Goal: Task Accomplishment & Management: Complete application form

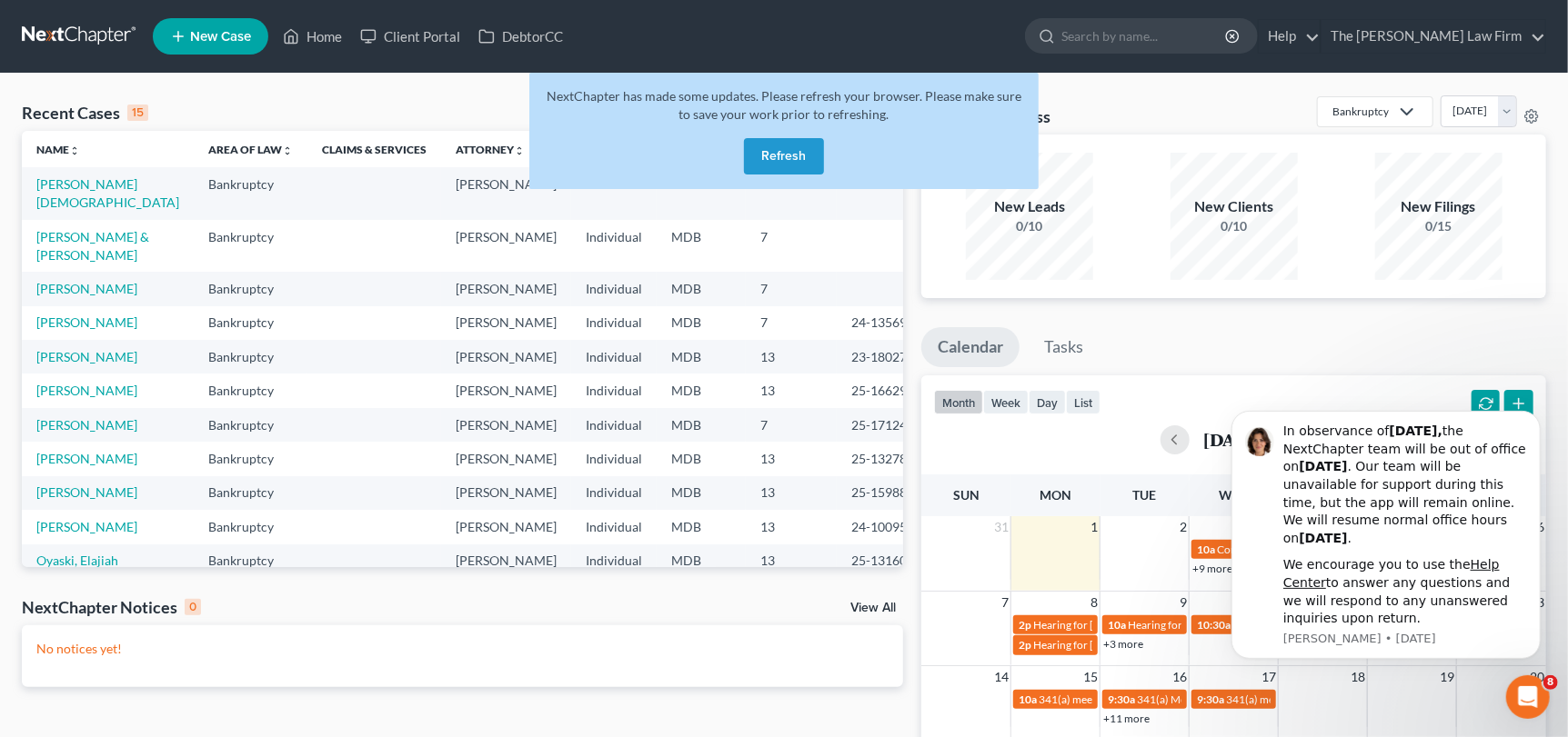
click at [765, 153] on button "Refresh" at bounding box center [784, 156] width 80 height 37
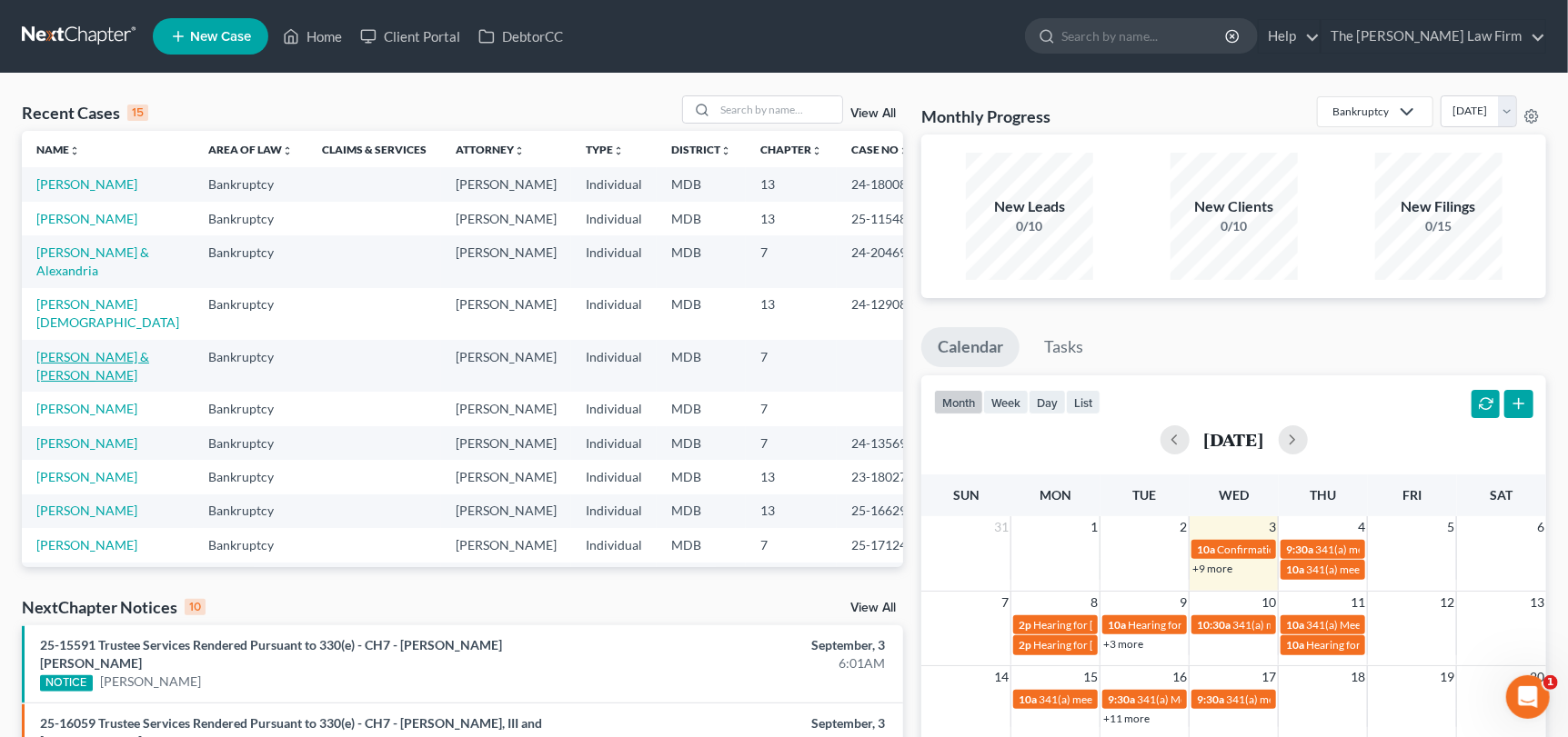
click at [72, 349] on link "[PERSON_NAME] & [PERSON_NAME]" at bounding box center [93, 366] width 113 height 34
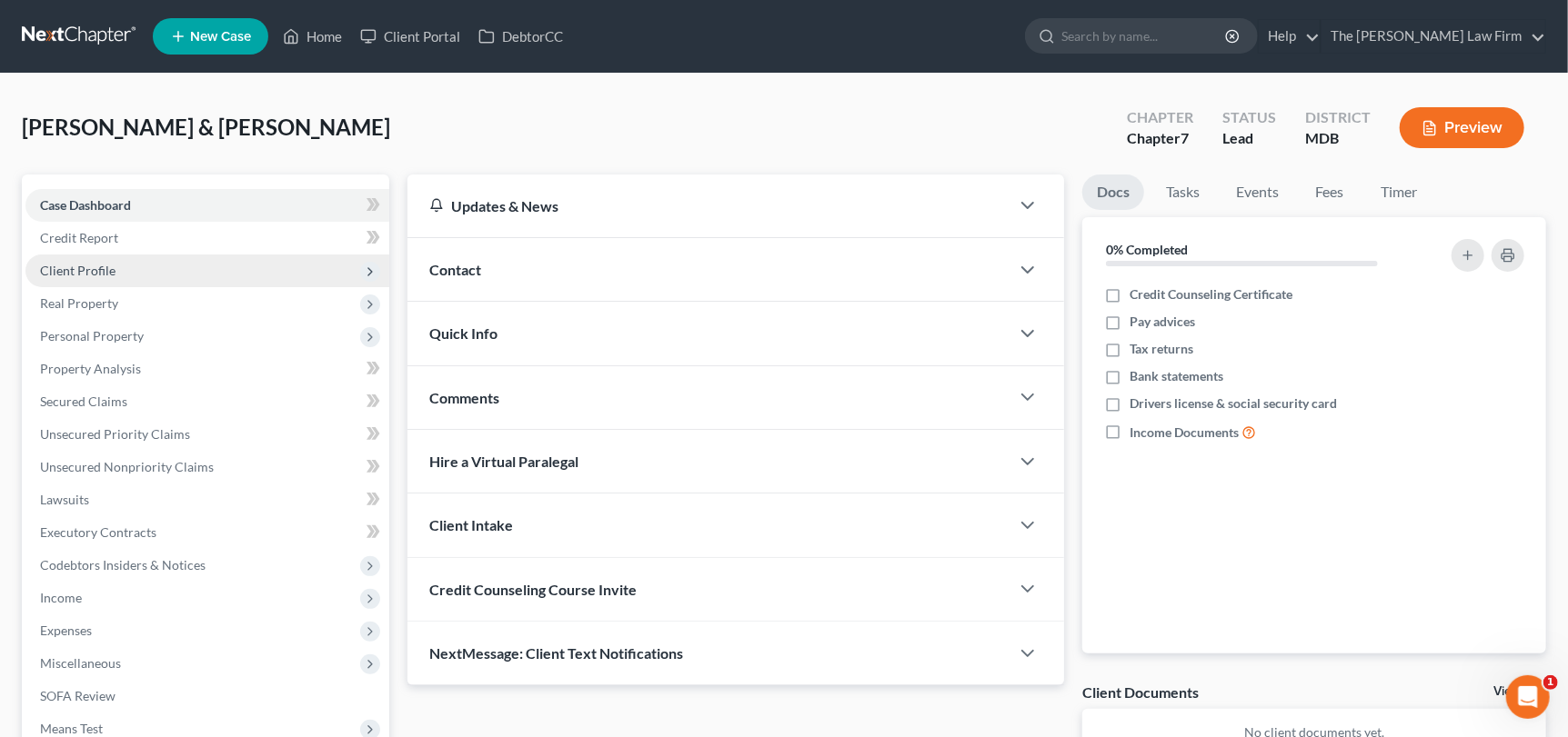
click at [79, 267] on span "Client Profile" at bounding box center [77, 270] width 75 height 15
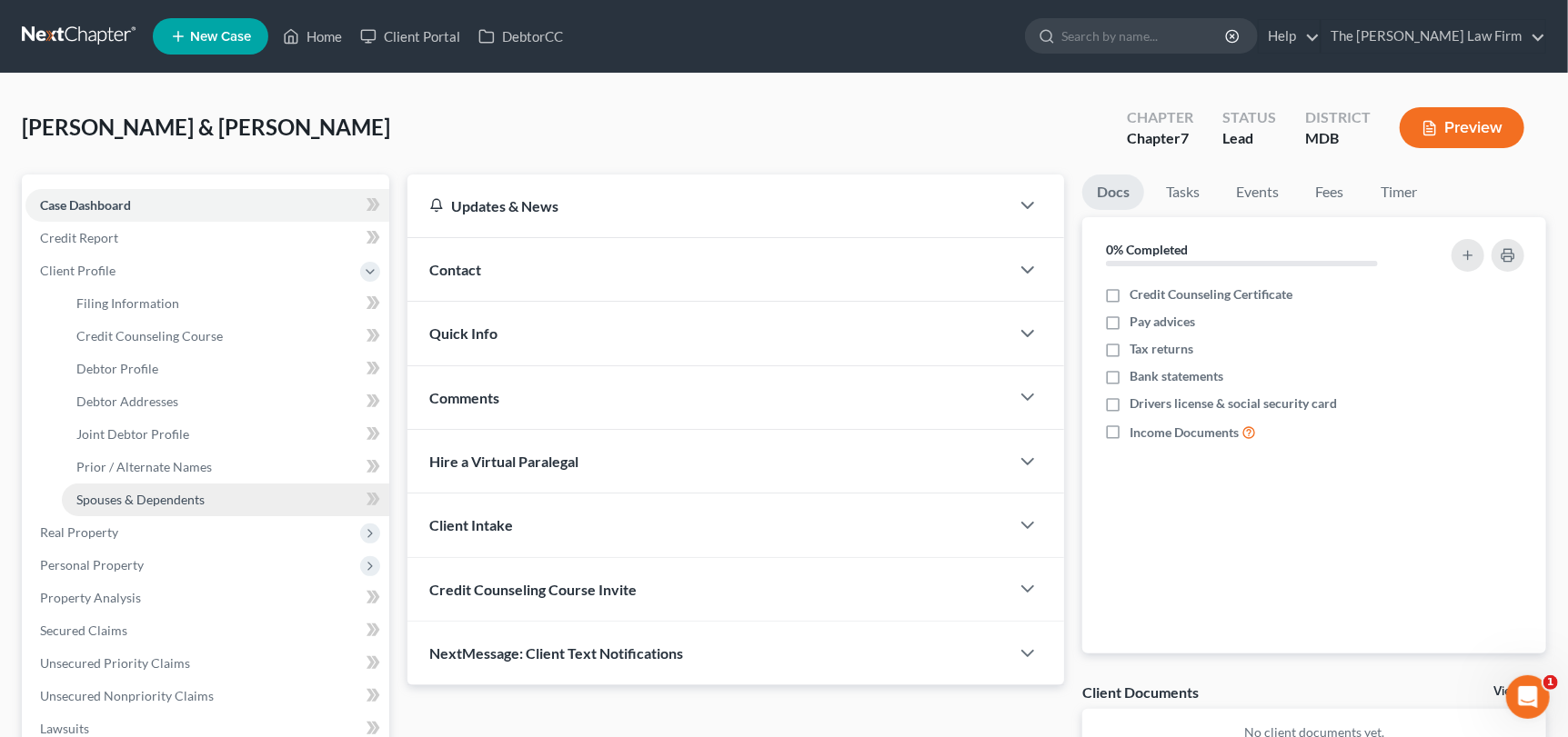
click at [140, 496] on span "Spouses & Dependents" at bounding box center [140, 500] width 128 height 15
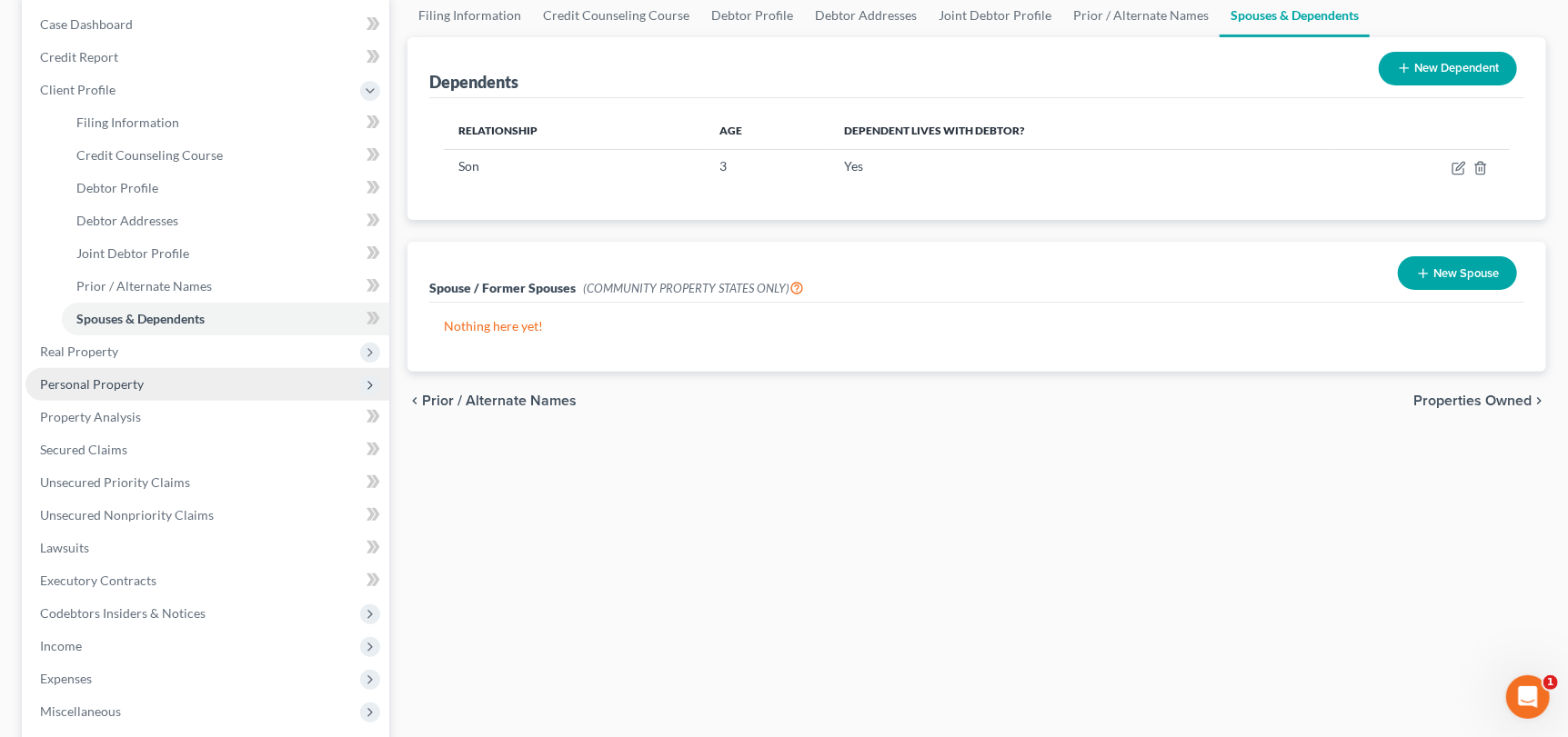
scroll to position [182, 0]
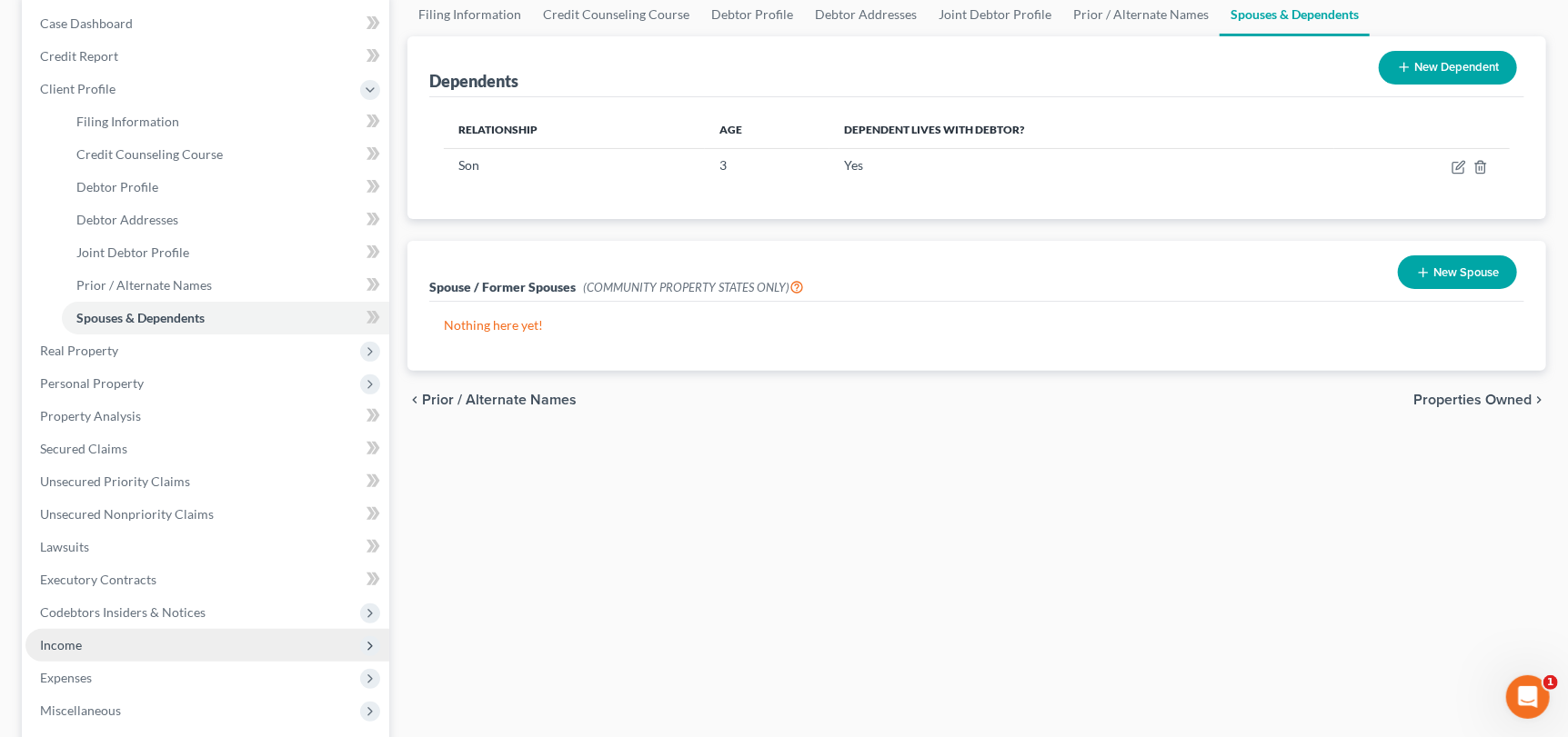
click at [54, 641] on span "Income" at bounding box center [60, 645] width 41 height 15
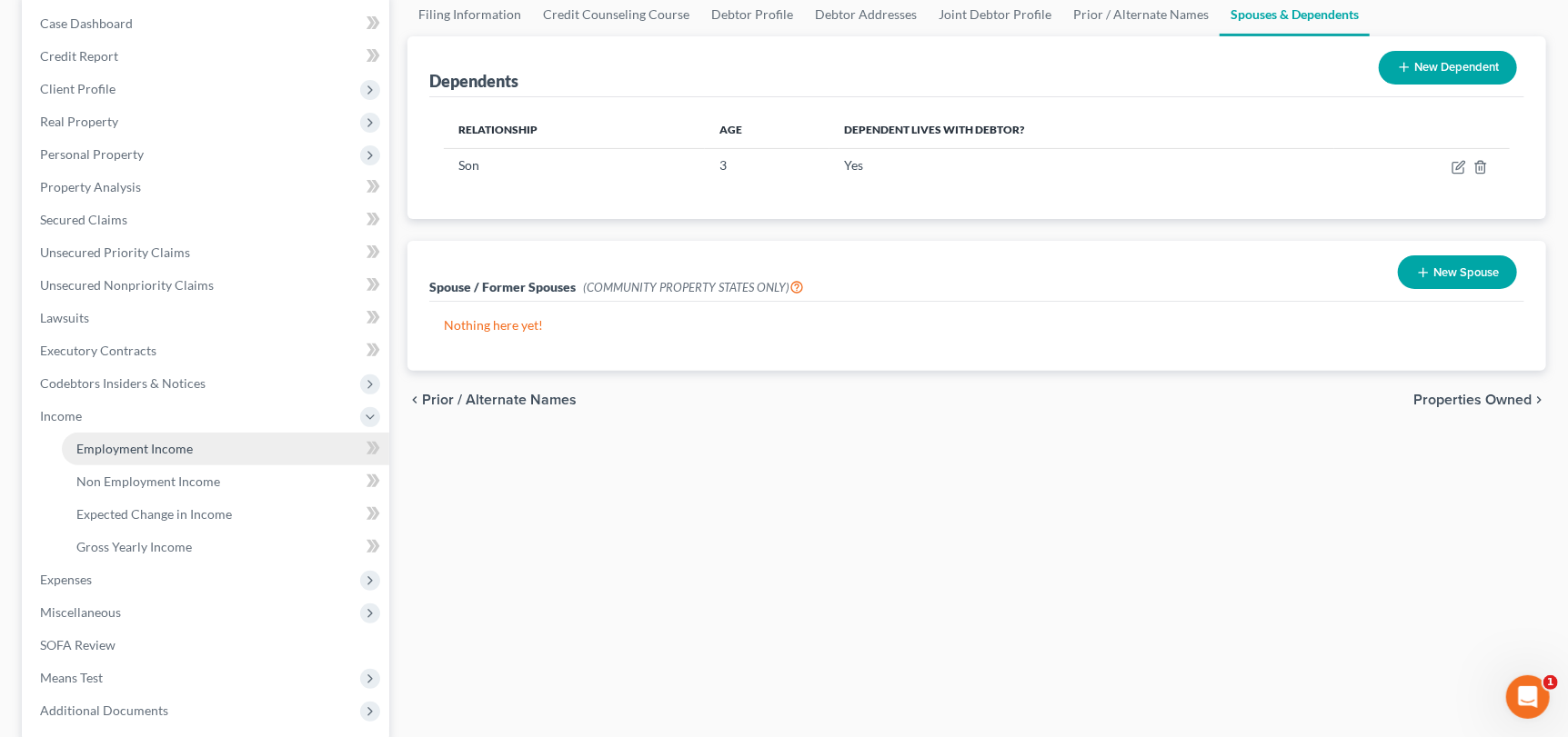
click at [119, 447] on span "Employment Income" at bounding box center [134, 449] width 117 height 15
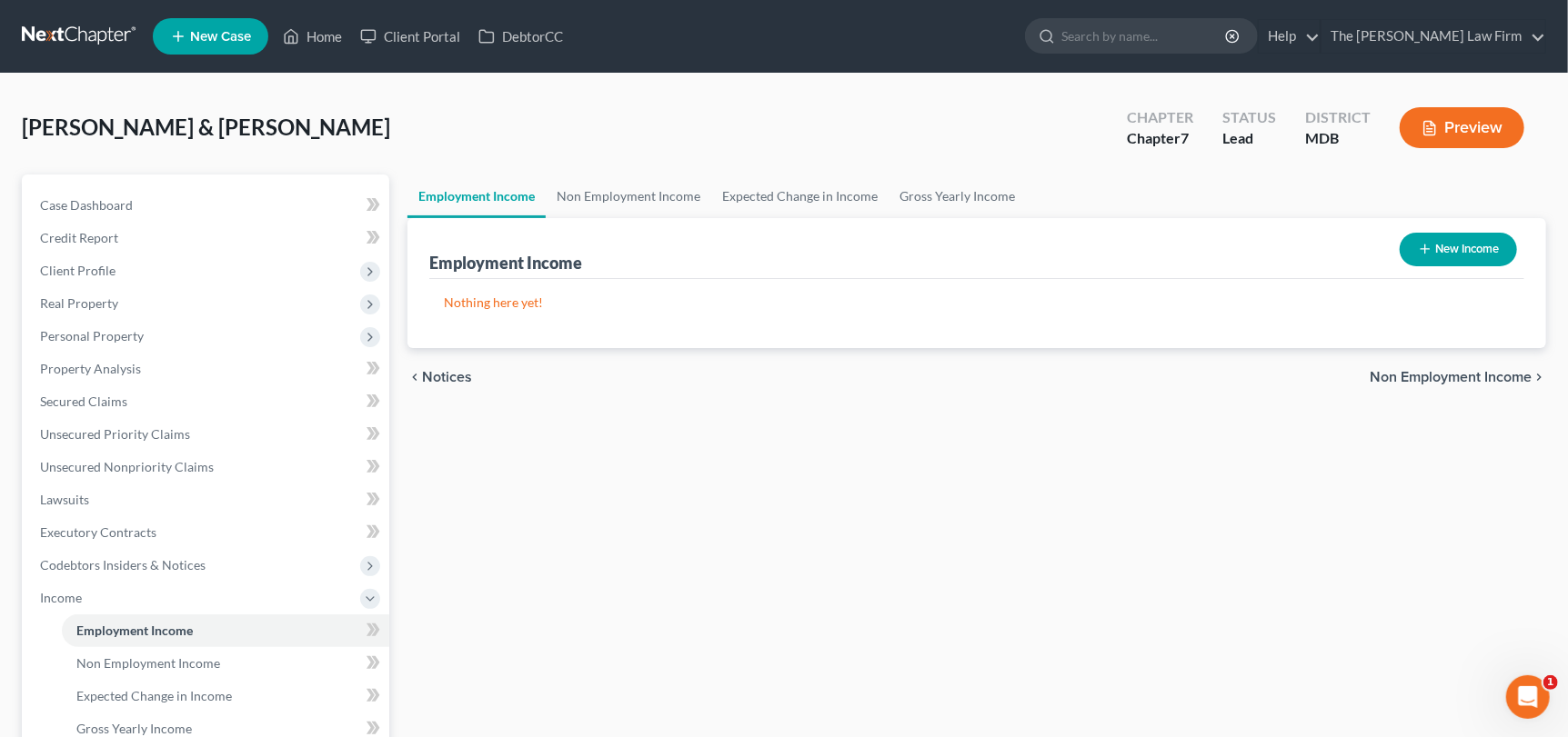
click at [1459, 247] on button "New Income" at bounding box center [1459, 249] width 118 height 34
select select "0"
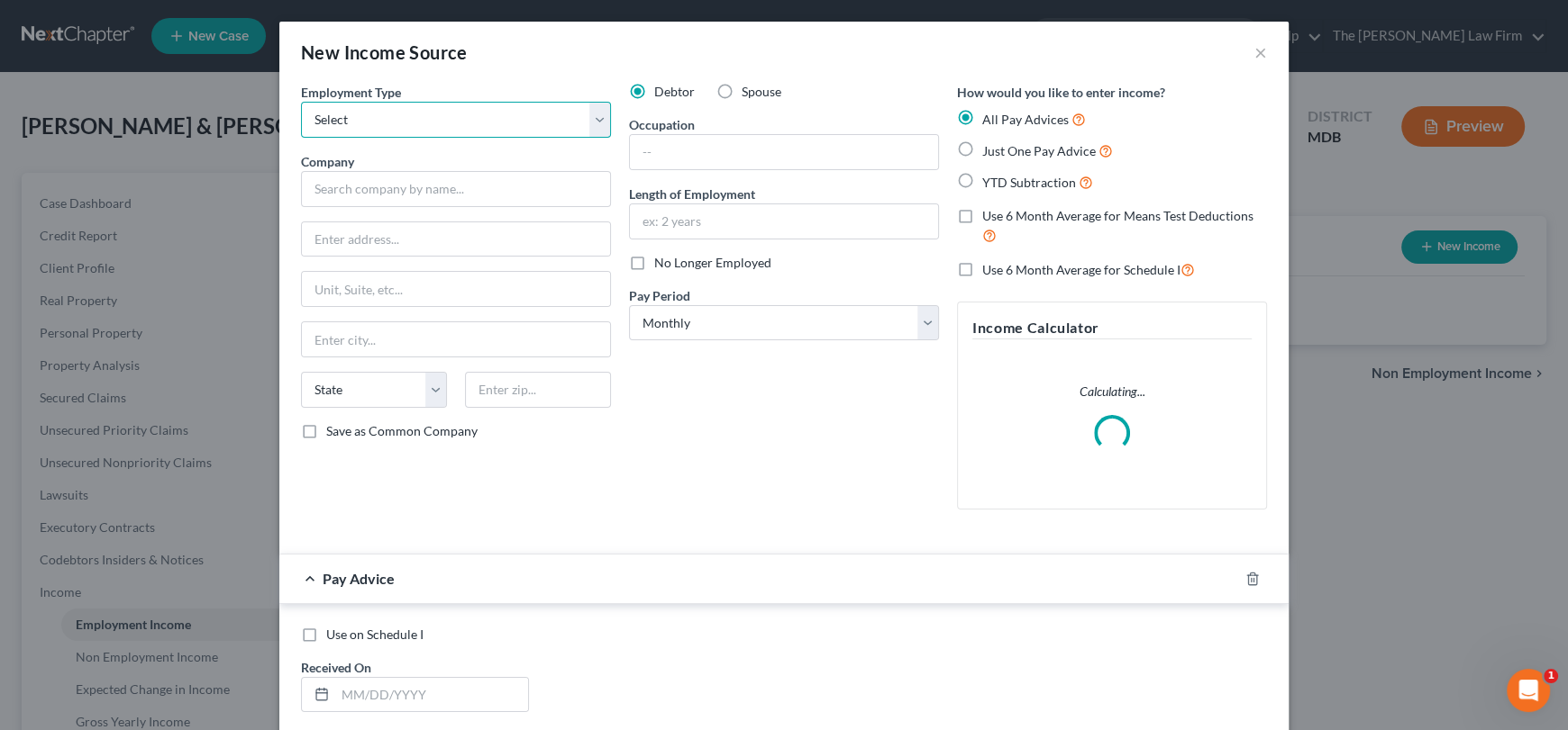
click at [425, 121] on select "Select Full or [DEMOGRAPHIC_DATA] Employment Self Employment" at bounding box center [456, 120] width 310 height 36
select select "0"
click at [301, 102] on select "Select Full or [DEMOGRAPHIC_DATA] Employment Self Employment" at bounding box center [456, 120] width 310 height 36
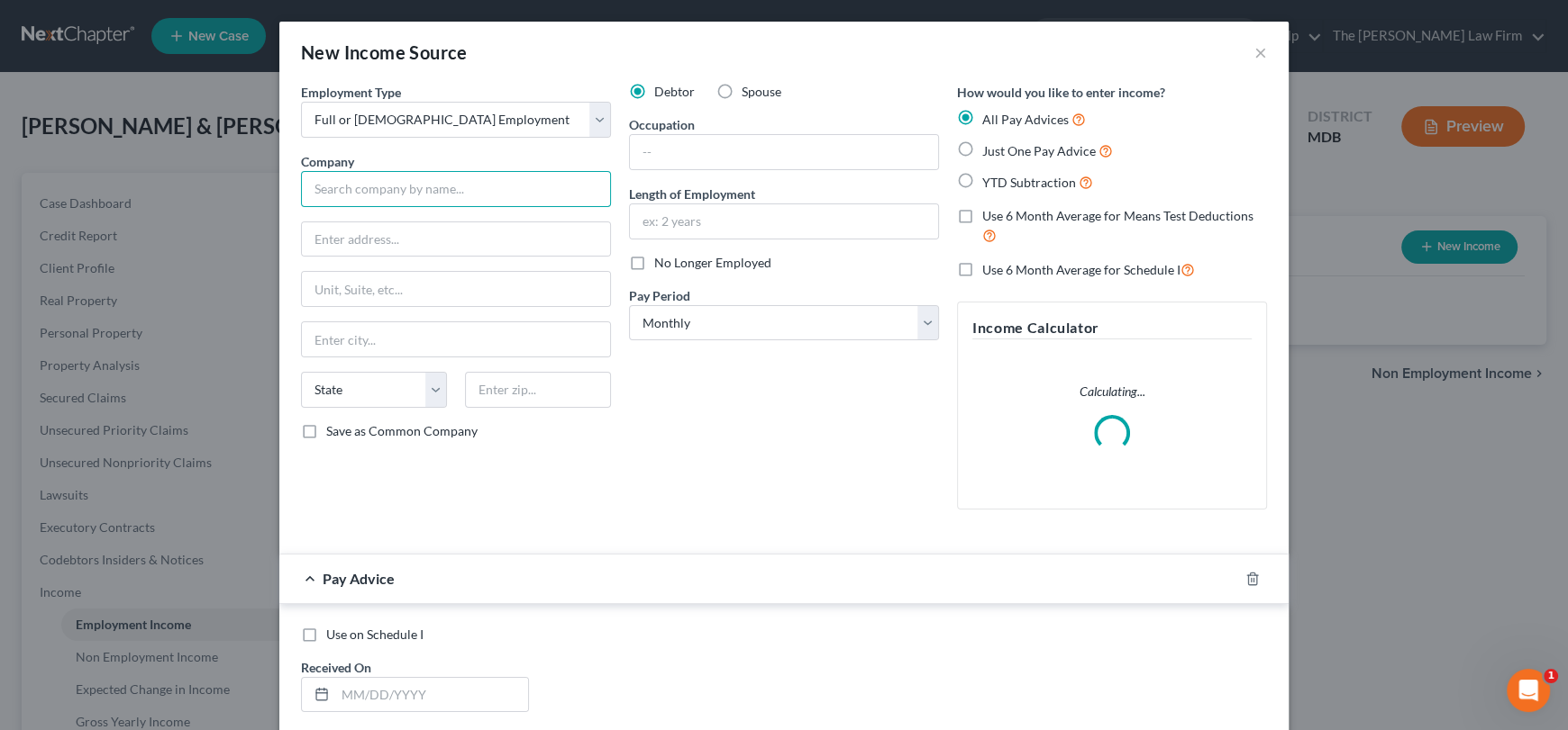
click at [377, 192] on input "text" at bounding box center [456, 189] width 310 height 36
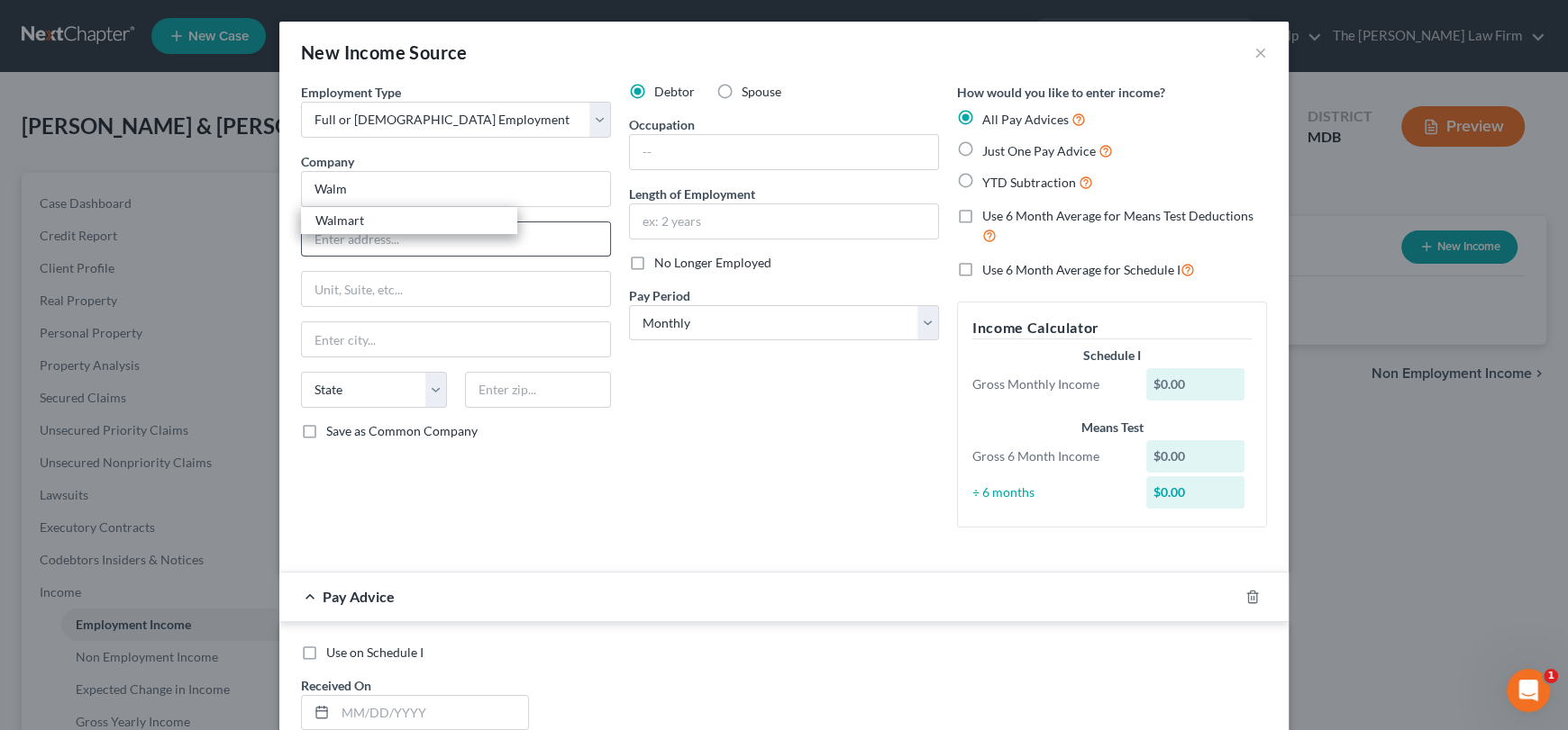
click at [349, 227] on div "Walmart" at bounding box center [409, 221] width 187 height 18
type input "Walmart"
type input "702 S.W. [GEOGRAPHIC_DATA]"
type input "[GEOGRAPHIC_DATA]"
select select "2"
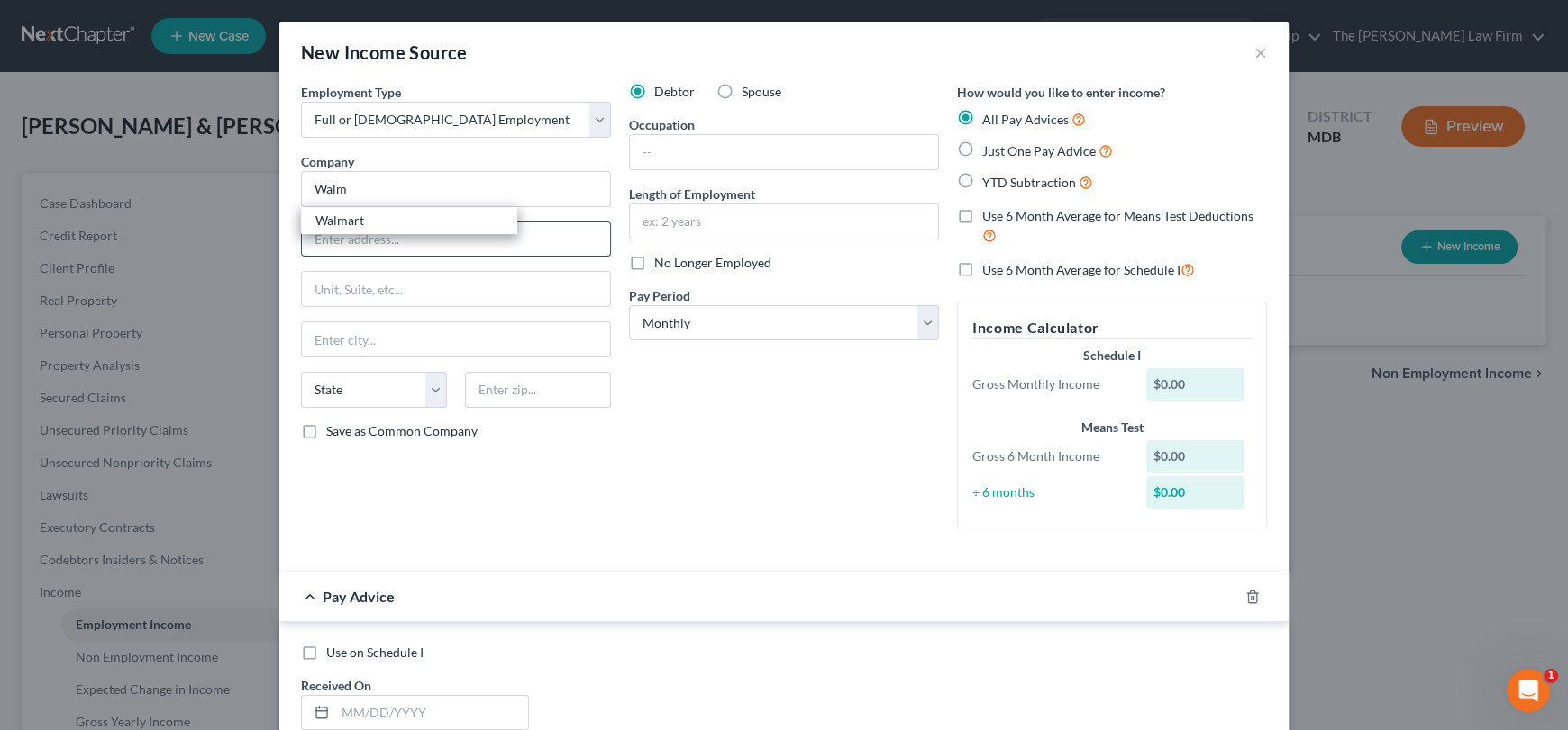
type input "72716"
click at [642, 148] on input "text" at bounding box center [784, 152] width 308 height 34
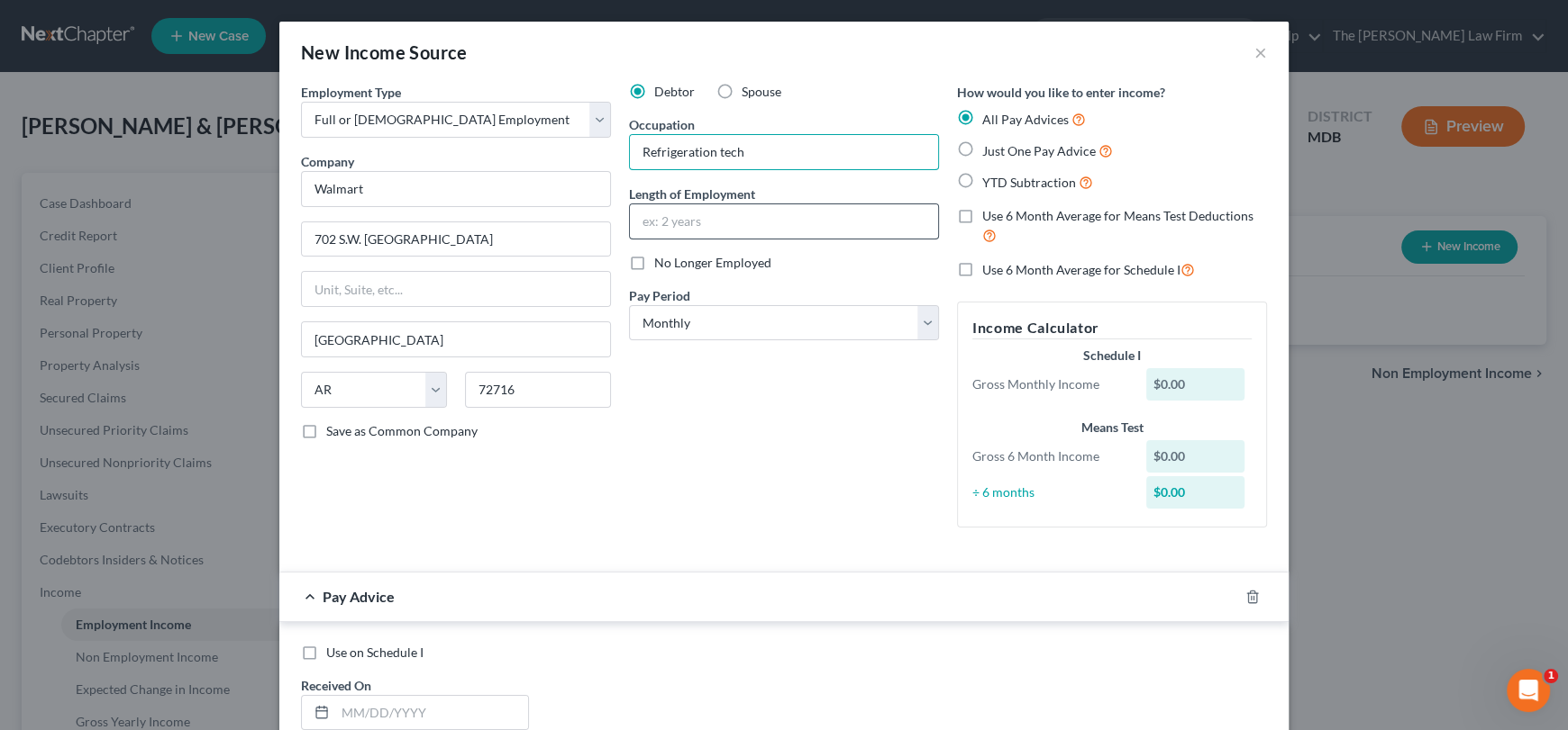
type input "Refrigeration tech"
click at [712, 233] on input "text" at bounding box center [784, 222] width 308 height 34
type input "2 years"
click at [701, 326] on select "Select Monthly Twice Monthly Every Other Week Weekly" at bounding box center [784, 324] width 310 height 36
select select "2"
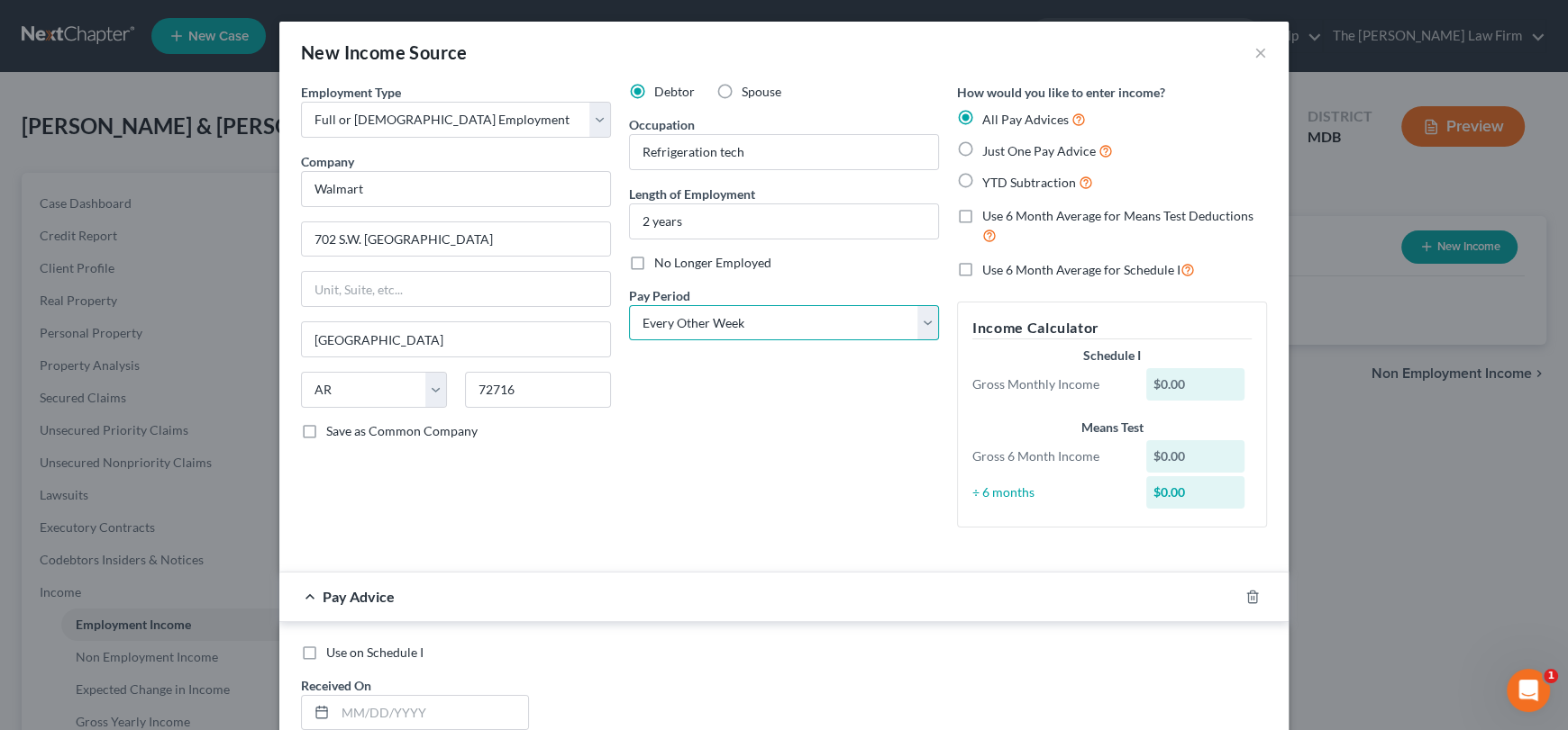
click at [629, 306] on select "Select Monthly Twice Monthly Every Other Week Weekly" at bounding box center [784, 324] width 310 height 36
click at [982, 154] on label "Just One Pay Advice" at bounding box center [1047, 151] width 131 height 21
click at [990, 152] on input "Just One Pay Advice" at bounding box center [995, 146] width 11 height 11
radio input "true"
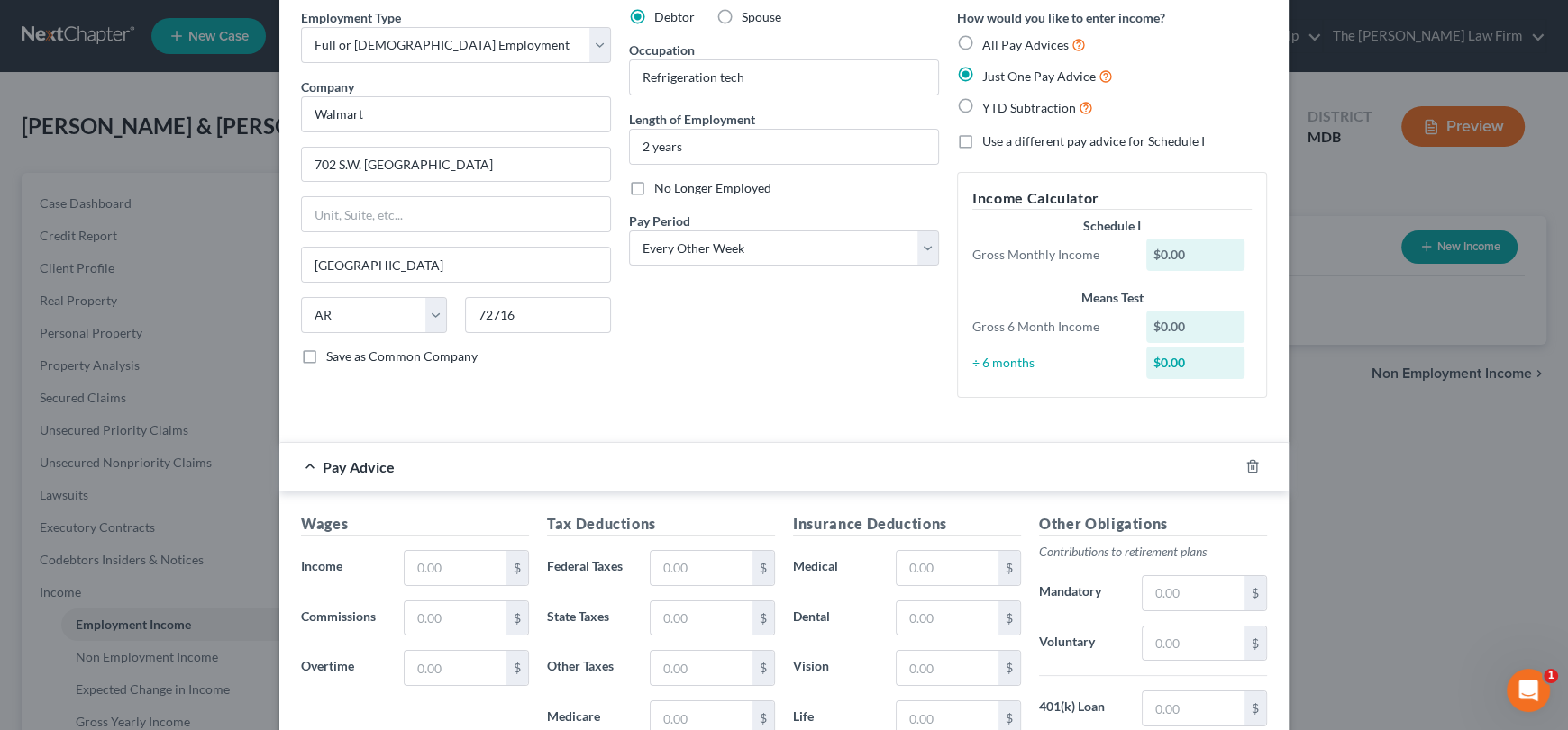
scroll to position [181, 0]
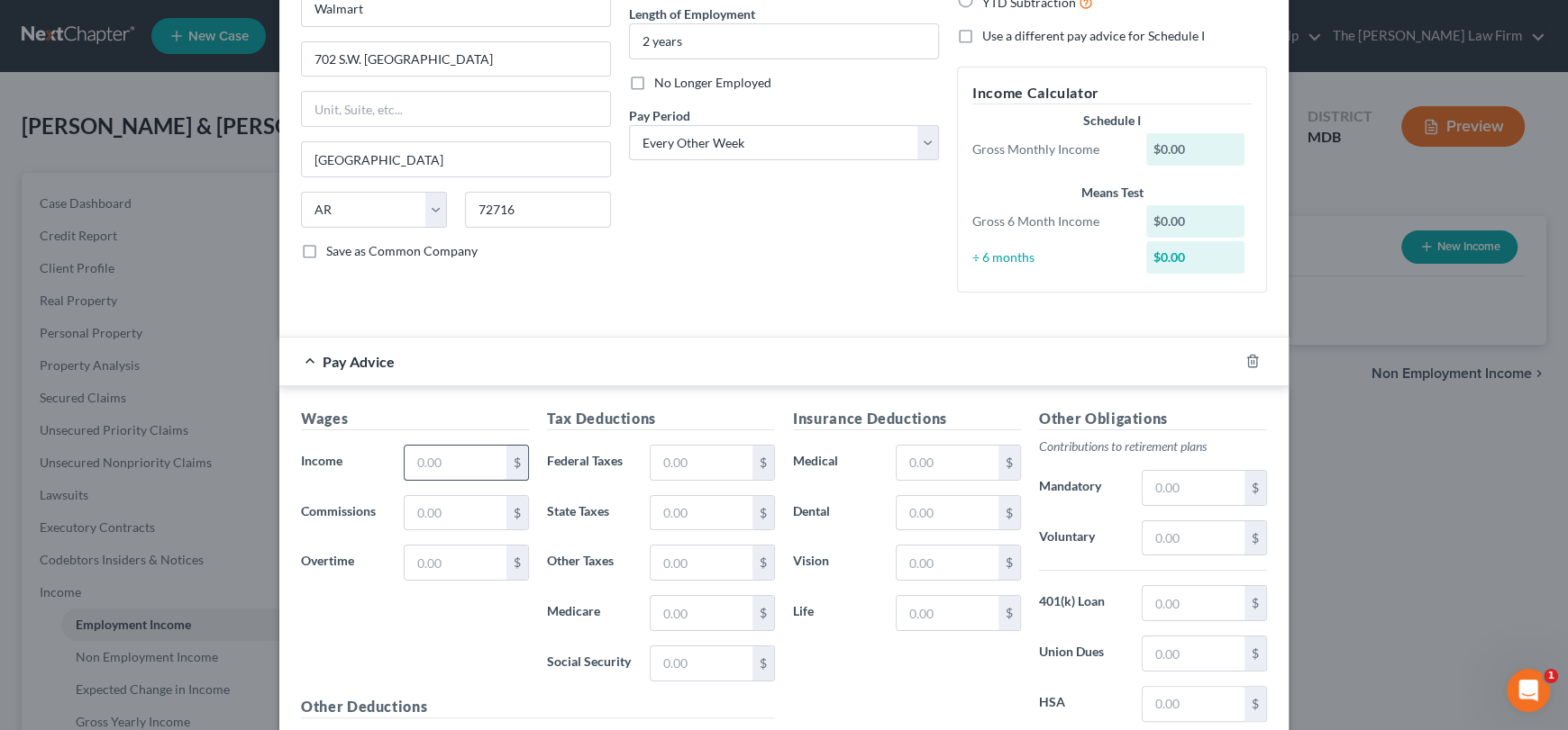
click at [467, 462] on input "text" at bounding box center [455, 463] width 102 height 34
type input "3,500"
click at [579, 306] on div "Employment Type * Select Full or [DEMOGRAPHIC_DATA] Employment Self Employment …" at bounding box center [783, 112] width 984 height 419
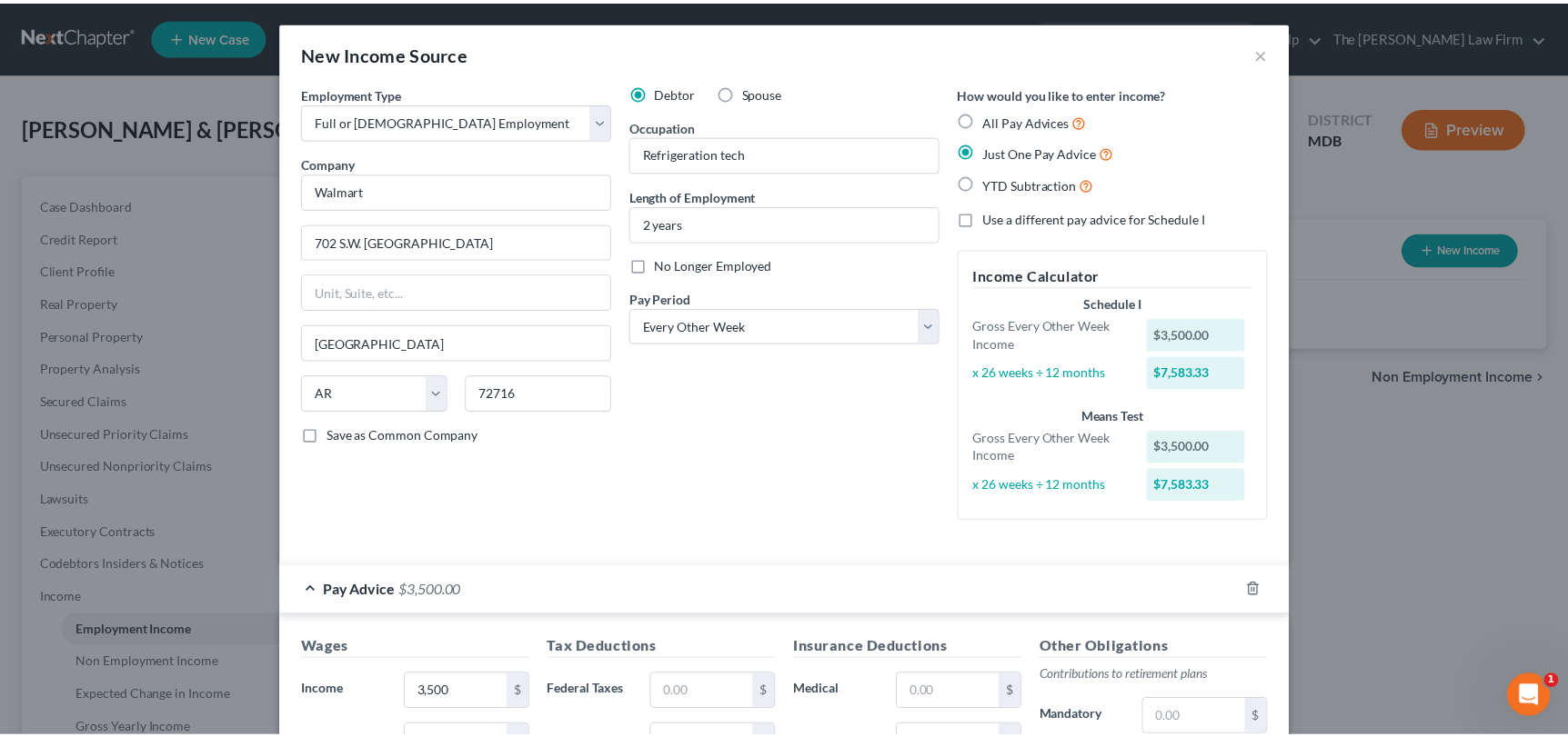
scroll to position [420, 0]
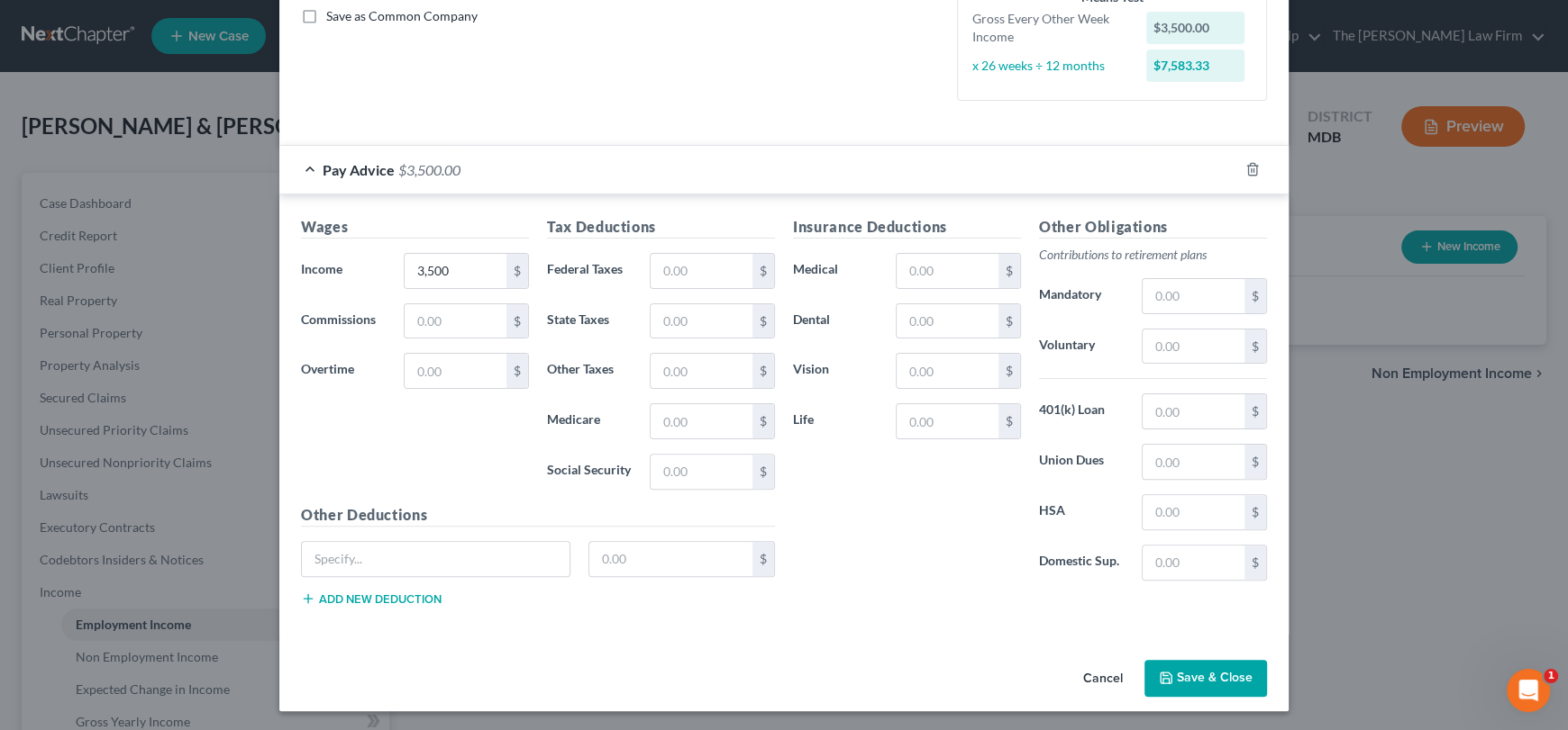
click at [1203, 667] on button "Save & Close" at bounding box center [1206, 679] width 122 height 38
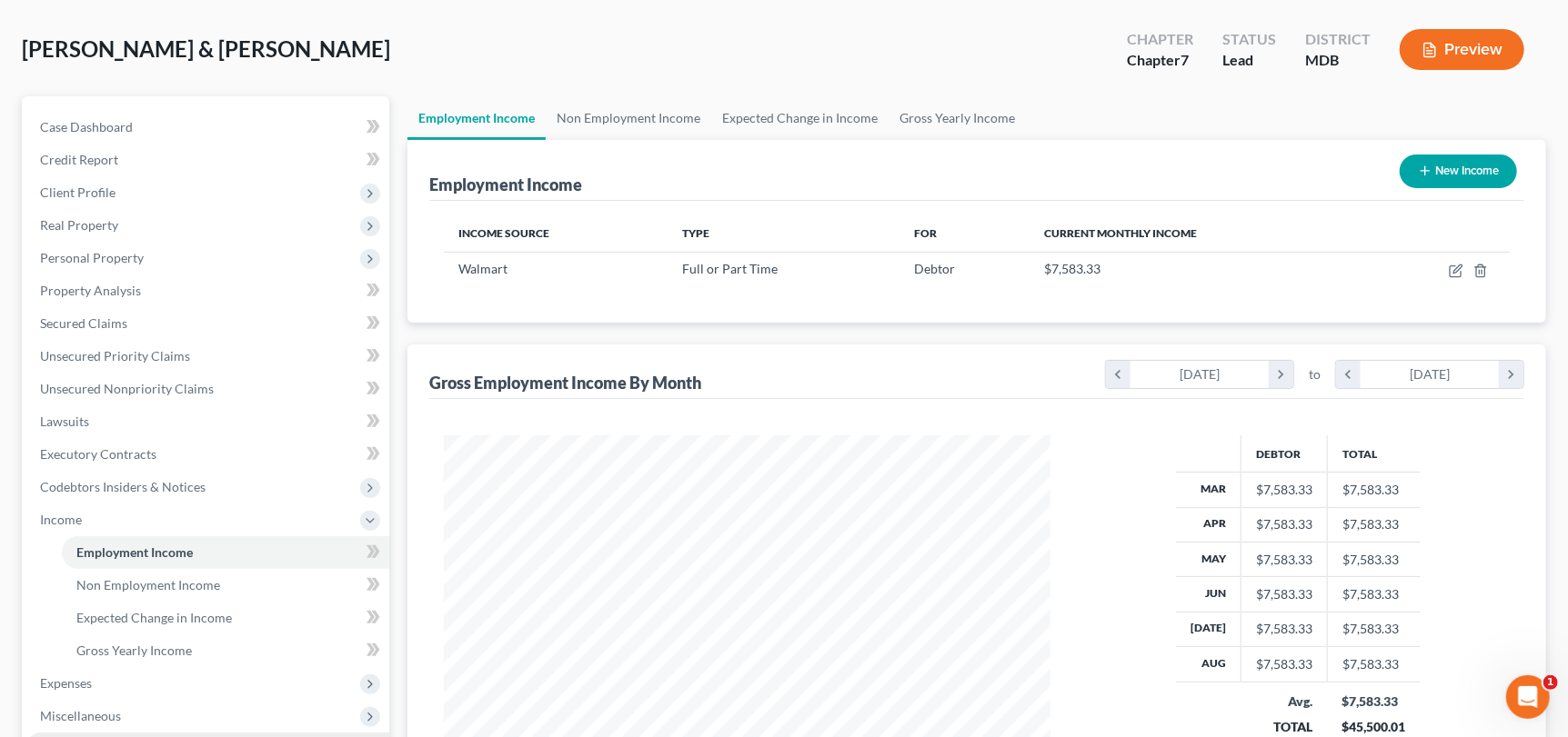
scroll to position [182, 0]
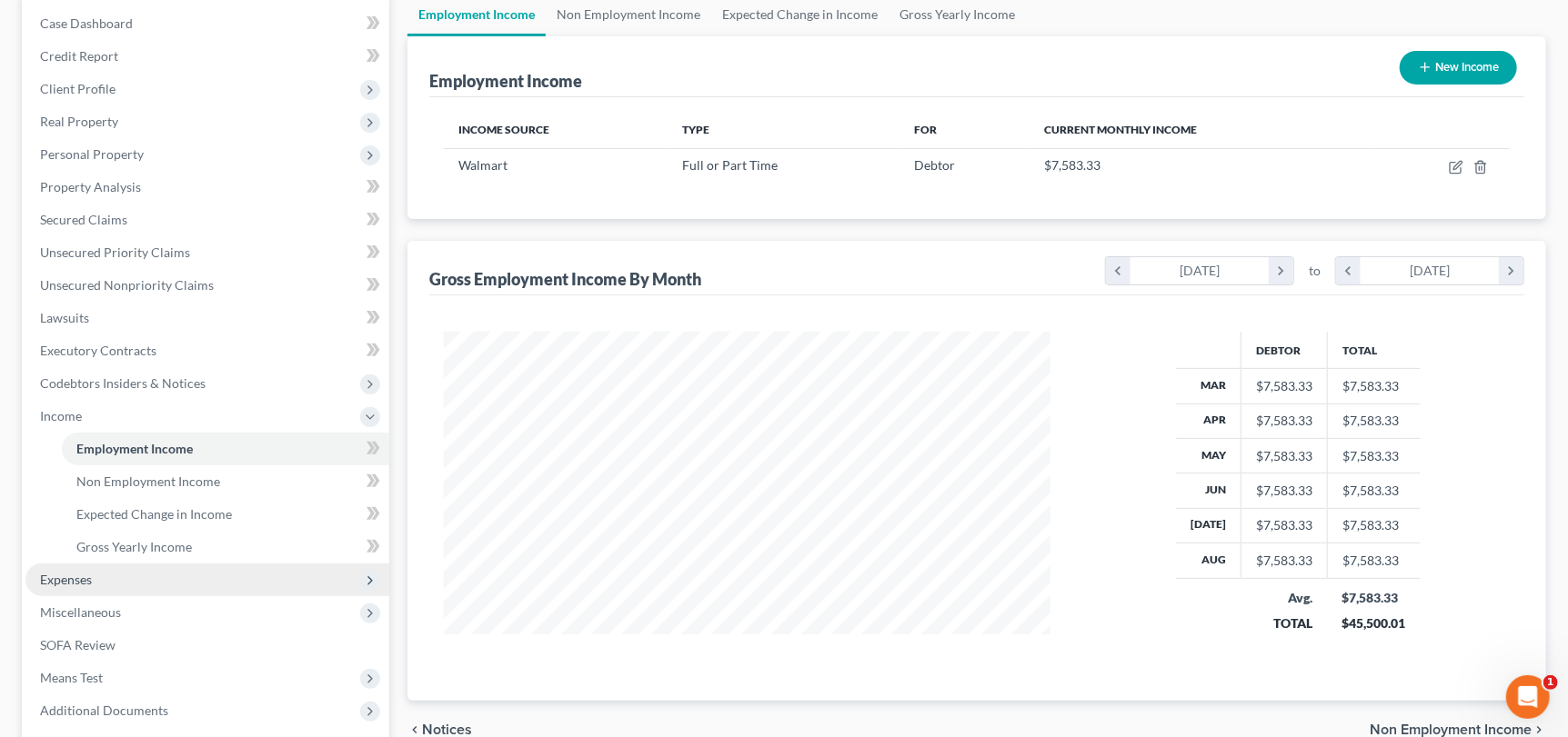
click at [102, 581] on span "Expenses" at bounding box center [206, 580] width 364 height 33
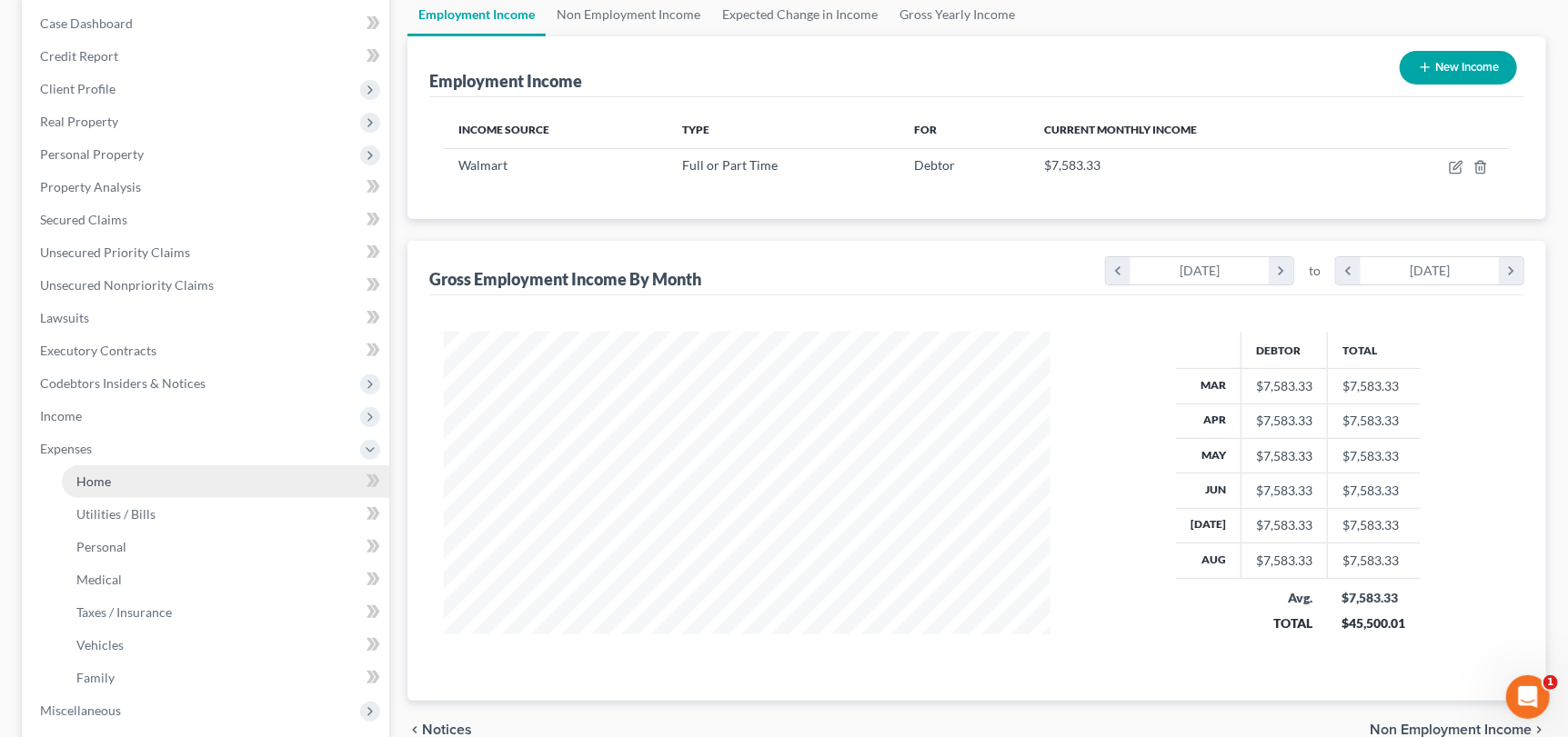
click at [113, 480] on link "Home" at bounding box center [225, 482] width 327 height 33
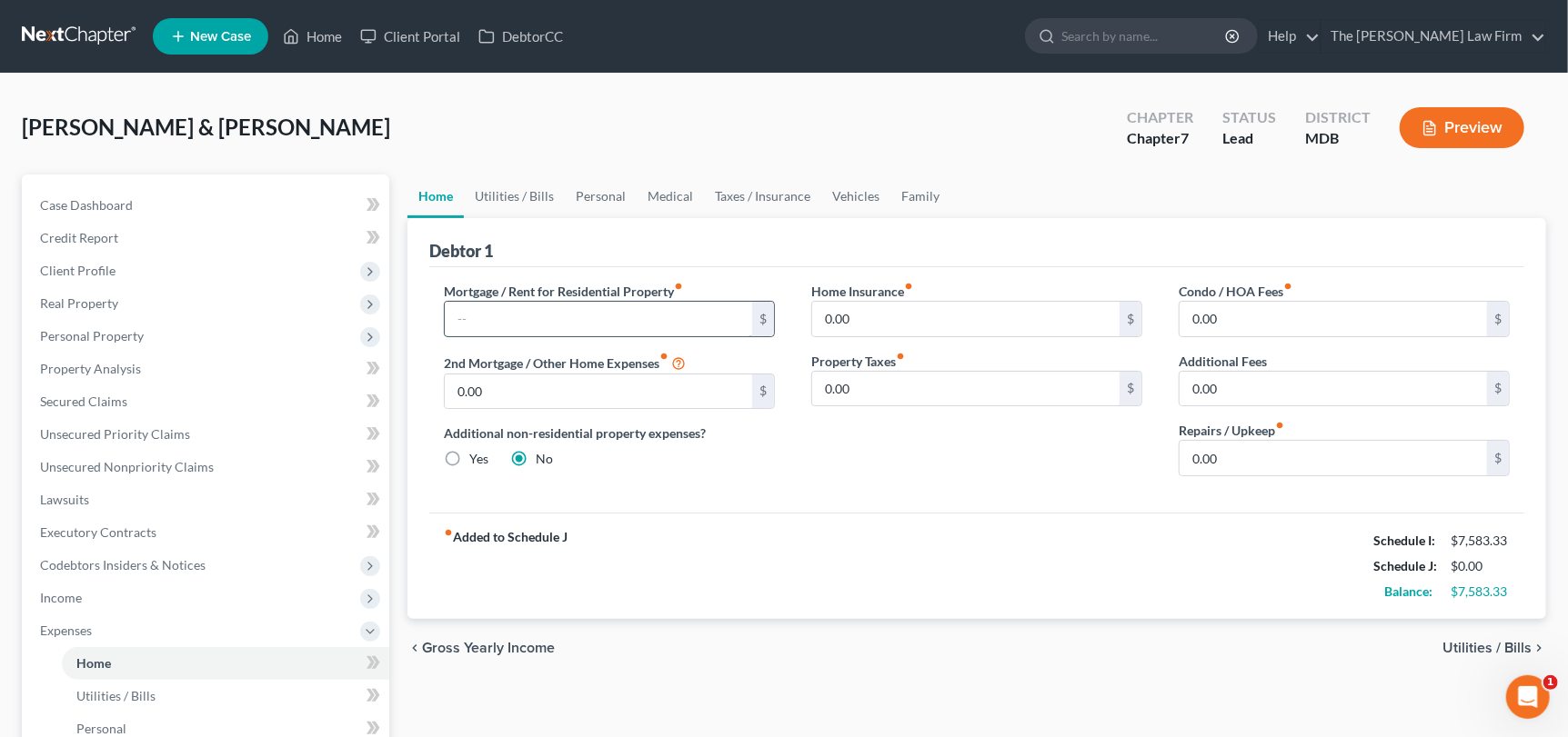
click at [569, 313] on input "text" at bounding box center [598, 319] width 308 height 35
type input "2,505"
click at [493, 193] on link "Utilities / Bills" at bounding box center [514, 196] width 101 height 43
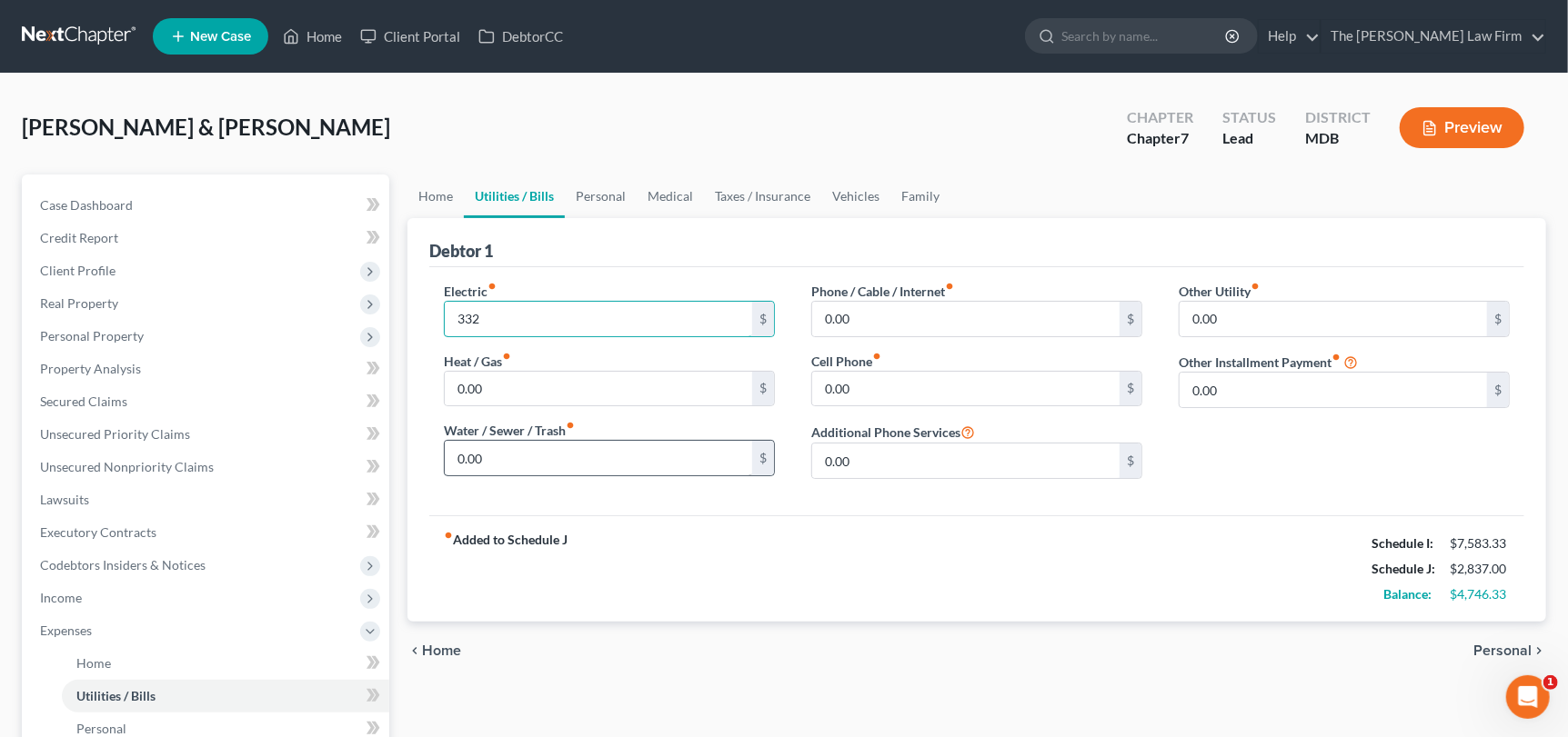
type input "332"
type input "60"
type input "184"
click at [849, 314] on input "0.00" at bounding box center [966, 319] width 308 height 35
type input "260"
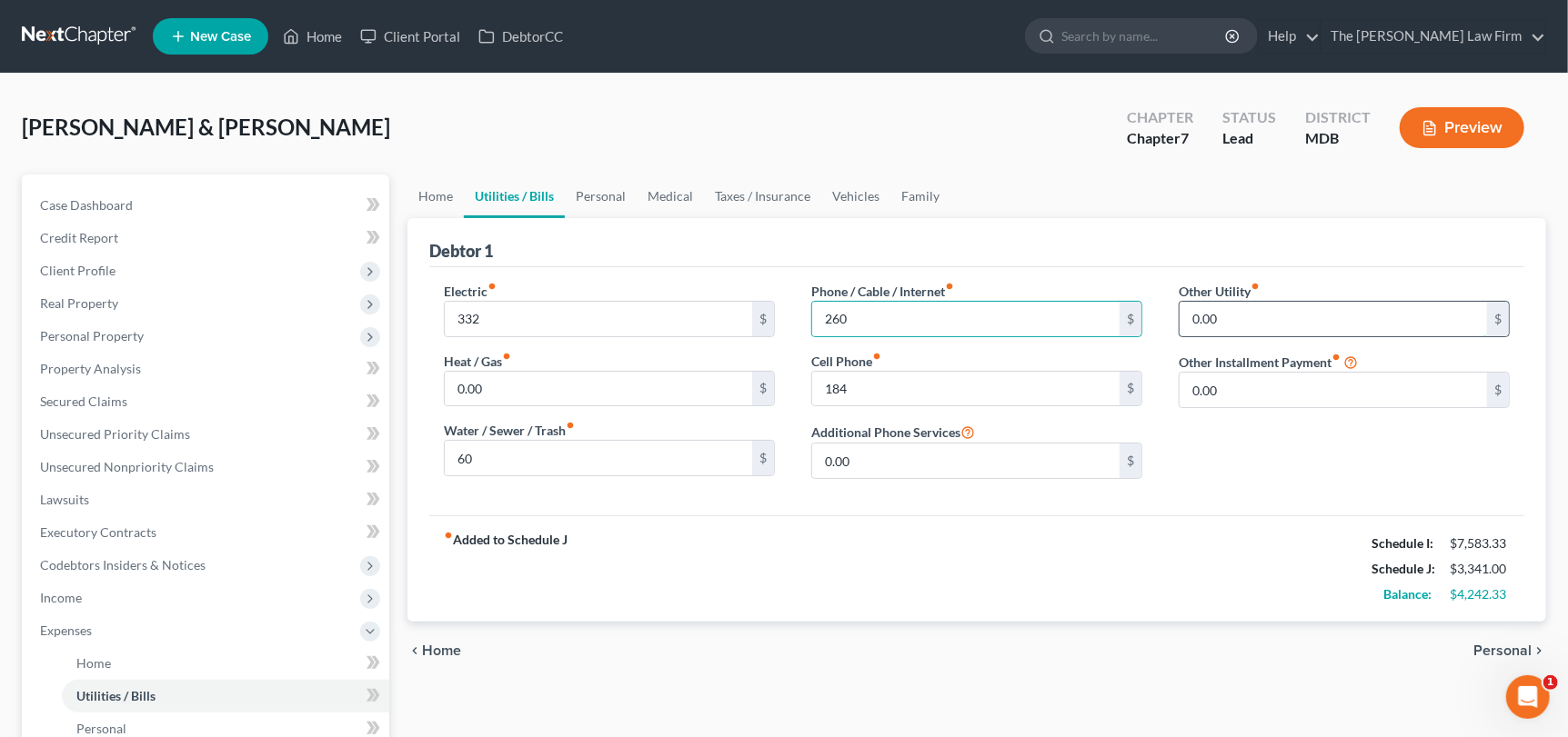
click at [1197, 323] on input "0.00" at bounding box center [1334, 319] width 308 height 35
type input "150"
click at [1213, 371] on input "text" at bounding box center [1344, 370] width 329 height 35
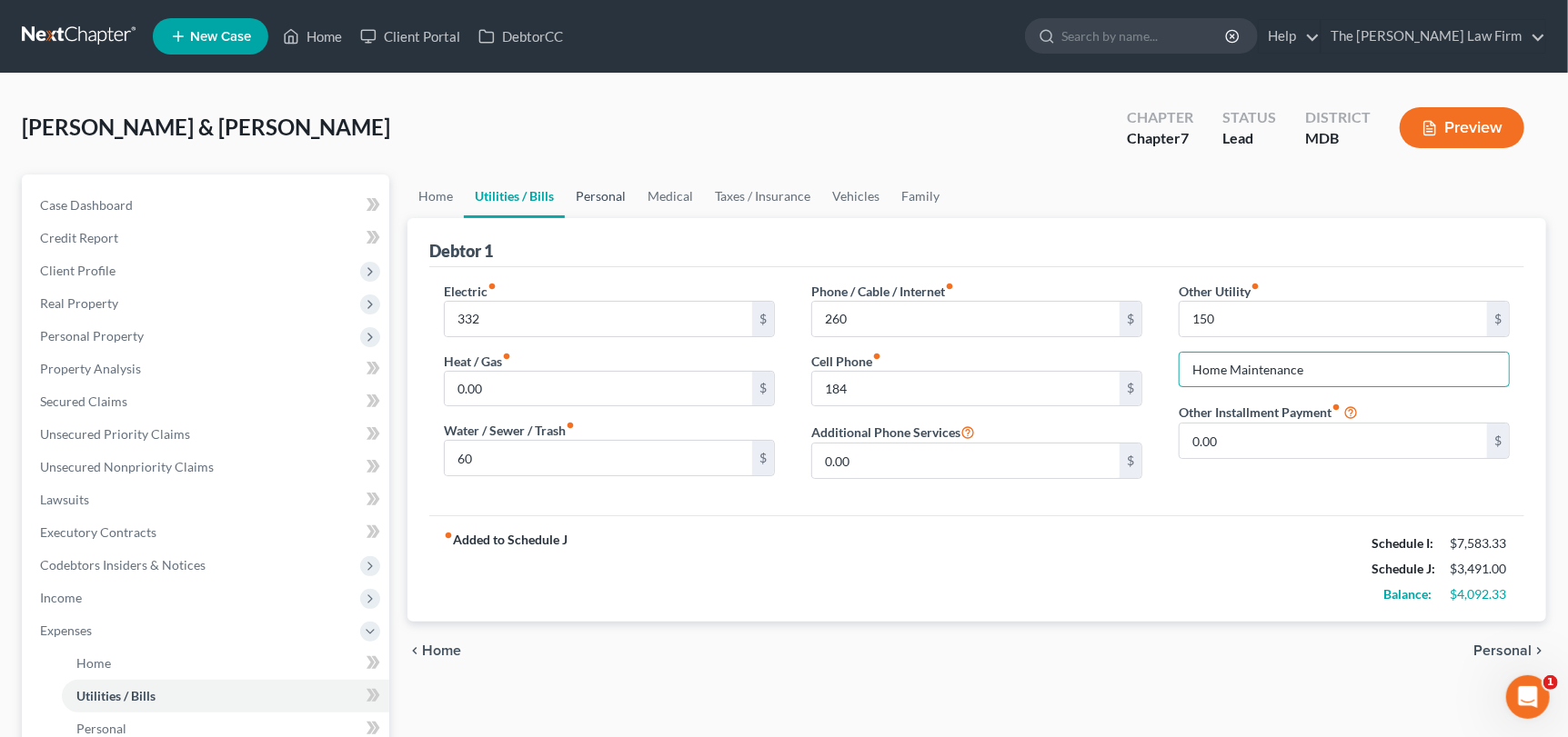
type input "Home Maintenance"
click at [615, 186] on link "Personal" at bounding box center [600, 196] width 71 height 43
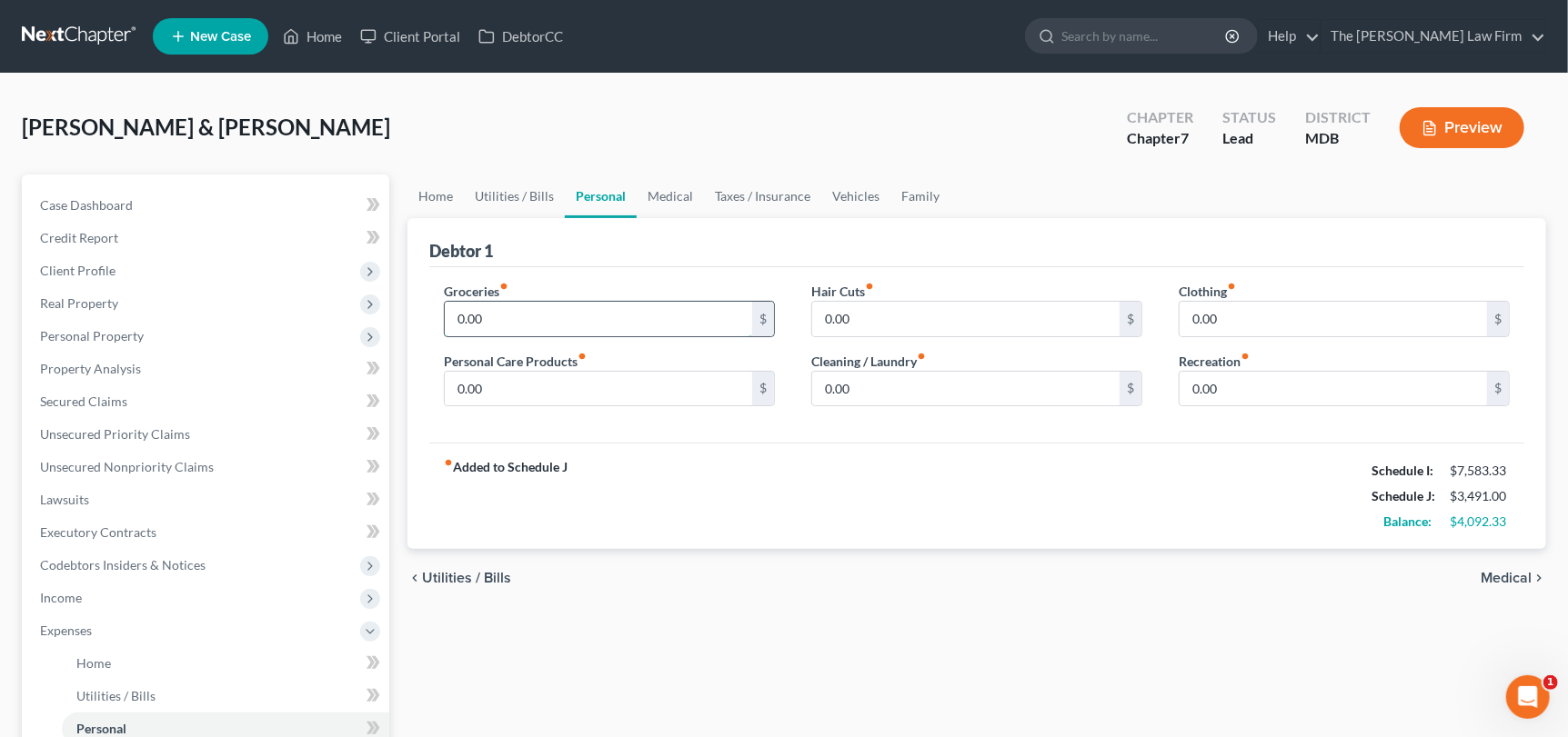
click at [506, 313] on input "0.00" at bounding box center [598, 319] width 308 height 35
type input "900"
click at [964, 326] on input "0.00" at bounding box center [966, 319] width 308 height 35
click at [1226, 326] on input "0.00" at bounding box center [1334, 319] width 308 height 35
type input "100"
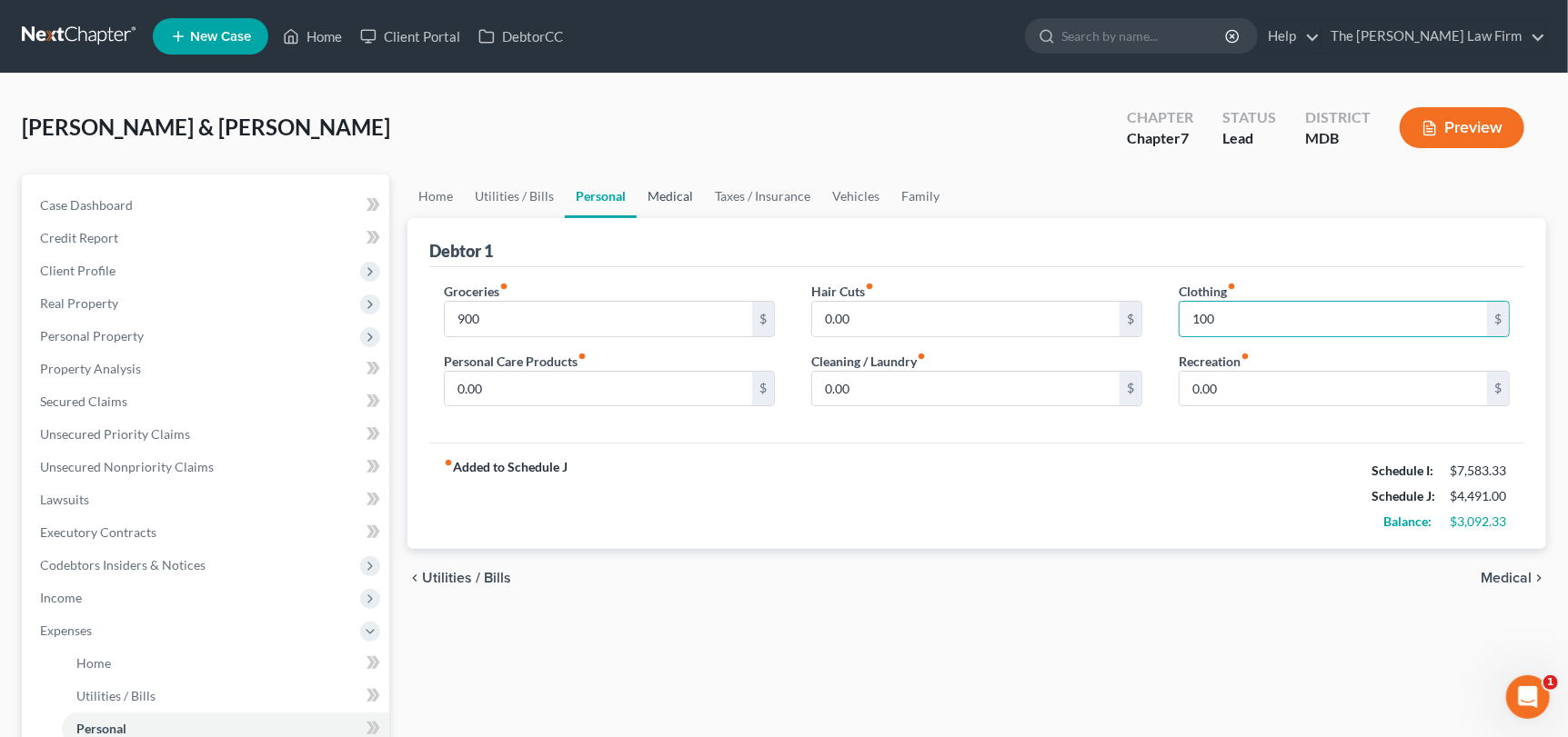
click at [642, 198] on link "Medical" at bounding box center [671, 196] width 68 height 43
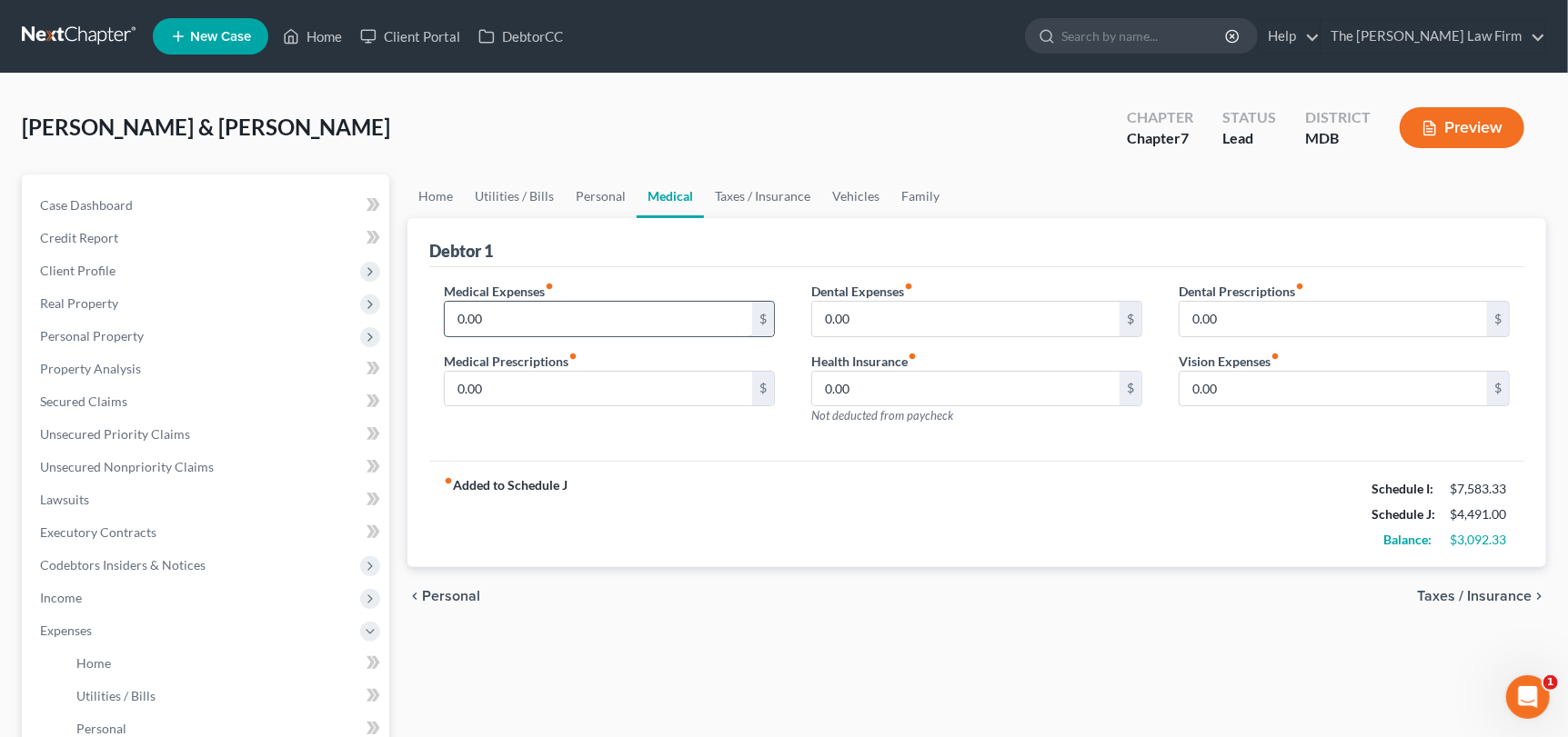
click at [531, 314] on input "0.00" at bounding box center [598, 319] width 308 height 35
type input "50"
click at [864, 193] on link "Vehicles" at bounding box center [856, 196] width 69 height 43
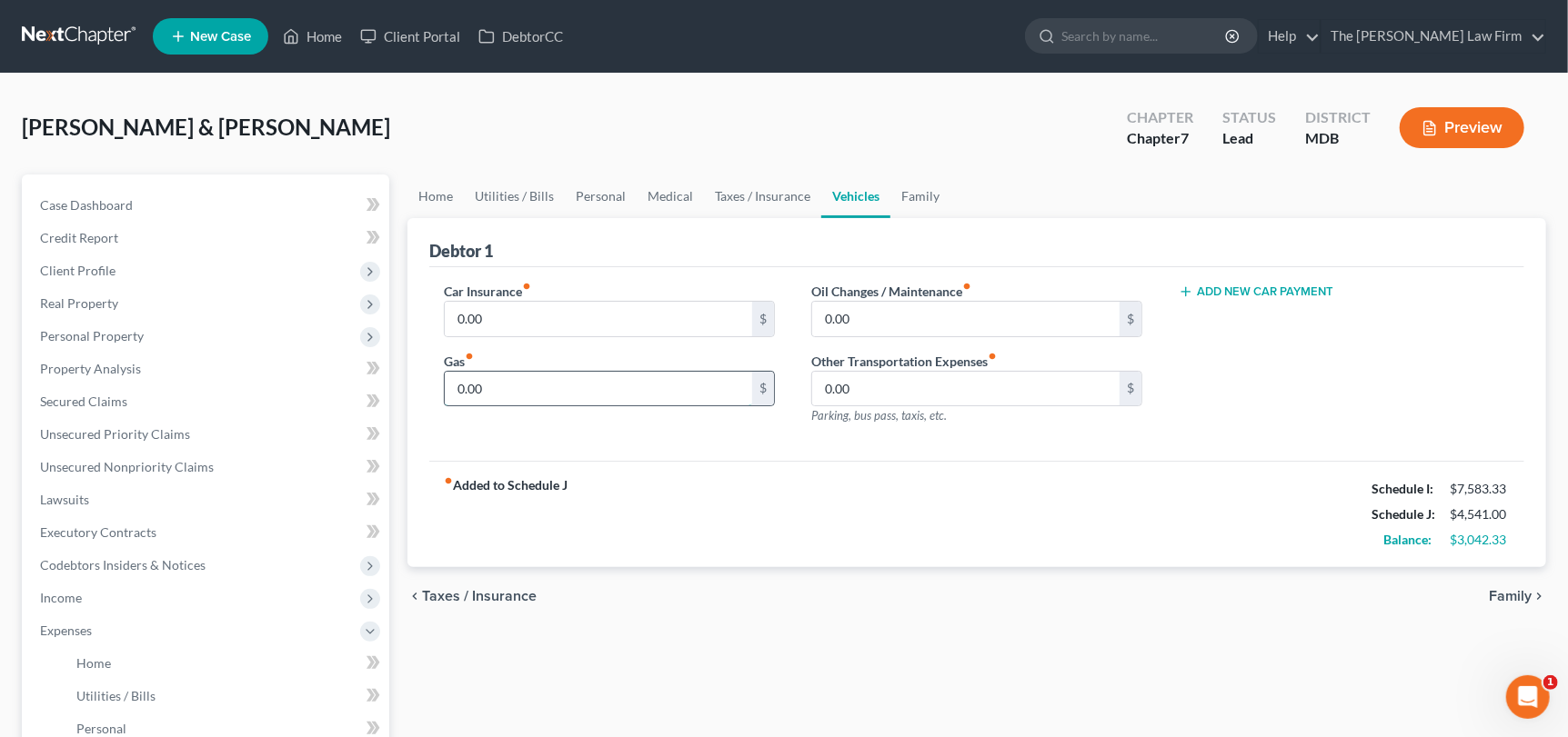
click at [531, 386] on input "0.00" at bounding box center [598, 390] width 308 height 35
type input "120"
click at [583, 199] on link "Personal" at bounding box center [600, 196] width 71 height 43
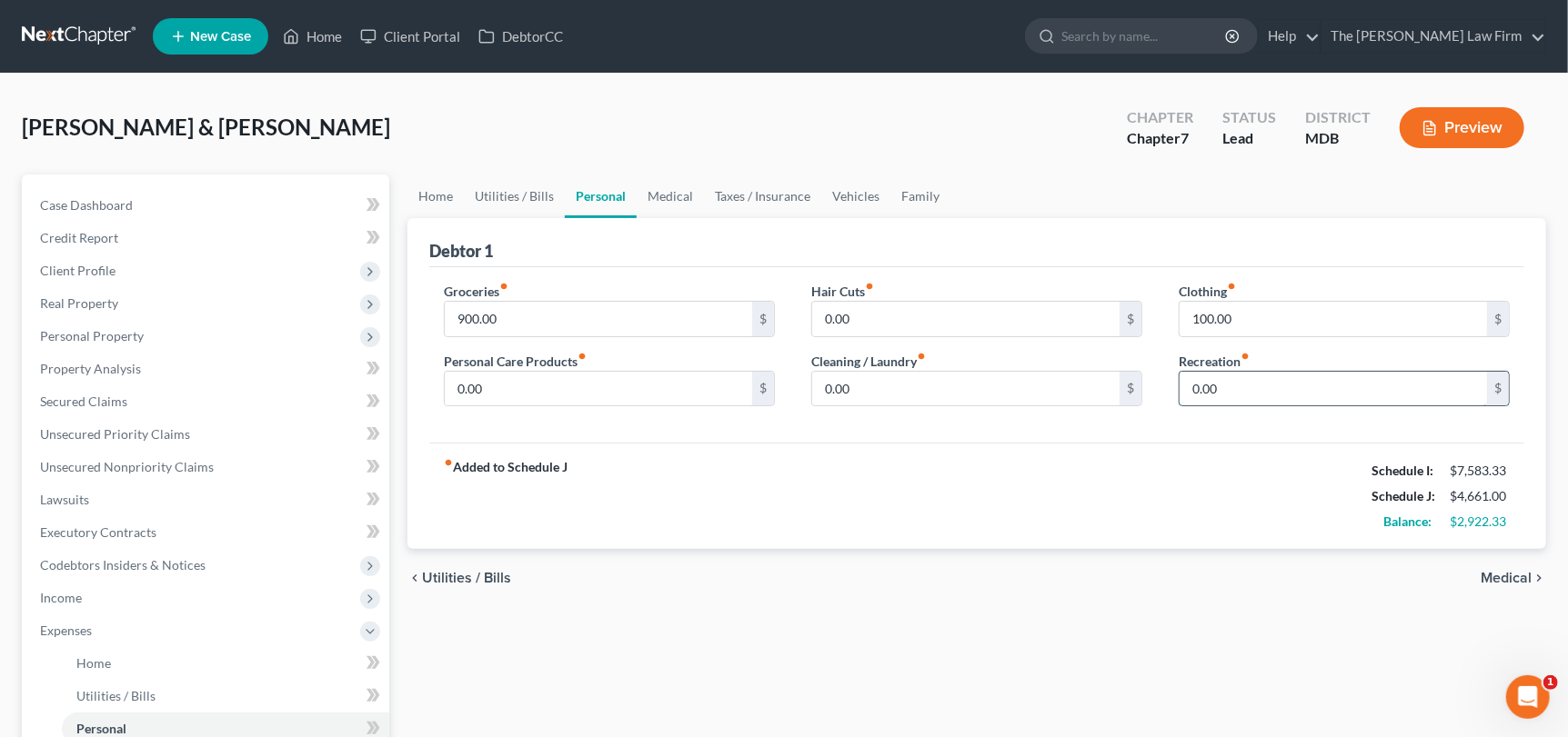
click at [1219, 378] on input "0.00" at bounding box center [1334, 390] width 308 height 35
type input "40"
click at [761, 196] on link "Taxes / Insurance" at bounding box center [763, 196] width 118 height 43
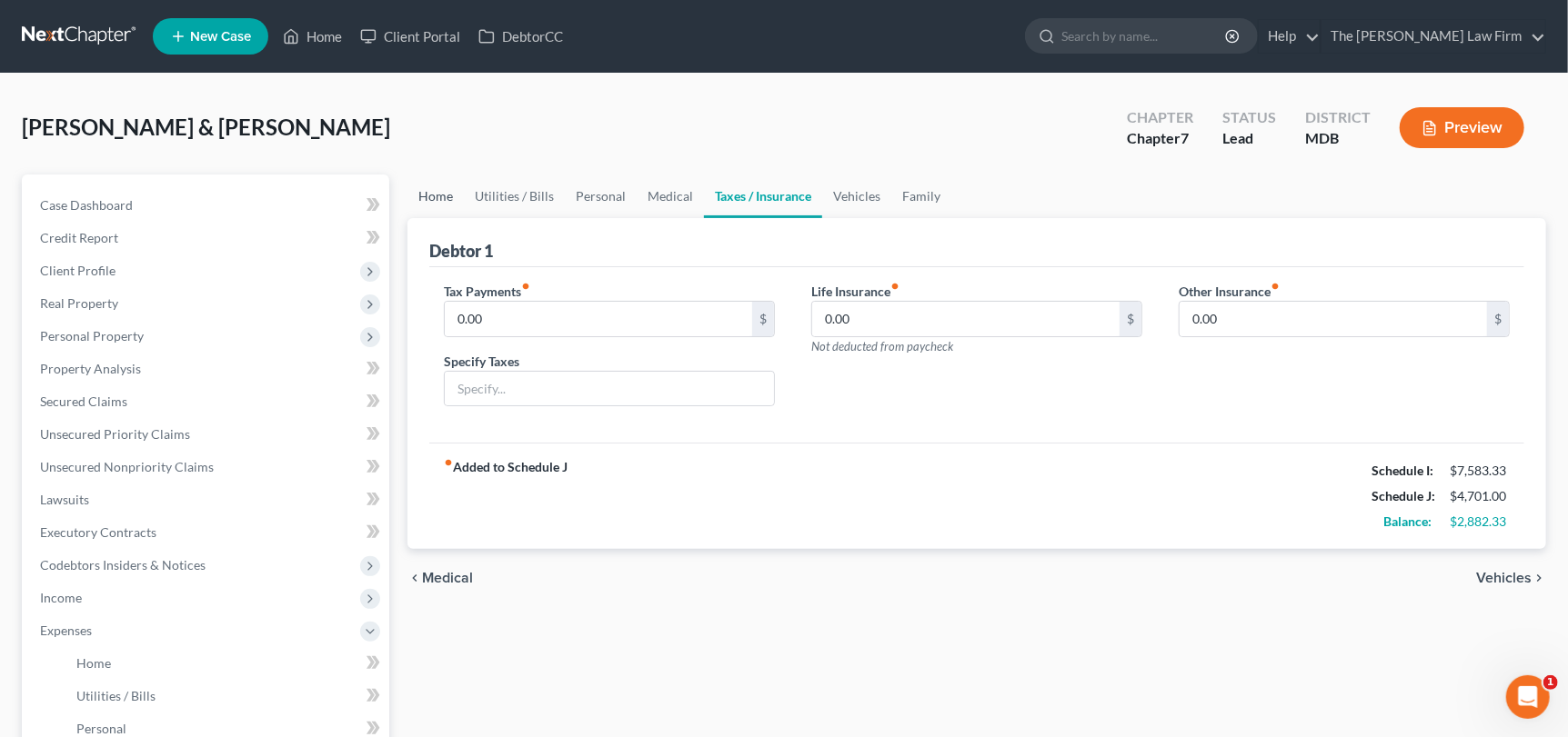
click at [445, 198] on link "Home" at bounding box center [435, 196] width 56 height 43
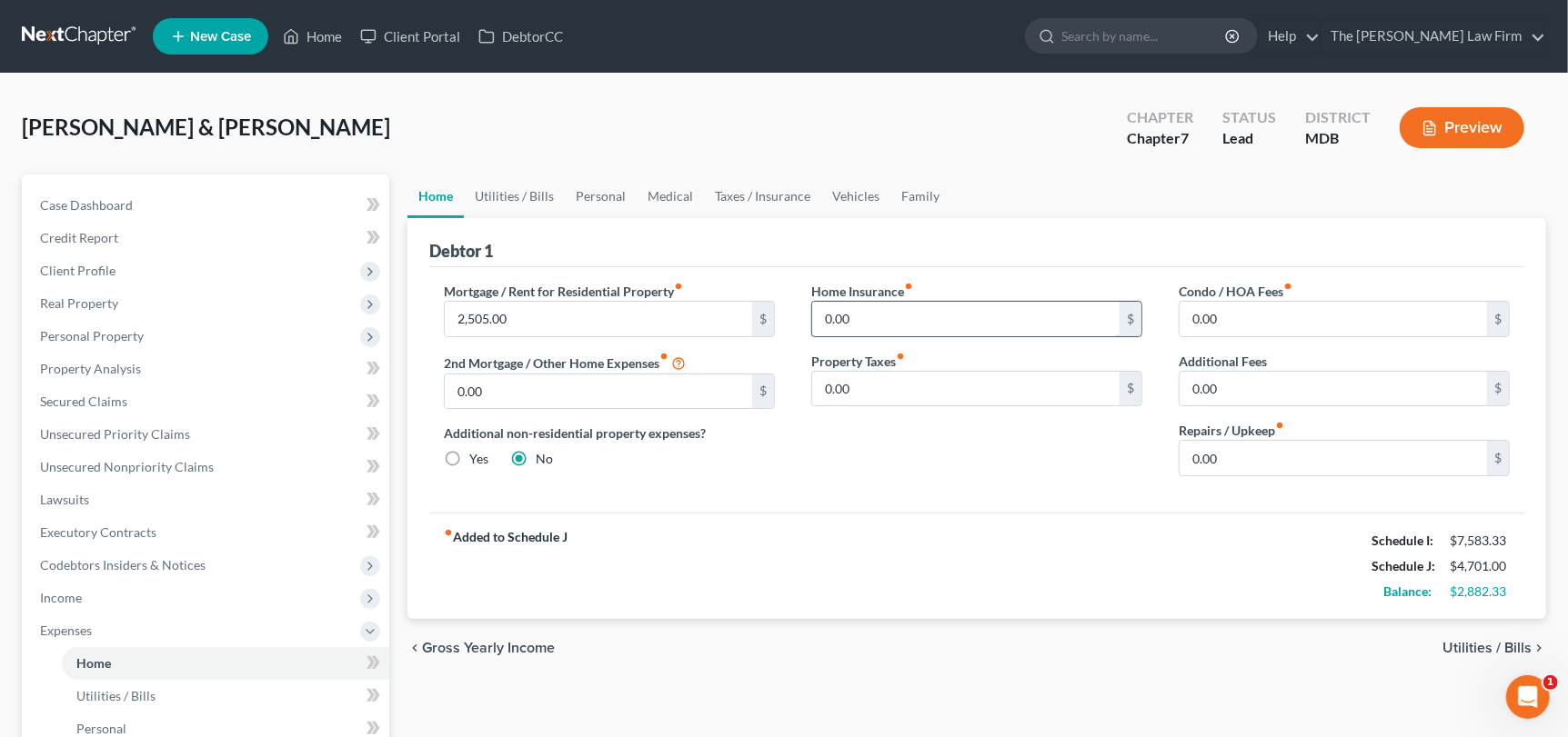
click at [855, 312] on input "0.00" at bounding box center [966, 319] width 308 height 35
type input "411"
click at [845, 196] on link "Vehicles" at bounding box center [856, 196] width 69 height 43
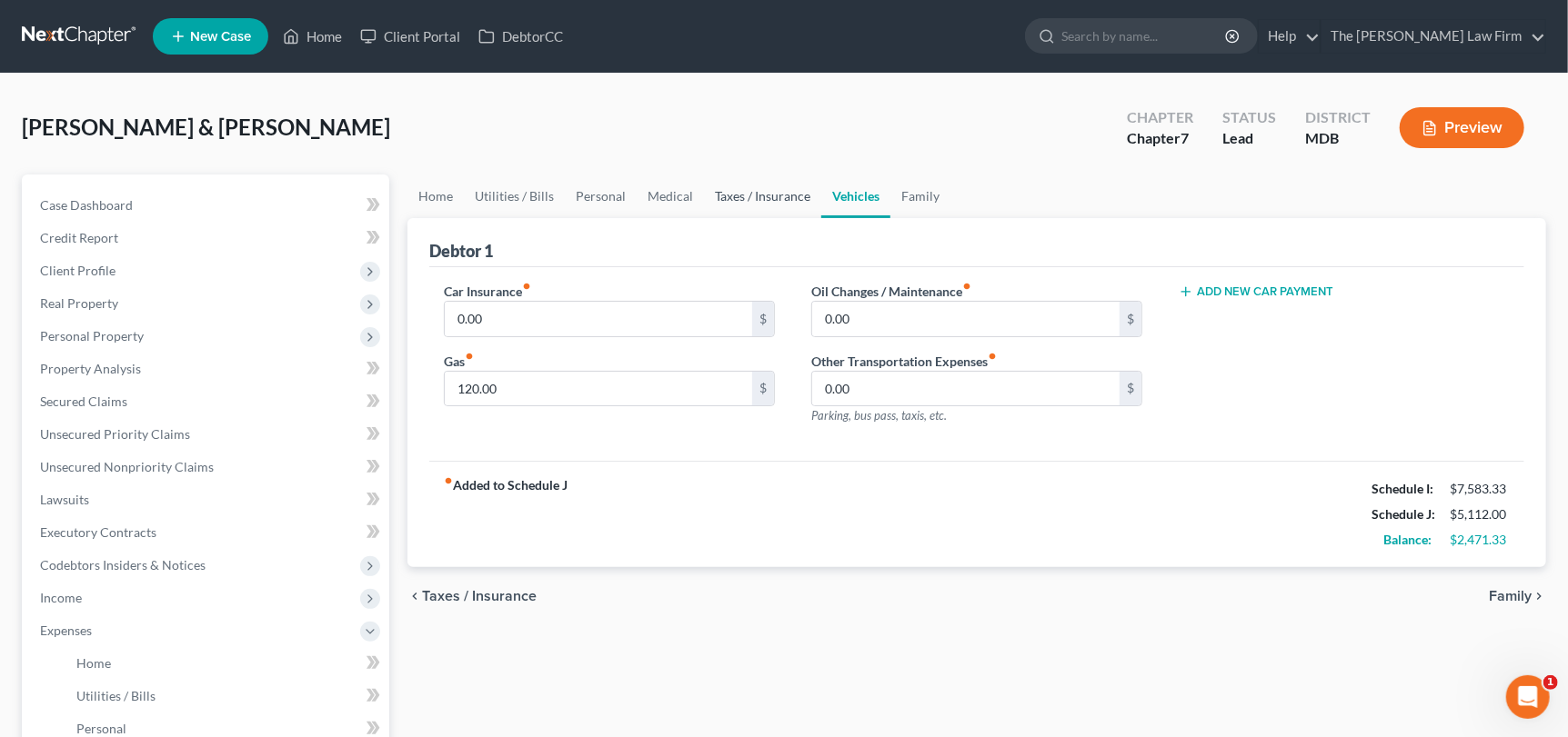
click at [771, 198] on link "Taxes / Insurance" at bounding box center [763, 196] width 118 height 43
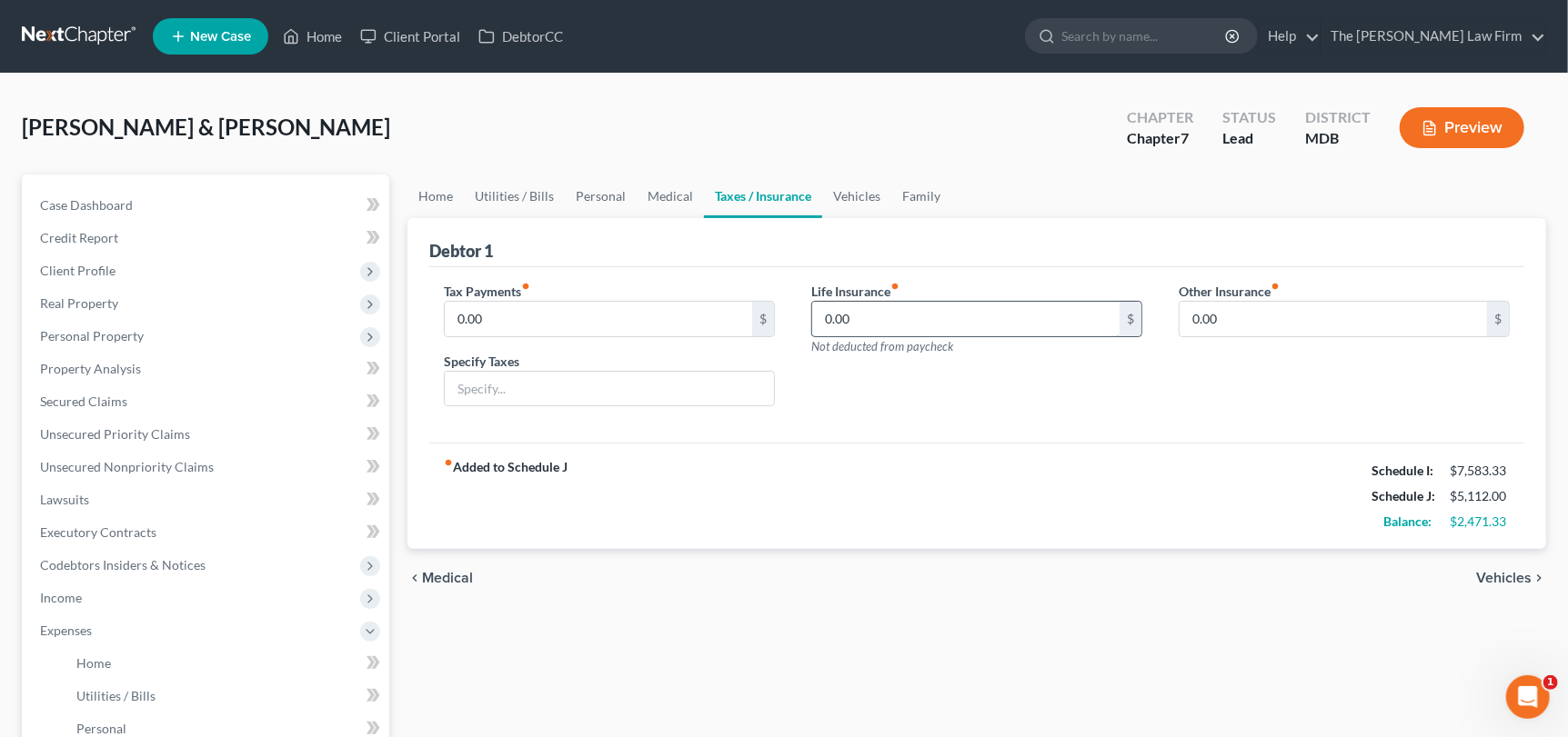
click at [871, 334] on input "0.00" at bounding box center [966, 319] width 308 height 35
type input "7"
click at [663, 187] on link "Medical" at bounding box center [671, 196] width 68 height 43
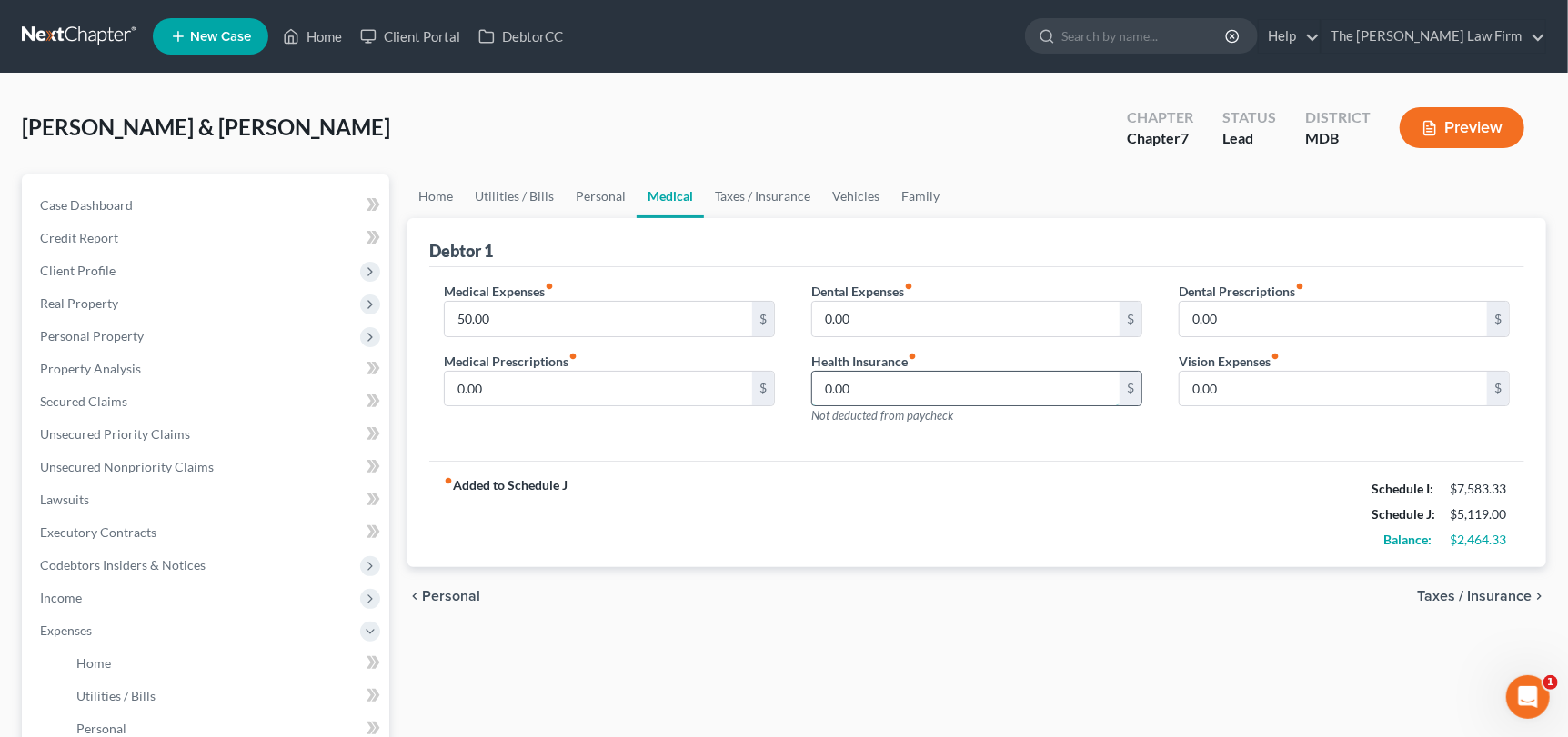
click at [872, 374] on input "0.00" at bounding box center [966, 390] width 308 height 35
type input "94"
click at [441, 200] on link "Home" at bounding box center [435, 196] width 56 height 43
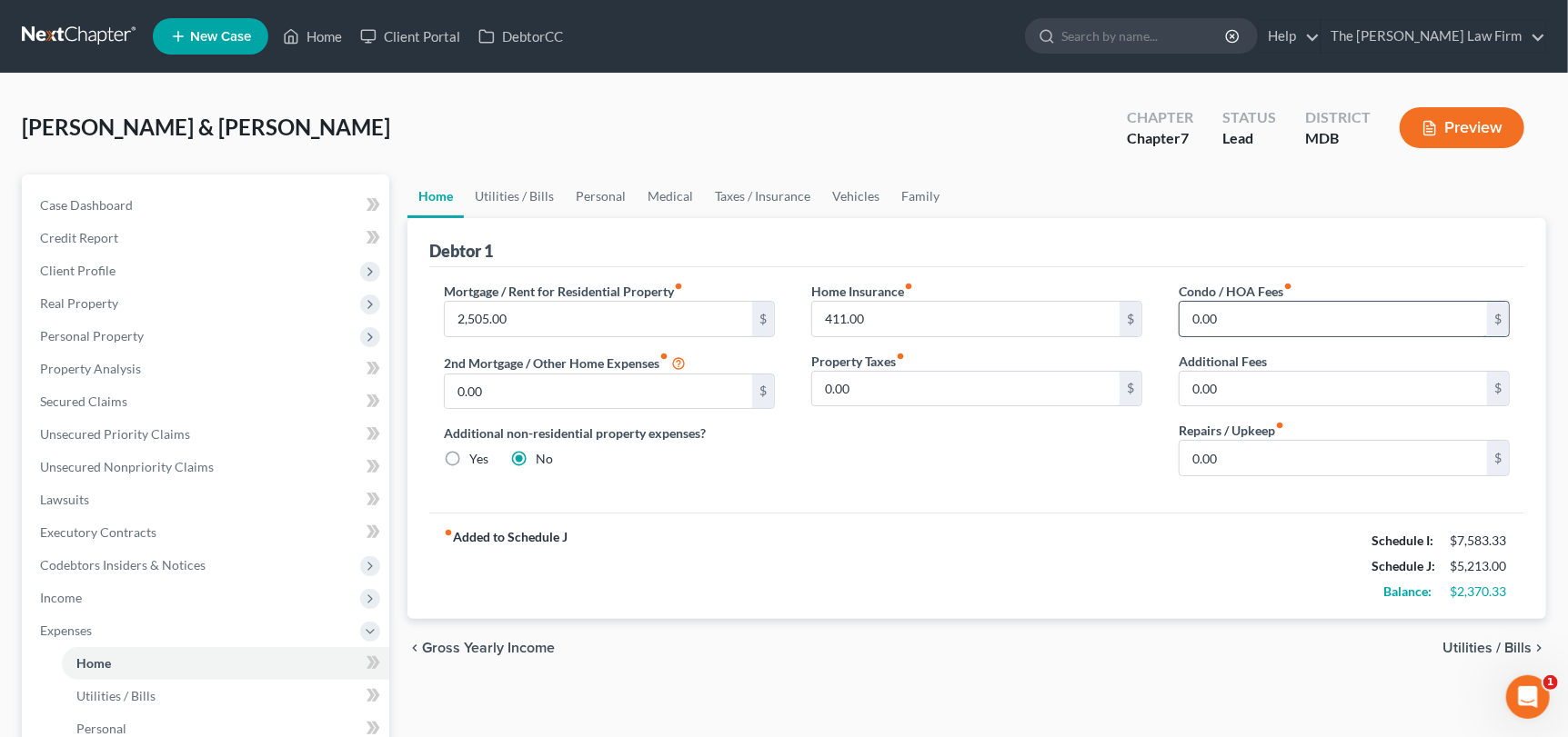
click at [1255, 332] on input "0.00" at bounding box center [1334, 319] width 308 height 35
type input "550"
click at [904, 180] on link "Family" at bounding box center [921, 196] width 60 height 43
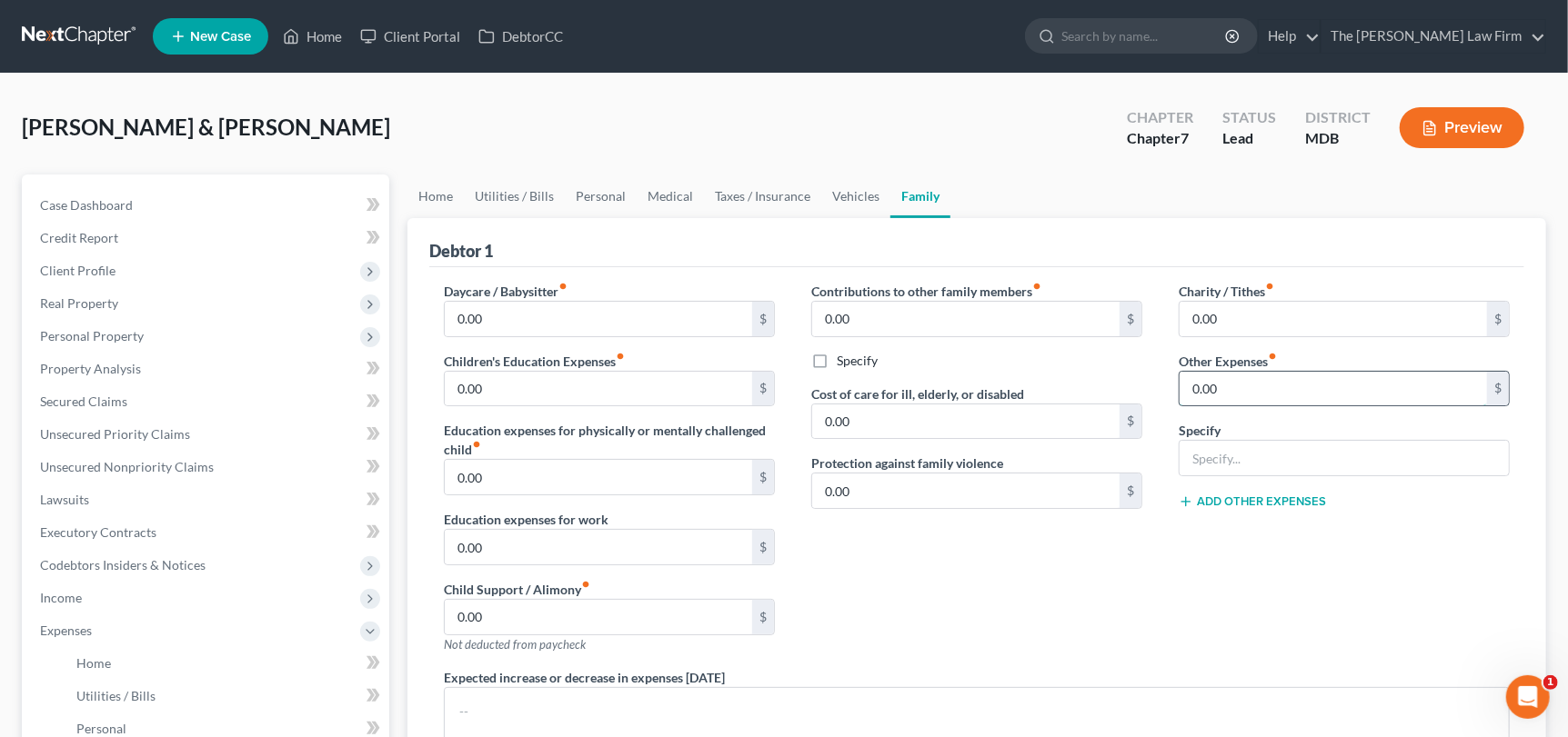
click at [1243, 390] on input "0.00" at bounding box center [1334, 390] width 308 height 35
type input "550"
click at [1260, 453] on input "text" at bounding box center [1344, 458] width 329 height 35
type input "Cigarettes"
click at [1005, 564] on div "Contributions to other family members fiber_manual_record 0.00 $ Specify Cost o…" at bounding box center [977, 475] width 368 height 387
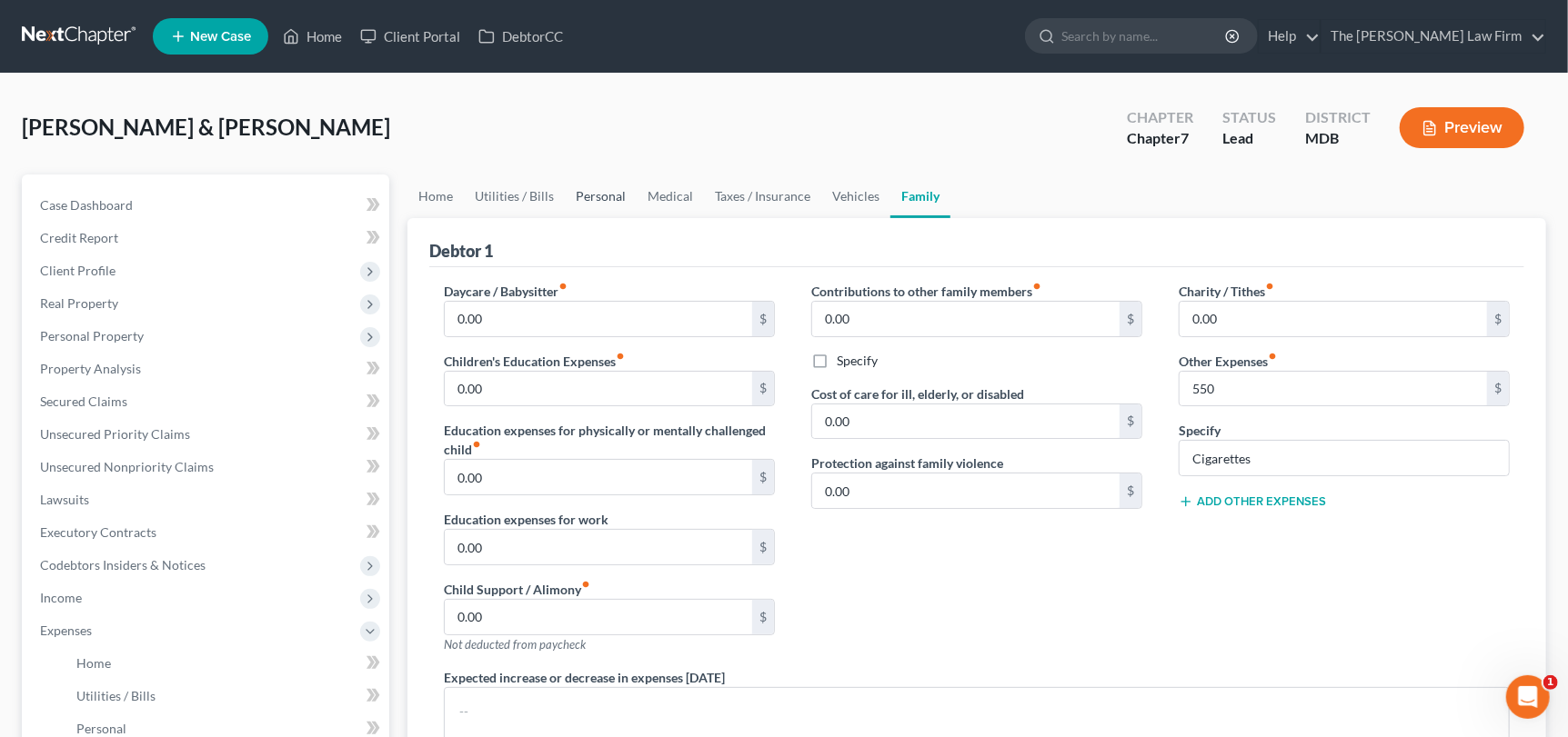
click at [595, 196] on link "Personal" at bounding box center [600, 196] width 71 height 43
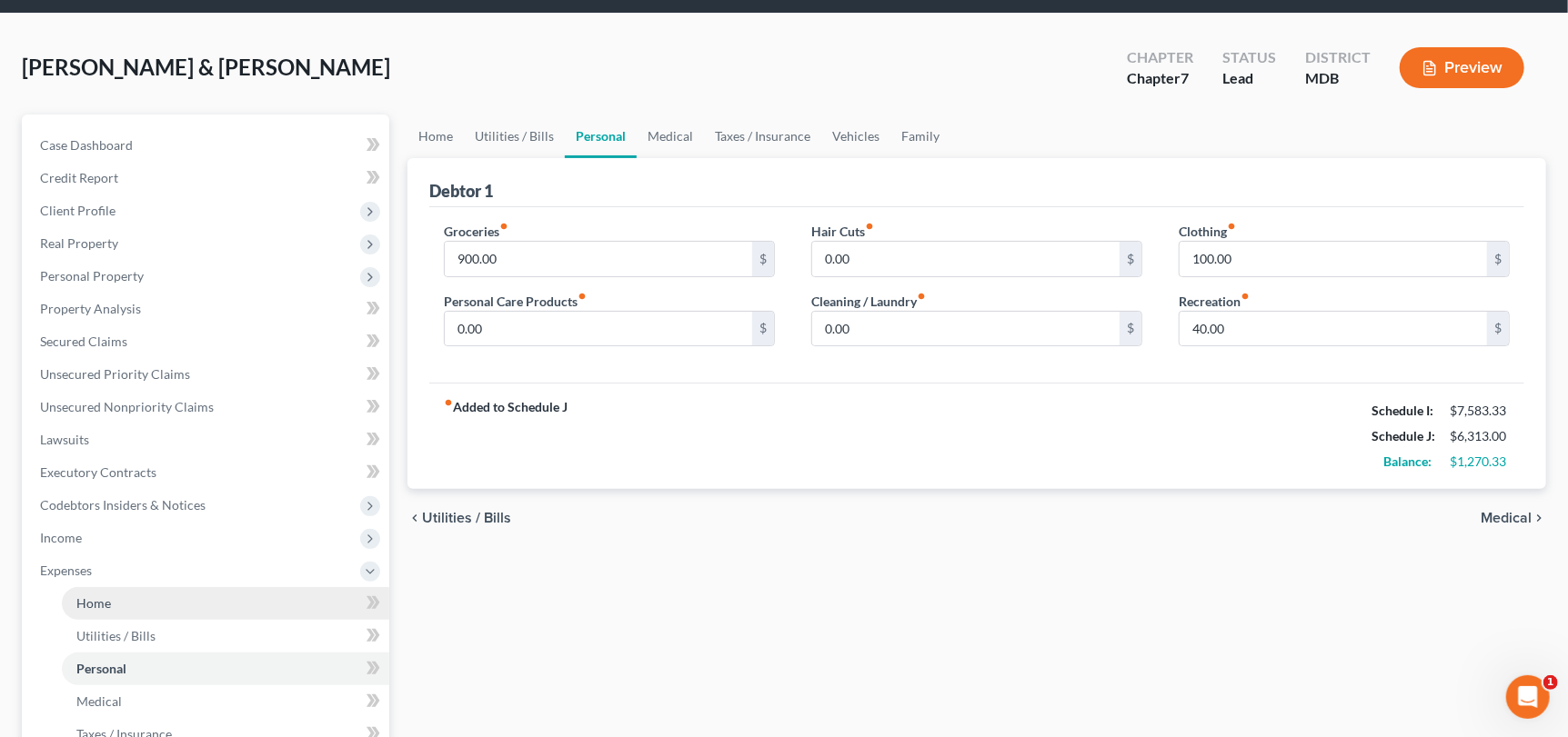
scroll to position [90, 0]
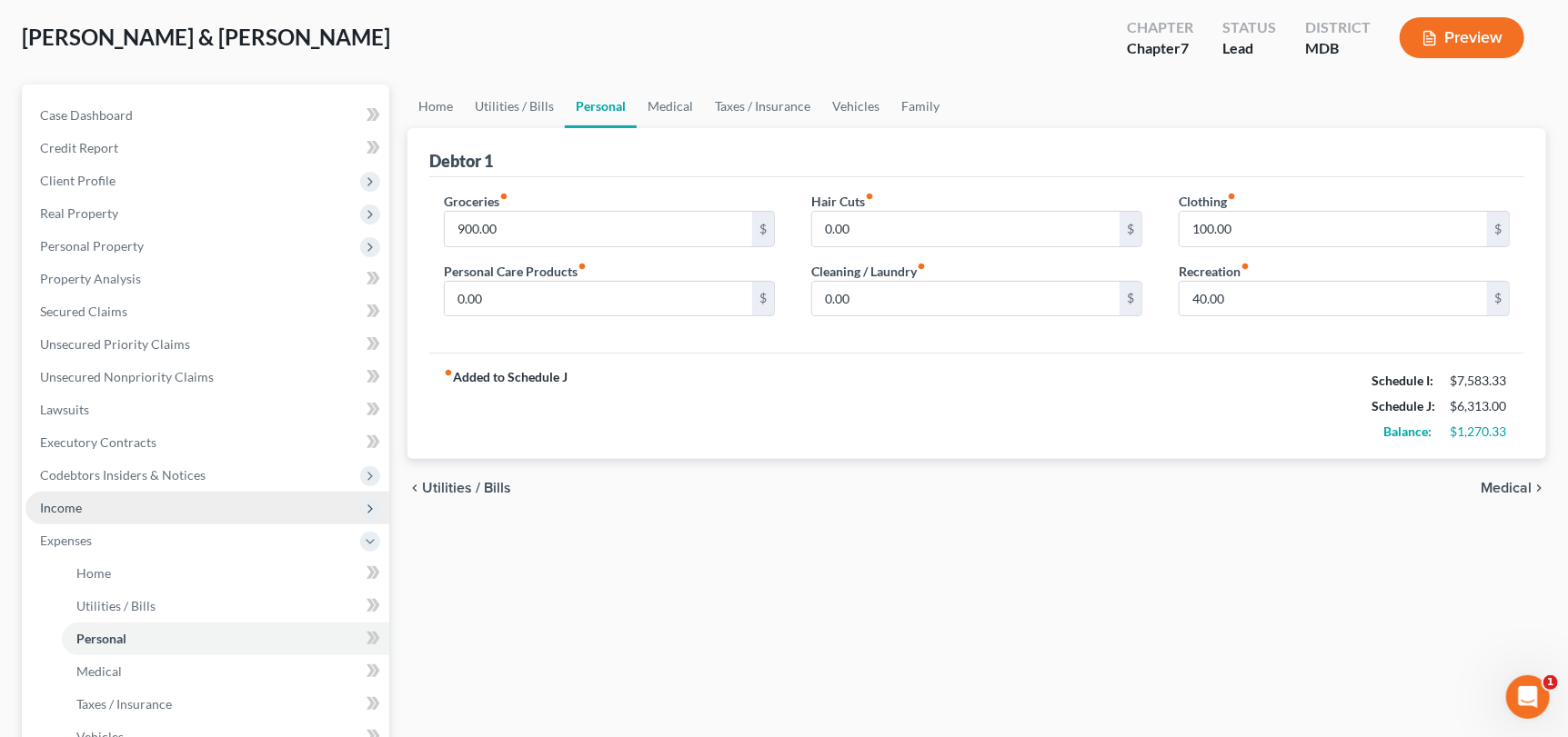
click at [87, 518] on span "Income" at bounding box center [206, 508] width 364 height 33
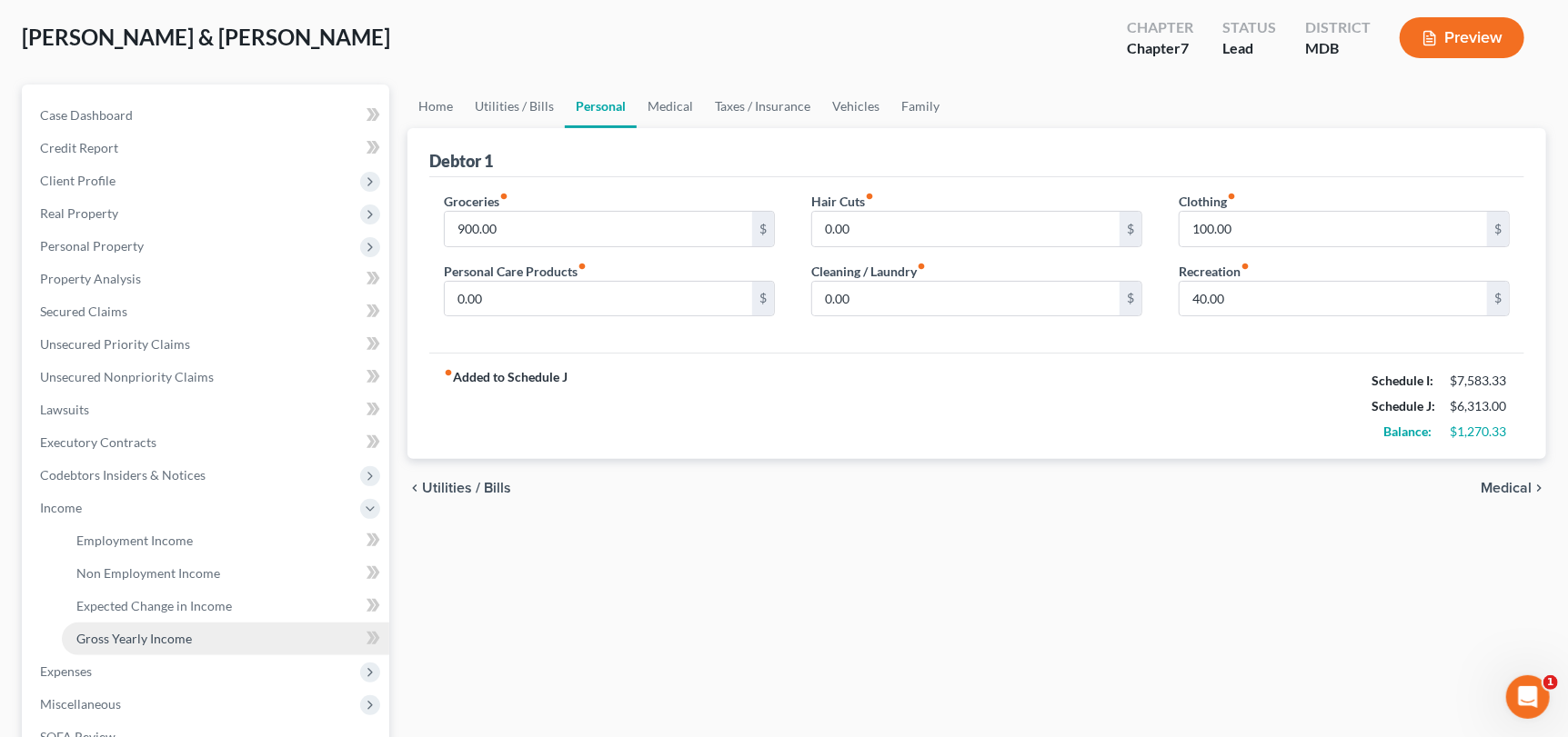
click at [156, 639] on span "Gross Yearly Income" at bounding box center [134, 639] width 116 height 15
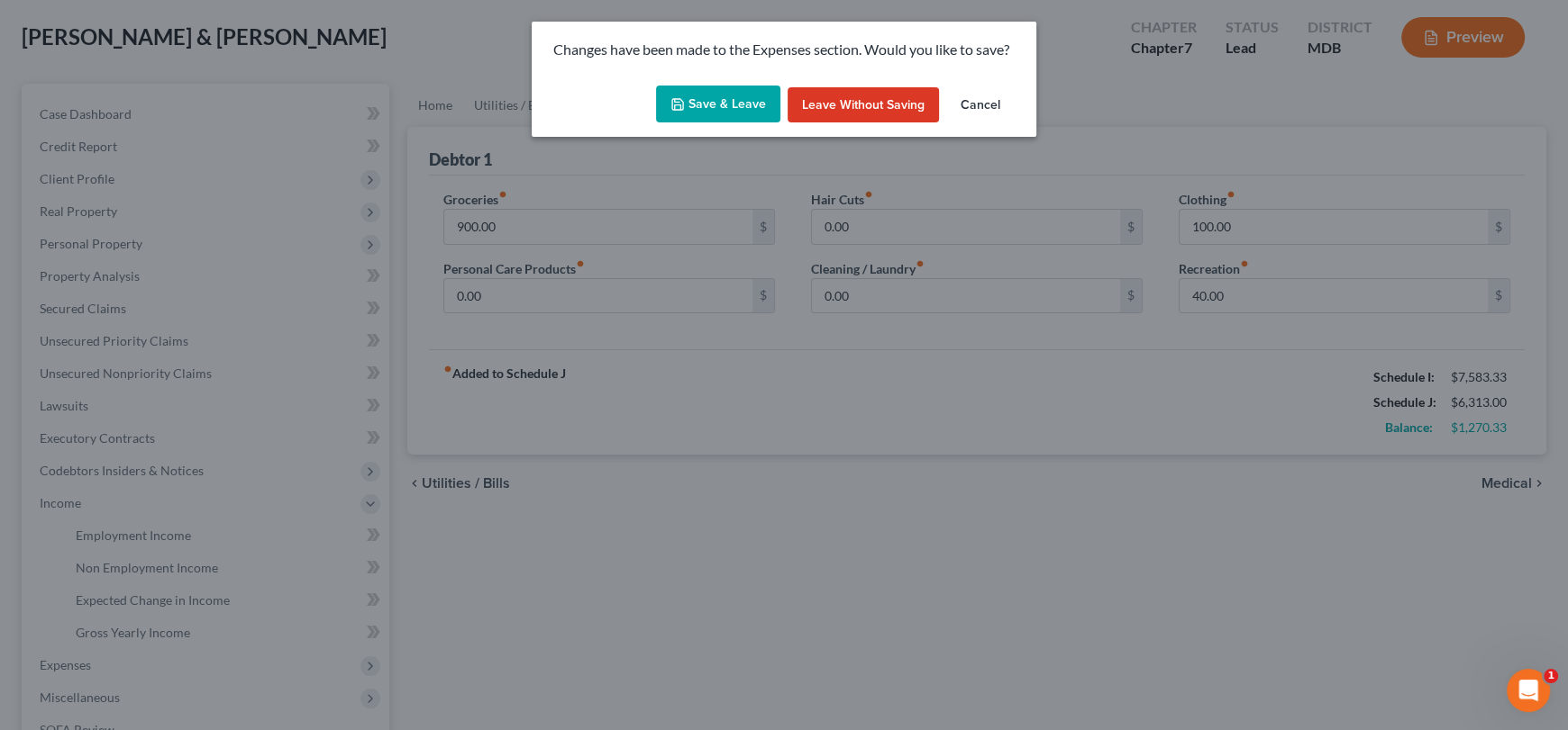
click at [715, 100] on button "Save & Leave" at bounding box center [718, 105] width 124 height 38
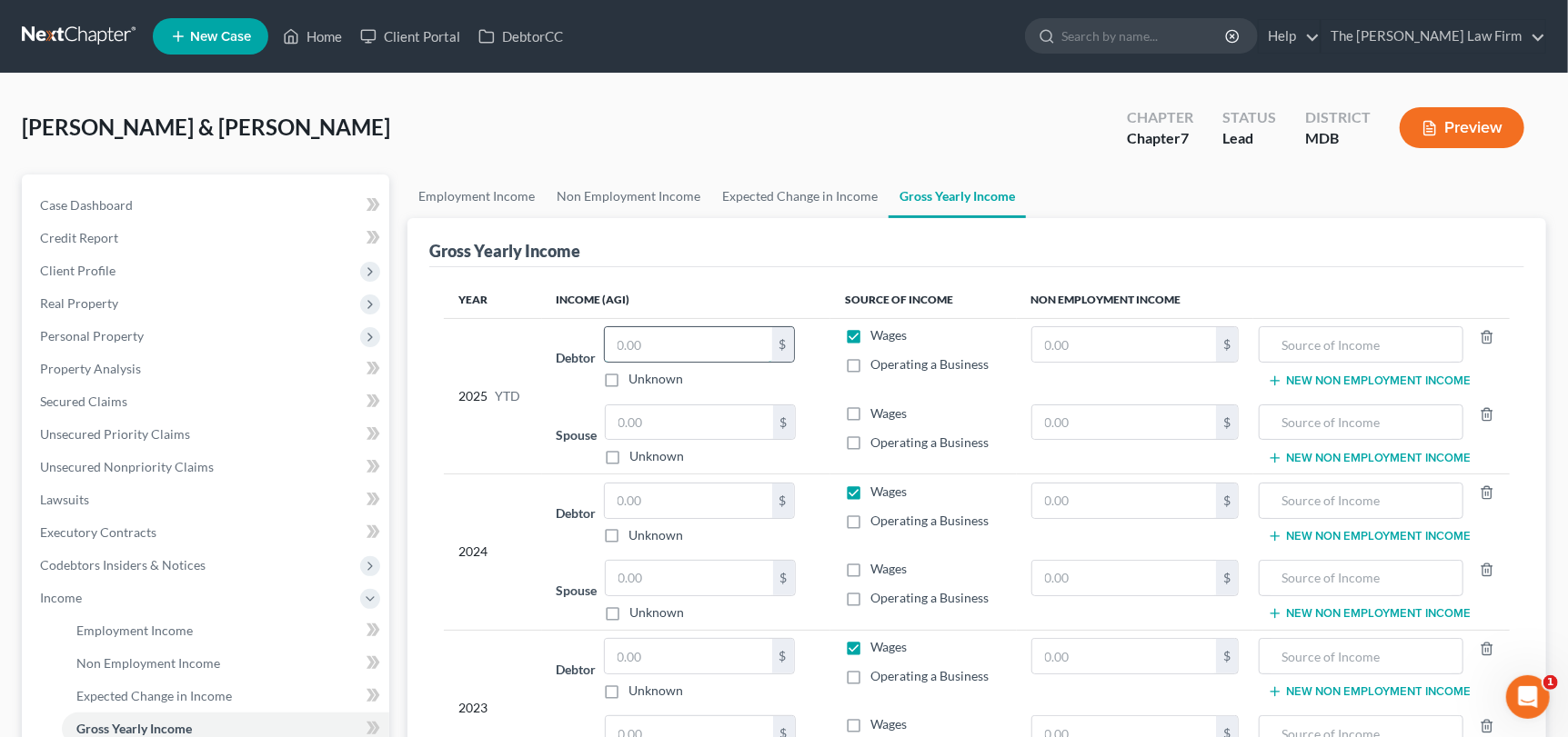
click at [646, 337] on input "text" at bounding box center [688, 344] width 167 height 35
type input "91,009"
click at [682, 423] on input "text" at bounding box center [689, 423] width 167 height 35
type input "0.00"
drag, startPoint x: 664, startPoint y: 482, endPoint x: 668, endPoint y: 492, distance: 10.8
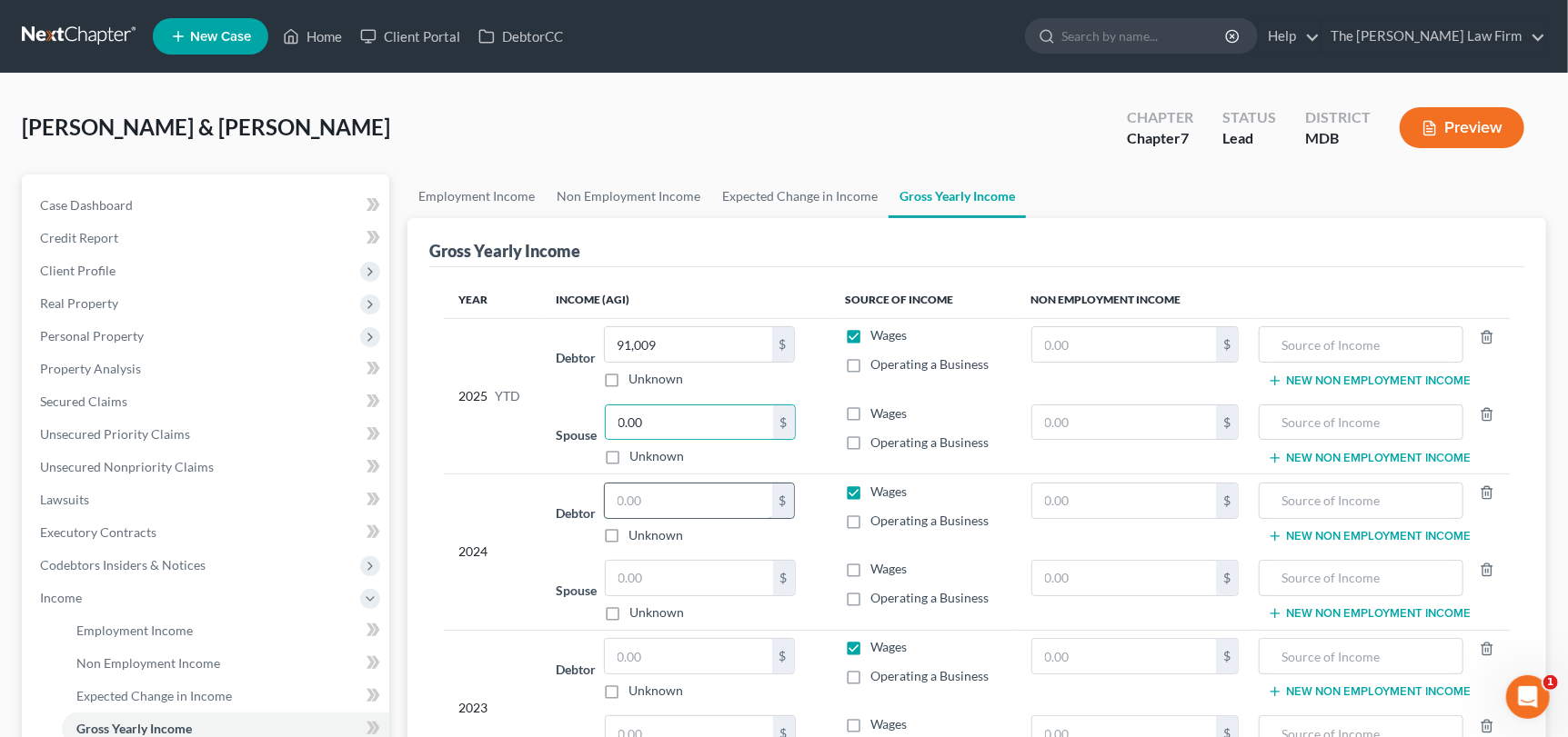
click at [666, 487] on input "text" at bounding box center [688, 501] width 167 height 35
type input "107,649"
click at [667, 578] on input "text" at bounding box center [689, 579] width 167 height 35
type input "0.00"
click at [677, 655] on input "text" at bounding box center [688, 657] width 167 height 35
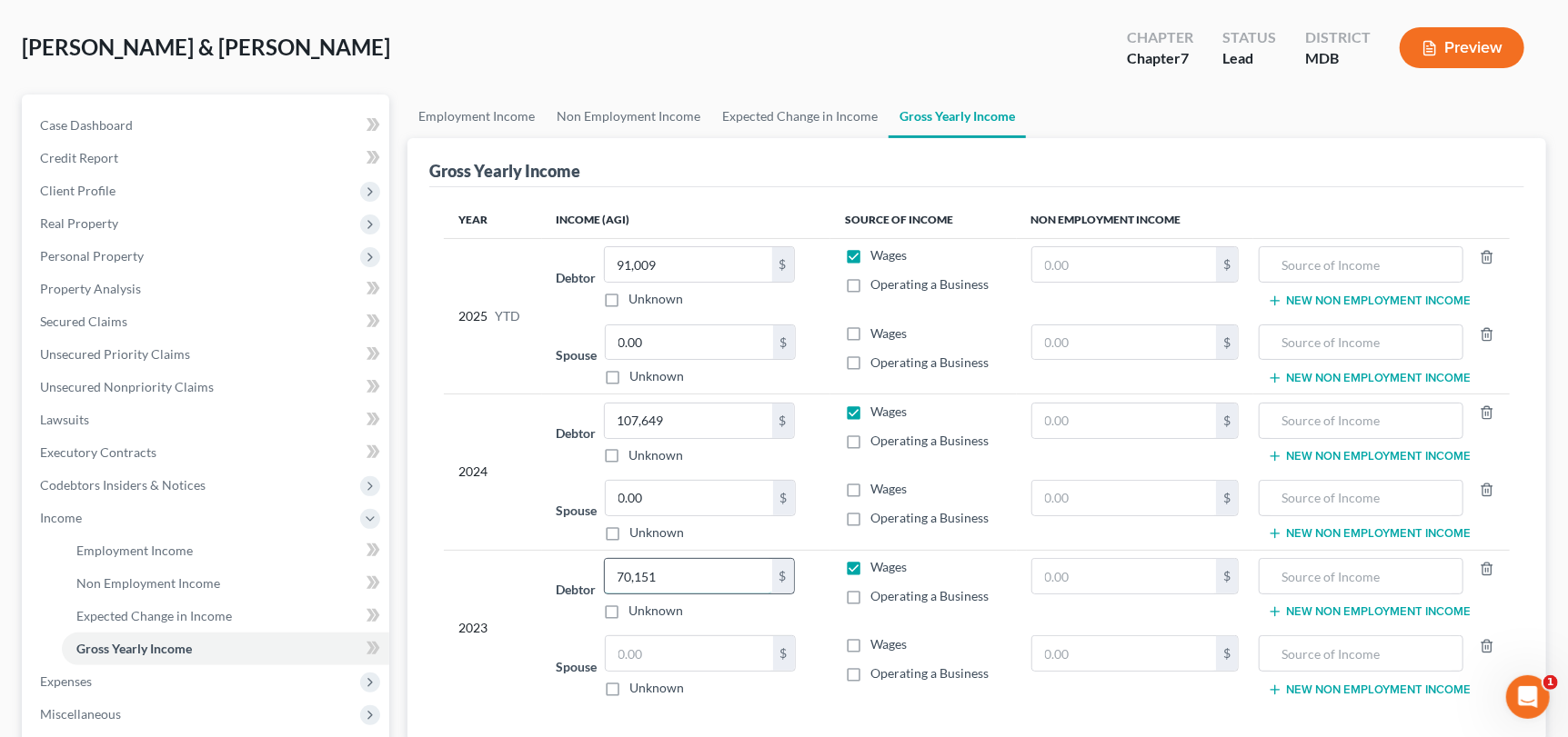
scroll to position [182, 0]
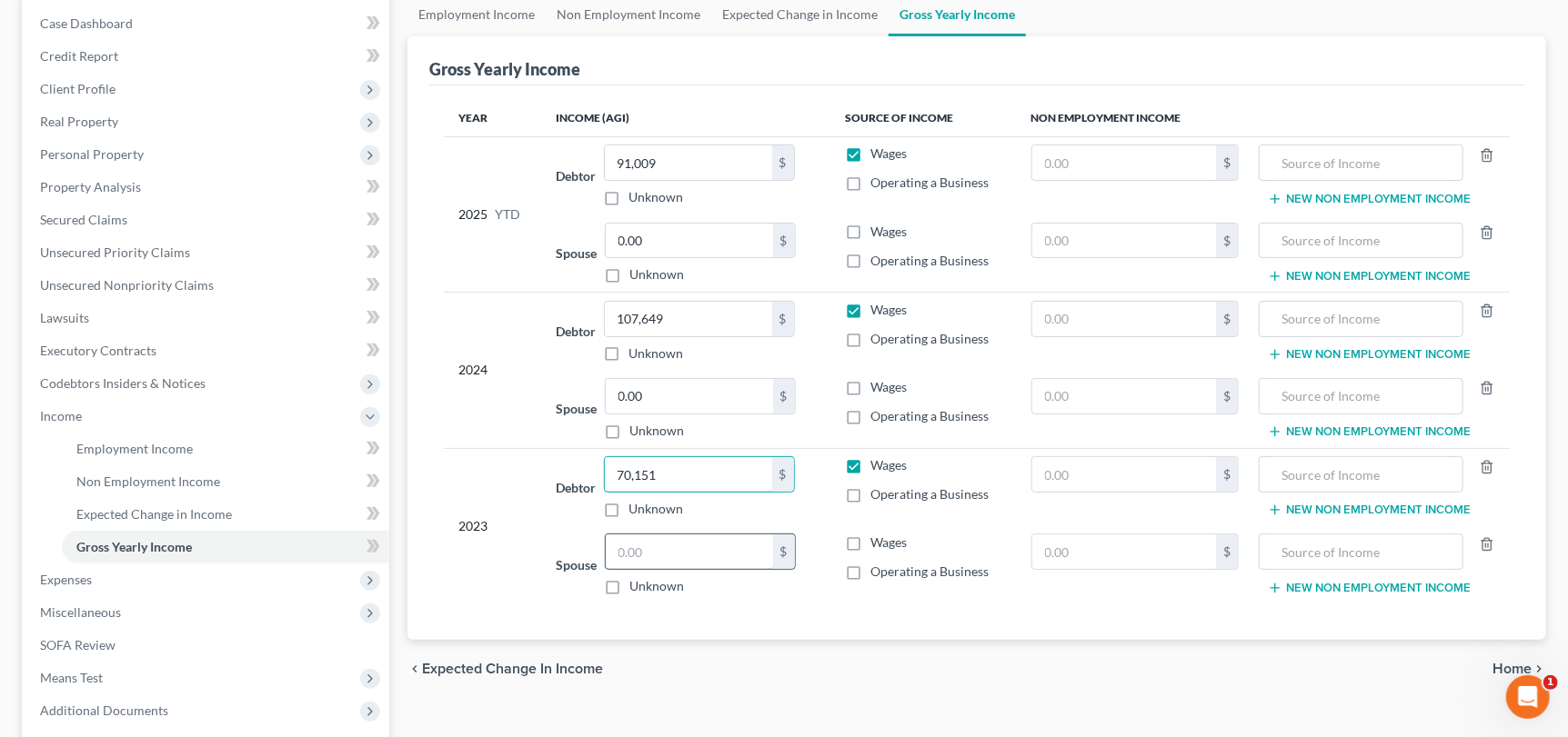
type input "70,151"
click at [689, 557] on input "text" at bounding box center [689, 552] width 167 height 35
type input "0.00"
click at [733, 629] on div "Year Income (AGI) Source of Income Non Employment Income 2025 YTD Debtor 91,009…" at bounding box center [977, 363] width 1095 height 555
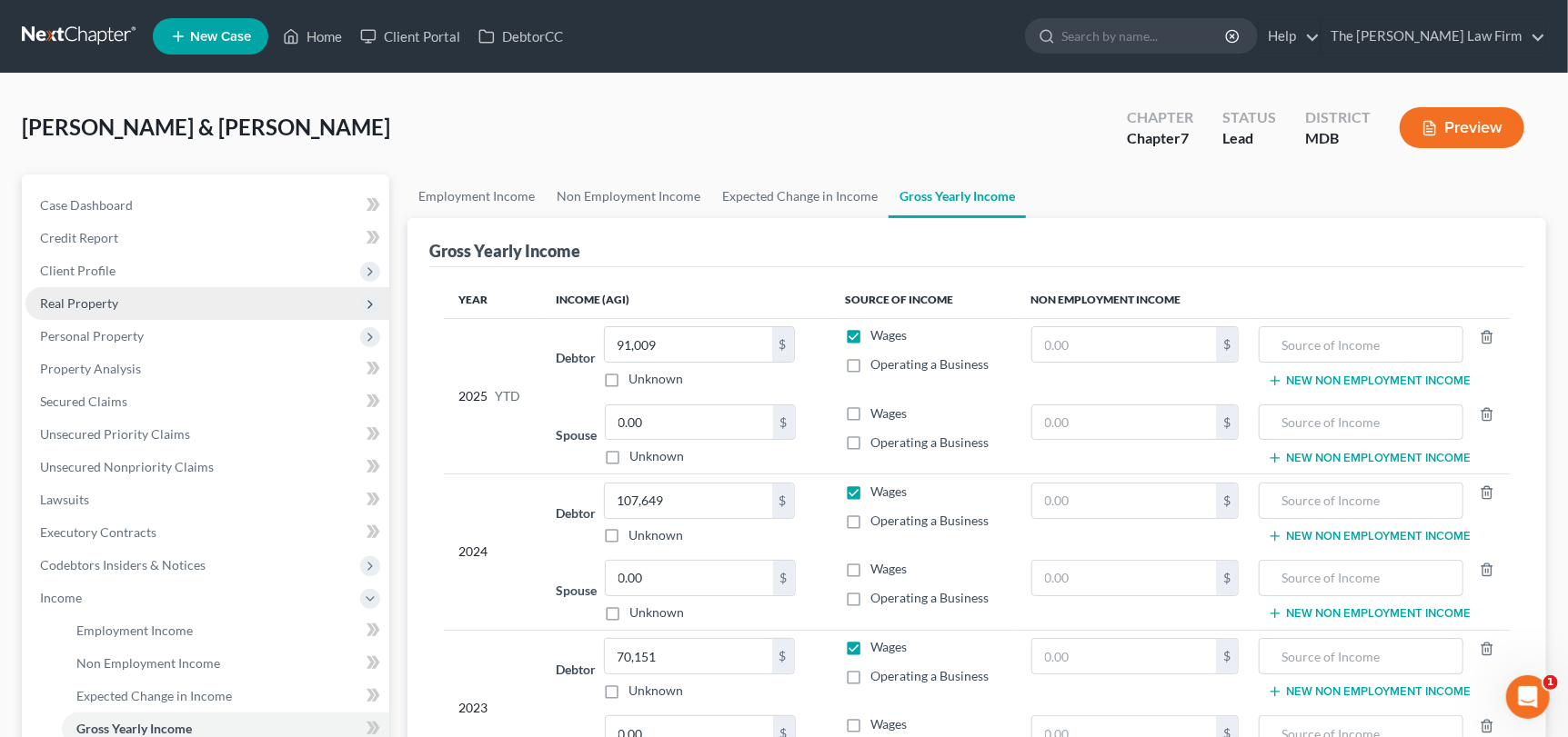
click at [78, 307] on span "Real Property" at bounding box center [78, 303] width 78 height 15
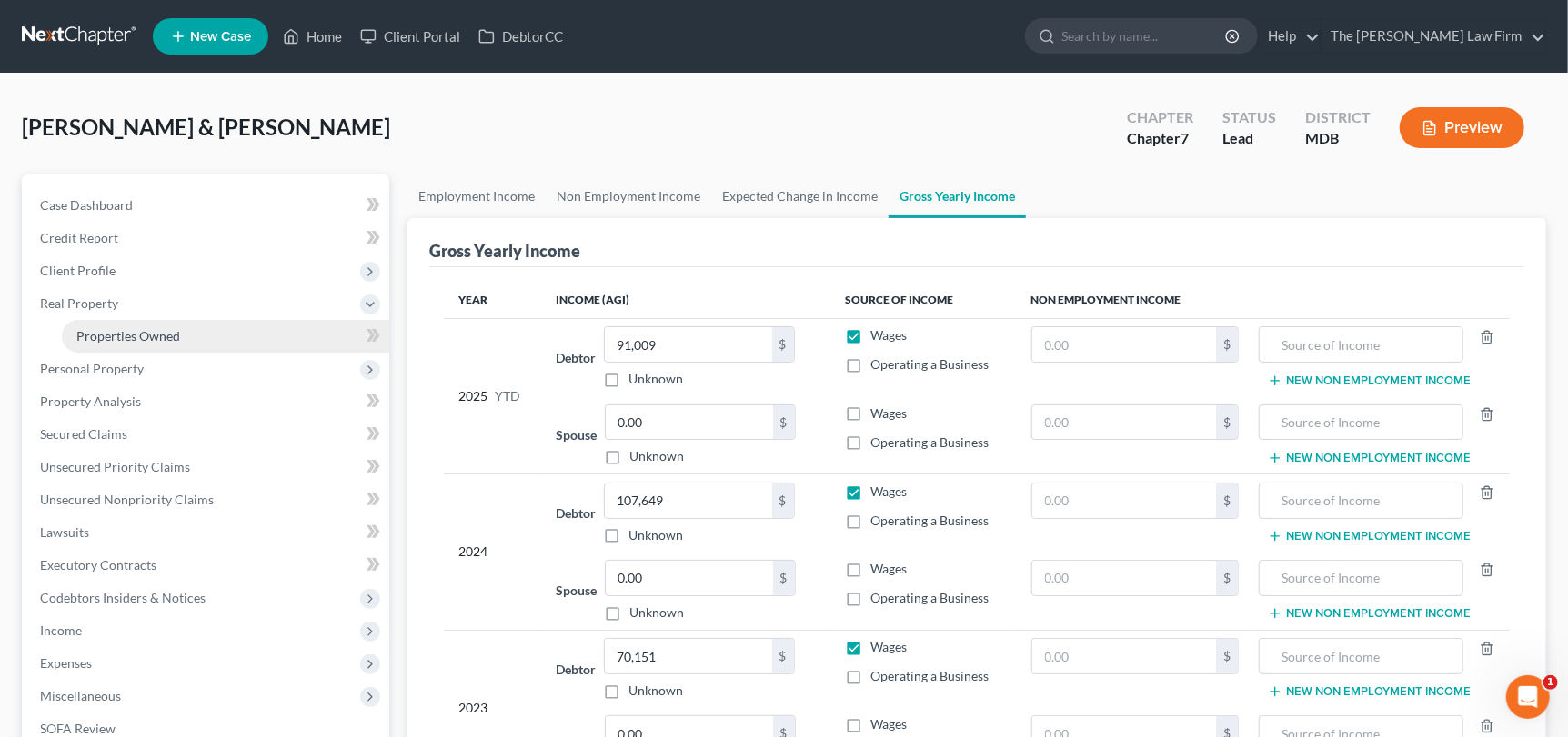
click at [102, 334] on span "Properties Owned" at bounding box center [127, 336] width 103 height 15
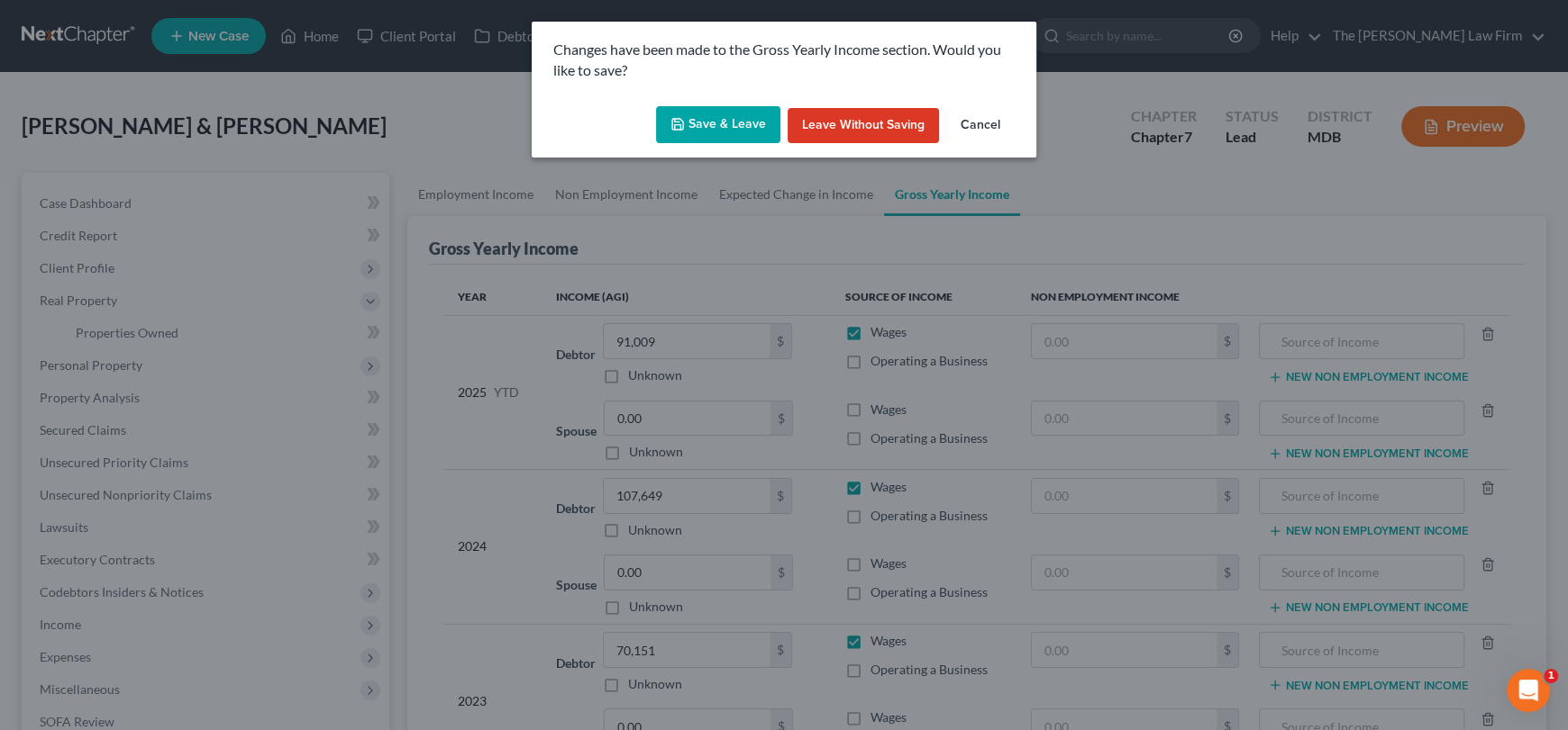
click at [701, 101] on div "Save & Leave Leave without Saving Cancel" at bounding box center [784, 129] width 505 height 59
click at [689, 121] on button "Save & Leave" at bounding box center [718, 125] width 124 height 38
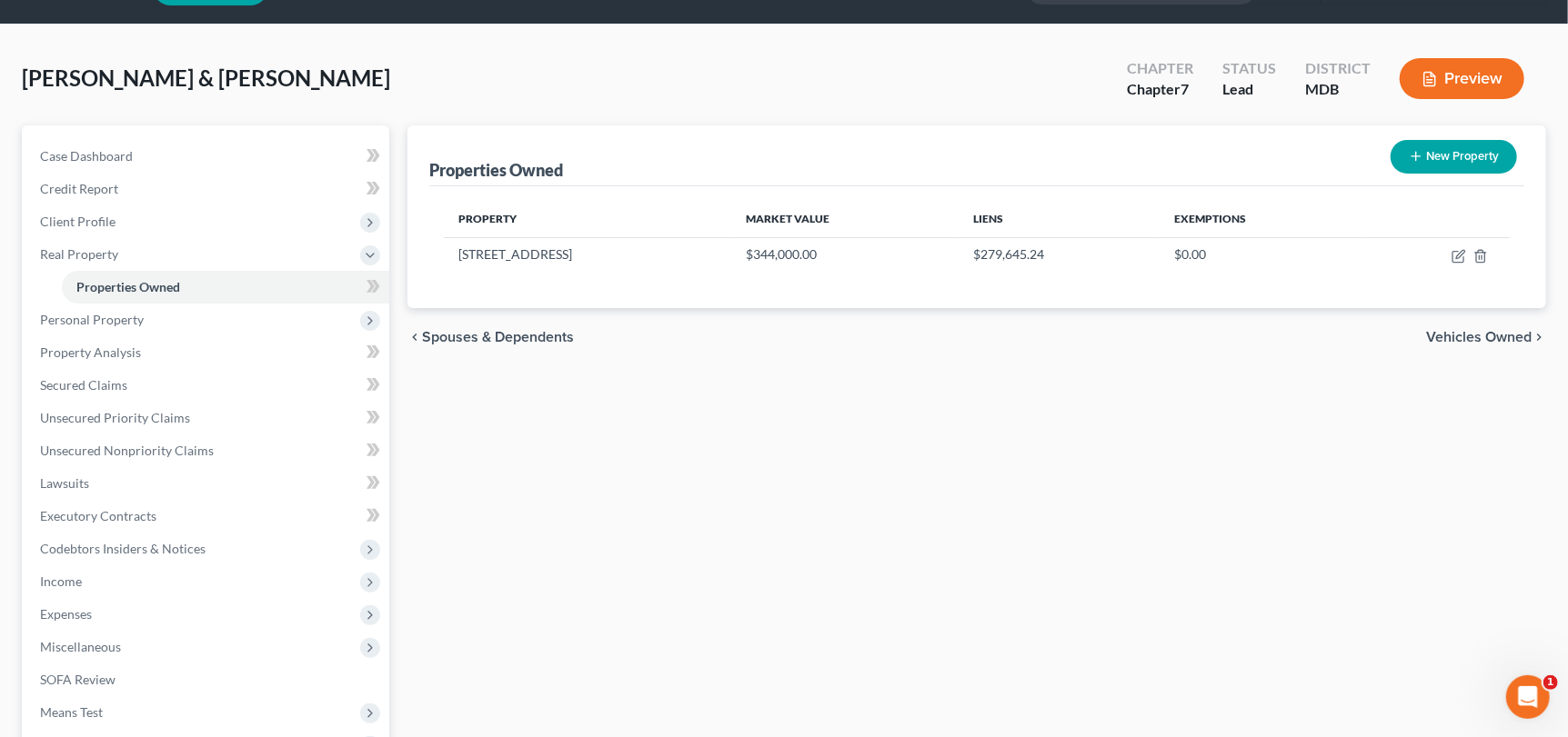
scroll to position [90, 0]
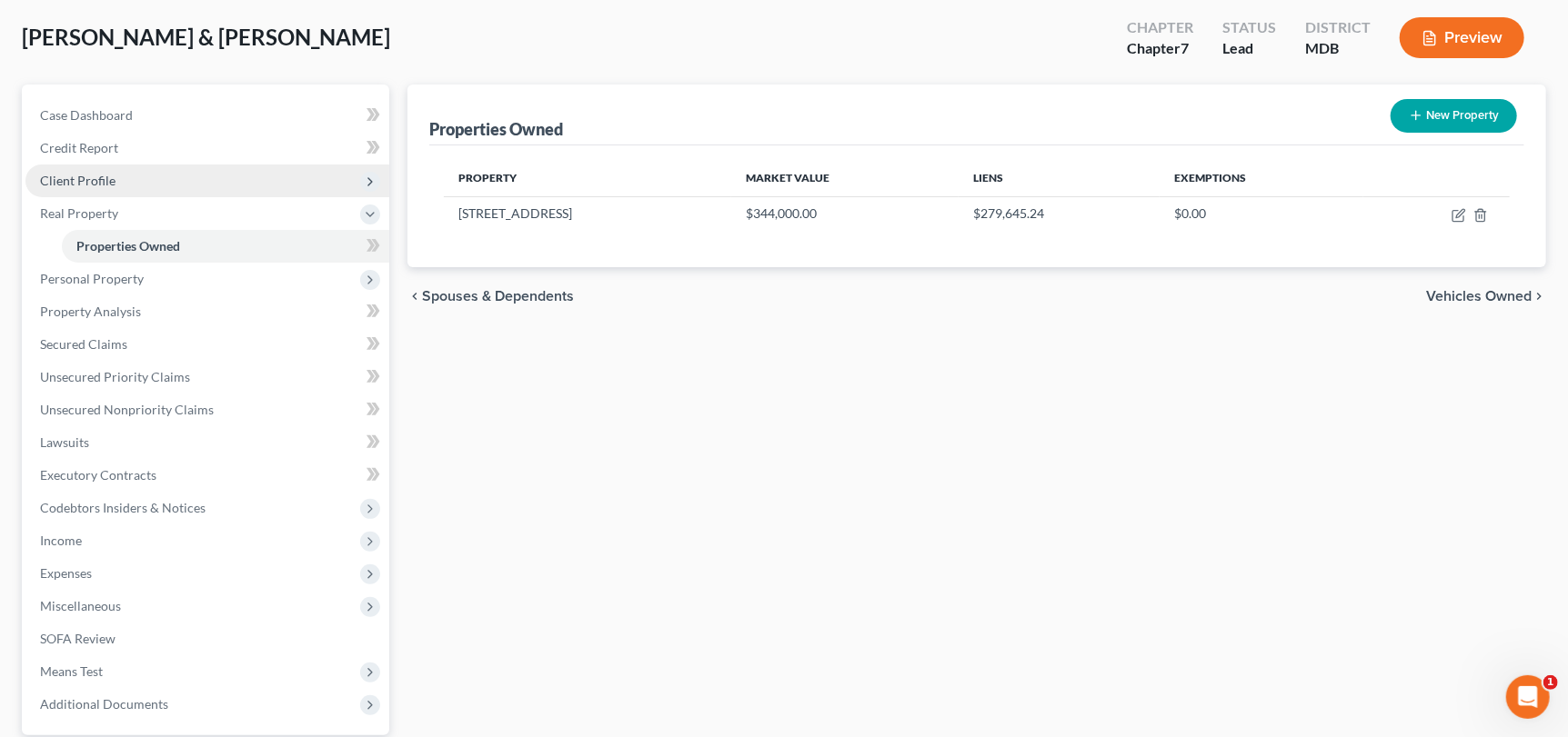
click at [96, 177] on span "Client Profile" at bounding box center [77, 180] width 75 height 15
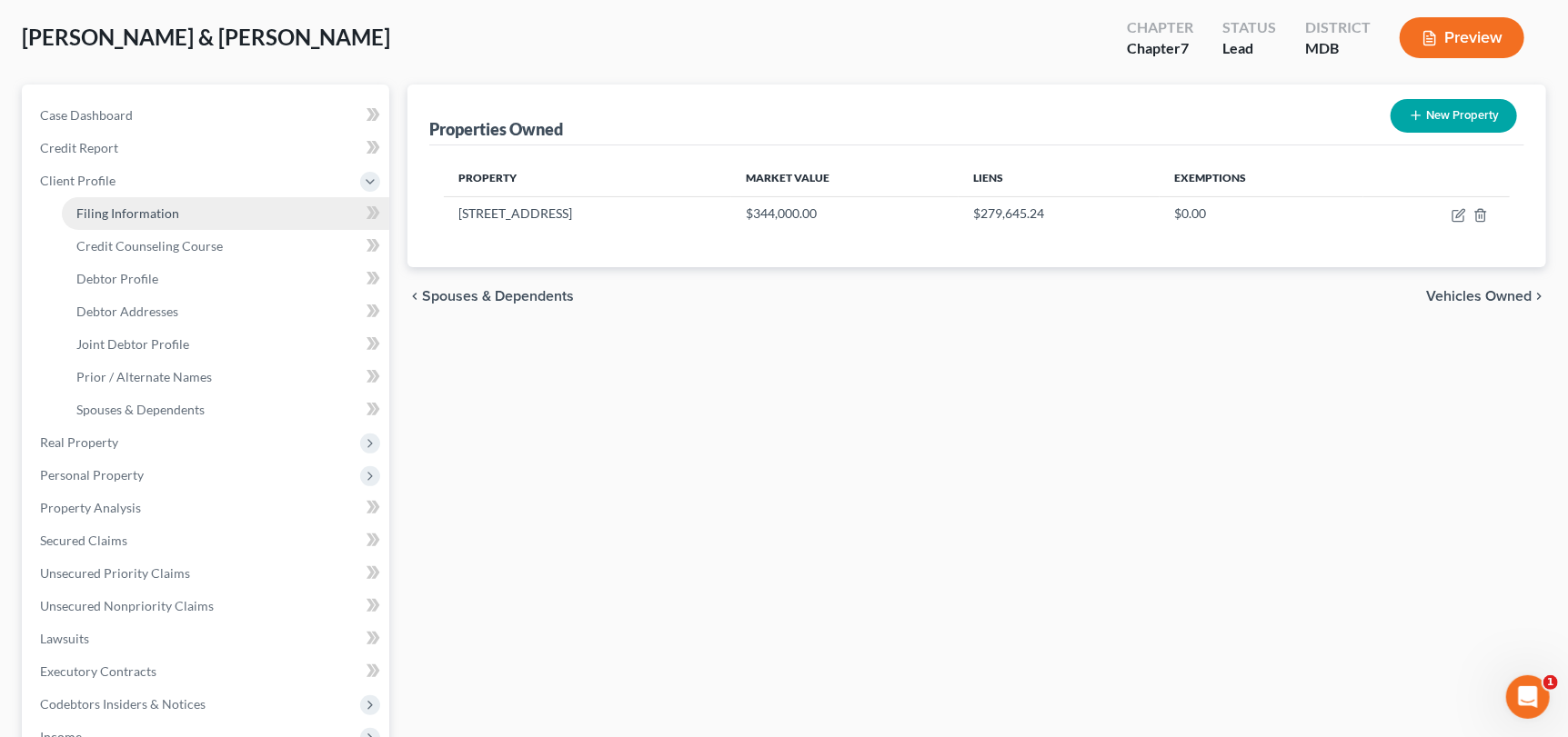
click at [122, 213] on span "Filing Information" at bounding box center [127, 213] width 103 height 15
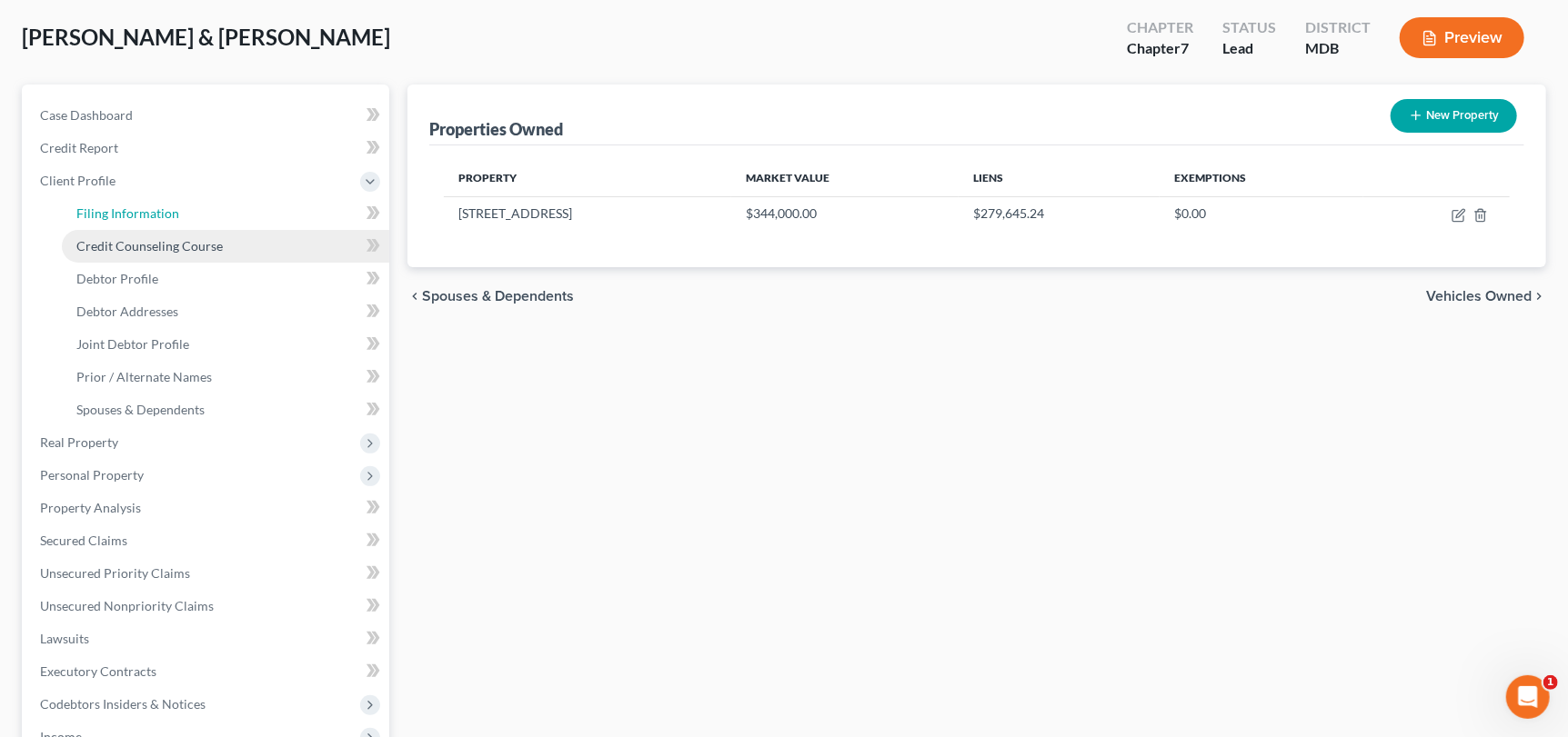
select select "1"
select select "0"
select select "21"
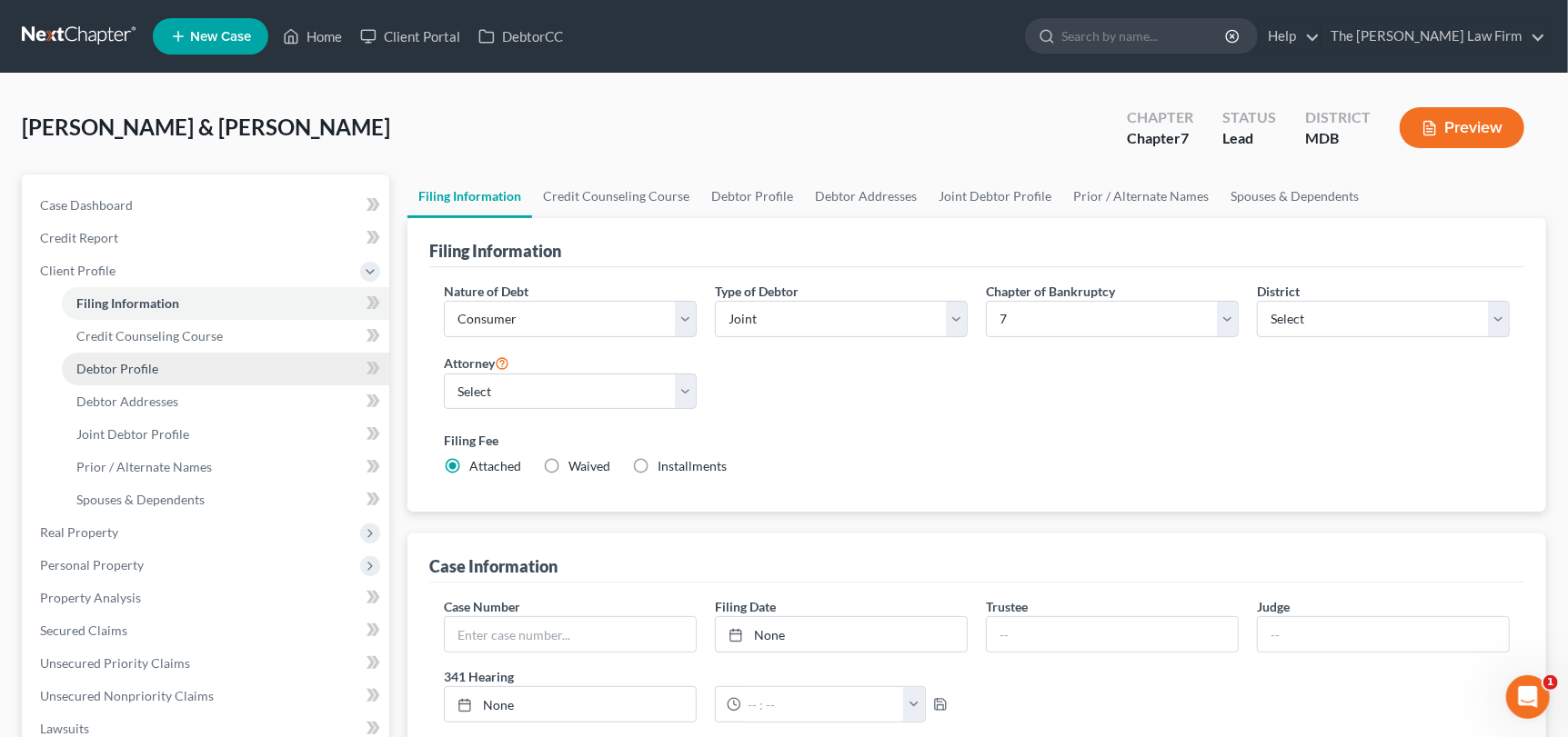
click at [124, 367] on span "Debtor Profile" at bounding box center [117, 368] width 82 height 15
select select "1"
select select "2"
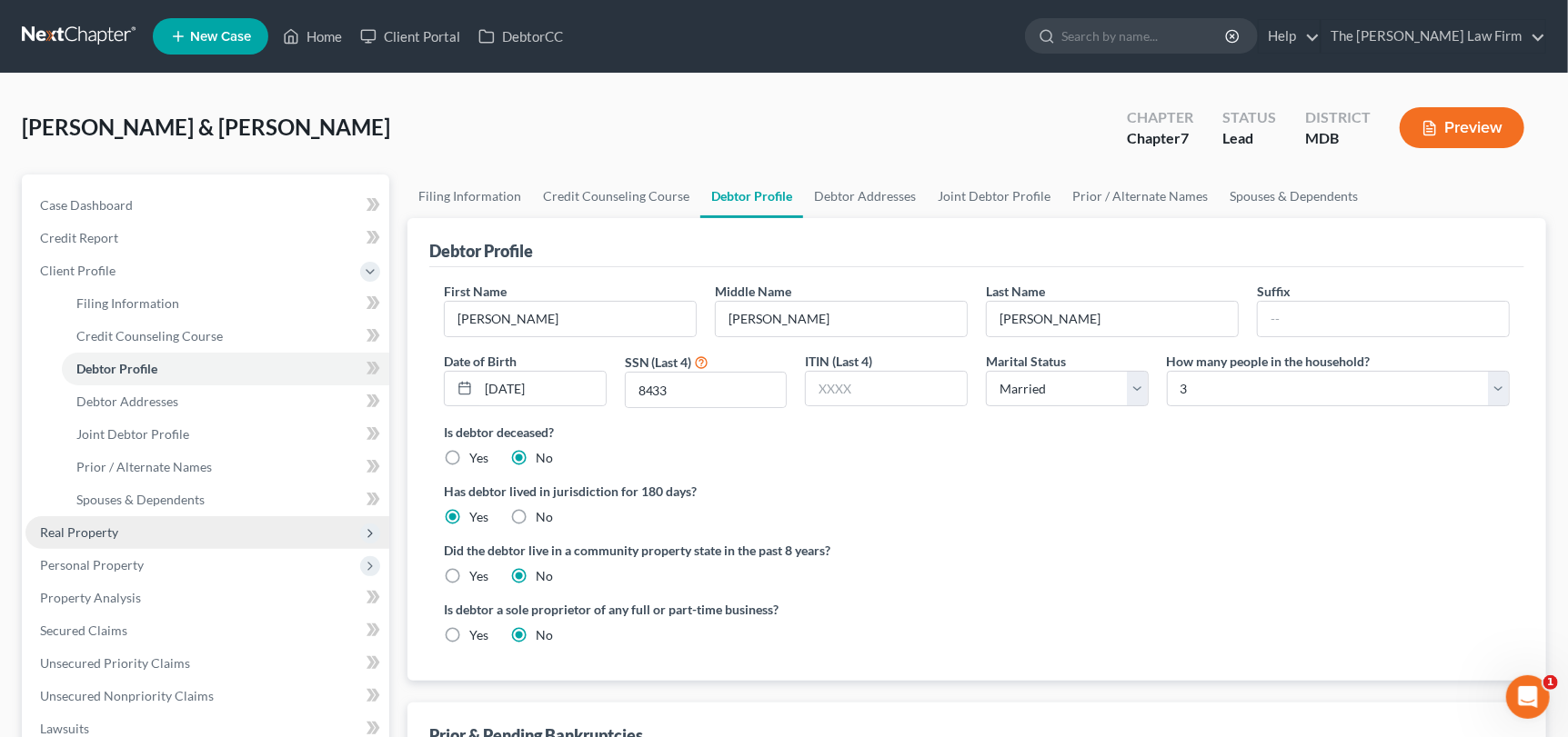
click at [110, 530] on span "Real Property" at bounding box center [78, 532] width 78 height 15
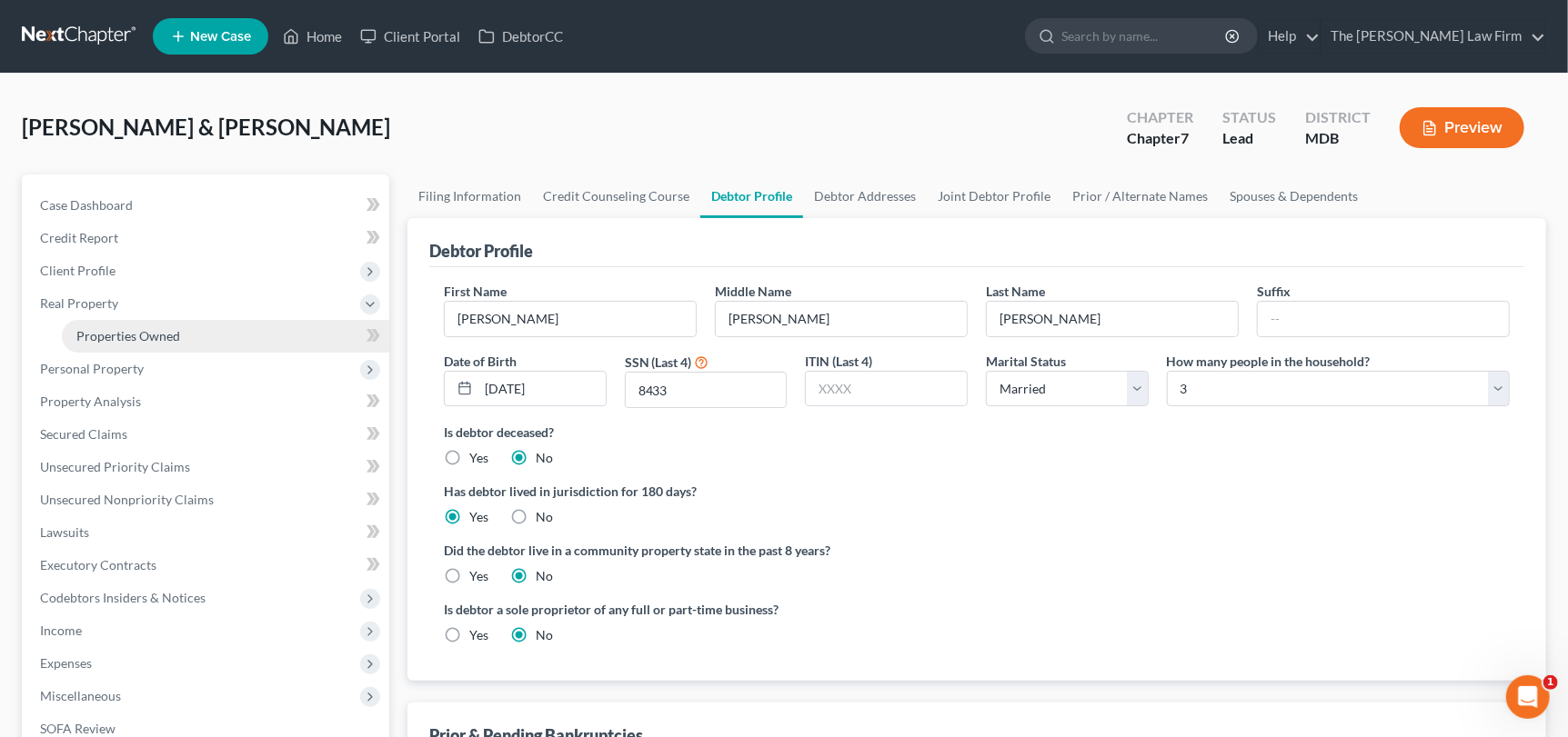
click at [134, 335] on span "Properties Owned" at bounding box center [127, 336] width 103 height 15
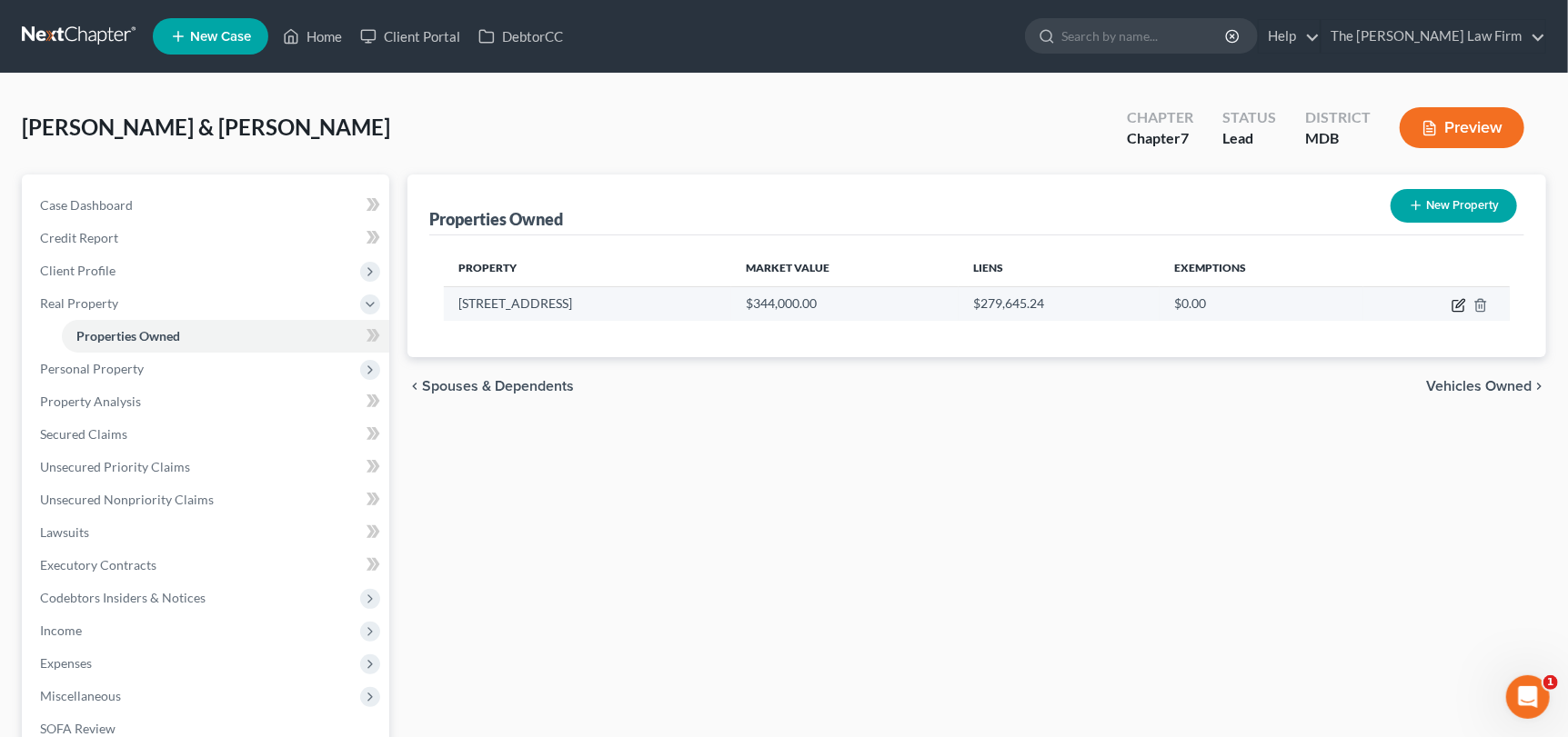
click at [1462, 303] on icon "button" at bounding box center [1460, 303] width 8 height 8
select select "21"
select select "0"
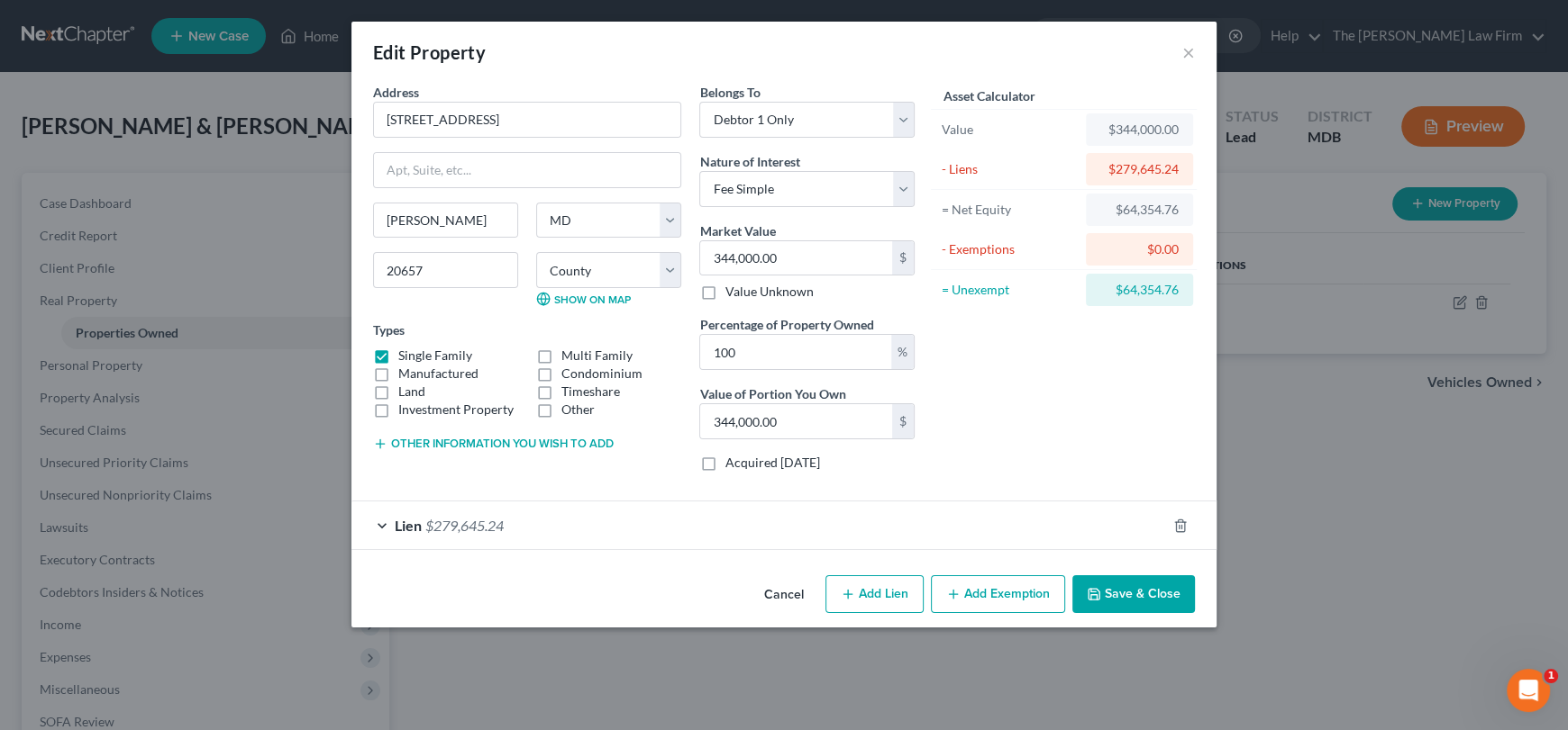
click at [77, 625] on div "Edit Property × Address * 785 [GEOGRAPHIC_DATA] [PERSON_NAME][GEOGRAPHIC_DATA] …" at bounding box center [784, 365] width 1568 height 730
click at [1118, 600] on button "Save & Close" at bounding box center [1134, 594] width 122 height 38
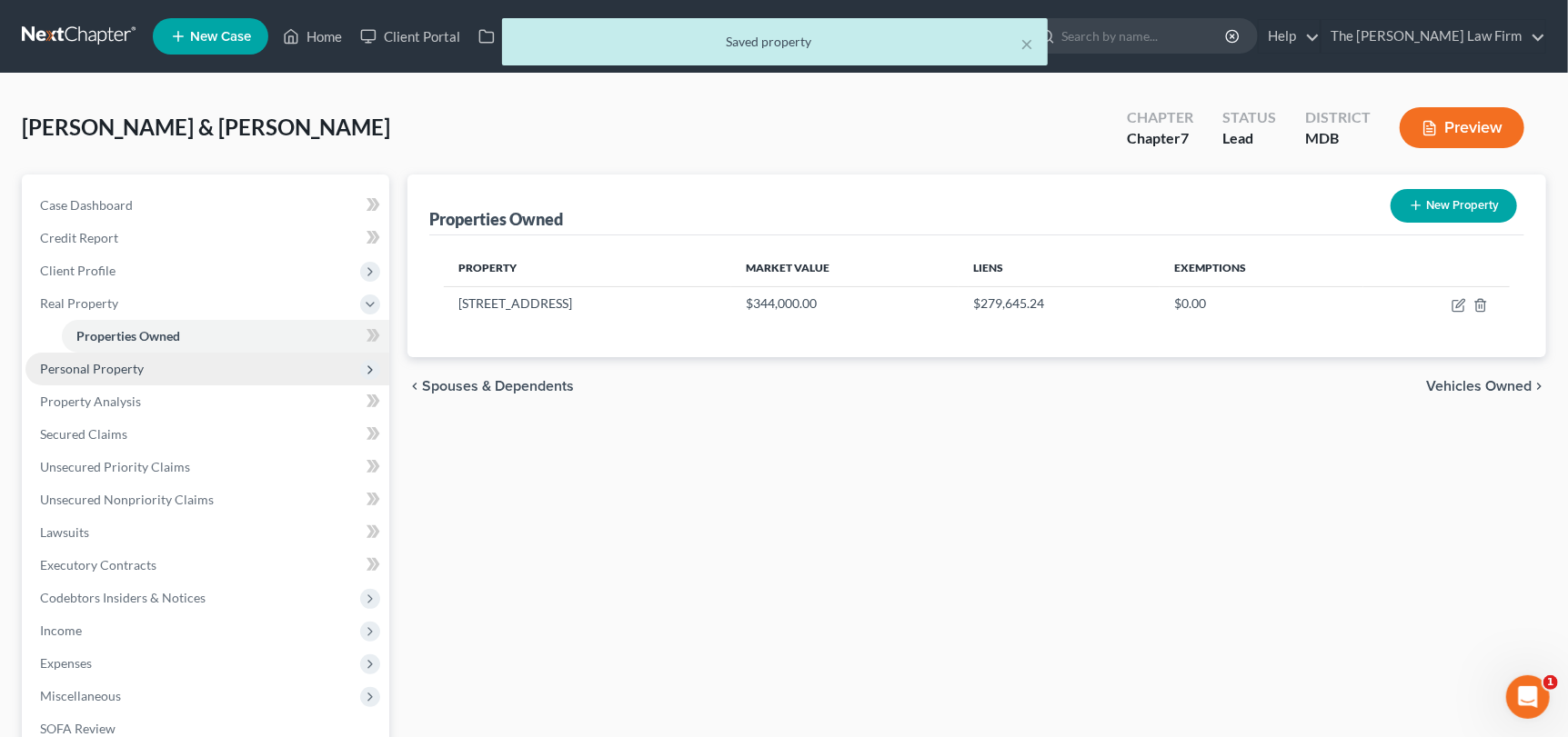
click at [90, 372] on span "Personal Property" at bounding box center [91, 368] width 103 height 15
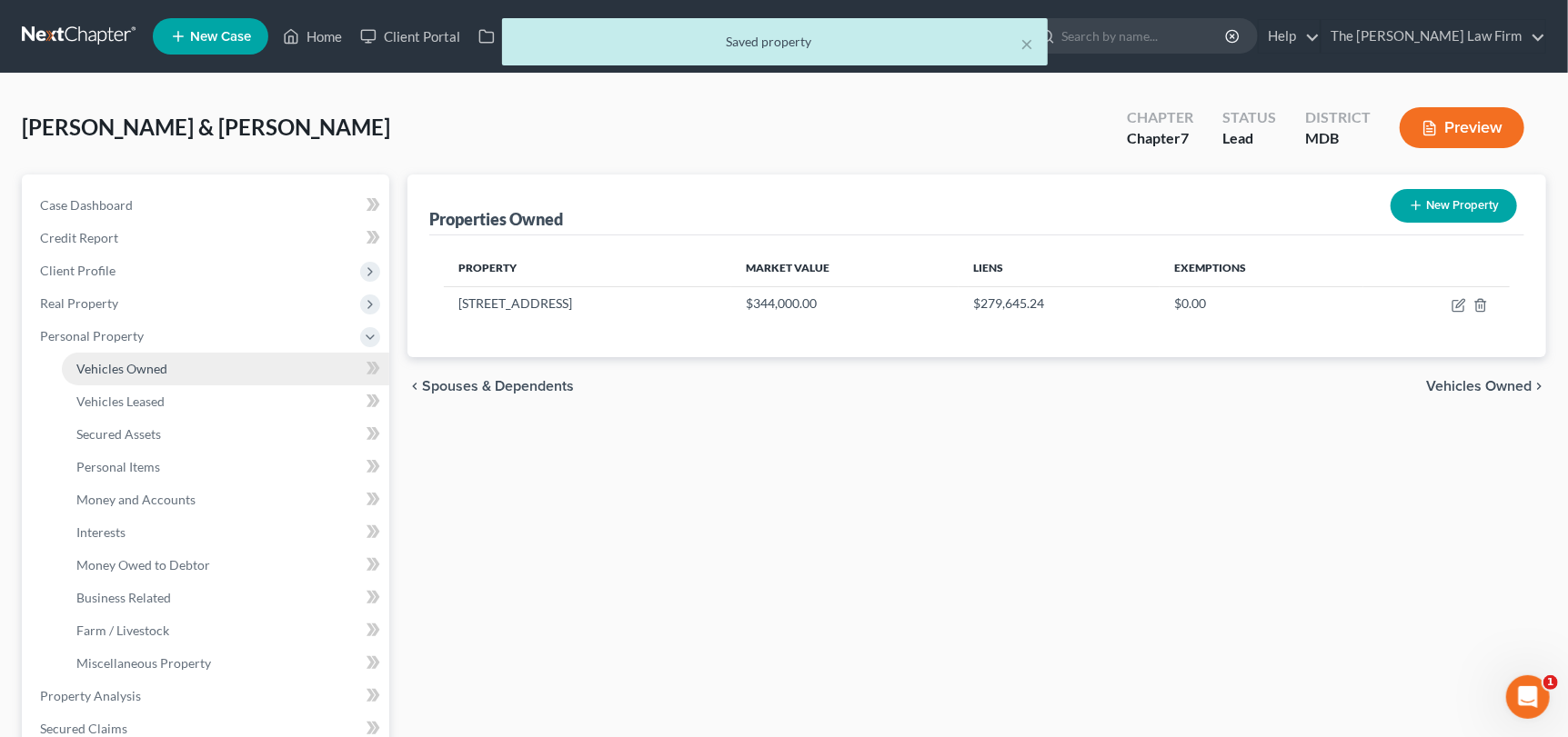
click at [114, 367] on span "Vehicles Owned" at bounding box center [122, 368] width 91 height 15
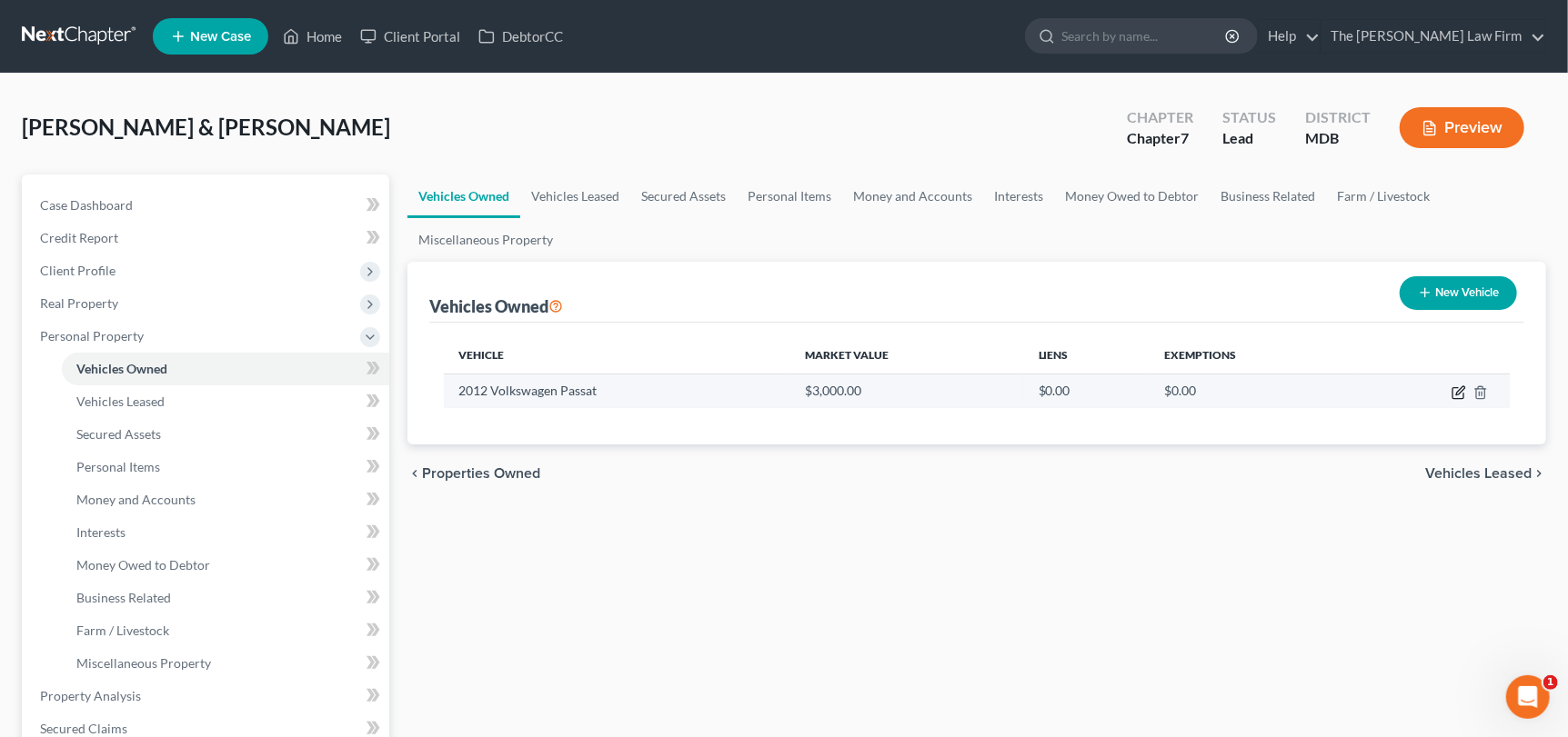
click at [1456, 393] on icon "button" at bounding box center [1458, 393] width 14 height 14
select select "0"
select select "14"
select select "3"
select select "2"
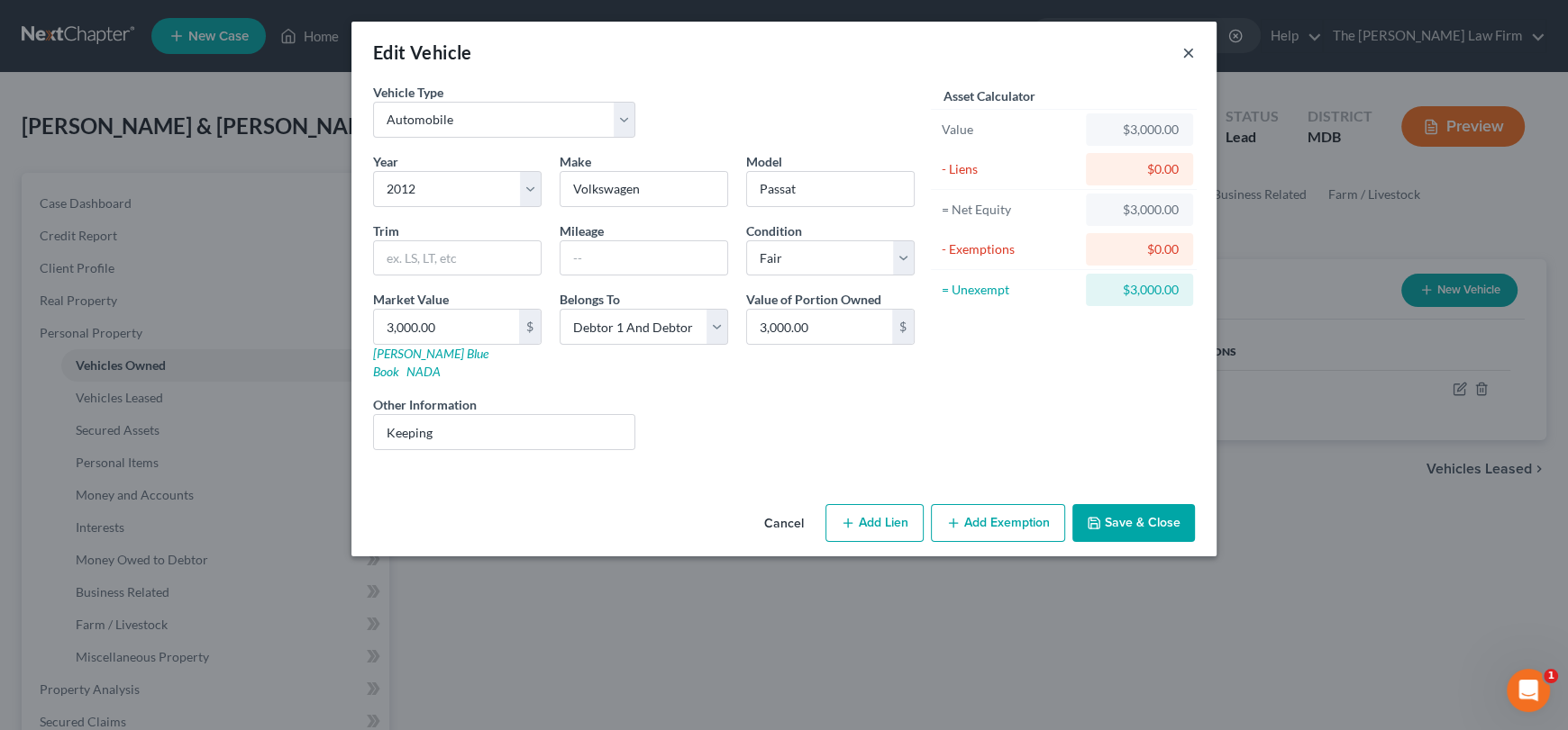
click at [1191, 54] on button "×" at bounding box center [1188, 52] width 12 height 22
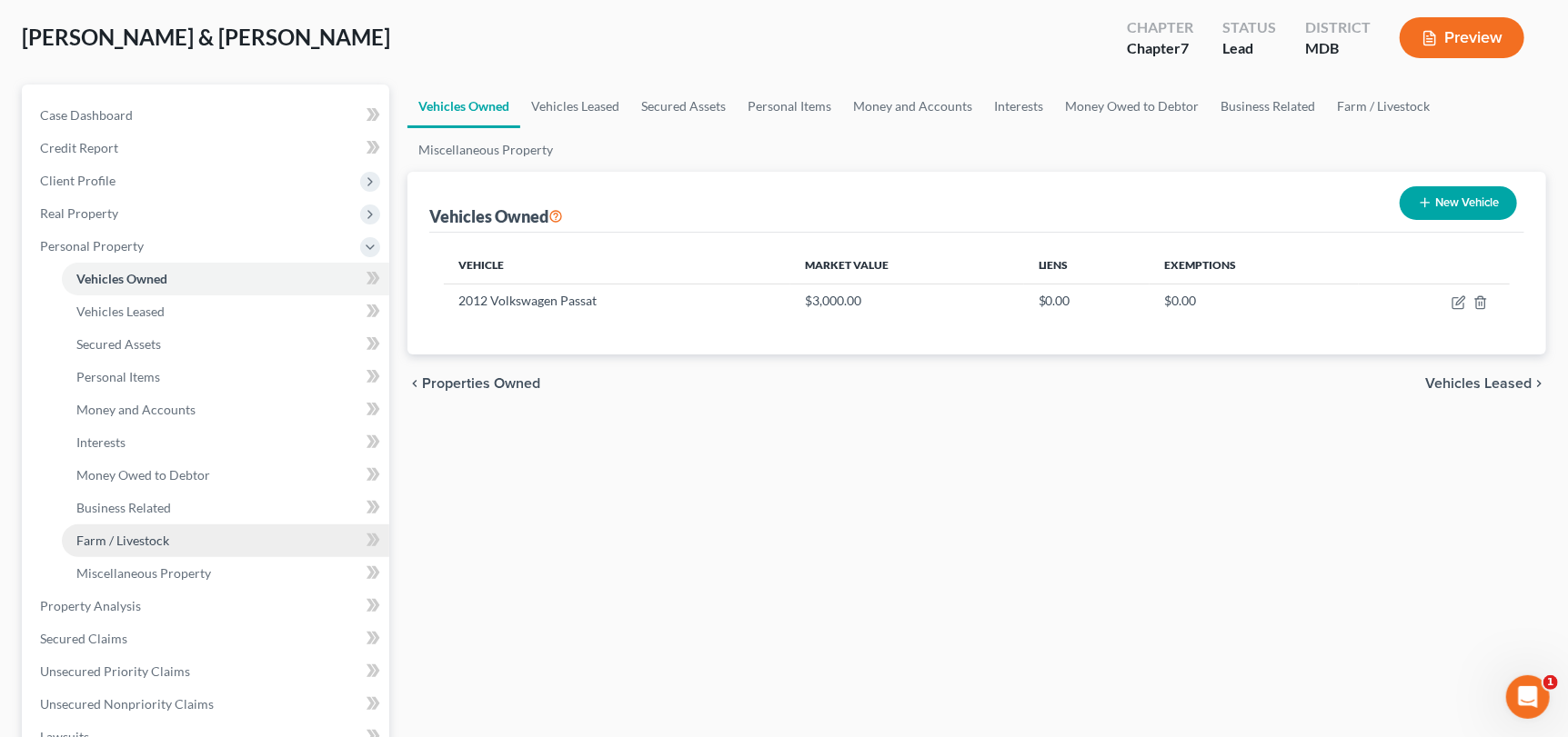
scroll to position [182, 0]
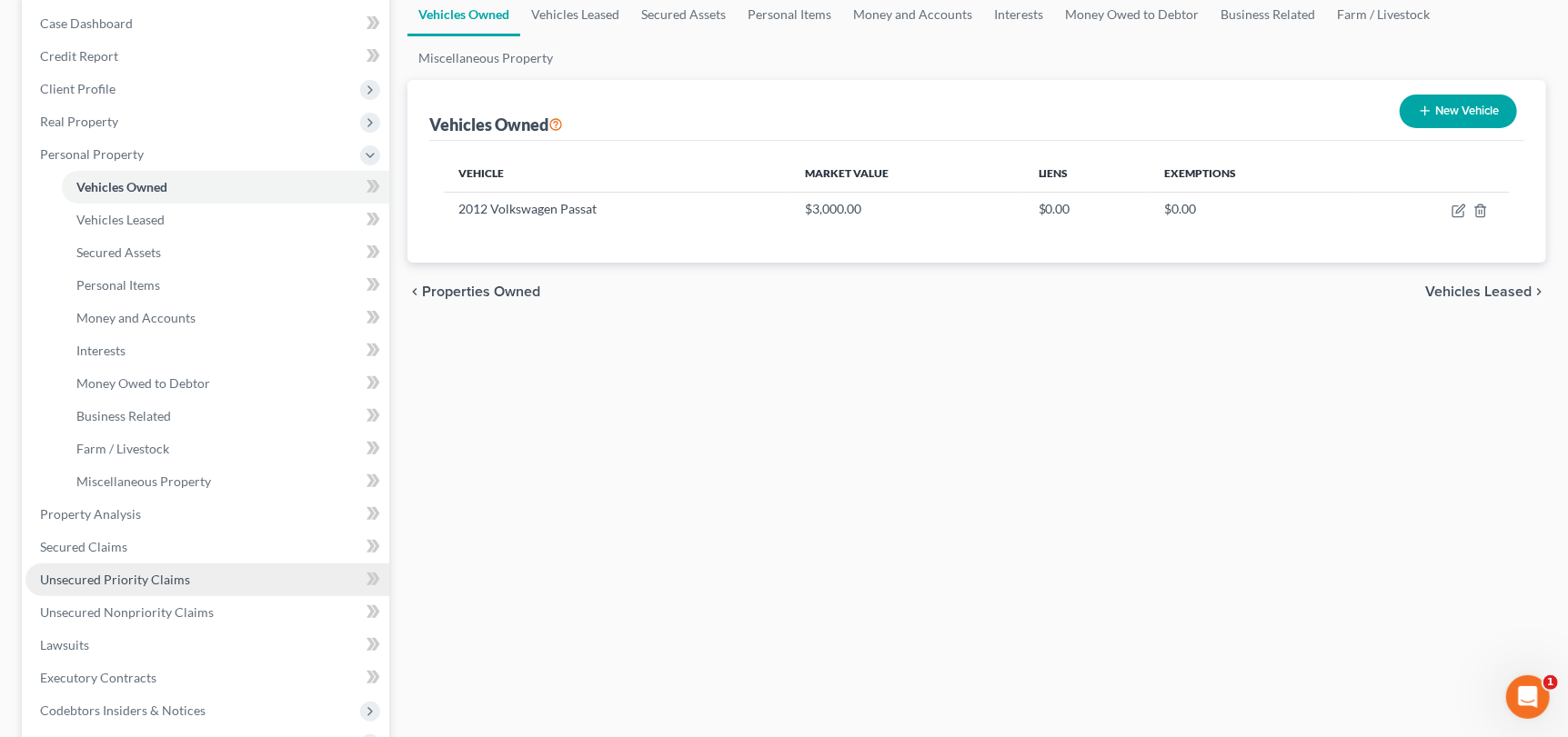
click at [163, 578] on span "Unsecured Priority Claims" at bounding box center [115, 580] width 151 height 15
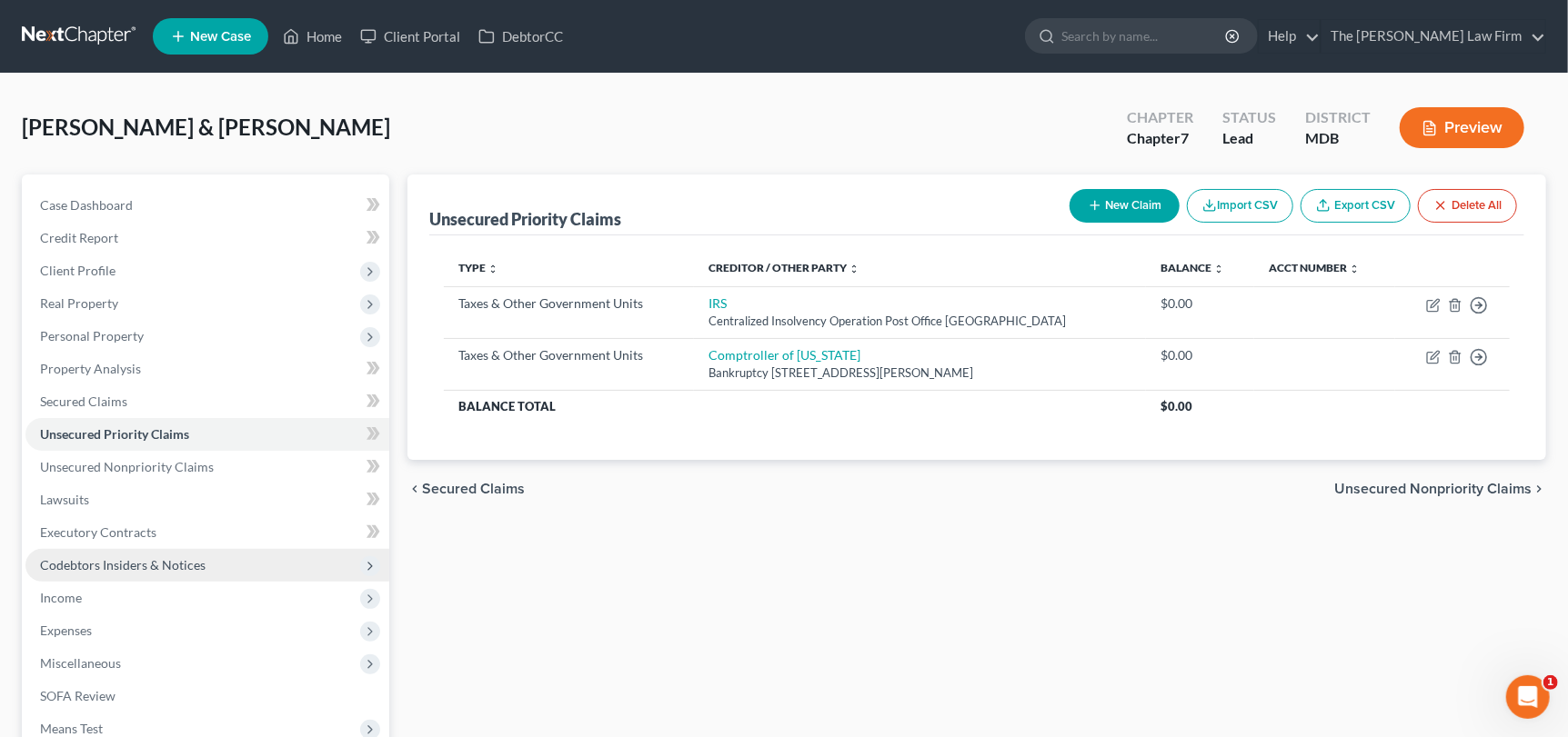
scroll to position [90, 0]
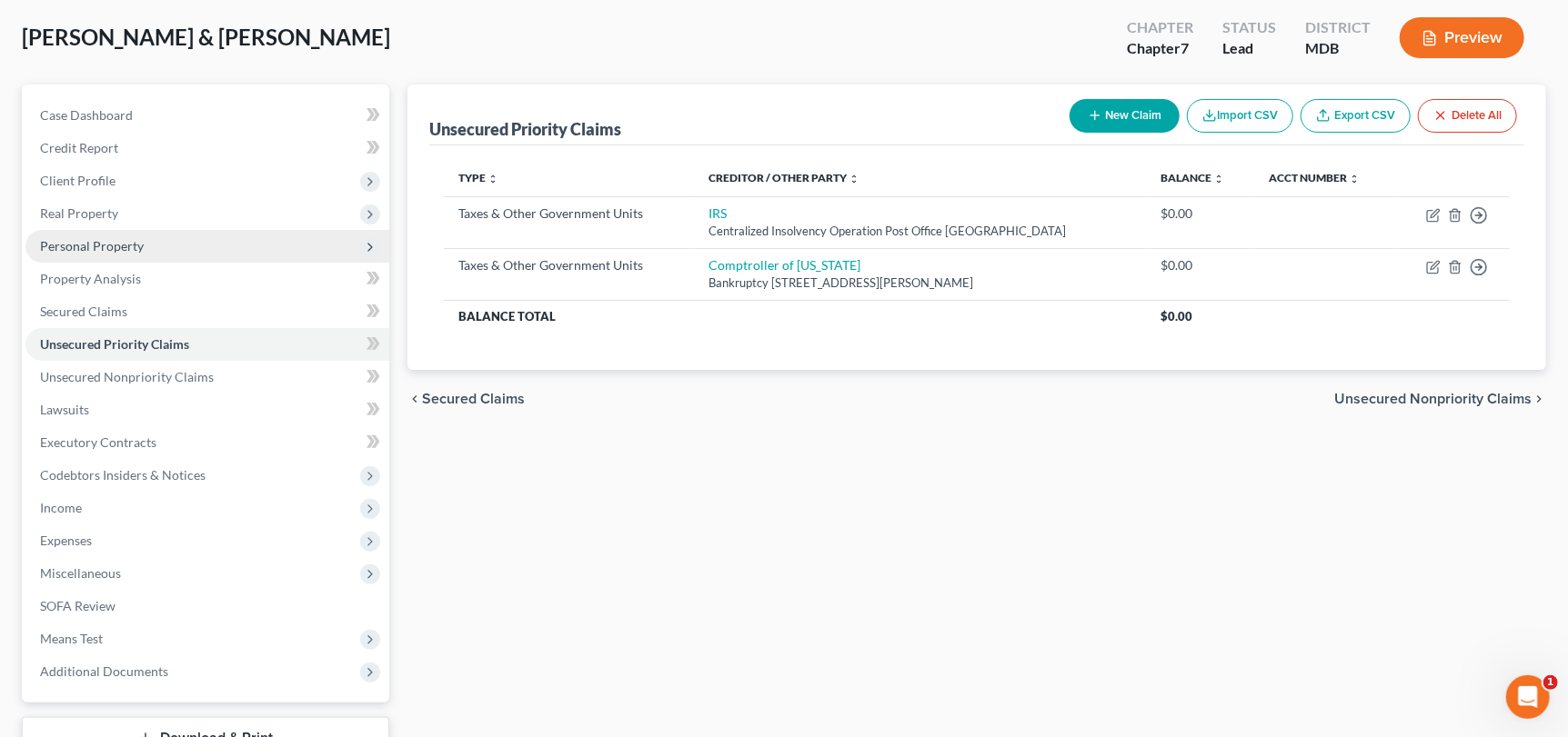
click at [106, 240] on span "Personal Property" at bounding box center [91, 246] width 103 height 15
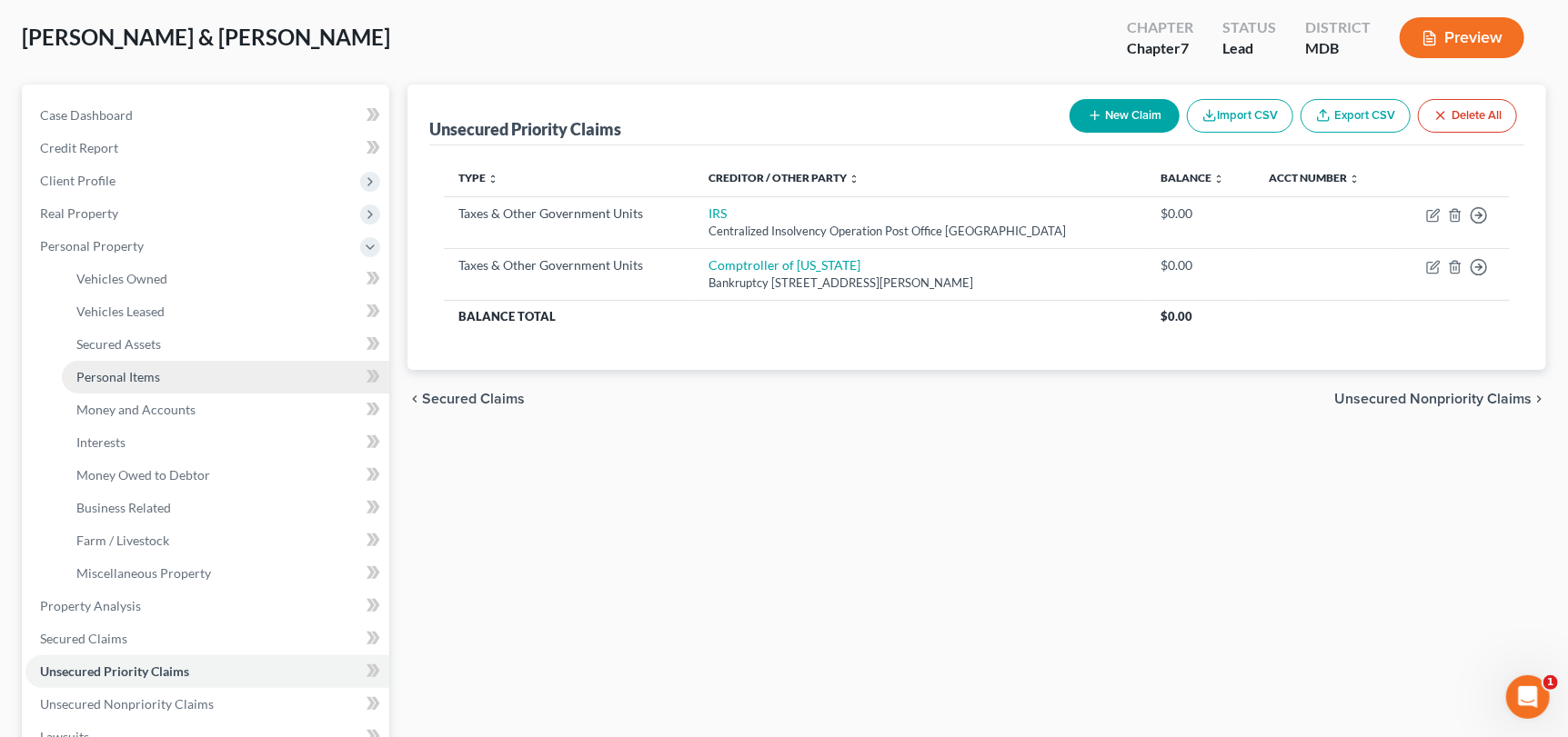
click at [134, 374] on span "Personal Items" at bounding box center [118, 377] width 84 height 15
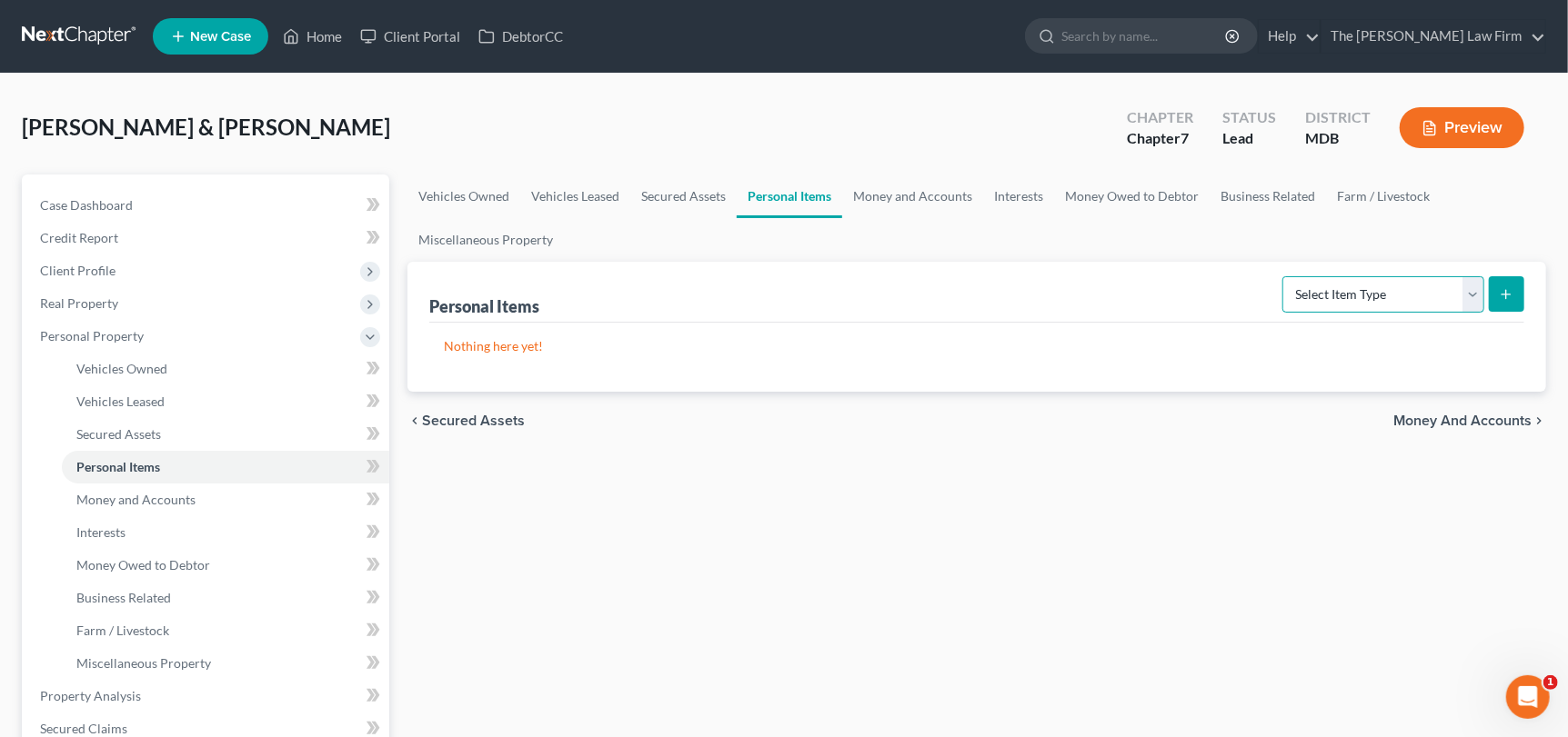
click at [1474, 293] on select "Select Item Type Clothing Collectibles Of Value Electronics Firearms Household …" at bounding box center [1383, 295] width 202 height 37
select select "electronics"
click at [1285, 277] on select "Select Item Type Clothing Collectibles Of Value Electronics Firearms Household …" at bounding box center [1383, 295] width 202 height 37
click at [1517, 290] on button "submit" at bounding box center [1506, 294] width 36 height 36
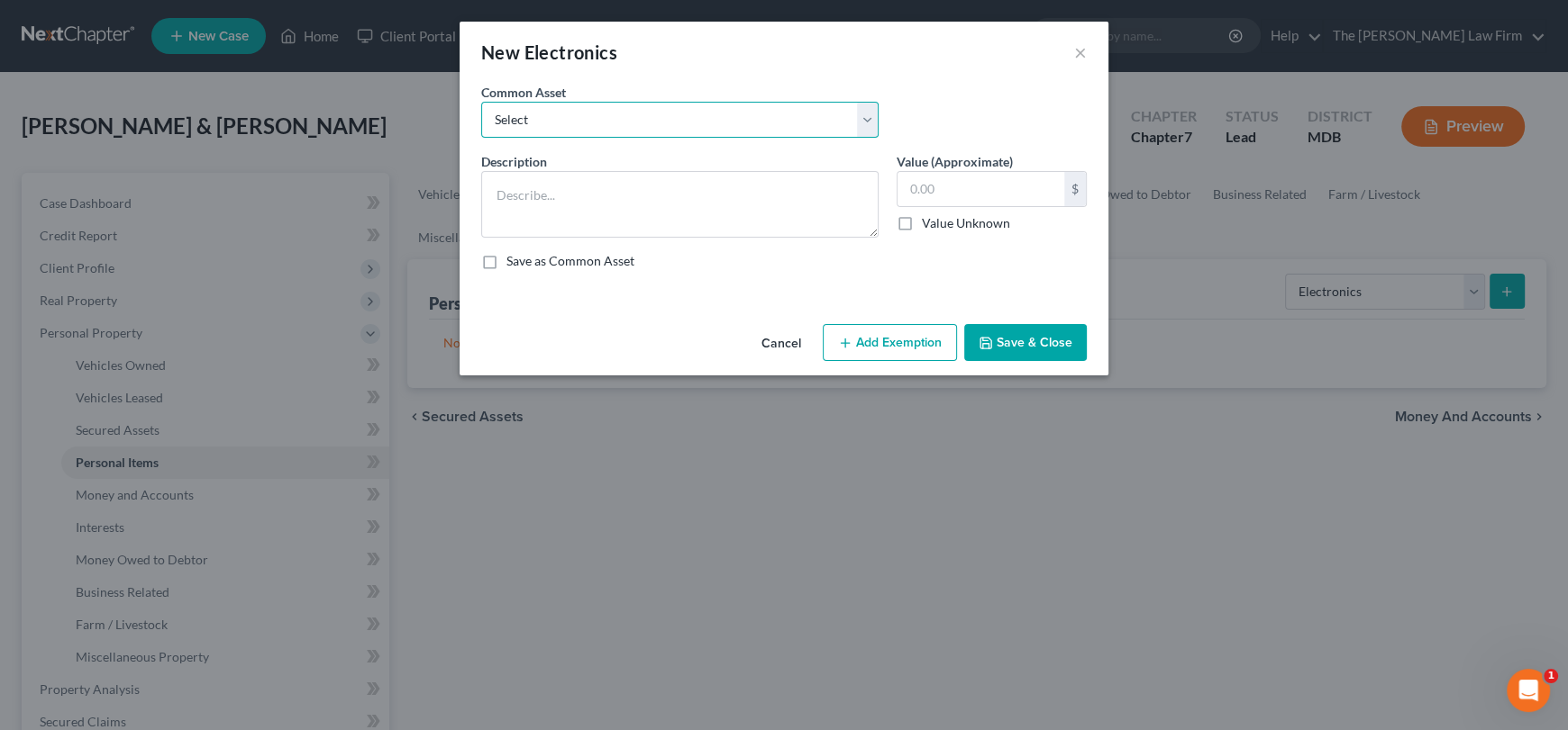
click at [859, 133] on select "Select TVs, DVR, DVDs, Computer, Tablets, Cell Phones TVs, DVR, DVDs, Computer,…" at bounding box center [680, 120] width 398 height 36
select select "10"
click at [481, 102] on select "Select TVs, DVR, DVDs, Computer, Tablets, Cell Phones TVs, DVR, DVDs, Computer,…" at bounding box center [680, 120] width 398 height 36
type textarea "Computers/Tablets/Cell Phones/TVs"
click at [969, 183] on input "750.00" at bounding box center [981, 189] width 166 height 34
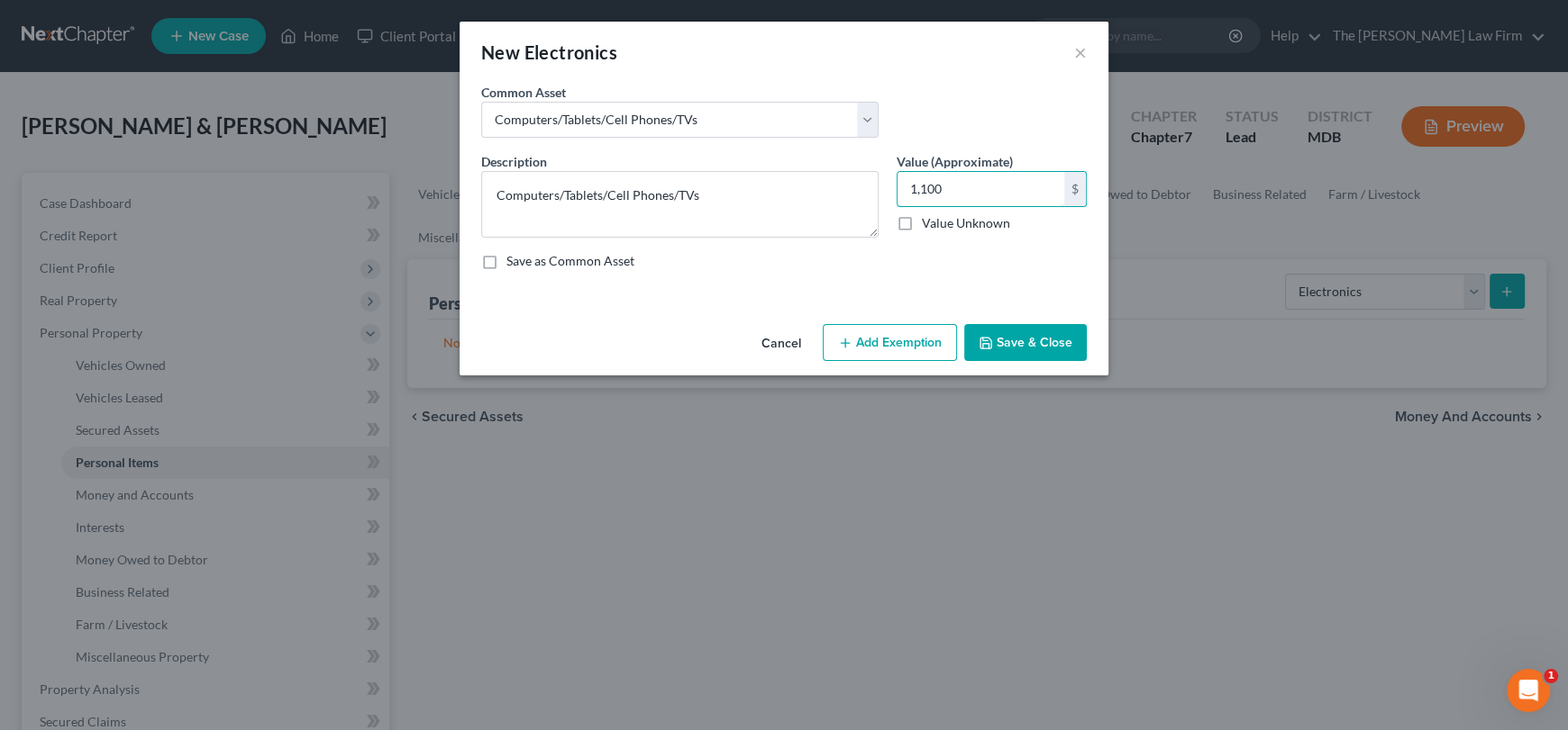
type input "1,100"
click at [1053, 342] on button "Save & Close" at bounding box center [1026, 343] width 122 height 38
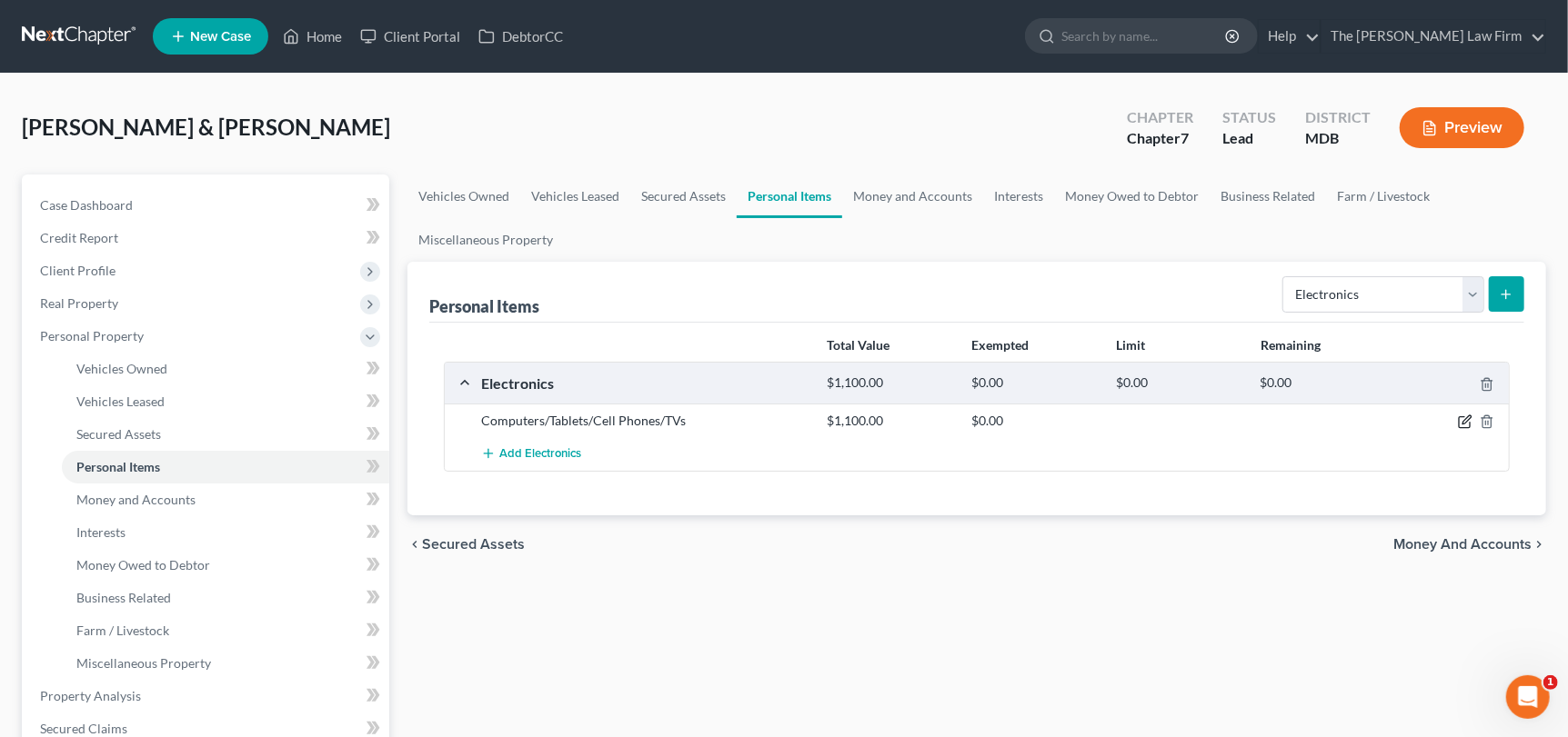
click at [1467, 418] on icon "button" at bounding box center [1465, 422] width 14 height 14
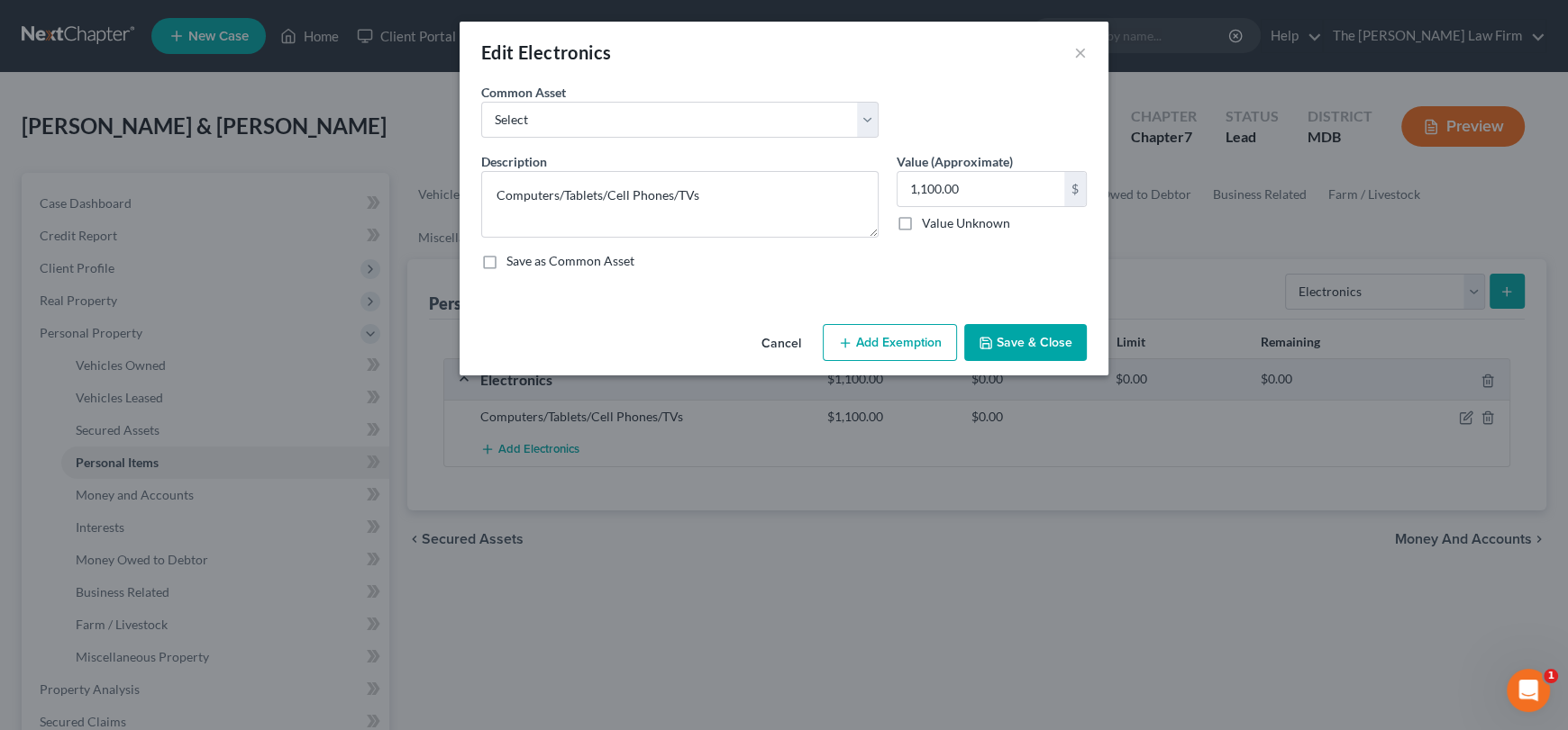
click at [920, 342] on button "Add Exemption" at bounding box center [890, 343] width 134 height 38
select select "2"
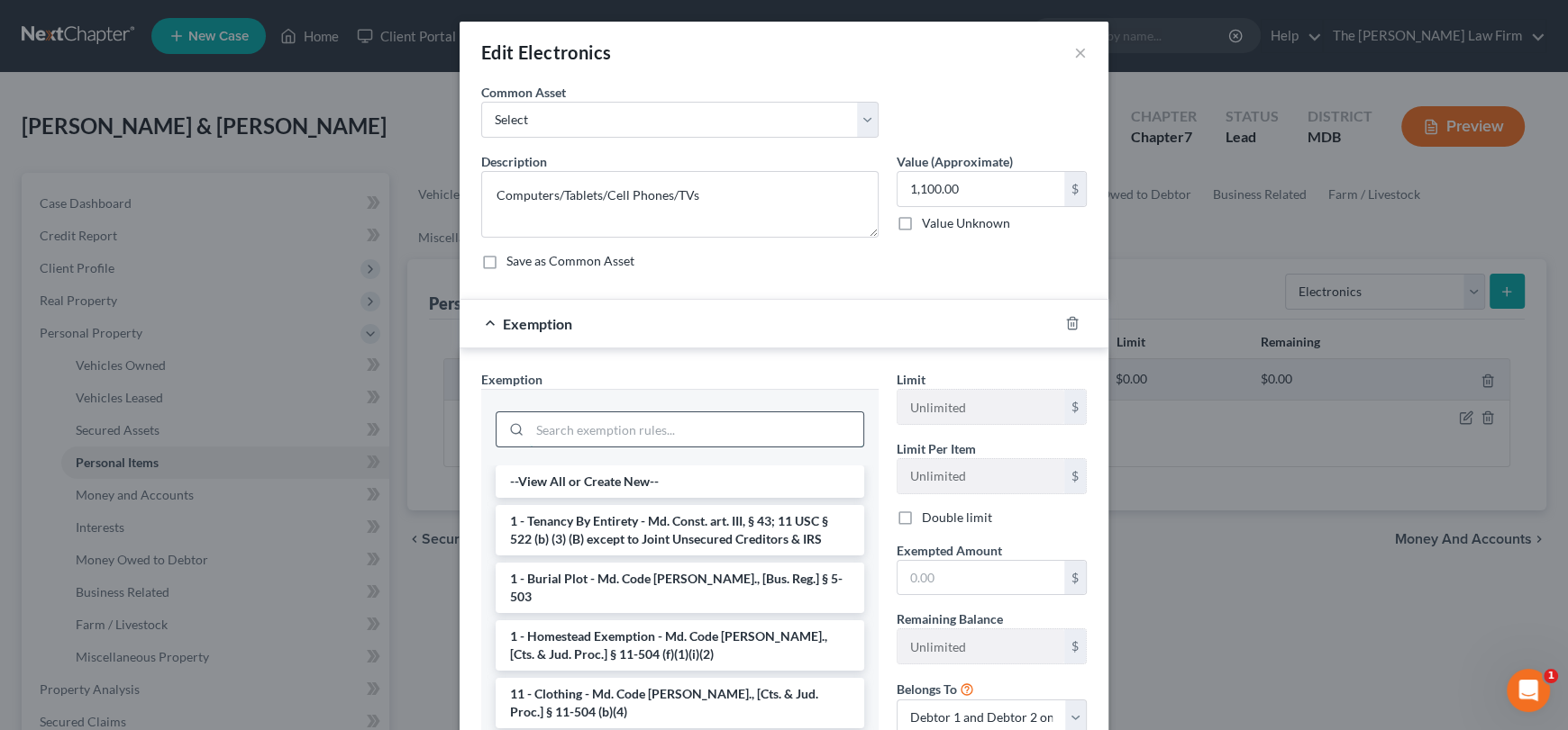
click at [664, 434] on input "search" at bounding box center [696, 430] width 334 height 34
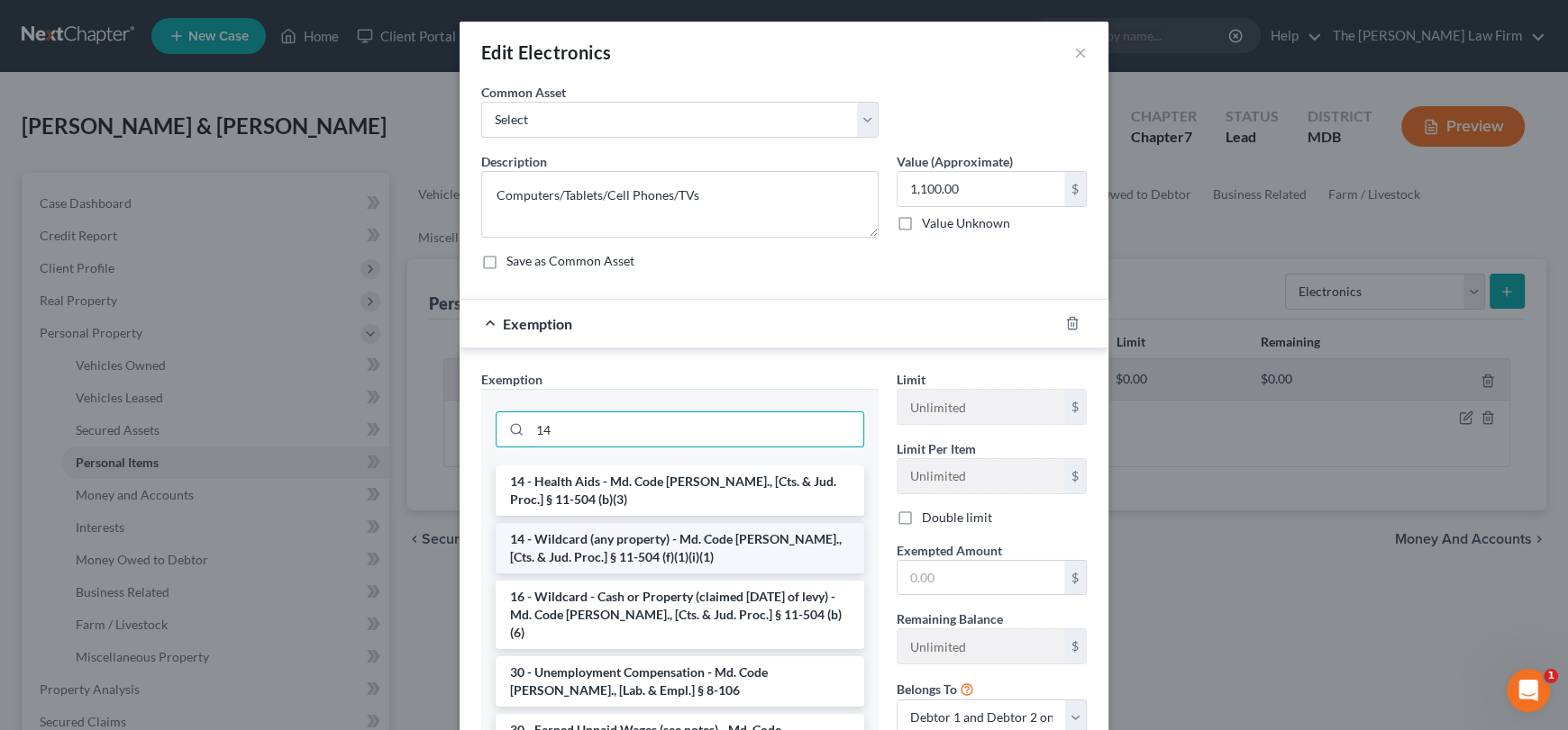
type input "14"
click at [661, 548] on li "14 - Wildcard (any property) - Md. Code [PERSON_NAME]., [Cts. & Jud. Proc.] § 1…" at bounding box center [680, 548] width 369 height 51
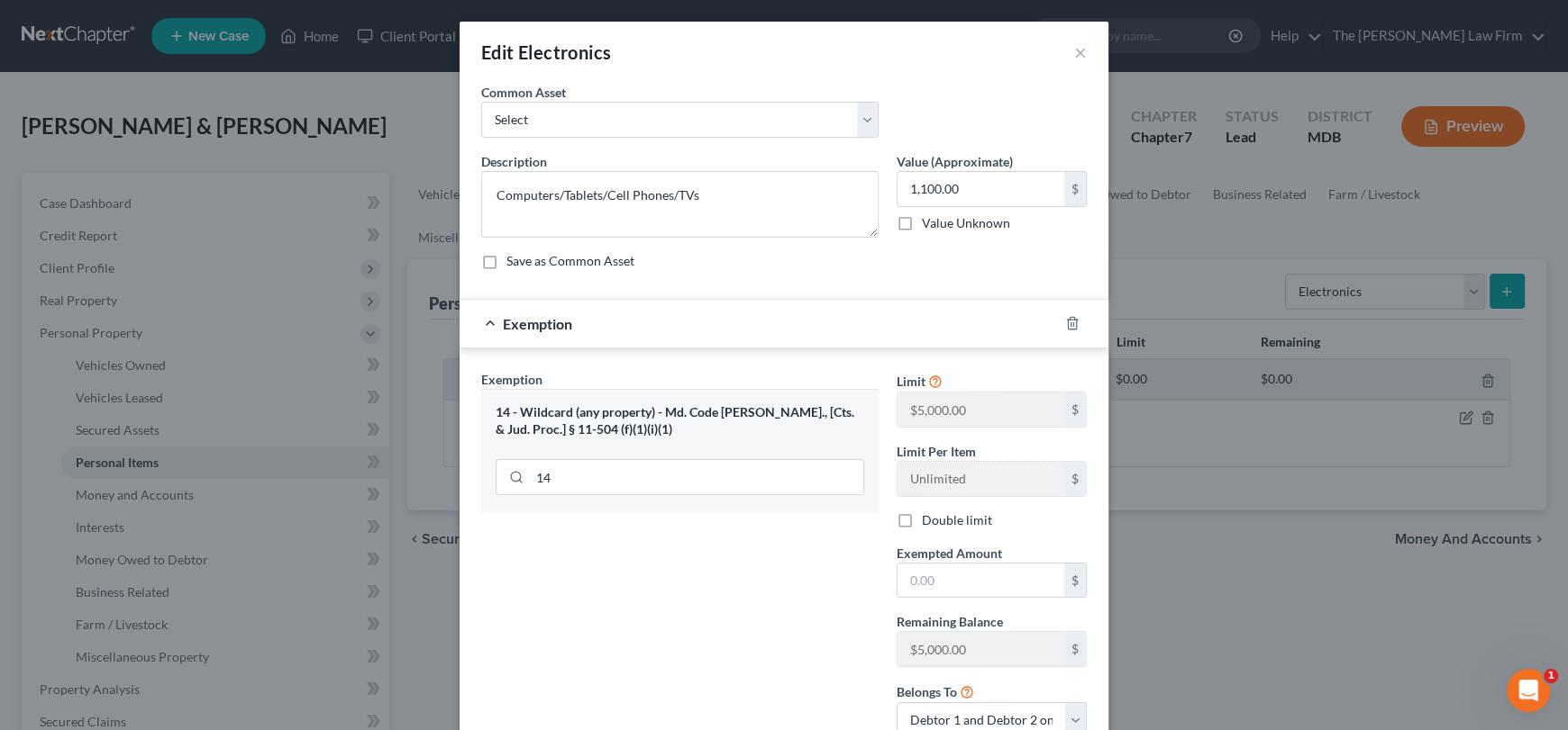
scroll to position [89, 0]
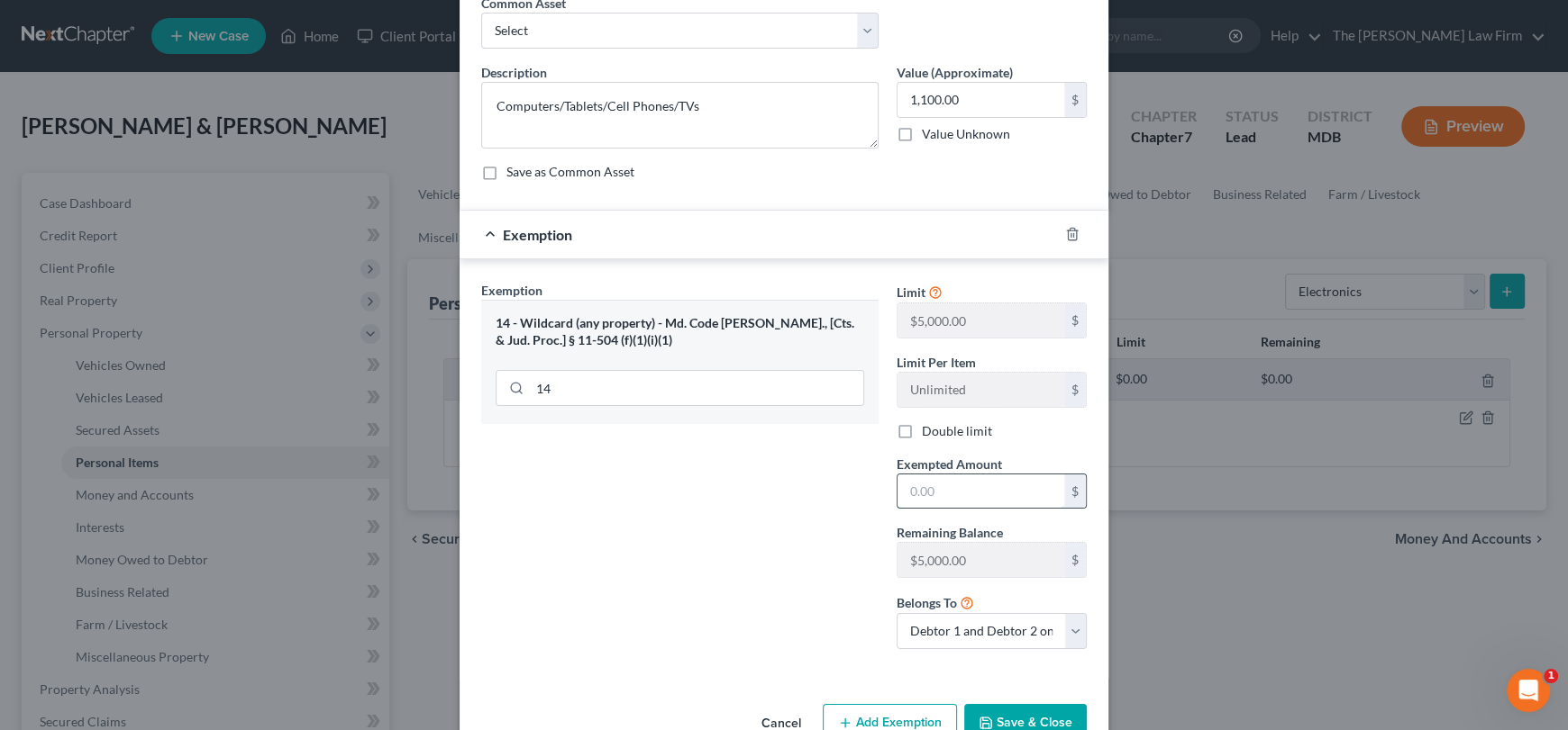
click at [917, 502] on input "text" at bounding box center [981, 492] width 166 height 34
type input "1,100"
click at [1010, 711] on button "Save & Close" at bounding box center [1026, 723] width 122 height 38
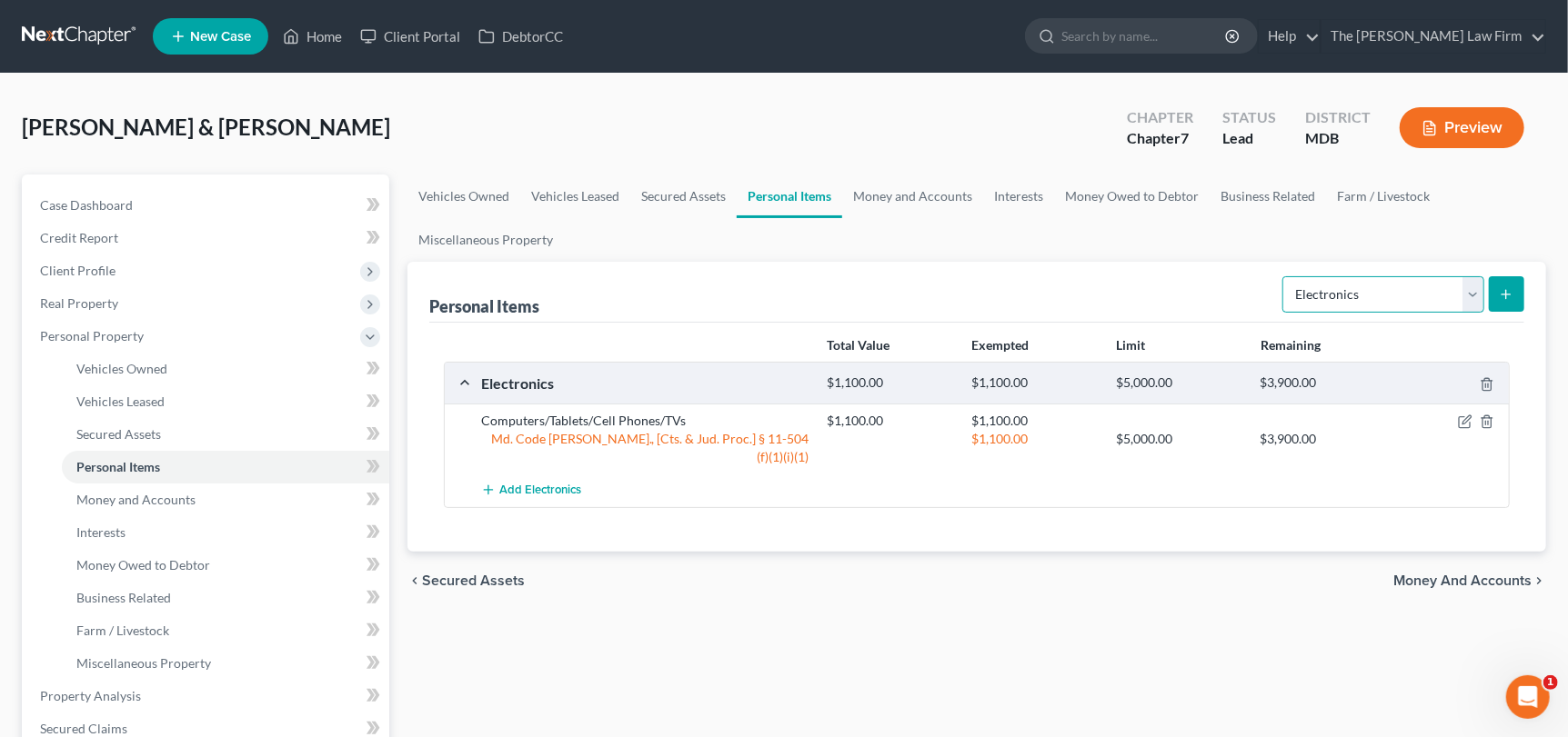
click at [1469, 291] on select "Select Item Type Clothing Collectibles Of Value Electronics Firearms Household …" at bounding box center [1383, 295] width 202 height 37
select select "clothing"
click at [1285, 277] on select "Select Item Type Clothing Collectibles Of Value Electronics Firearms Household …" at bounding box center [1383, 295] width 202 height 37
click at [1509, 295] on icon "submit" at bounding box center [1505, 294] width 14 height 14
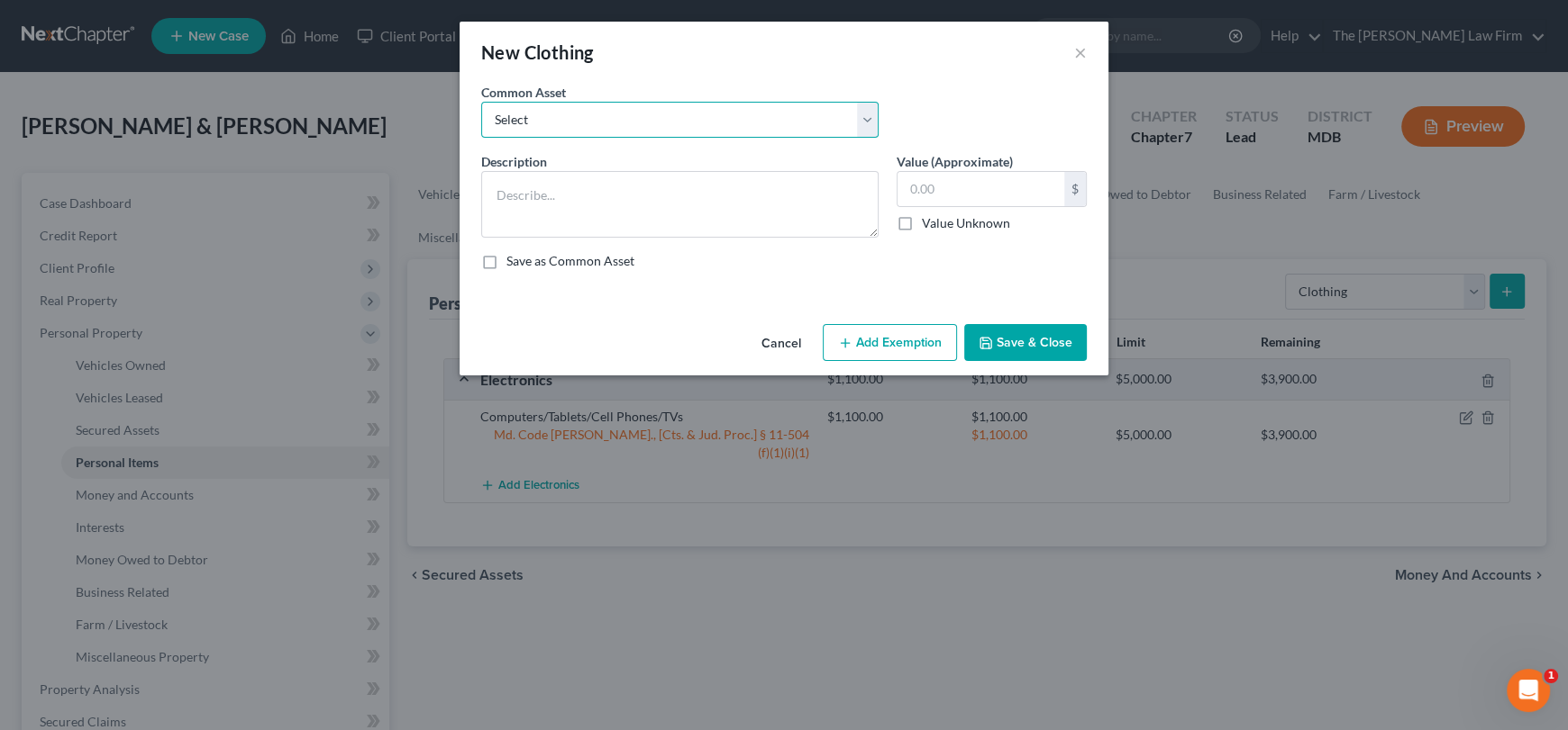
click at [868, 118] on select "Select Pants/Shorts, Skirts/Dresses, Shirts/Blouses, Suits, Coats/Jackets, Shoe…" at bounding box center [680, 120] width 398 height 36
select select "2"
click at [481, 102] on select "Select Pants/Shorts, Skirts/Dresses, Shirts/Blouses, Suits, Coats/Jackets, Shoe…" at bounding box center [680, 120] width 398 height 36
type textarea "Pants/Shorts, Skirts/Dresses, Shirts/Blouses, Suits, Coats/Jackets, Shoes/Boots"
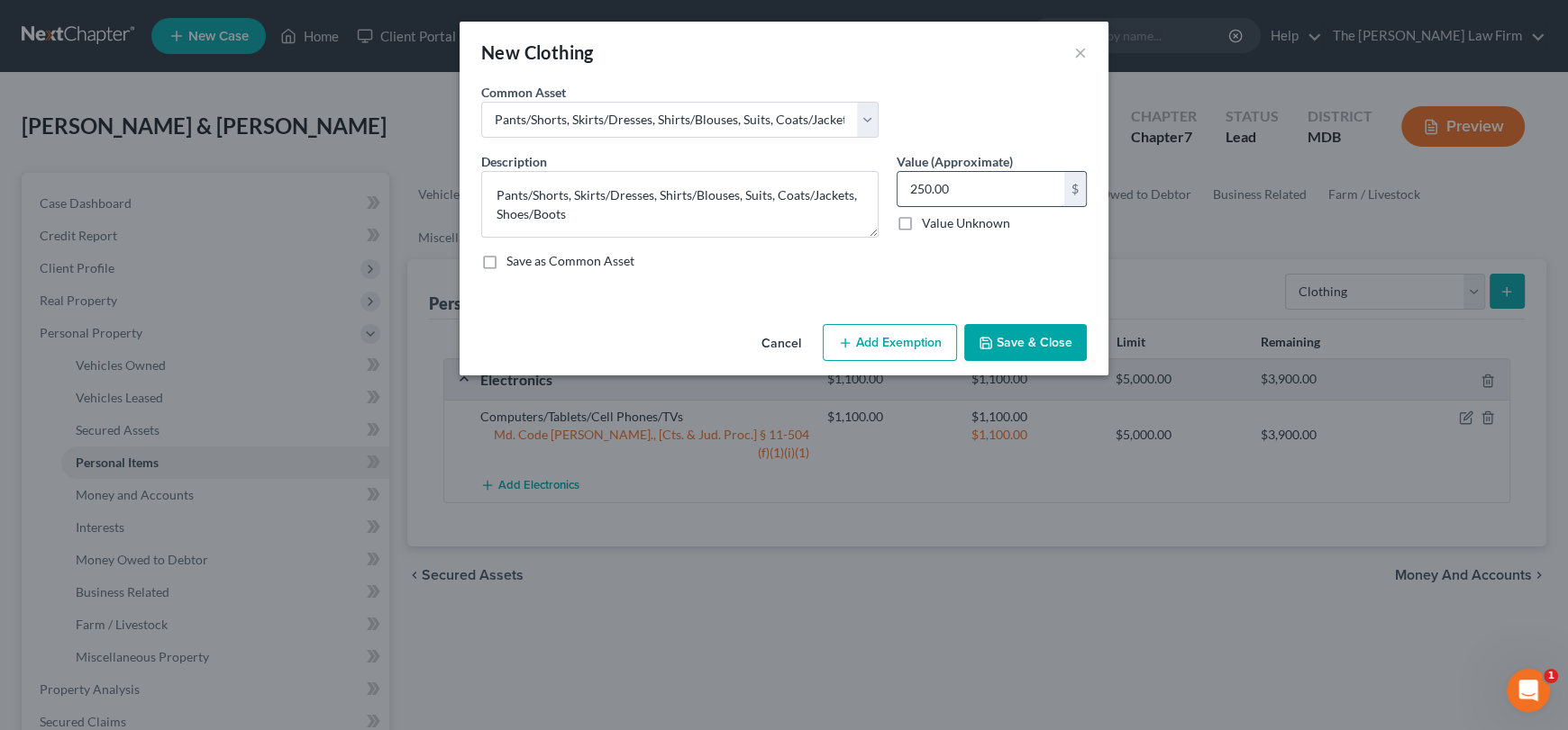
click at [963, 196] on input "250.00" at bounding box center [981, 189] width 166 height 34
type input "1,500"
click at [902, 349] on button "Add Exemption" at bounding box center [890, 343] width 134 height 38
select select "2"
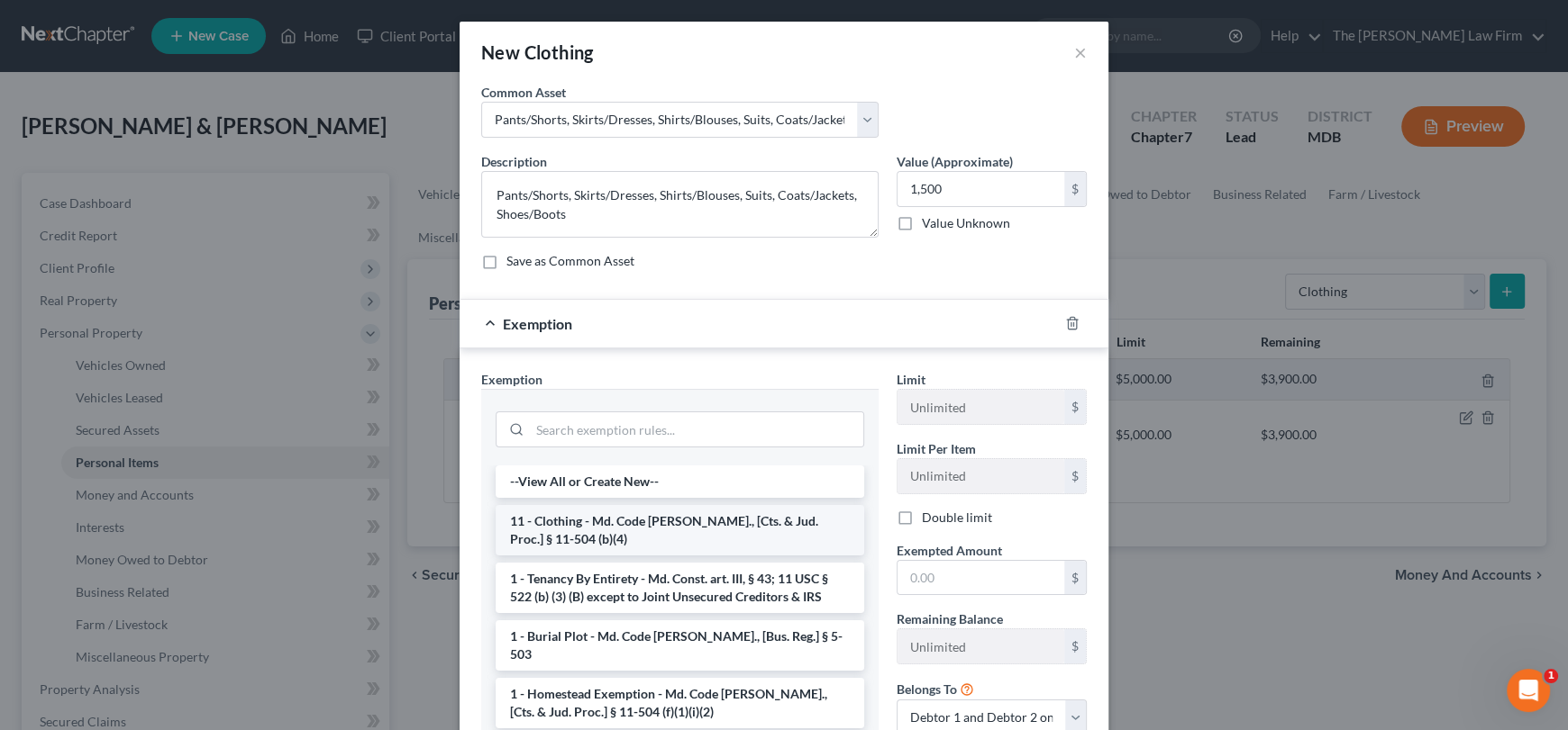
click at [562, 527] on li "11 - Clothing - Md. Code [PERSON_NAME]., [Cts. & Jud. Proc.] § 11-504 (b)(4)" at bounding box center [680, 530] width 369 height 51
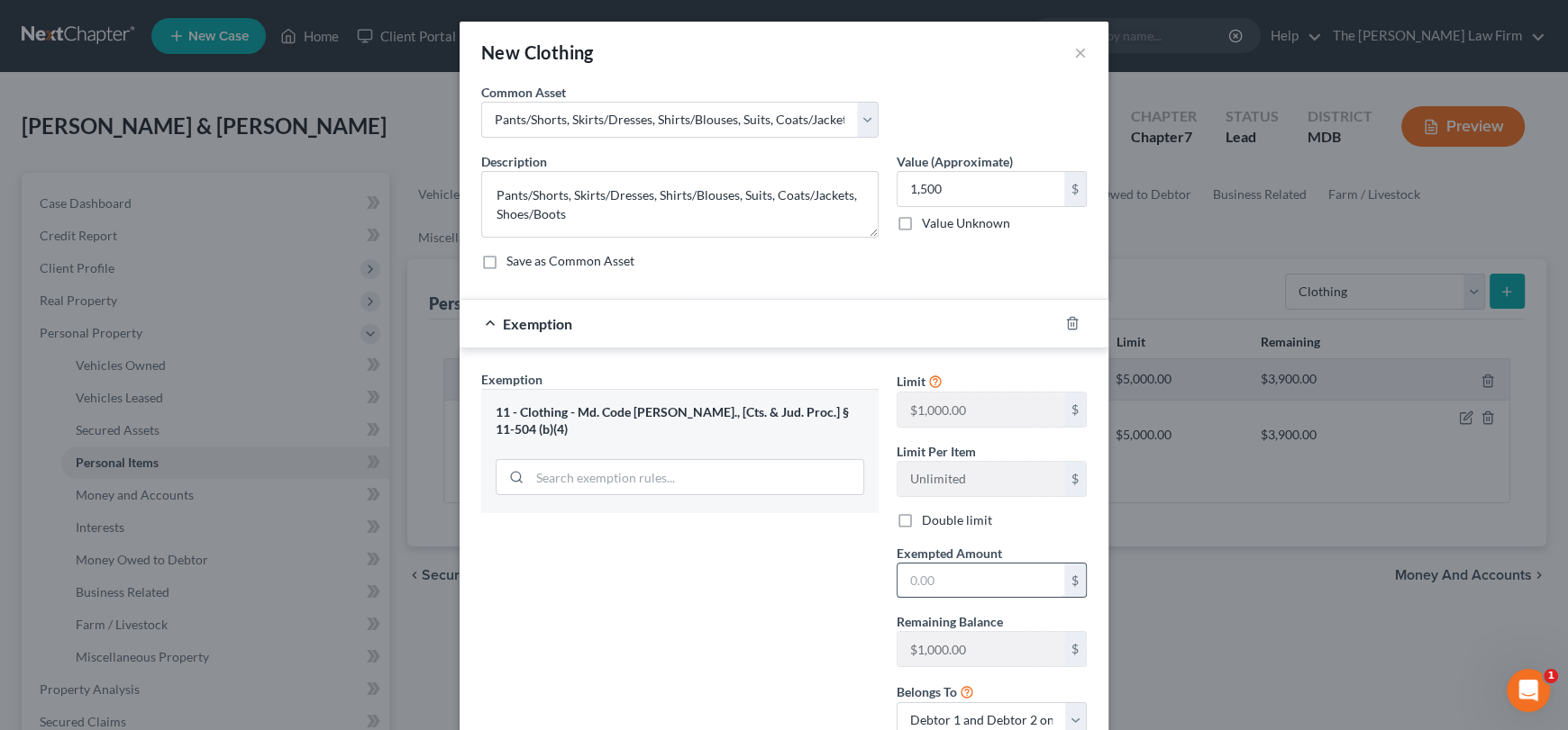
click at [959, 589] on input "text" at bounding box center [981, 581] width 166 height 34
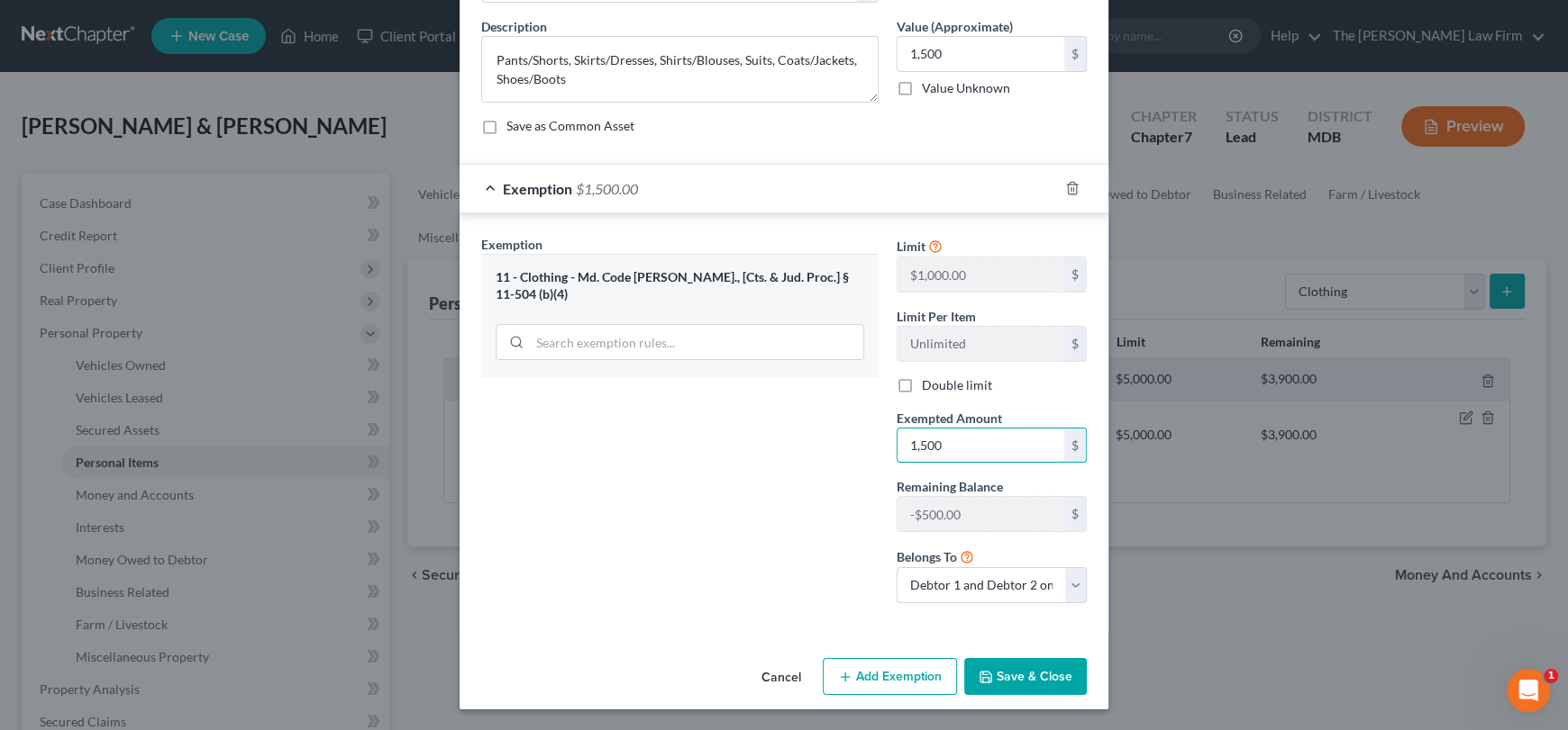
type input "1,500"
click at [1039, 692] on button "Save & Close" at bounding box center [1026, 677] width 122 height 38
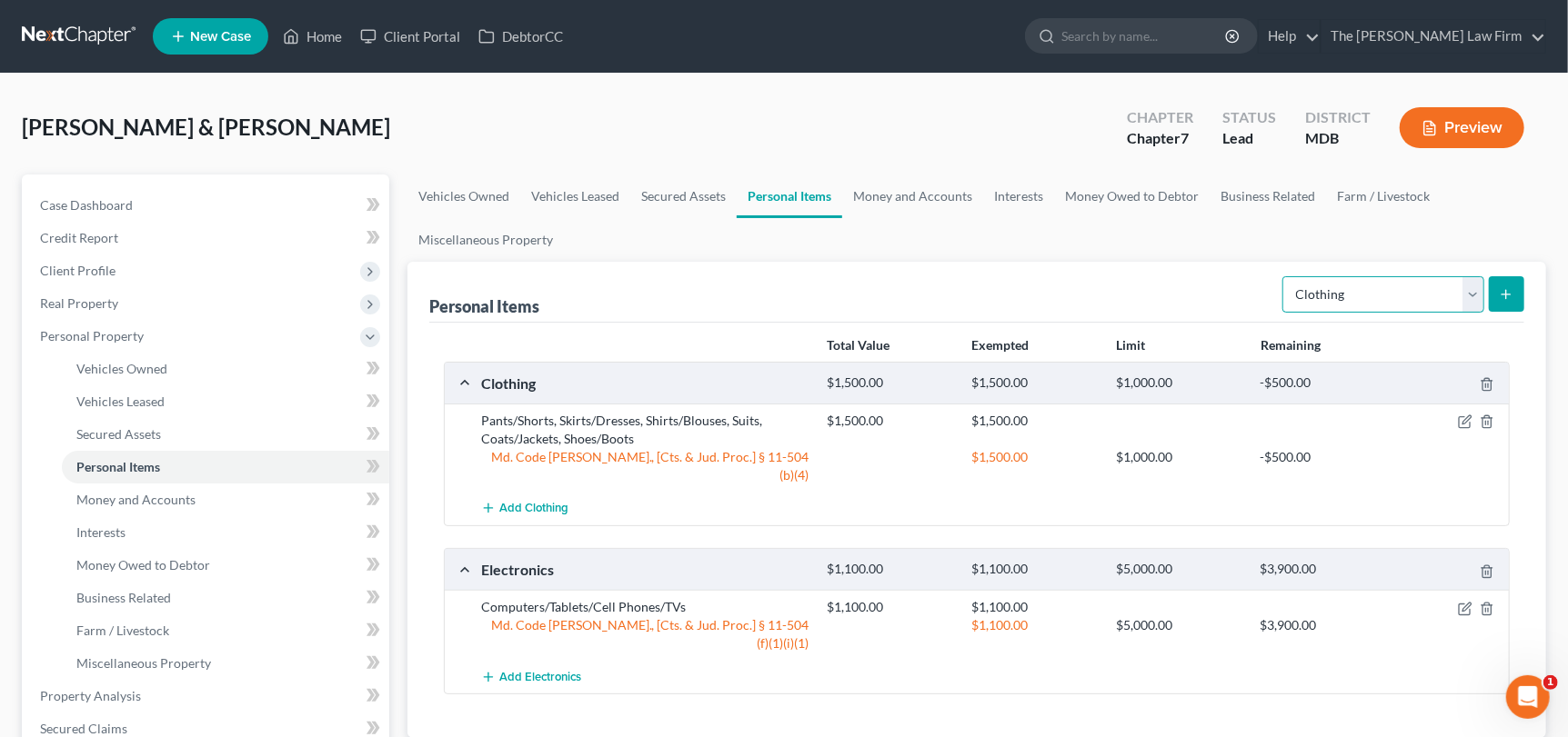
click at [1477, 287] on select "Select Item Type Clothing Collectibles Of Value Electronics Firearms Household …" at bounding box center [1383, 295] width 202 height 37
select select "household_goods"
click at [1285, 277] on select "Select Item Type Clothing Collectibles Of Value Electronics Firearms Household …" at bounding box center [1383, 295] width 202 height 37
click at [1508, 294] on line "submit" at bounding box center [1506, 294] width 8 height 0
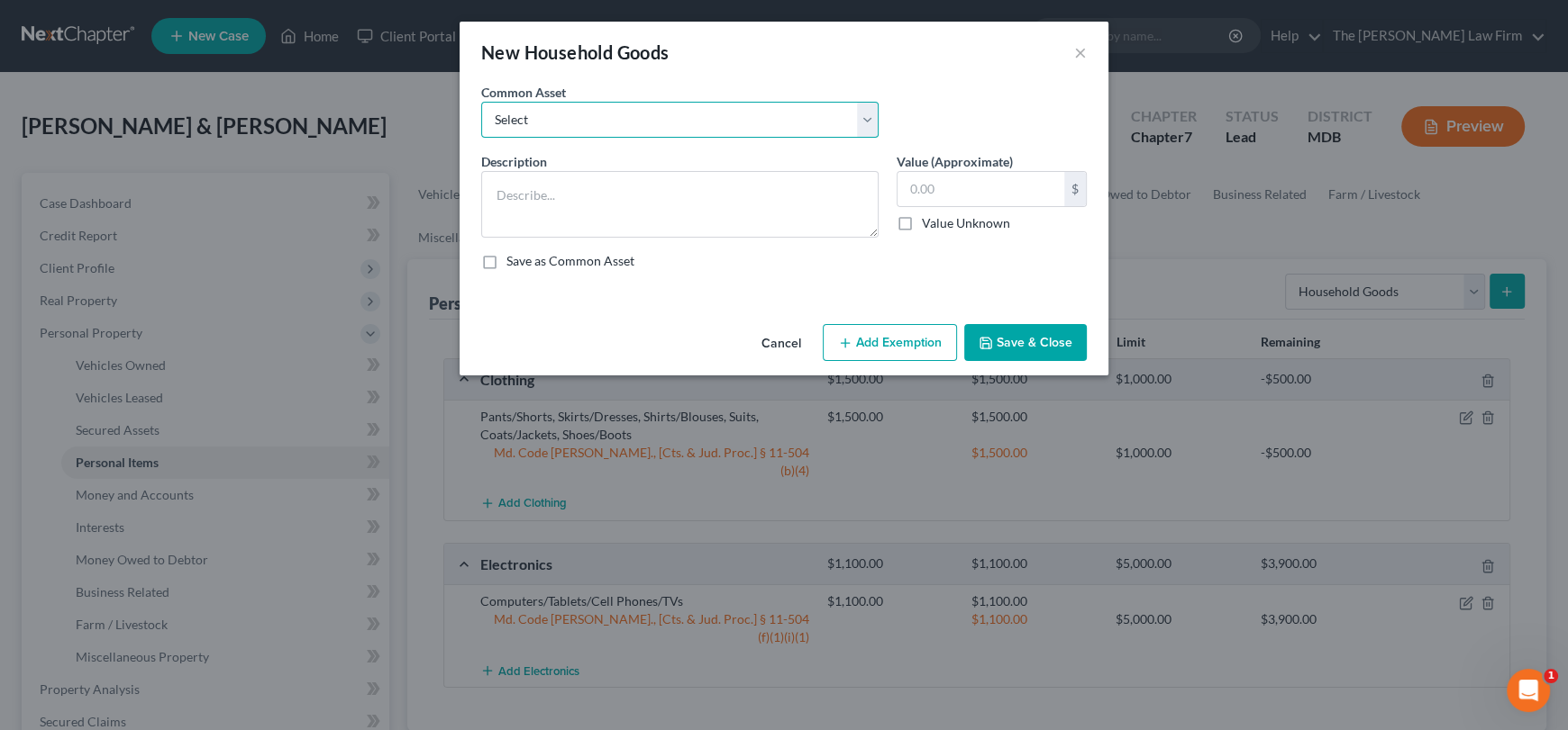
click at [865, 134] on select "Select Beds, Sofas, Tables, Chairs, Desk Pots, Pans, Dishes, Flatware, Glasswar…" at bounding box center [680, 120] width 398 height 36
select select "14"
click at [481, 102] on select "Select Beds, Sofas, Tables, Chairs, Desk Pots, Pans, Dishes, Flatware, Glasswar…" at bounding box center [680, 120] width 398 height 36
type textarea "Beds, Dressers, Sofas, Tables, Chairs, Desk, Rugs, Curtains, Lamps"
click at [875, 118] on select "Select Beds, Sofas, Tables, Chairs, Desk Pots, Pans, Dishes, Flatware, Glasswar…" at bounding box center [680, 120] width 398 height 36
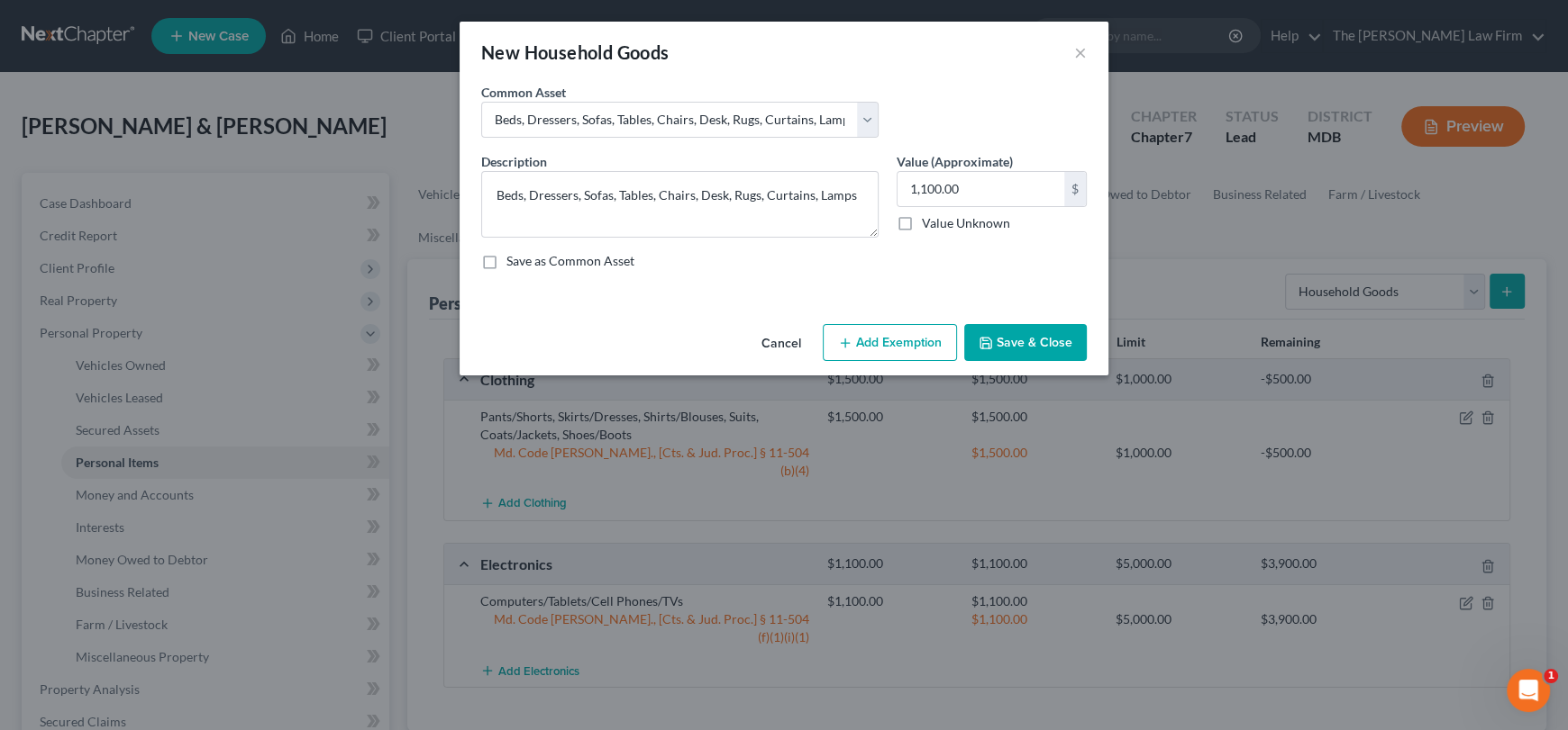
click at [943, 283] on div "Description * Beds, Dressers, Sofas, Tables, Chairs, Desk, Rugs, Curtains, Lamp…" at bounding box center [784, 218] width 623 height 133
click at [955, 194] on input "1,100.00" at bounding box center [981, 189] width 166 height 34
type input "1,500"
click at [874, 345] on button "Add Exemption" at bounding box center [890, 343] width 134 height 38
select select "2"
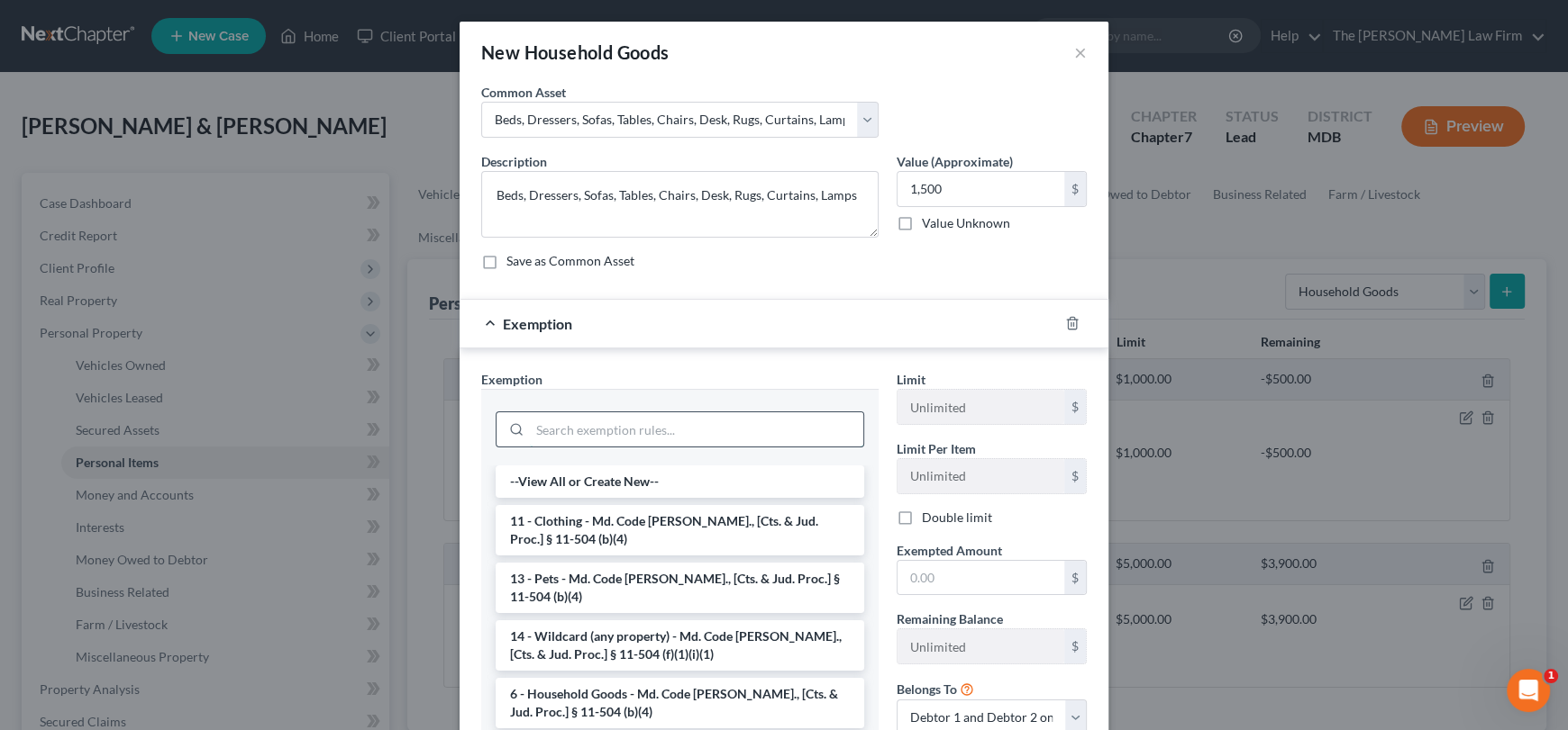
drag, startPoint x: 629, startPoint y: 431, endPoint x: 619, endPoint y: 426, distance: 11.2
click at [626, 430] on input "search" at bounding box center [696, 430] width 334 height 34
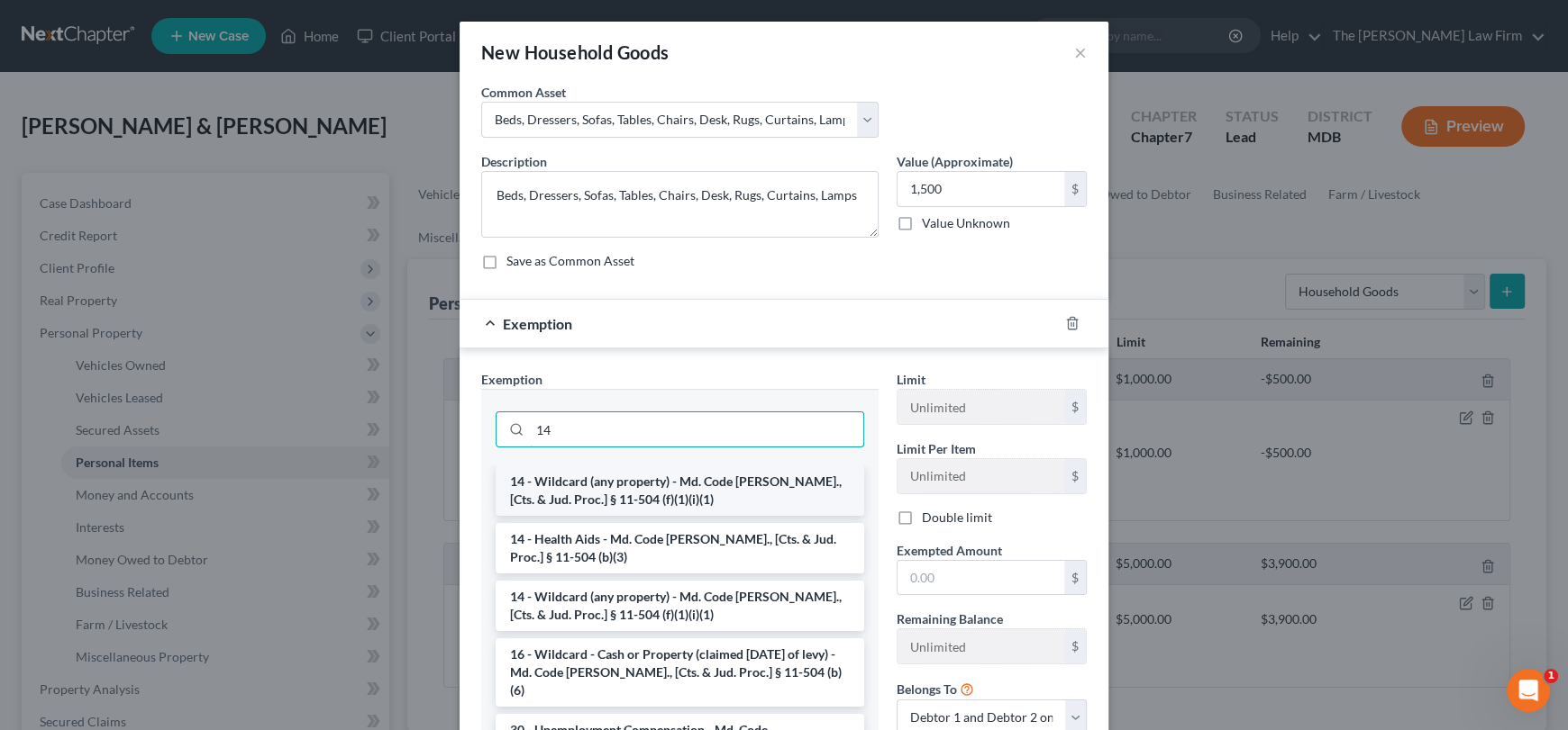
type input "14"
click at [610, 499] on li "14 - Wildcard (any property) - Md. Code [PERSON_NAME]., [Cts. & Jud. Proc.] § 1…" at bounding box center [680, 490] width 369 height 51
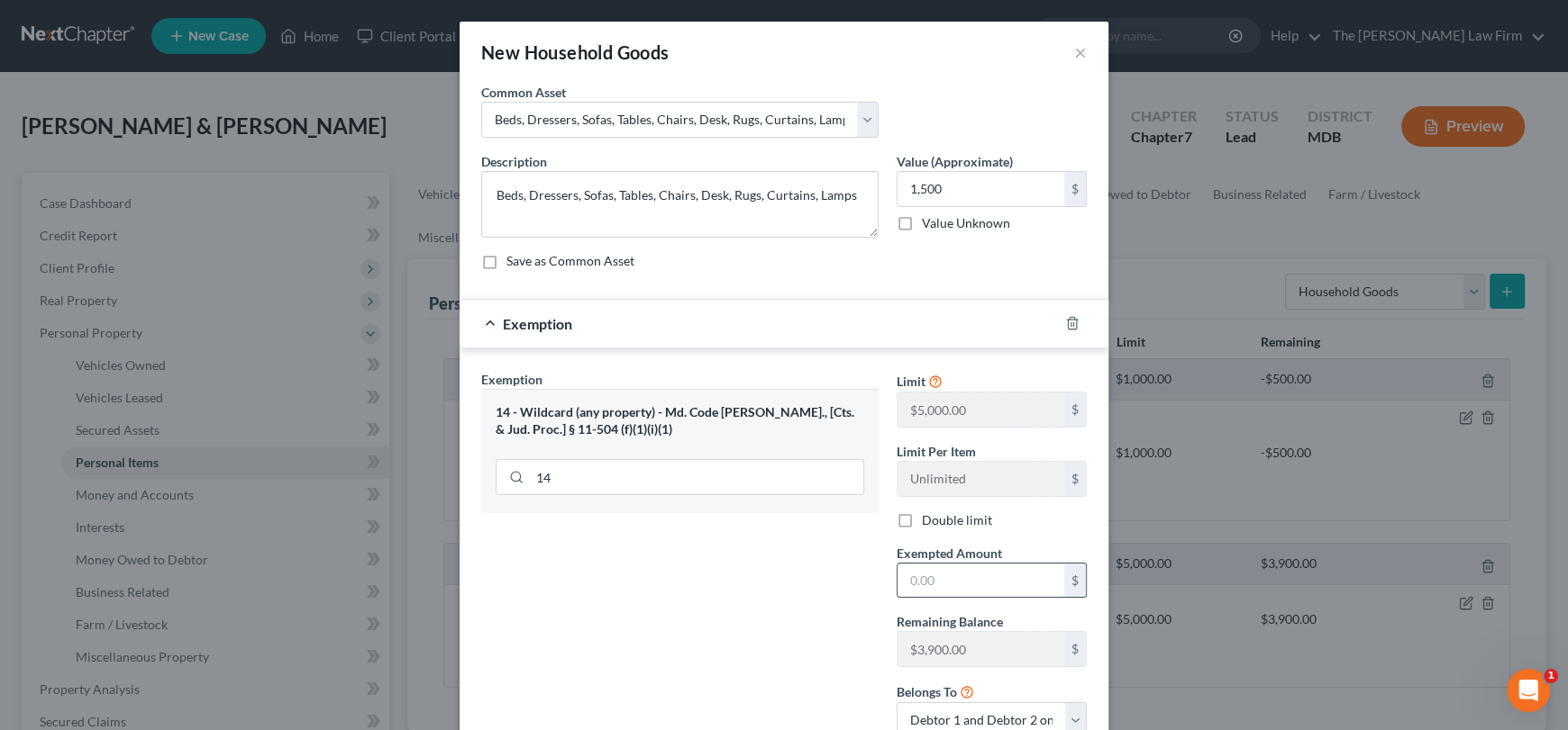
click at [919, 588] on input "text" at bounding box center [981, 581] width 166 height 34
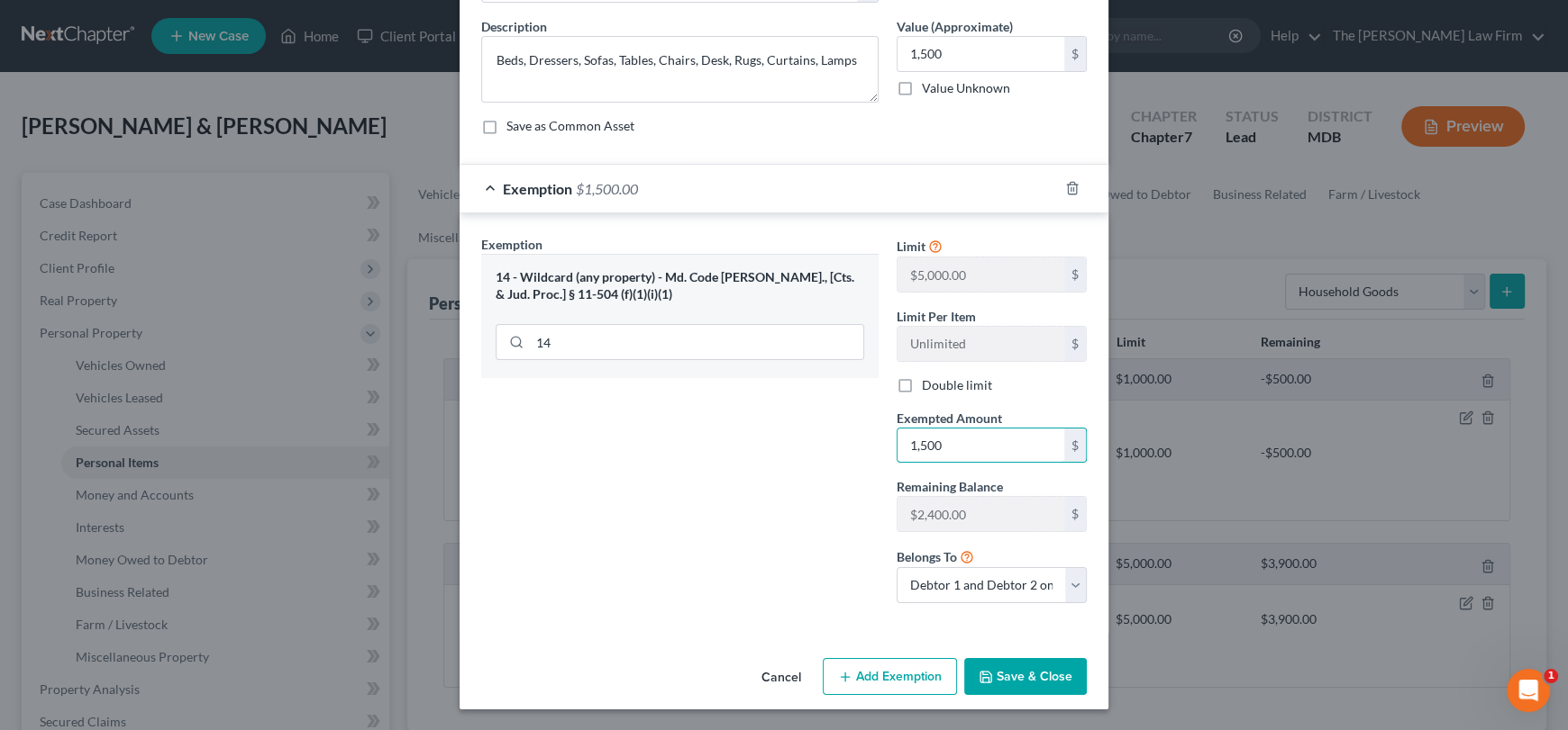
type input "1,500"
click at [1022, 684] on button "Save & Close" at bounding box center [1026, 677] width 122 height 38
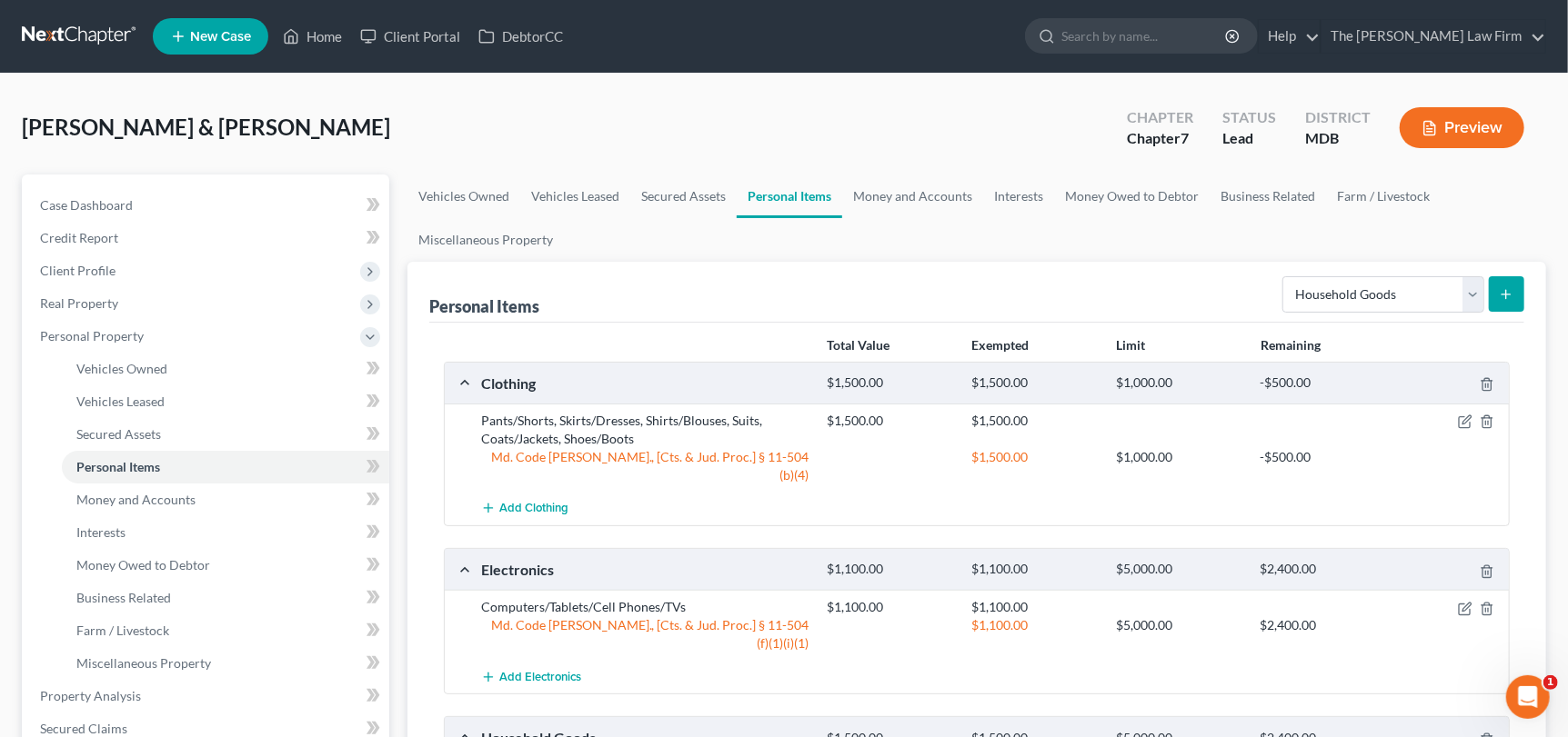
click at [1496, 301] on button "submit" at bounding box center [1506, 294] width 36 height 36
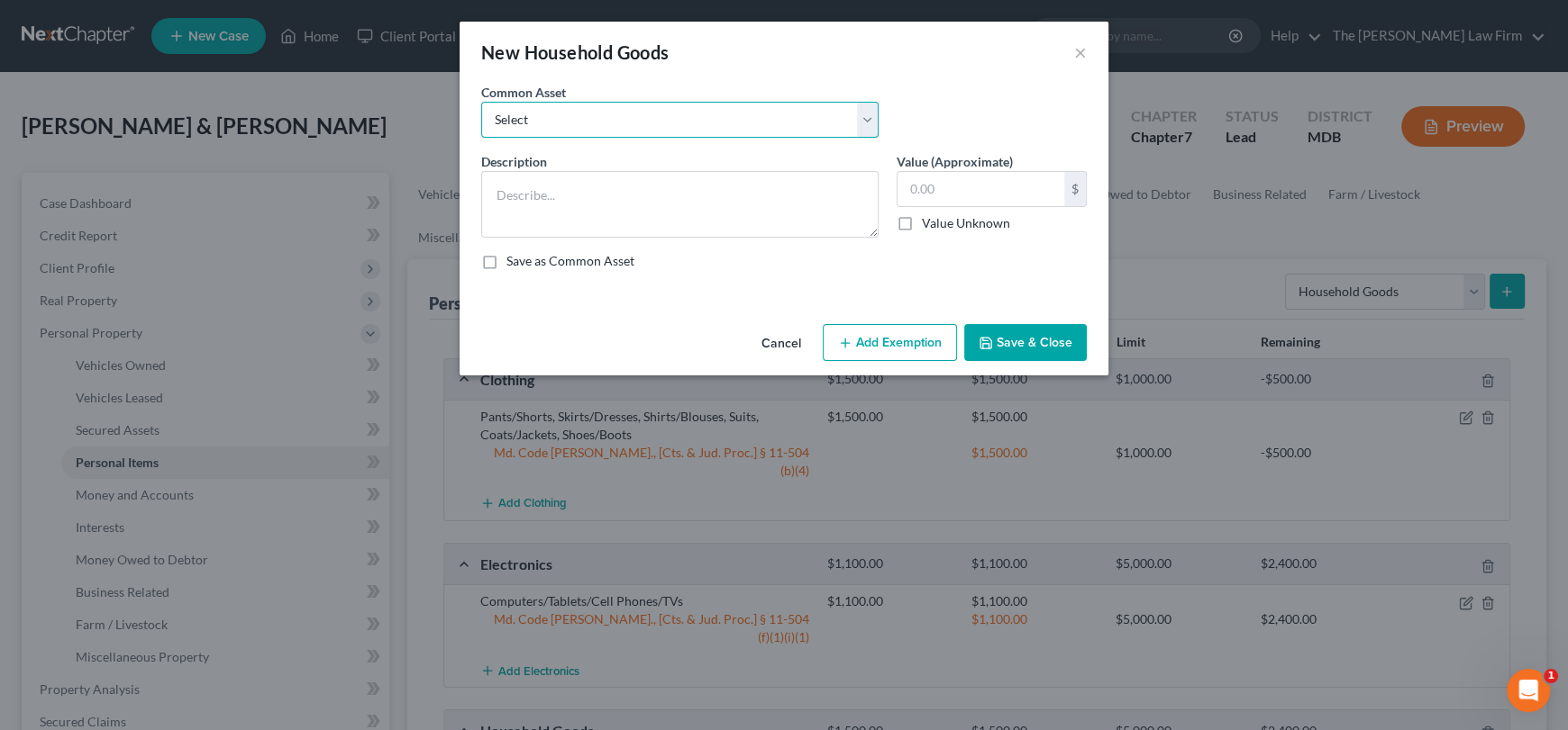
click at [868, 124] on select "Select Beds, Sofas, Tables, Chairs, Desk Pots, Pans, Dishes, Flatware, Glasswar…" at bounding box center [680, 120] width 398 height 36
select select "4"
click at [481, 102] on select "Select Beds, Sofas, Tables, Chairs, Desk Pots, Pans, Dishes, Flatware, Glasswar…" at bounding box center [680, 120] width 398 height 36
type textarea "Pots/Pans, Dishware/Glassware"
click at [977, 190] on input "150.00" at bounding box center [981, 189] width 166 height 34
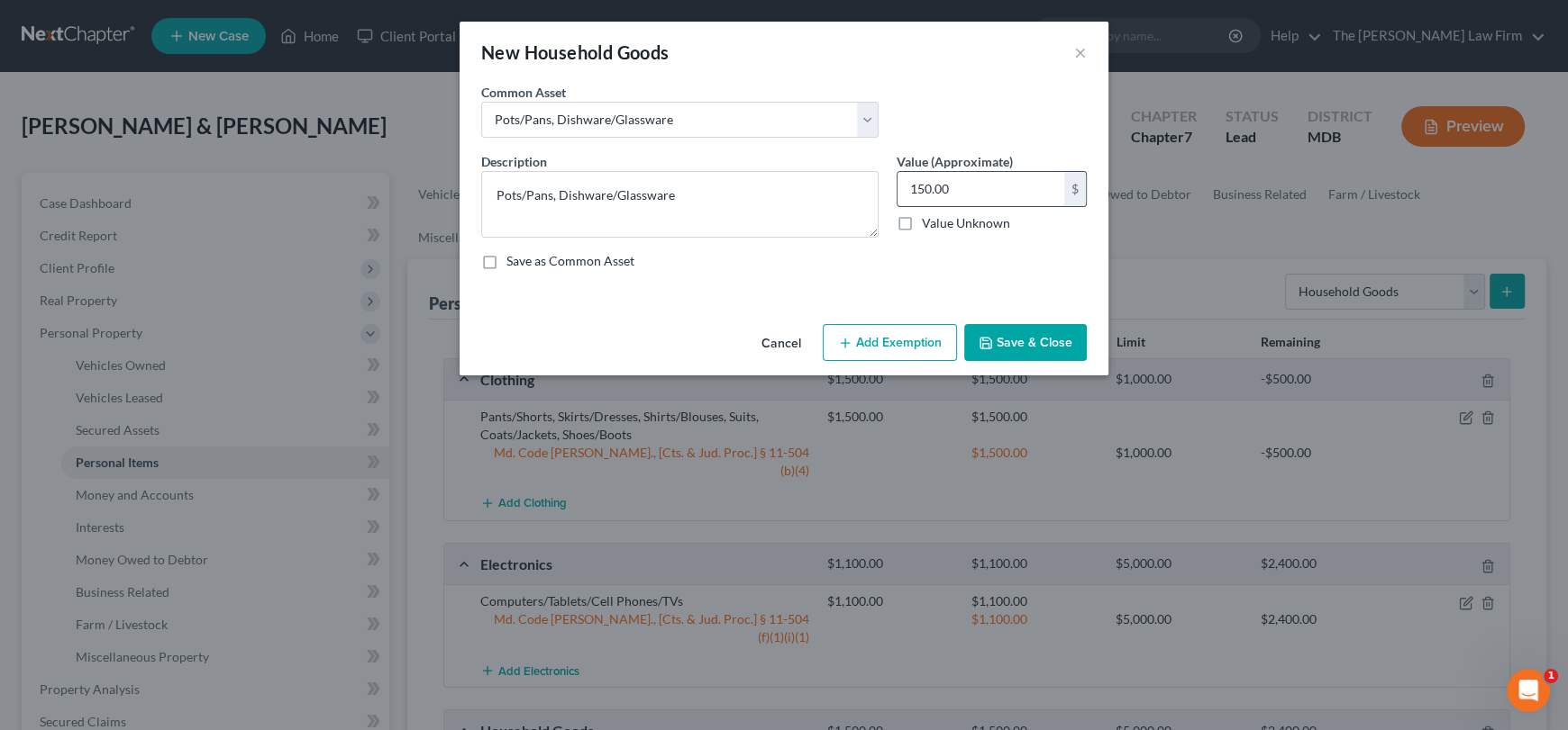
type input "5"
type input "400"
click at [904, 348] on button "Add Exemption" at bounding box center [890, 343] width 134 height 38
select select "2"
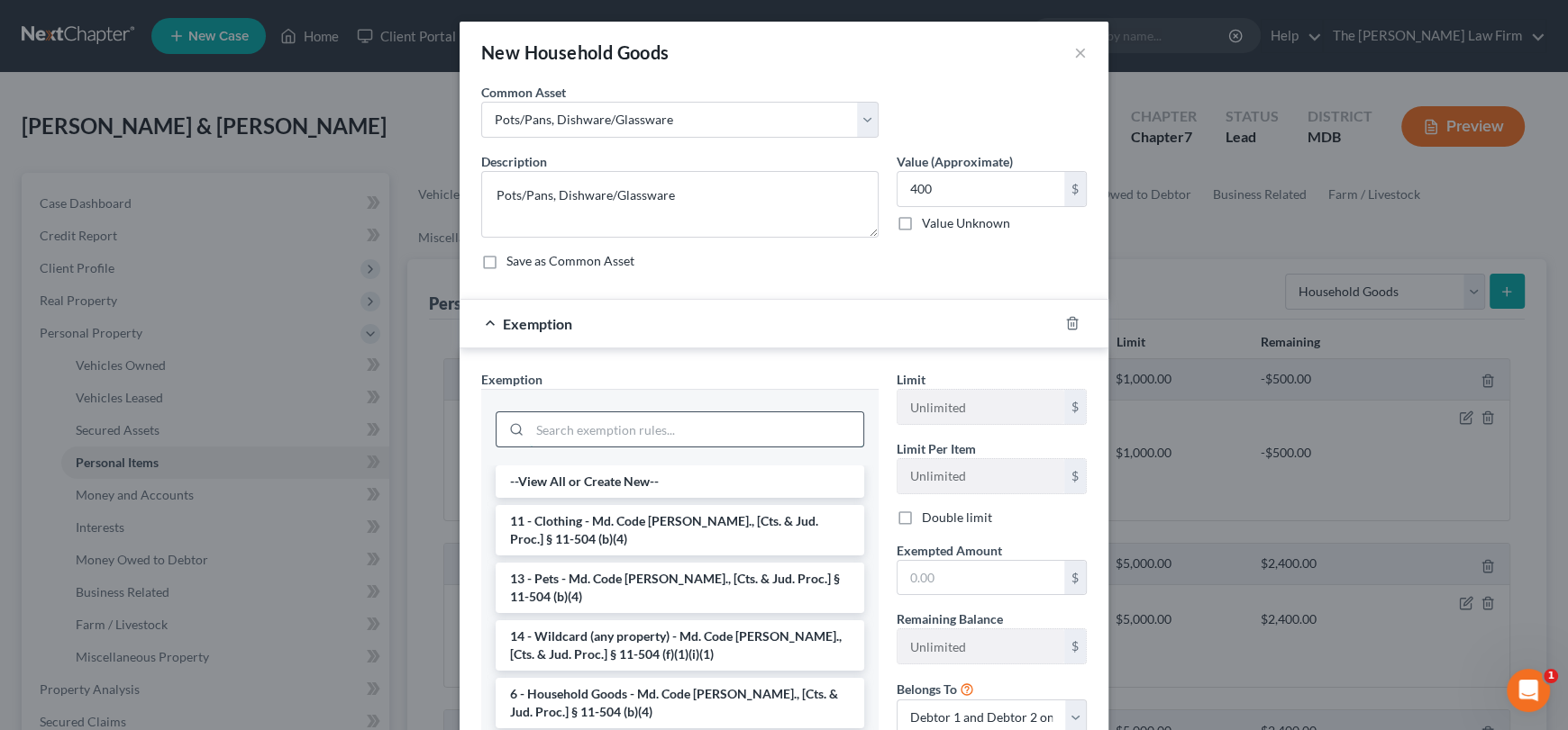
click at [564, 416] on input "search" at bounding box center [696, 430] width 334 height 34
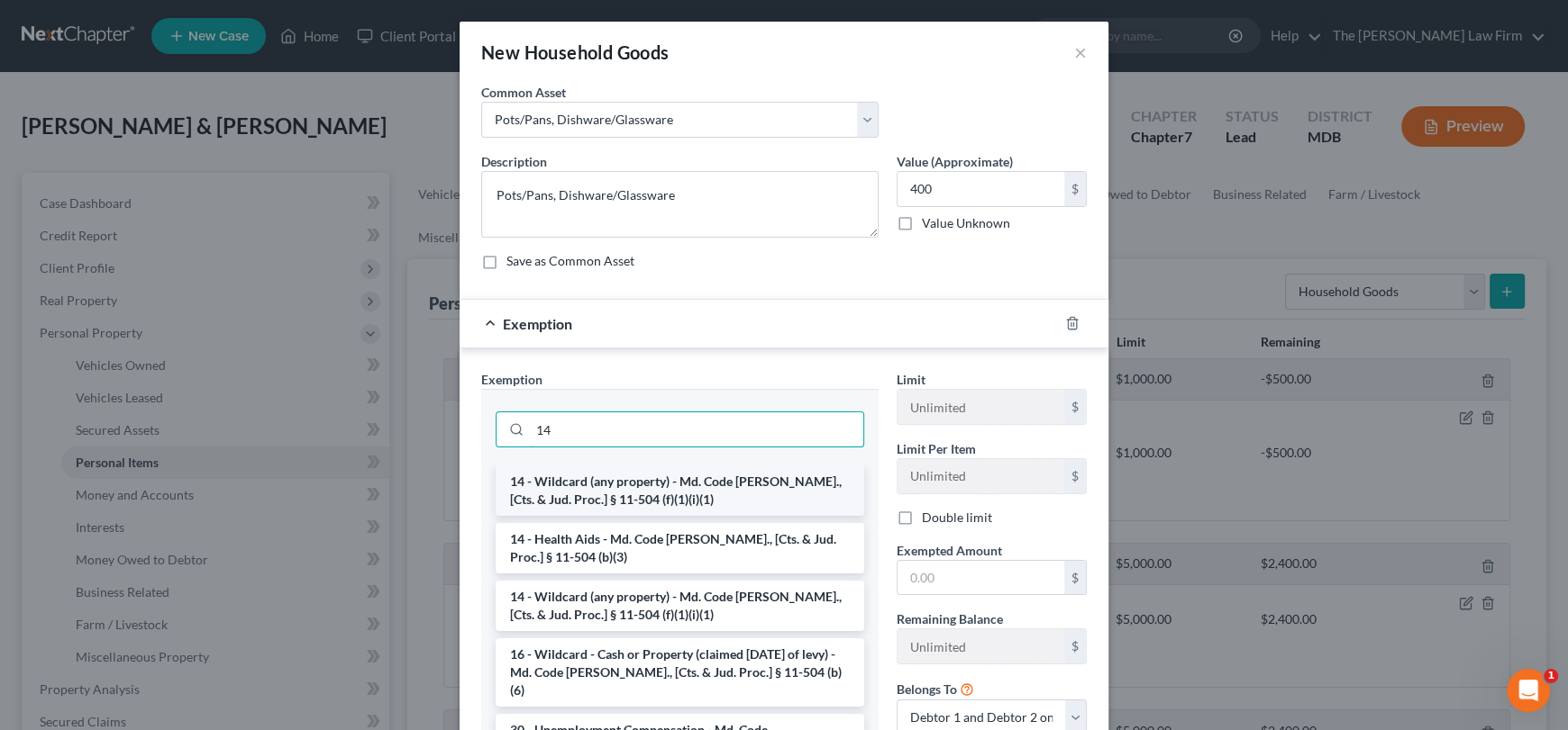
type input "14"
drag, startPoint x: 583, startPoint y: 488, endPoint x: 838, endPoint y: 485, distance: 255.0
click at [591, 486] on li "14 - Wildcard (any property) - Md. Code [PERSON_NAME]., [Cts. & Jud. Proc.] § 1…" at bounding box center [680, 490] width 369 height 51
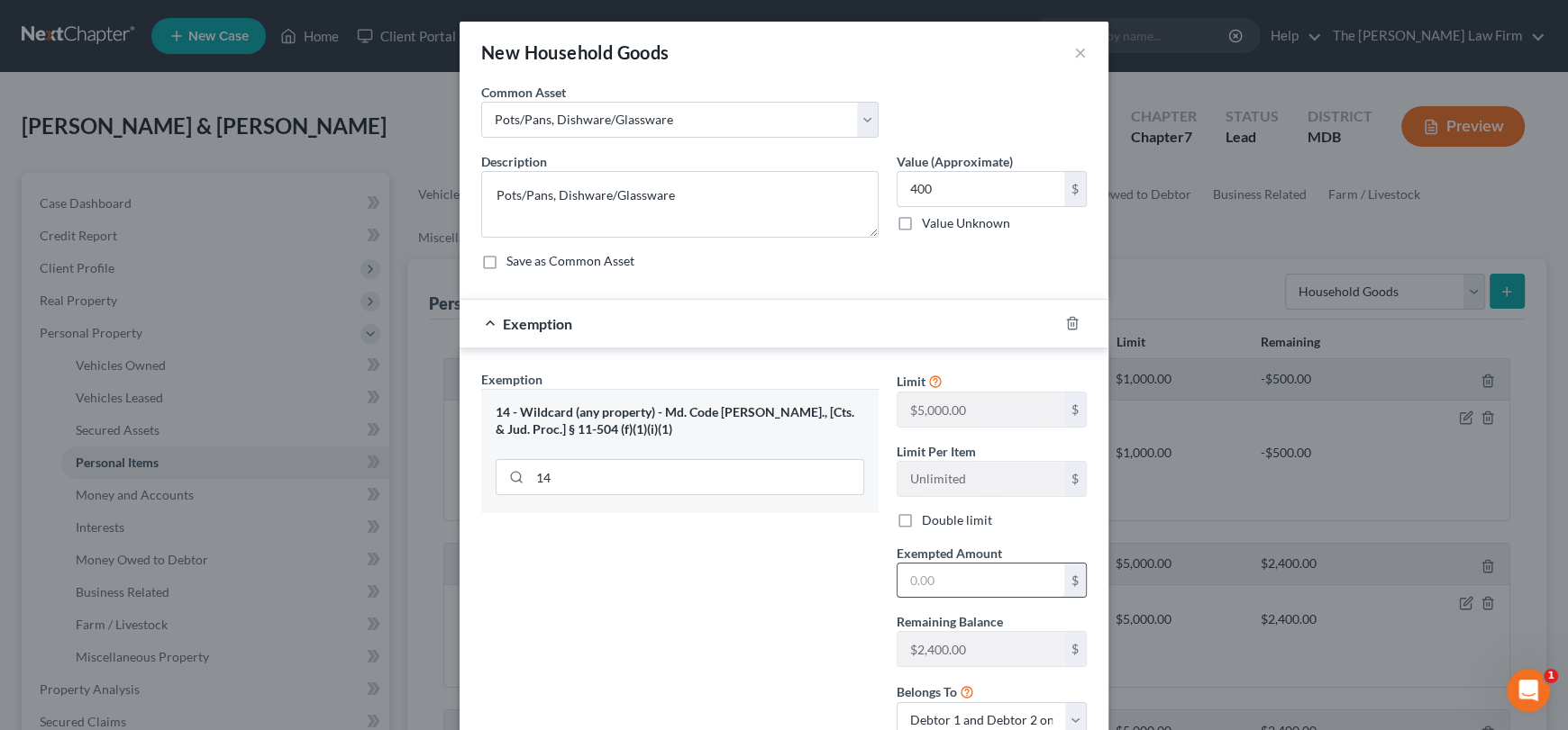
click at [932, 582] on input "text" at bounding box center [981, 581] width 166 height 34
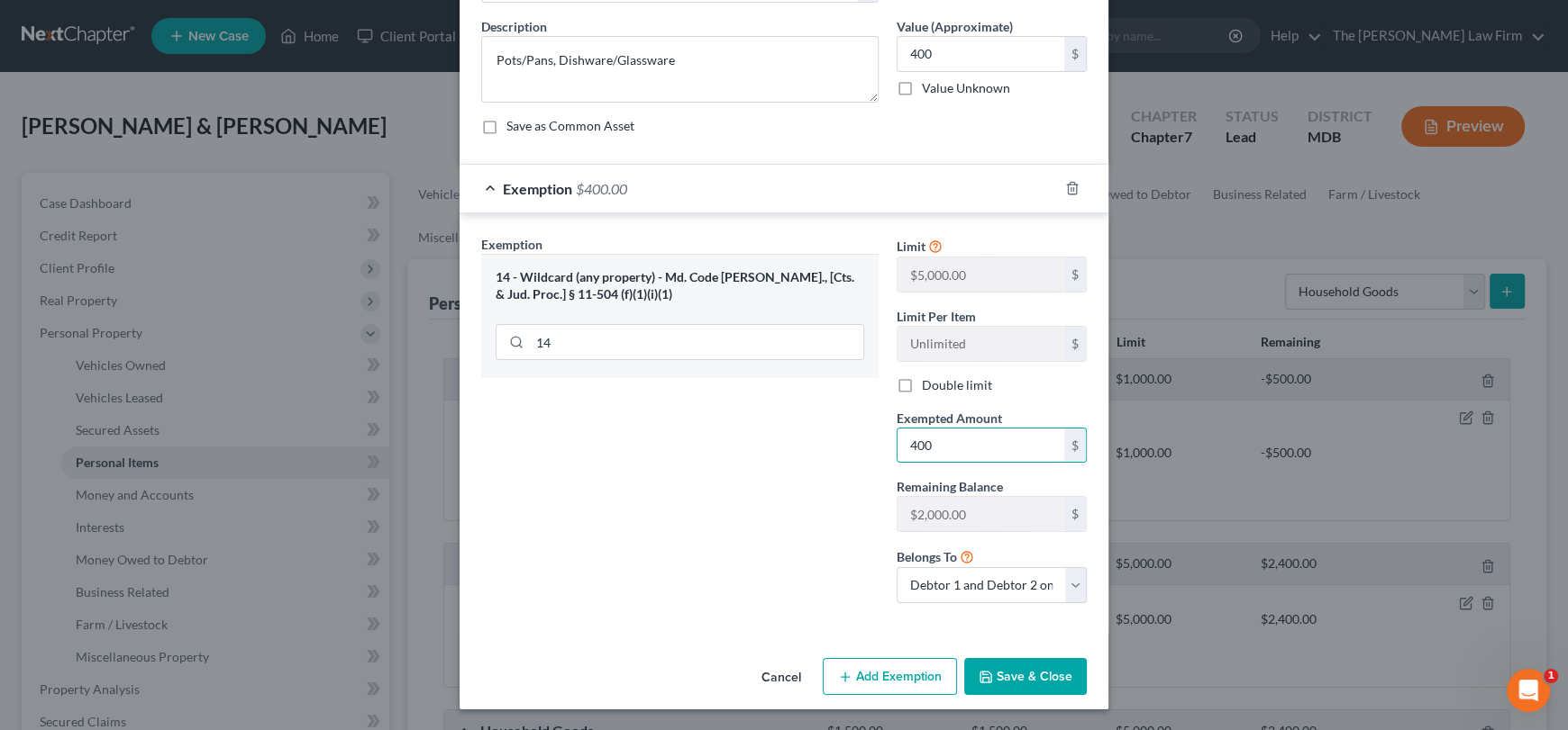
type input "400"
click at [1030, 681] on button "Save & Close" at bounding box center [1026, 677] width 122 height 38
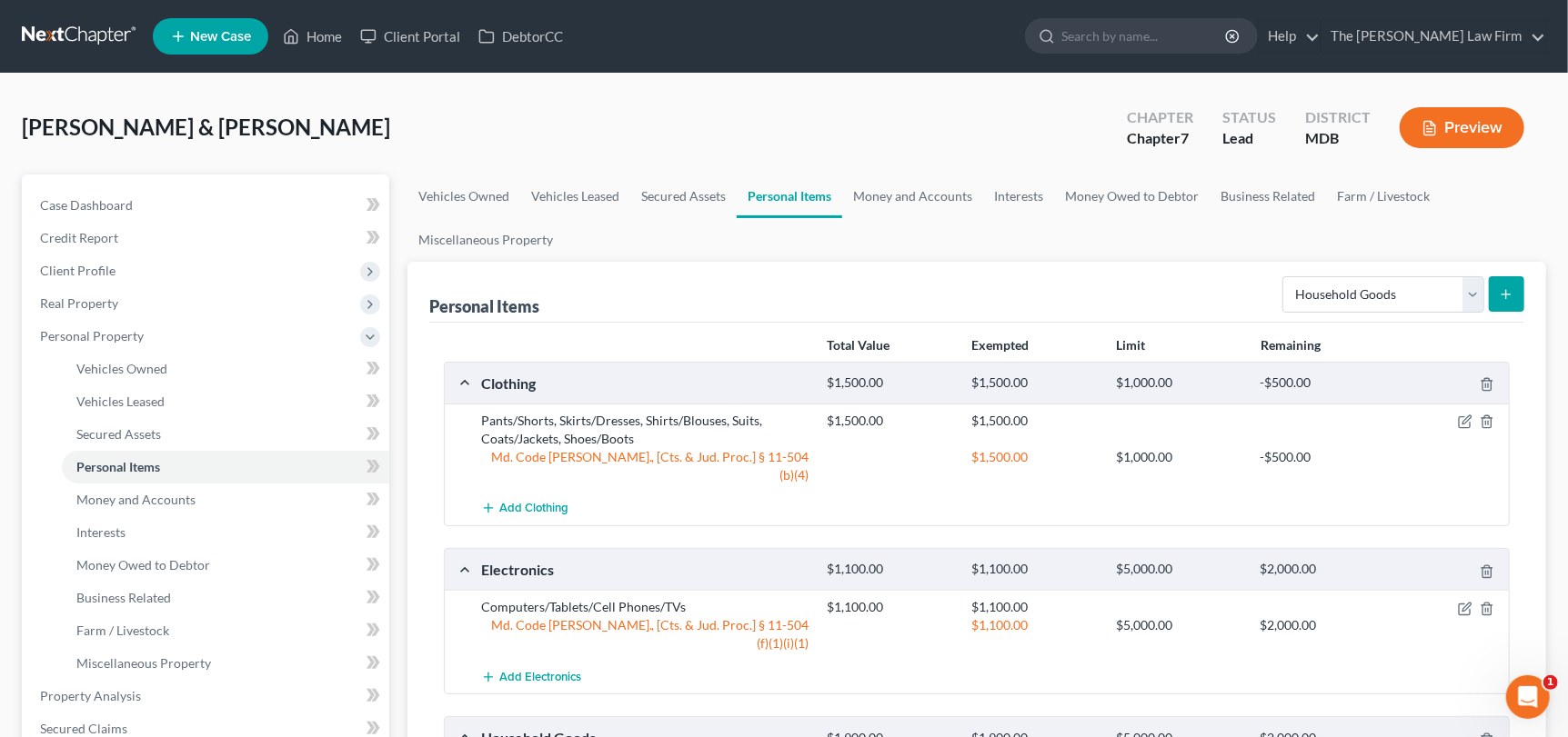
click at [1513, 288] on icon "submit" at bounding box center [1505, 294] width 14 height 14
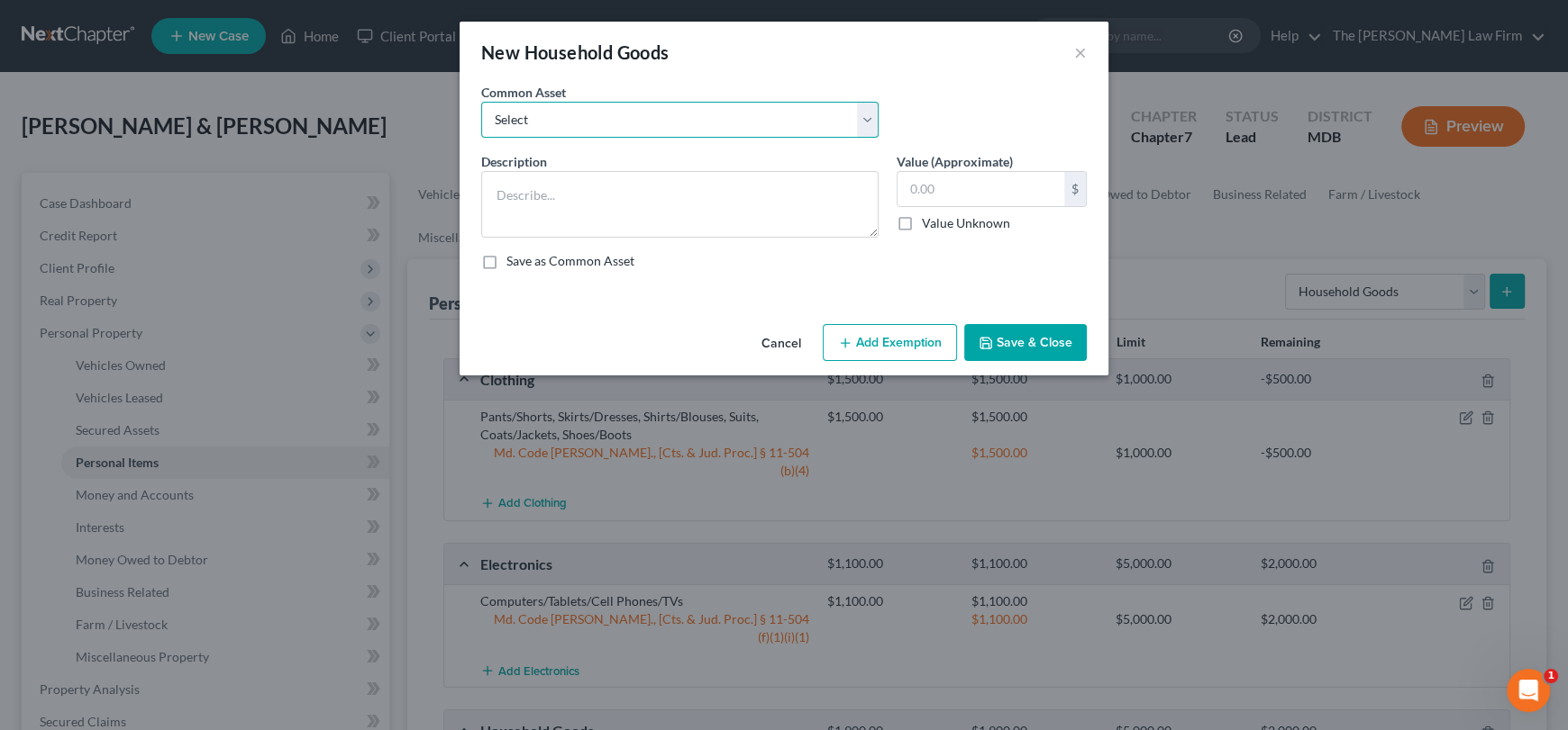
click at [871, 120] on select "Select Beds, Sofas, Tables, Chairs, Desk Pots, Pans, Dishes, Flatware, Glasswar…" at bounding box center [680, 120] width 398 height 36
select select "2"
click at [481, 102] on select "Select Beds, Sofas, Tables, Chairs, Desk Pots, Pans, Dishes, Flatware, Glasswar…" at bounding box center [680, 120] width 398 height 36
type textarea "Washer, Dryer, Stove, Microwave, Fridge"
click at [972, 195] on input "450.00" at bounding box center [981, 189] width 166 height 34
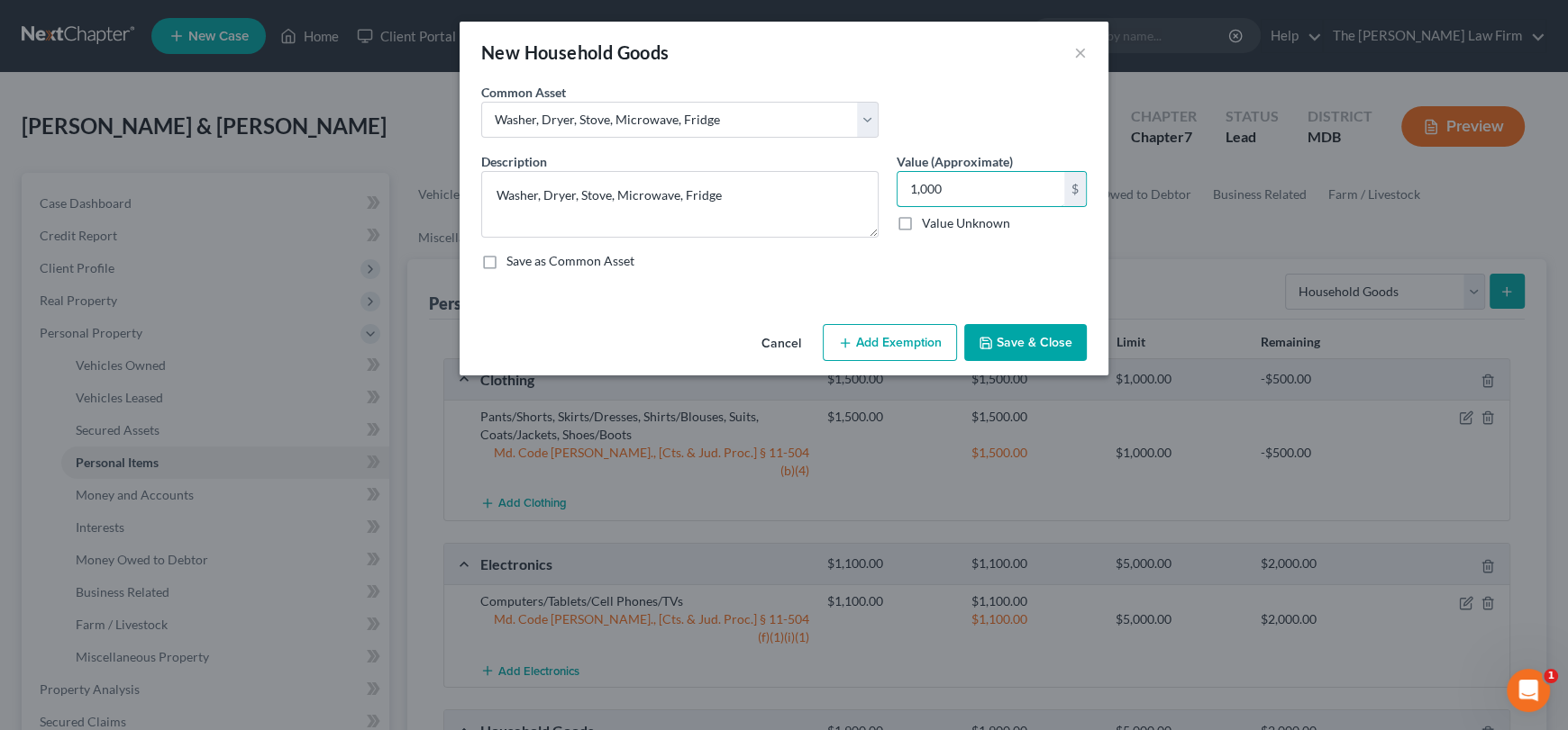
type input "1,000"
click at [894, 346] on button "Add Exemption" at bounding box center [890, 343] width 134 height 38
select select "2"
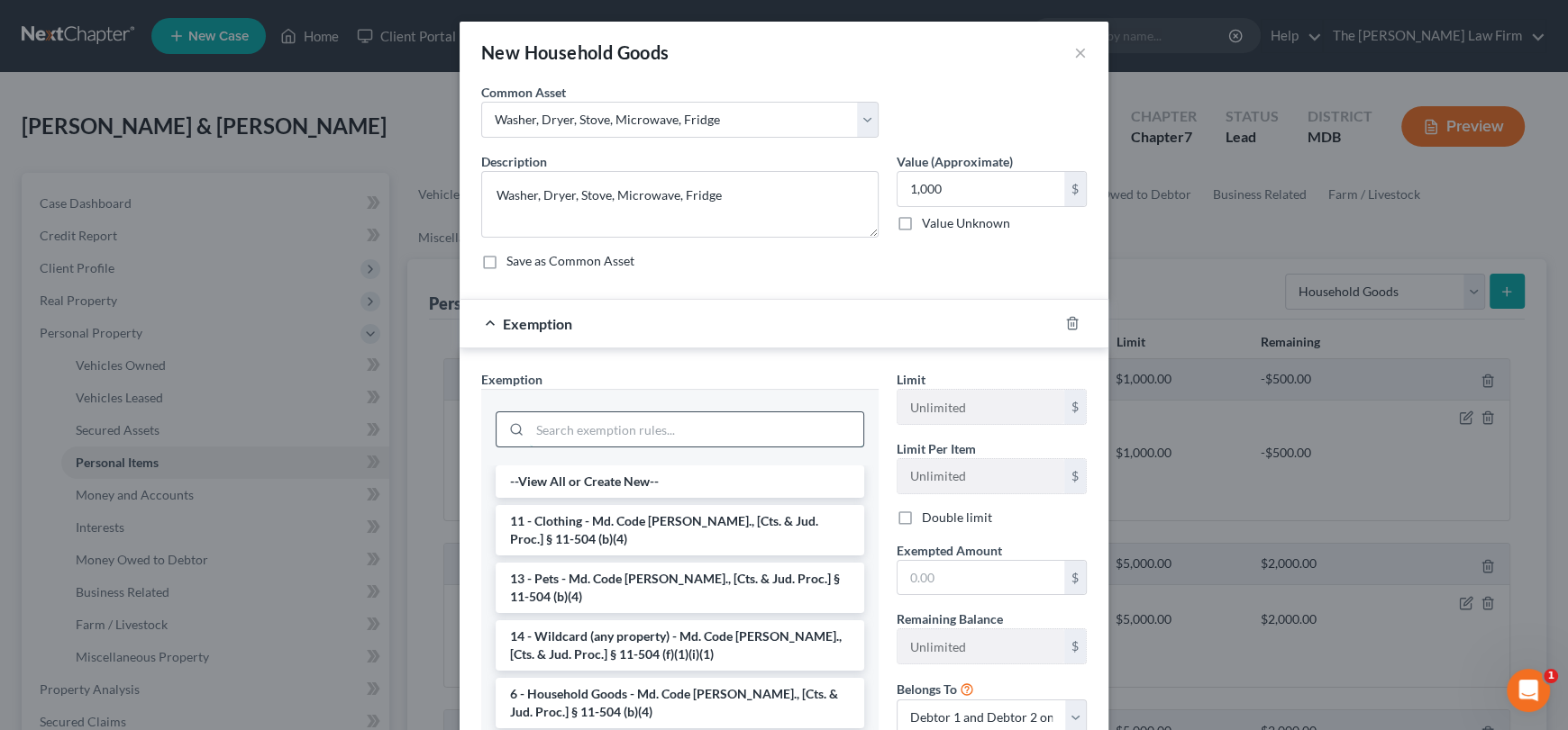
click at [582, 427] on input "search" at bounding box center [696, 430] width 334 height 34
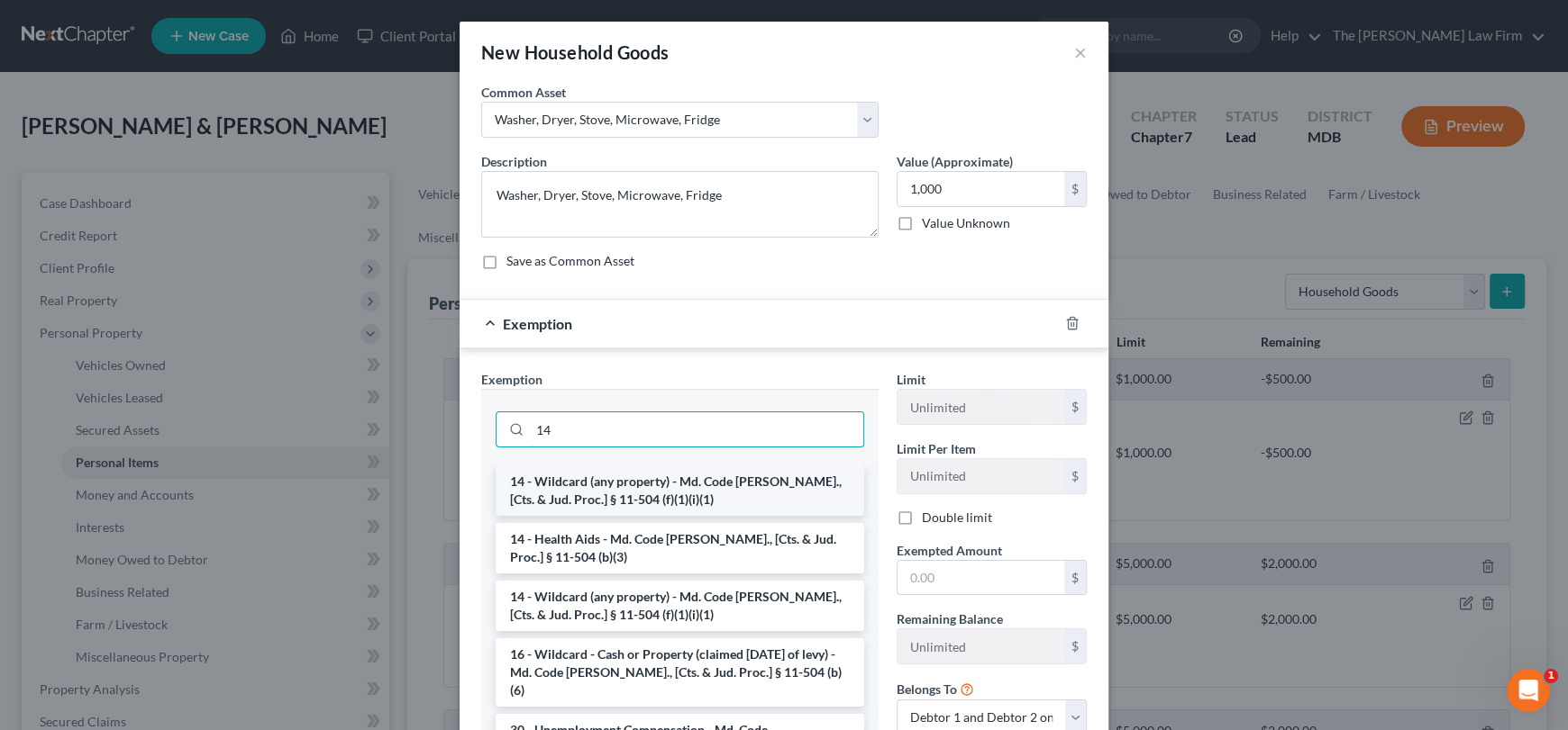
type input "14"
click at [592, 487] on li "14 - Wildcard (any property) - Md. Code [PERSON_NAME]., [Cts. & Jud. Proc.] § 1…" at bounding box center [680, 490] width 369 height 51
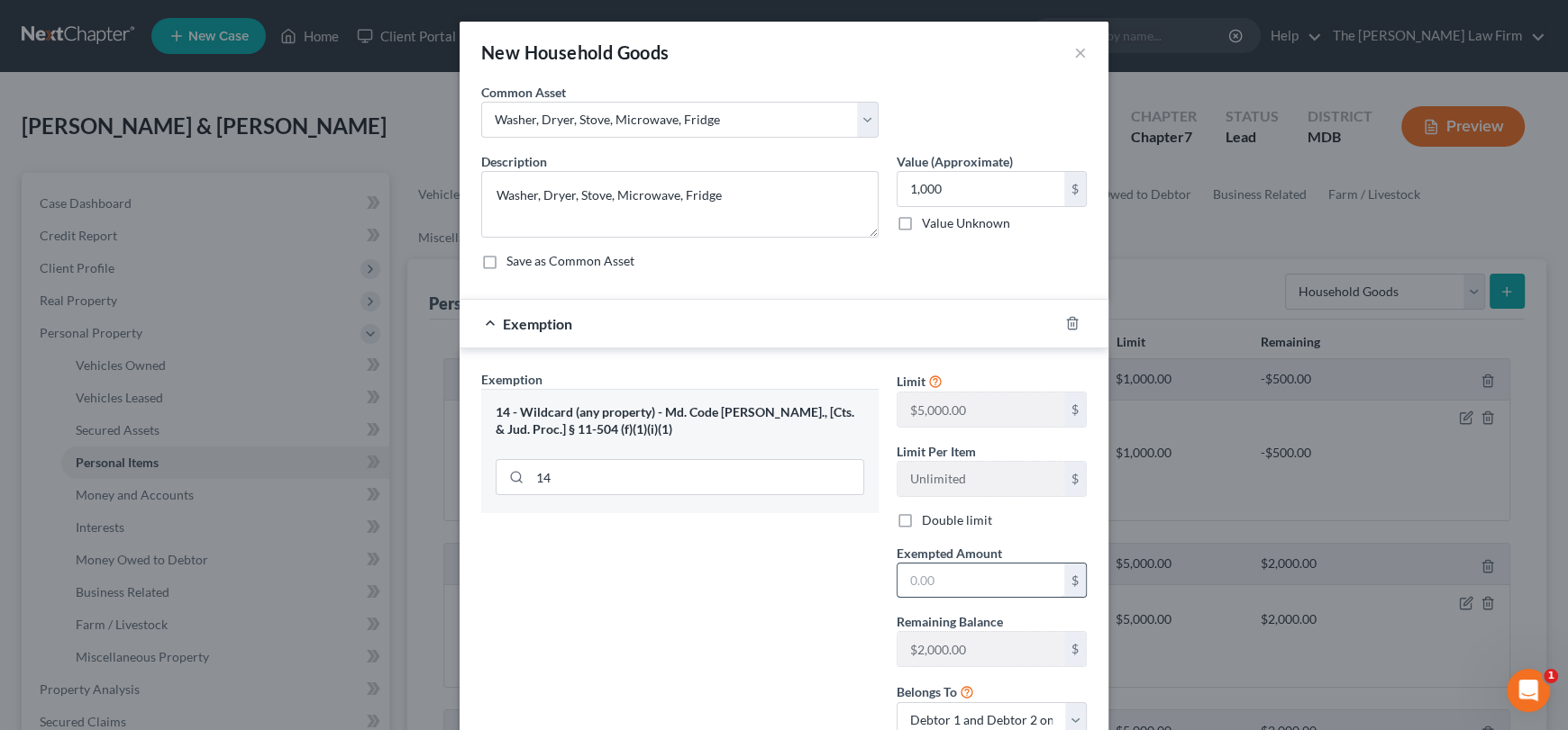
click at [935, 587] on input "text" at bounding box center [981, 581] width 166 height 34
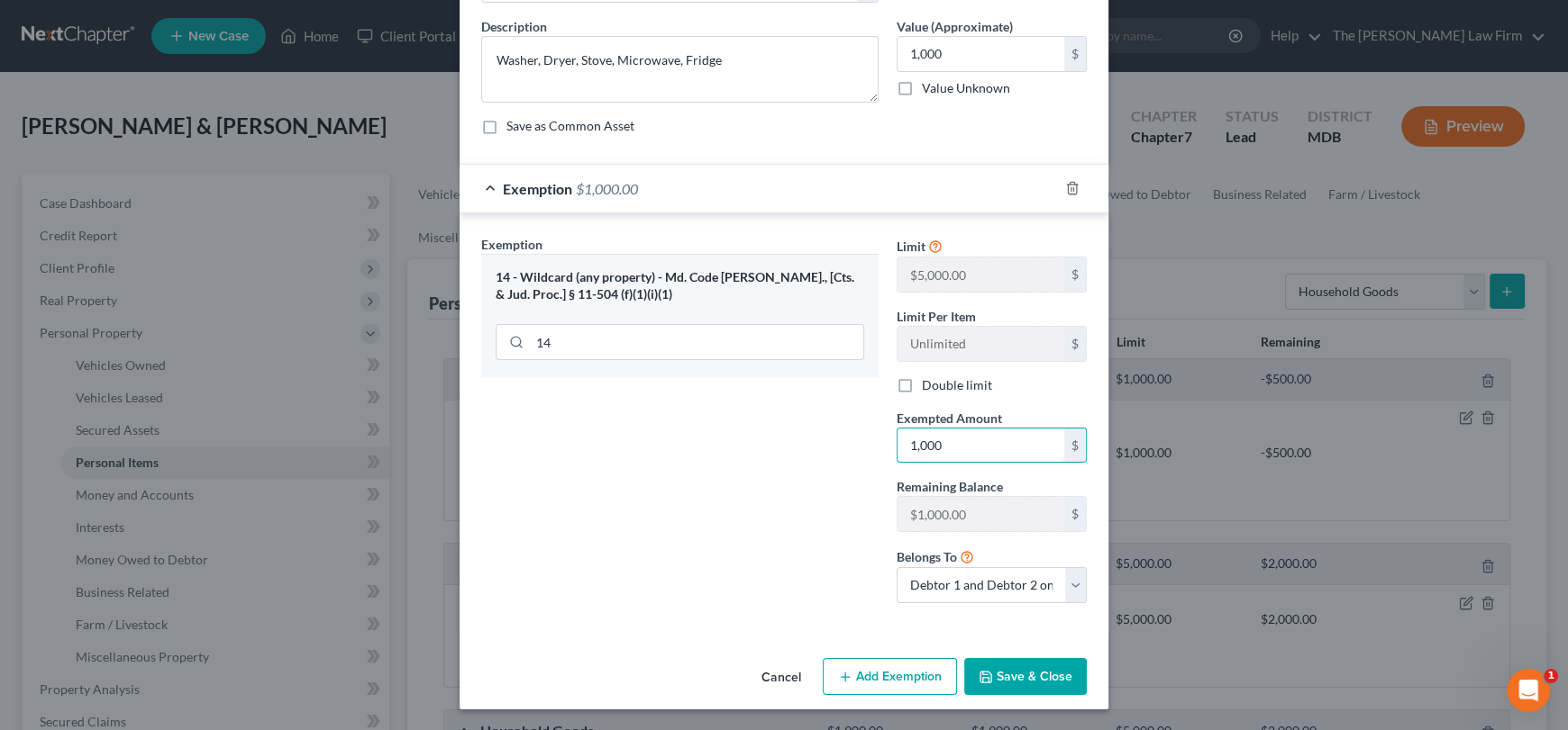
type input "1,000"
click at [1047, 677] on button "Save & Close" at bounding box center [1026, 677] width 122 height 38
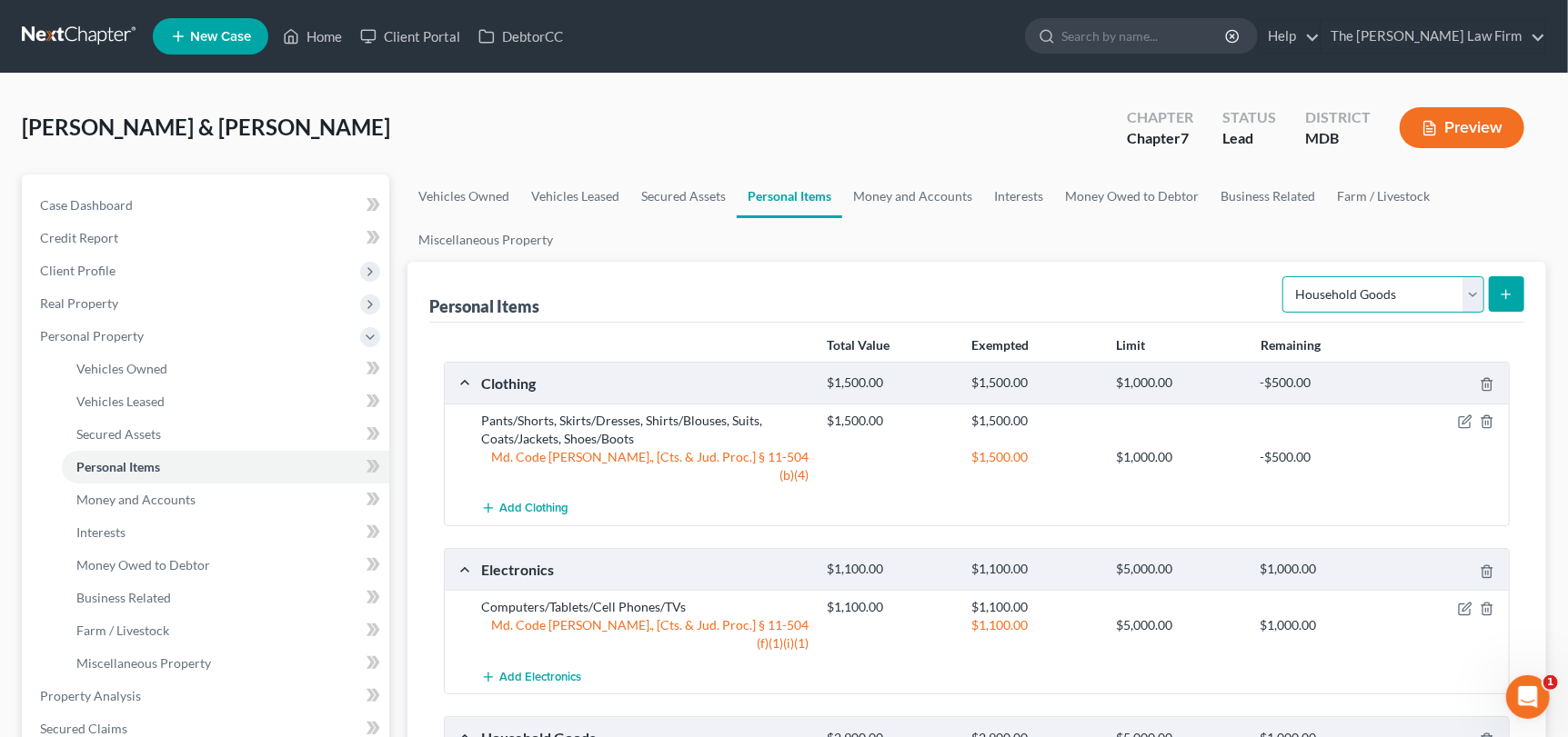
drag, startPoint x: 1480, startPoint y: 292, endPoint x: 1472, endPoint y: 308, distance: 17.9
click at [1480, 292] on select "Select Item Type Clothing Collectibles Of Value Electronics Firearms Household …" at bounding box center [1383, 295] width 202 height 37
select select "jewelry"
click at [1285, 277] on select "Select Item Type Clothing Collectibles Of Value Electronics Firearms Household …" at bounding box center [1383, 295] width 202 height 37
click at [1510, 293] on icon "submit" at bounding box center [1505, 294] width 14 height 14
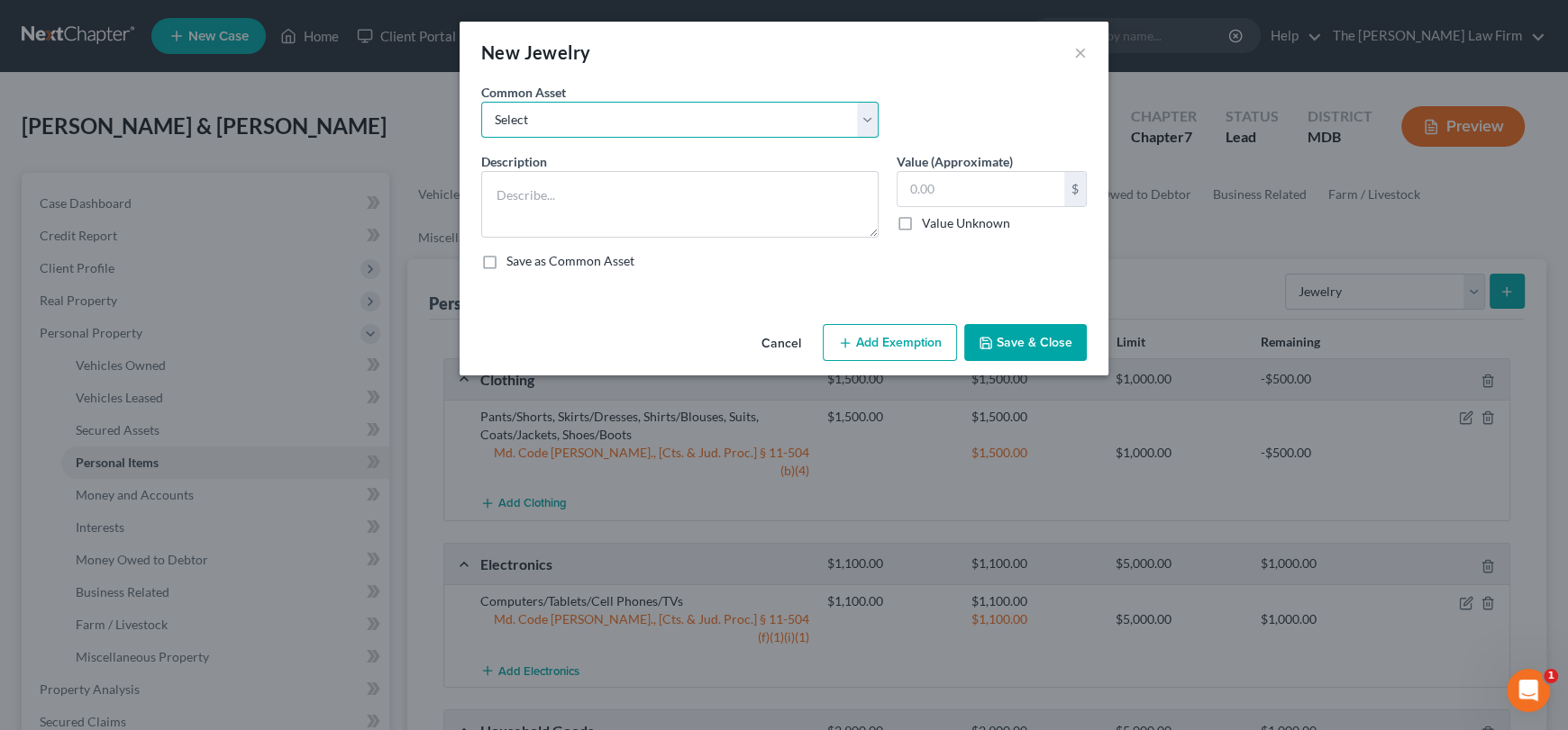
click at [871, 115] on select "Select Watches, Jewelry, Necklaces, Earrings, Bracelets, Rings Watches/Necklaces" at bounding box center [680, 120] width 398 height 36
select select "0"
click at [481, 102] on select "Select Watches, Jewelry, Necklaces, Earrings, Bracelets, Rings Watches/Necklaces" at bounding box center [680, 120] width 398 height 36
type textarea "Watches, Jewelry, Necklaces, Earrings, Bracelets, Rings"
click at [986, 182] on input "250.00" at bounding box center [981, 189] width 166 height 34
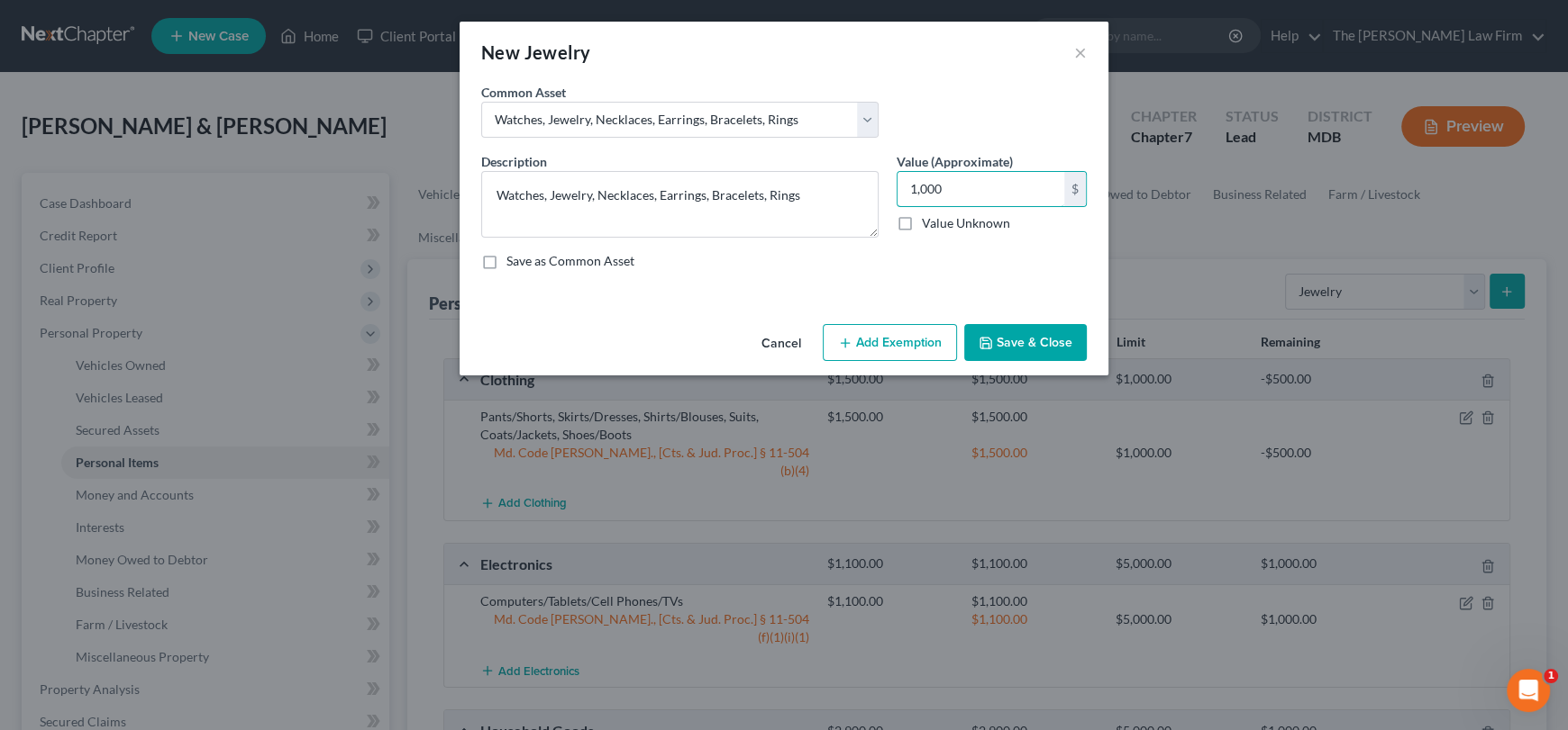
type input "1,000"
click at [901, 337] on button "Add Exemption" at bounding box center [890, 343] width 134 height 38
select select "2"
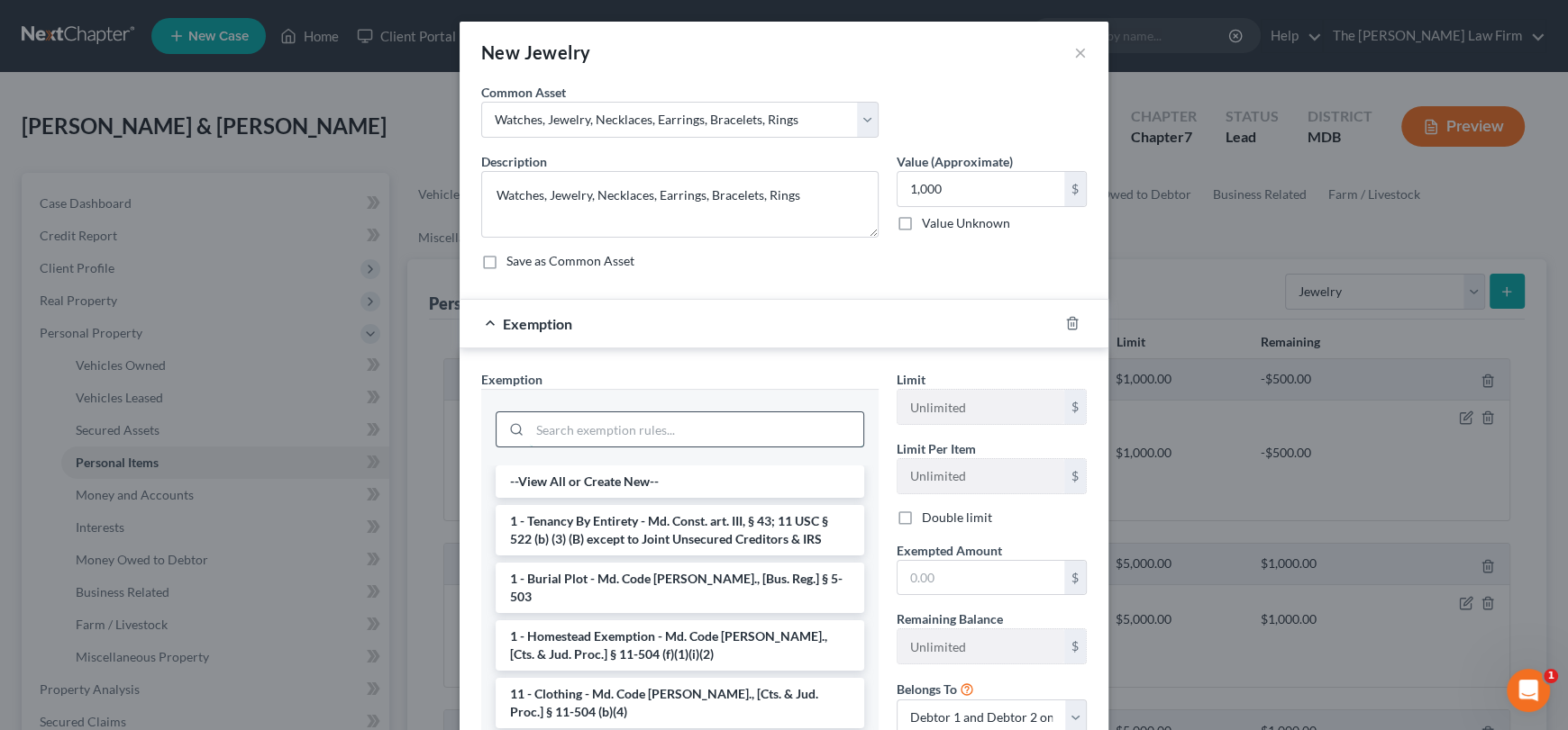
click at [599, 418] on input "search" at bounding box center [696, 430] width 334 height 34
click at [602, 425] on input "search" at bounding box center [696, 430] width 334 height 34
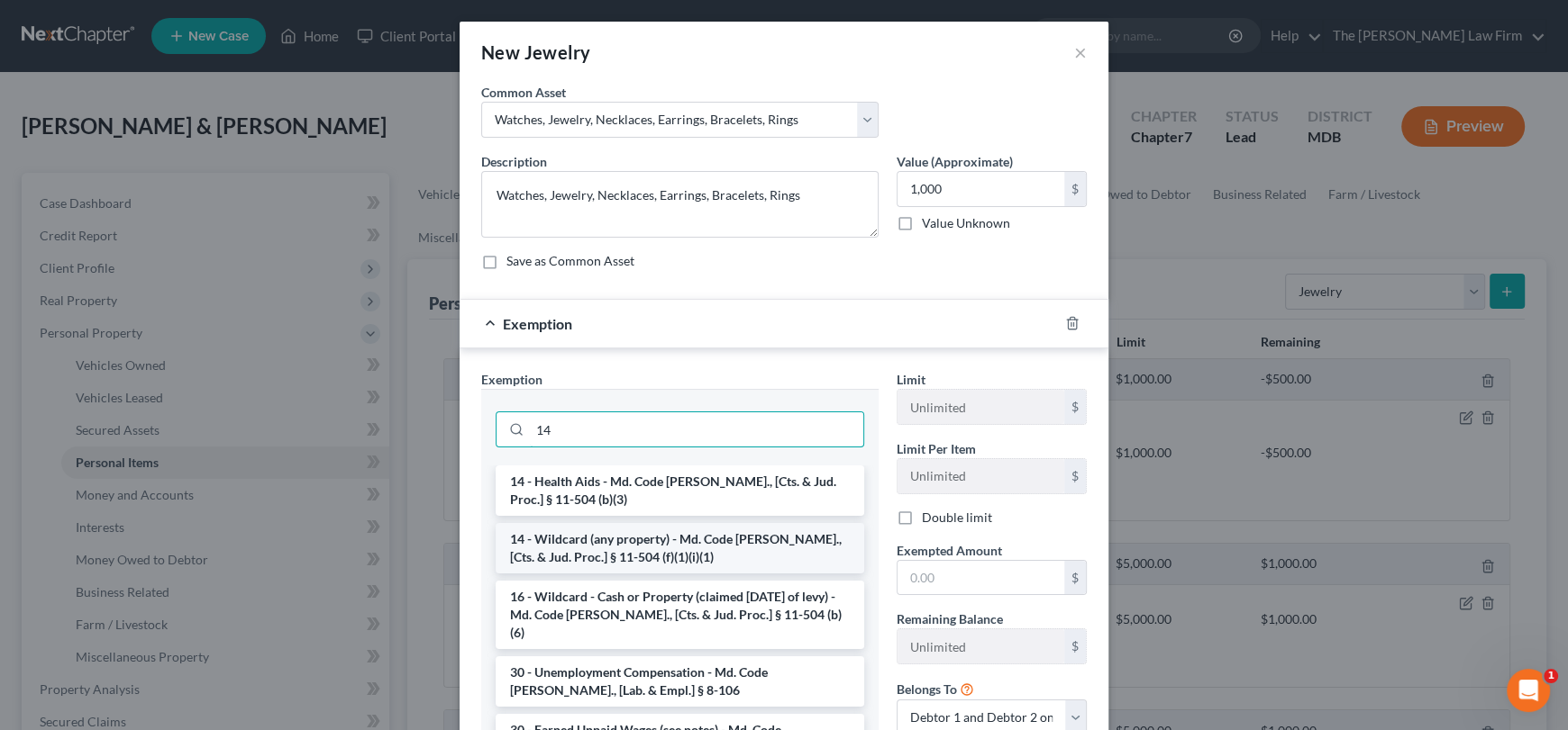
type input "14"
drag, startPoint x: 622, startPoint y: 554, endPoint x: 847, endPoint y: 498, distance: 231.9
click at [625, 553] on li "14 - Wildcard (any property) - Md. Code [PERSON_NAME]., [Cts. & Jud. Proc.] § 1…" at bounding box center [680, 548] width 369 height 51
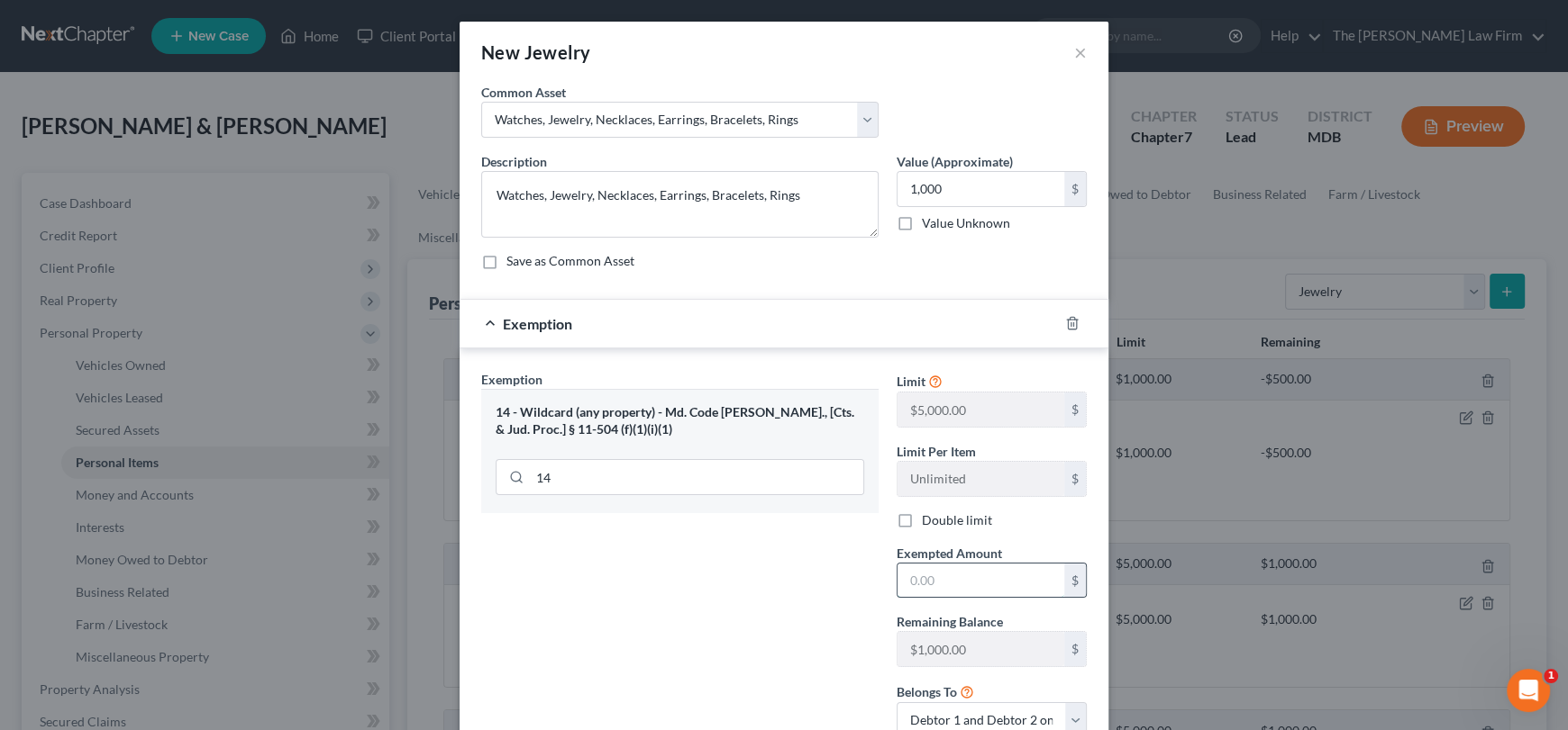
click at [917, 579] on input "text" at bounding box center [981, 581] width 166 height 34
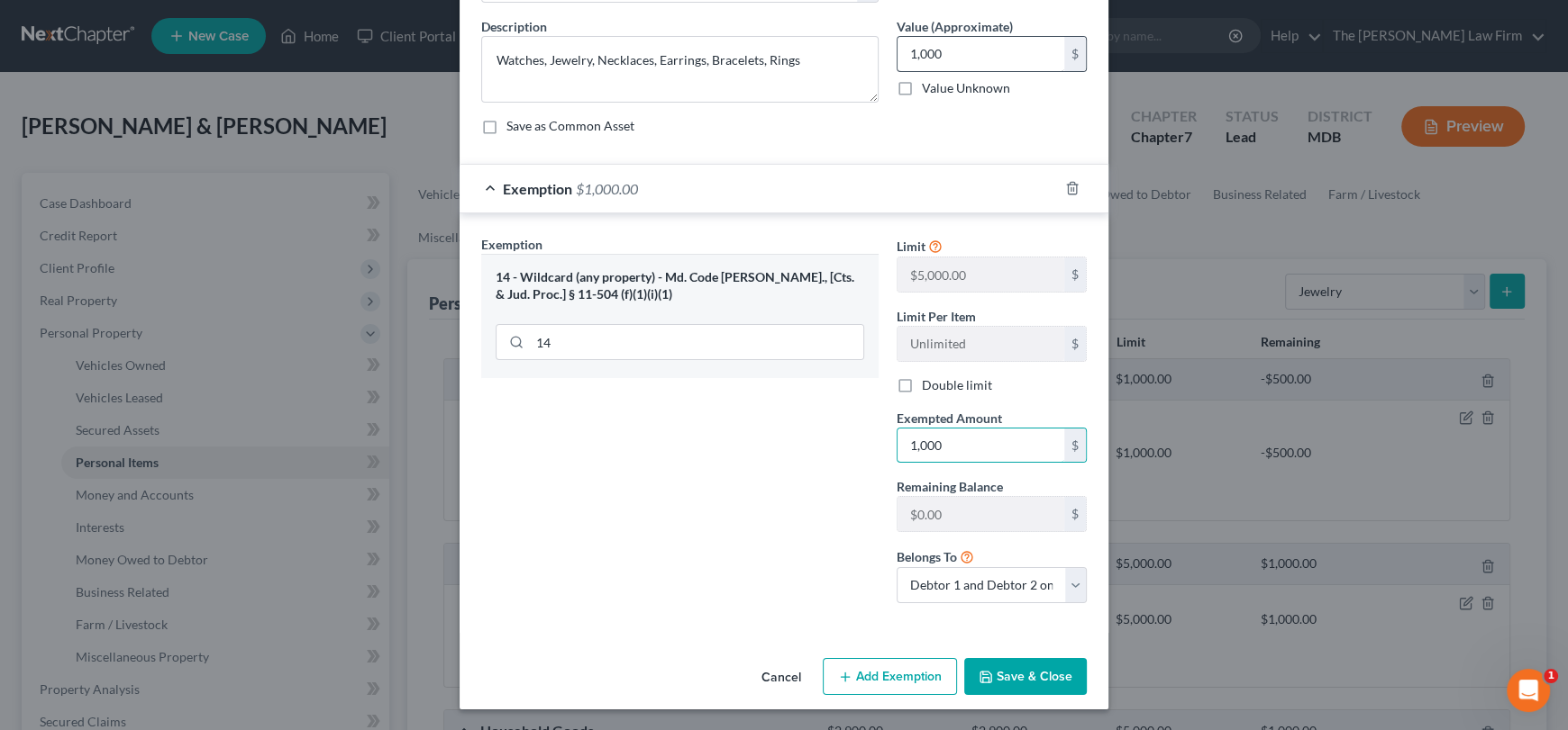
type input "1,000"
click at [944, 60] on input "1,000" at bounding box center [981, 54] width 166 height 34
type input "800"
click at [969, 442] on input "1,000" at bounding box center [981, 446] width 166 height 34
type input "800"
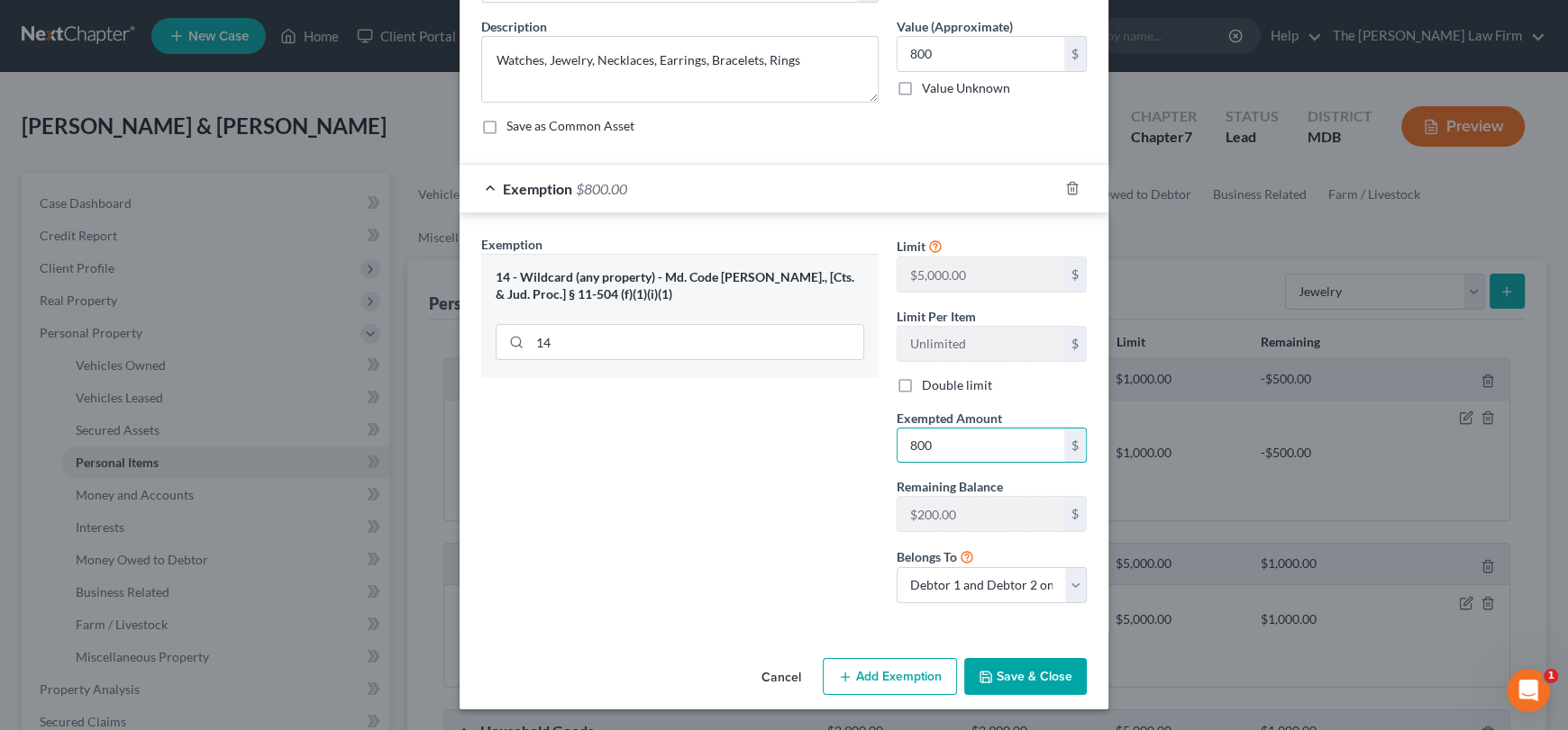
click at [1029, 686] on button "Save & Close" at bounding box center [1026, 677] width 122 height 38
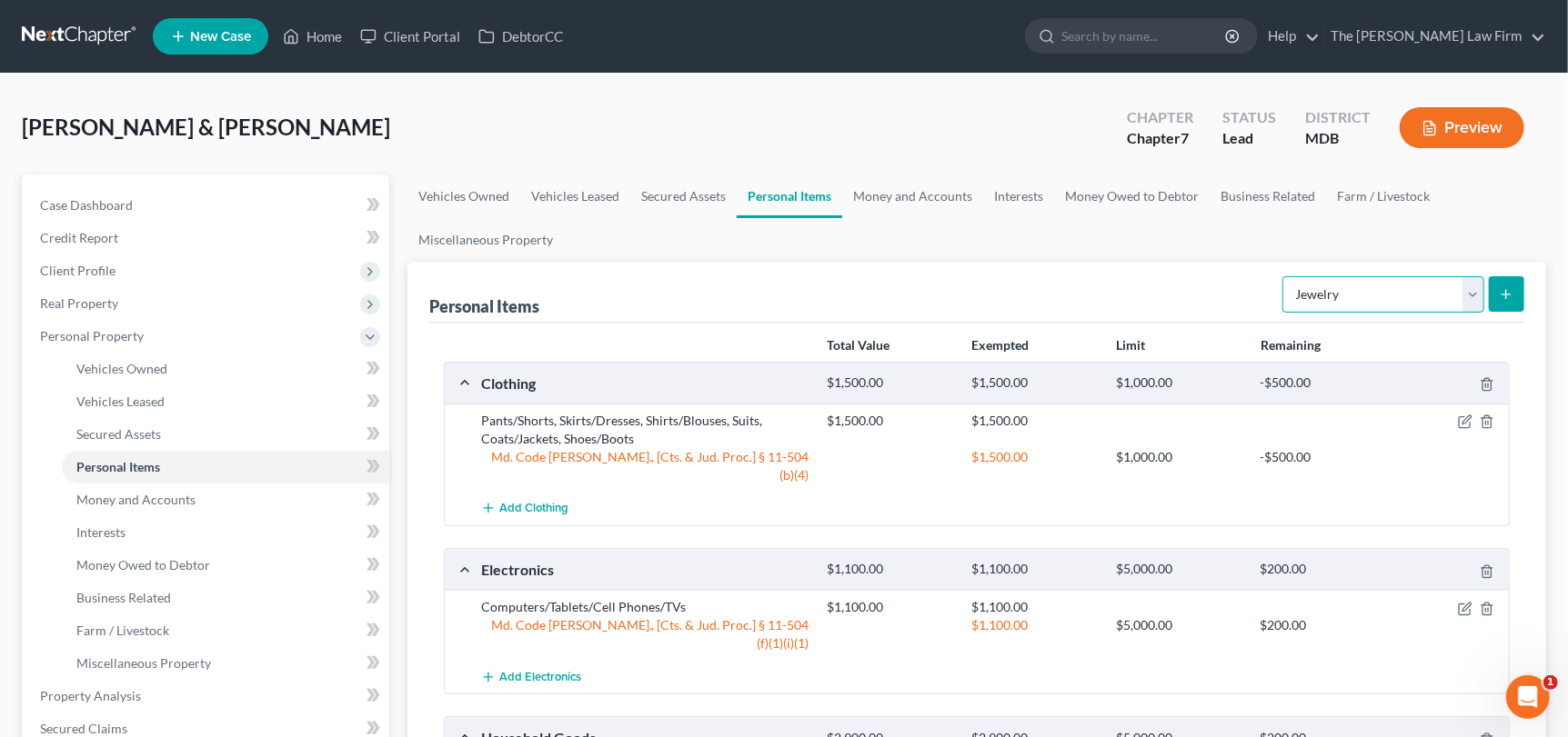
click at [1474, 293] on select "Select Item Type Clothing Collectibles Of Value Electronics Firearms Household …" at bounding box center [1383, 295] width 202 height 37
select select "sports_and_hobby_equipment"
click at [1285, 277] on select "Select Item Type Clothing Collectibles Of Value Electronics Firearms Household …" at bounding box center [1383, 295] width 202 height 37
click at [1502, 293] on icon "submit" at bounding box center [1505, 294] width 14 height 14
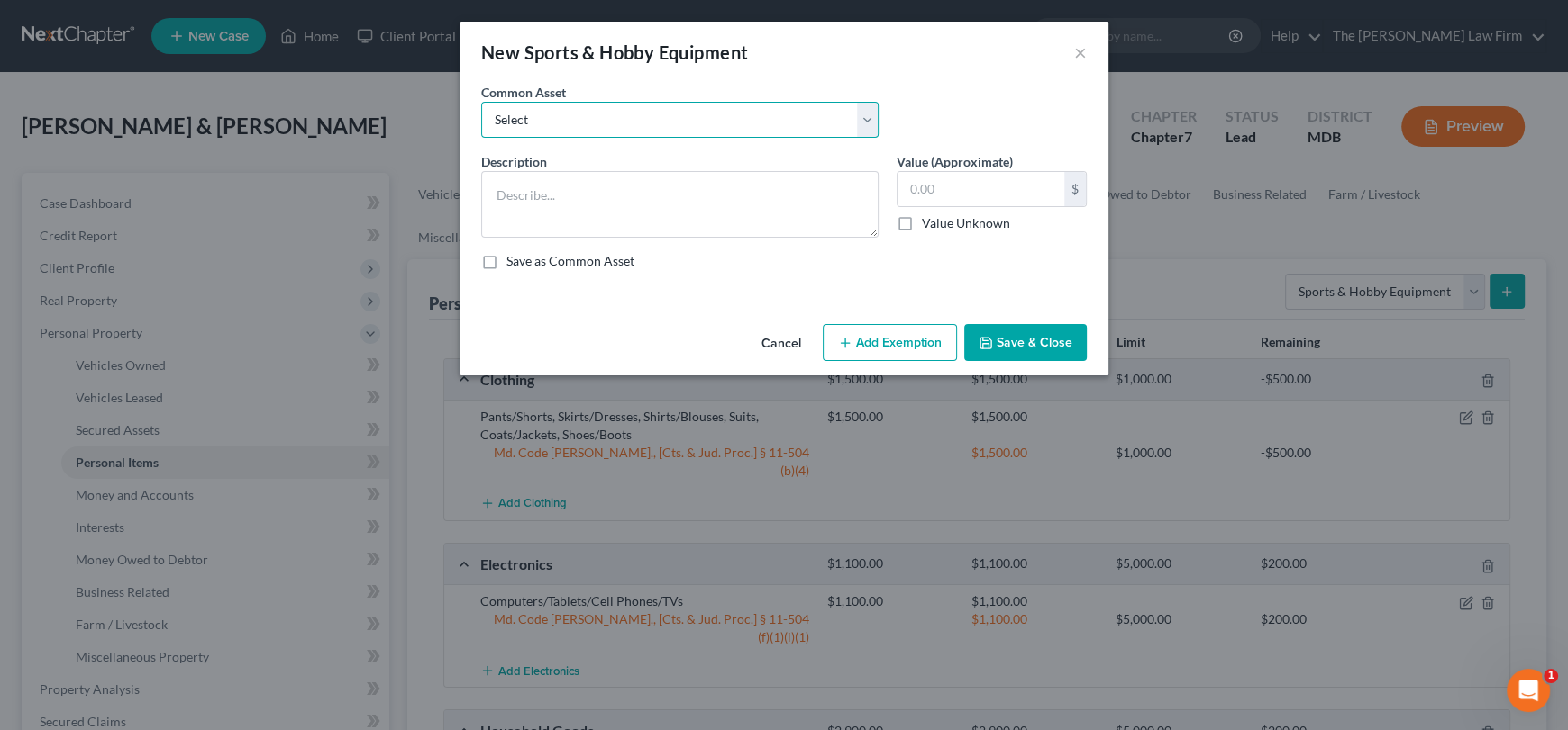
click at [865, 116] on select "Select Lawnmower, Grill Work Tools Art brushes, paint, canvas" at bounding box center [680, 120] width 398 height 36
select select "0"
click at [481, 102] on select "Select Lawnmower, Grill Work Tools Art brushes, paint, canvas" at bounding box center [680, 120] width 398 height 36
type textarea "Lawnmower, Grill"
click at [984, 198] on input "400.00" at bounding box center [981, 189] width 166 height 34
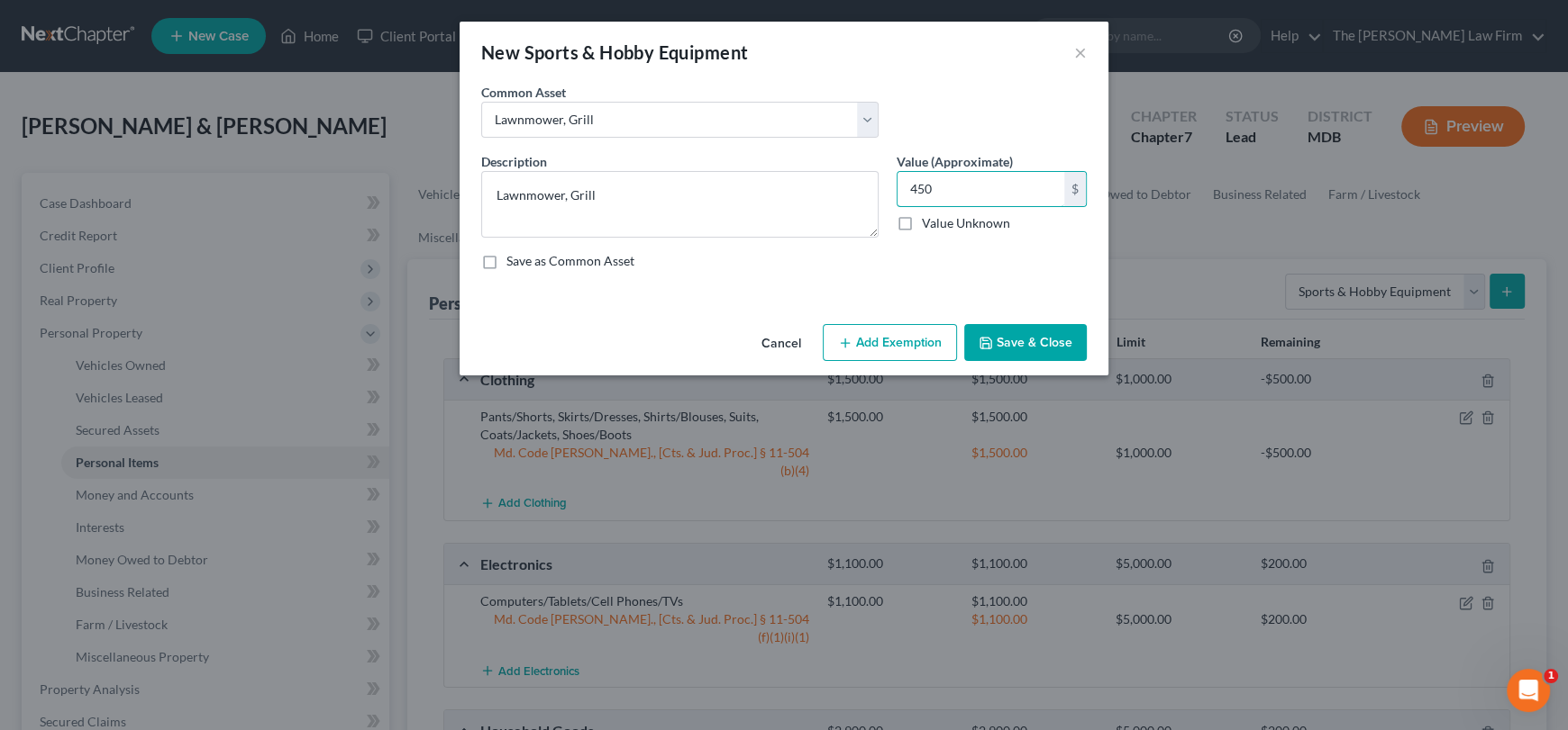
type input "450"
click at [870, 353] on button "Add Exemption" at bounding box center [890, 343] width 134 height 38
select select "2"
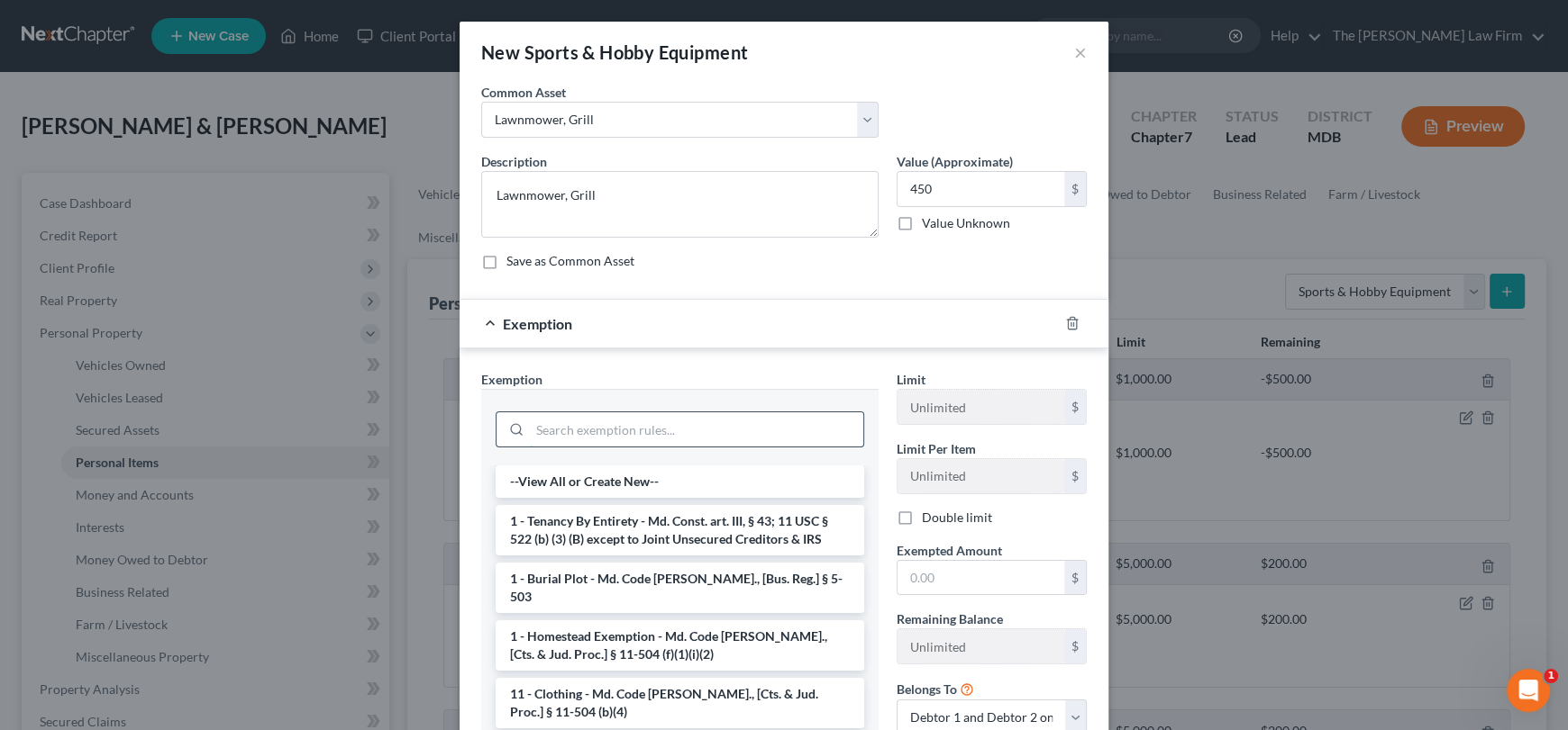
click at [552, 423] on input "search" at bounding box center [696, 430] width 334 height 34
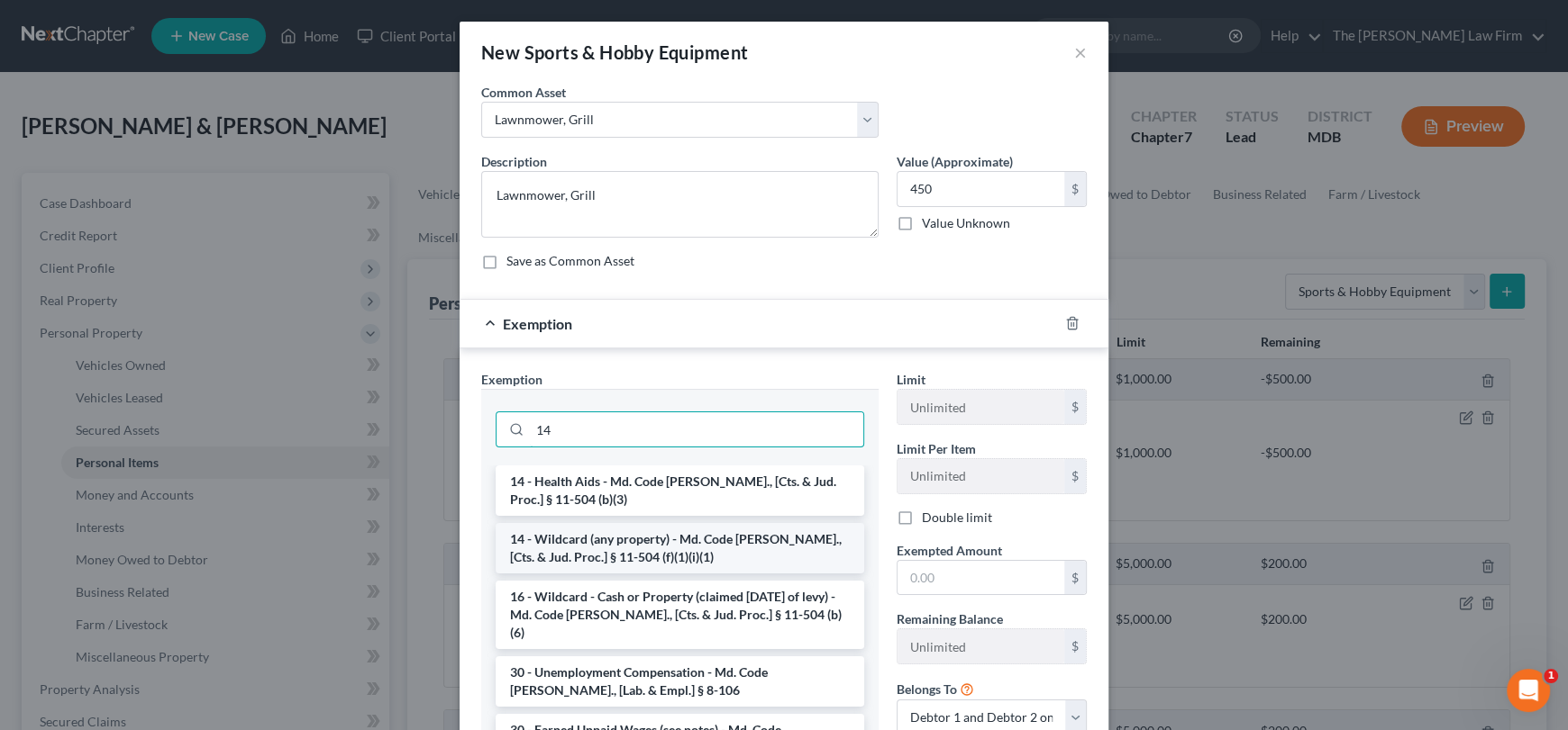
type input "14"
click at [600, 553] on li "14 - Wildcard (any property) - Md. Code [PERSON_NAME]., [Cts. & Jud. Proc.] § 1…" at bounding box center [680, 548] width 369 height 51
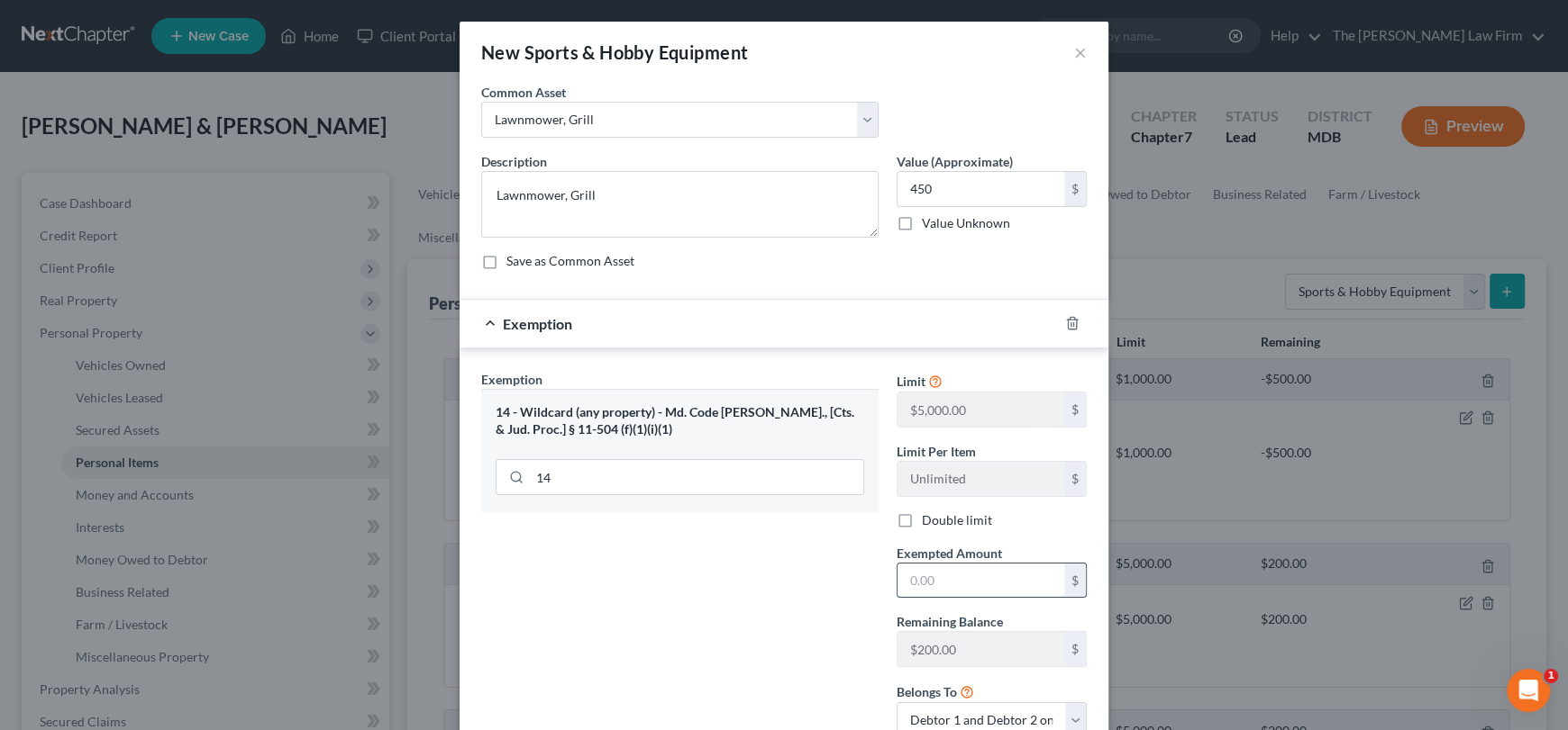
click at [938, 586] on input "text" at bounding box center [981, 581] width 166 height 34
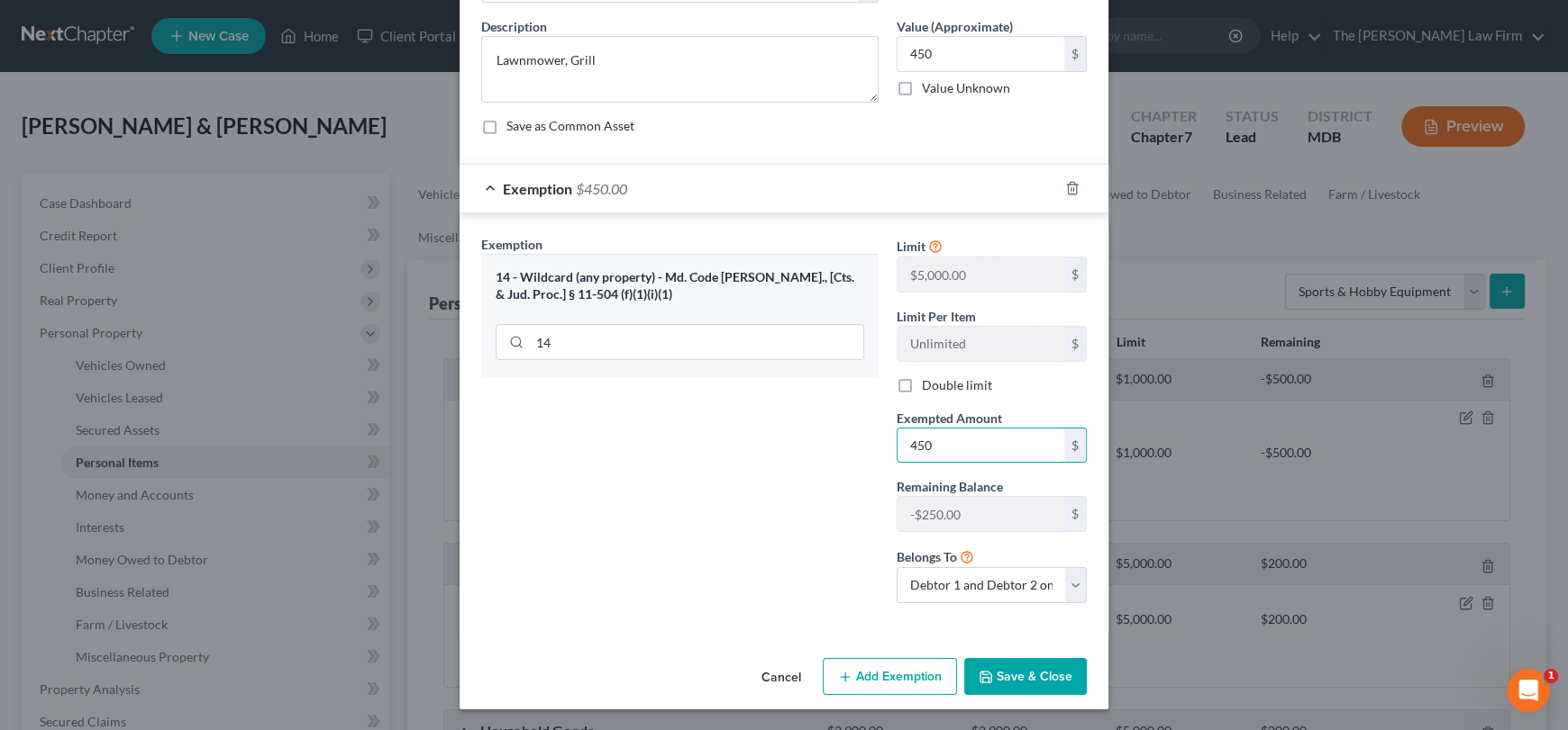
type input "450"
click at [1051, 672] on button "Save & Close" at bounding box center [1026, 677] width 122 height 38
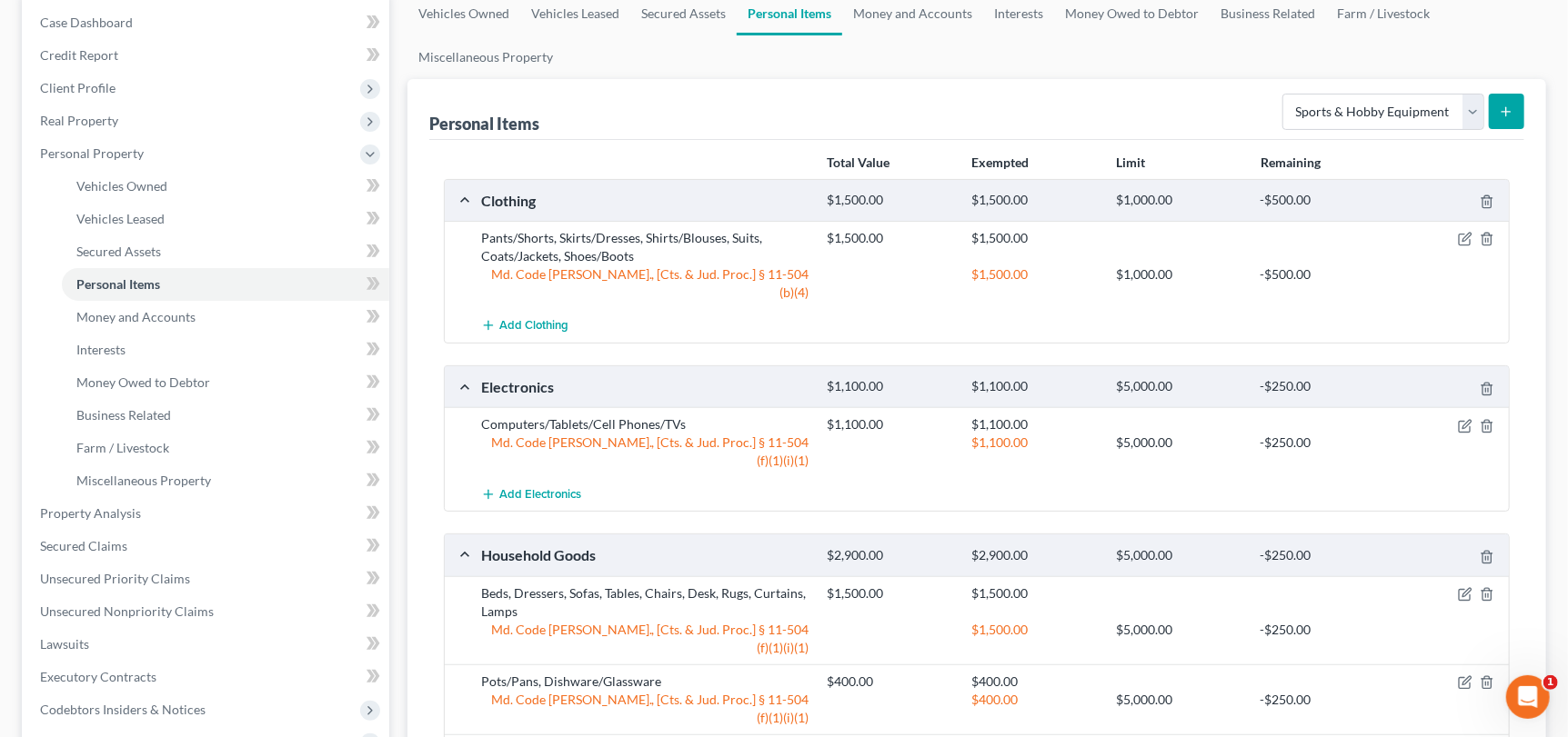
scroll to position [0, 0]
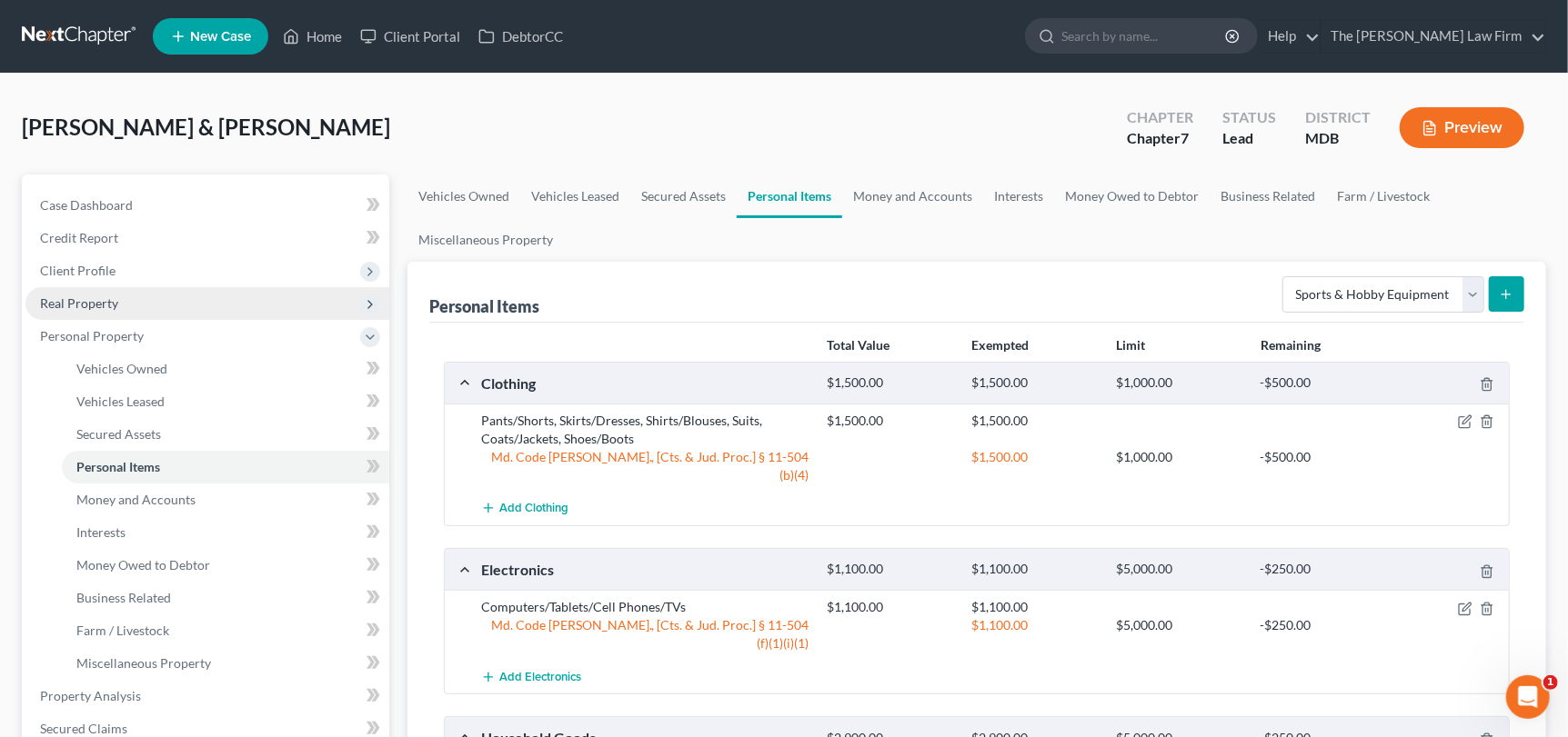
click at [82, 306] on span "Real Property" at bounding box center [78, 303] width 78 height 15
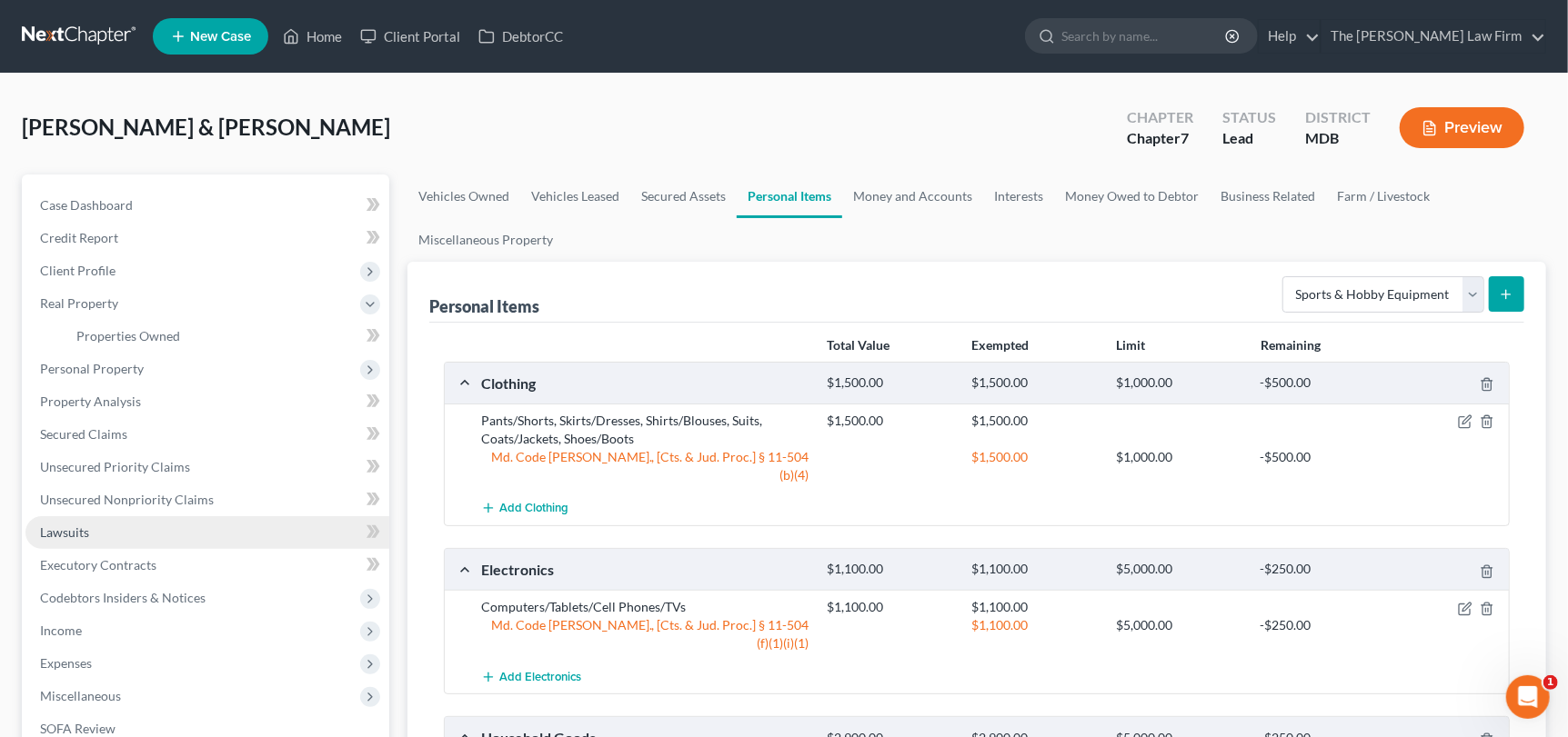
click at [85, 533] on span "Lawsuits" at bounding box center [64, 532] width 49 height 15
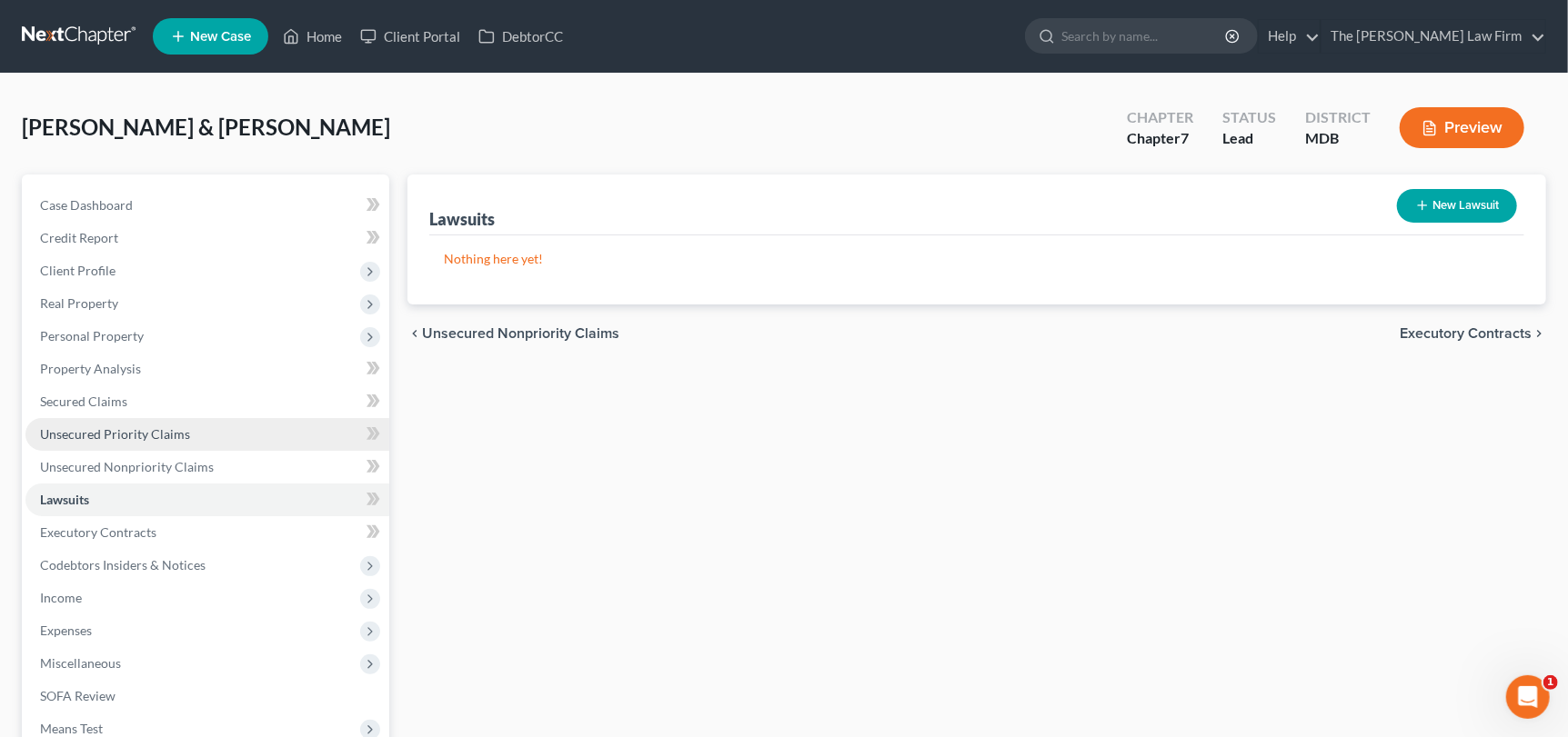
click at [139, 431] on span "Unsecured Priority Claims" at bounding box center [115, 434] width 151 height 15
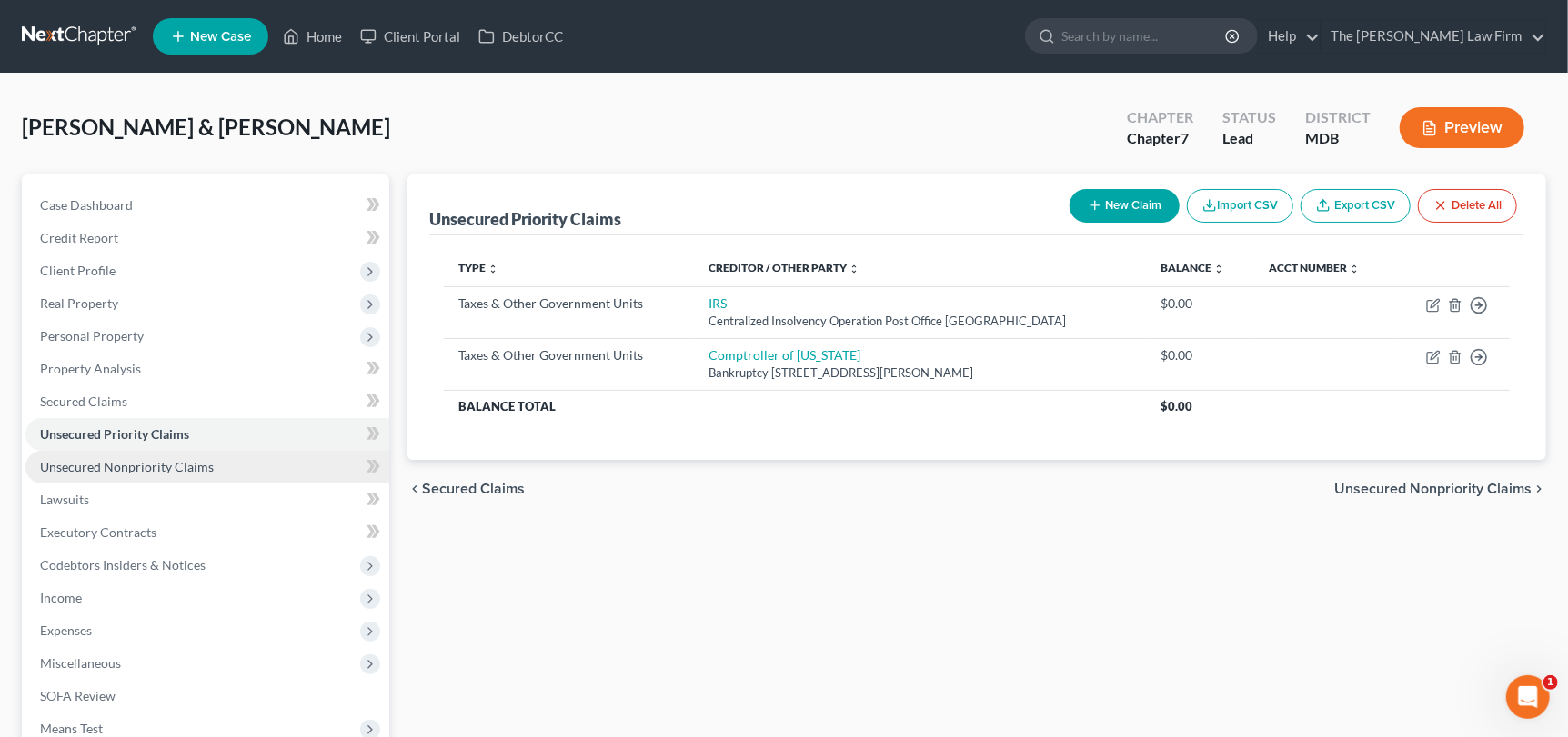
click at [163, 466] on span "Unsecured Nonpriority Claims" at bounding box center [126, 467] width 174 height 15
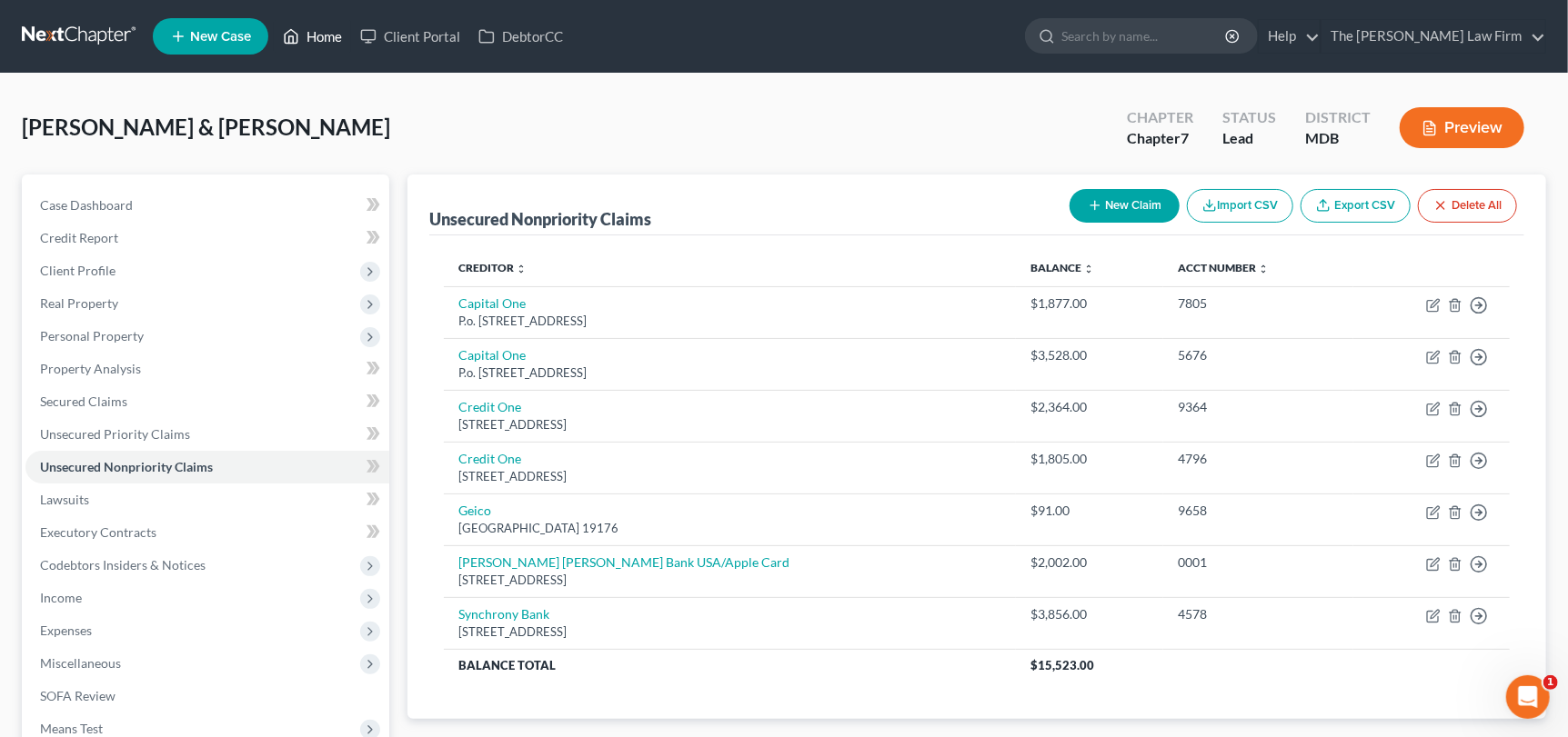
click at [312, 35] on link "Home" at bounding box center [313, 37] width 77 height 33
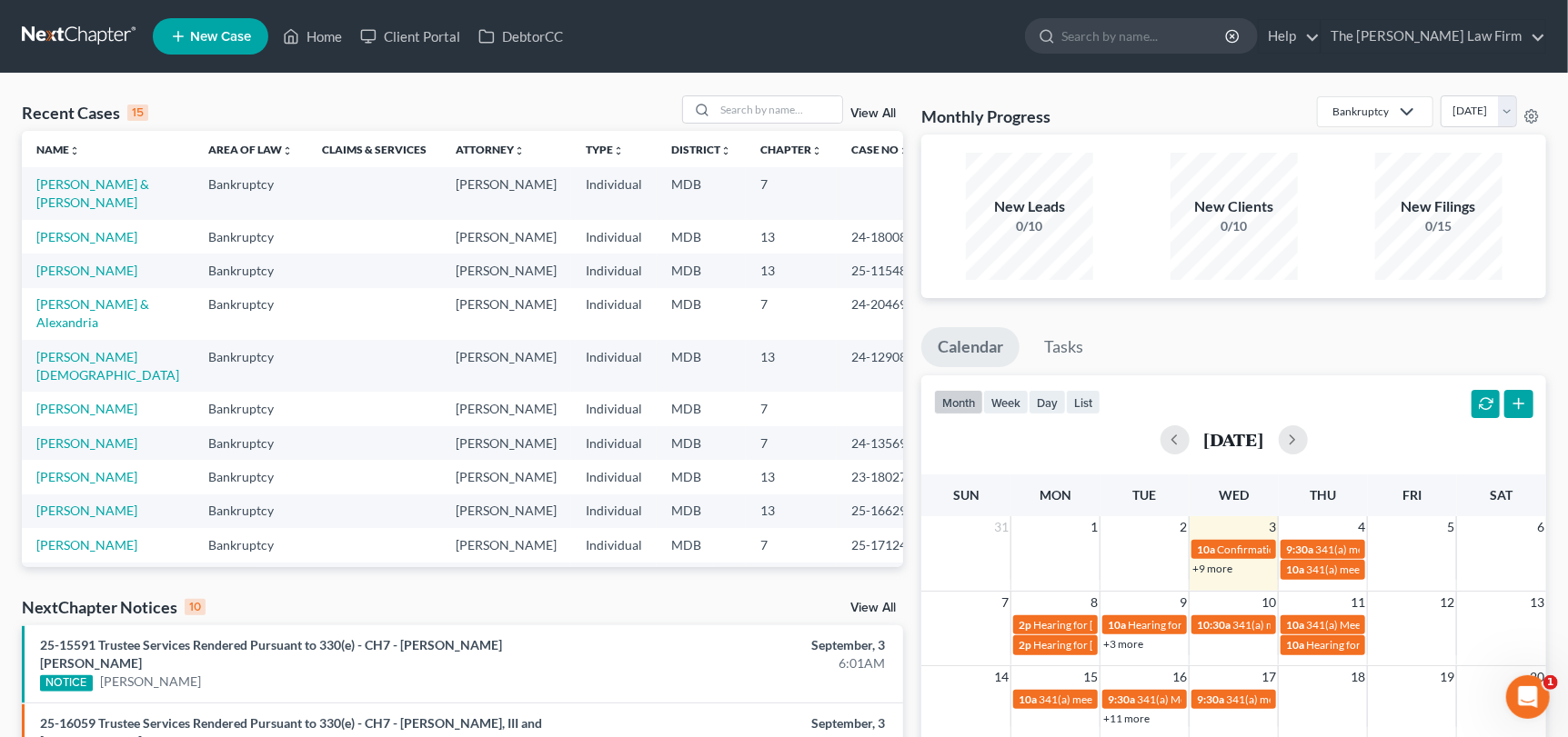
click at [218, 34] on span "New Case" at bounding box center [220, 37] width 61 height 14
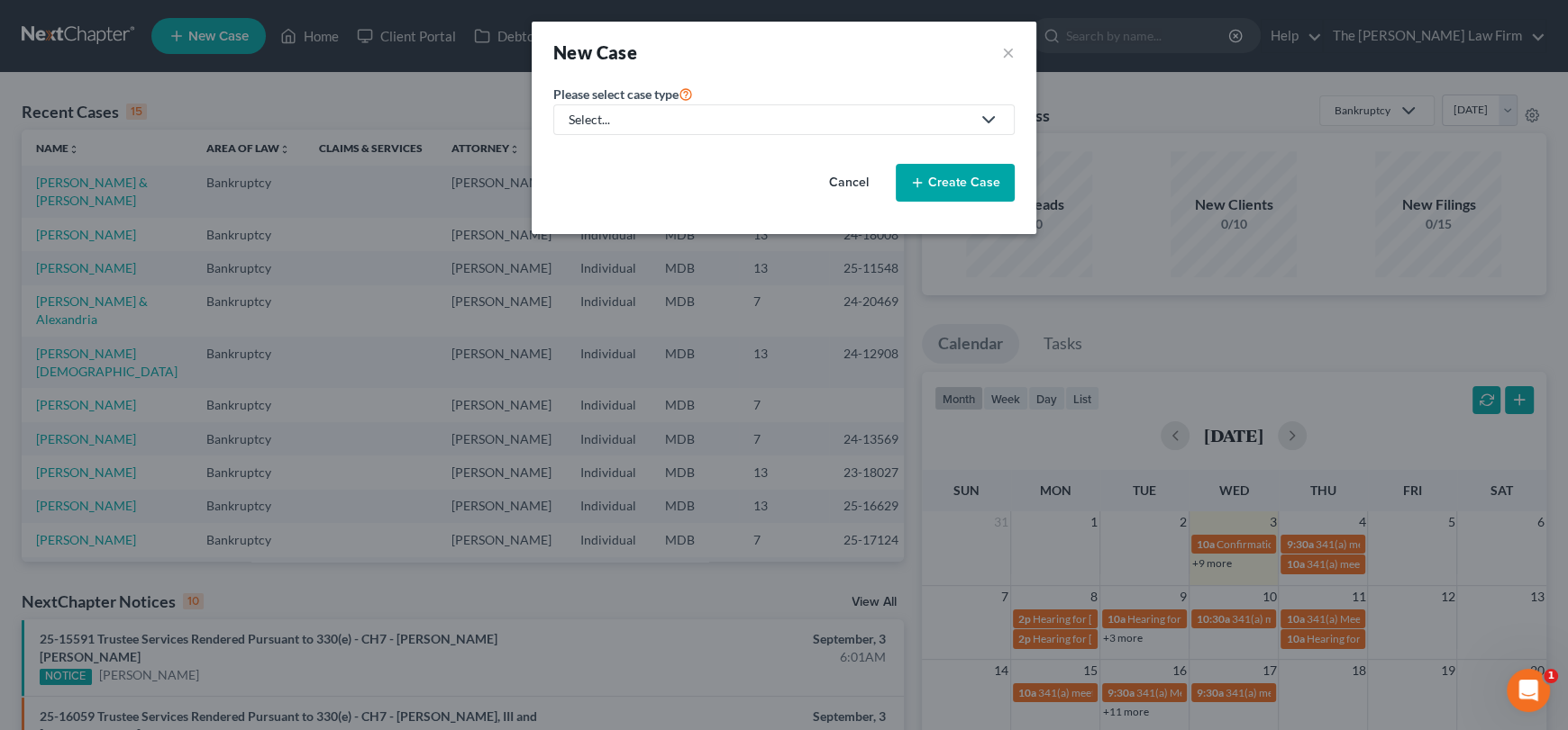
click at [725, 125] on div "Select..." at bounding box center [770, 119] width 402 height 18
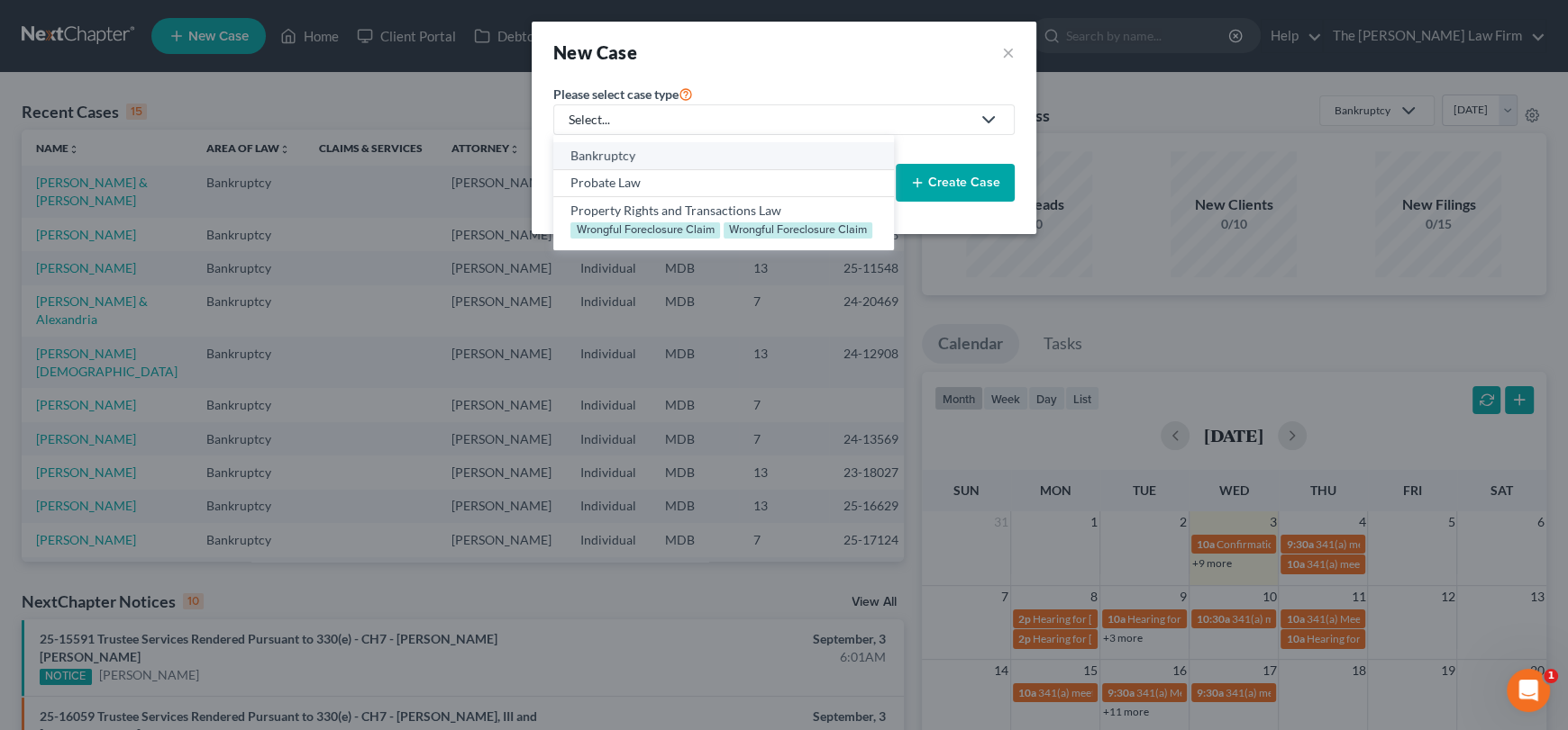
click at [670, 156] on div "Bankruptcy" at bounding box center [724, 156] width 306 height 18
select select "38"
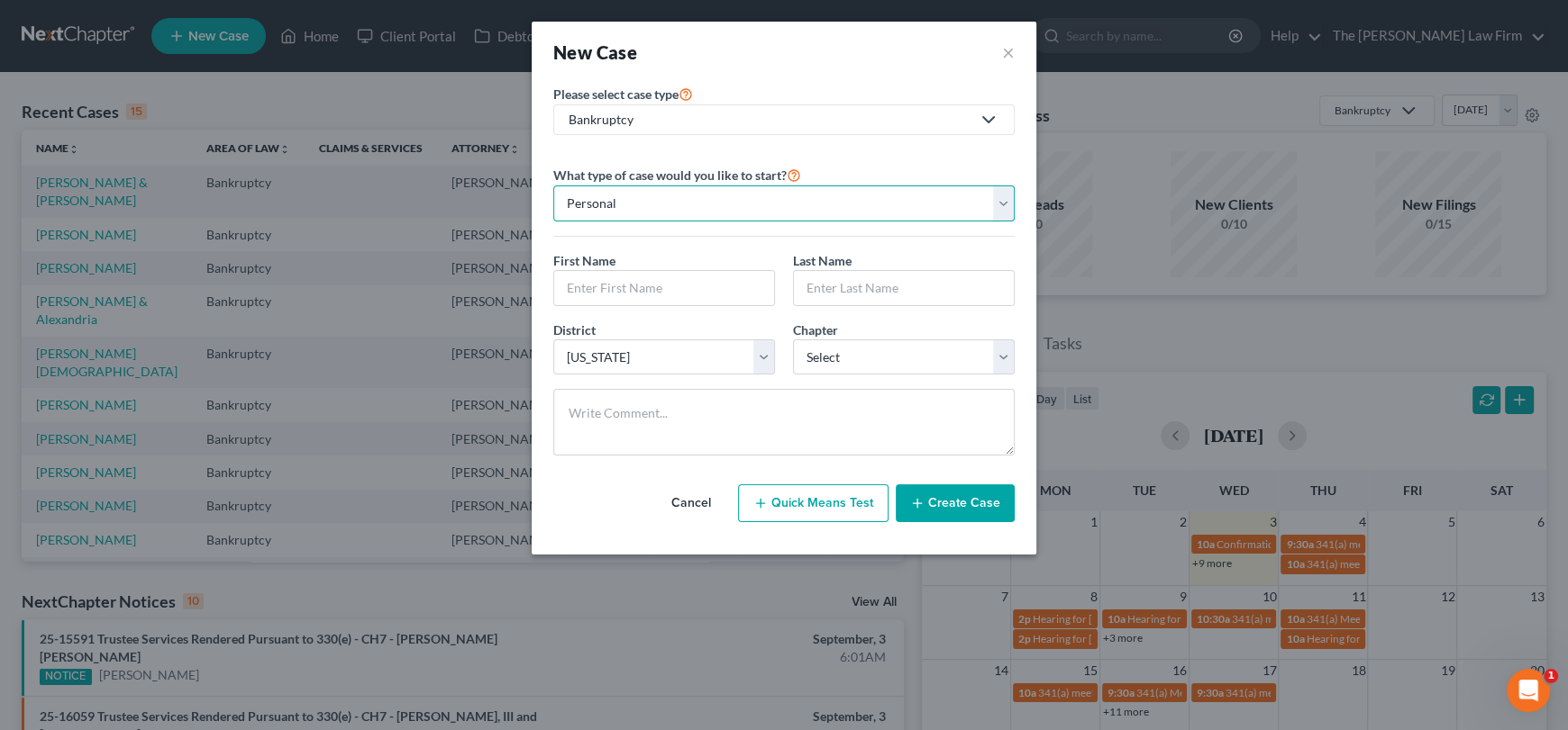
click at [659, 208] on select "Personal Business" at bounding box center [784, 204] width 462 height 36
click at [554, 185] on select "Personal Business" at bounding box center [784, 204] width 462 height 36
click at [631, 279] on input "text" at bounding box center [664, 289] width 220 height 34
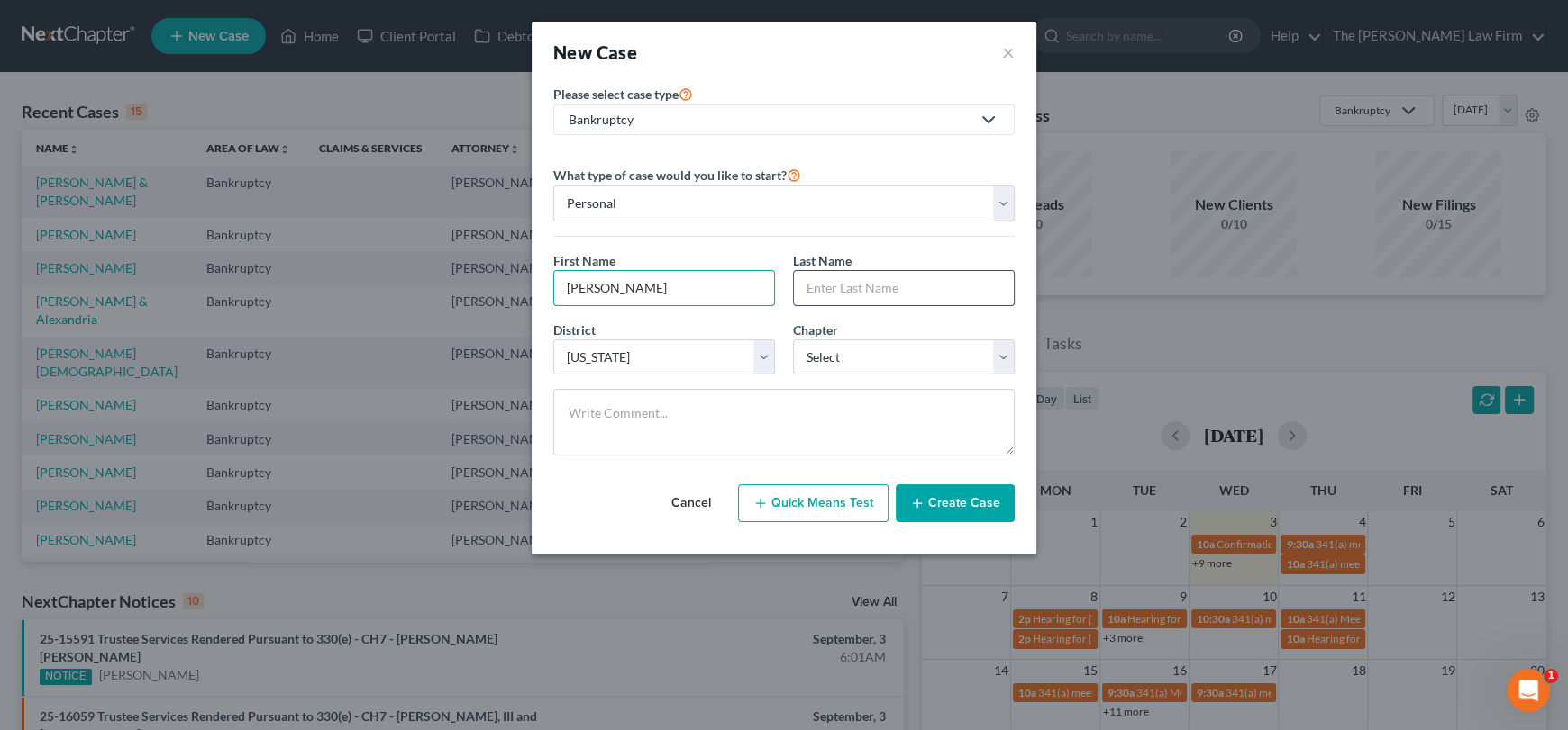
type input "[PERSON_NAME]"
click at [856, 290] on input "text" at bounding box center [904, 289] width 220 height 34
click at [831, 287] on input "[PERSON_NAME]" at bounding box center [904, 289] width 220 height 34
type input "[PERSON_NAME]"
click at [848, 363] on select "Select 7 11 12 13" at bounding box center [904, 357] width 222 height 36
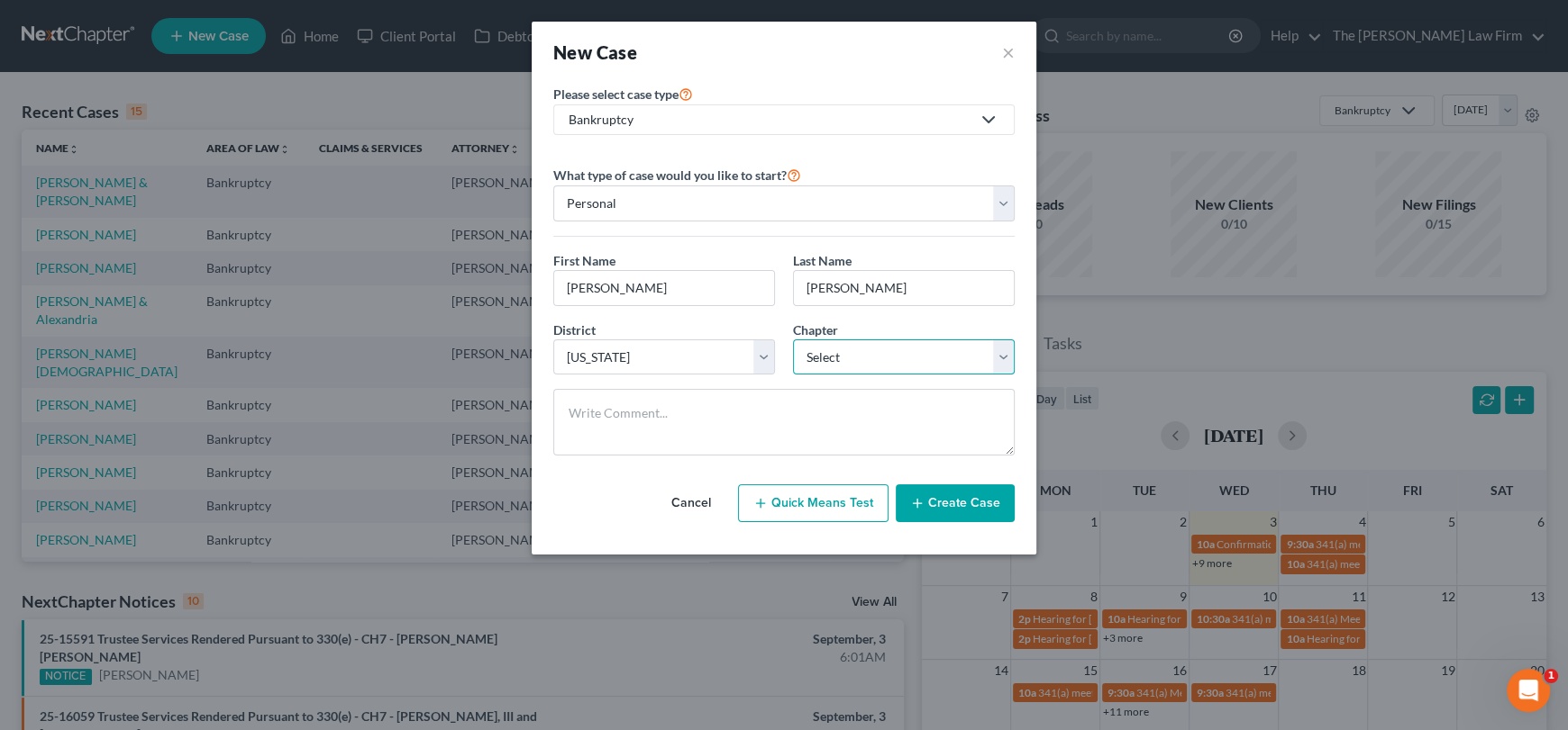
select select "3"
click at [793, 339] on select "Select 7 11 12 13" at bounding box center [904, 357] width 222 height 36
click at [969, 522] on div "Cancel Quick Means Test Create Case" at bounding box center [784, 504] width 462 height 67
click at [967, 500] on button "Create Case" at bounding box center [955, 504] width 119 height 38
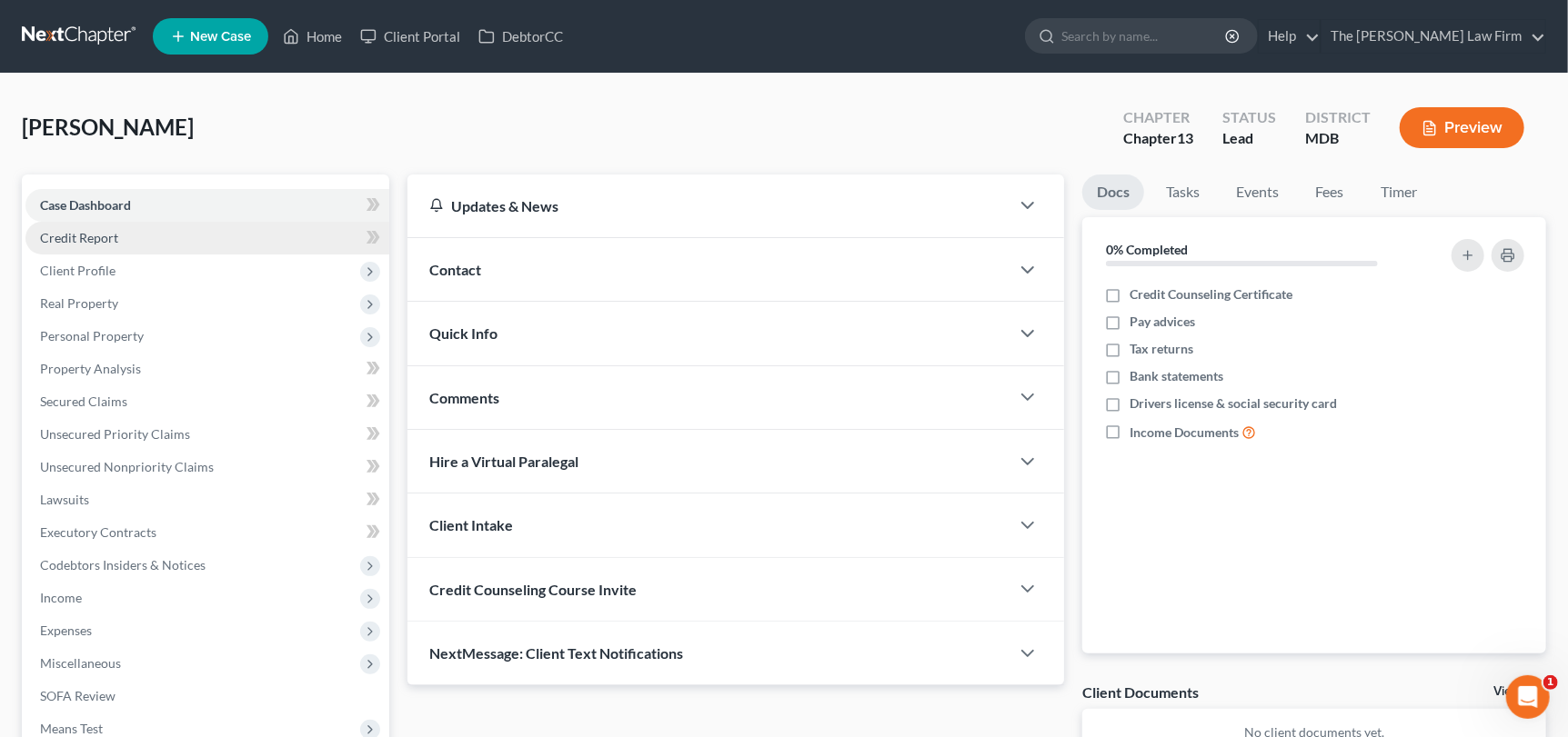
click at [85, 232] on span "Credit Report" at bounding box center [78, 237] width 78 height 15
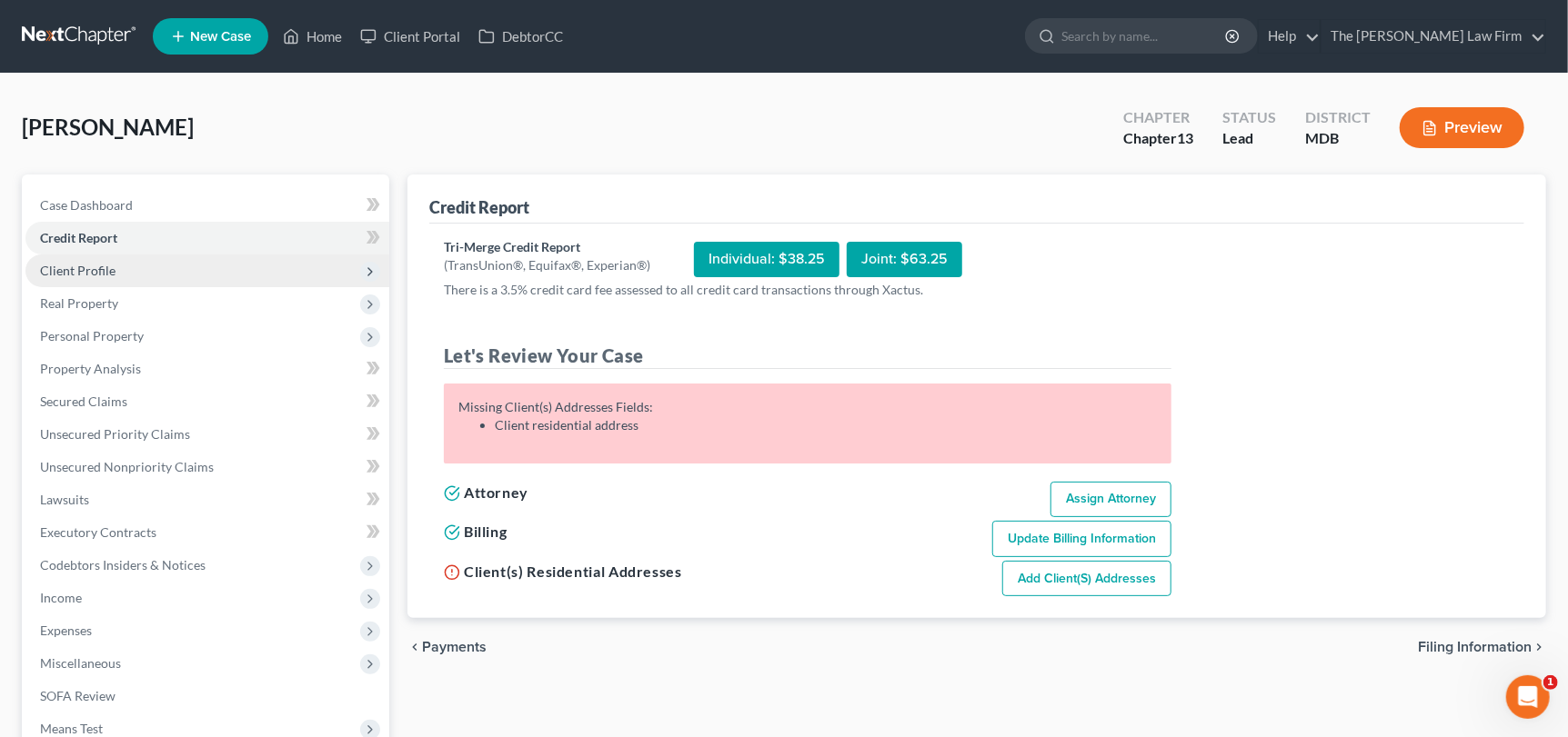
click at [87, 275] on span "Client Profile" at bounding box center [77, 270] width 75 height 15
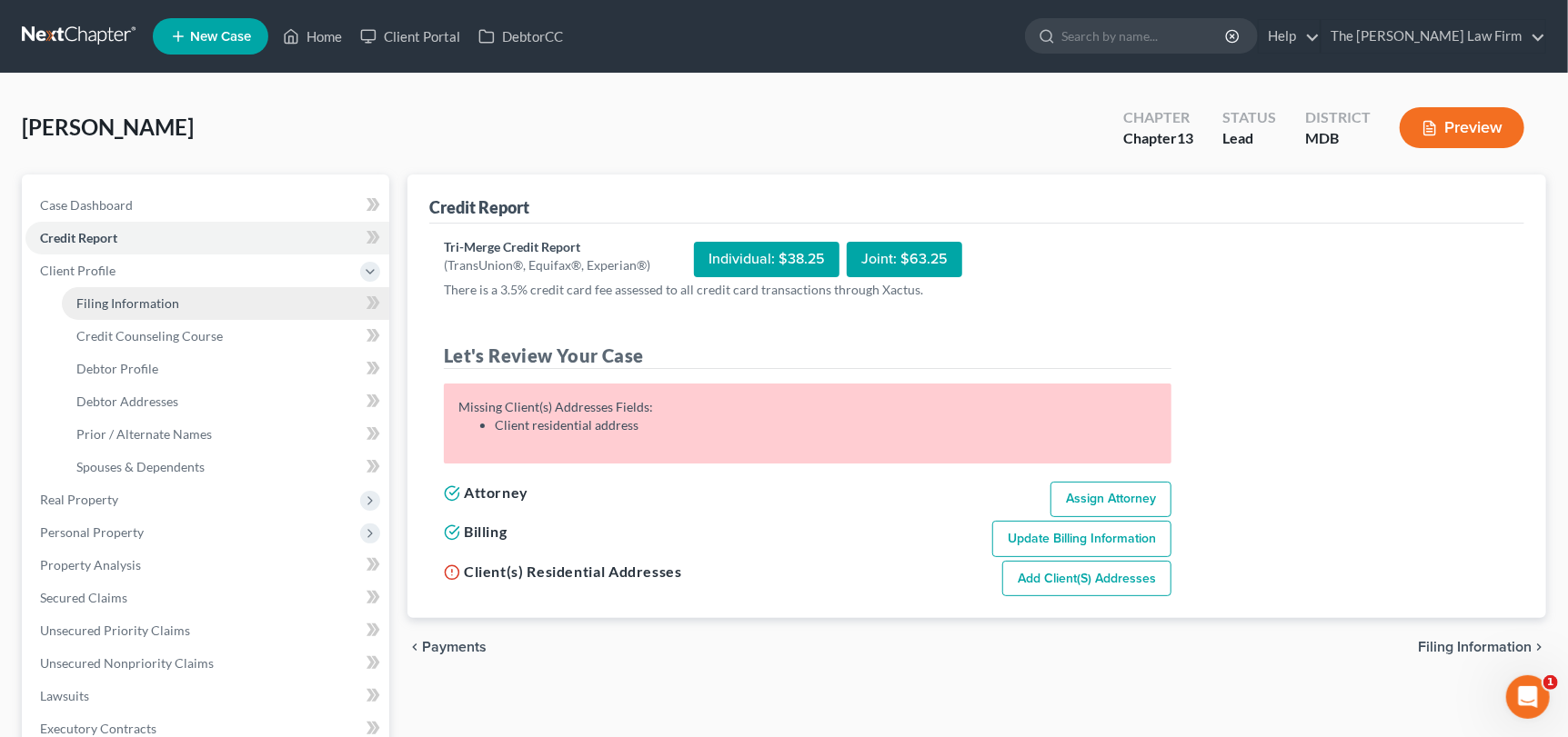
click at [91, 302] on span "Filing Information" at bounding box center [127, 303] width 103 height 15
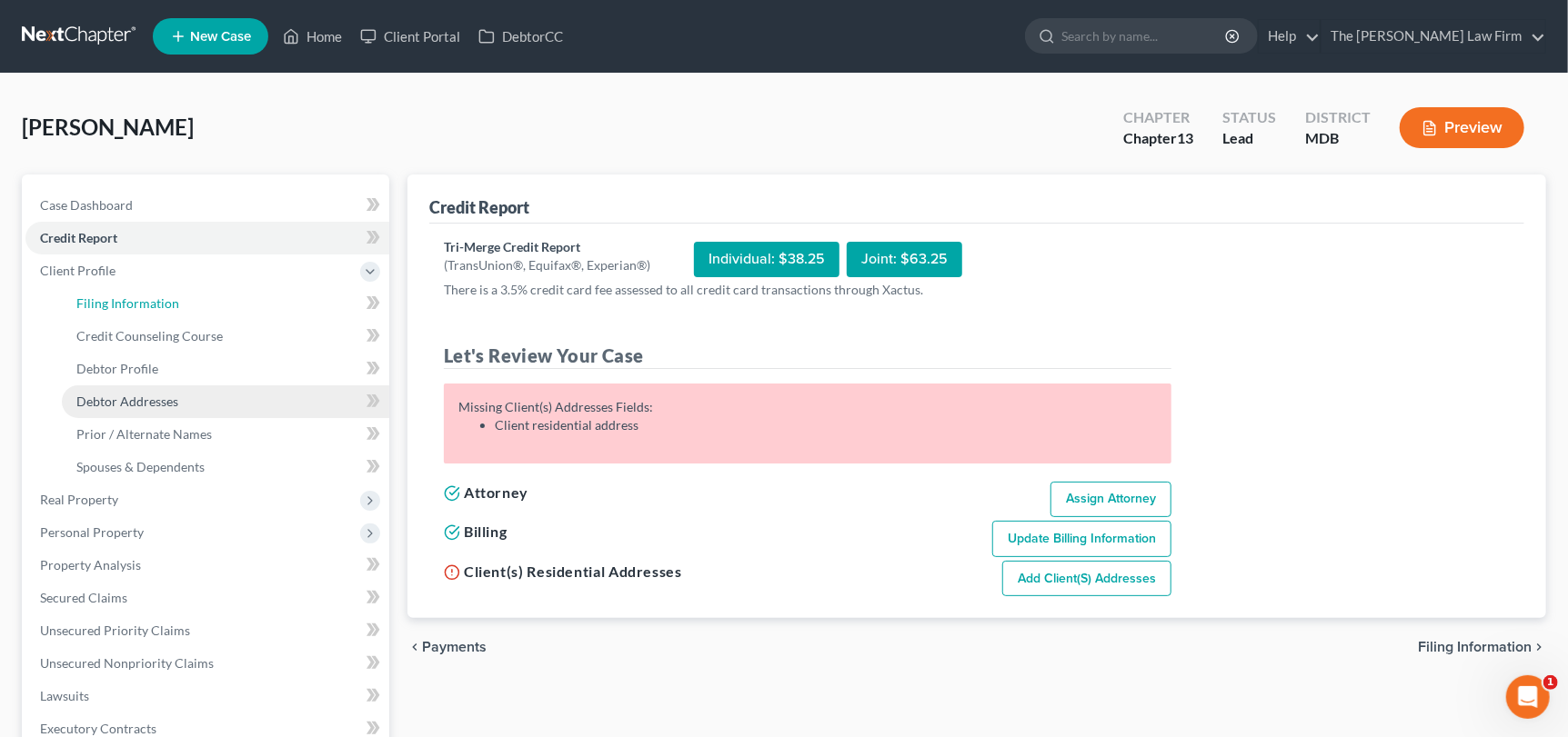
select select "1"
select select "0"
select select "3"
select select "38"
select select "0"
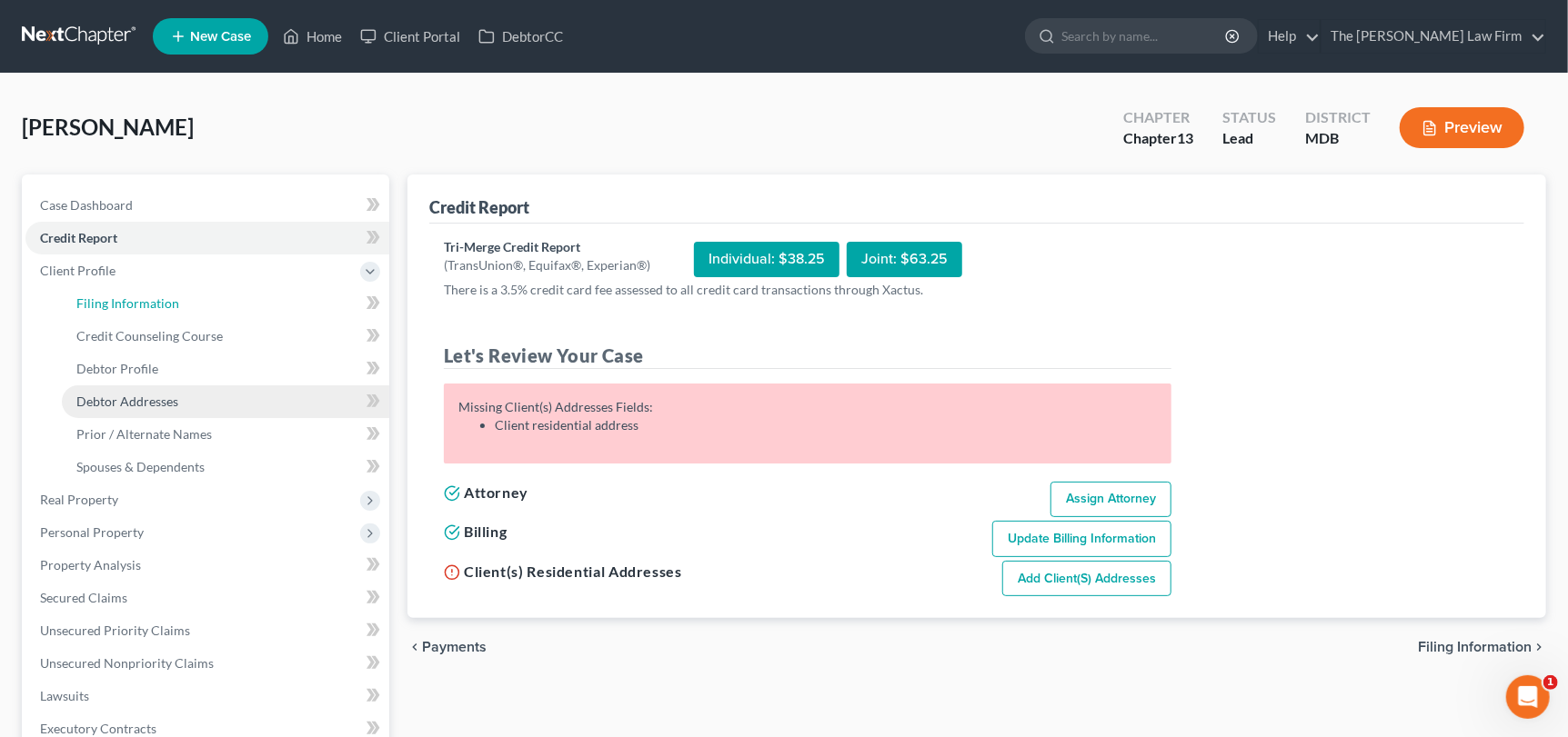
select select "21"
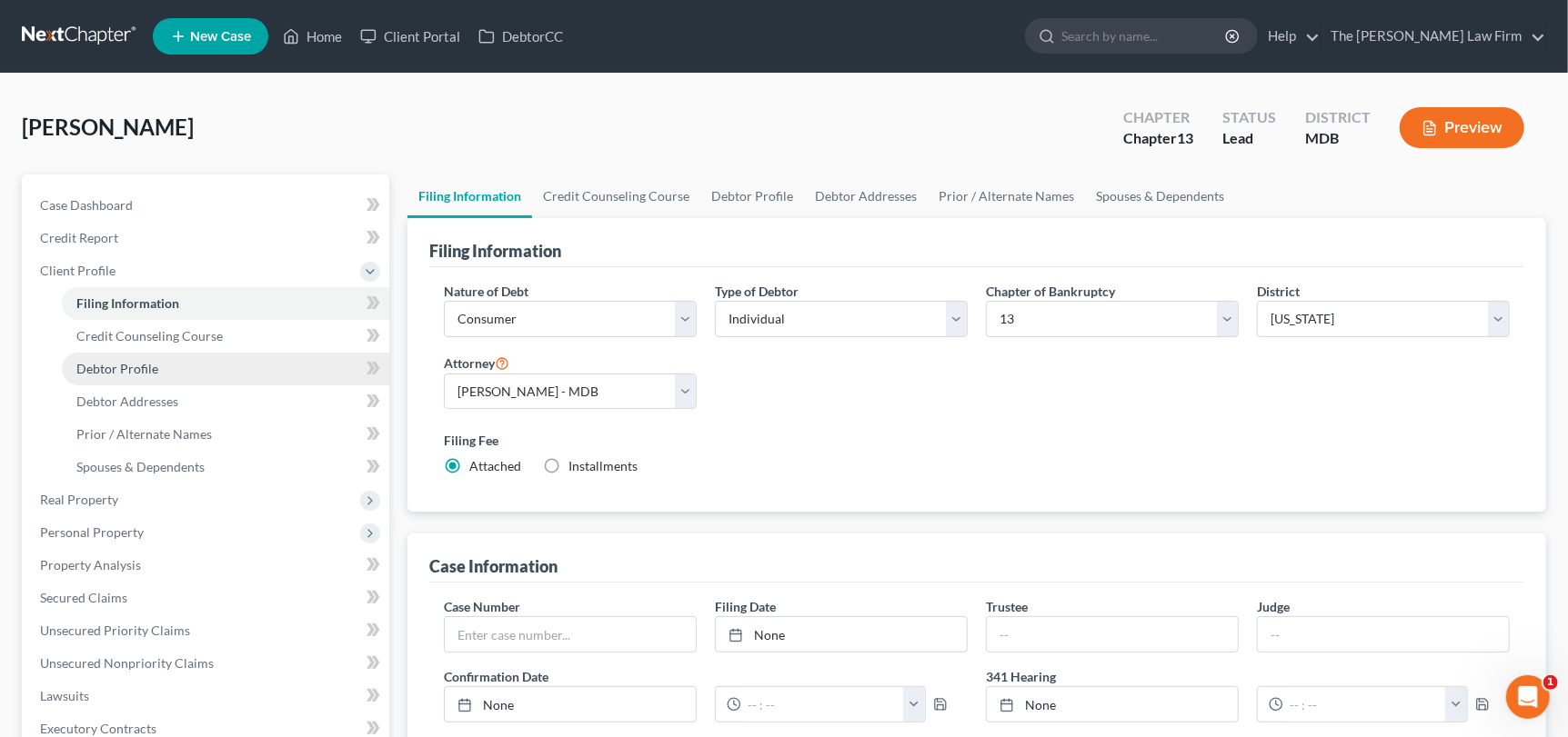
click at [135, 361] on span "Debtor Profile" at bounding box center [117, 368] width 82 height 15
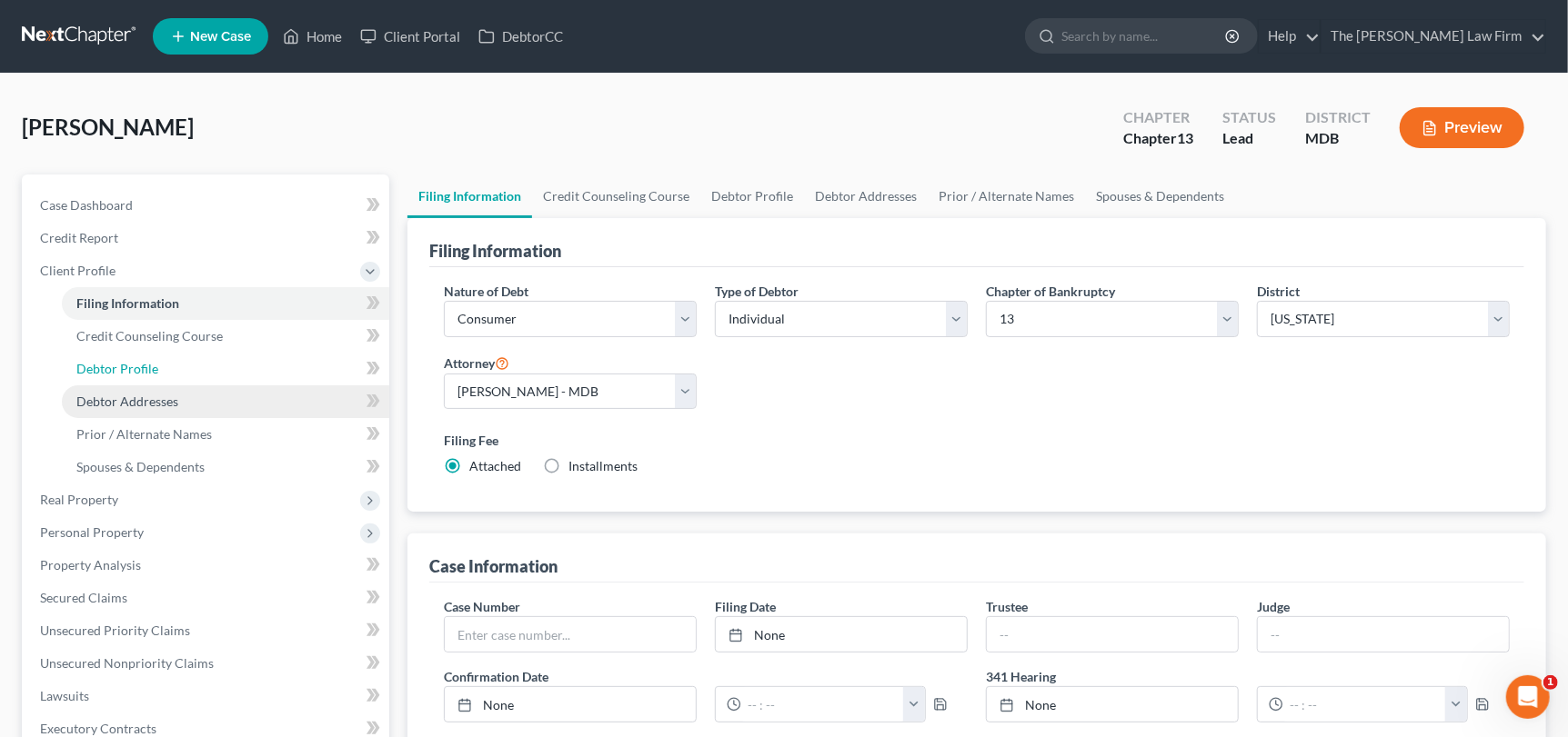
select select "0"
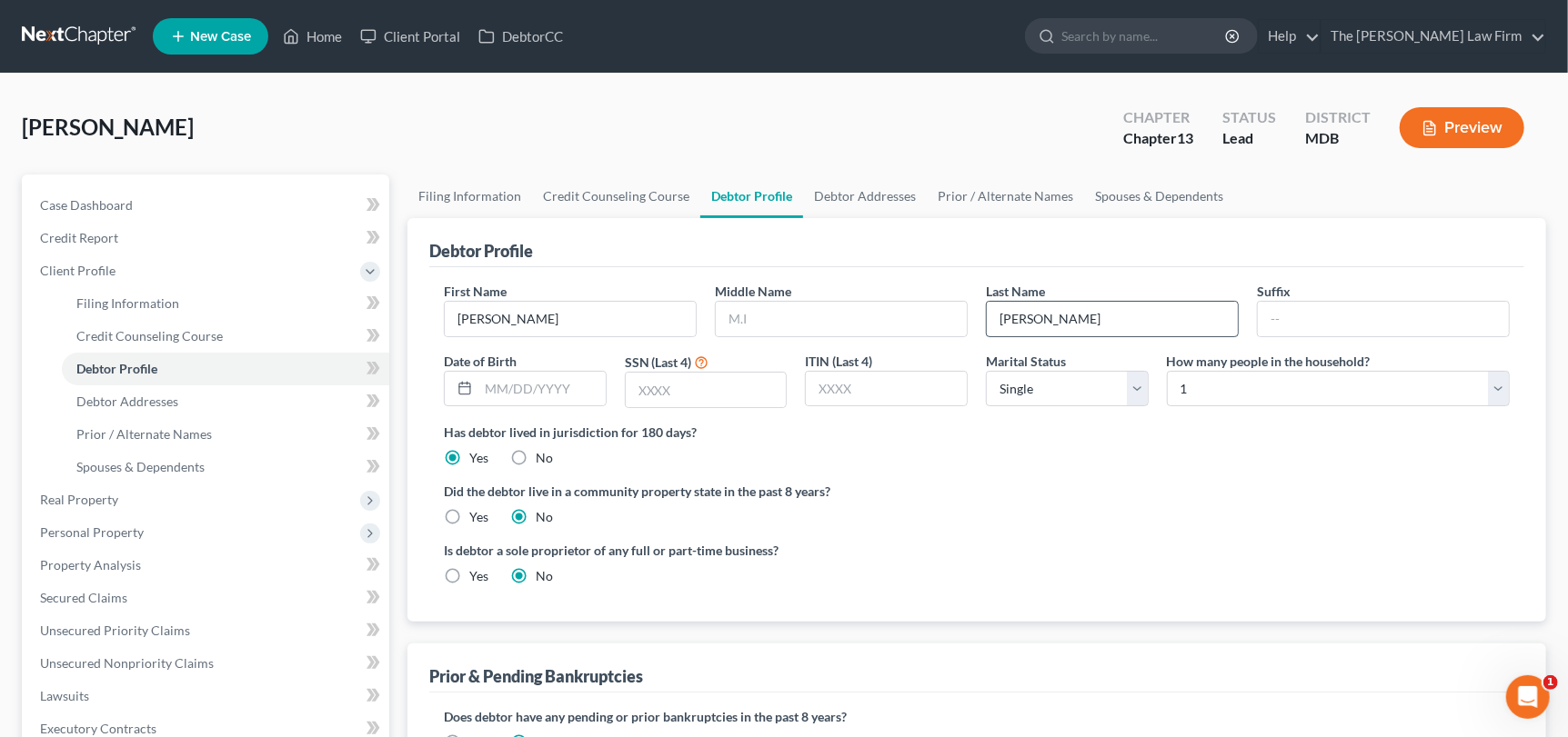
click at [1022, 316] on input "[PERSON_NAME]" at bounding box center [1113, 319] width 251 height 35
type input "Van Meter"
click at [816, 326] on input "text" at bounding box center [841, 319] width 251 height 35
type input "[PERSON_NAME]"
click at [495, 372] on input "text" at bounding box center [542, 390] width 127 height 35
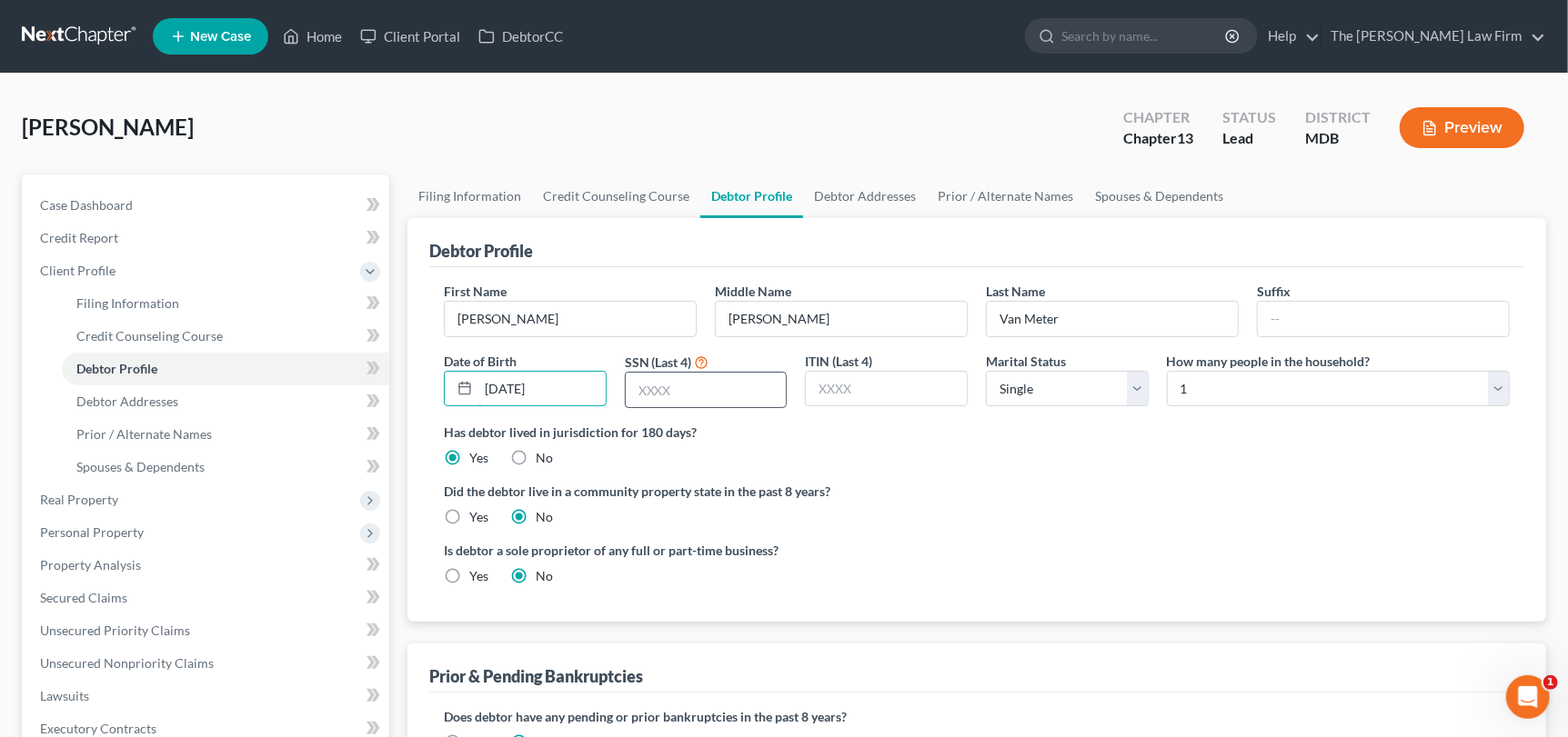
type input "[DATE]"
click at [721, 389] on input "text" at bounding box center [705, 390] width 161 height 35
type input "5140"
click at [1061, 379] on select "Select Single Married Separated Divorced Widowed" at bounding box center [1067, 390] width 163 height 37
select select "1"
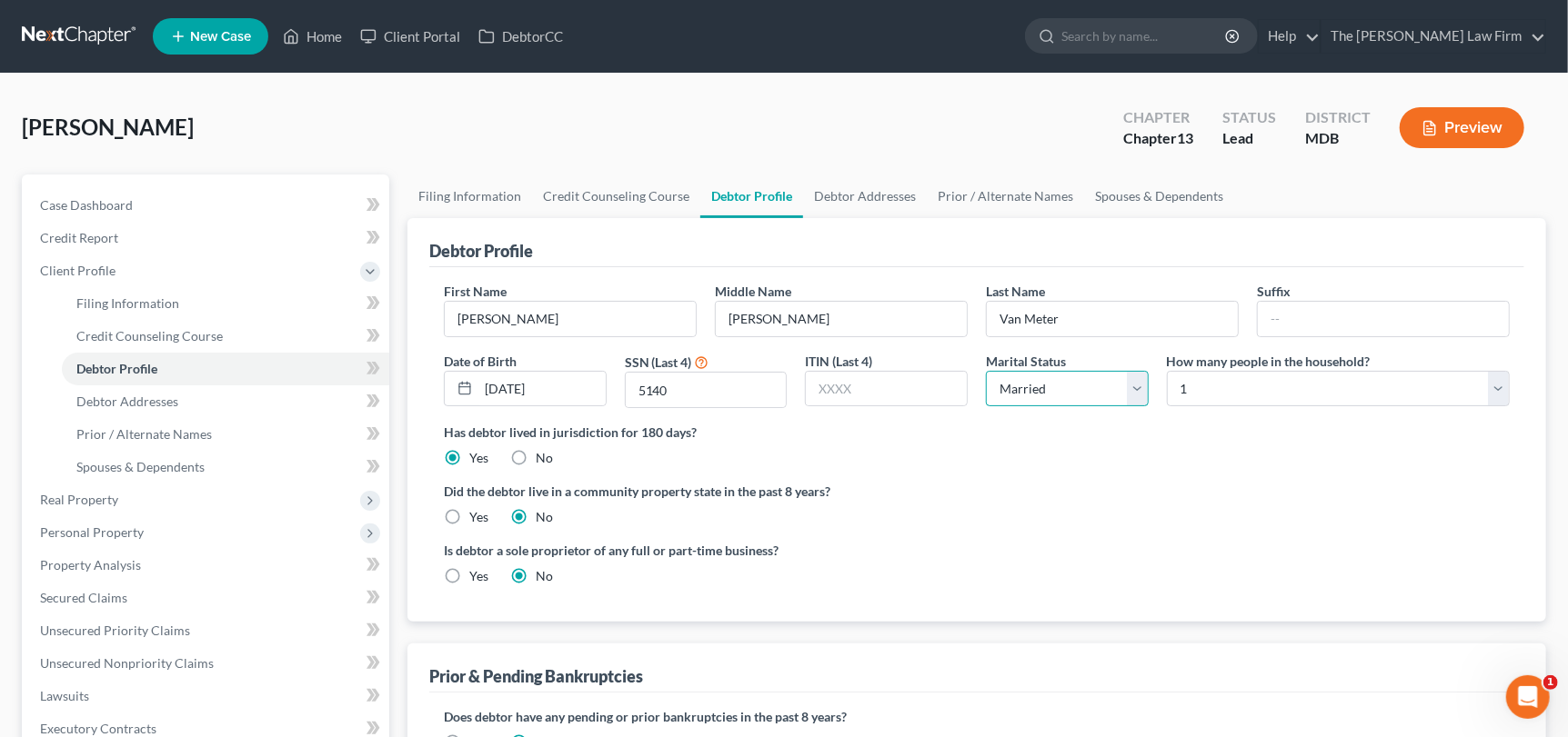
click at [986, 371] on select "Select Single Married Separated Divorced Widowed" at bounding box center [1067, 390] width 163 height 37
click at [1249, 384] on select "Select 1 2 3 4 5 6 7 8 9 10 11 12 13 14 15 16 17 18 19 20" at bounding box center [1337, 390] width 343 height 37
select select "1"
click at [1167, 371] on select "Select 1 2 3 4 5 6 7 8 9 10 11 12 13 14 15 16 17 18 19 20" at bounding box center [1337, 390] width 343 height 37
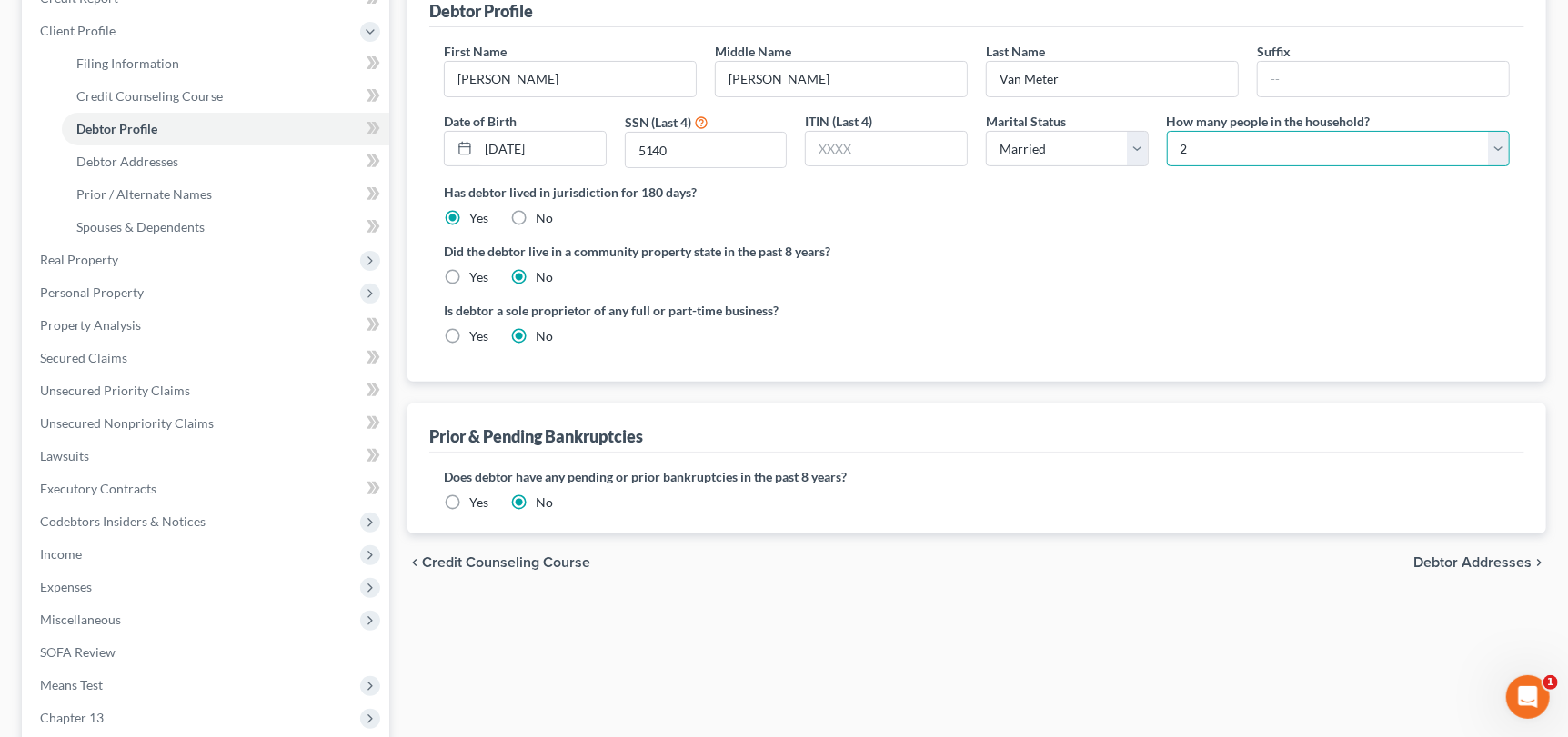
scroll to position [272, 0]
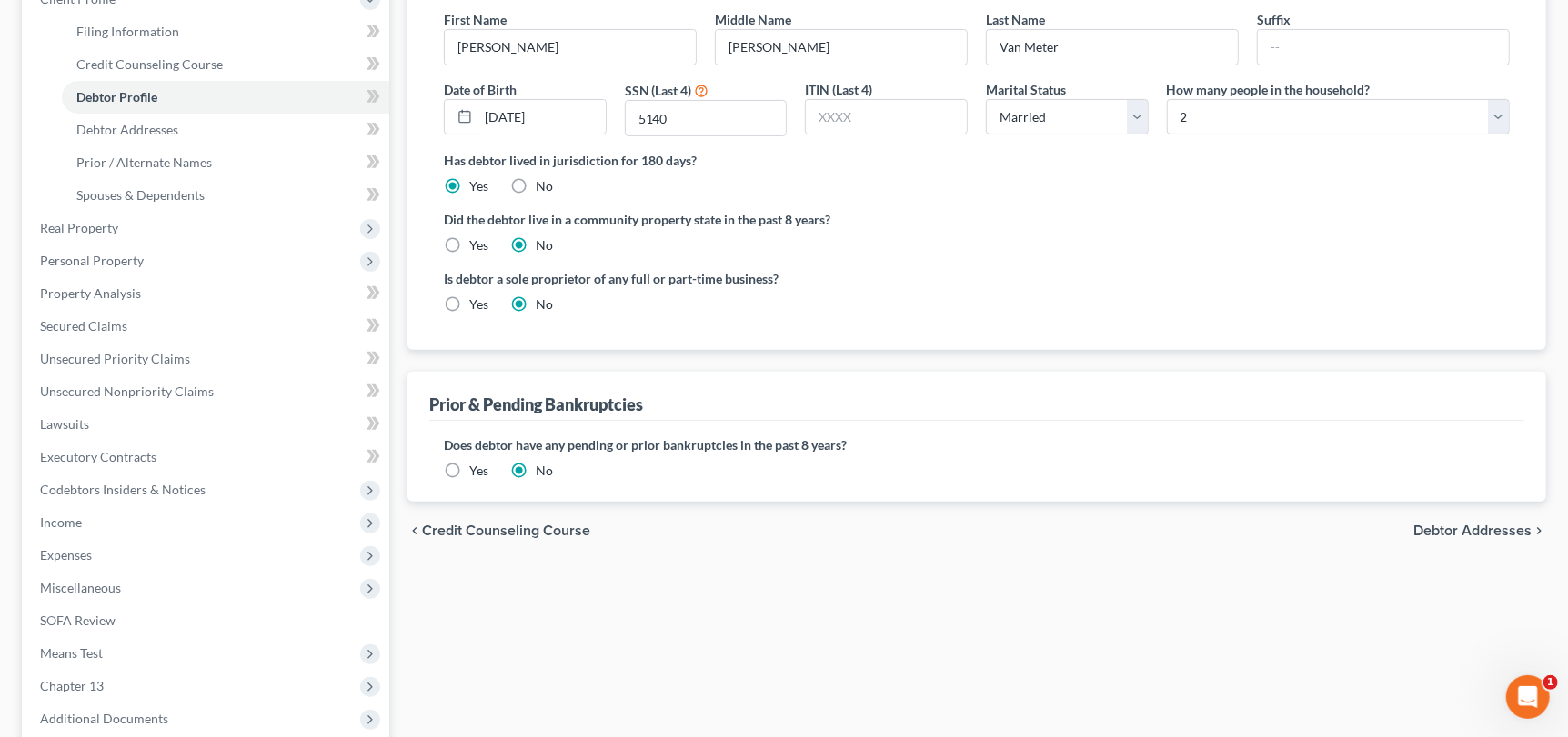
click at [469, 465] on label "Yes" at bounding box center [479, 471] width 19 height 18
click at [477, 465] on input "Yes" at bounding box center [482, 468] width 12 height 12
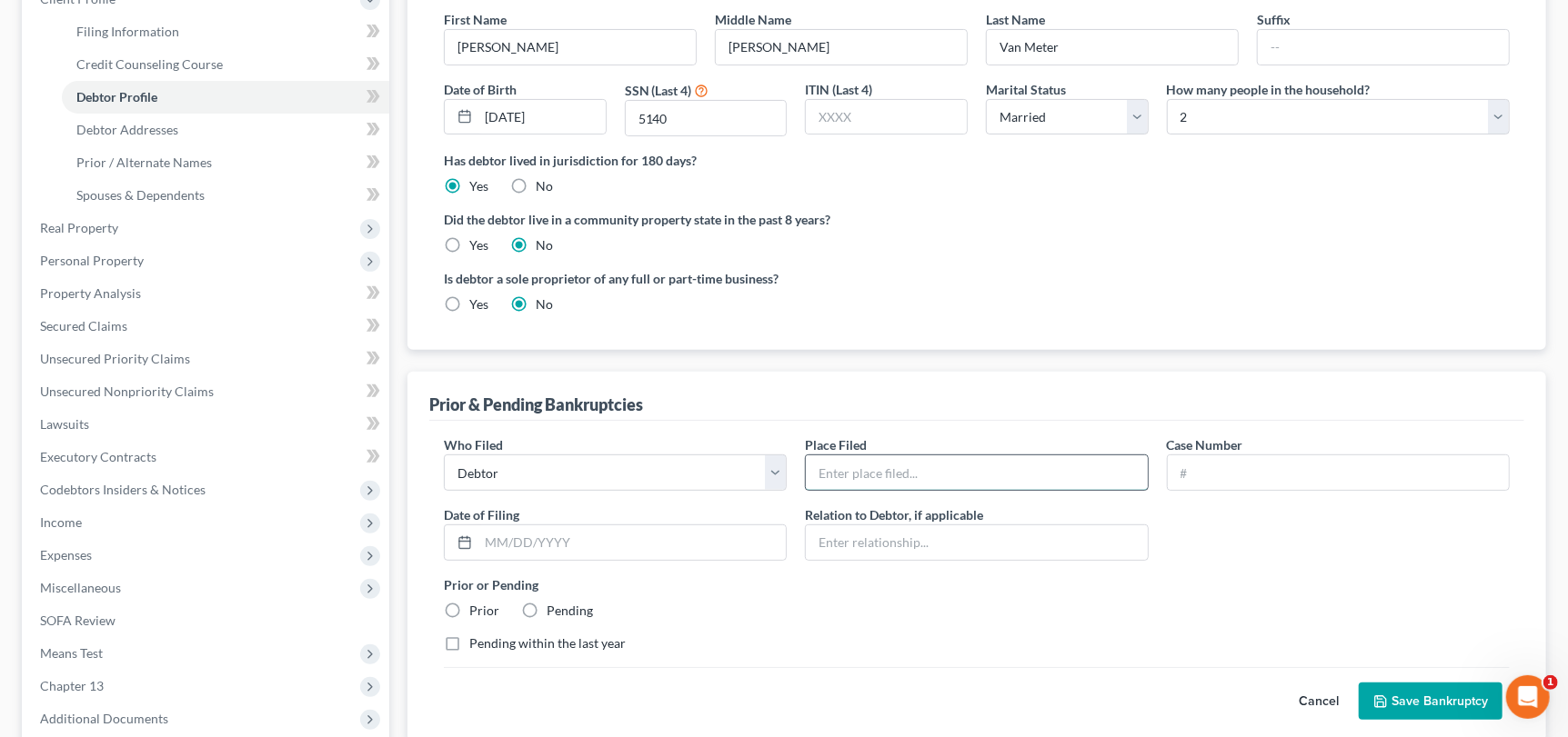
click at [942, 483] on input "text" at bounding box center [976, 473] width 341 height 35
type input "MD"
click at [1227, 474] on input "text" at bounding box center [1337, 473] width 341 height 35
type input "25-11480"
click at [559, 543] on input "text" at bounding box center [632, 543] width 308 height 35
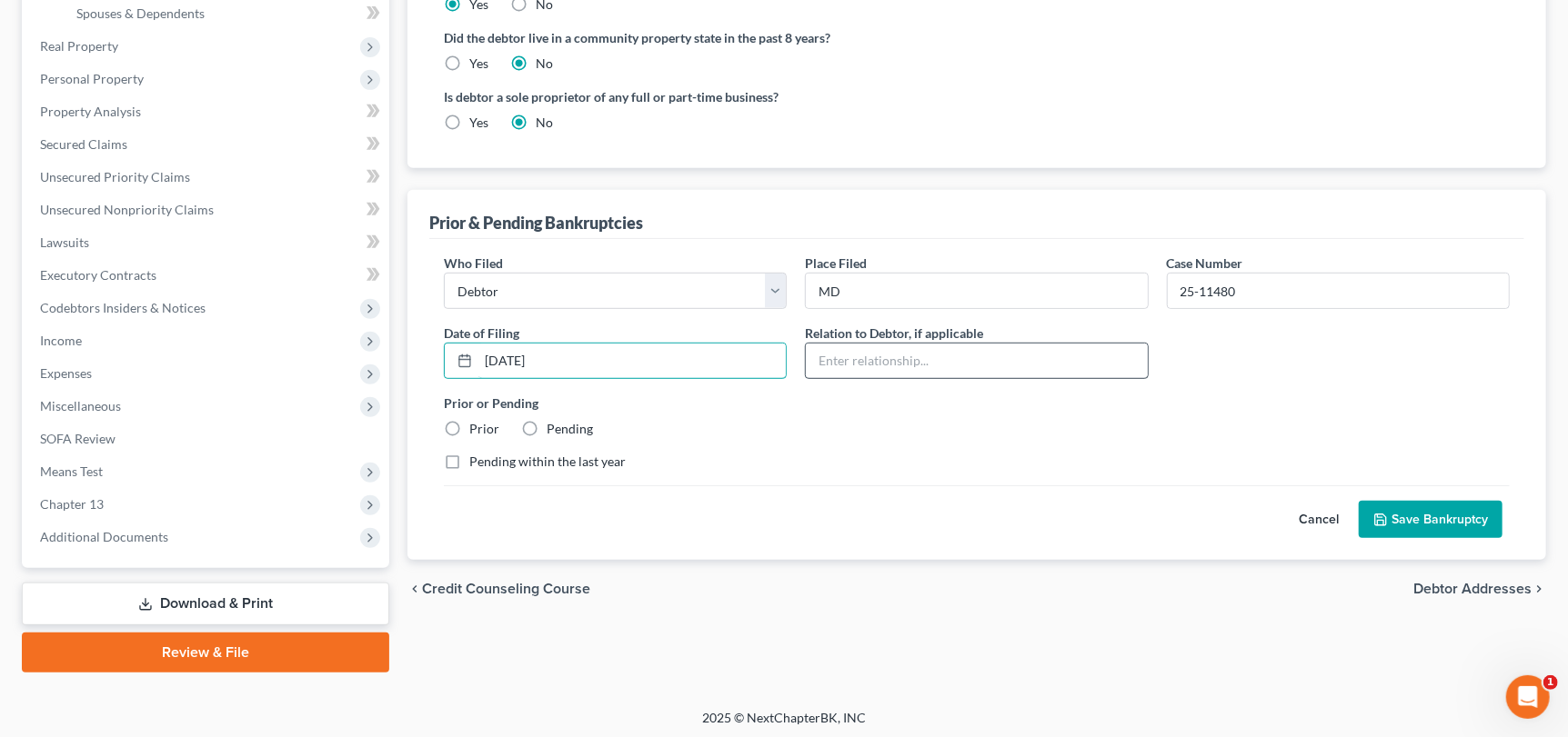
scroll to position [453, 0]
type input "[DATE]"
click at [1405, 513] on button "Save Bankruptcy" at bounding box center [1430, 520] width 144 height 39
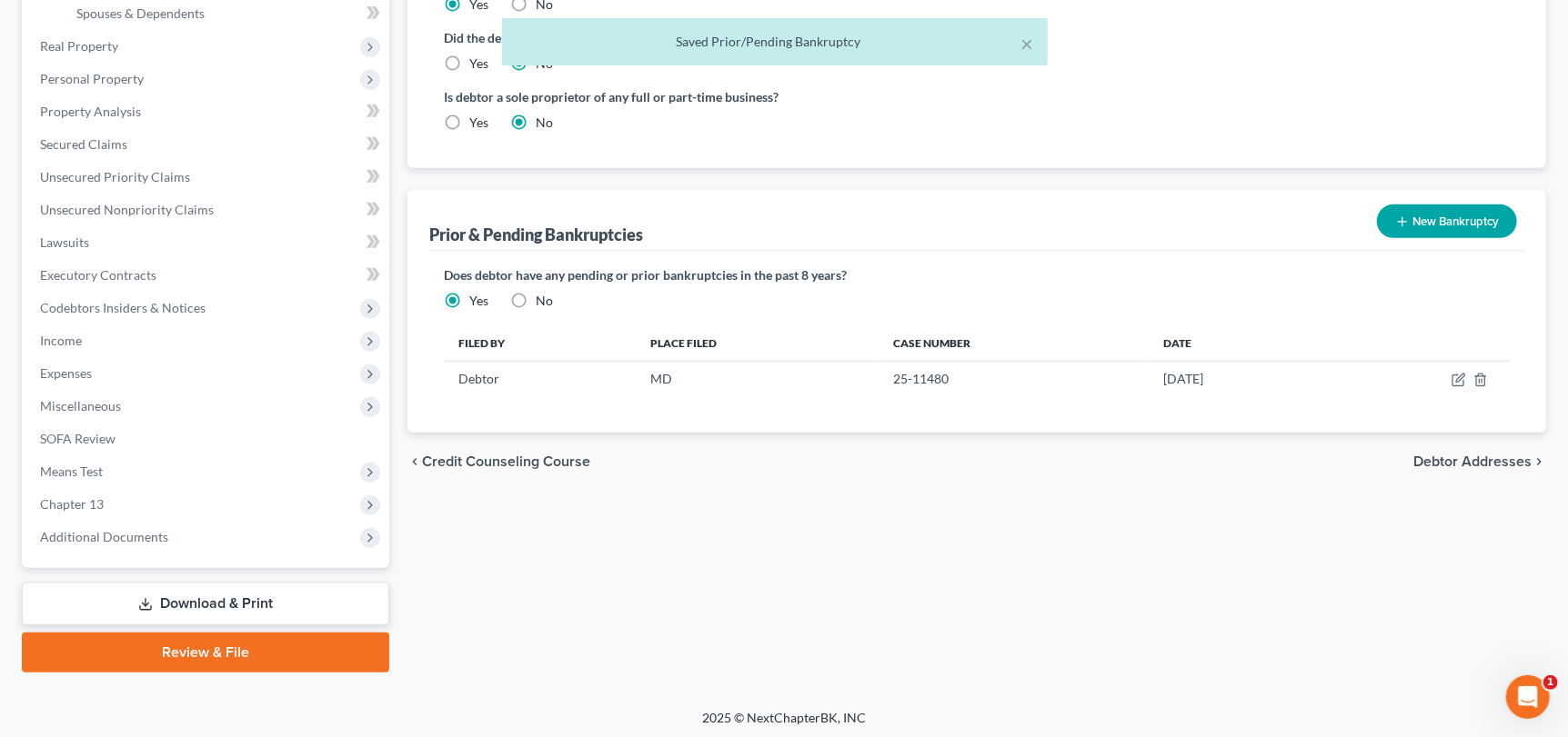
click at [1455, 216] on button "New Bankruptcy" at bounding box center [1446, 221] width 140 height 34
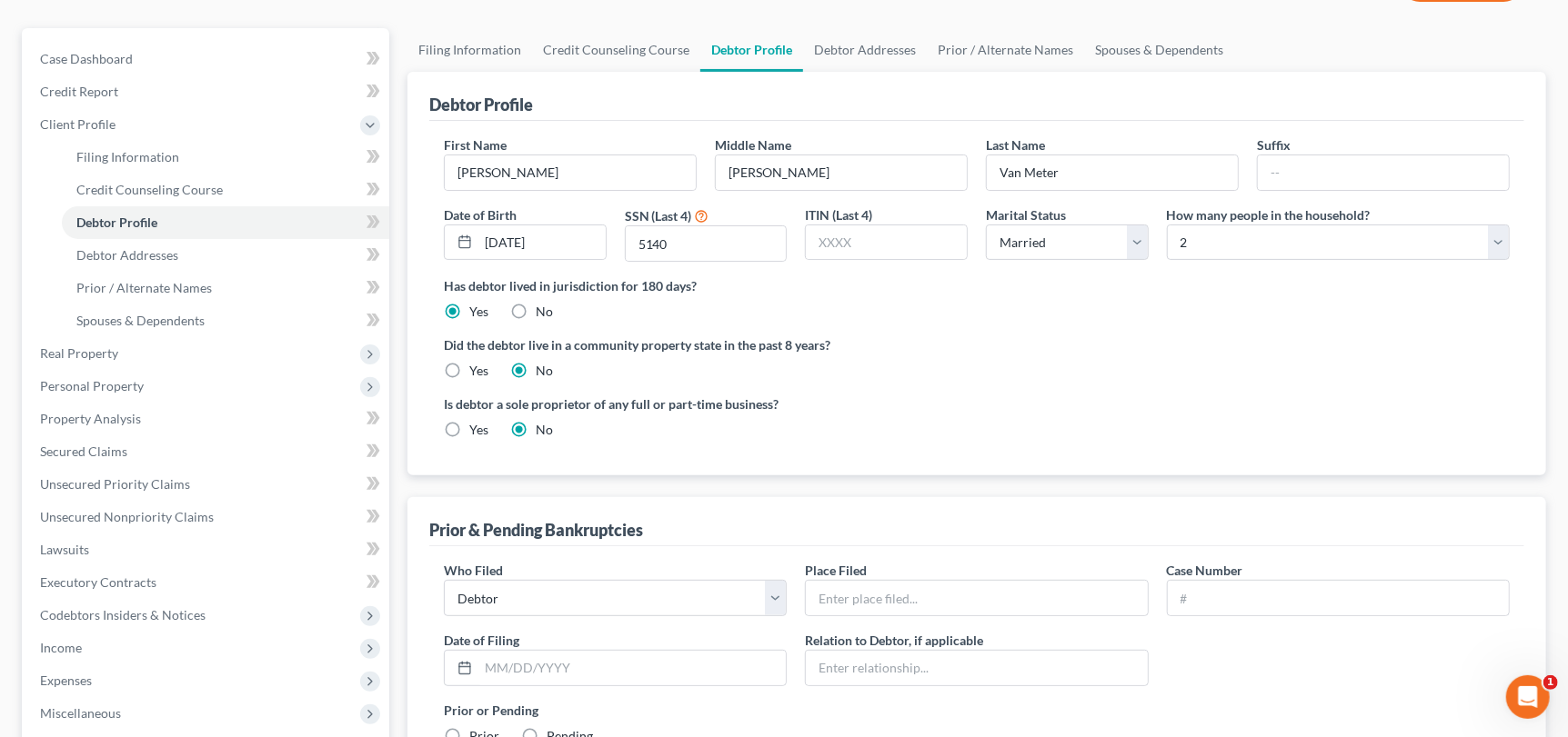
scroll to position [272, 0]
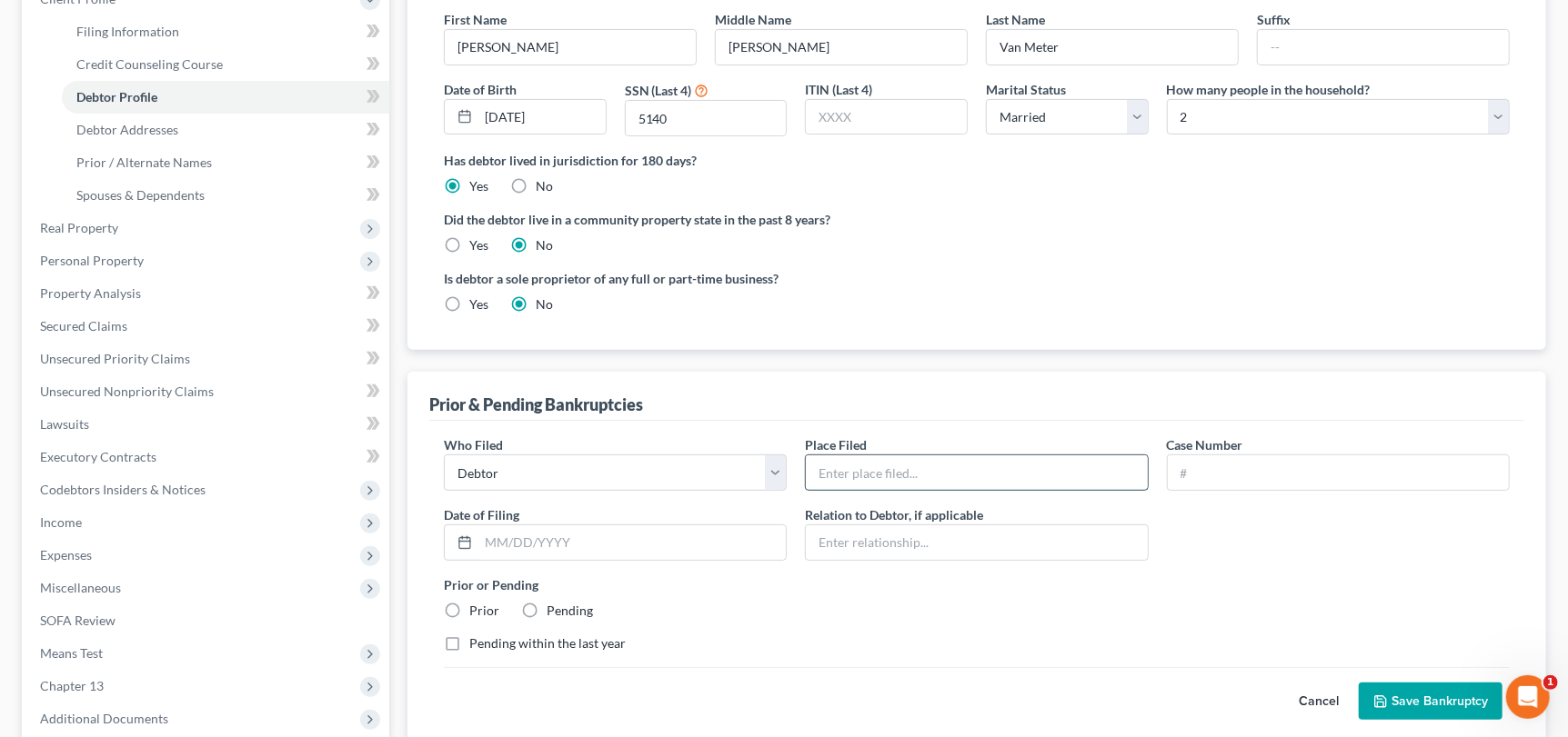
click at [918, 465] on input "text" at bounding box center [976, 473] width 341 height 35
type input "MD"
click at [1181, 470] on input "text" at bounding box center [1337, 473] width 341 height 35
type input "23-15706"
click at [619, 520] on div "Date of Filing *" at bounding box center [616, 532] width 361 height 55
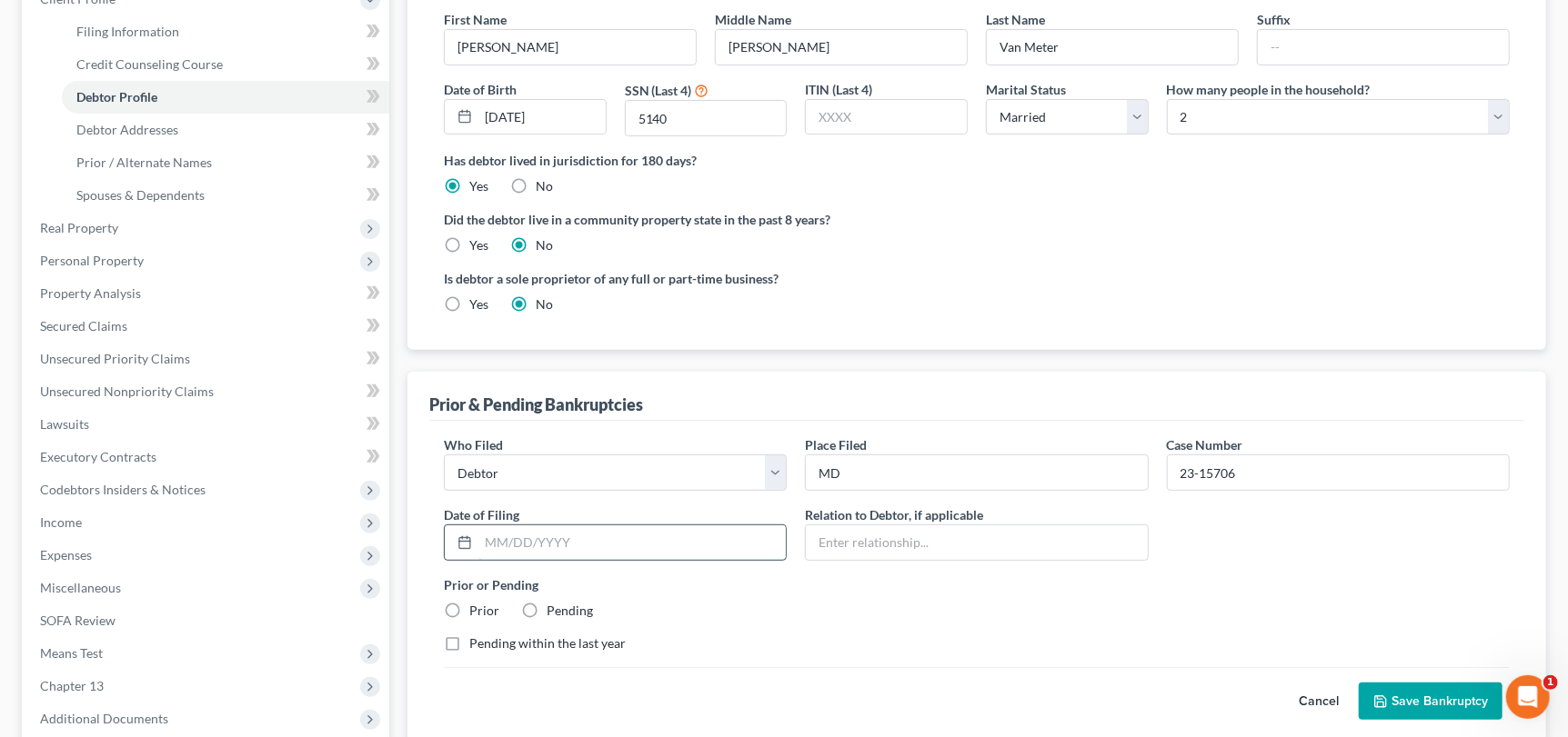
click at [619, 528] on input "text" at bounding box center [632, 543] width 308 height 35
drag, startPoint x: 518, startPoint y: 537, endPoint x: 536, endPoint y: 559, distance: 28.4
click at [518, 539] on input "[DATE]" at bounding box center [632, 543] width 308 height 35
type input "08/2023"
click at [1415, 693] on button "Save Bankruptcy" at bounding box center [1430, 702] width 144 height 39
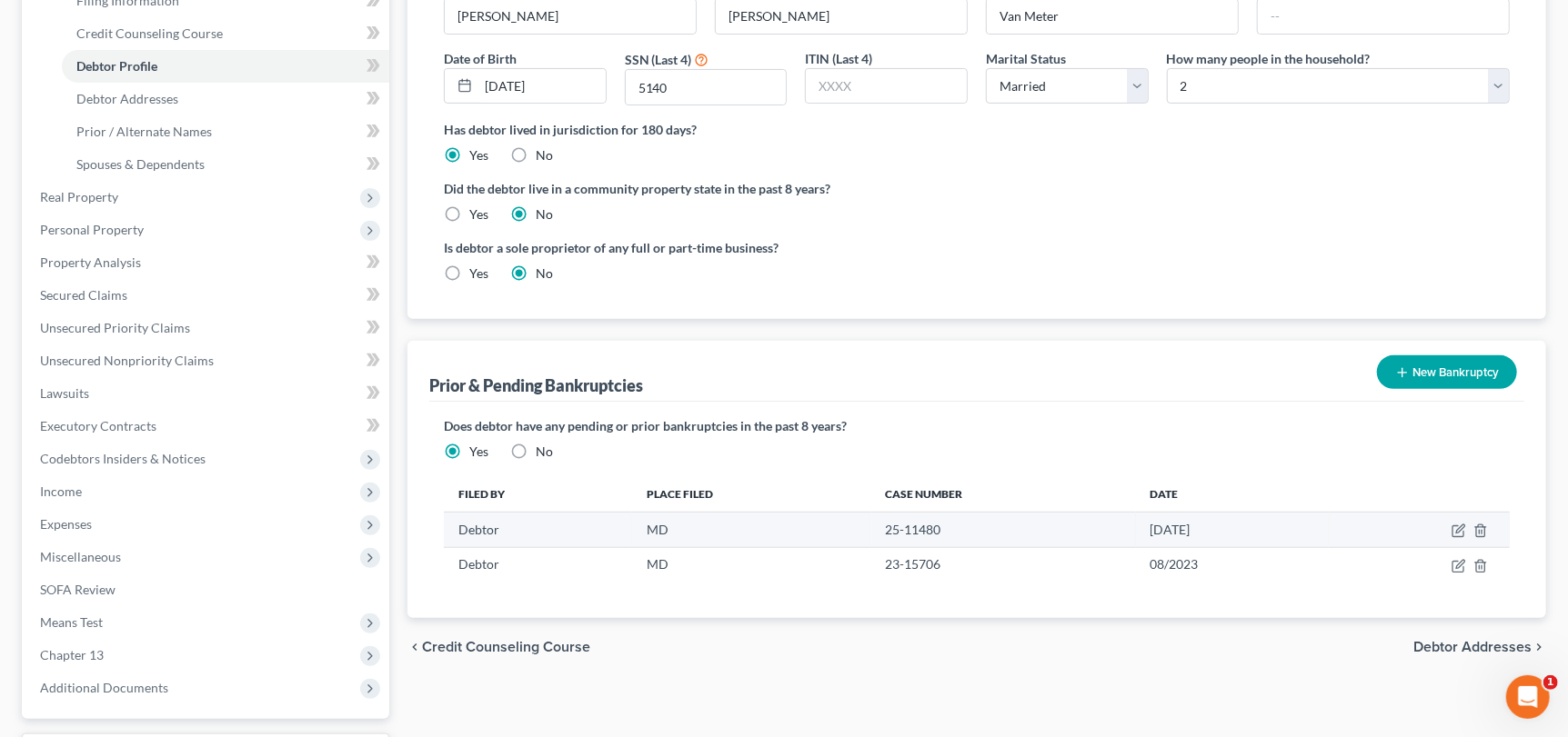
scroll to position [90, 0]
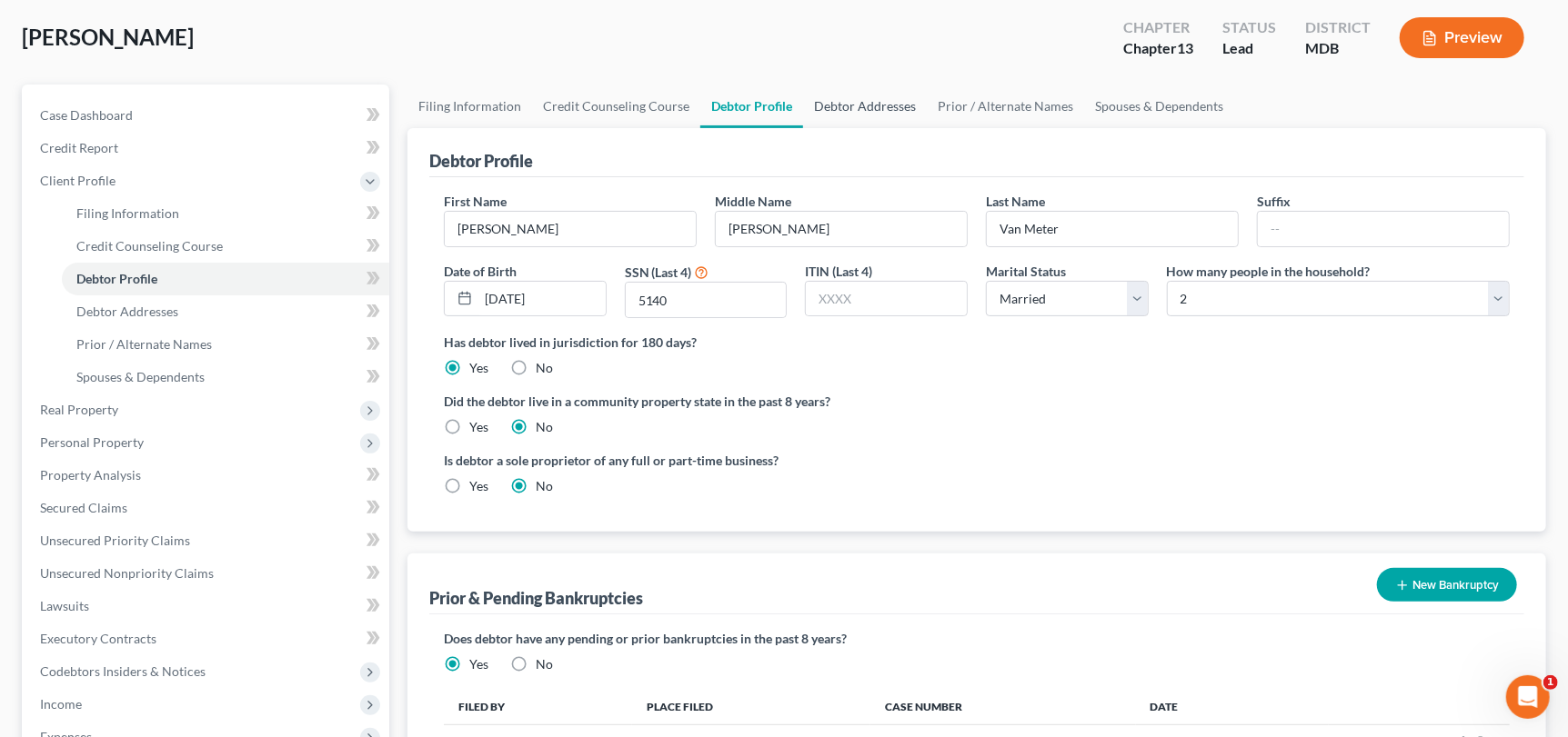
click at [911, 97] on link "Debtor Addresses" at bounding box center [865, 106] width 124 height 43
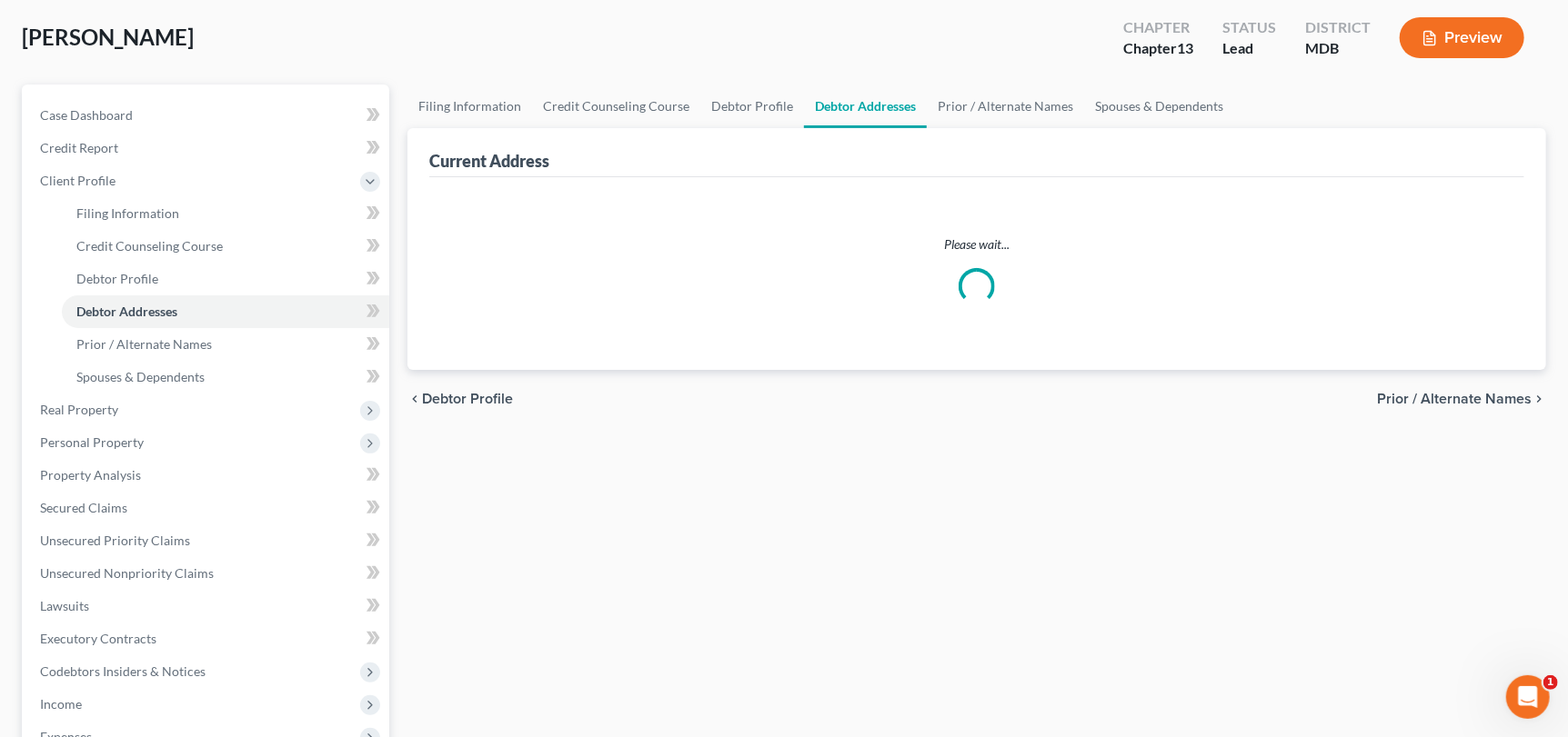
scroll to position [74, 0]
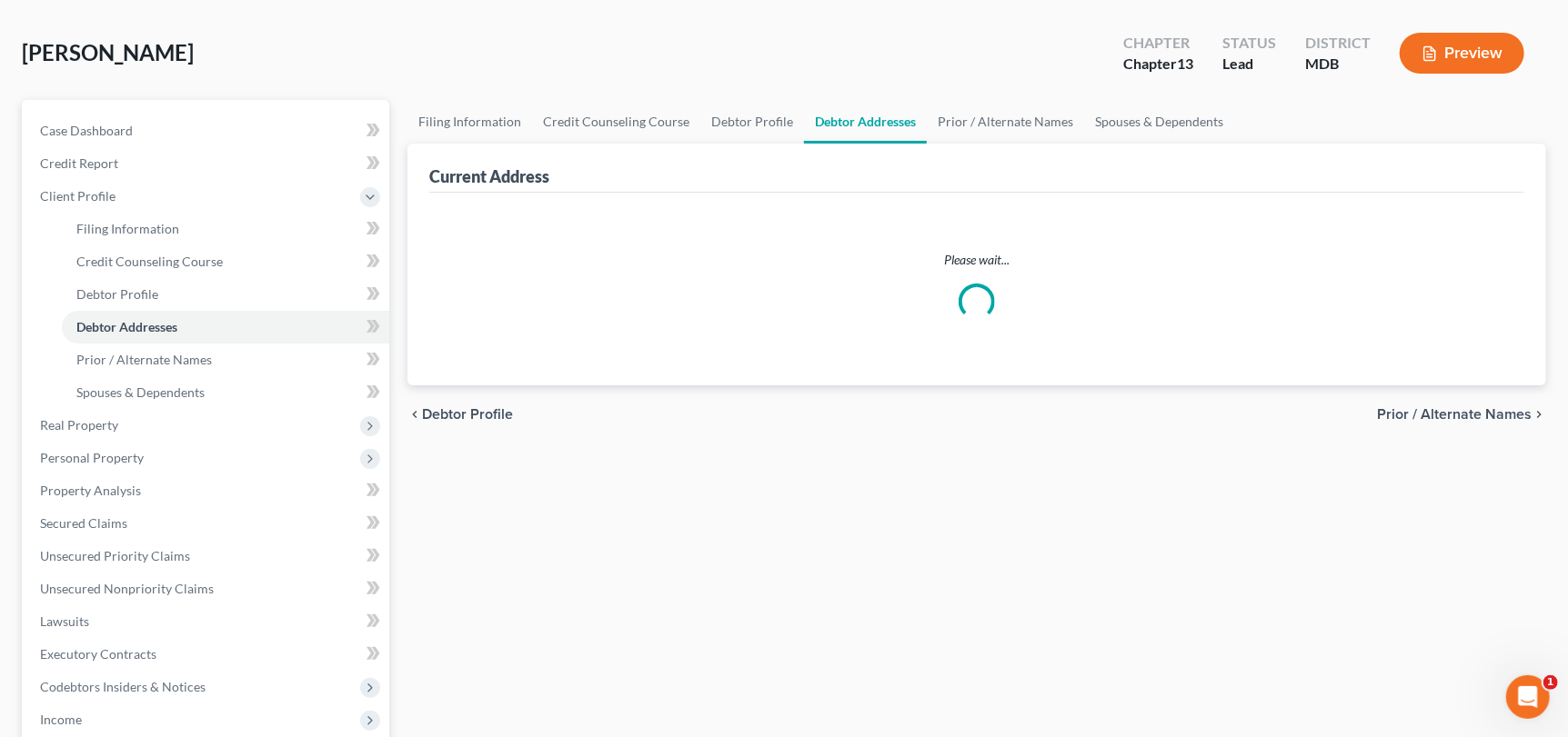
select select "0"
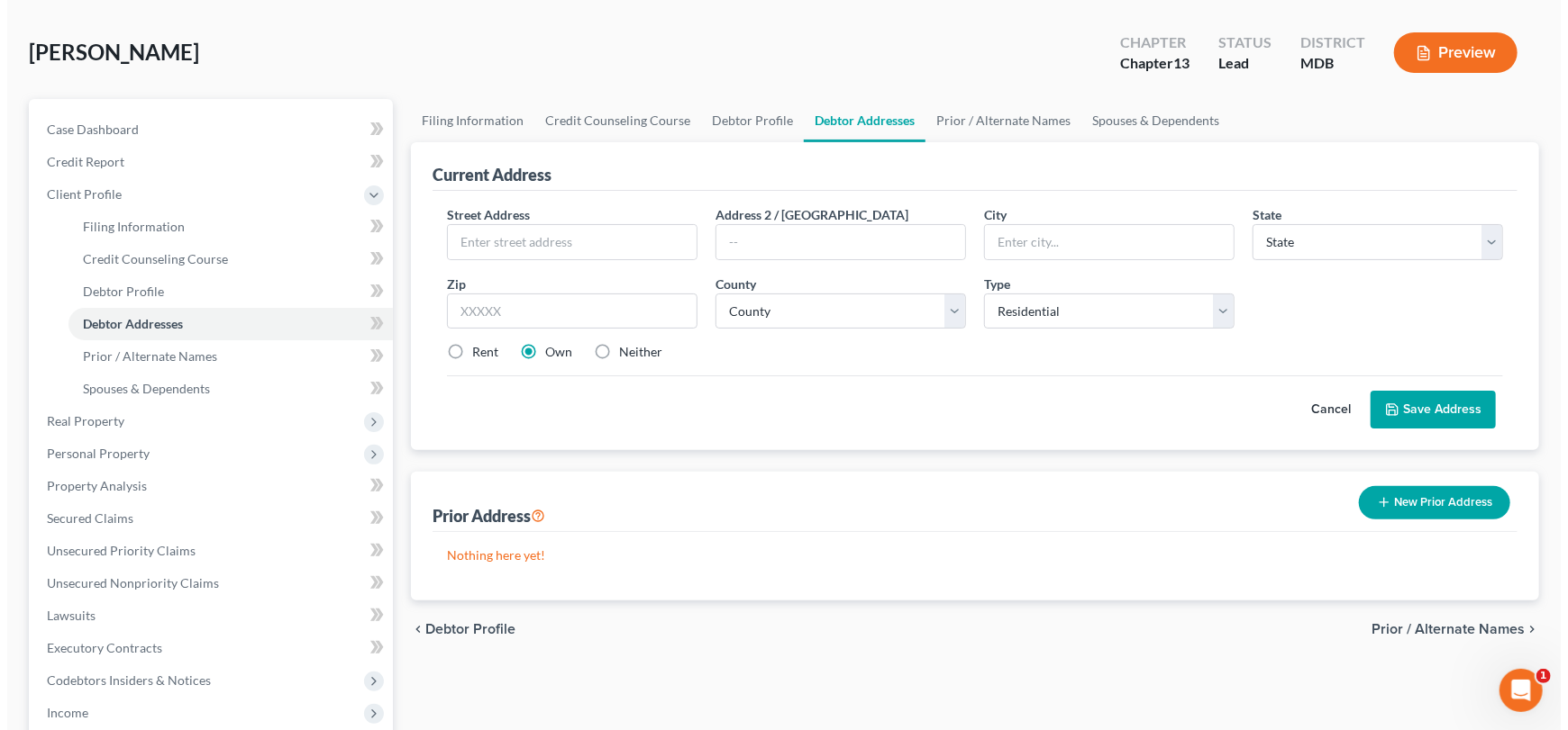
scroll to position [0, 0]
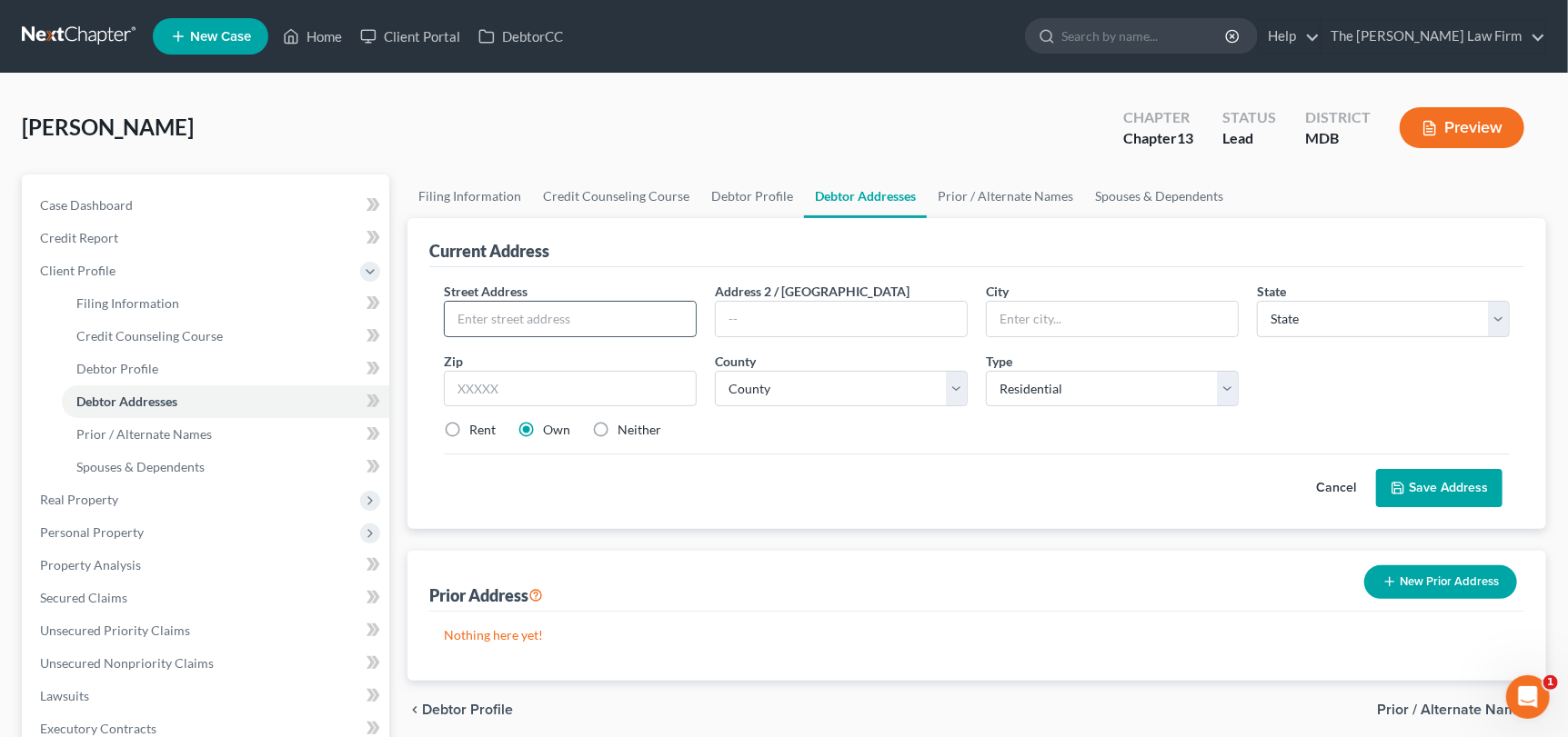
click at [533, 314] on input "text" at bounding box center [570, 319] width 251 height 35
type input "[STREET_ADDRESS]"
click at [502, 390] on input "text" at bounding box center [570, 390] width 253 height 37
click at [486, 384] on input "206396" at bounding box center [570, 390] width 253 height 37
type input "20639"
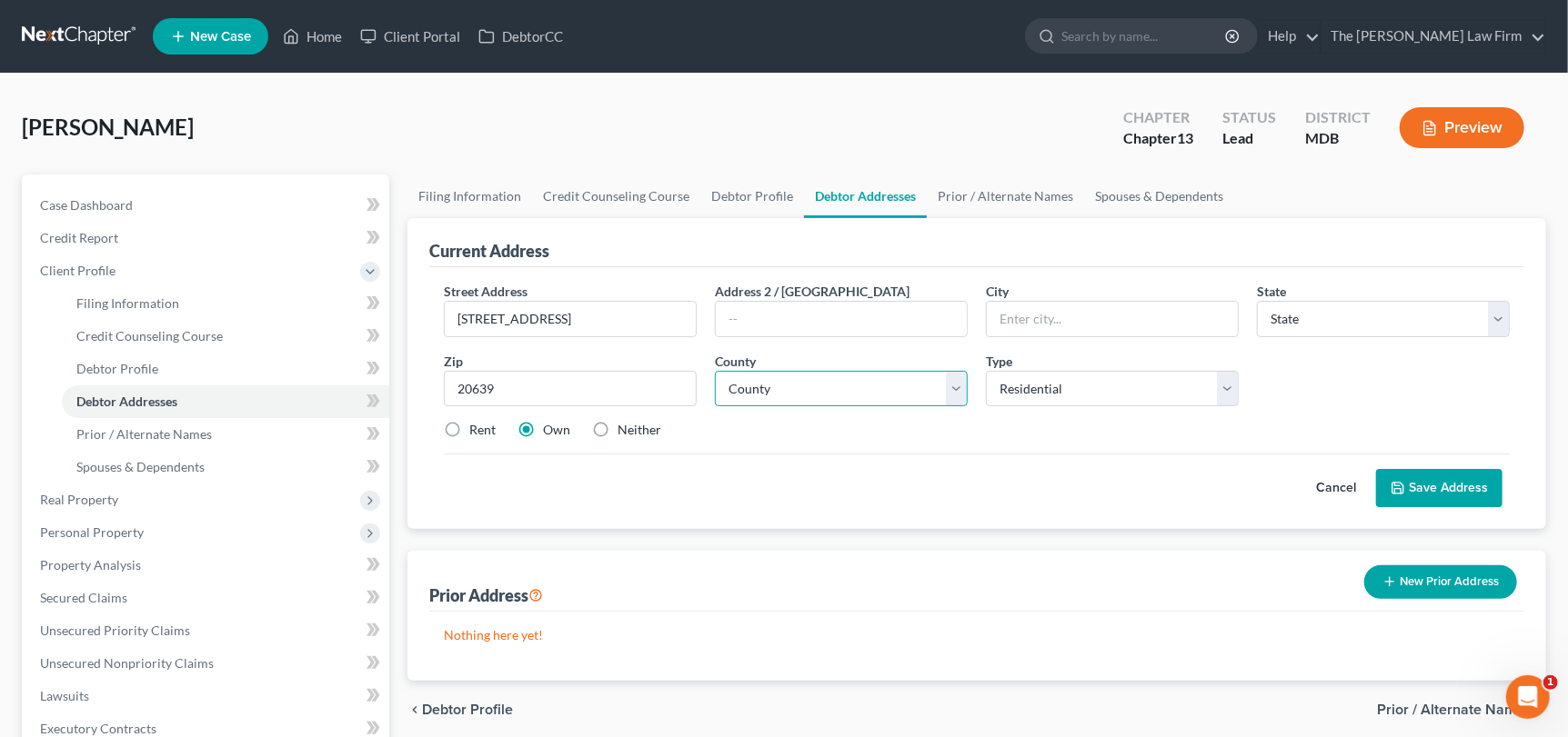
type input "[GEOGRAPHIC_DATA]"
select select "21"
click at [838, 399] on select "County" at bounding box center [841, 390] width 253 height 37
select select "4"
click at [715, 371] on select "County [GEOGRAPHIC_DATA] [GEOGRAPHIC_DATA] [GEOGRAPHIC_DATA] [GEOGRAPHIC_DATA] …" at bounding box center [841, 390] width 253 height 37
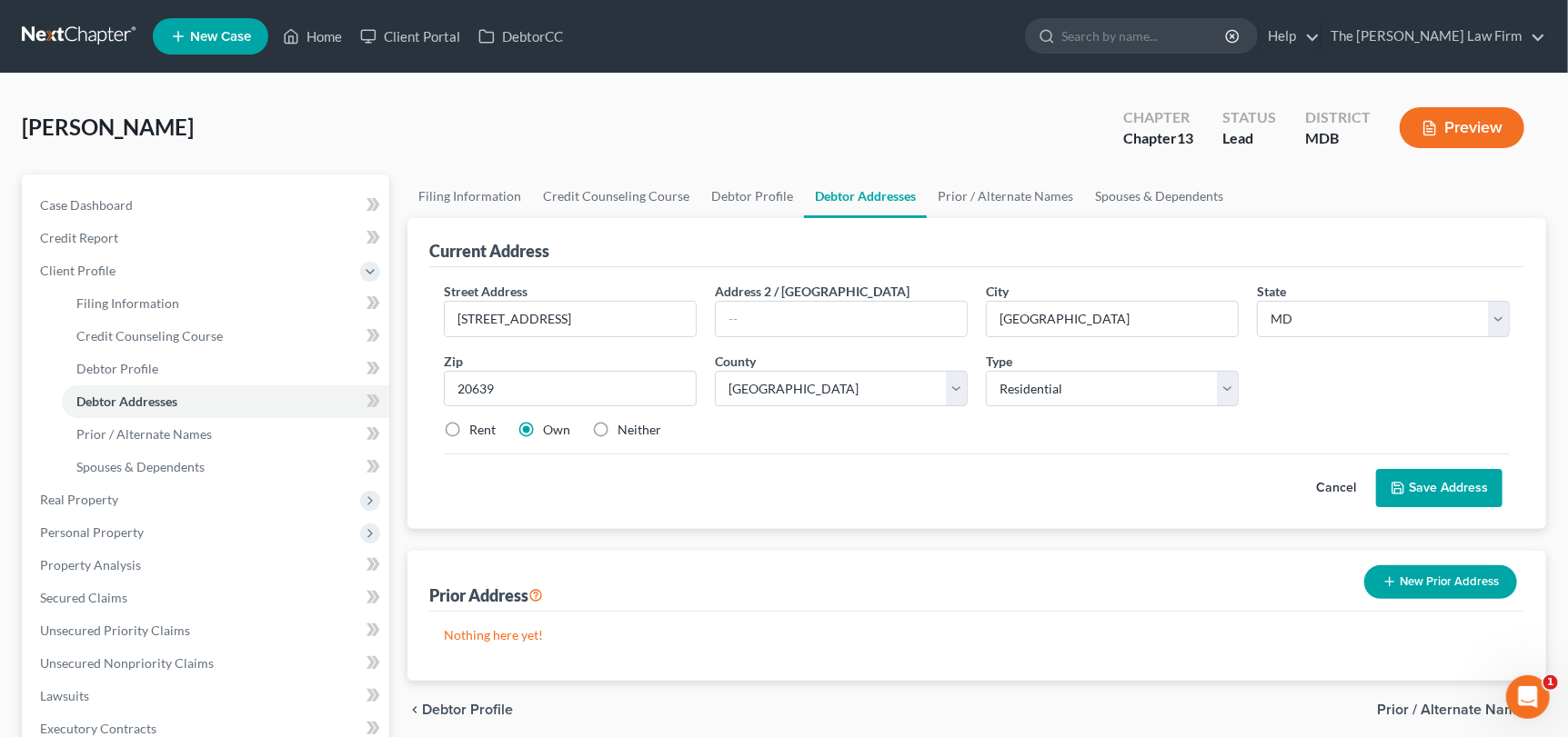
click at [1432, 490] on button "Save Address" at bounding box center [1439, 488] width 126 height 39
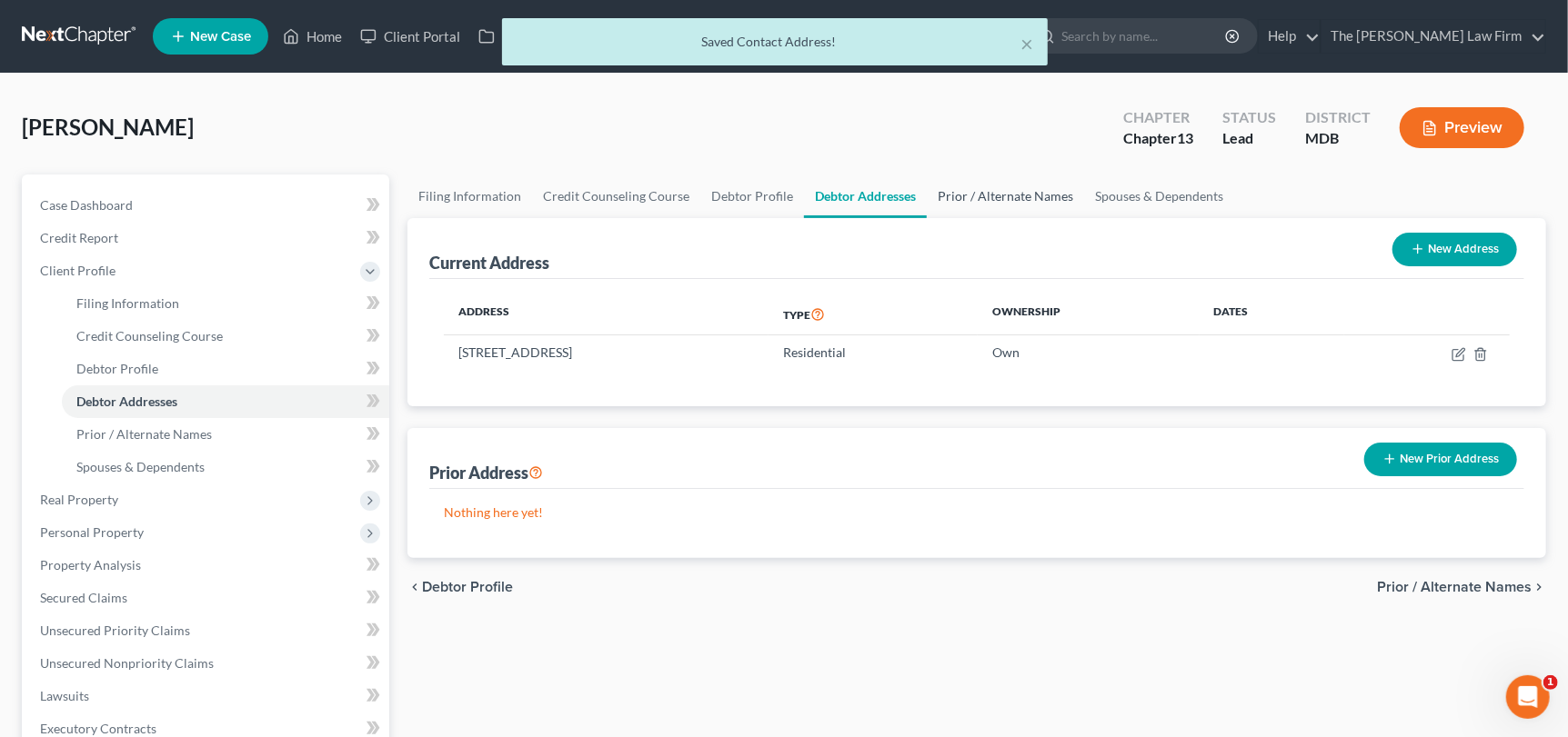
click at [969, 204] on link "Prior / Alternate Names" at bounding box center [1004, 196] width 157 height 43
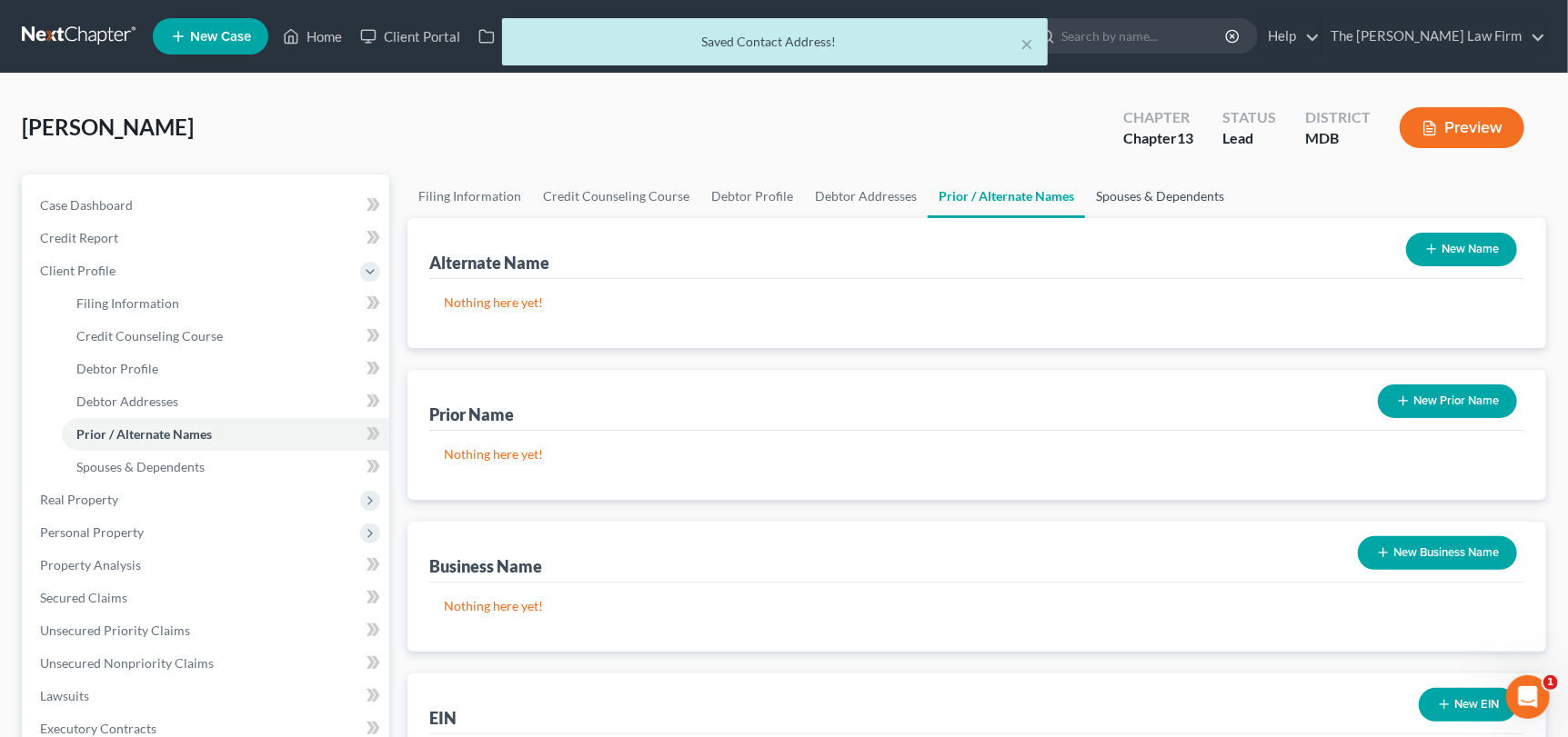
click at [1116, 190] on link "Spouses & Dependents" at bounding box center [1160, 196] width 151 height 43
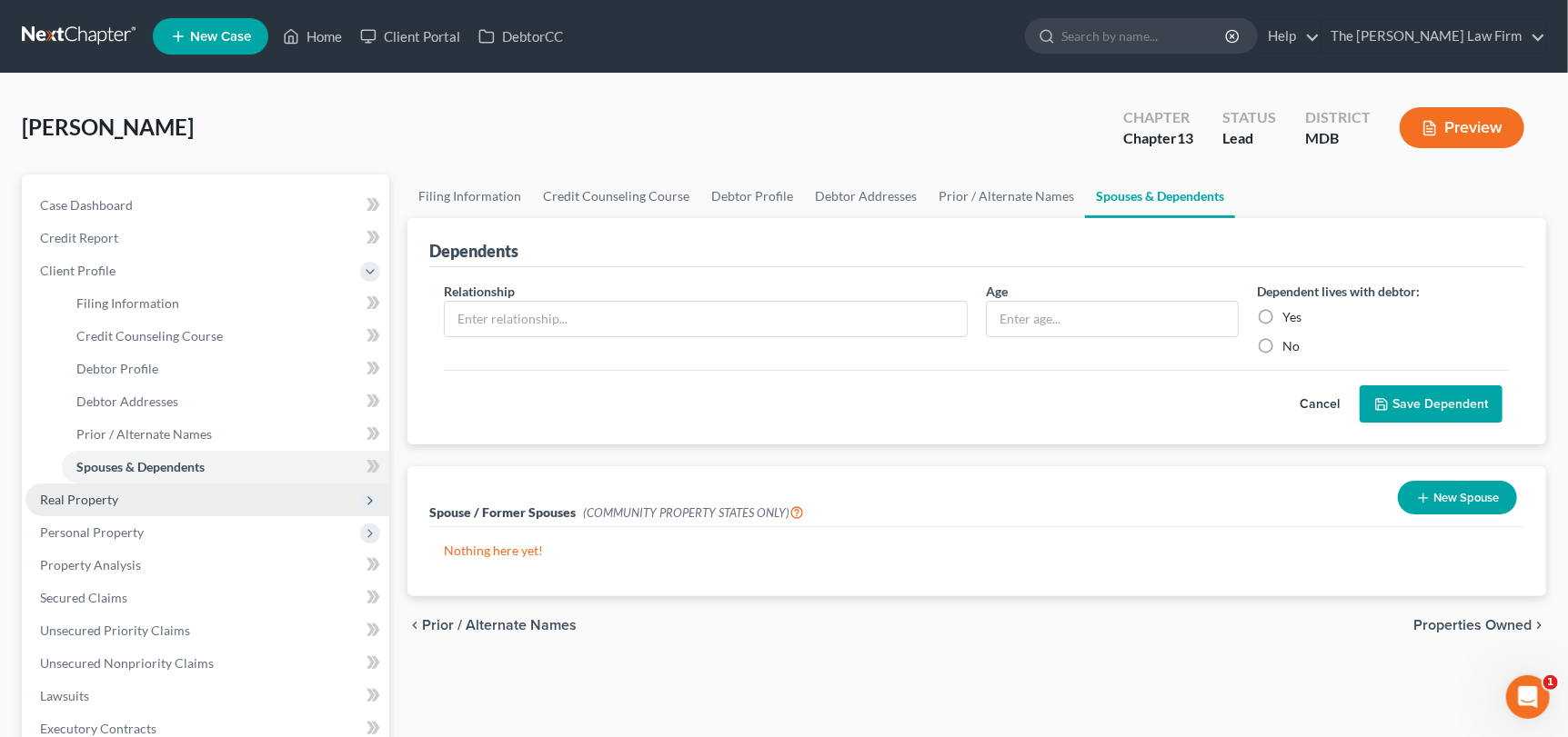
click at [152, 501] on span "Real Property" at bounding box center [206, 500] width 364 height 33
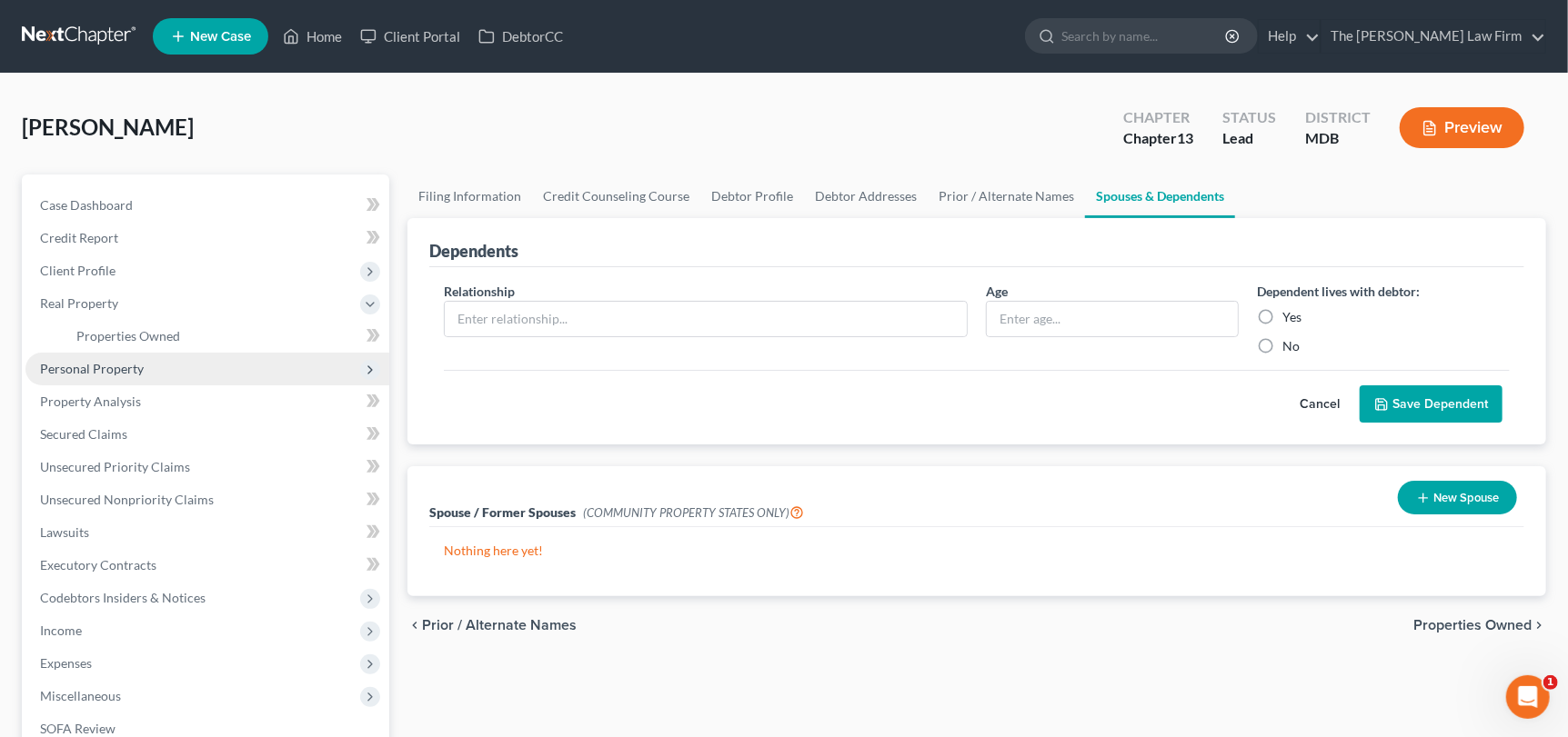
click at [148, 366] on span "Personal Property" at bounding box center [206, 369] width 364 height 33
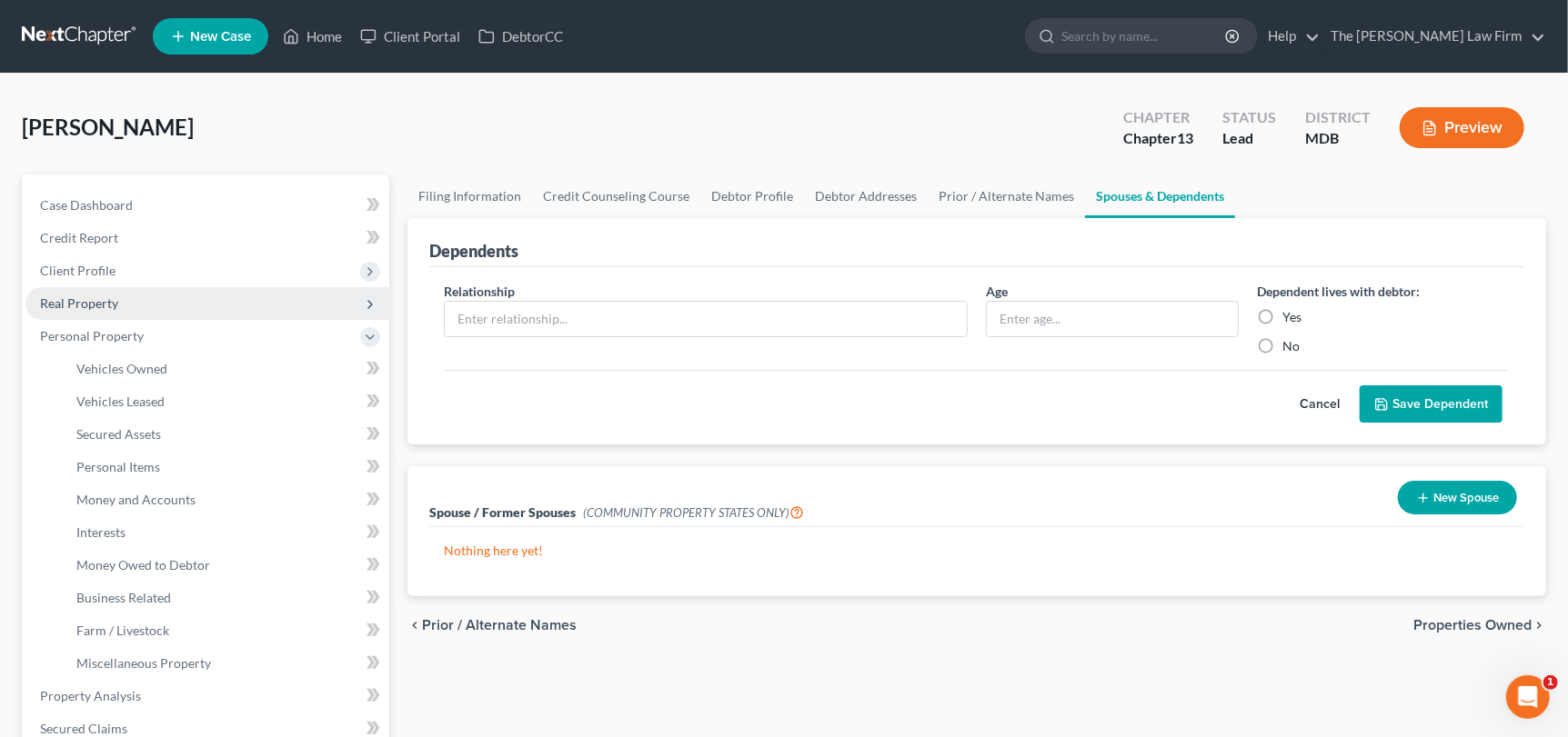
click at [156, 312] on span "Real Property" at bounding box center [206, 304] width 364 height 33
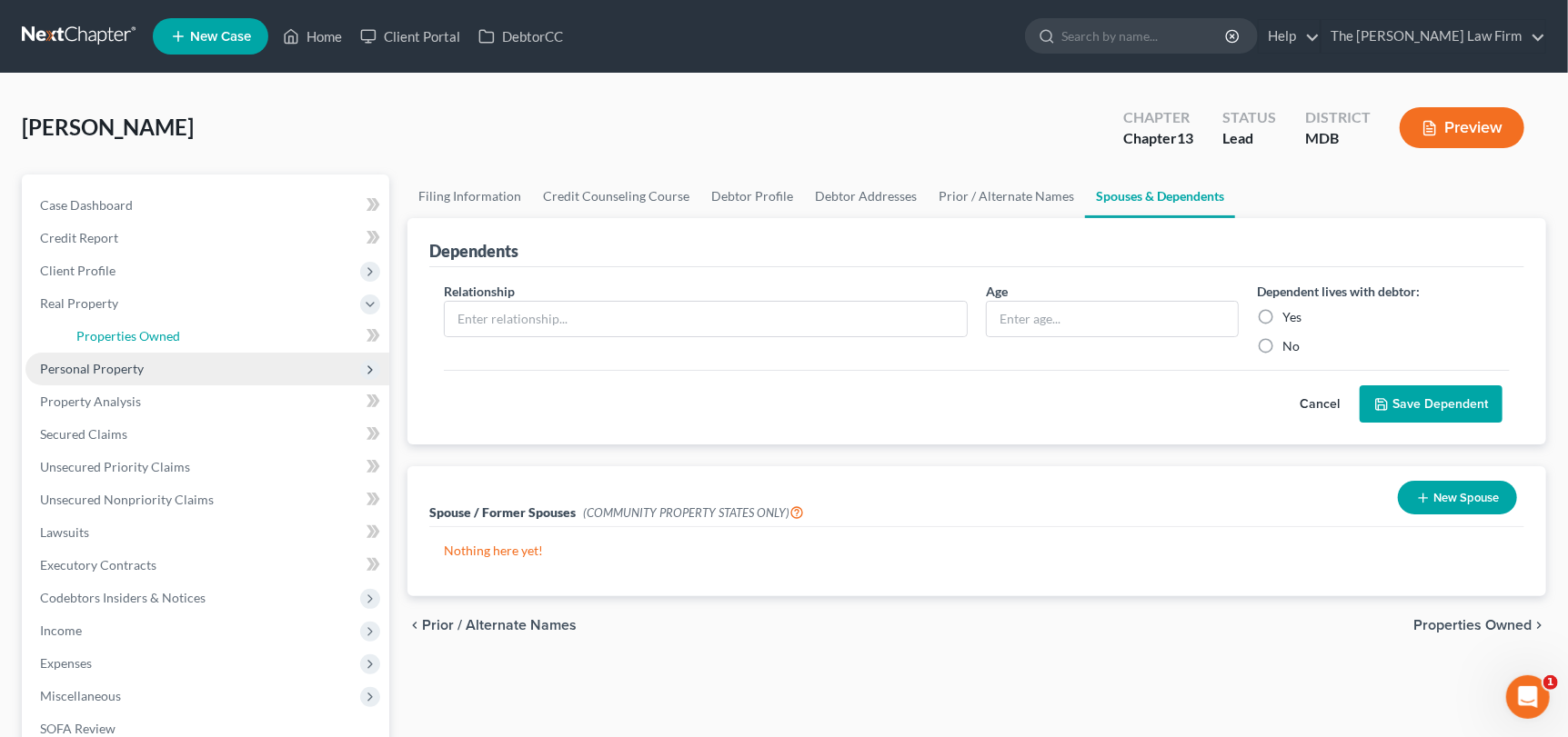
click at [156, 335] on span "Properties Owned" at bounding box center [127, 336] width 103 height 15
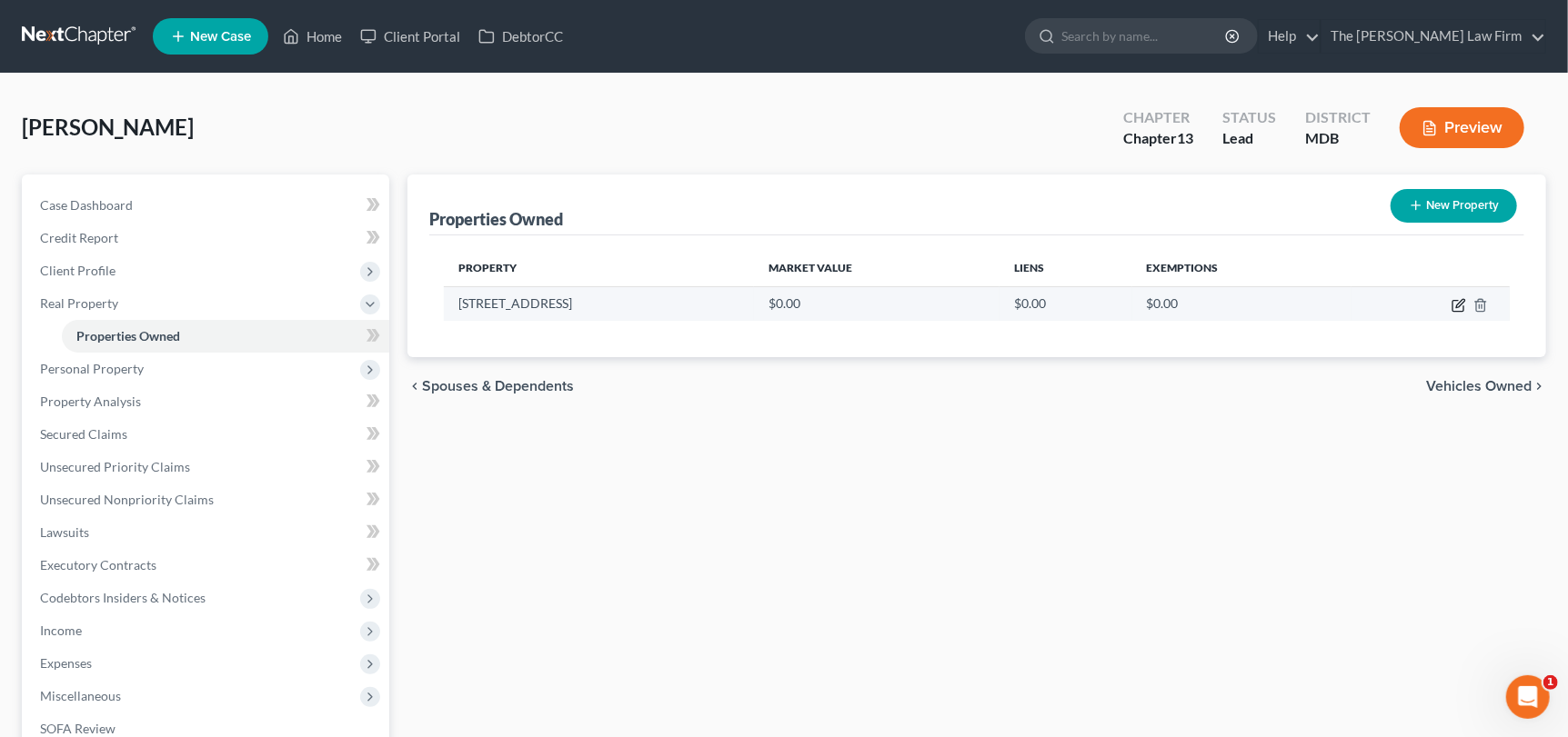
click at [1464, 301] on icon "button" at bounding box center [1460, 303] width 8 height 8
select select "21"
select select "4"
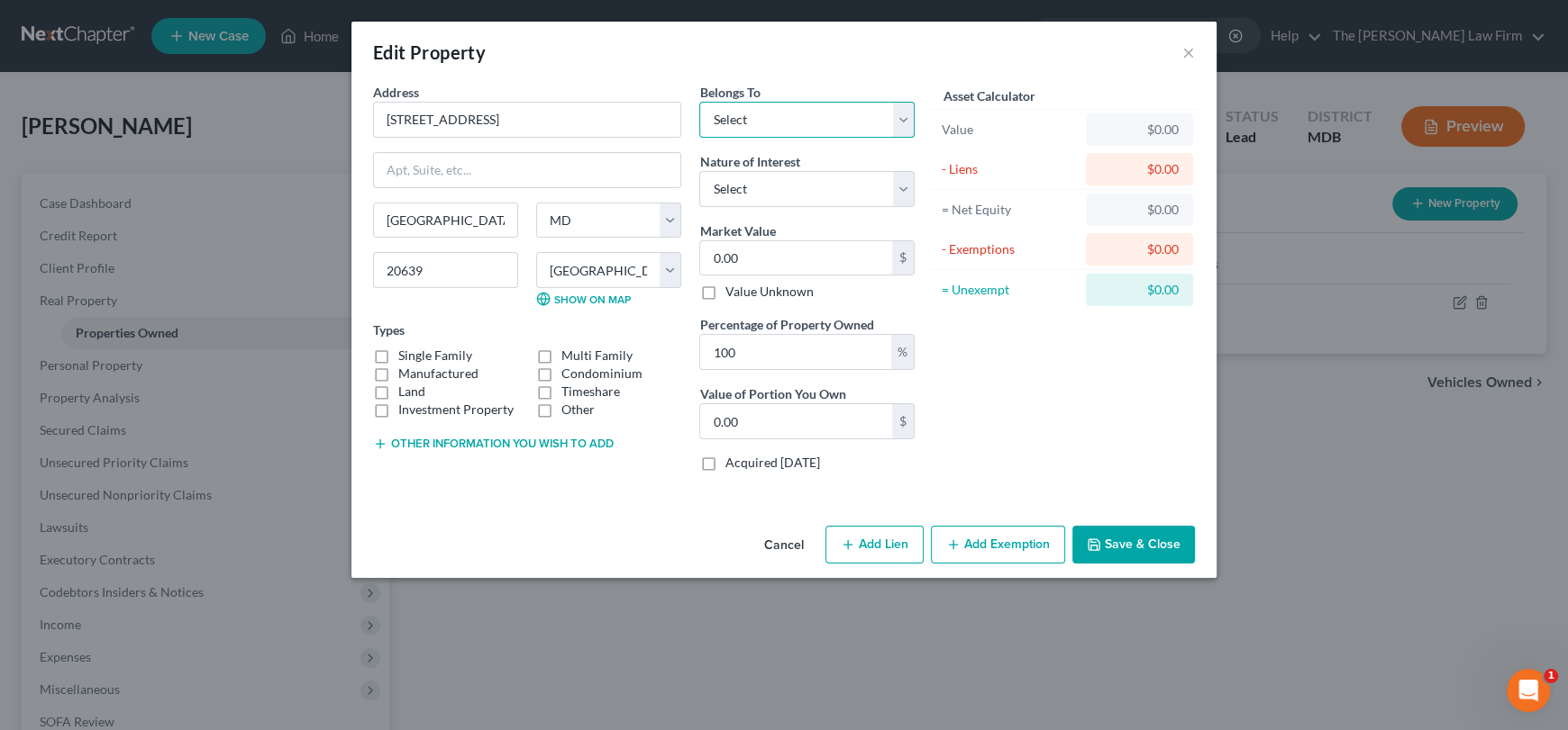
click at [780, 120] on select "Select Debtor 1 Only Debtor 2 Only Debtor 1 And Debtor 2 Only At Least One Of T…" at bounding box center [806, 120] width 215 height 36
select select "0"
click at [699, 102] on select "Select Debtor 1 Only Debtor 2 Only Debtor 1 And Debtor 2 Only At Least One Of T…" at bounding box center [806, 120] width 215 height 36
drag, startPoint x: 761, startPoint y: 186, endPoint x: 755, endPoint y: 197, distance: 12.5
click at [761, 186] on select "Select Fee Simple Joint Tenant Life Estate Equitable Interest Future Interest T…" at bounding box center [806, 189] width 215 height 36
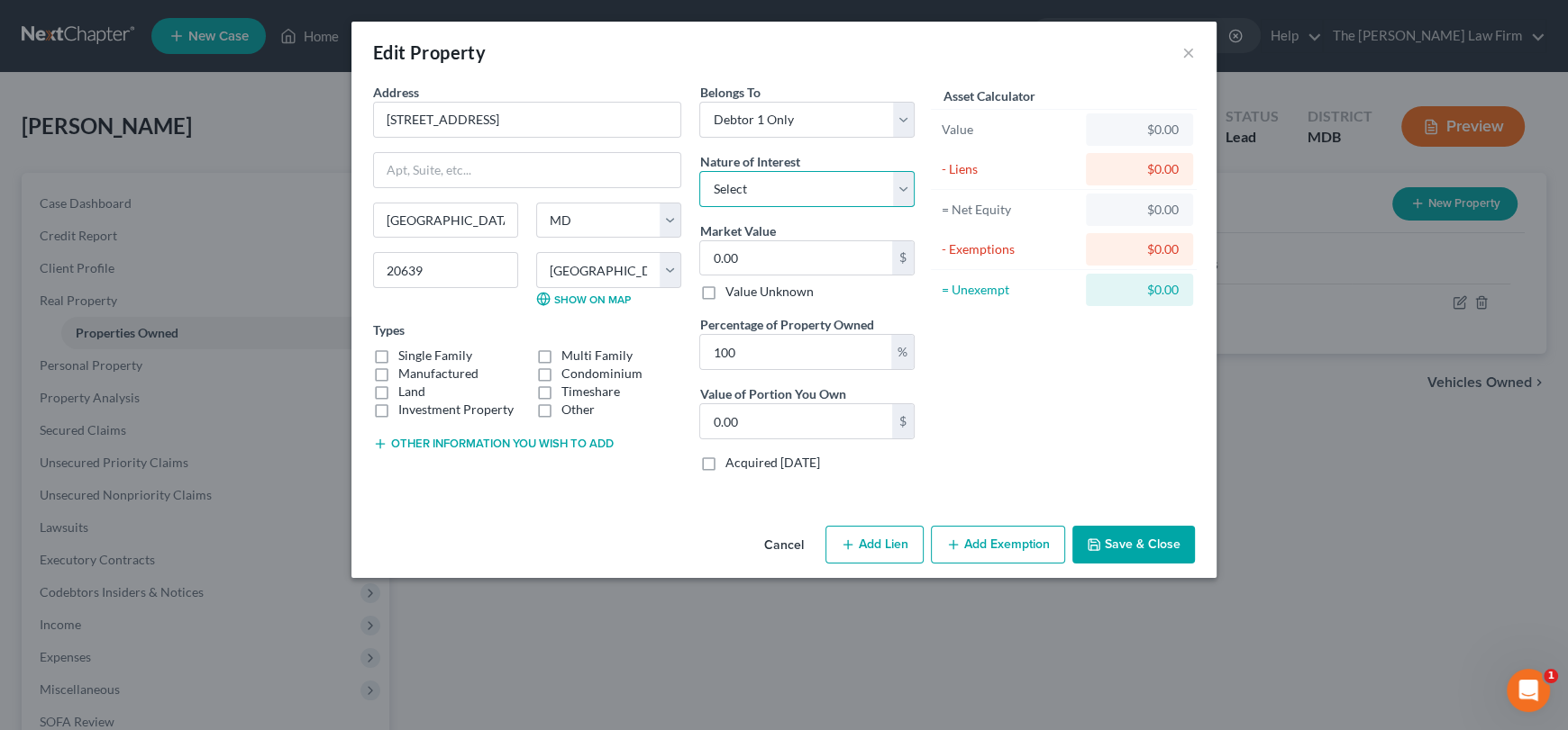
select select "0"
click at [699, 171] on select "Select Fee Simple Joint Tenant Life Estate Equitable Interest Future Interest T…" at bounding box center [806, 189] width 215 height 36
click at [798, 256] on input "0.00" at bounding box center [795, 259] width 192 height 34
type input "7"
type input "7.00"
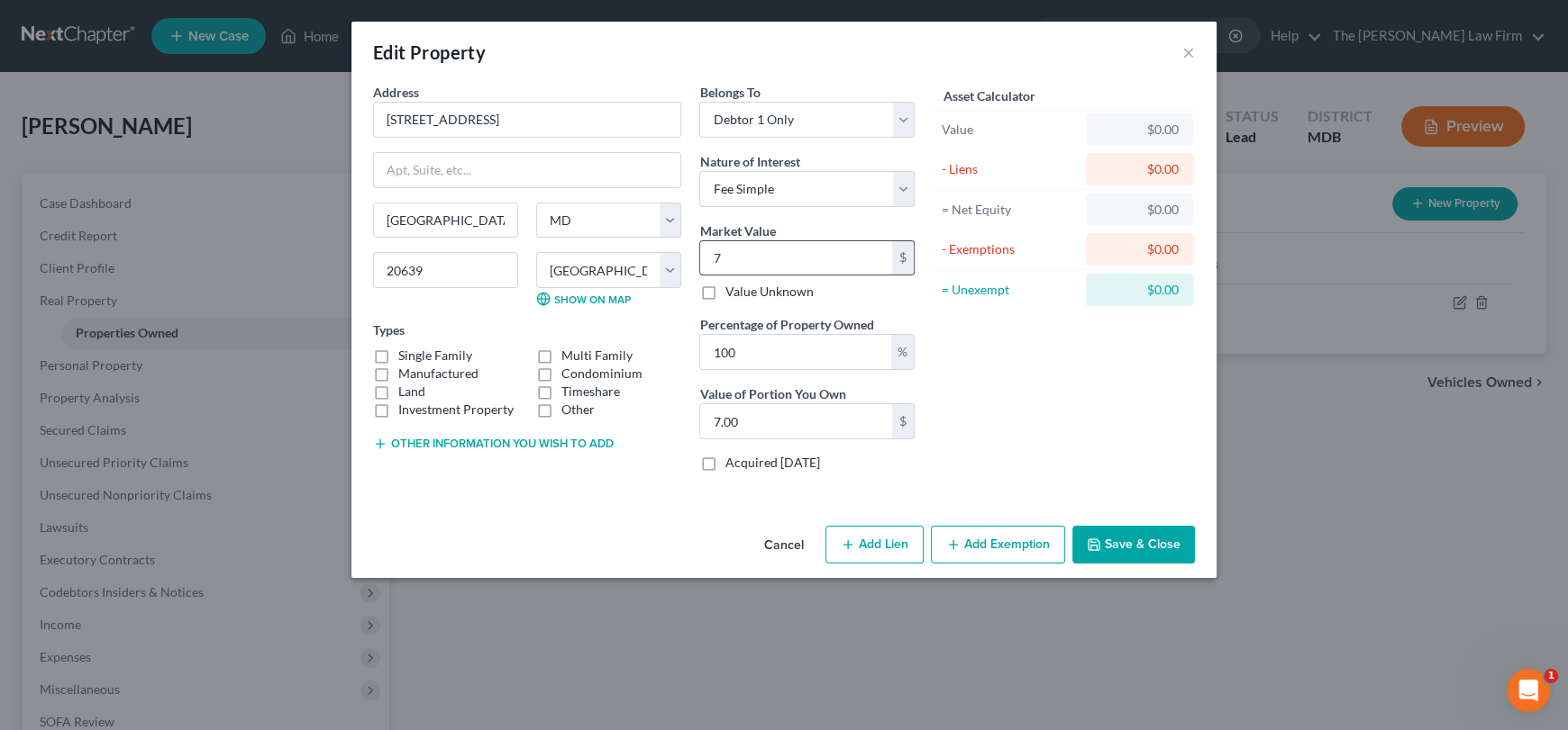
type input "70"
type input "70.00"
type input "700"
type input "700.00"
type input "7,000"
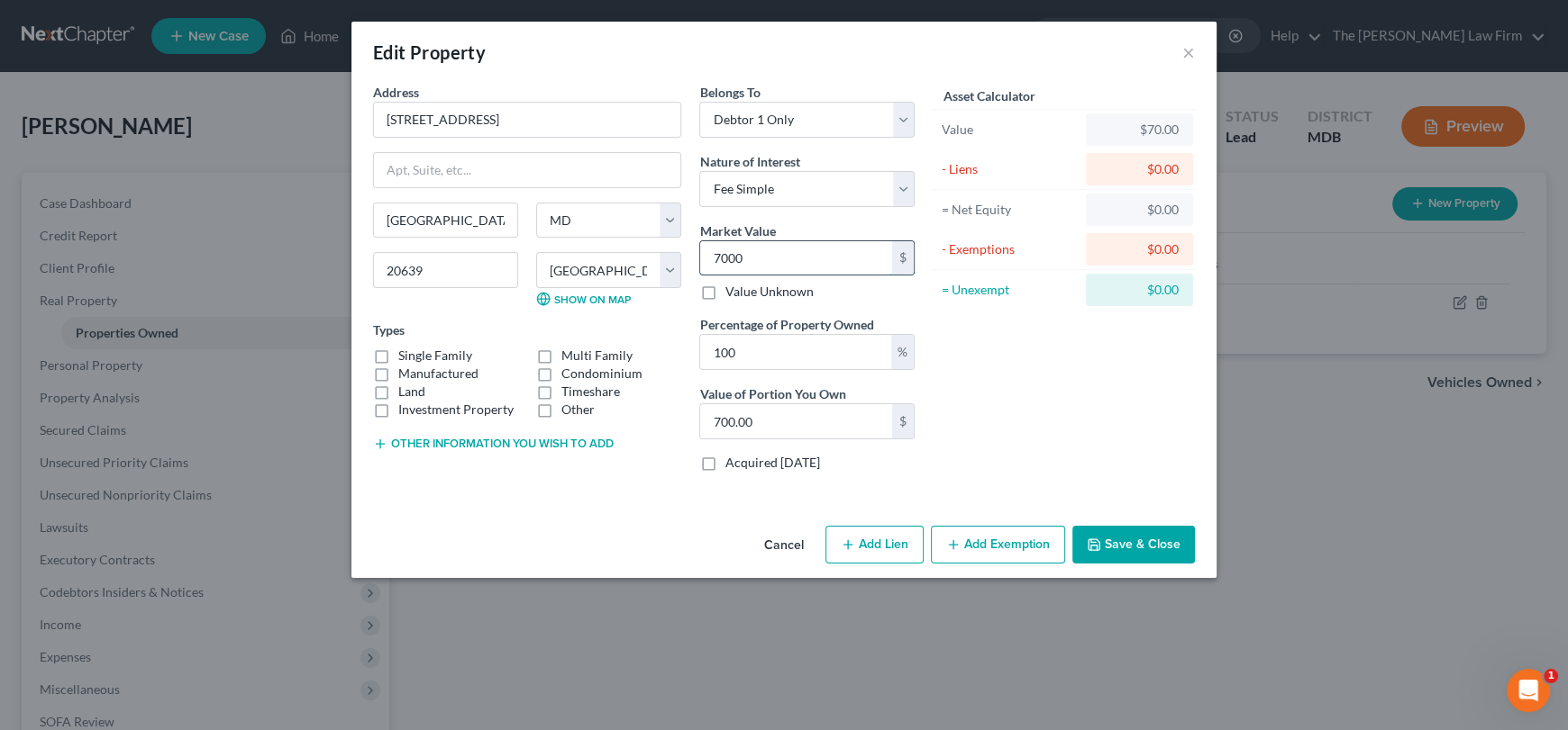
type input "7,000.00"
type input "7,0000"
type input "70,000.00"
type input "70,0000"
type input "700,000.00"
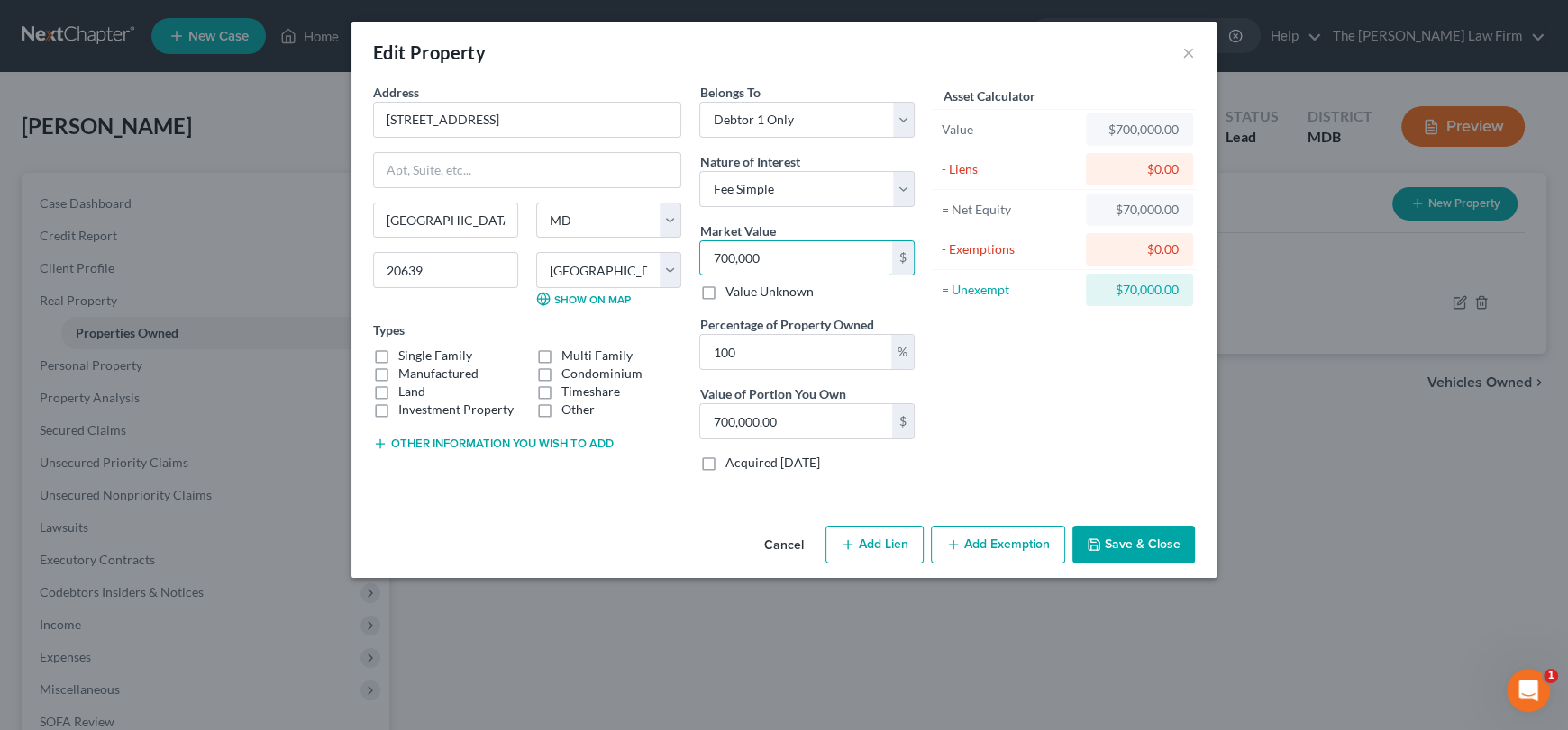
type input "700,000"
click at [399, 355] on label "Single Family" at bounding box center [435, 355] width 74 height 18
click at [405, 355] on input "Single Family" at bounding box center [411, 353] width 11 height 11
checkbox input "true"
click at [903, 187] on select "Select Fee Simple Joint Tenant Life Estate Equitable Interest Future Interest T…" at bounding box center [806, 189] width 215 height 36
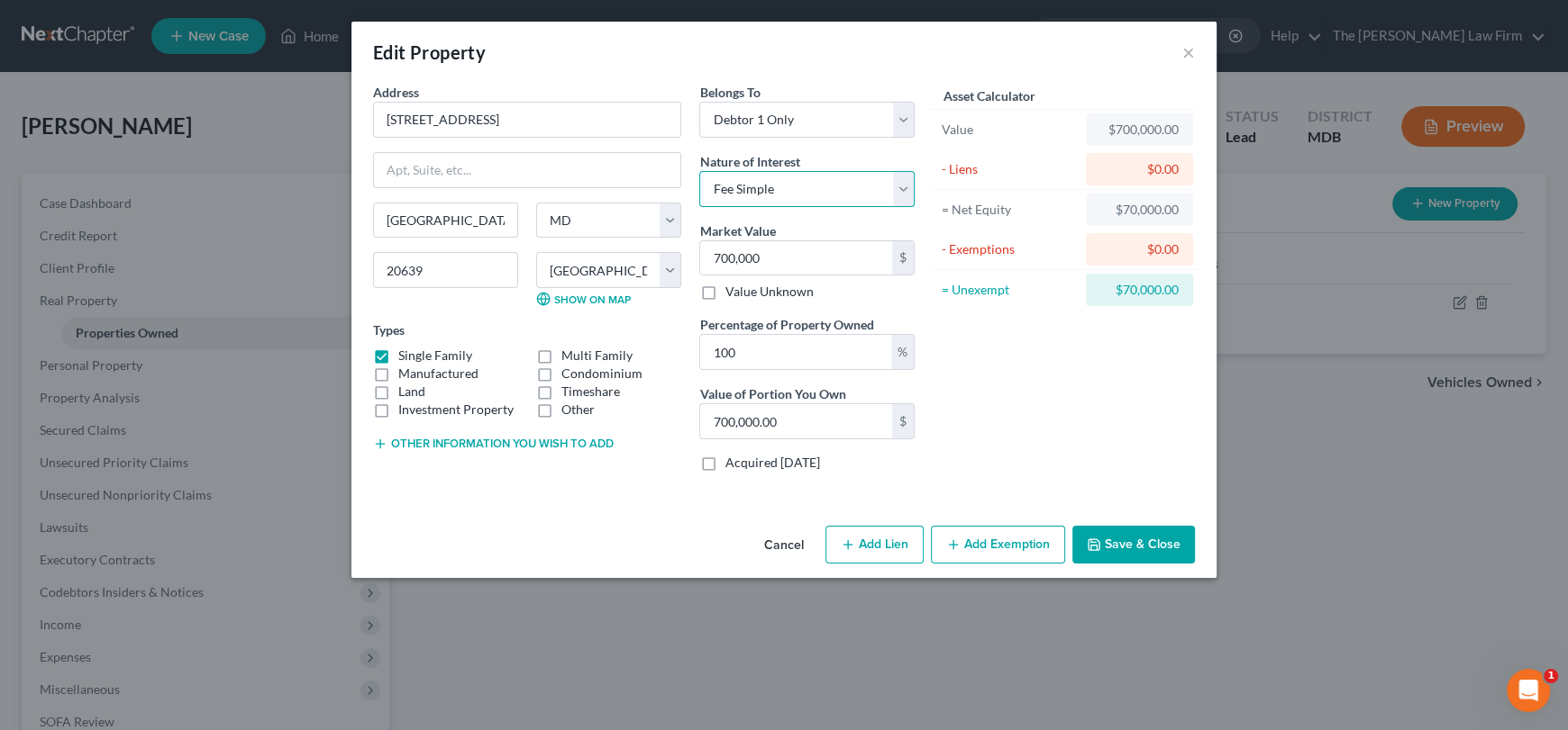
click at [903, 187] on select "Select Fee Simple Joint Tenant Life Estate Equitable Interest Future Interest T…" at bounding box center [806, 189] width 215 height 36
click at [851, 546] on icon "button" at bounding box center [847, 545] width 14 height 14
select select "0"
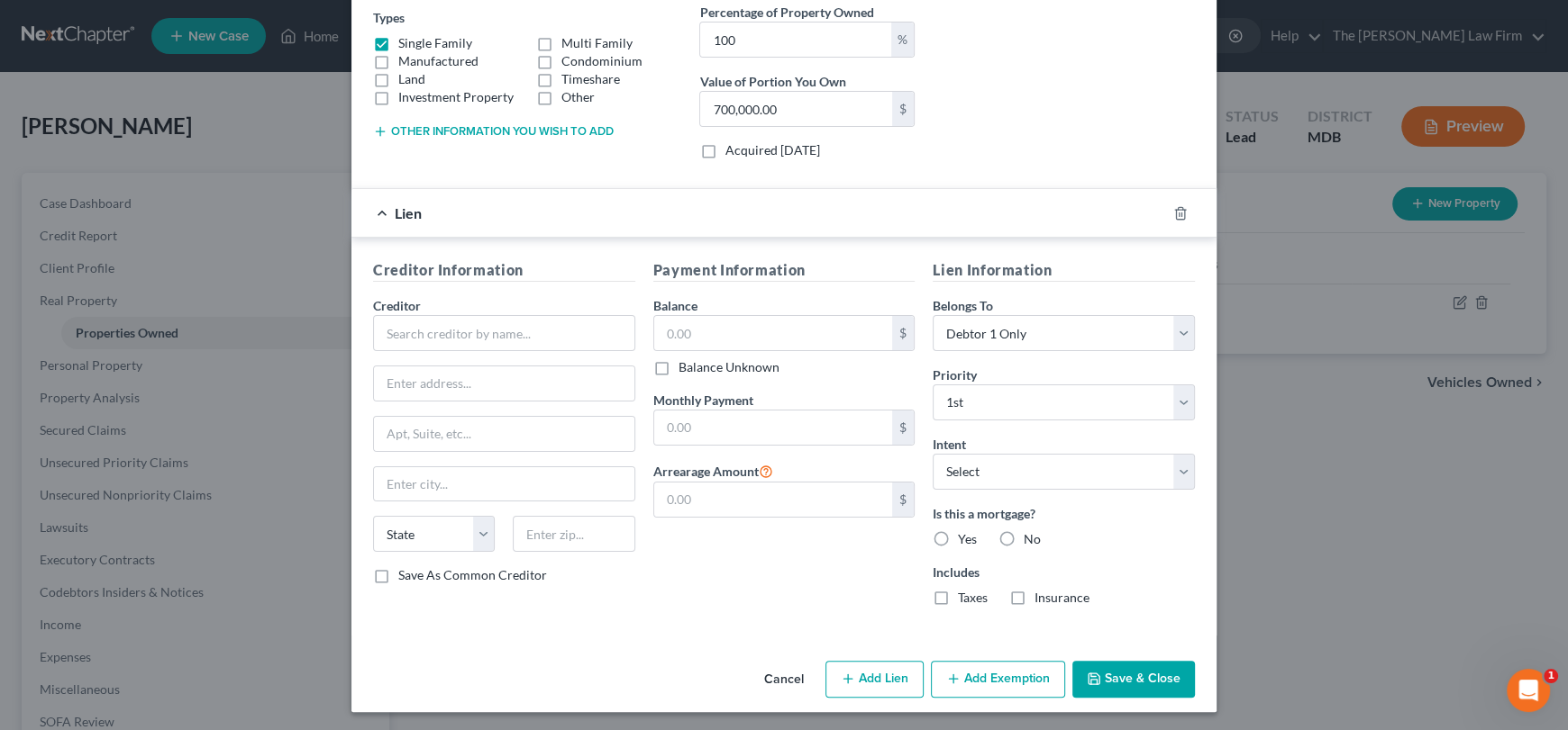
scroll to position [314, 0]
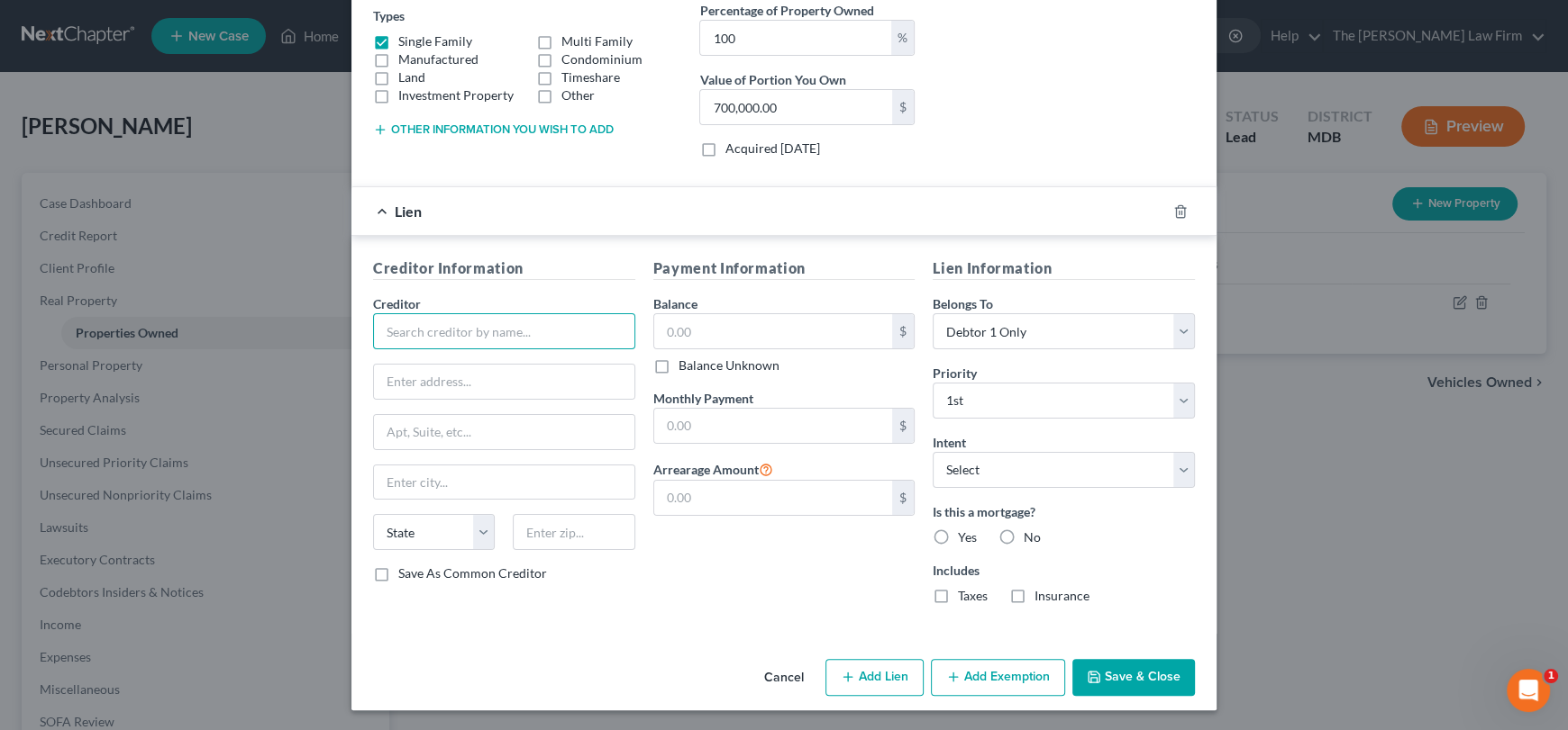
click at [447, 337] on input "text" at bounding box center [504, 332] width 262 height 36
click at [447, 363] on div "Selene Finance" at bounding box center [481, 362] width 187 height 18
type input "Selene Finance"
type input "[STREET_ADDRESS]"
type input "Suite 500"
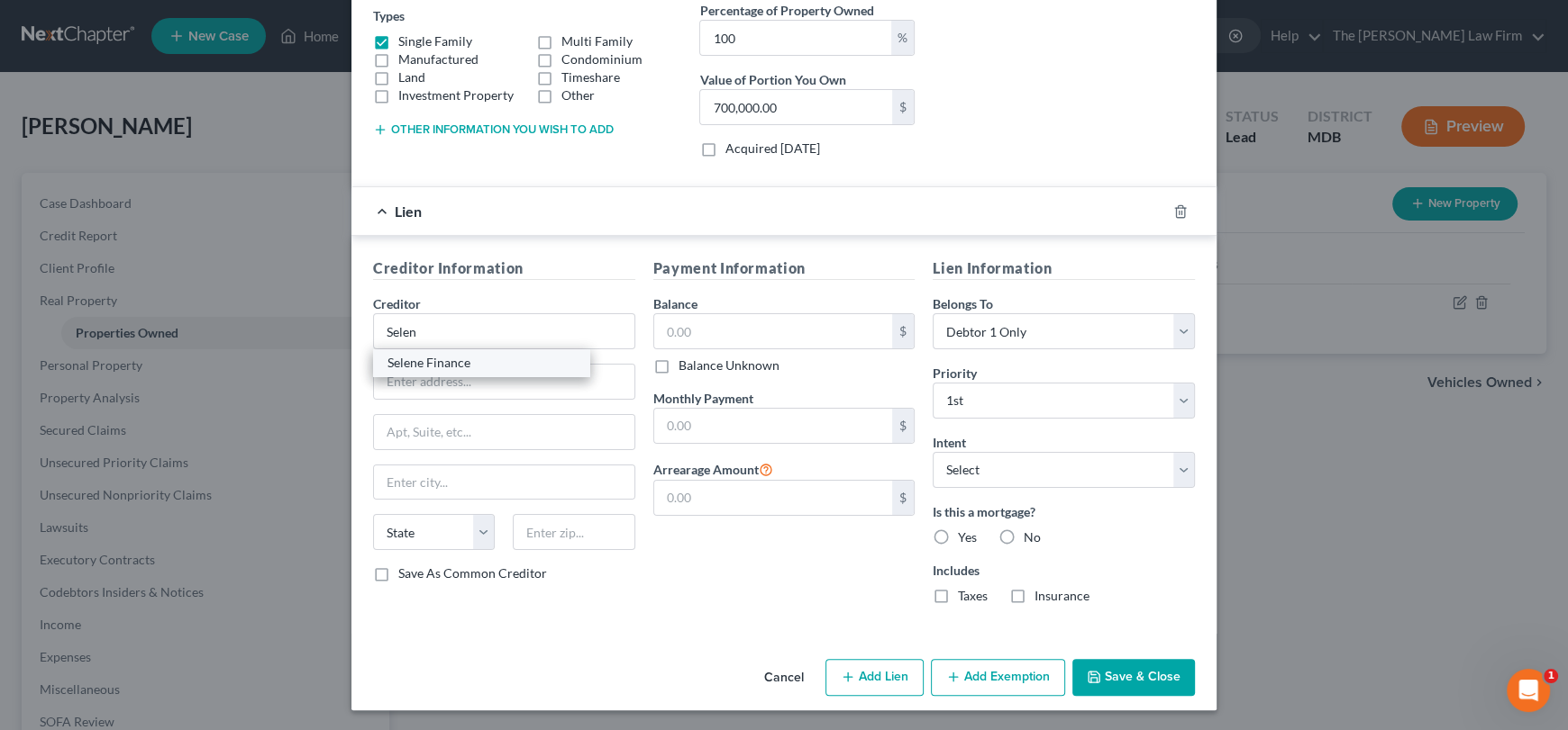
type input "[GEOGRAPHIC_DATA]"
select select "45"
type input "75019"
click at [723, 343] on input "text" at bounding box center [773, 332] width 239 height 34
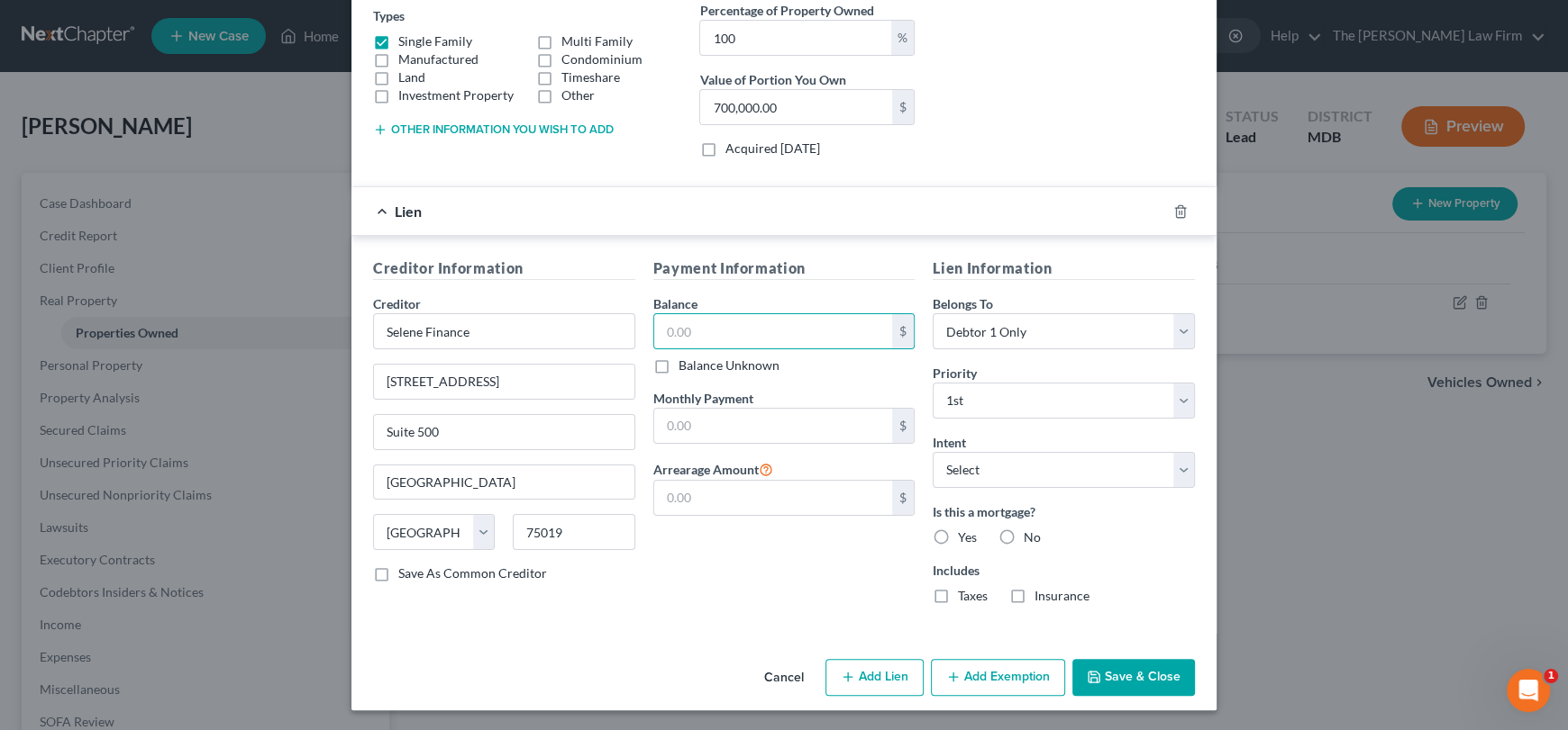
click at [679, 367] on label "Balance Unknown" at bounding box center [730, 365] width 101 height 18
click at [686, 367] on input "Balance Unknown" at bounding box center [691, 362] width 11 height 11
checkbox input "true"
type input "0.00"
click at [679, 369] on label "Balance Unknown" at bounding box center [730, 365] width 101 height 18
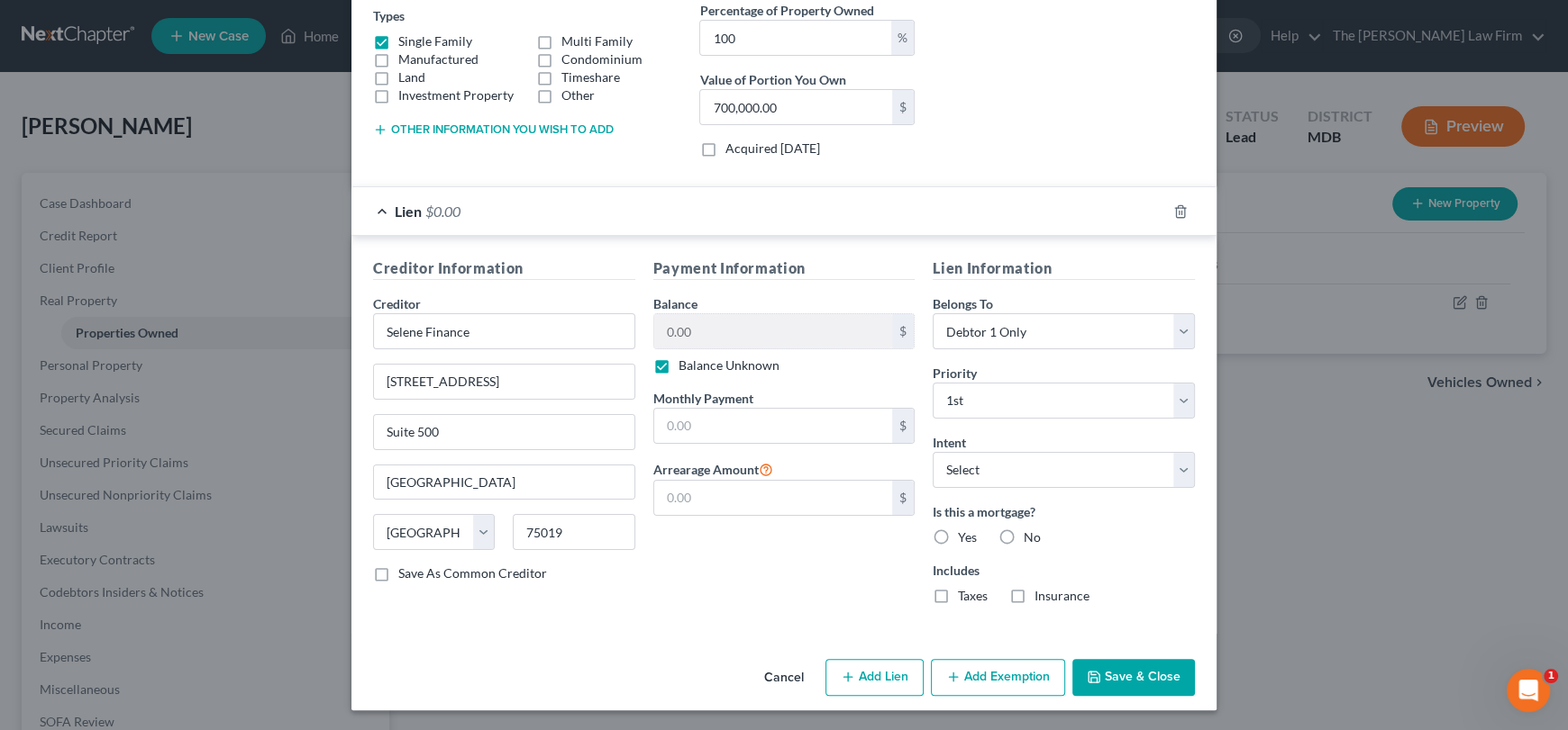
click at [686, 369] on input "Balance Unknown" at bounding box center [691, 362] width 11 height 11
checkbox input "false"
click at [683, 423] on input "text" at bounding box center [773, 426] width 239 height 34
type input "2,536.31"
click at [1056, 340] on select "Select Debtor 1 Only Debtor 2 Only Debtor 1 And Debtor 2 Only At Least One Of T…" at bounding box center [1064, 332] width 262 height 36
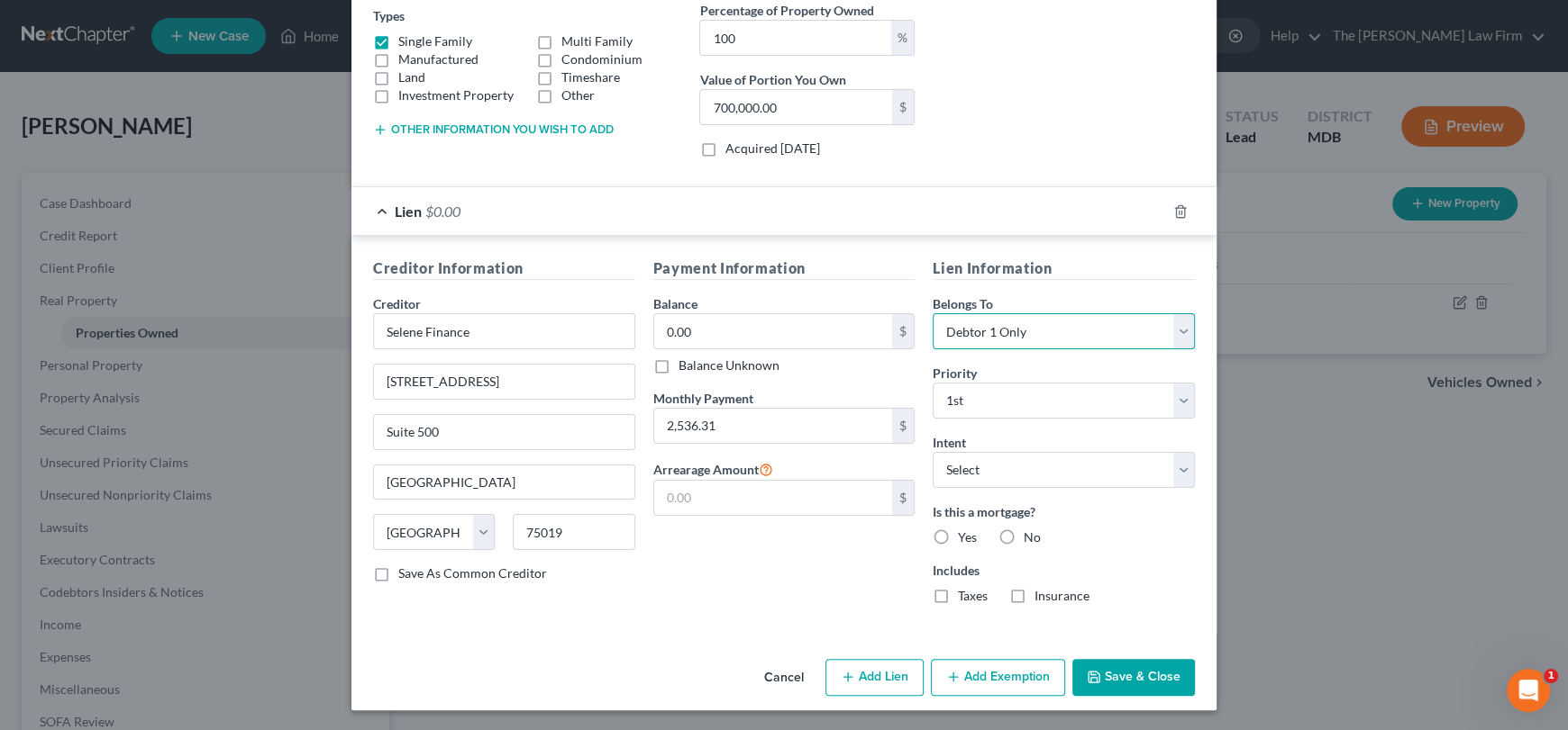
select select "3"
click at [933, 313] on select "Select Debtor 1 Only Debtor 2 Only Debtor 1 And Debtor 2 Only At Least One Of T…" at bounding box center [1064, 332] width 262 height 36
click at [1012, 467] on select "Select Surrender Redeem Reaffirm Avoid Other" at bounding box center [1064, 470] width 262 height 36
select select "4"
click at [933, 452] on select "Select Surrender Redeem Reaffirm Avoid Other" at bounding box center [1064, 470] width 262 height 36
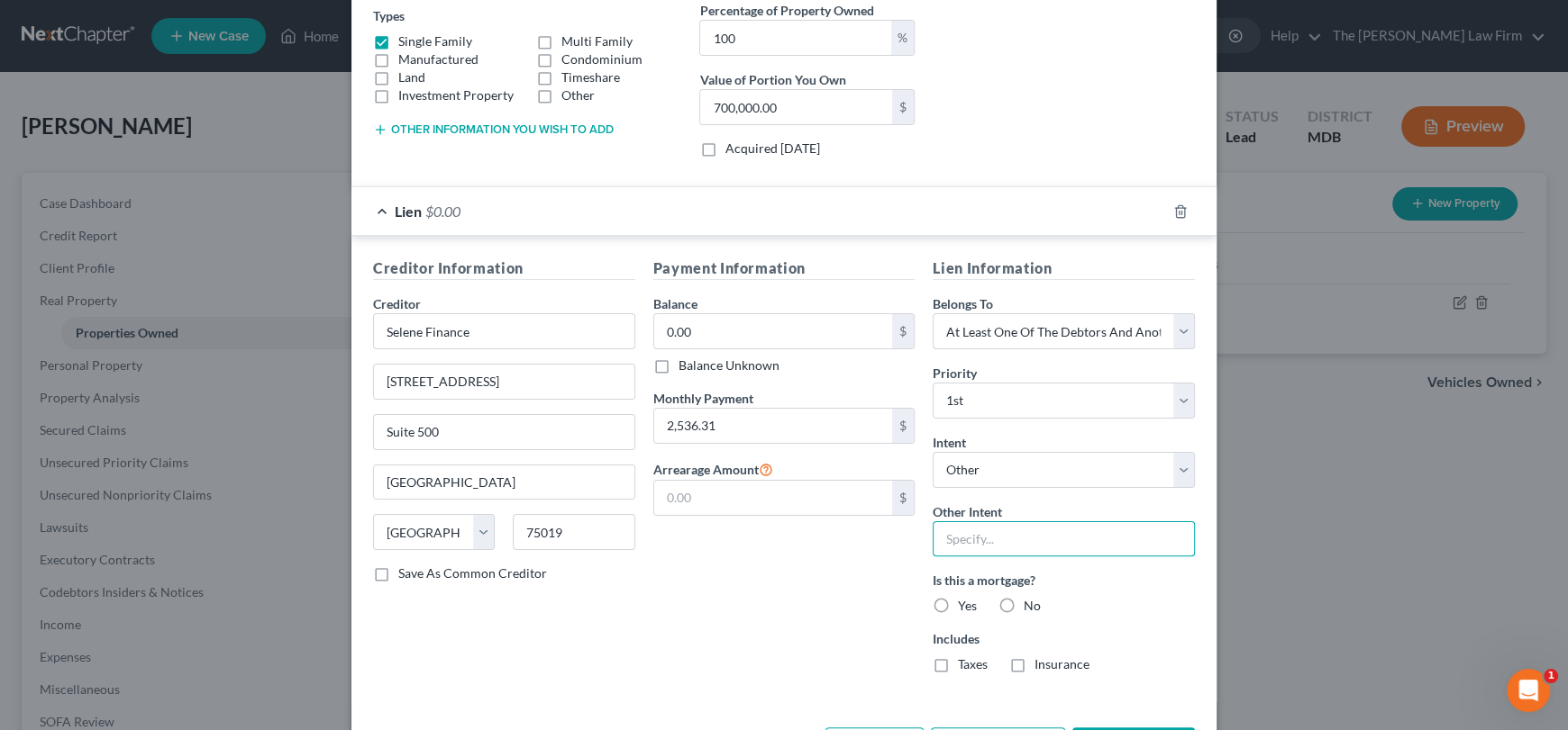
click at [971, 541] on input "text" at bounding box center [1064, 540] width 262 height 36
type input "Retain"
click at [958, 606] on label "Yes" at bounding box center [968, 606] width 19 height 18
click at [965, 606] on input "Yes" at bounding box center [970, 603] width 11 height 11
radio input "true"
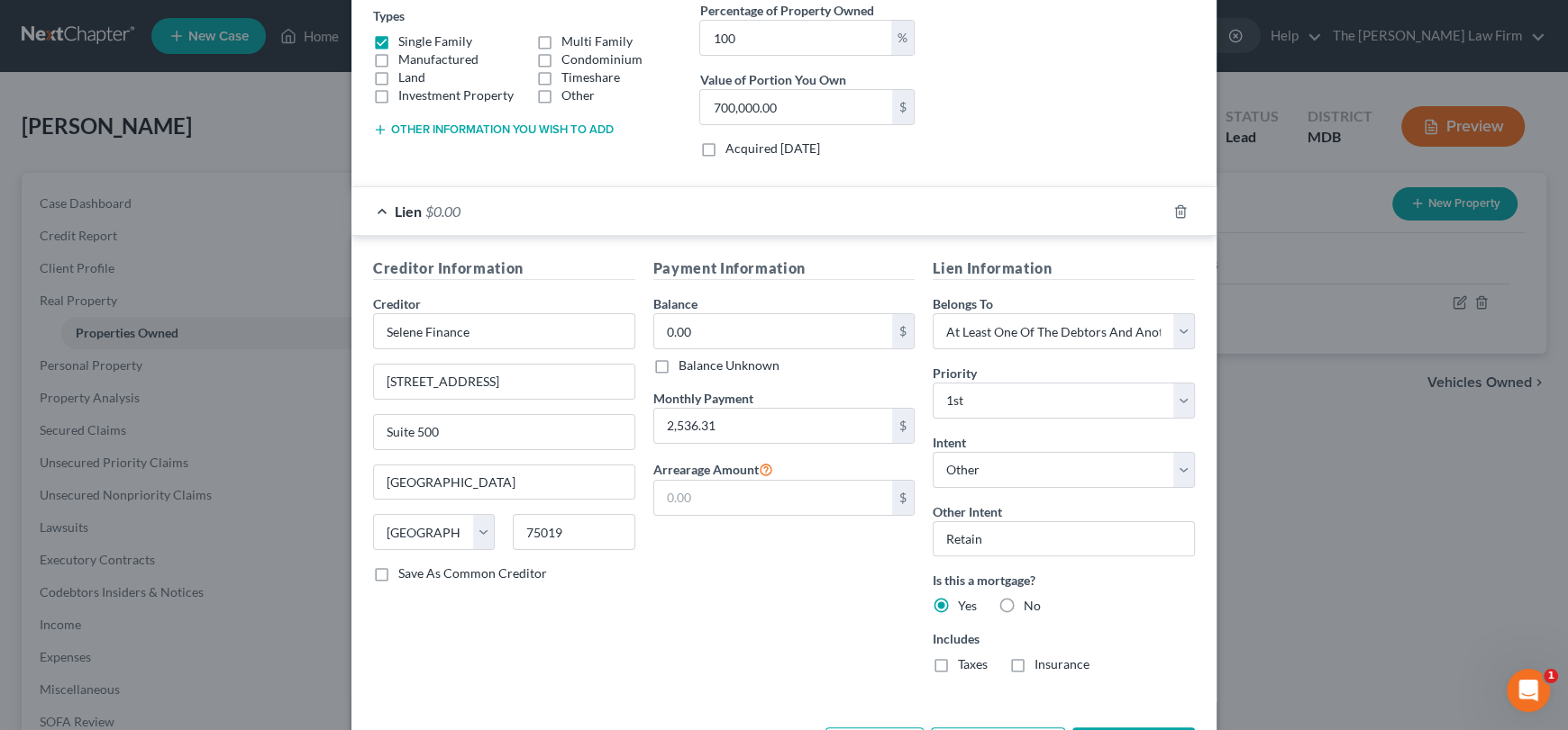
drag, startPoint x: 936, startPoint y: 663, endPoint x: 1034, endPoint y: 666, distance: 98.0
click at [958, 666] on label "Taxes" at bounding box center [972, 664] width 30 height 18
click at [1034, 664] on label "Insurance" at bounding box center [1061, 664] width 54 height 18
click at [1042, 664] on input "Insurance" at bounding box center [1048, 661] width 11 height 11
checkbox input "true"
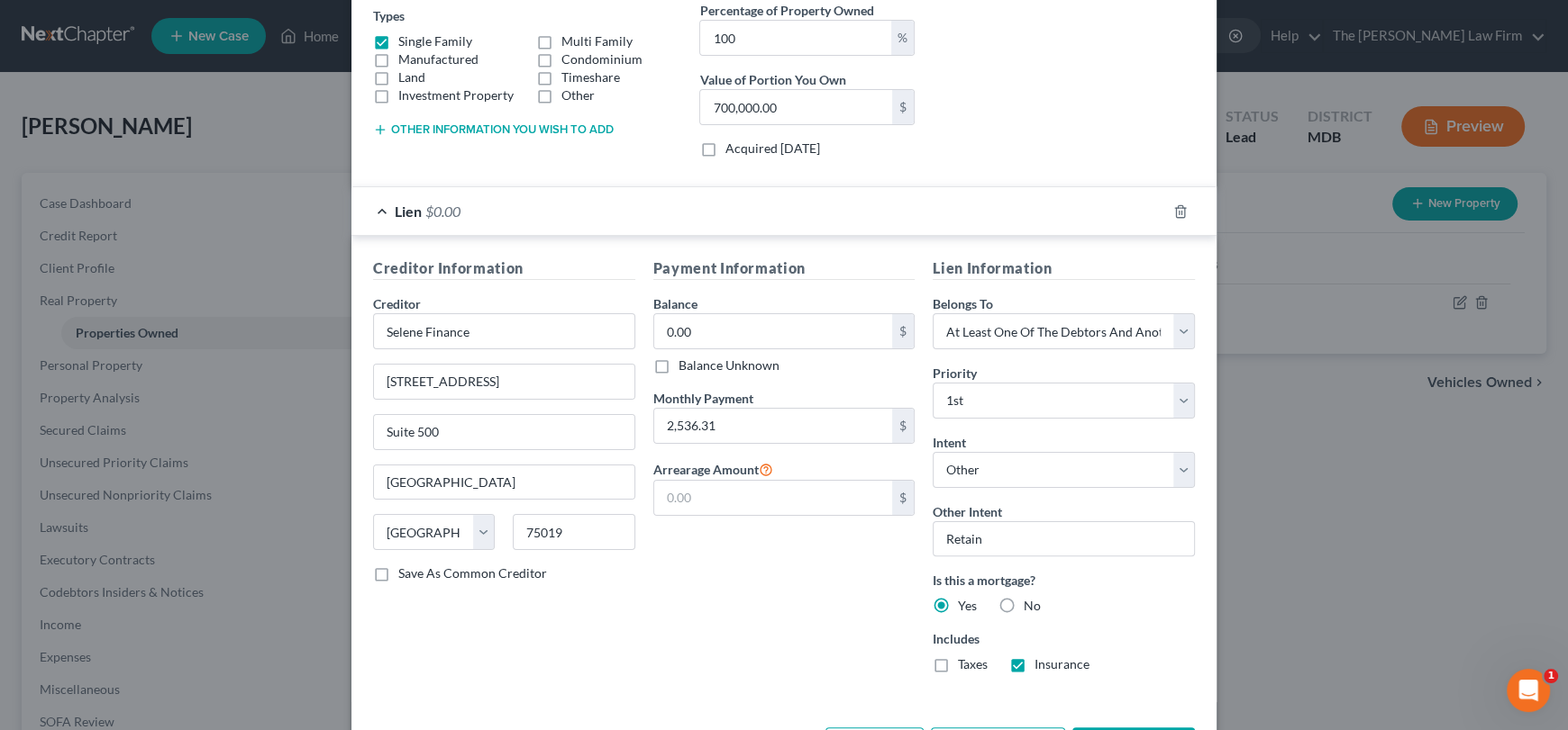
click at [958, 666] on label "Taxes" at bounding box center [972, 664] width 30 height 18
click at [965, 666] on input "Taxes" at bounding box center [970, 661] width 11 height 11
checkbox input "true"
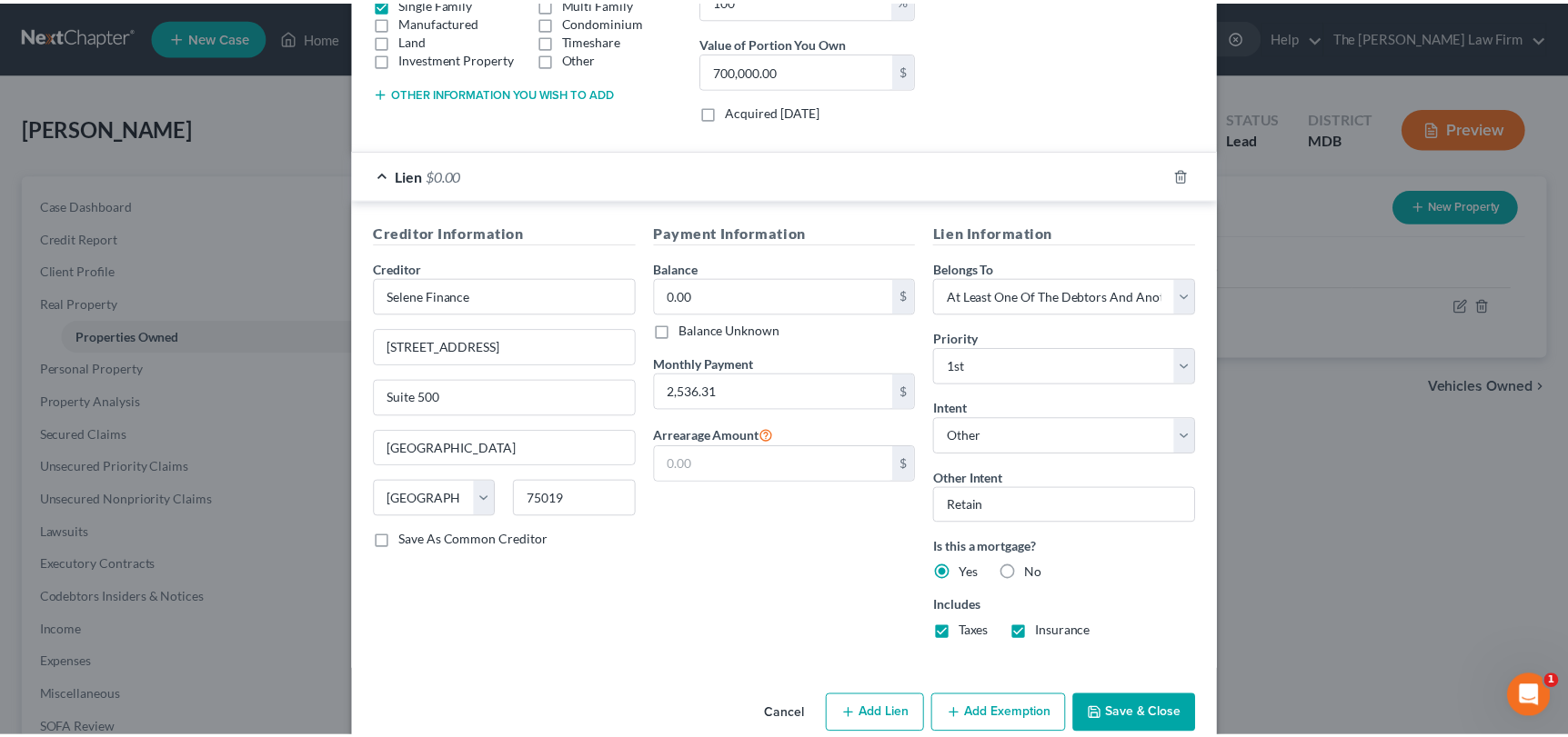
scroll to position [387, 0]
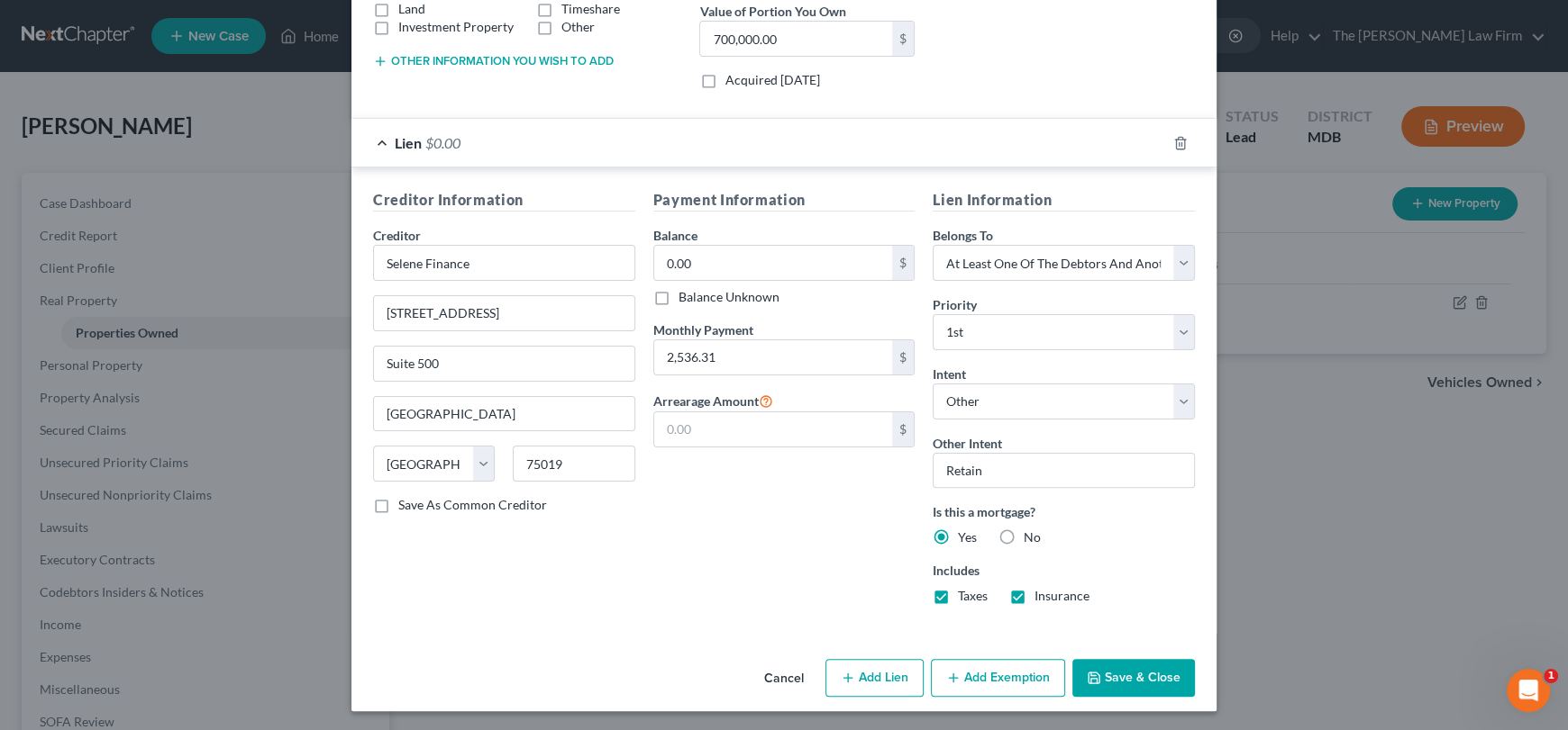
click at [1138, 685] on button "Save & Close" at bounding box center [1134, 678] width 122 height 38
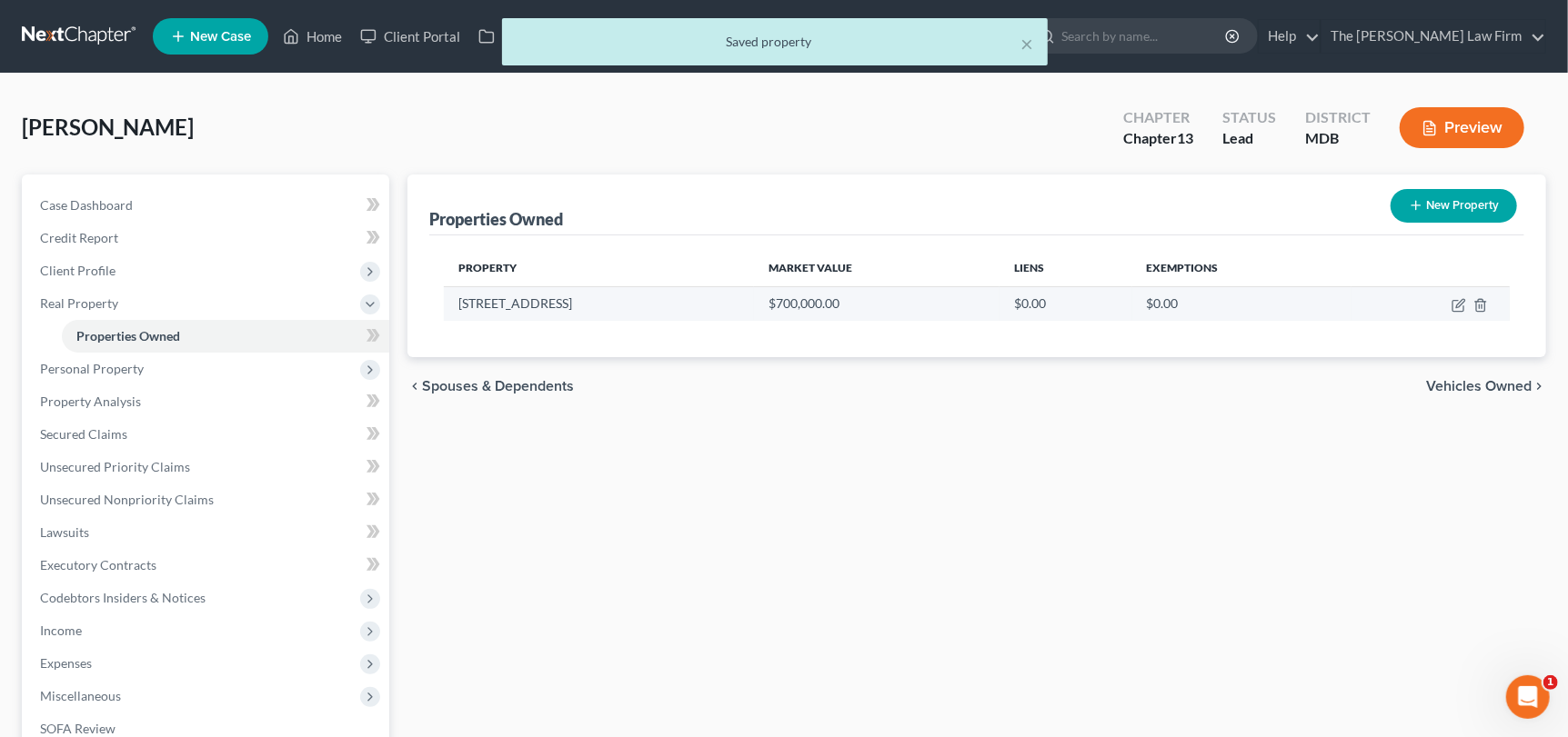
drag, startPoint x: 591, startPoint y: 304, endPoint x: 454, endPoint y: 301, distance: 137.0
click at [454, 301] on td "[STREET_ADDRESS]" at bounding box center [598, 304] width 310 height 35
copy td "[STREET_ADDRESS]"
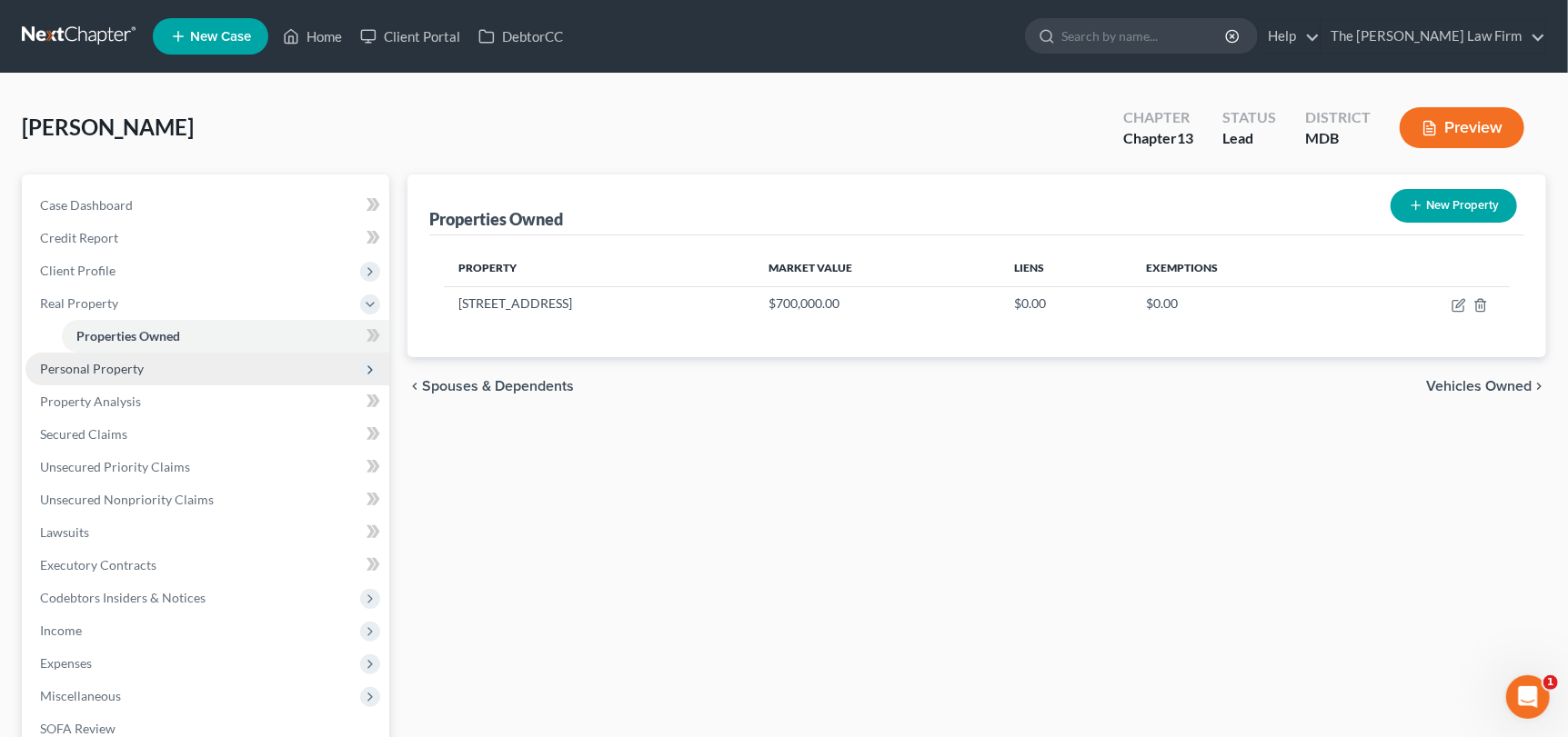
click at [69, 366] on span "Personal Property" at bounding box center [91, 368] width 103 height 15
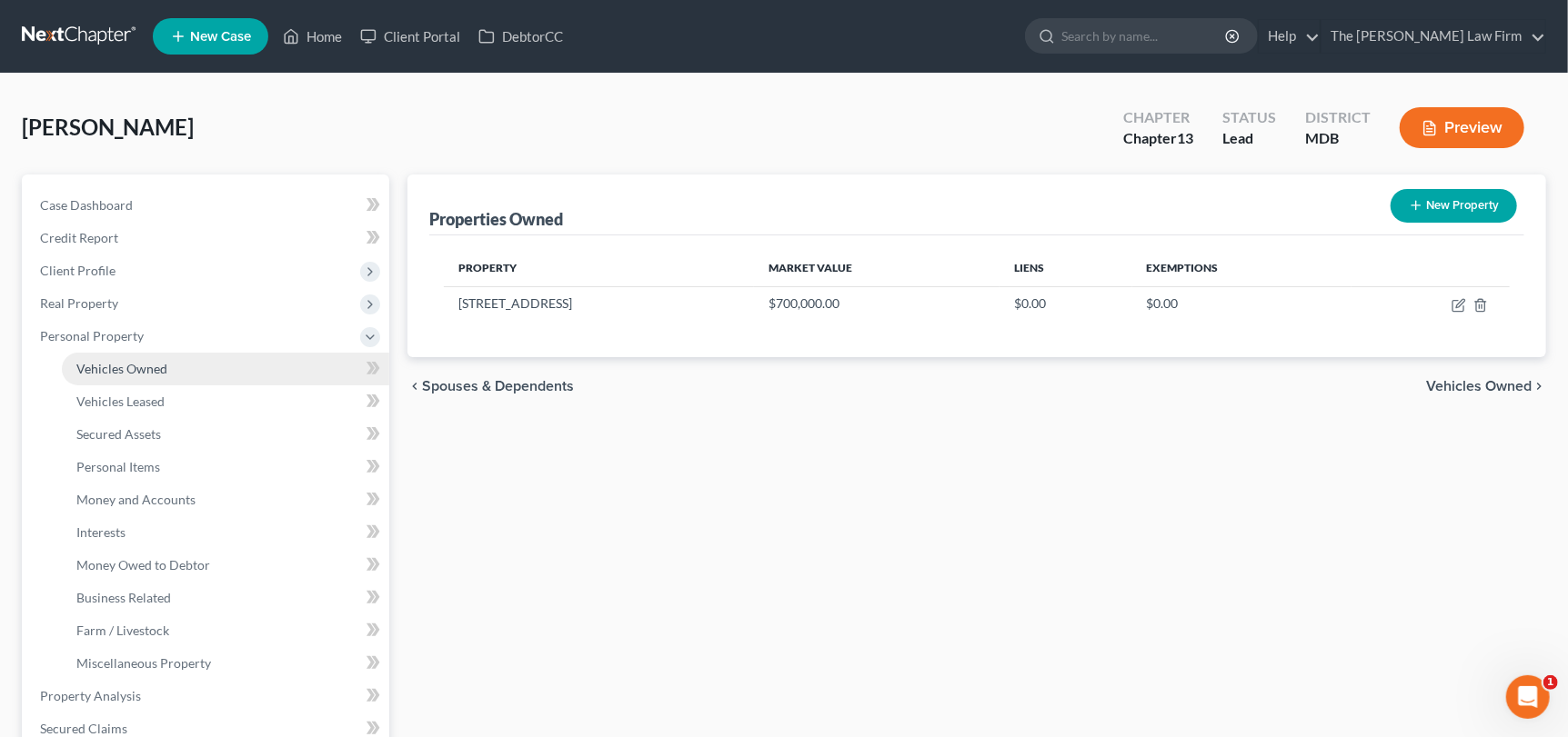
click at [126, 361] on span "Vehicles Owned" at bounding box center [122, 368] width 91 height 15
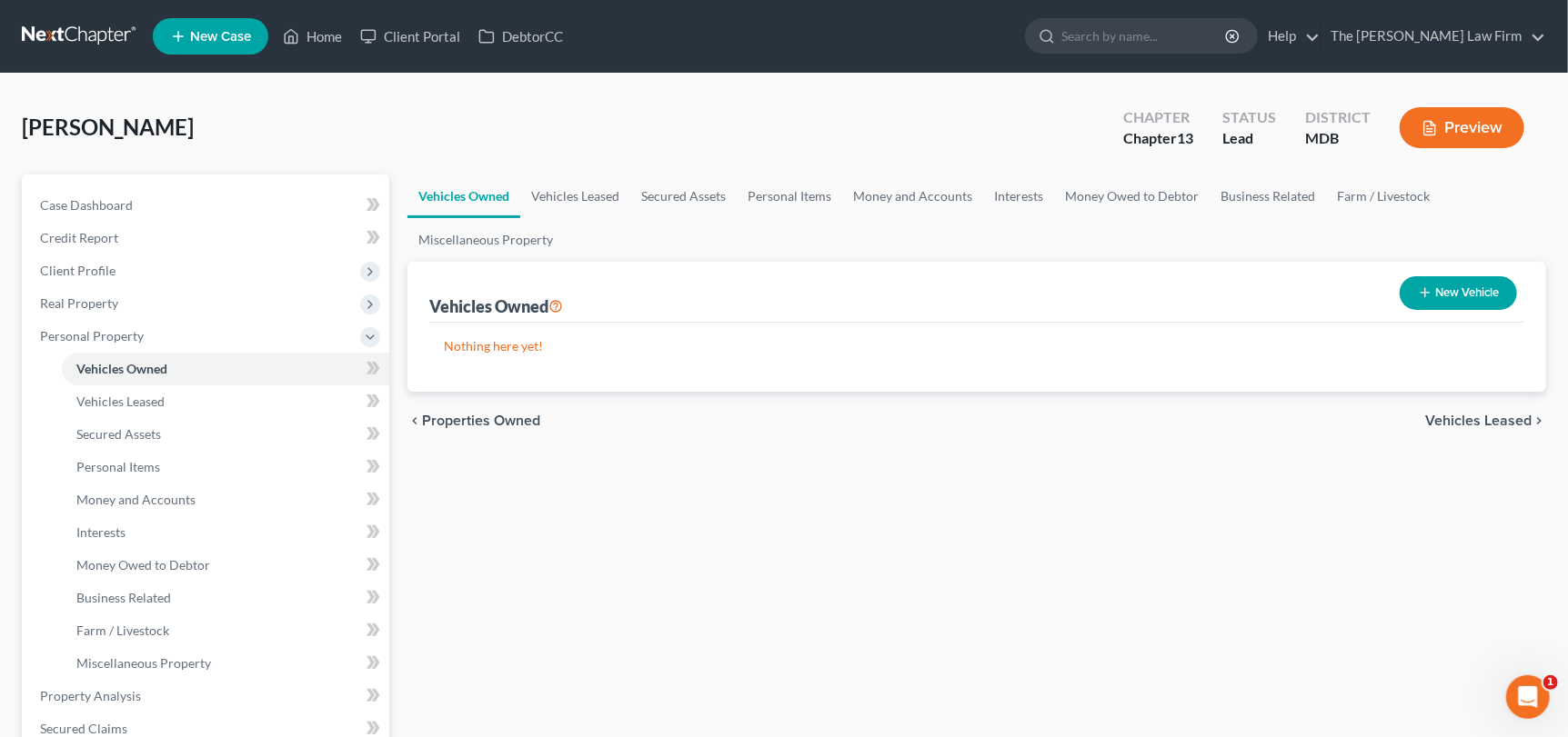
click at [1449, 278] on button "New Vehicle" at bounding box center [1459, 293] width 118 height 34
select select "0"
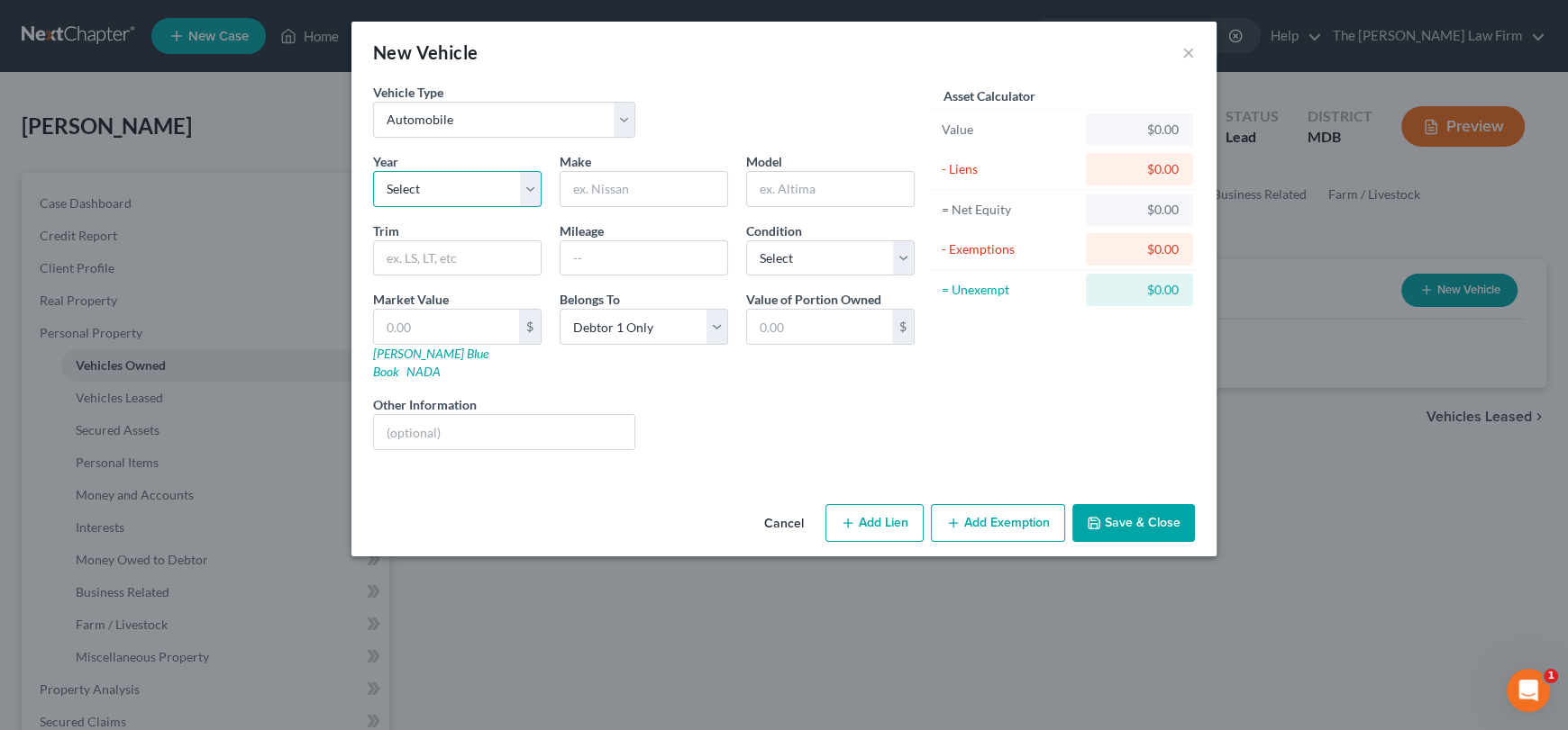
drag, startPoint x: 431, startPoint y: 194, endPoint x: 431, endPoint y: 204, distance: 10.0
click at [431, 194] on select "Select 2026 2025 2024 2023 2022 2021 2020 2019 2018 2017 2016 2015 2014 2013 20…" at bounding box center [457, 189] width 168 height 36
select select "9"
click at [373, 171] on select "Select 2026 2025 2024 2023 2022 2021 2020 2019 2018 2017 2016 2015 2014 2013 20…" at bounding box center [457, 189] width 168 height 36
click at [632, 189] on input "text" at bounding box center [643, 189] width 166 height 34
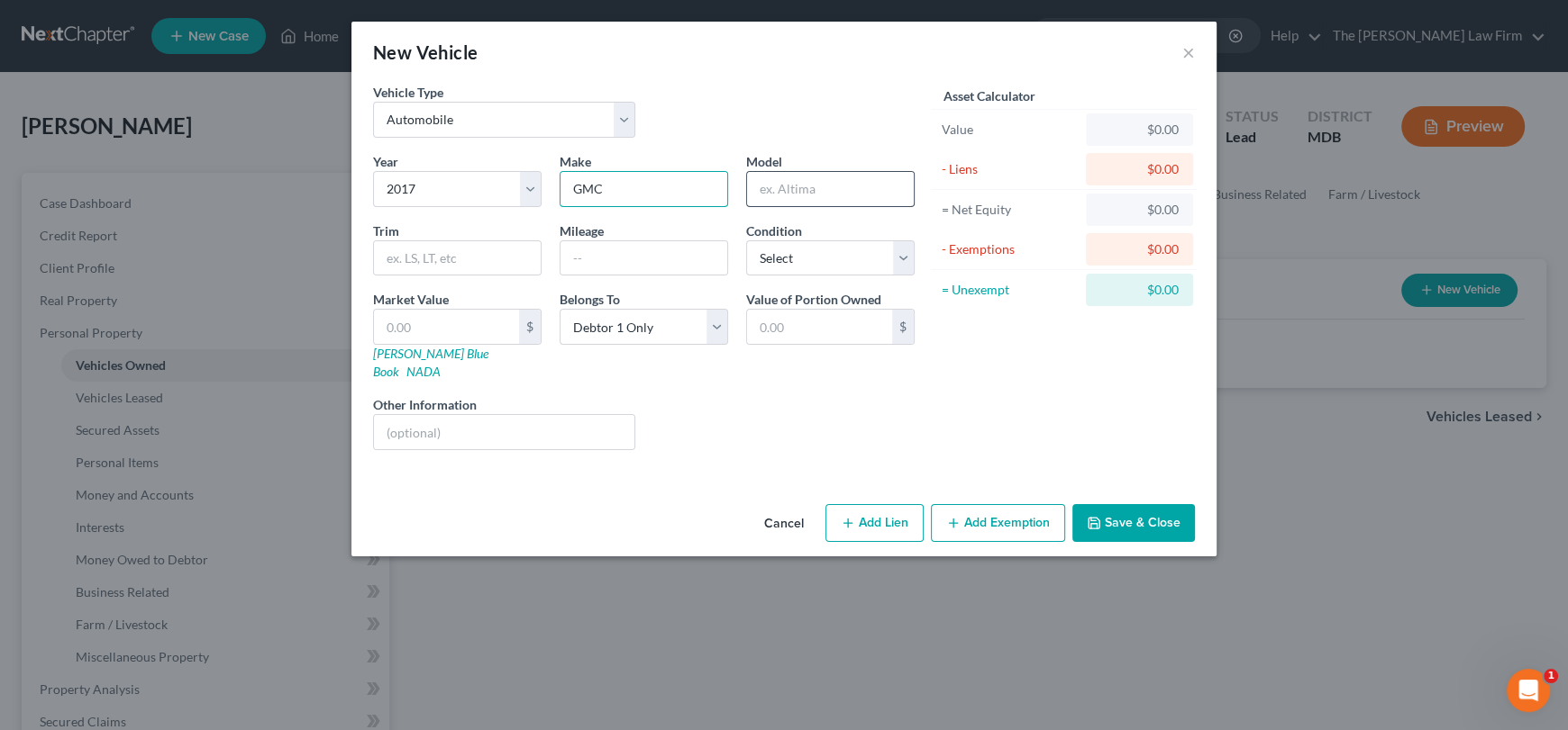
type input "GMC"
click at [789, 182] on input "text" at bounding box center [830, 189] width 166 height 34
drag, startPoint x: 628, startPoint y: 193, endPoint x: 594, endPoint y: 188, distance: 34.4
click at [540, 194] on div "Year Select 2026 2025 2024 2023 2022 2021 2020 2019 2018 2017 2016 2015 2014 20…" at bounding box center [643, 308] width 559 height 312
click at [793, 191] on input "text" at bounding box center [830, 189] width 166 height 34
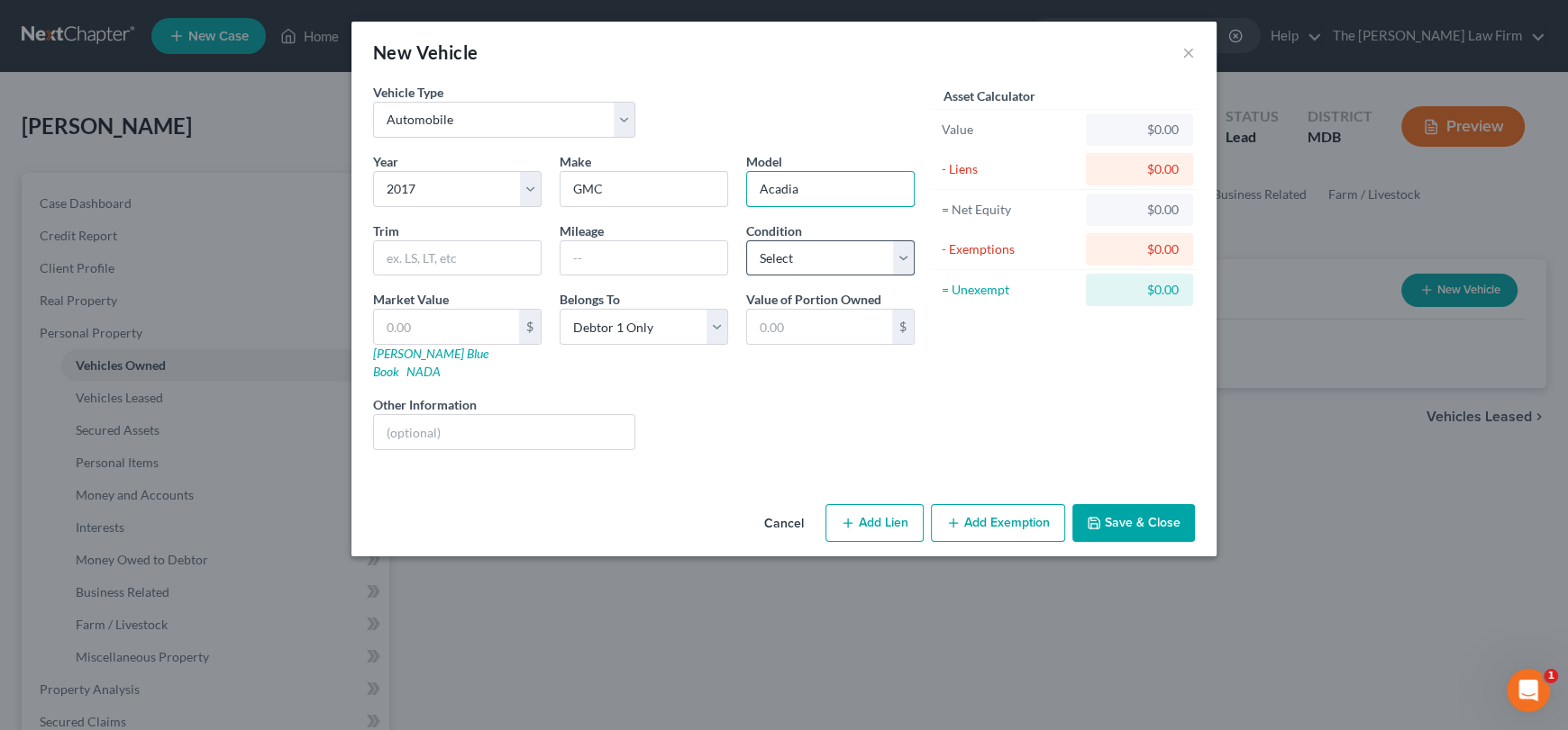
type input "Acadia"
drag, startPoint x: 836, startPoint y: 264, endPoint x: 838, endPoint y: 274, distance: 10.2
click at [836, 264] on select "Select Excellent Very Good Good Fair Poor" at bounding box center [830, 259] width 168 height 36
select select "2"
click at [746, 241] on select "Select Excellent Very Good Good Fair Poor" at bounding box center [830, 259] width 168 height 36
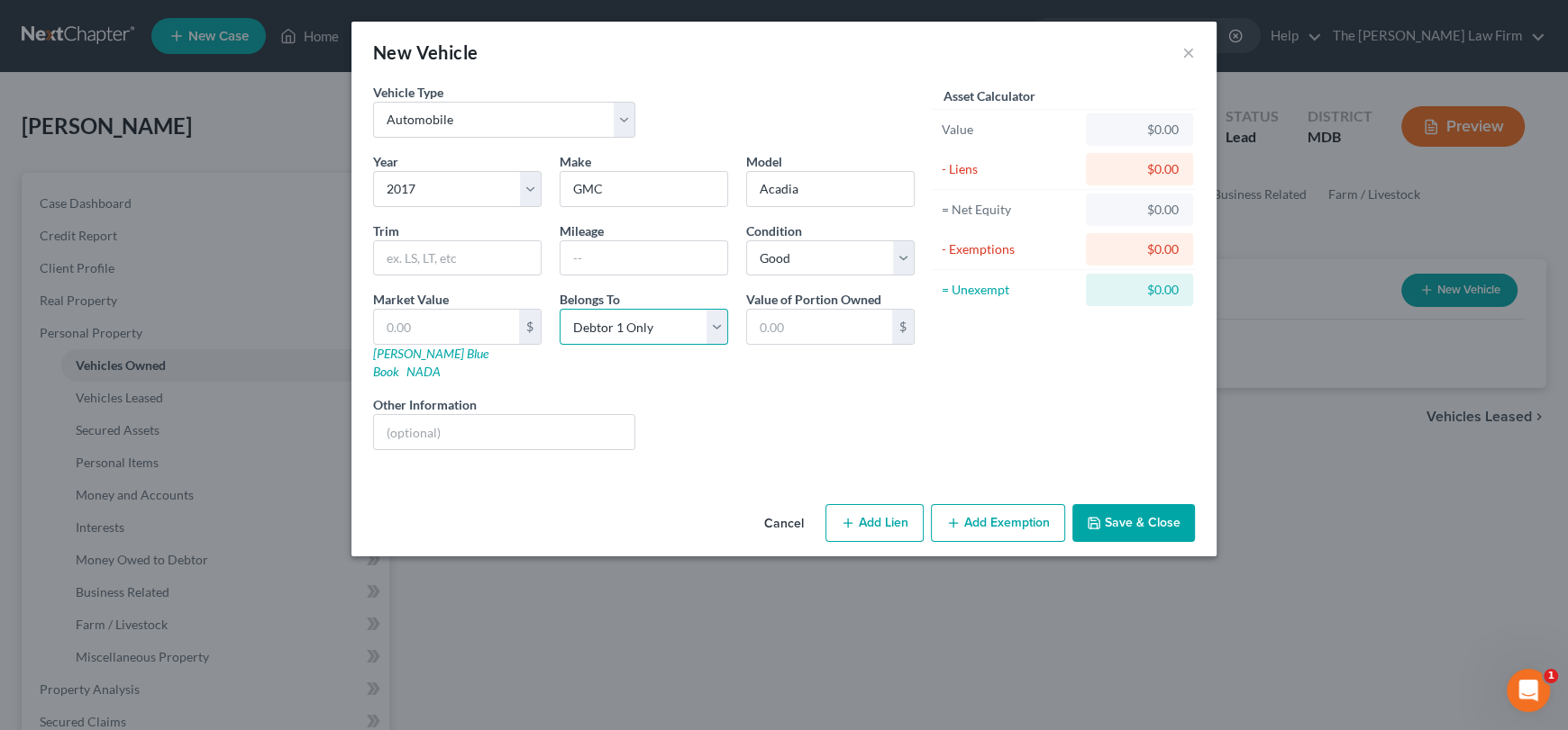
click at [642, 334] on select "Select Debtor 1 Only Debtor 2 Only Debtor 1 And Debtor 2 Only At Least One Of T…" at bounding box center [643, 327] width 168 height 36
select select "3"
click at [559, 309] on select "Select Debtor 1 Only Debtor 2 Only Debtor 1 And Debtor 2 Only At Least One Of T…" at bounding box center [643, 327] width 168 height 36
click at [585, 264] on input "text" at bounding box center [643, 259] width 166 height 34
type input "150000"
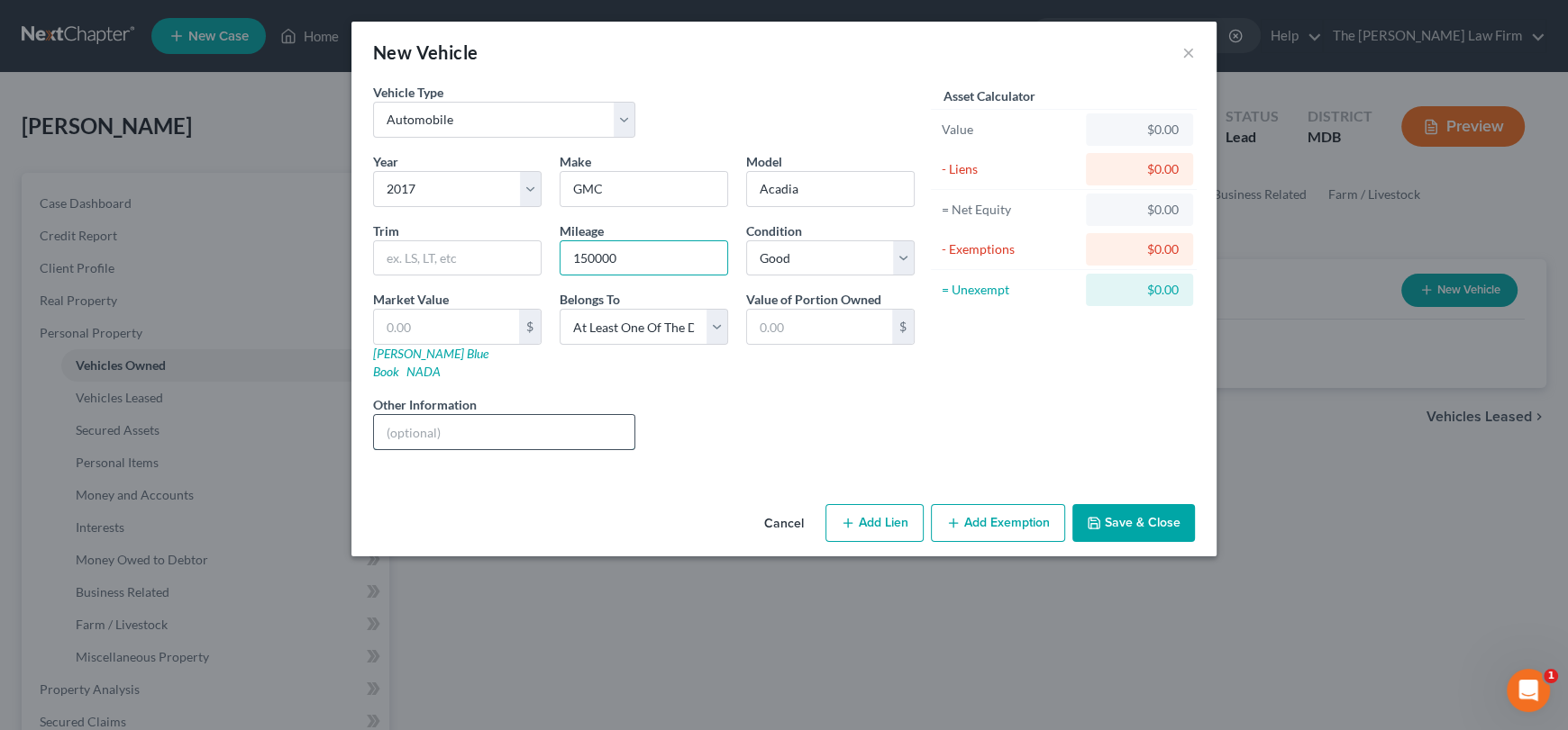
click at [588, 416] on input "text" at bounding box center [504, 433] width 260 height 34
click at [599, 416] on input "keeping" at bounding box center [504, 433] width 260 height 34
type input "keeping"
click at [1129, 514] on button "Save & Close" at bounding box center [1134, 524] width 122 height 38
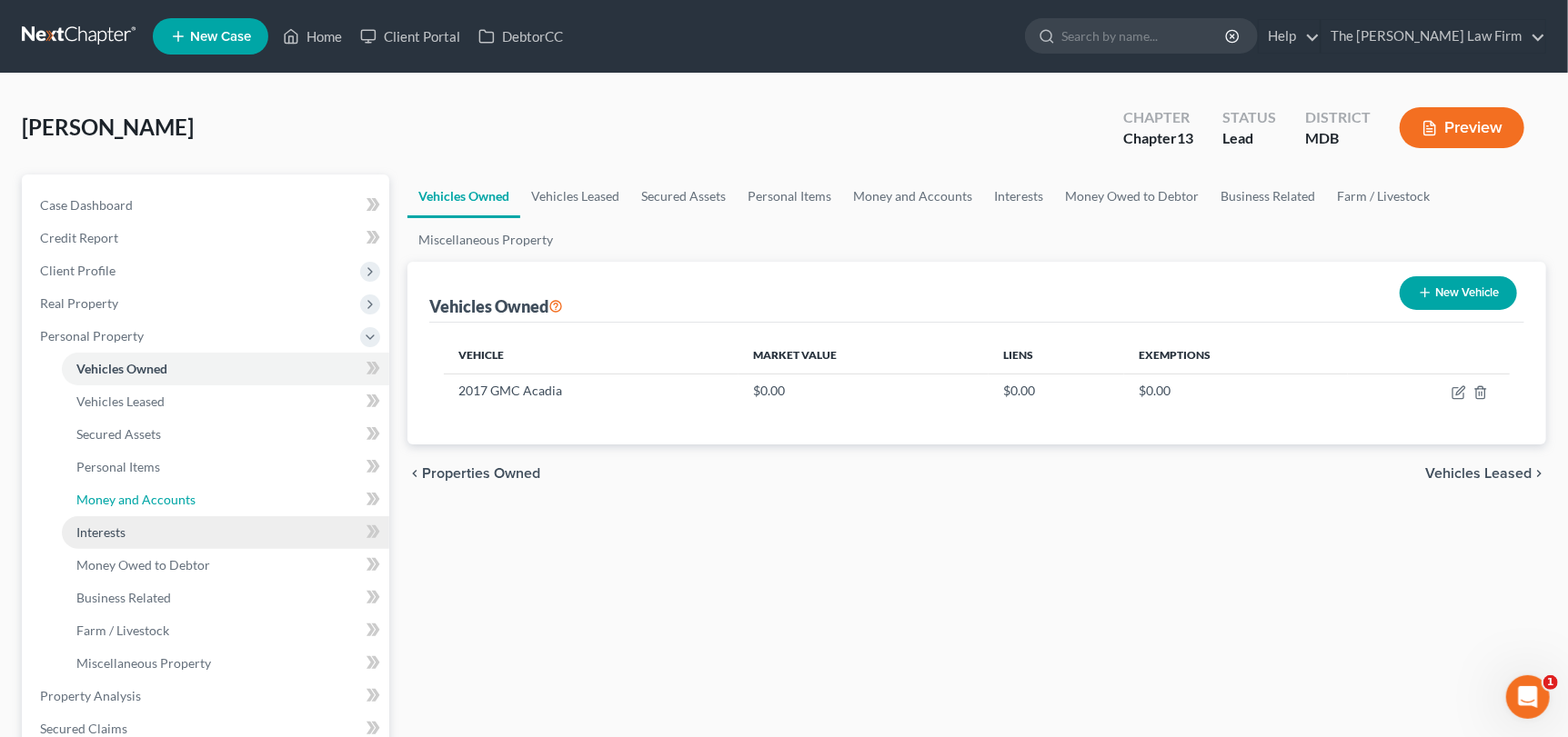
drag, startPoint x: 145, startPoint y: 501, endPoint x: 166, endPoint y: 527, distance: 33.4
click at [145, 501] on span "Money and Accounts" at bounding box center [135, 500] width 119 height 15
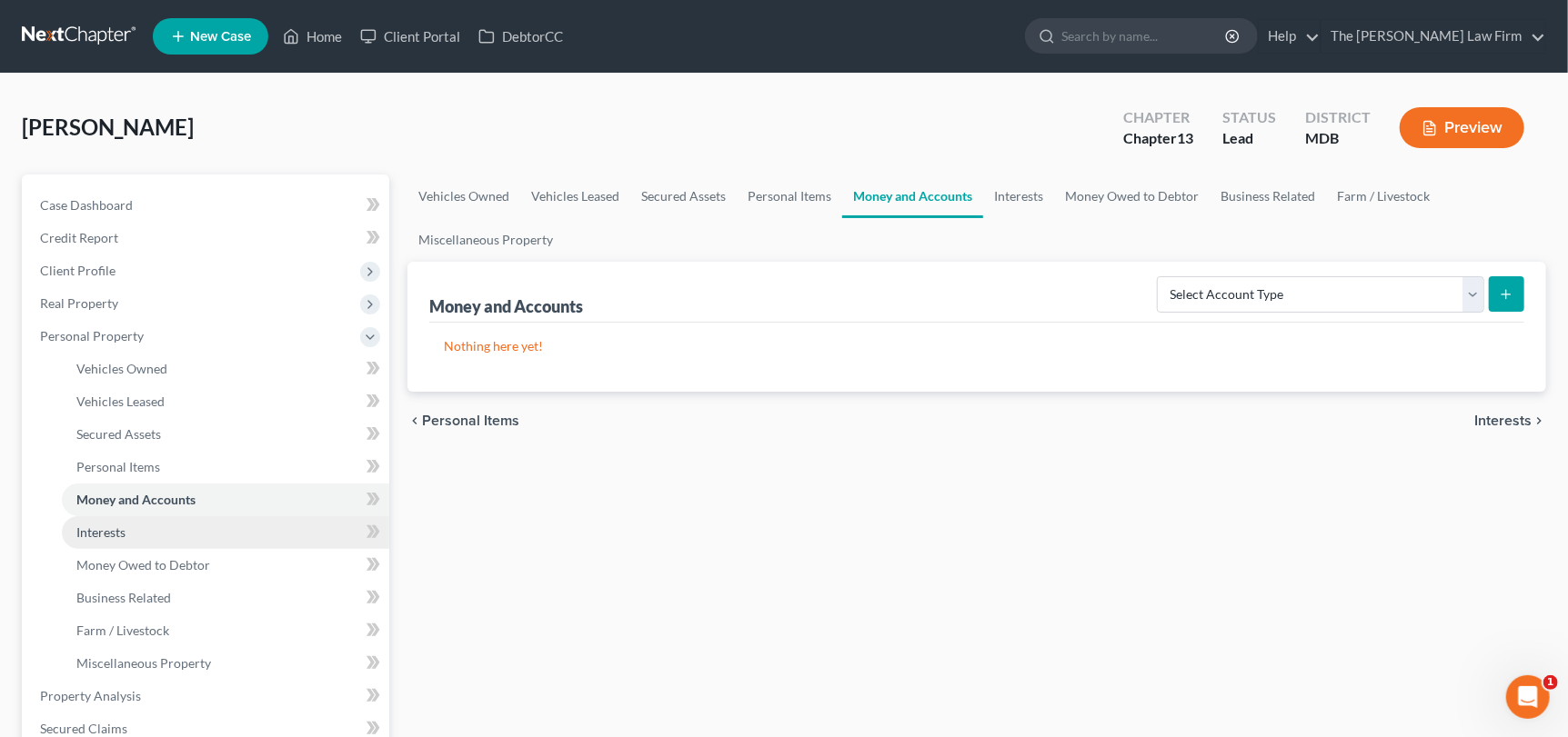
click at [136, 530] on link "Interests" at bounding box center [225, 532] width 327 height 33
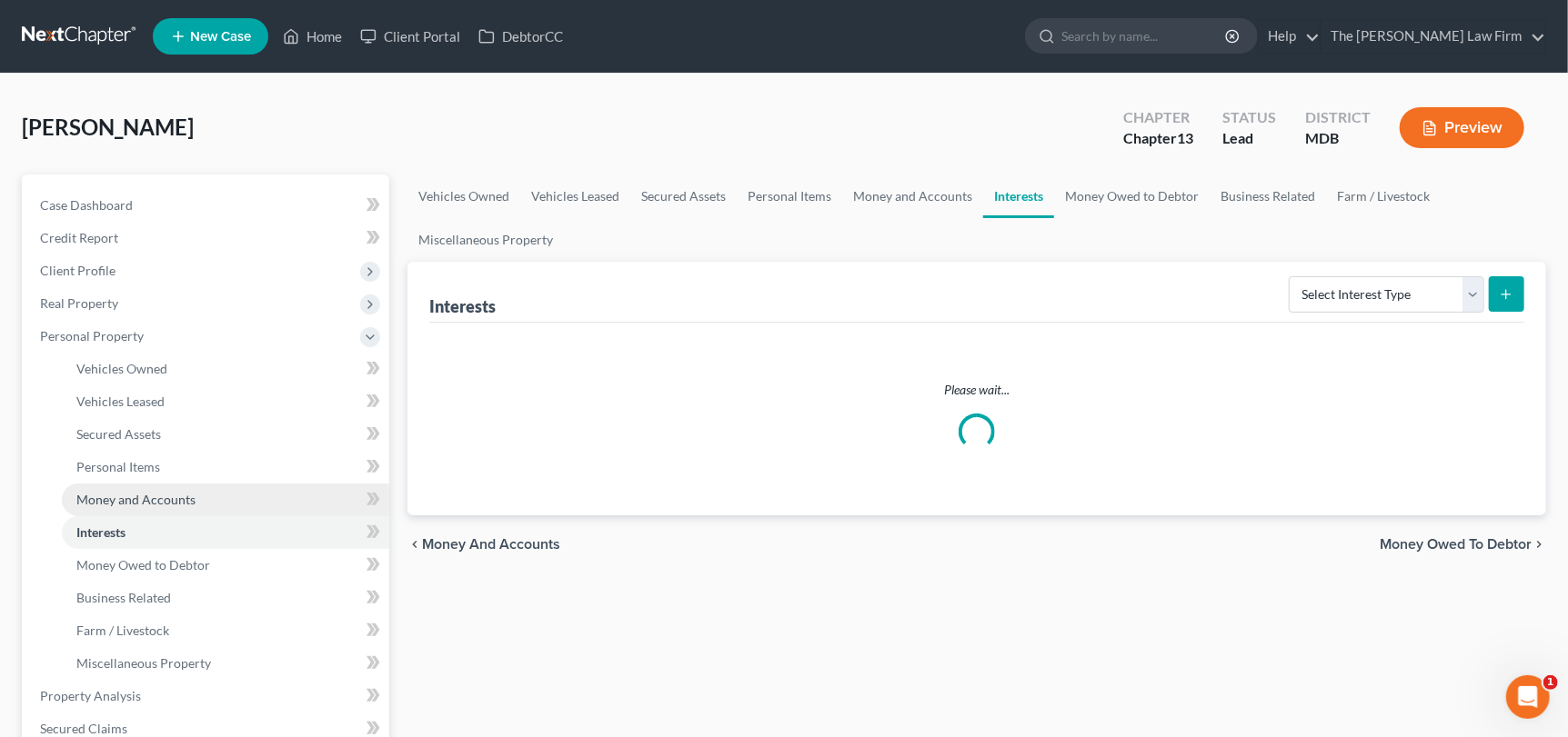
click at [166, 499] on span "Money and Accounts" at bounding box center [135, 500] width 119 height 15
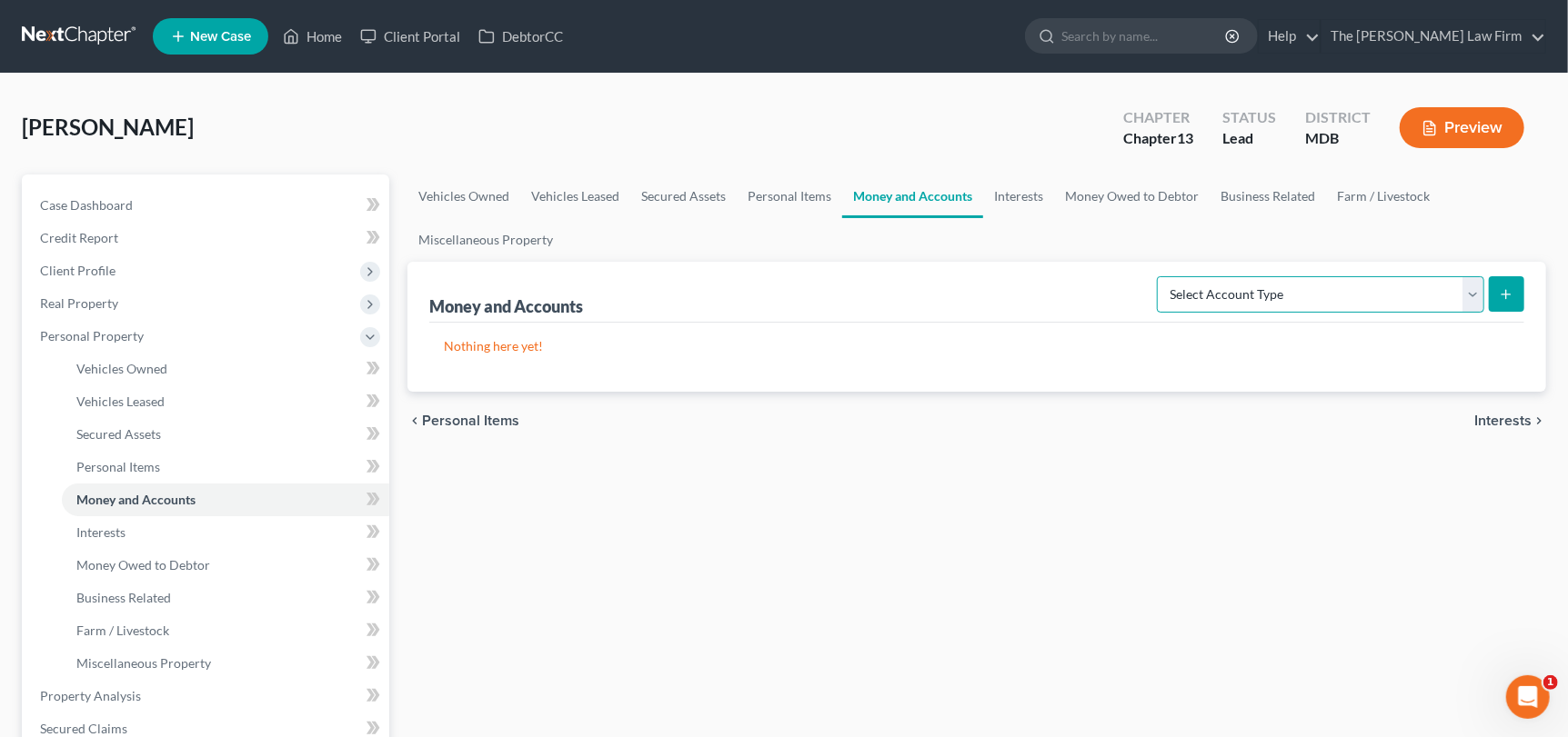
click at [1472, 295] on select "Select Account Type Brokerage Cash on Hand Certificates of Deposit Checking Acc…" at bounding box center [1320, 295] width 327 height 37
select select "checking"
click at [1162, 277] on select "Select Account Type Brokerage Cash on Hand Certificates of Deposit Checking Acc…" at bounding box center [1320, 295] width 327 height 37
click at [1508, 293] on icon "submit" at bounding box center [1505, 294] width 14 height 14
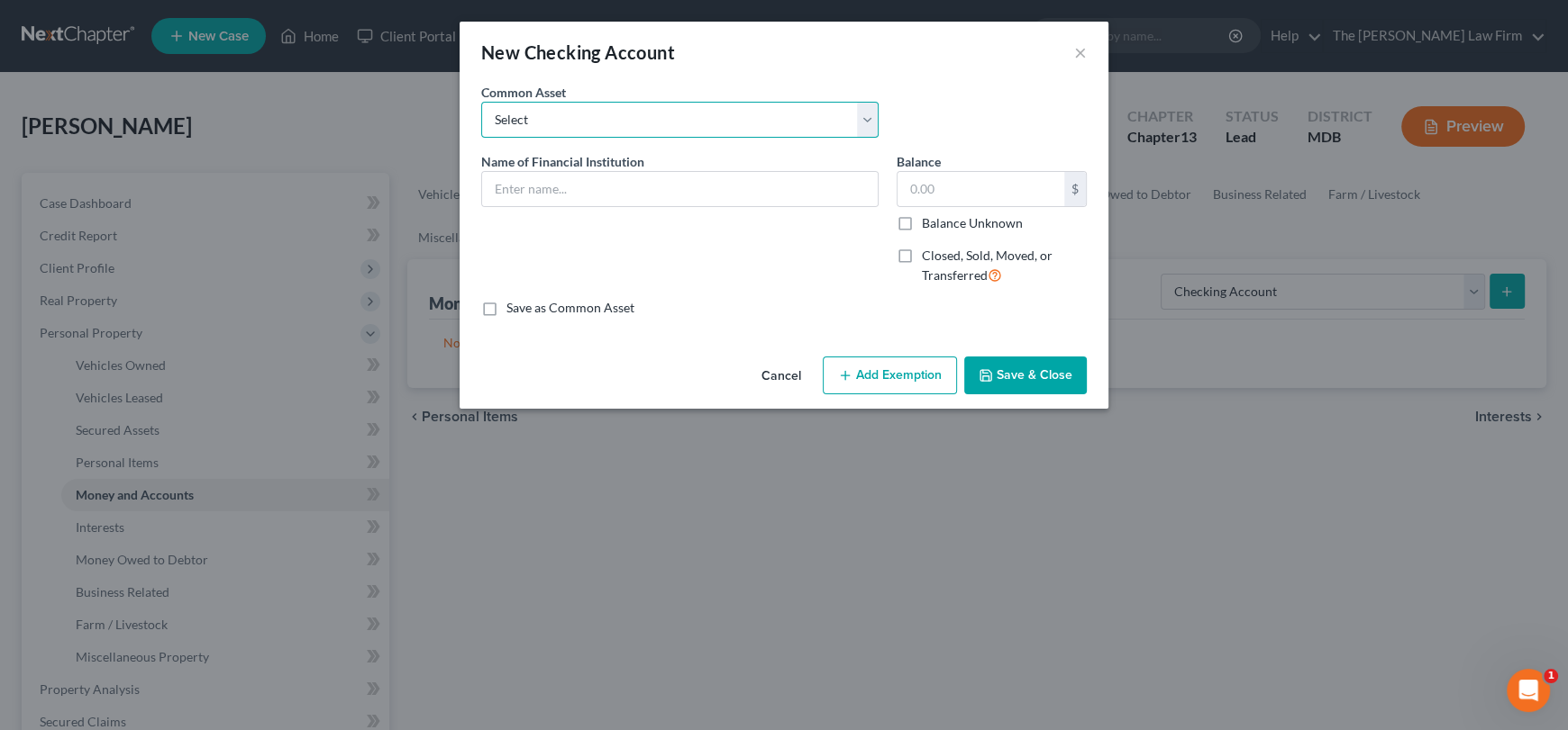
click at [584, 131] on select "Select Credit [DATE] SoFi Prince [PERSON_NAME]'s Community Federal Credit Union…" at bounding box center [680, 120] width 398 height 36
drag, startPoint x: 619, startPoint y: 119, endPoint x: 571, endPoint y: 168, distance: 68.6
click at [619, 119] on select "Select Credit [DATE] SoFi Prince [PERSON_NAME]'s Community Federal Credit Union…" at bounding box center [680, 120] width 398 height 36
click at [561, 182] on input "text" at bounding box center [680, 189] width 396 height 34
type input "CHASE"
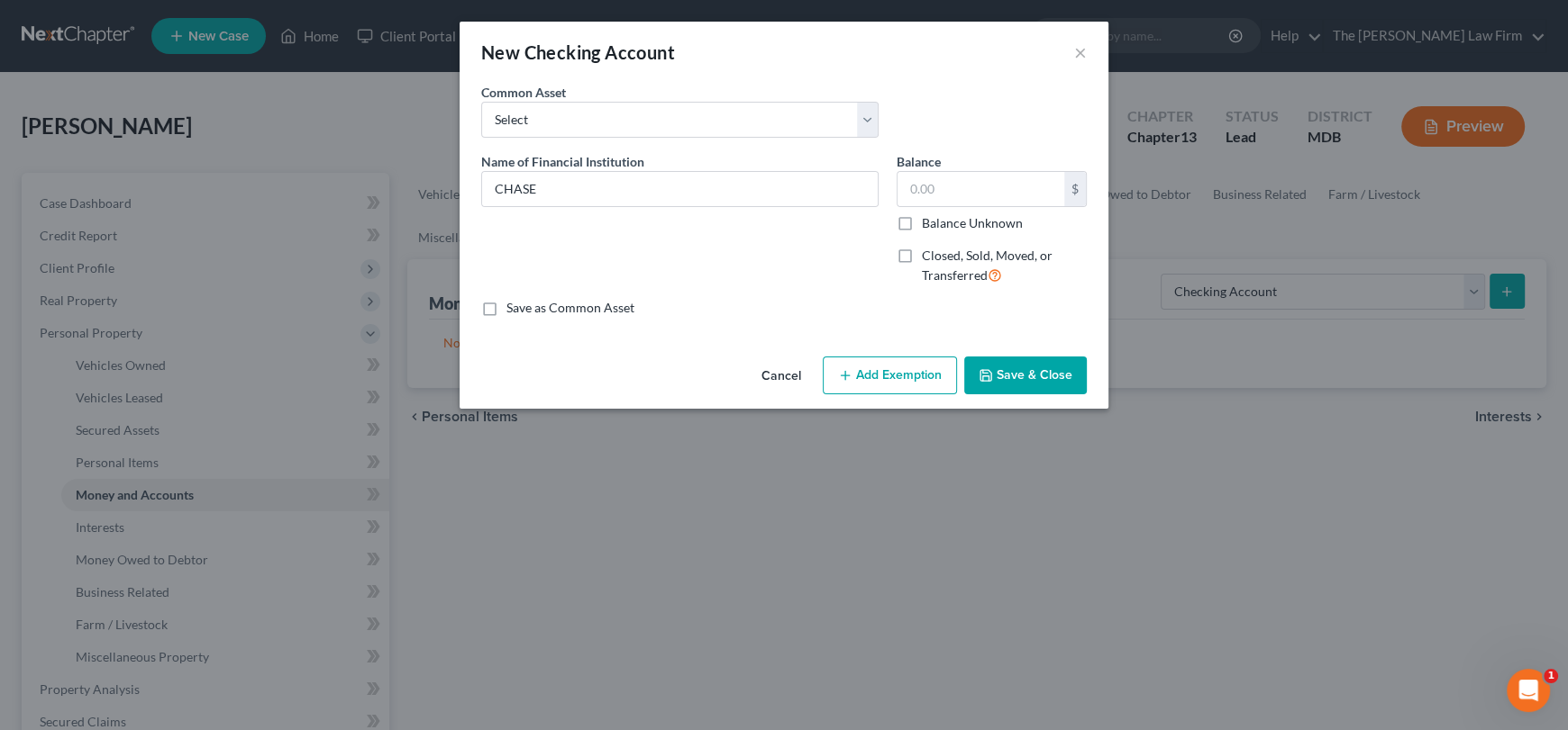
click at [473, 296] on div "Name of Financial Institution * CHASE" at bounding box center [680, 225] width 416 height 148
drag, startPoint x: 488, startPoint y: 306, endPoint x: 977, endPoint y: 207, distance: 498.9
click at [507, 306] on label "Save as Common Asset" at bounding box center [571, 308] width 128 height 18
click at [513, 306] on input "Save as Common Asset" at bounding box center [519, 305] width 11 height 11
checkbox input "true"
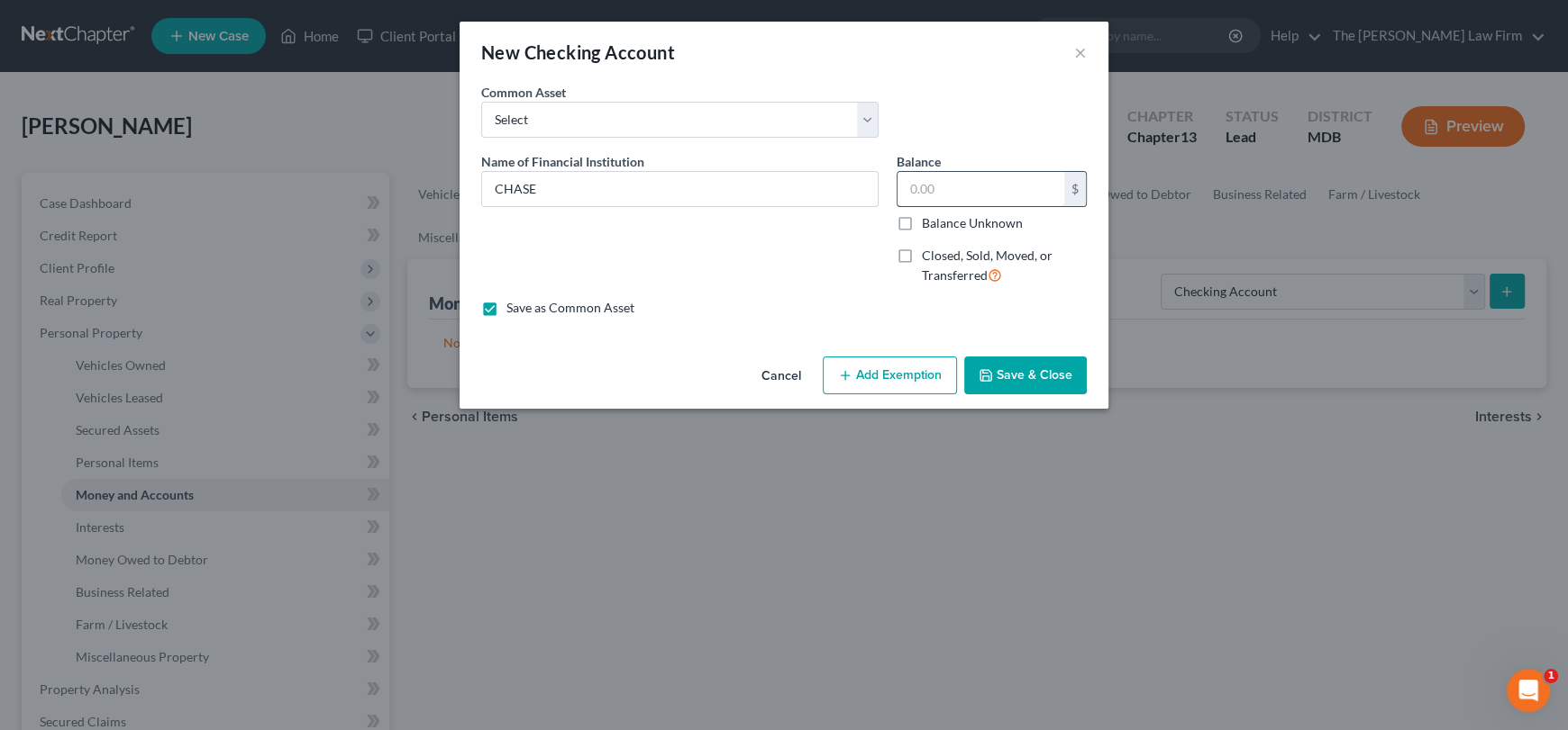
click at [967, 175] on input "text" at bounding box center [981, 189] width 166 height 34
type input "43.05"
click at [1056, 390] on button "Save & Close" at bounding box center [1026, 376] width 122 height 38
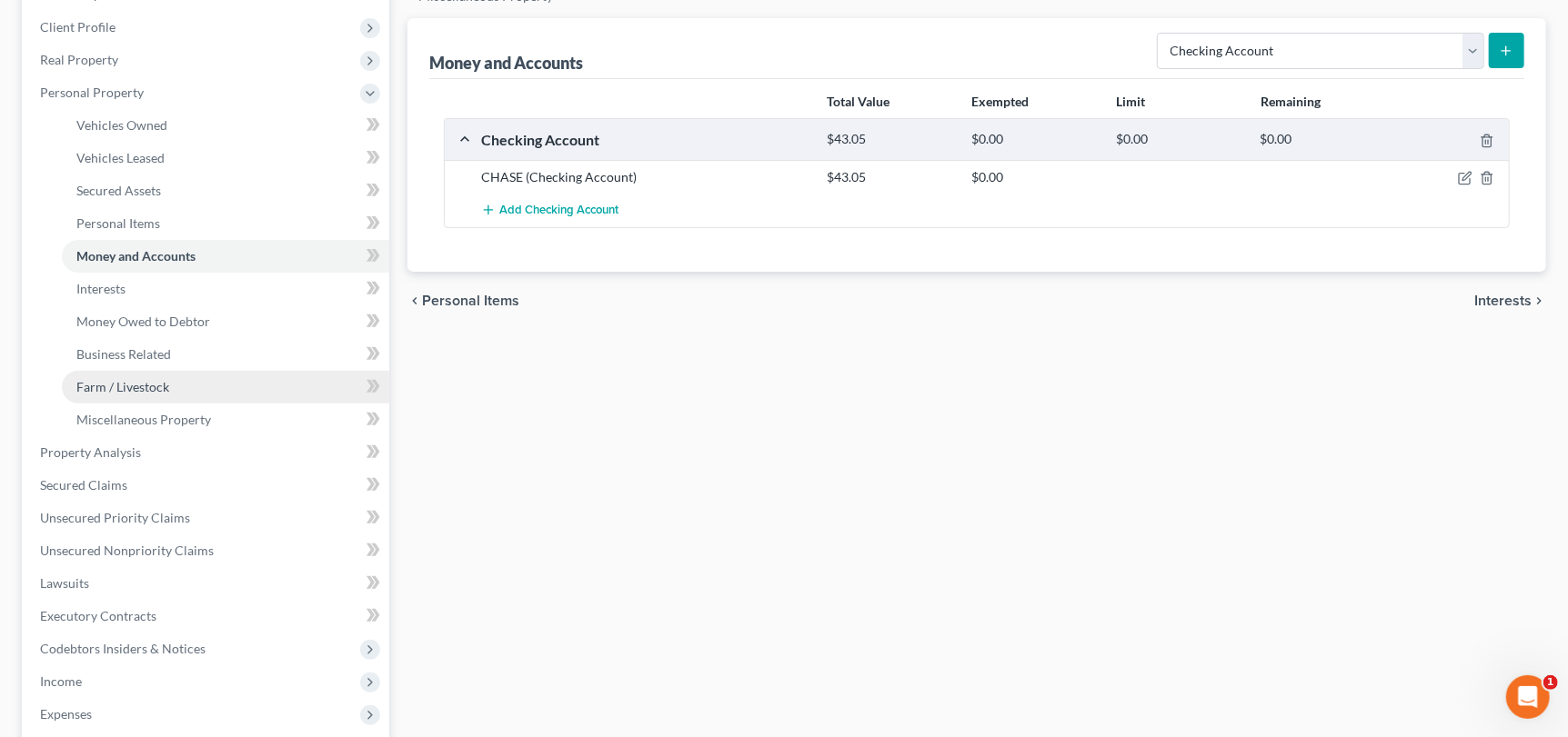
scroll to position [272, 0]
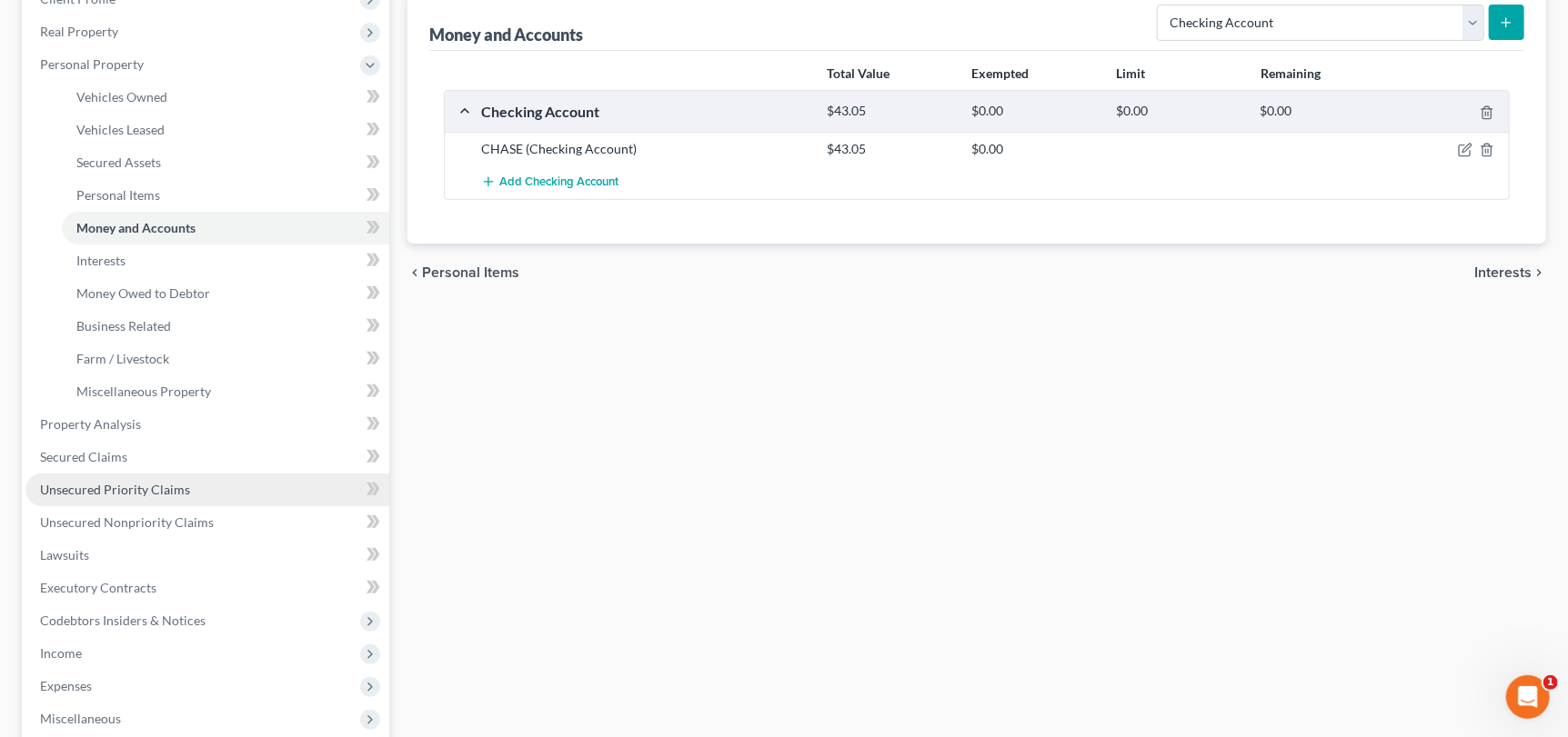
click at [180, 483] on span "Unsecured Priority Claims" at bounding box center [115, 490] width 151 height 15
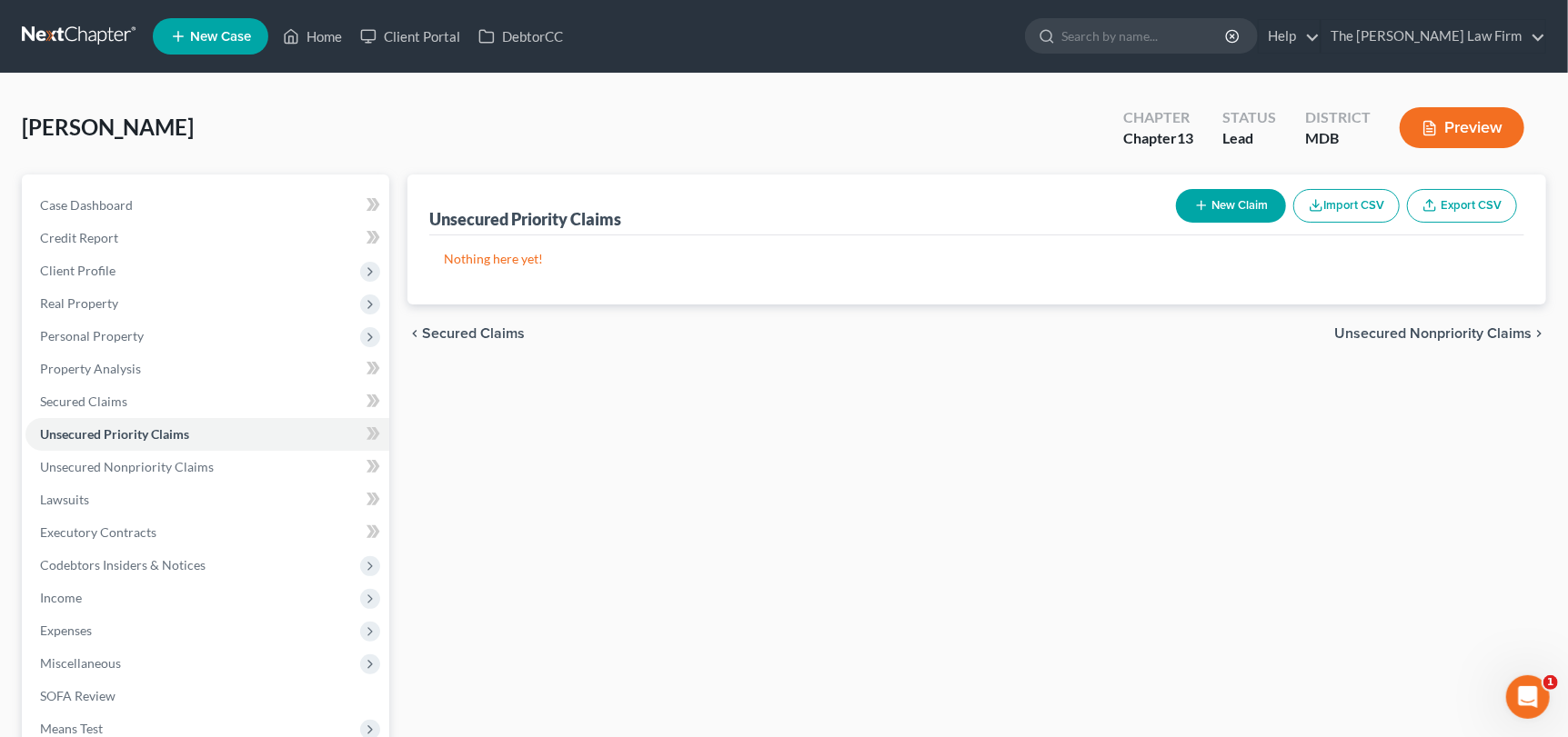
click at [1234, 201] on button "New Claim" at bounding box center [1231, 205] width 110 height 34
select select "0"
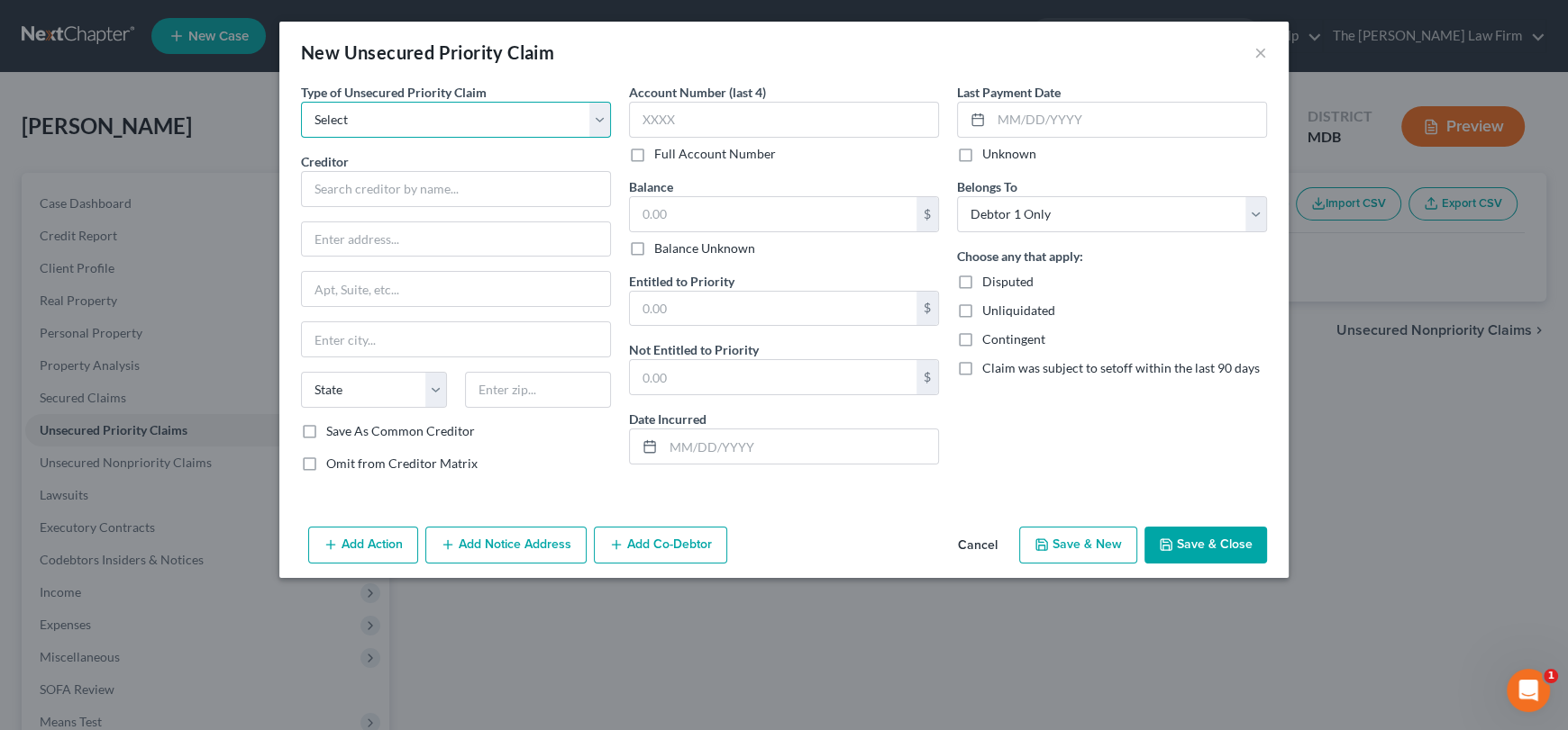
drag, startPoint x: 426, startPoint y: 112, endPoint x: 424, endPoint y: 133, distance: 21.1
click at [426, 112] on select "Select Taxes & Other Government Units Domestic Support Obligations Extensions o…" at bounding box center [456, 120] width 310 height 36
select select "0"
click at [301, 102] on select "Select Taxes & Other Government Units Domestic Support Obligations Extensions o…" at bounding box center [456, 120] width 310 height 36
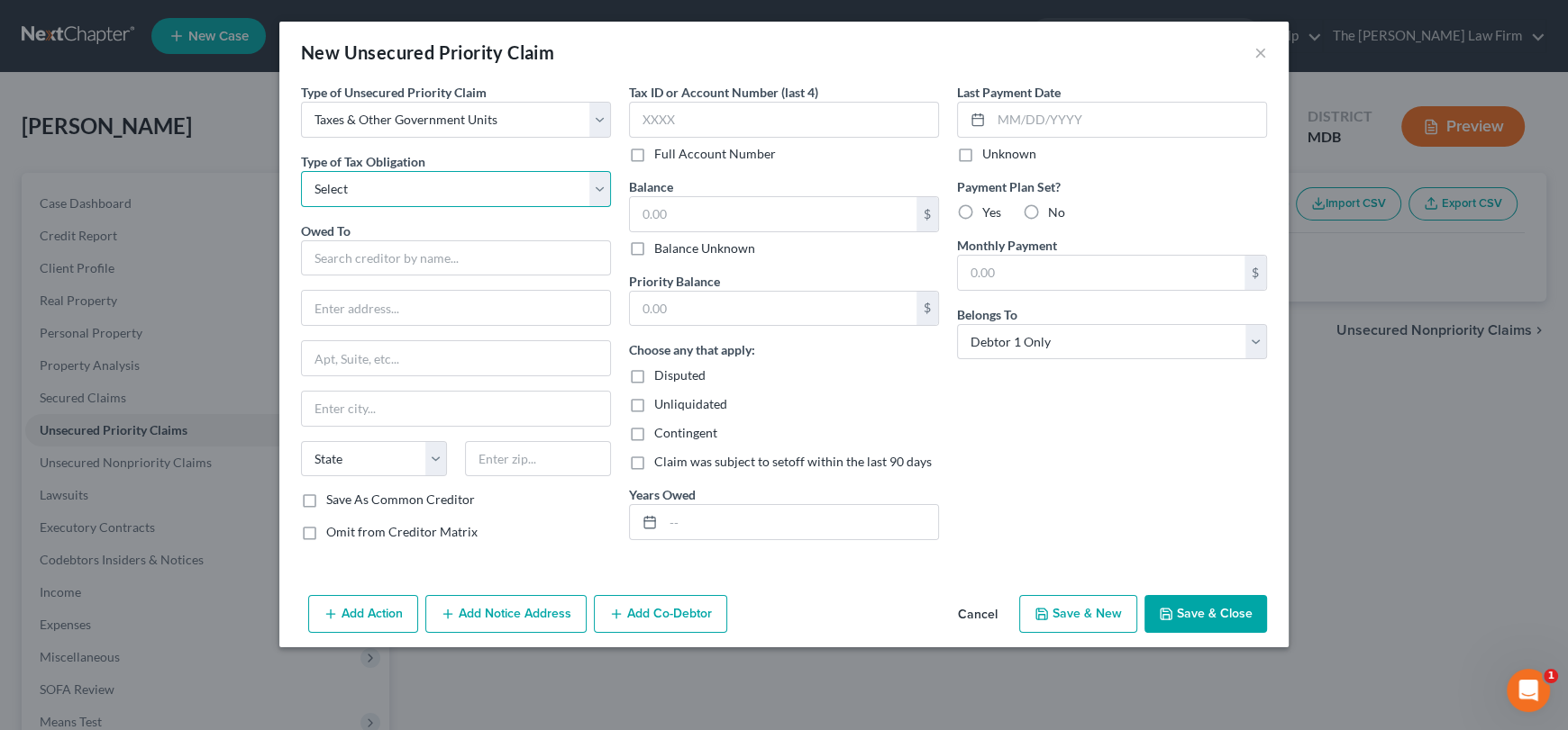
drag, startPoint x: 398, startPoint y: 192, endPoint x: 397, endPoint y: 204, distance: 12.0
click at [398, 192] on select "Select Federal City State Franchise Tax Board Other" at bounding box center [456, 189] width 310 height 36
select select "0"
click at [301, 171] on select "Select Federal City State Franchise Tax Board Other" at bounding box center [456, 189] width 310 height 36
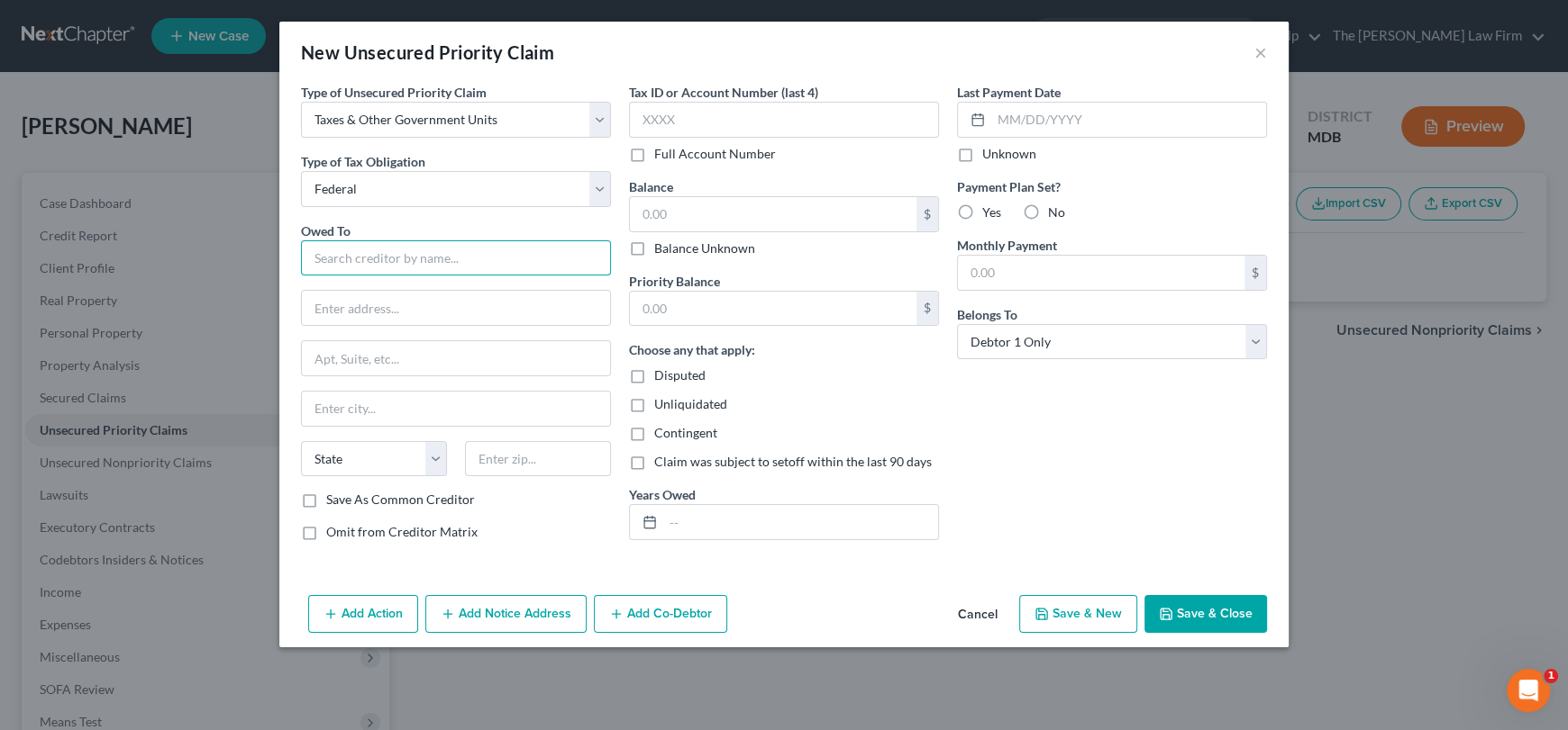
click at [387, 265] on input "text" at bounding box center [456, 259] width 310 height 36
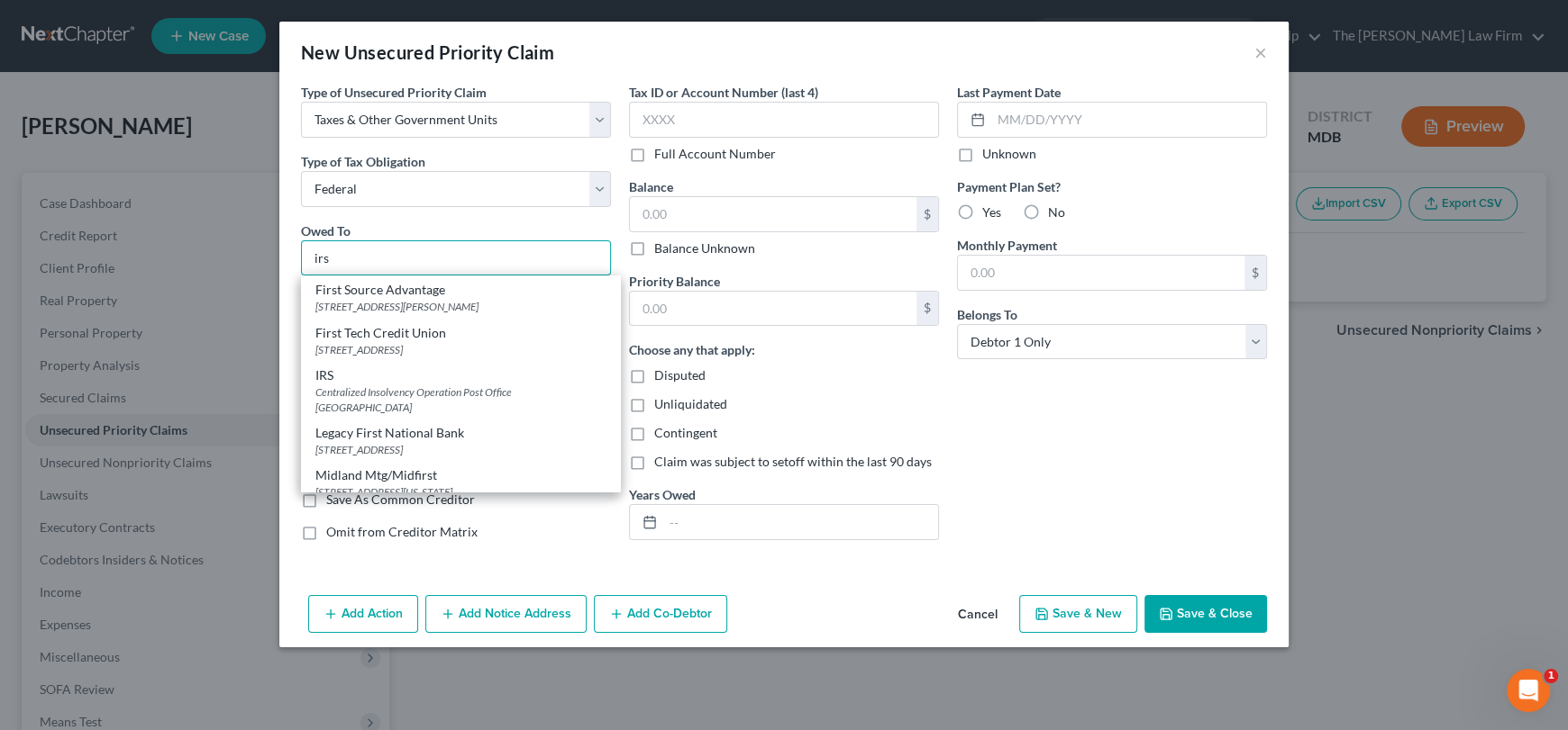
scroll to position [891, 0]
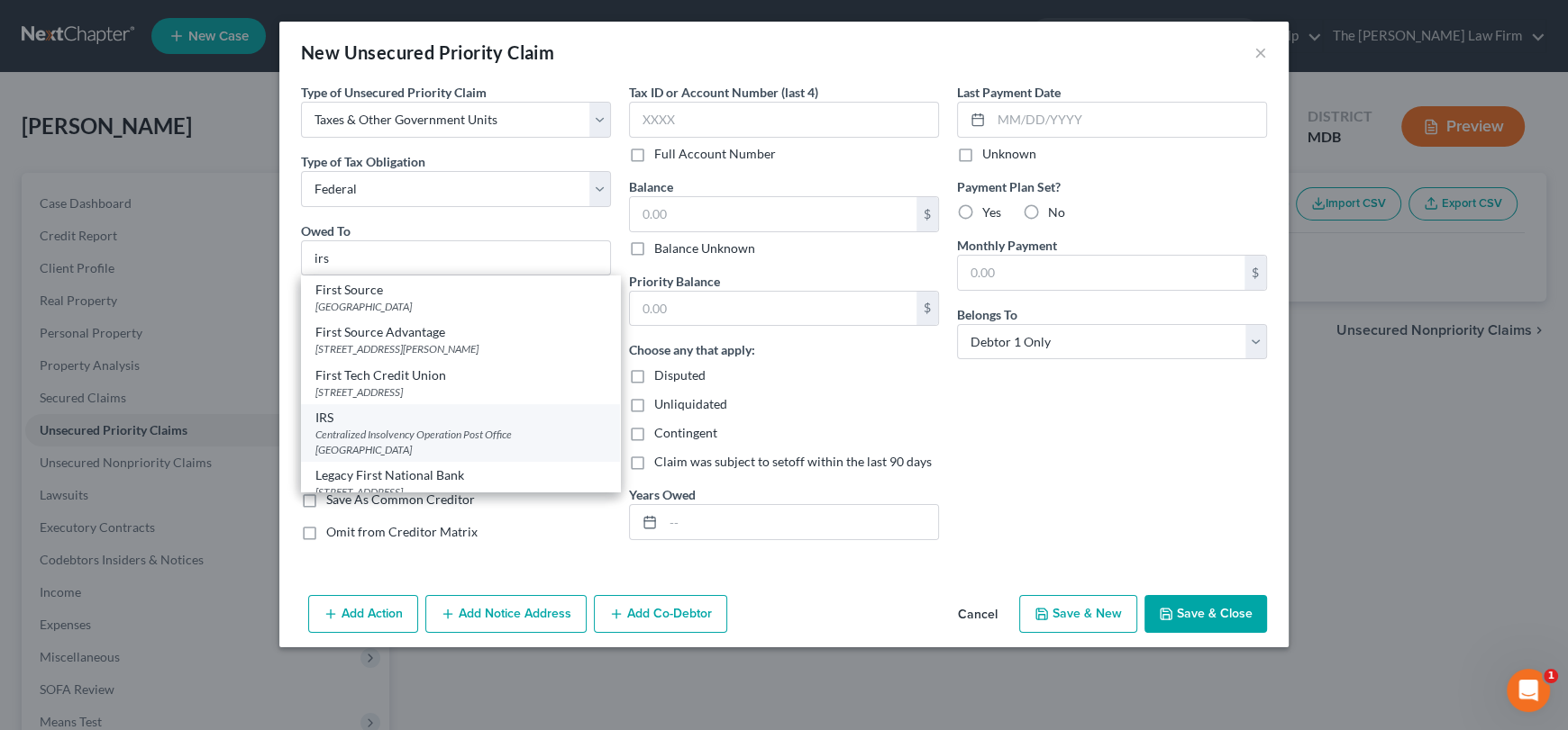
click at [336, 427] on div "Centralized Insolvency Operation Post Office [GEOGRAPHIC_DATA]" at bounding box center [461, 442] width 291 height 31
type input "IRS"
type input "Centralized Insolvency Operation"
type input "Post Office Box 7346"
type input "[GEOGRAPHIC_DATA]"
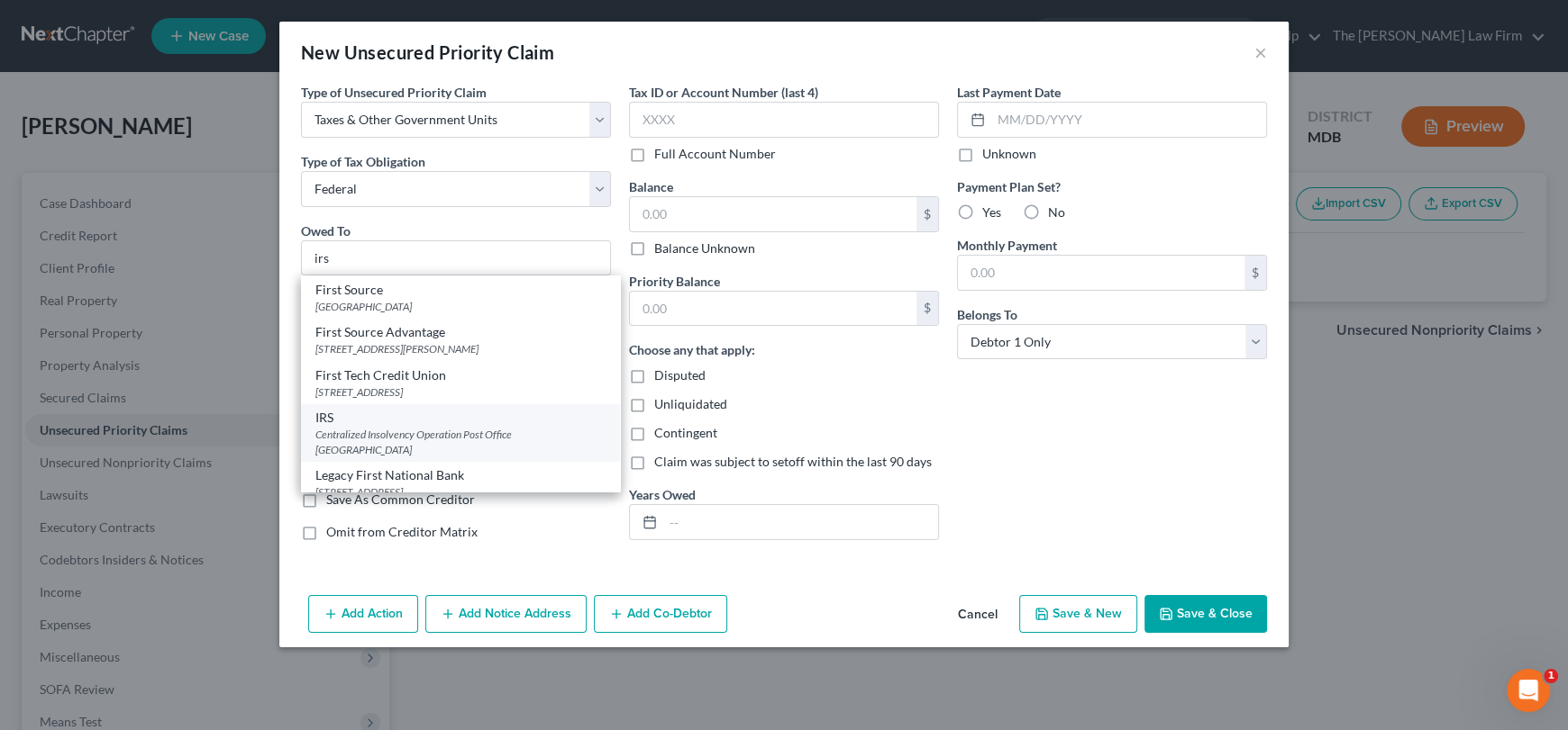
select select "39"
type input "19101"
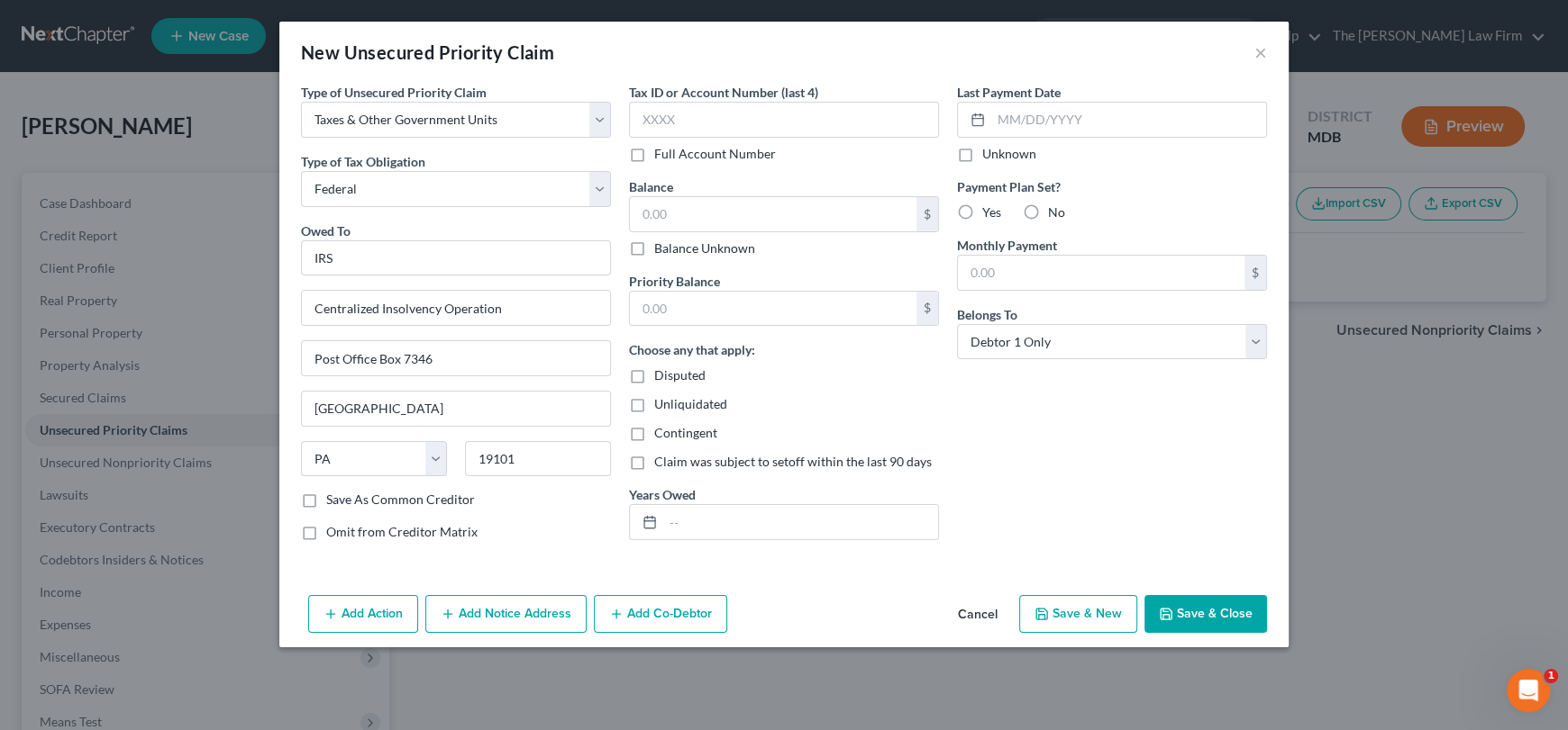
scroll to position [0, 0]
click at [683, 118] on input "text" at bounding box center [784, 120] width 310 height 36
click at [683, 212] on input "text" at bounding box center [773, 214] width 287 height 34
click at [654, 251] on label "Balance Unknown" at bounding box center [705, 248] width 101 height 18
click at [662, 251] on input "Balance Unknown" at bounding box center [667, 246] width 11 height 11
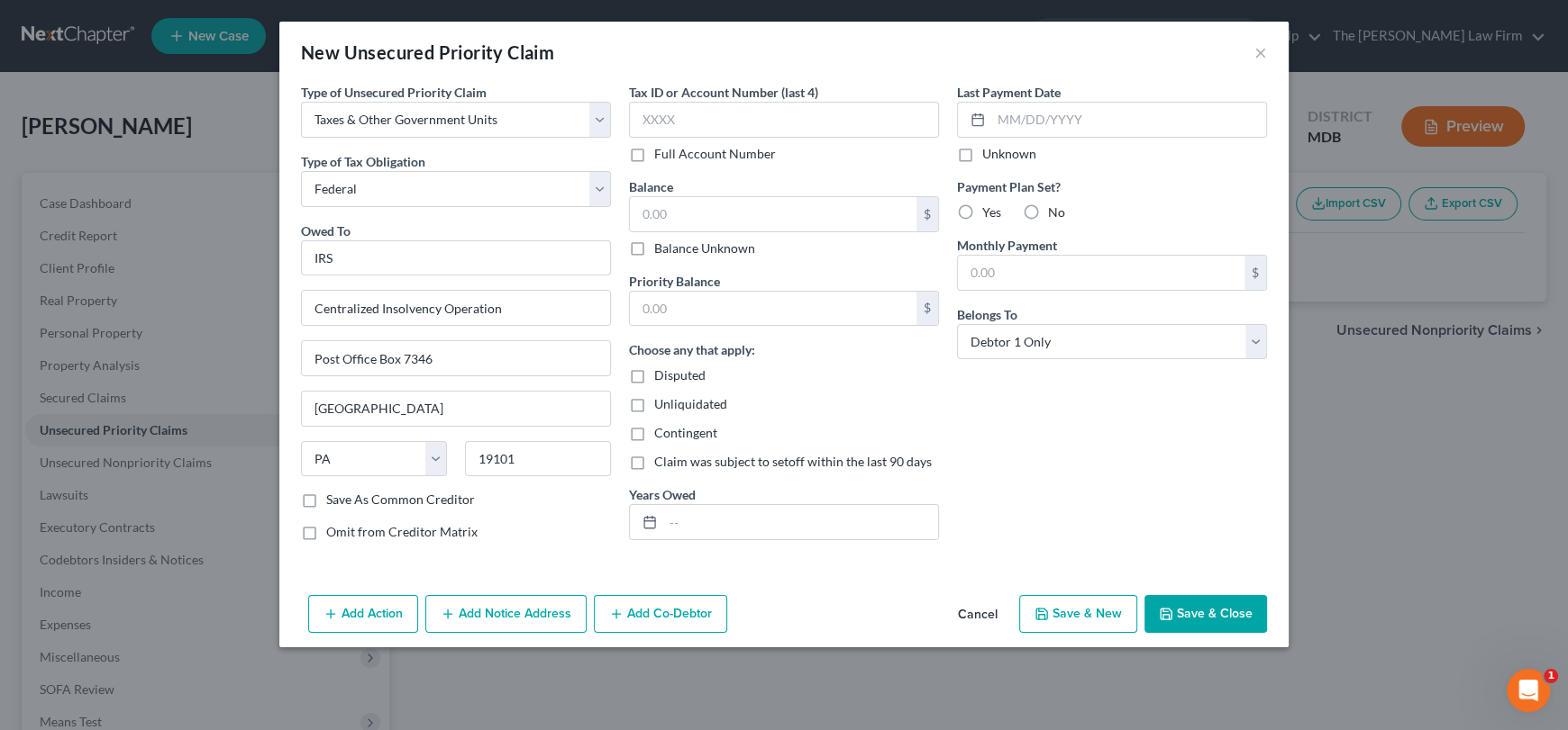
checkbox input "true"
type input "0.00"
click at [1163, 608] on icon "button" at bounding box center [1165, 613] width 14 height 14
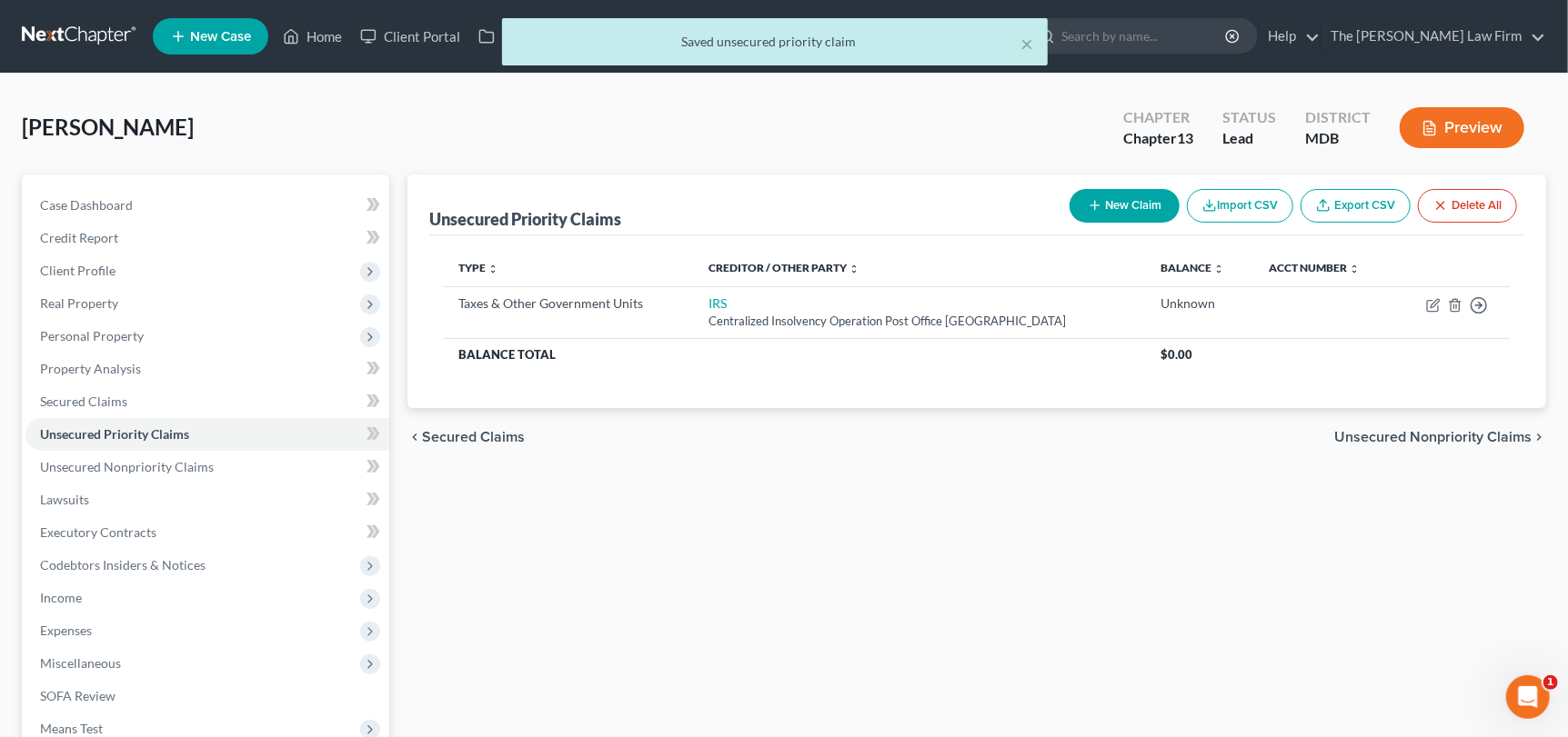
click at [1137, 204] on button "New Claim" at bounding box center [1124, 205] width 110 height 34
select select "0"
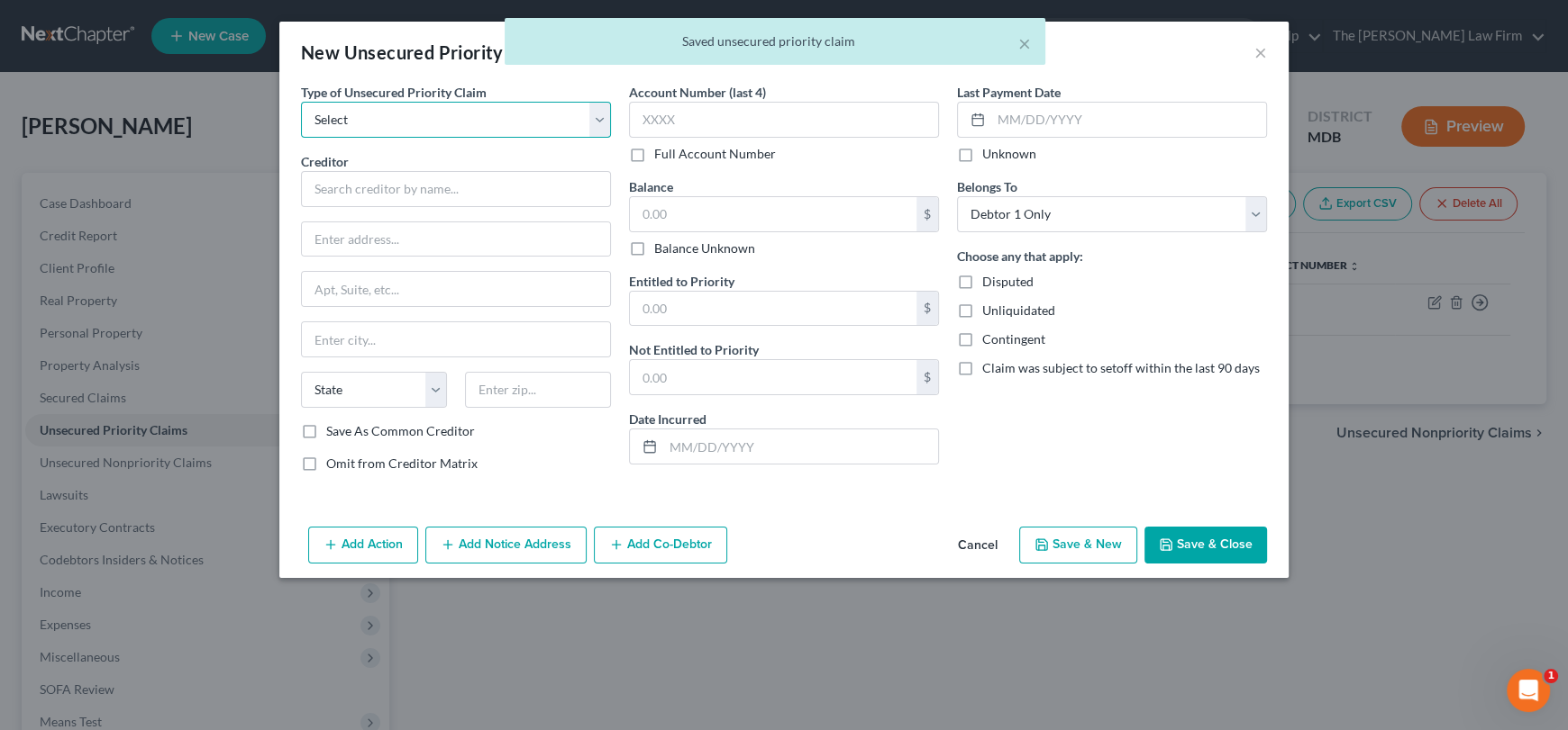
drag, startPoint x: 490, startPoint y: 124, endPoint x: 468, endPoint y: 135, distance: 24.6
click at [490, 124] on select "Select Taxes & Other Government Units Domestic Support Obligations Extensions o…" at bounding box center [456, 120] width 310 height 36
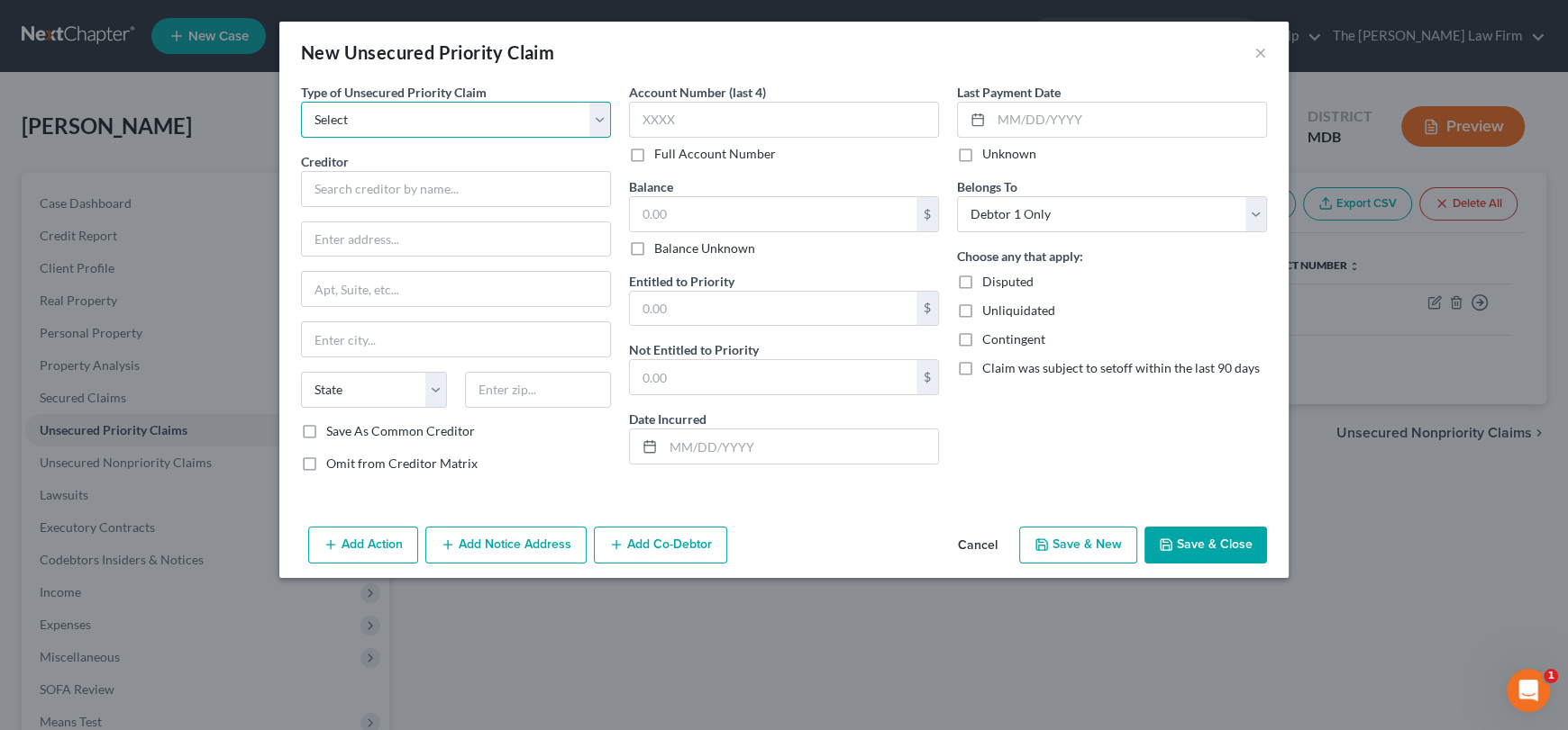
select select "0"
click at [301, 102] on select "Select Taxes & Other Government Units Domestic Support Obligations Extensions o…" at bounding box center [456, 120] width 310 height 36
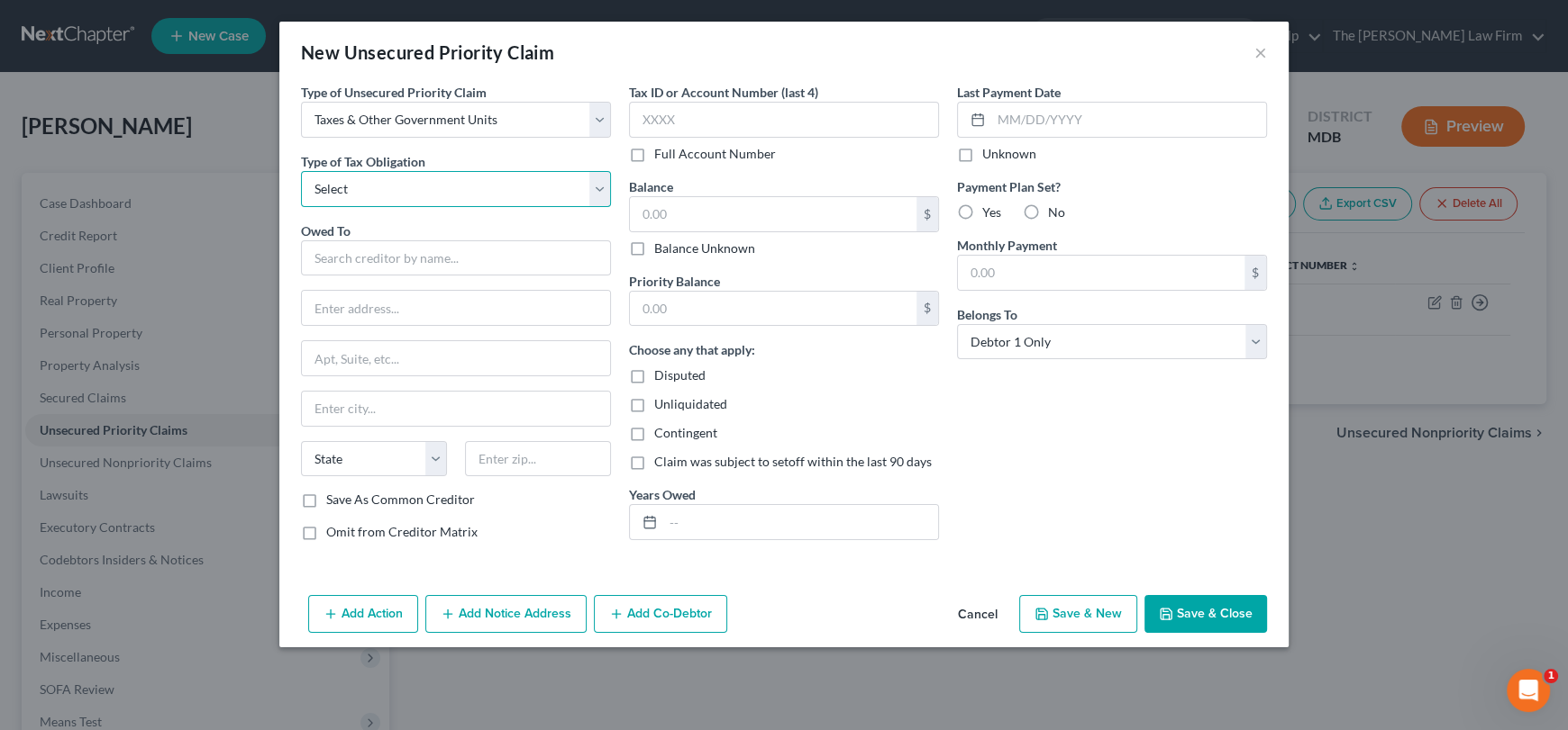
click at [392, 196] on select "Select Federal City State Franchise Tax Board Other" at bounding box center [456, 189] width 310 height 36
select select "2"
click at [301, 171] on select "Select Federal City State Franchise Tax Board Other" at bounding box center [456, 189] width 310 height 36
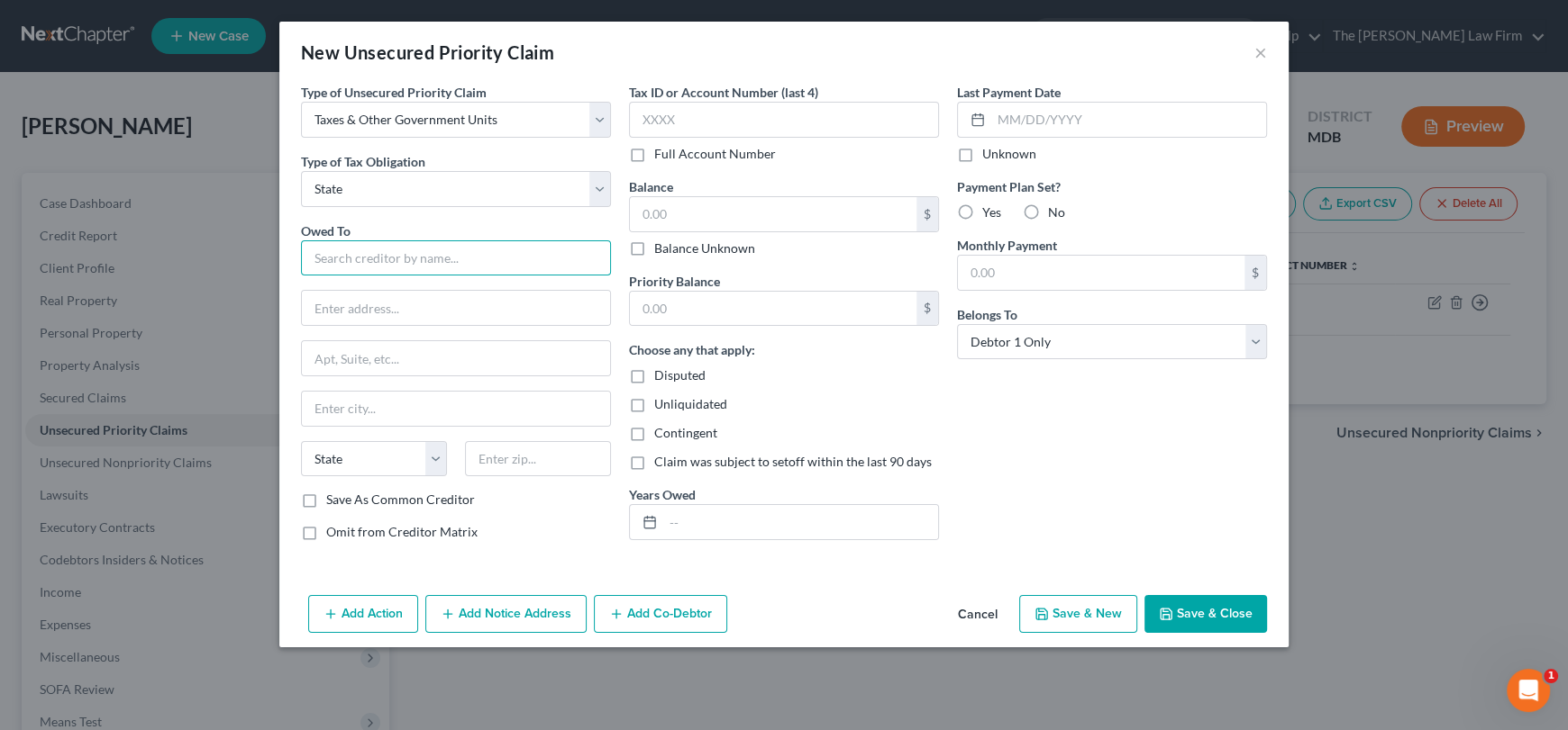
click at [377, 245] on input "text" at bounding box center [456, 259] width 310 height 36
click at [485, 120] on select "Select Taxes & Other Government Units Domestic Support Obligations Extensions o…" at bounding box center [456, 120] width 310 height 36
drag, startPoint x: 485, startPoint y: 120, endPoint x: 358, endPoint y: 245, distance: 178.2
click at [485, 120] on select "Select Taxes & Other Government Units Domestic Support Obligations Extensions o…" at bounding box center [456, 120] width 310 height 36
click at [349, 262] on input "text" at bounding box center [456, 259] width 310 height 36
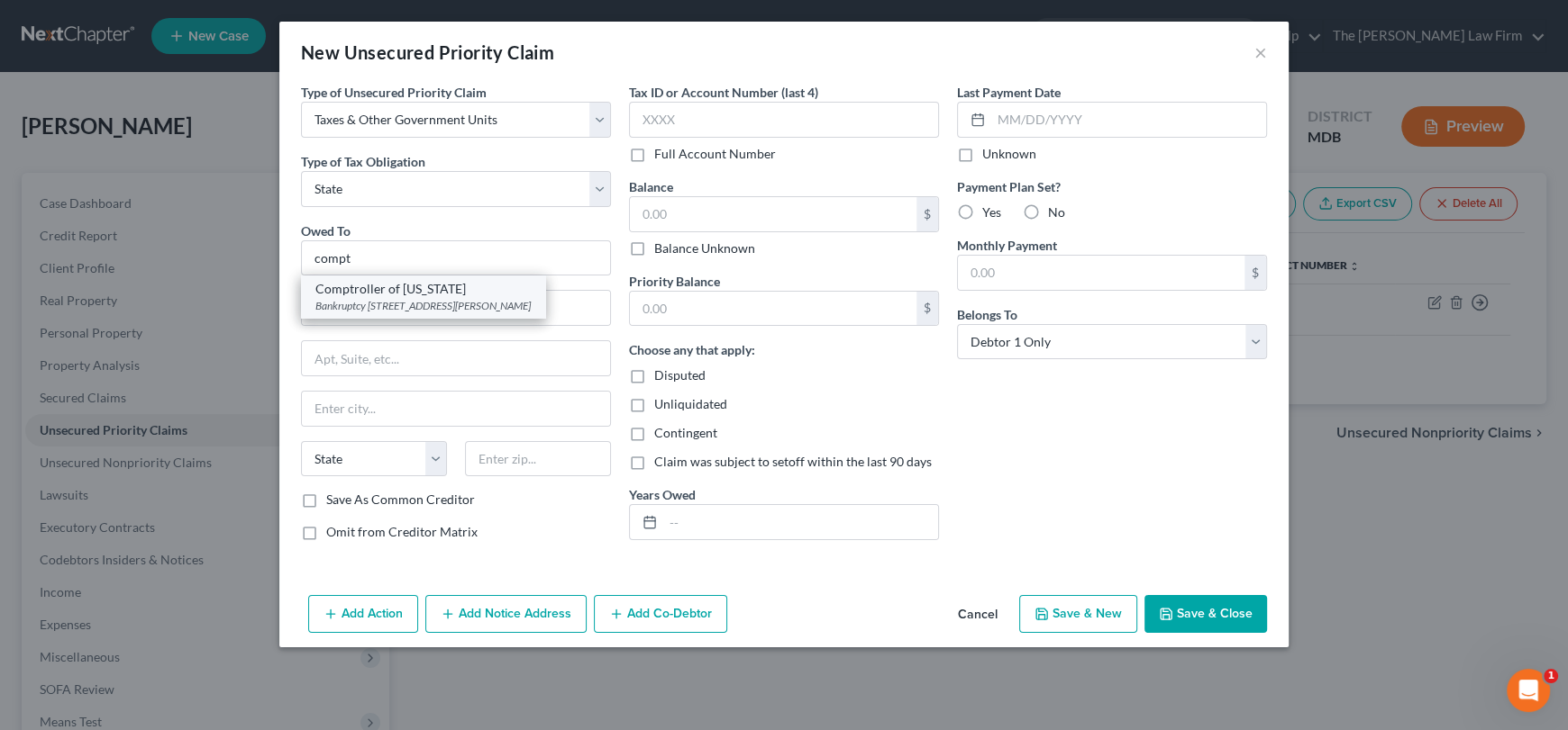
click at [375, 305] on div "Bankruptcy [STREET_ADDRESS][PERSON_NAME]" at bounding box center [423, 306] width 215 height 15
type input "Comptroller of [US_STATE]"
type input "Bankruptcy Unit"
type input "[STREET_ADDRESS][PERSON_NAME]"
type input "[GEOGRAPHIC_DATA]"
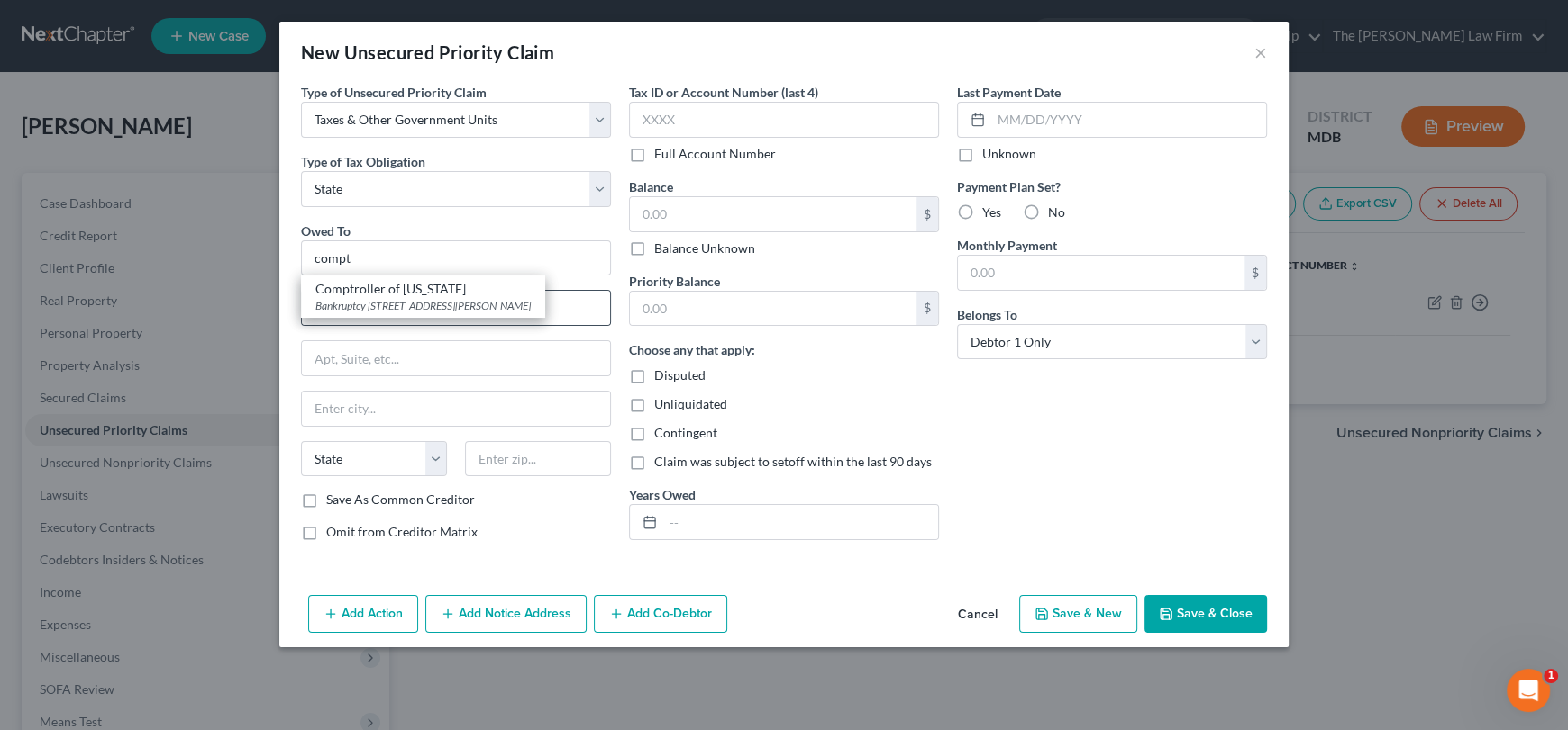
select select "21"
type input "21202"
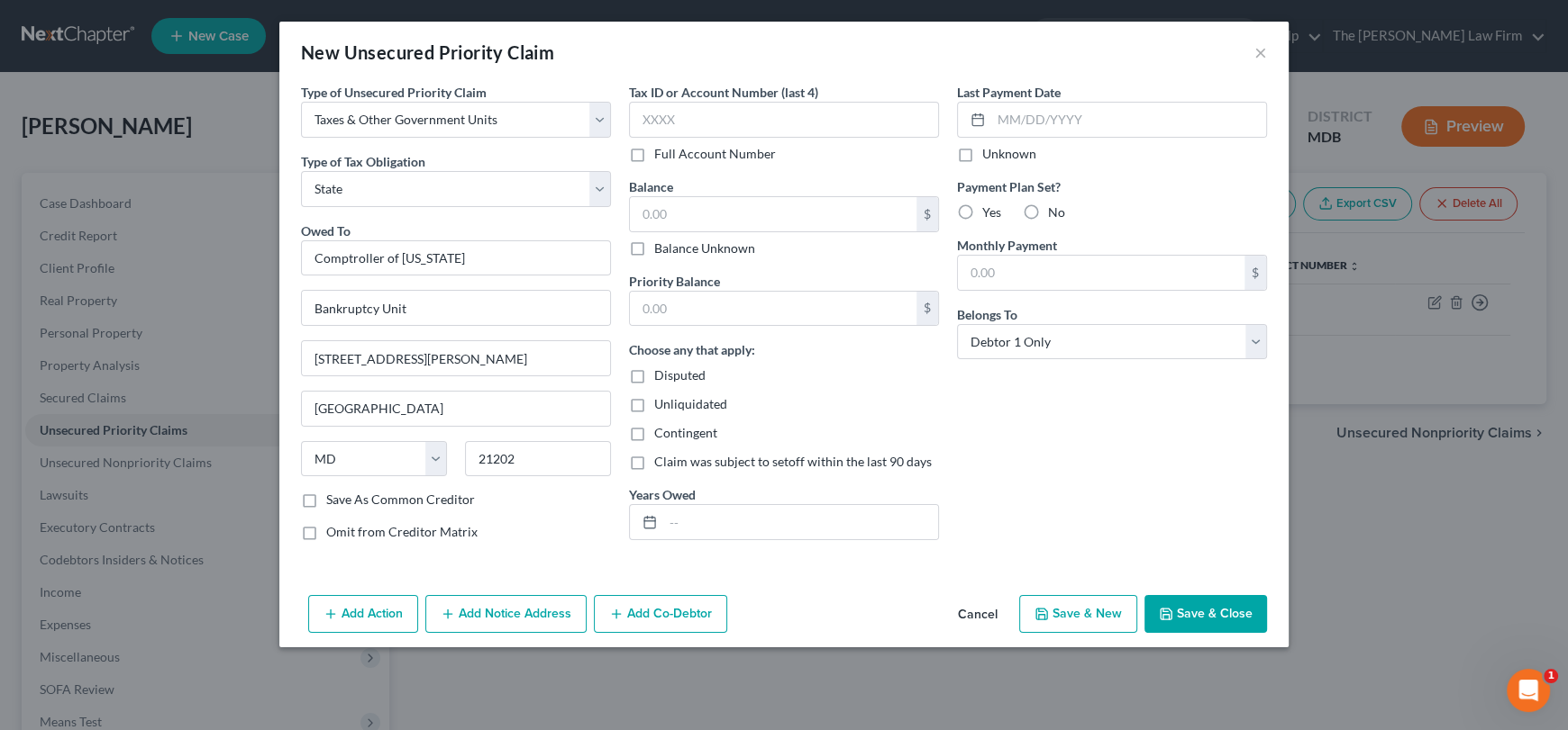
click at [654, 250] on label "Balance Unknown" at bounding box center [705, 248] width 101 height 18
click at [662, 250] on input "Balance Unknown" at bounding box center [667, 246] width 11 height 11
checkbox input "true"
type input "0.00"
click at [1220, 635] on div "Add Action Add Notice Address Add Co-Debtor Cancel Save & New Save & Close" at bounding box center [784, 617] width 1010 height 59
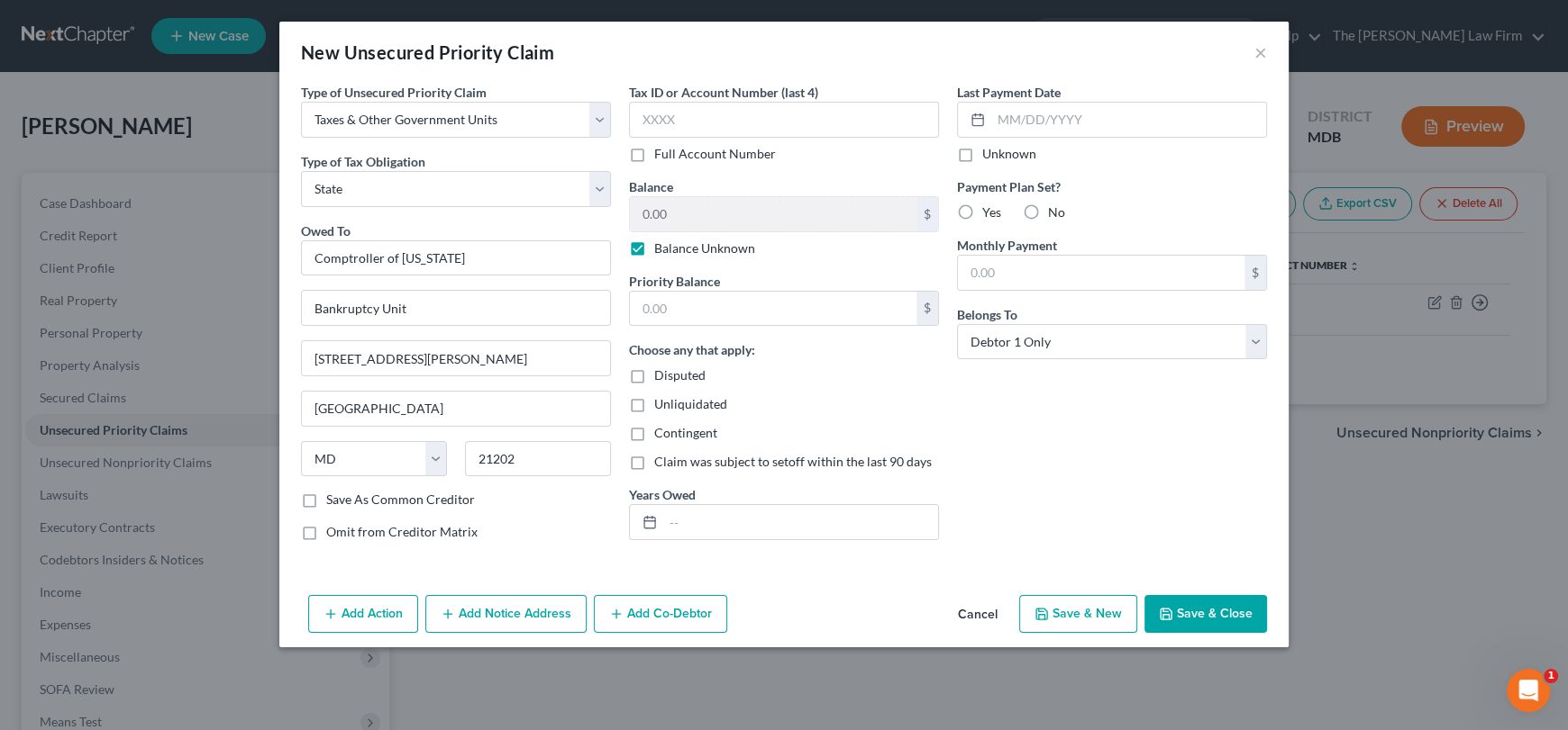
click at [1204, 612] on button "Save & Close" at bounding box center [1206, 614] width 122 height 38
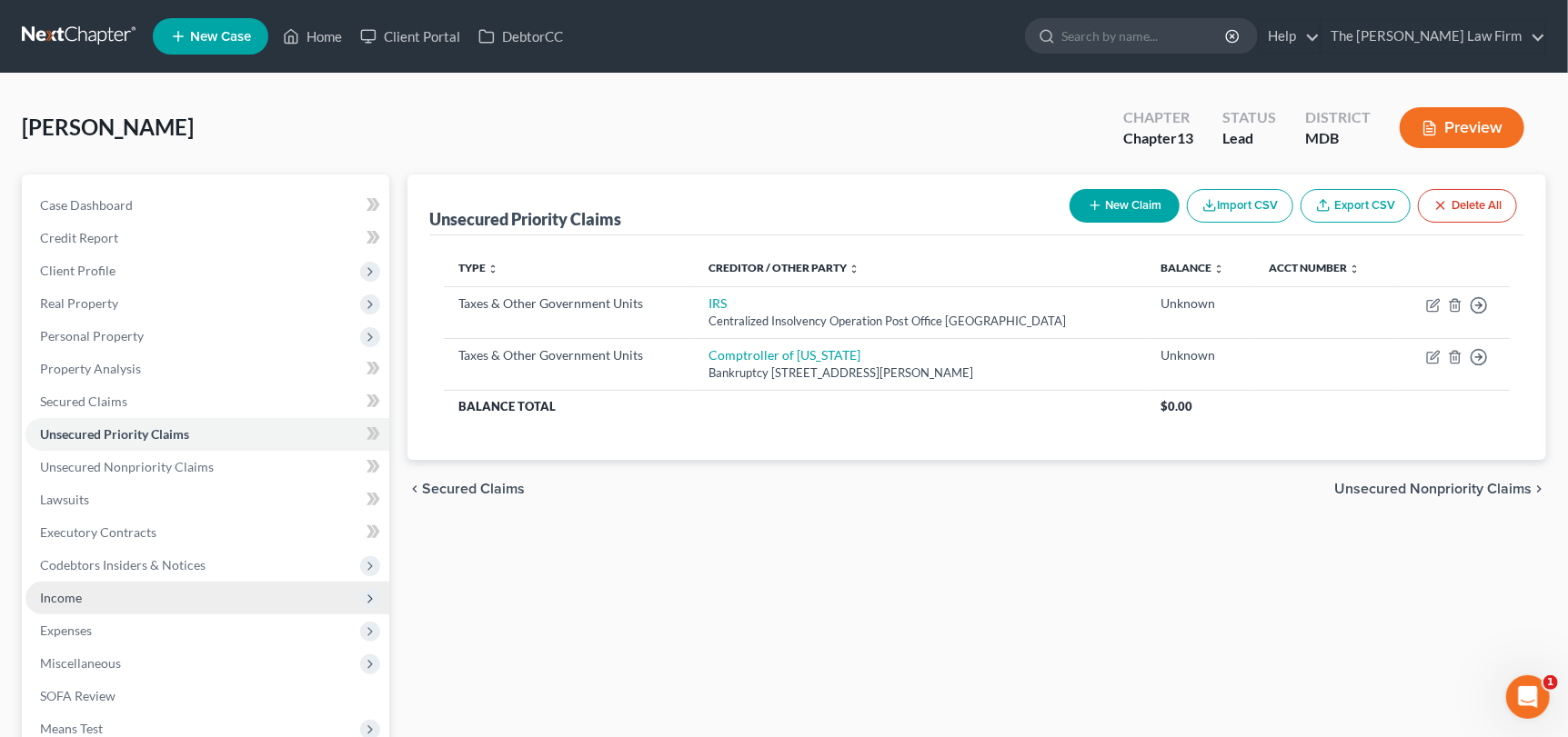
click at [52, 605] on span "Income" at bounding box center [206, 598] width 364 height 33
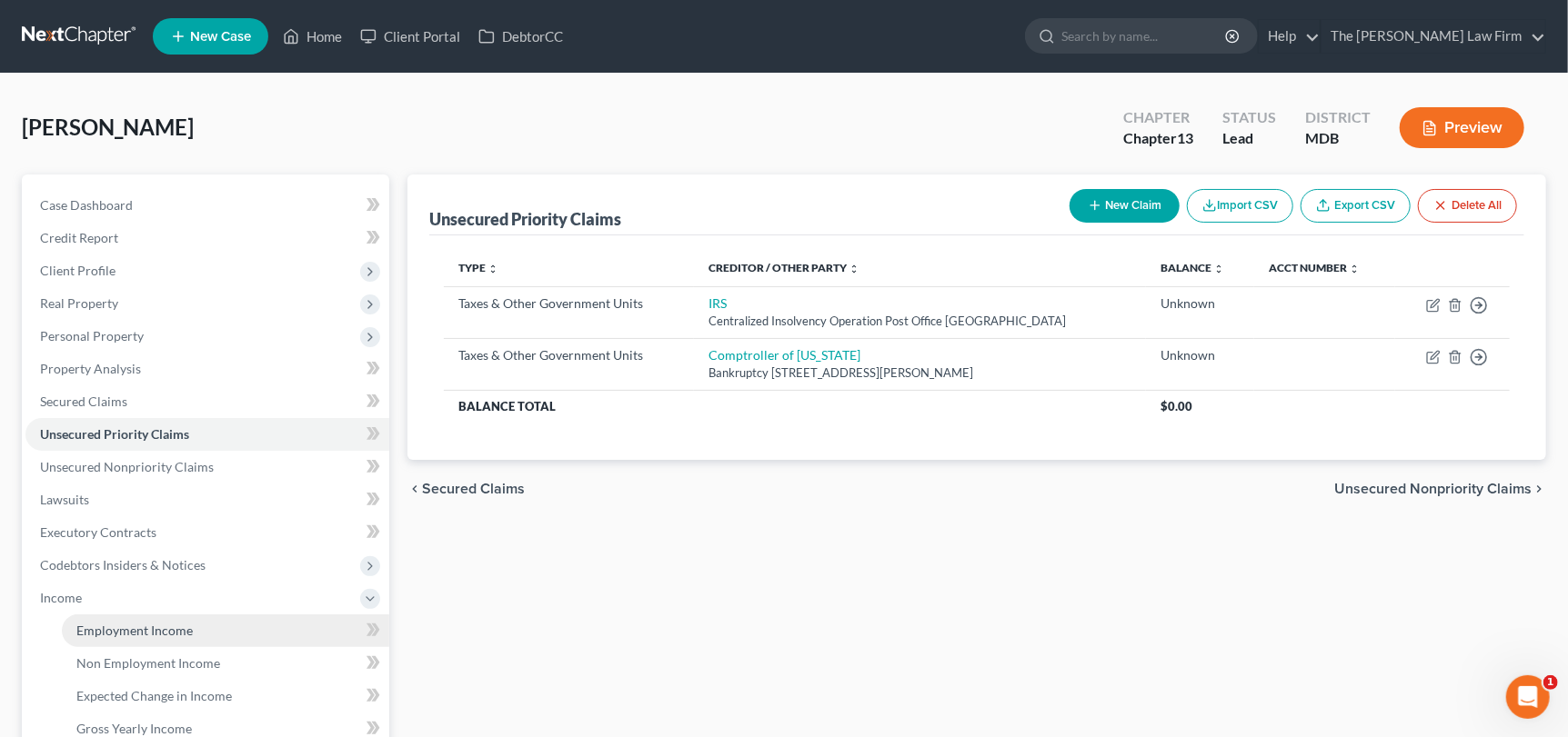
click at [123, 627] on span "Employment Income" at bounding box center [134, 631] width 117 height 15
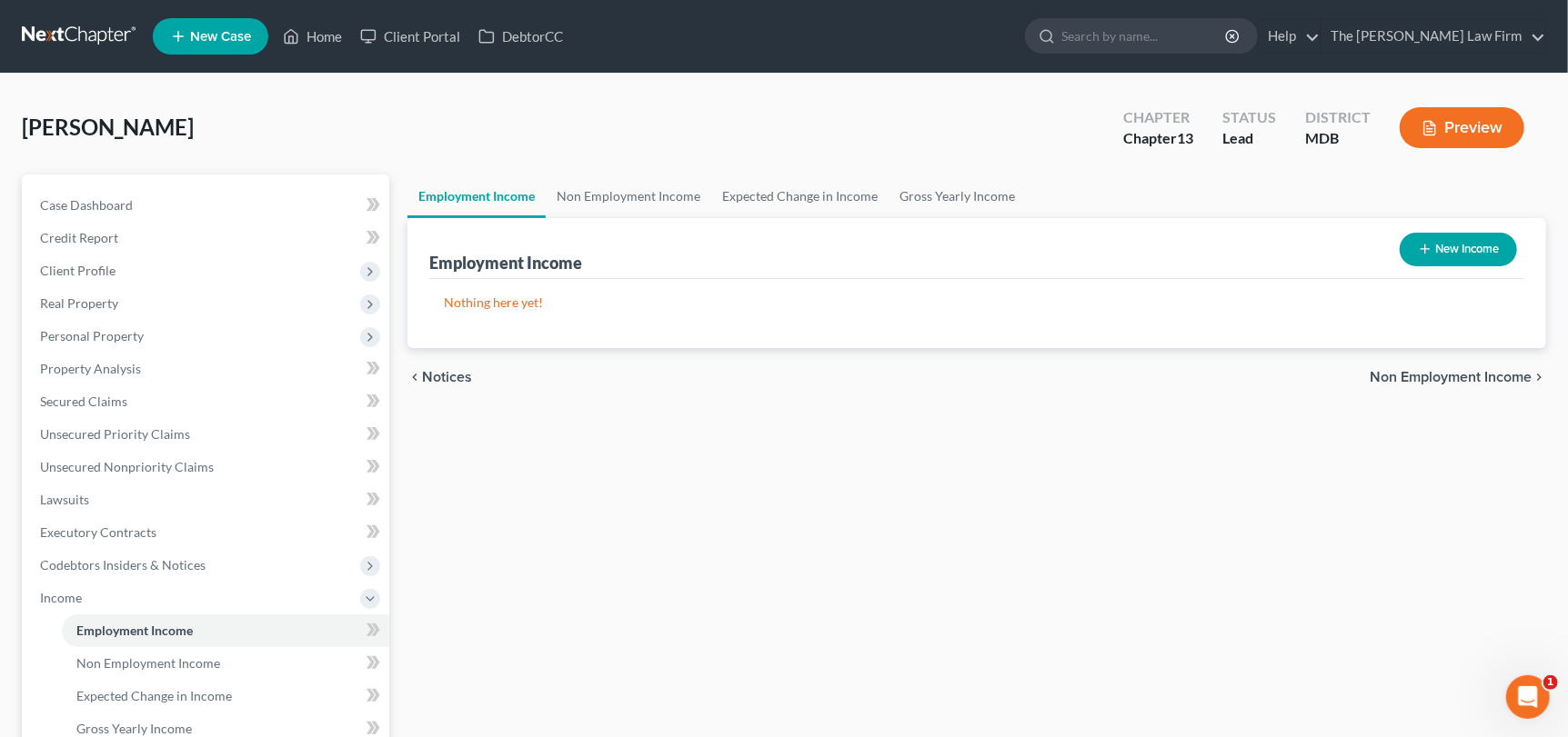
click at [1489, 251] on button "New Income" at bounding box center [1459, 249] width 118 height 34
select select "0"
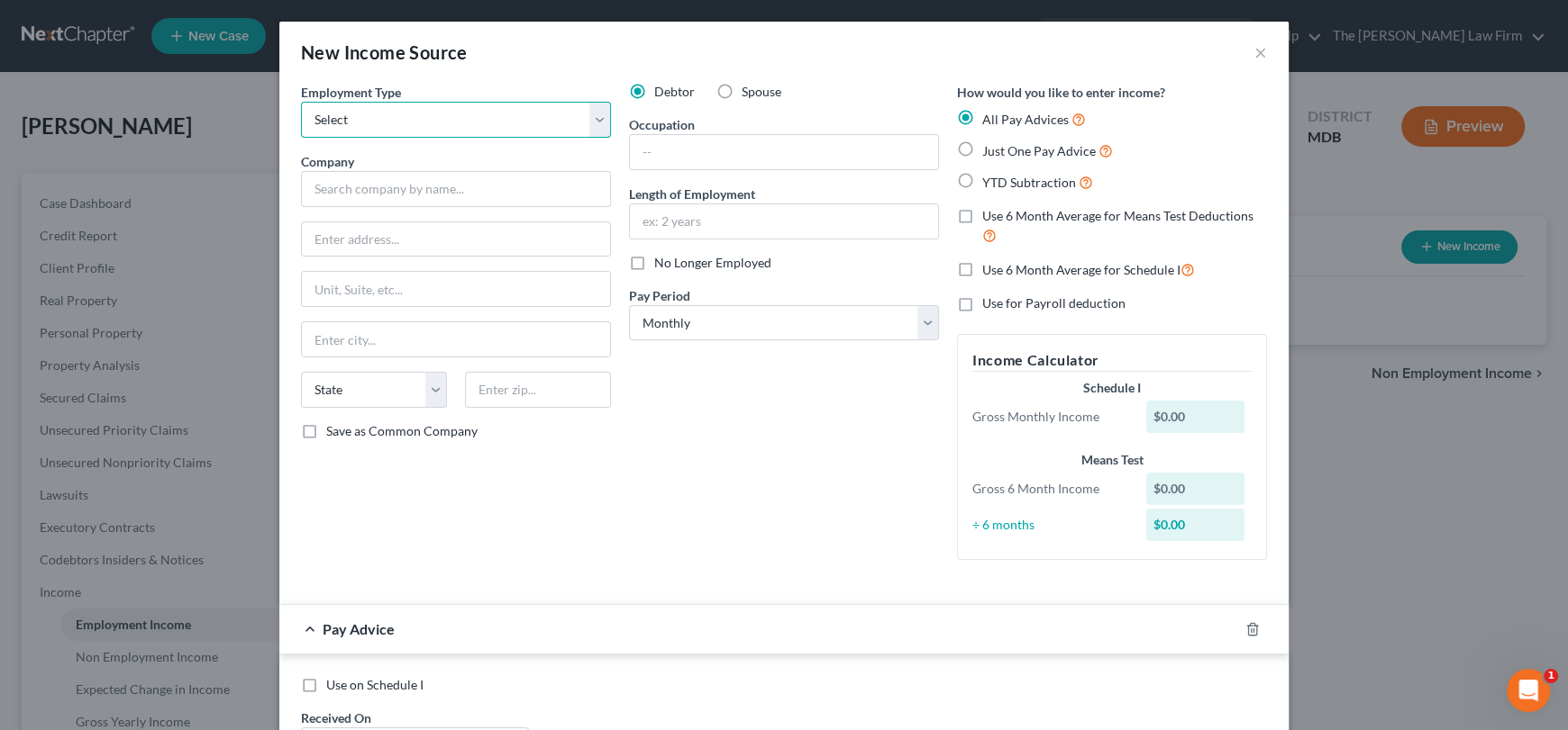
click at [370, 116] on select "Select Full or [DEMOGRAPHIC_DATA] Employment Self Employment" at bounding box center [456, 120] width 310 height 36
click at [301, 102] on select "Select Full or [DEMOGRAPHIC_DATA] Employment Self Employment" at bounding box center [456, 120] width 310 height 36
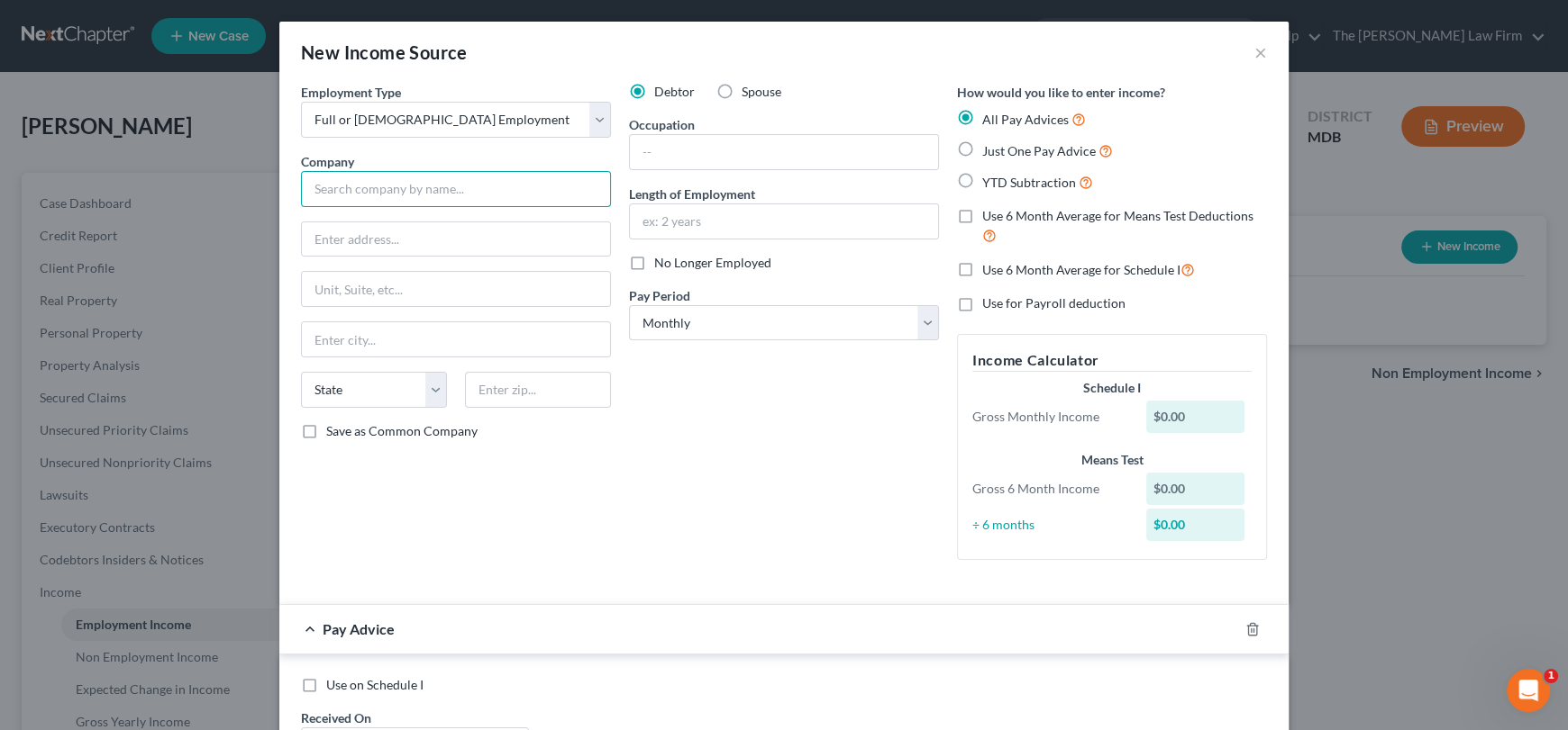
click at [425, 190] on input "text" at bounding box center [456, 189] width 310 height 36
click at [645, 161] on input "text" at bounding box center [784, 152] width 308 height 34
click at [674, 217] on input "text" at bounding box center [784, 222] width 308 height 34
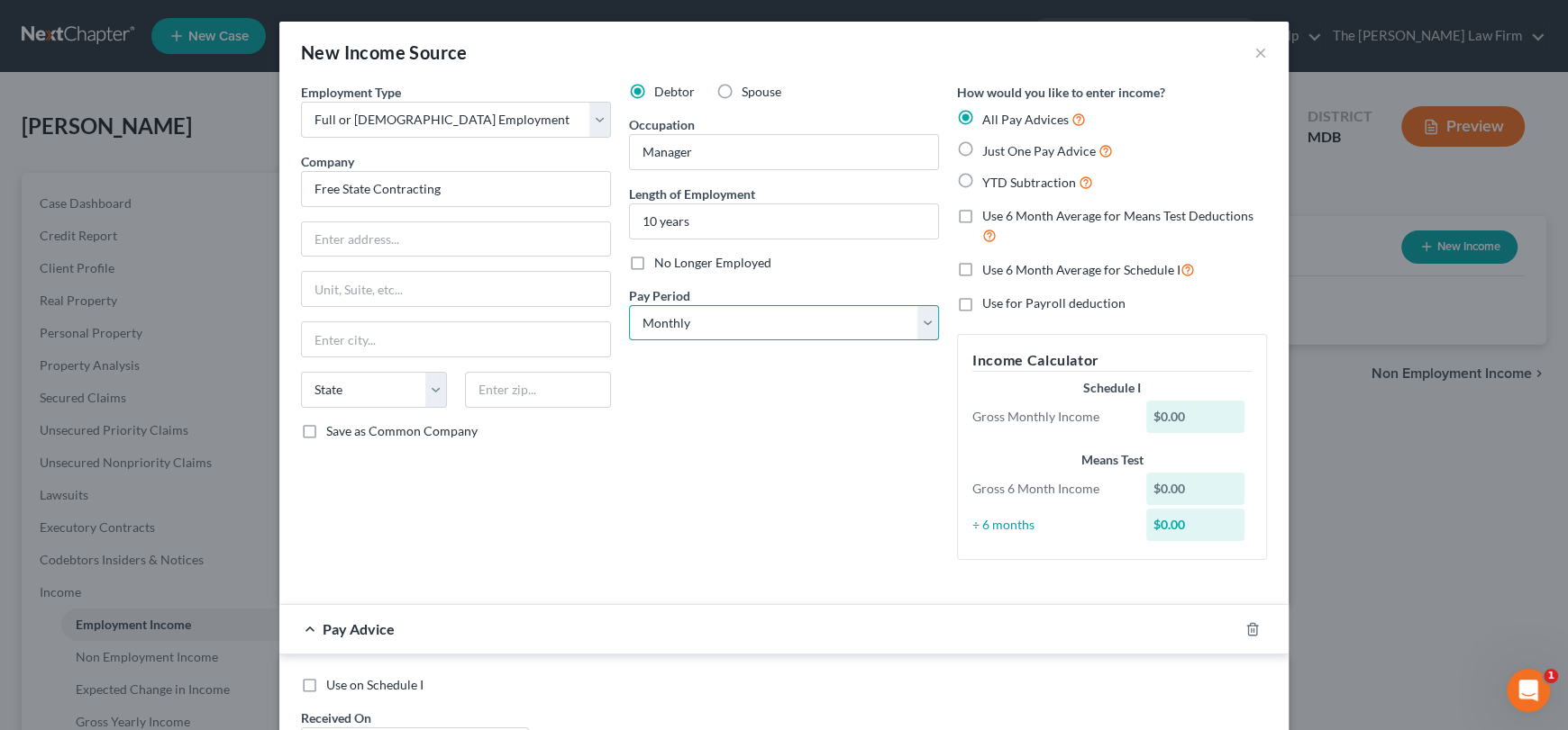
click at [701, 314] on select "Select Monthly Twice Monthly Every Other Week Weekly" at bounding box center [784, 324] width 310 height 36
click at [629, 306] on select "Select Monthly Twice Monthly Every Other Week Weekly" at bounding box center [784, 324] width 310 height 36
click at [982, 146] on label "Just One Pay Advice" at bounding box center [1047, 151] width 131 height 21
click at [990, 146] on input "Just One Pay Advice" at bounding box center [995, 146] width 11 height 11
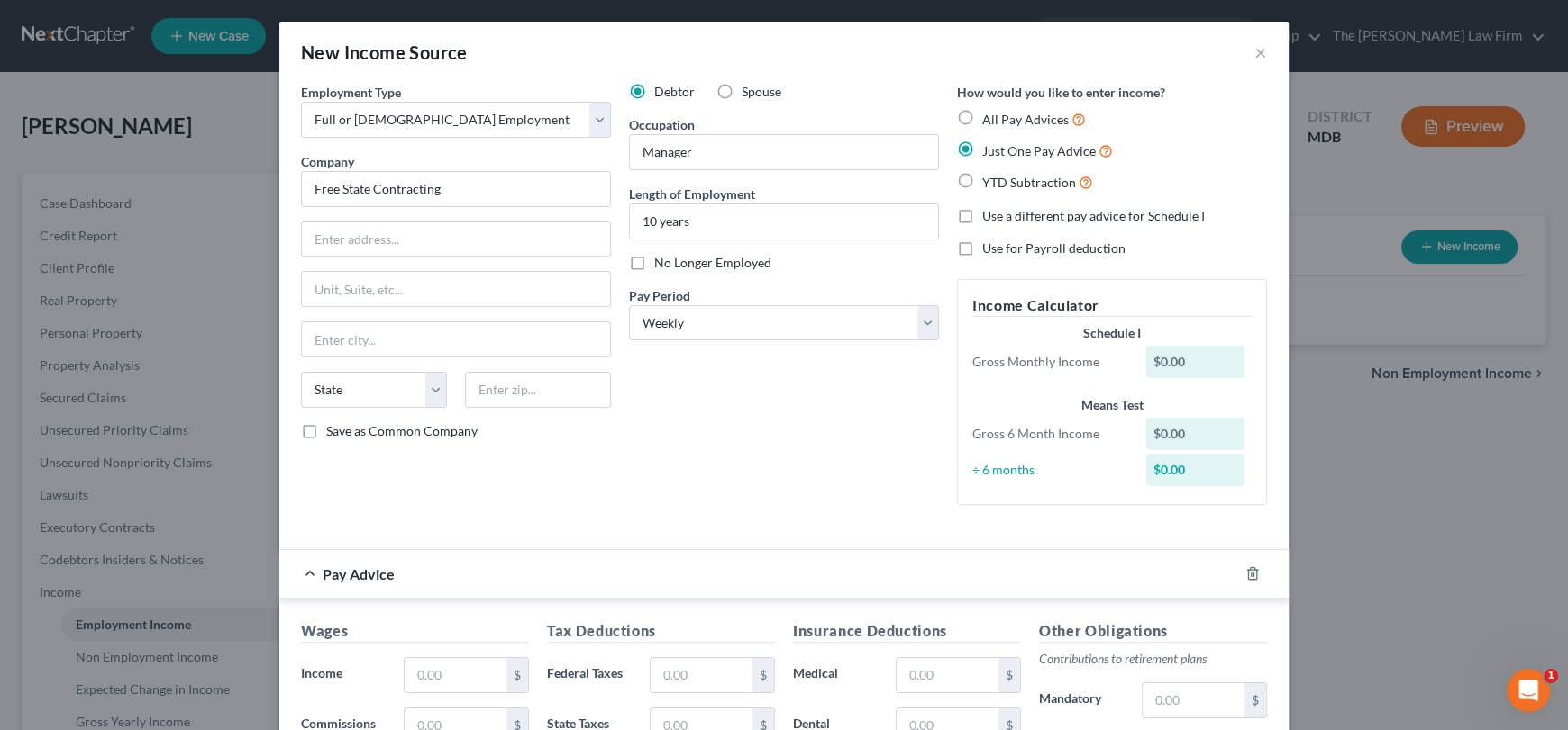
scroll to position [89, 0]
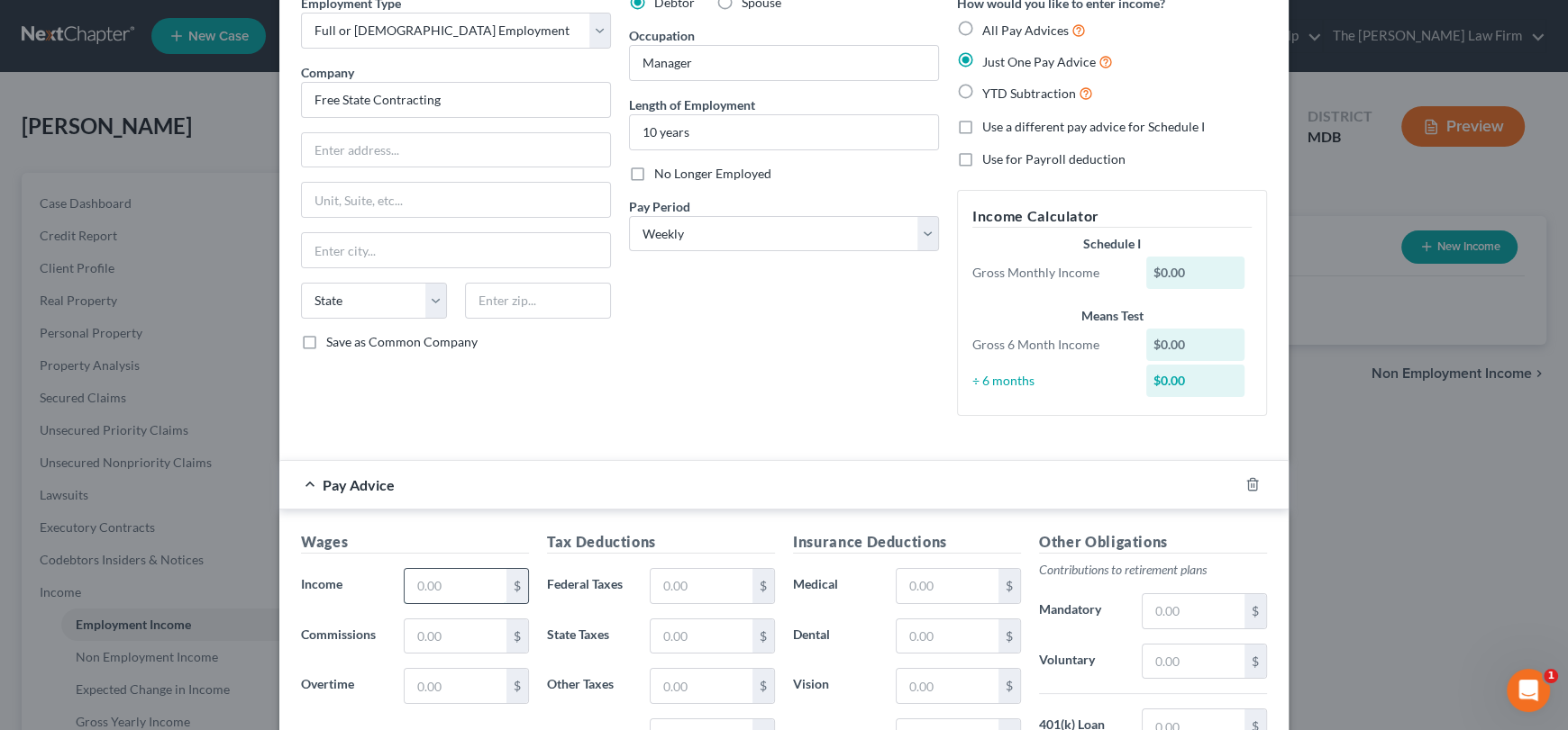
click at [461, 583] on input "text" at bounding box center [455, 587] width 102 height 34
click at [693, 357] on div "Debtor Spouse Occupation Manager Length of Employment 10 years No Longer Employ…" at bounding box center [783, 211] width 328 height 437
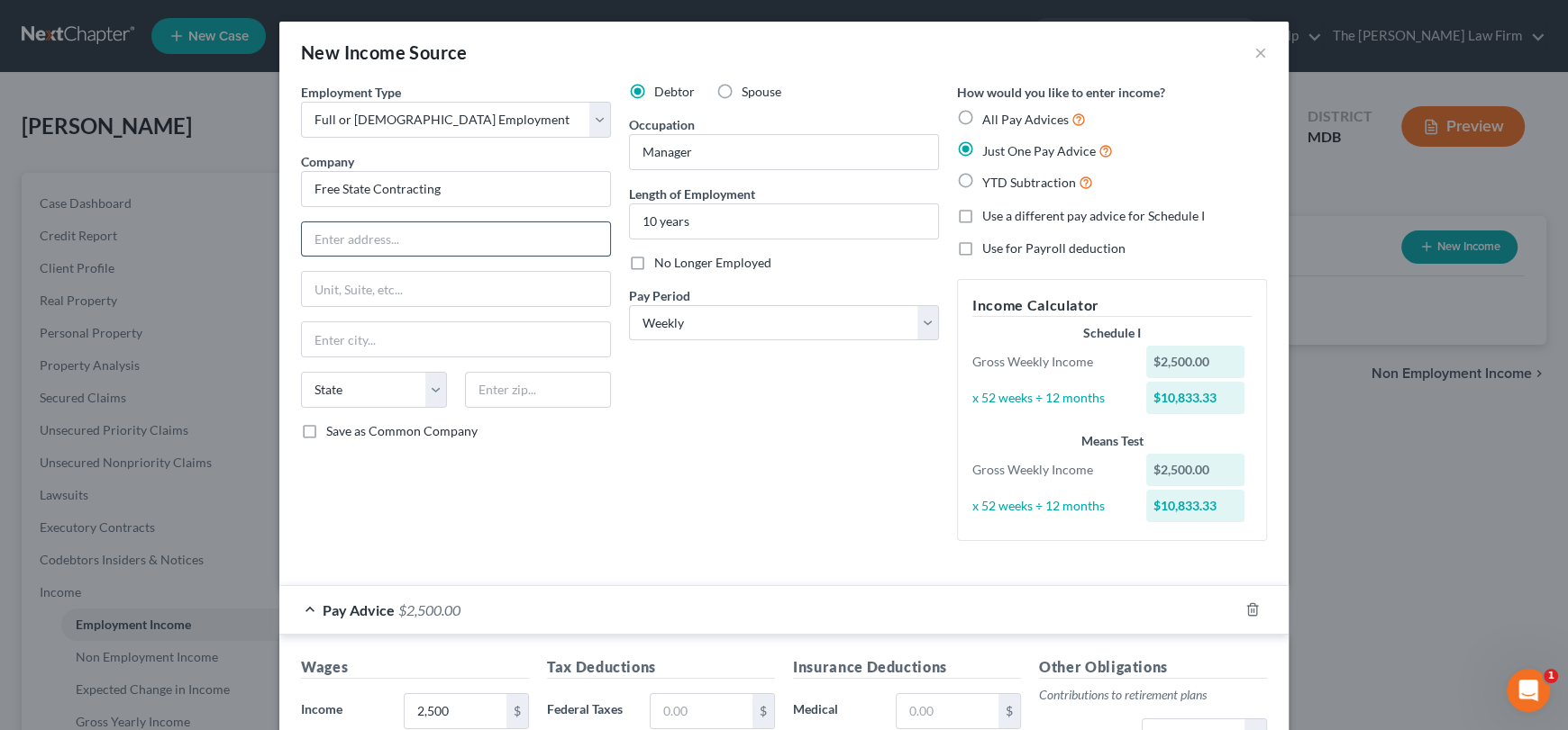
click at [424, 228] on input "text" at bounding box center [456, 240] width 308 height 34
drag, startPoint x: 448, startPoint y: 188, endPoint x: 345, endPoint y: 187, distance: 103.0
click at [301, 179] on input "Free State Contracting" at bounding box center [456, 189] width 310 height 36
paste input "[STREET_ADDRESS]"
drag, startPoint x: 522, startPoint y: 241, endPoint x: 539, endPoint y: 241, distance: 17.0
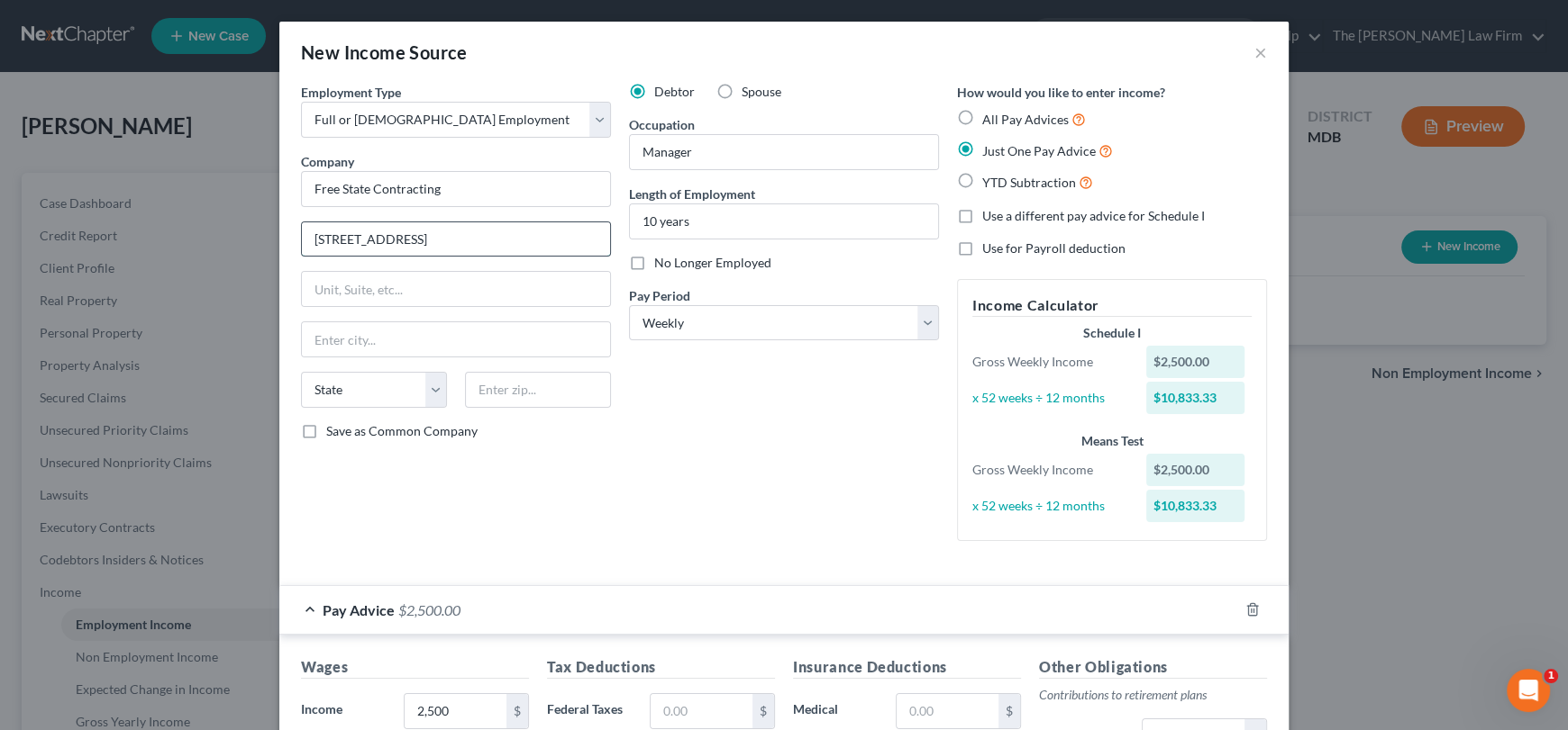
click at [567, 237] on input "[STREET_ADDRESS]" at bounding box center [456, 240] width 308 height 34
click at [489, 286] on input "text" at bounding box center [456, 290] width 308 height 34
drag, startPoint x: 532, startPoint y: 237, endPoint x: 413, endPoint y: 239, distance: 119.0
click at [416, 237] on input "[STREET_ADDRESS]" at bounding box center [456, 240] width 308 height 34
click at [517, 187] on input "Free State Contracting" at bounding box center [456, 189] width 310 height 36
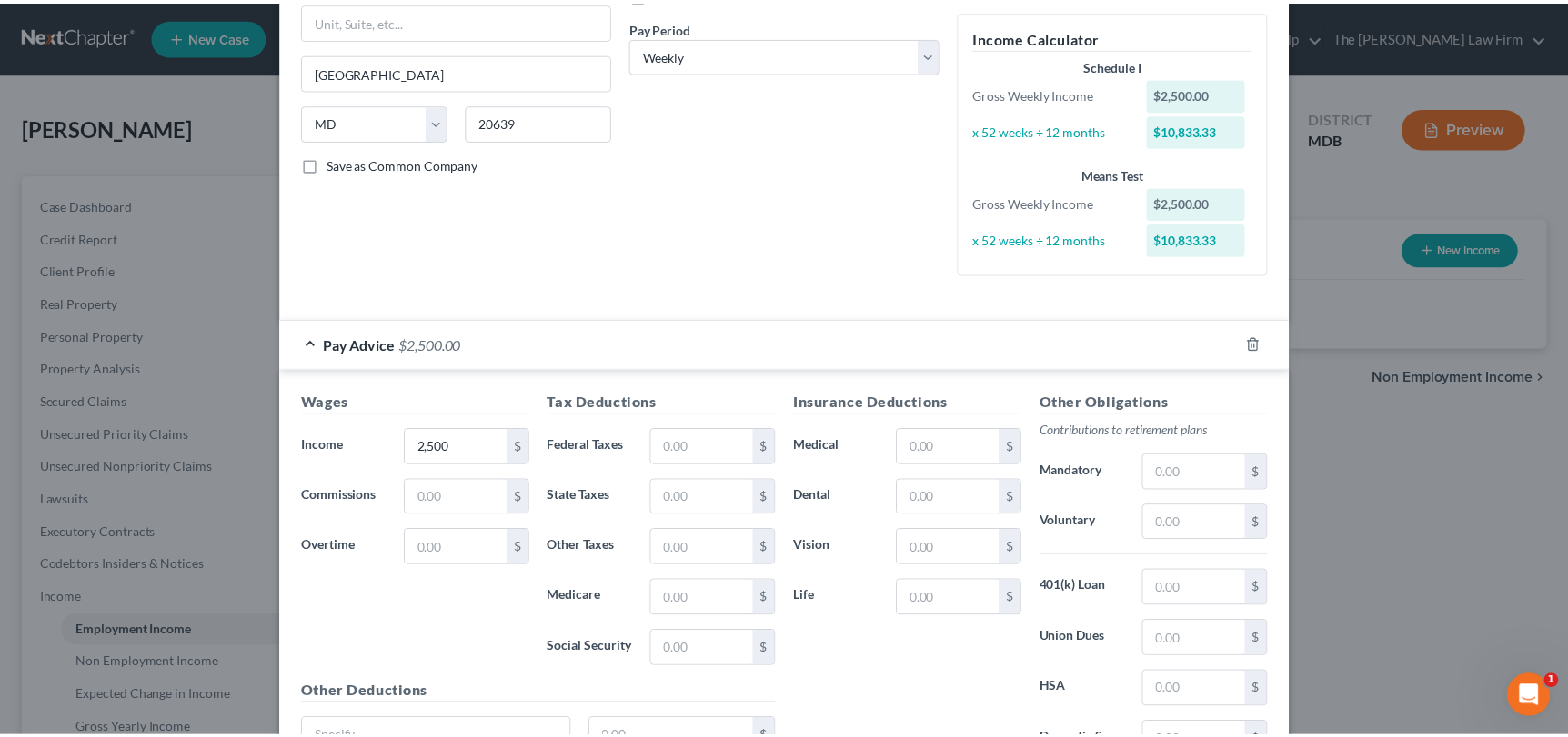
scroll to position [445, 0]
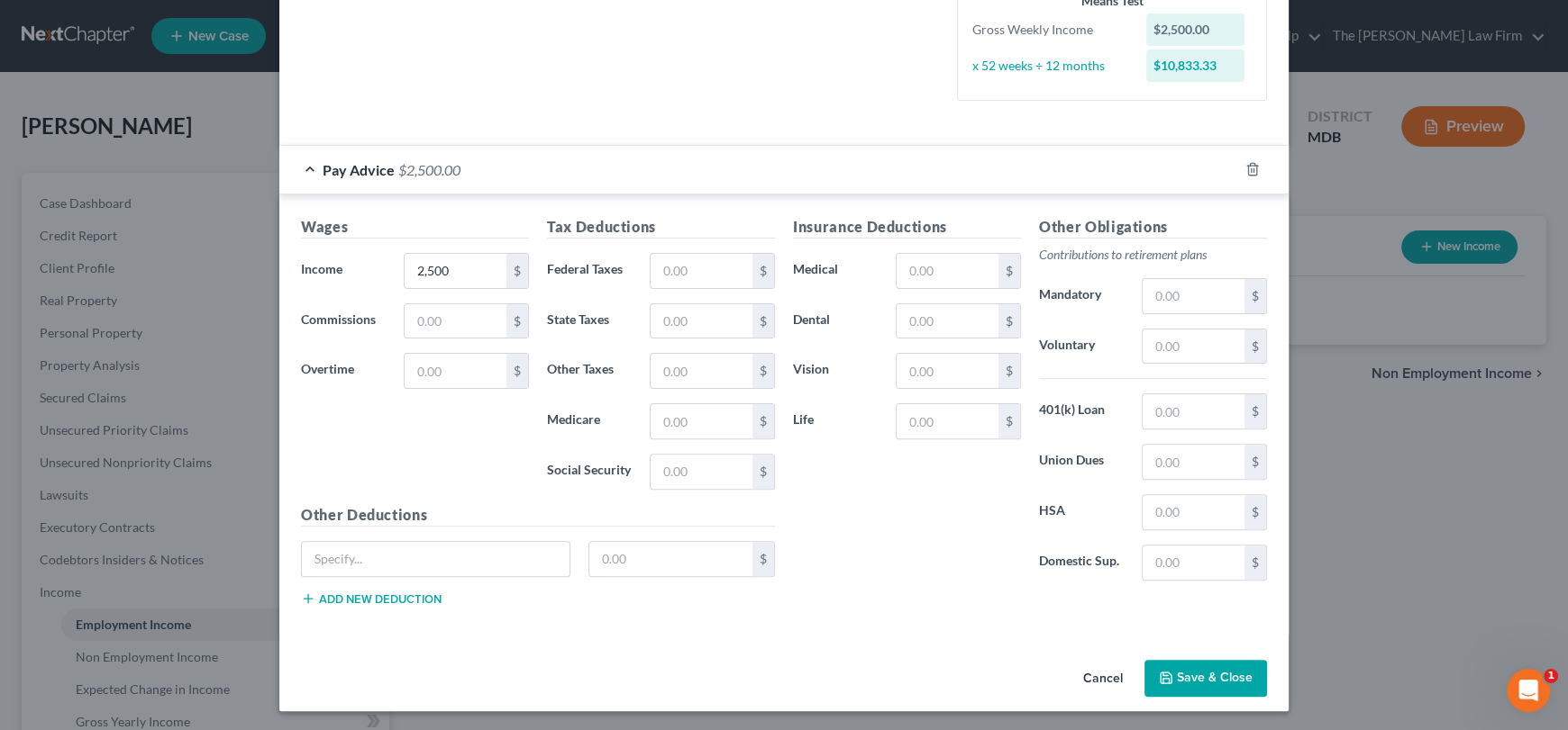
click at [1251, 677] on button "Save & Close" at bounding box center [1206, 679] width 122 height 38
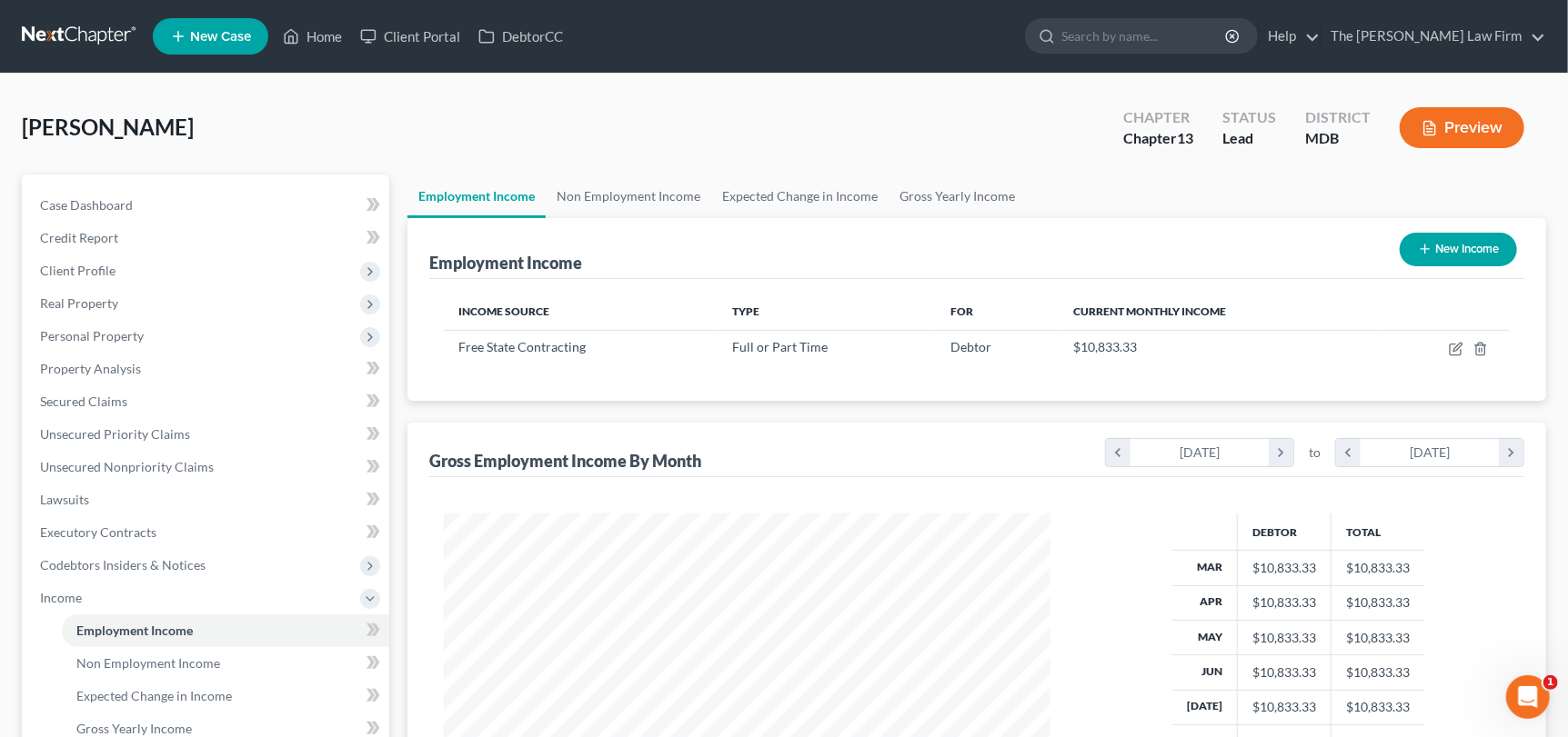
scroll to position [324, 643]
click at [942, 203] on link "Gross Yearly Income" at bounding box center [957, 196] width 137 height 43
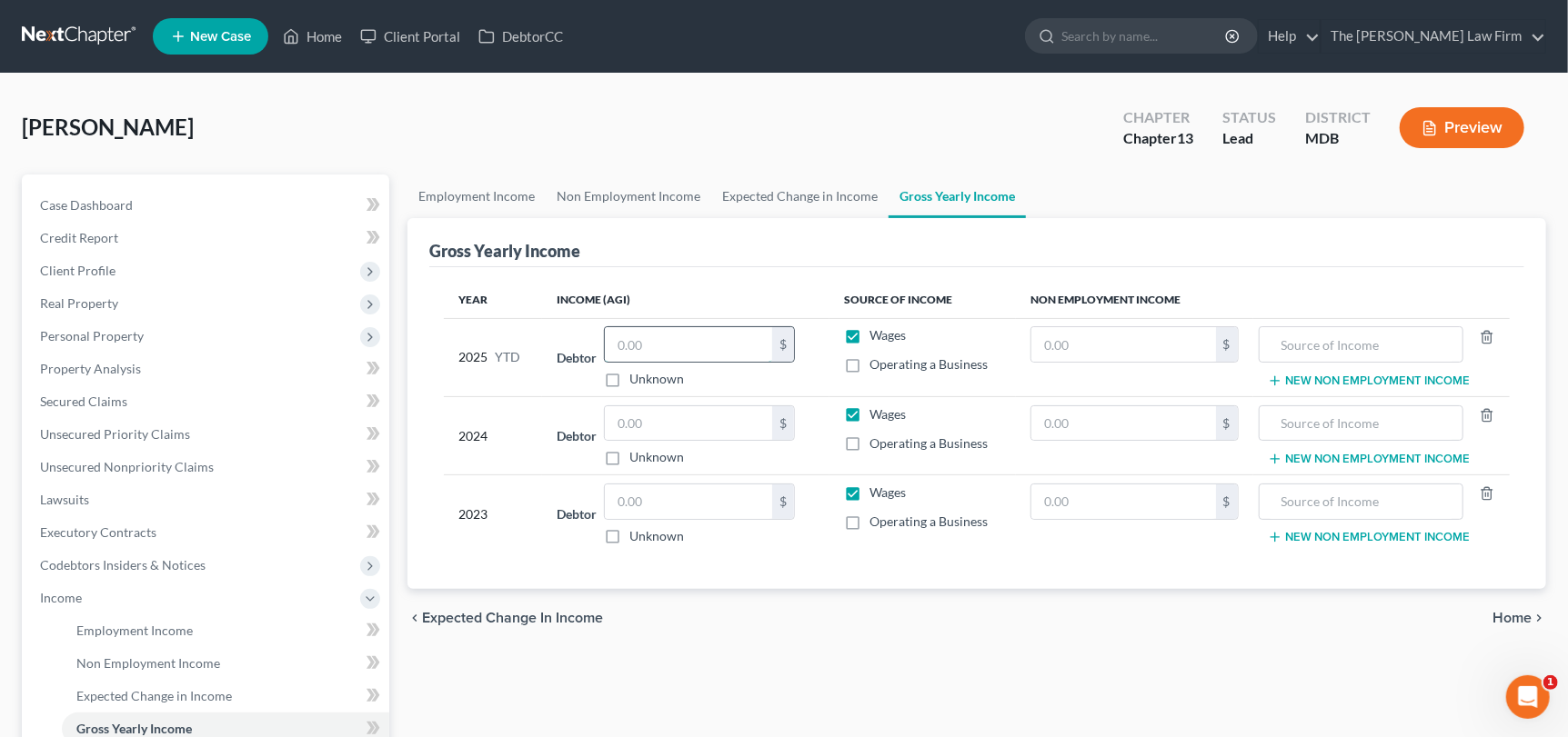
click at [687, 341] on input "text" at bounding box center [688, 344] width 167 height 35
click at [702, 413] on input "text" at bounding box center [688, 423] width 167 height 35
click at [639, 505] on input "text" at bounding box center [688, 502] width 167 height 35
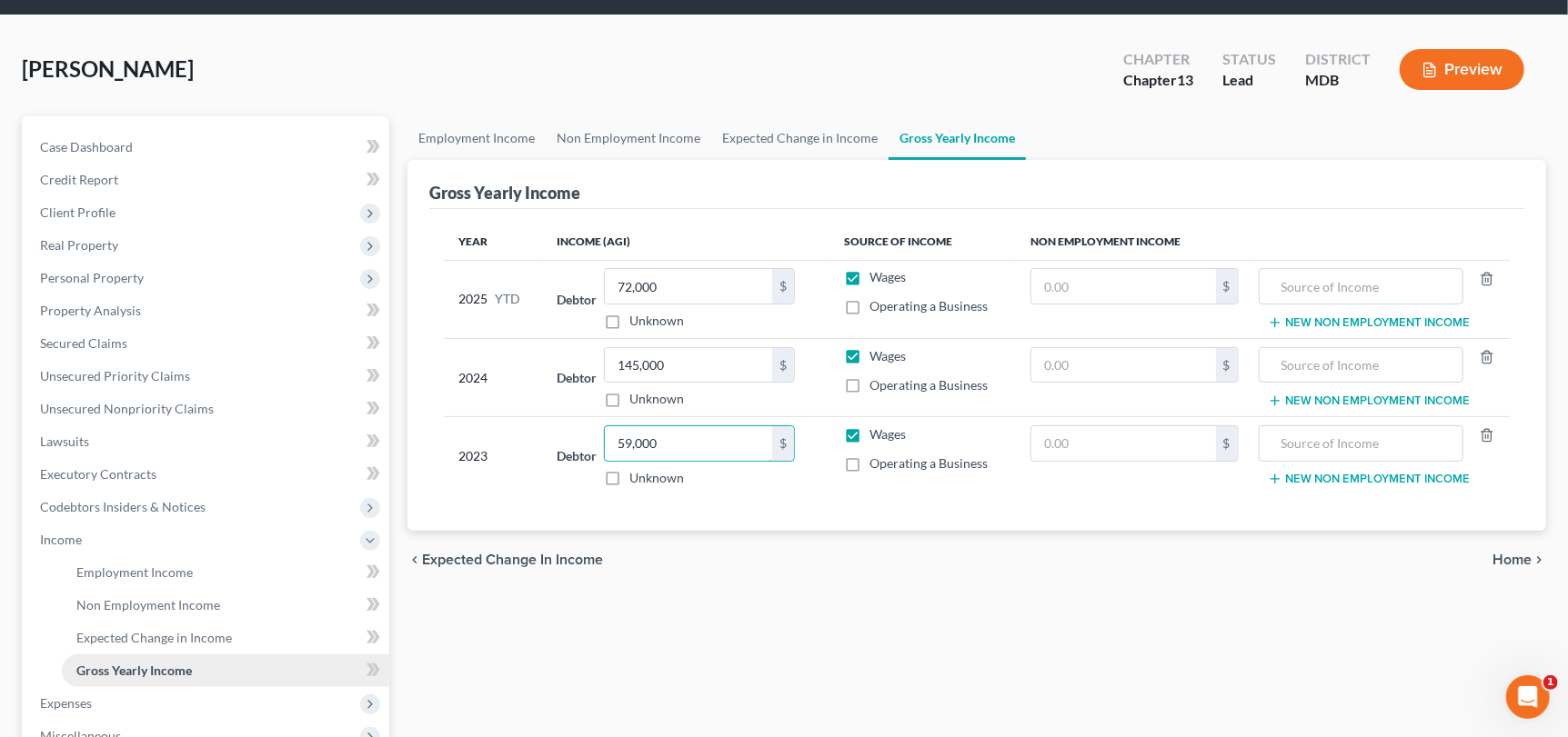
scroll to position [90, 0]
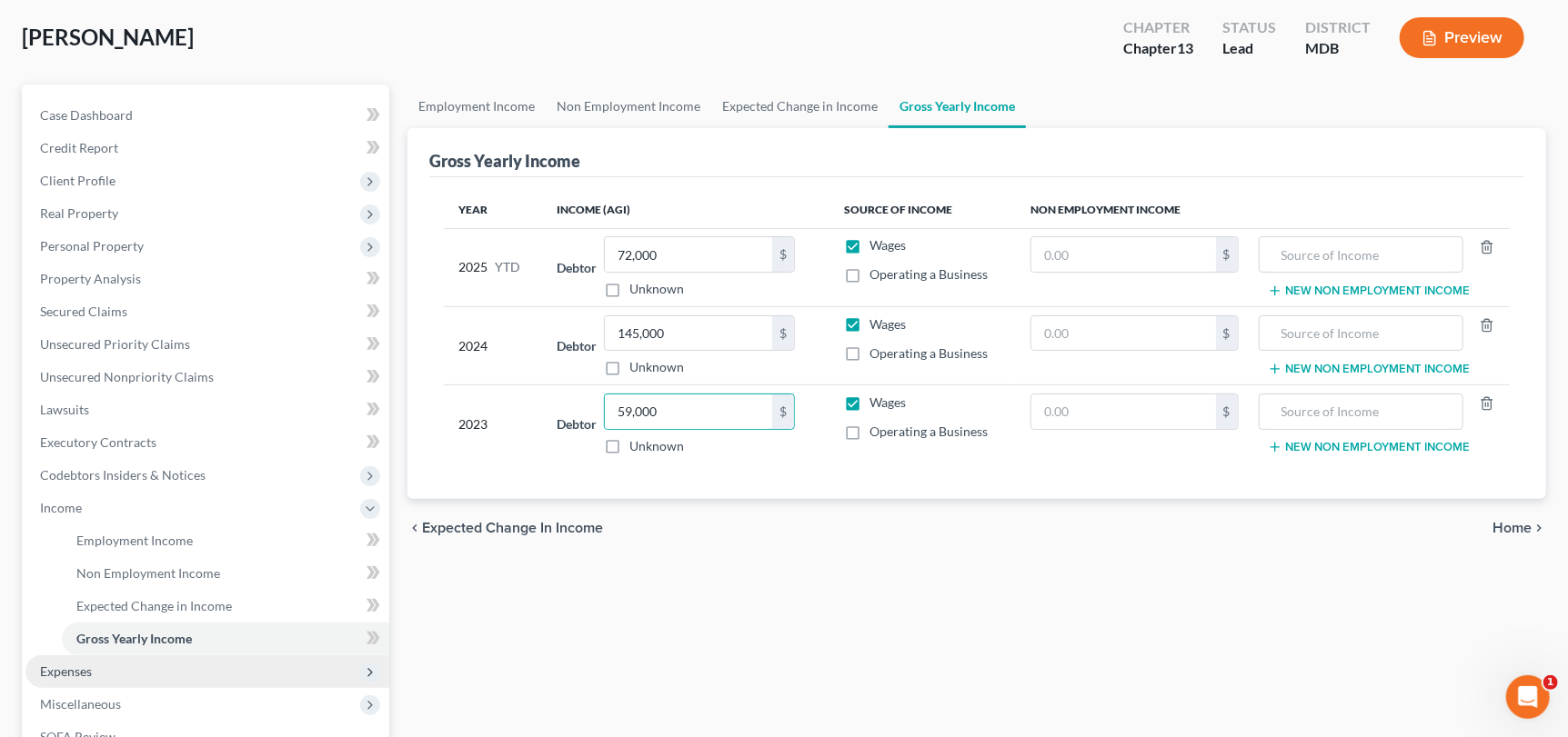
click at [80, 664] on span "Expenses" at bounding box center [66, 671] width 52 height 15
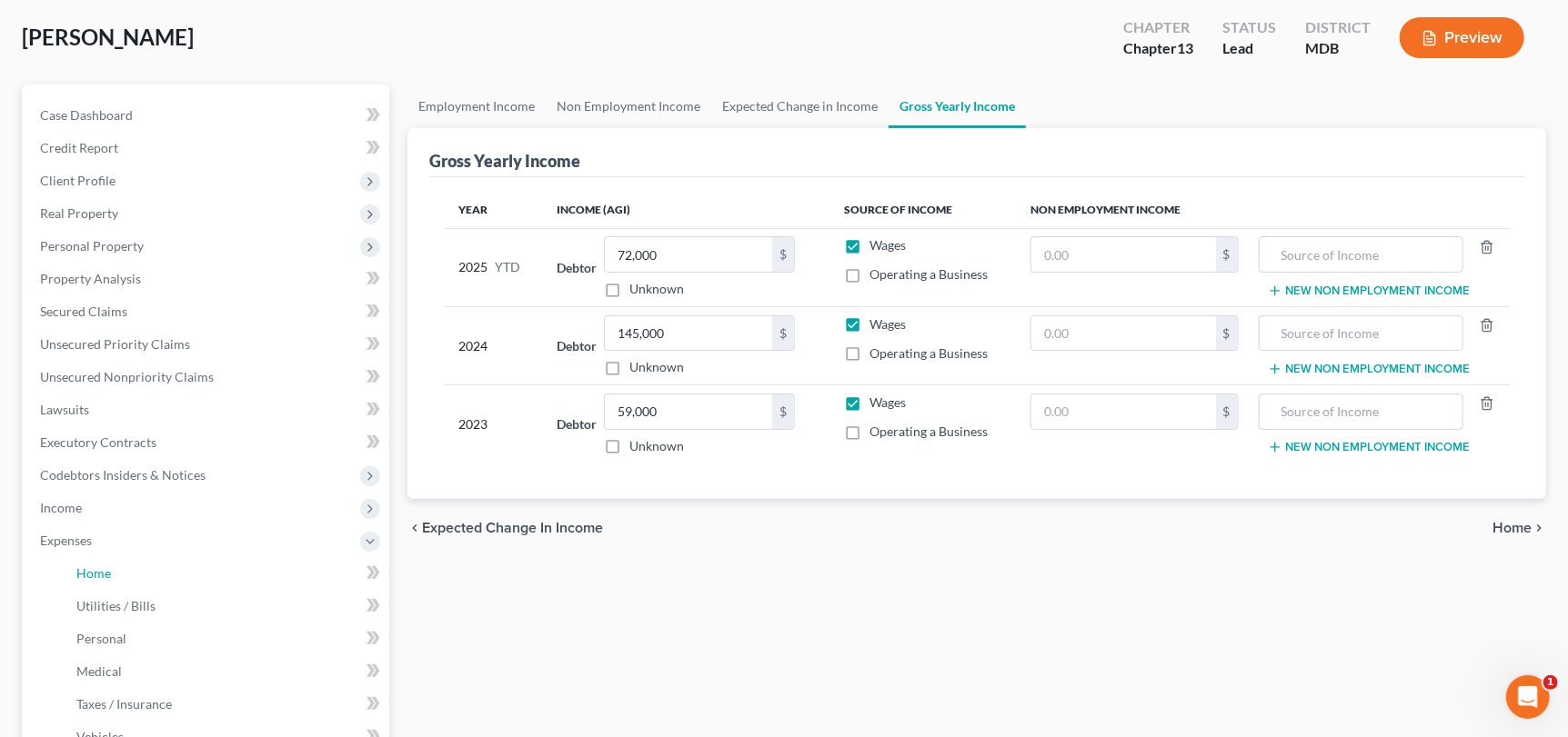
drag, startPoint x: 110, startPoint y: 572, endPoint x: 666, endPoint y: 205, distance: 666.2
click at [110, 571] on link "Home" at bounding box center [225, 574] width 327 height 33
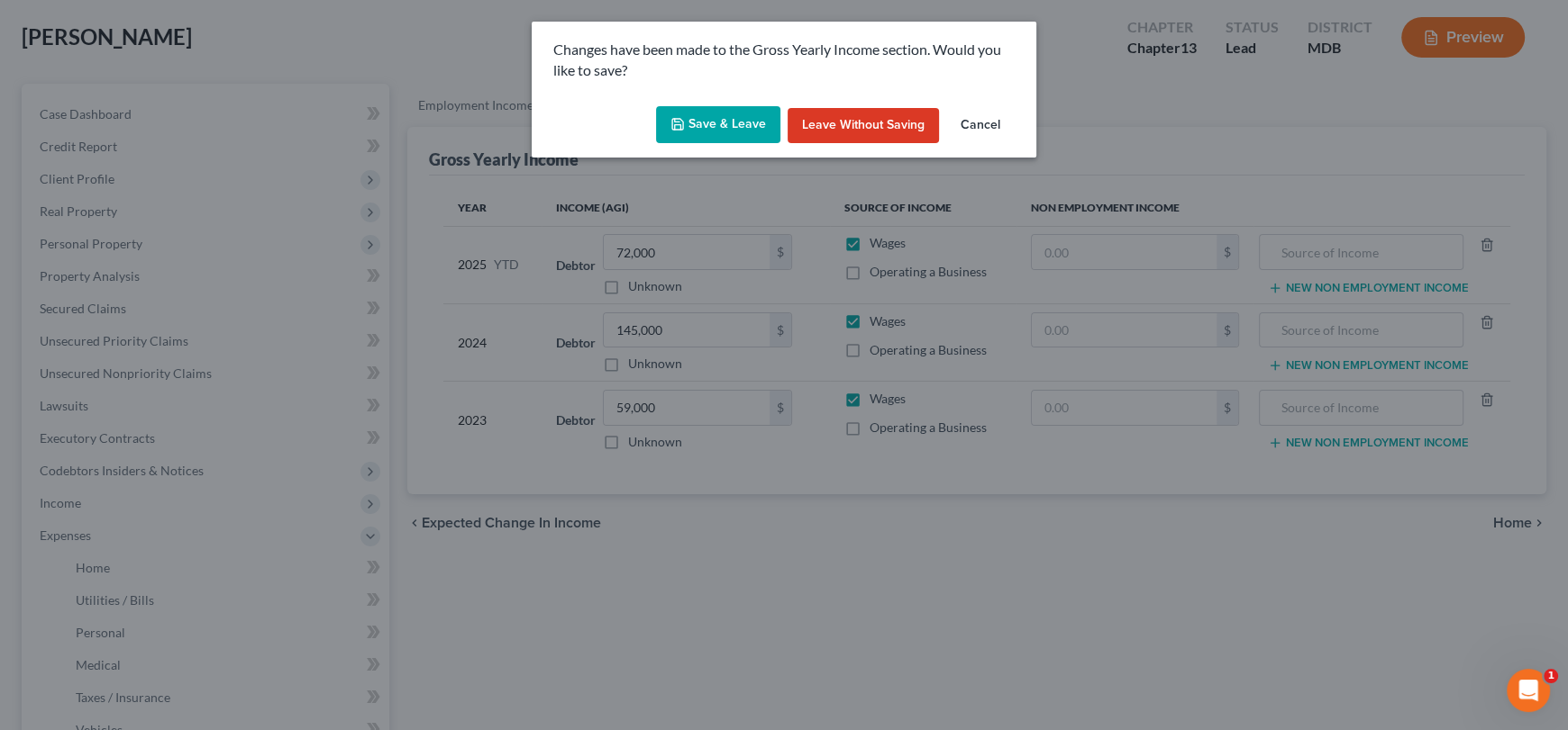
click at [731, 131] on button "Save & Leave" at bounding box center [718, 125] width 124 height 38
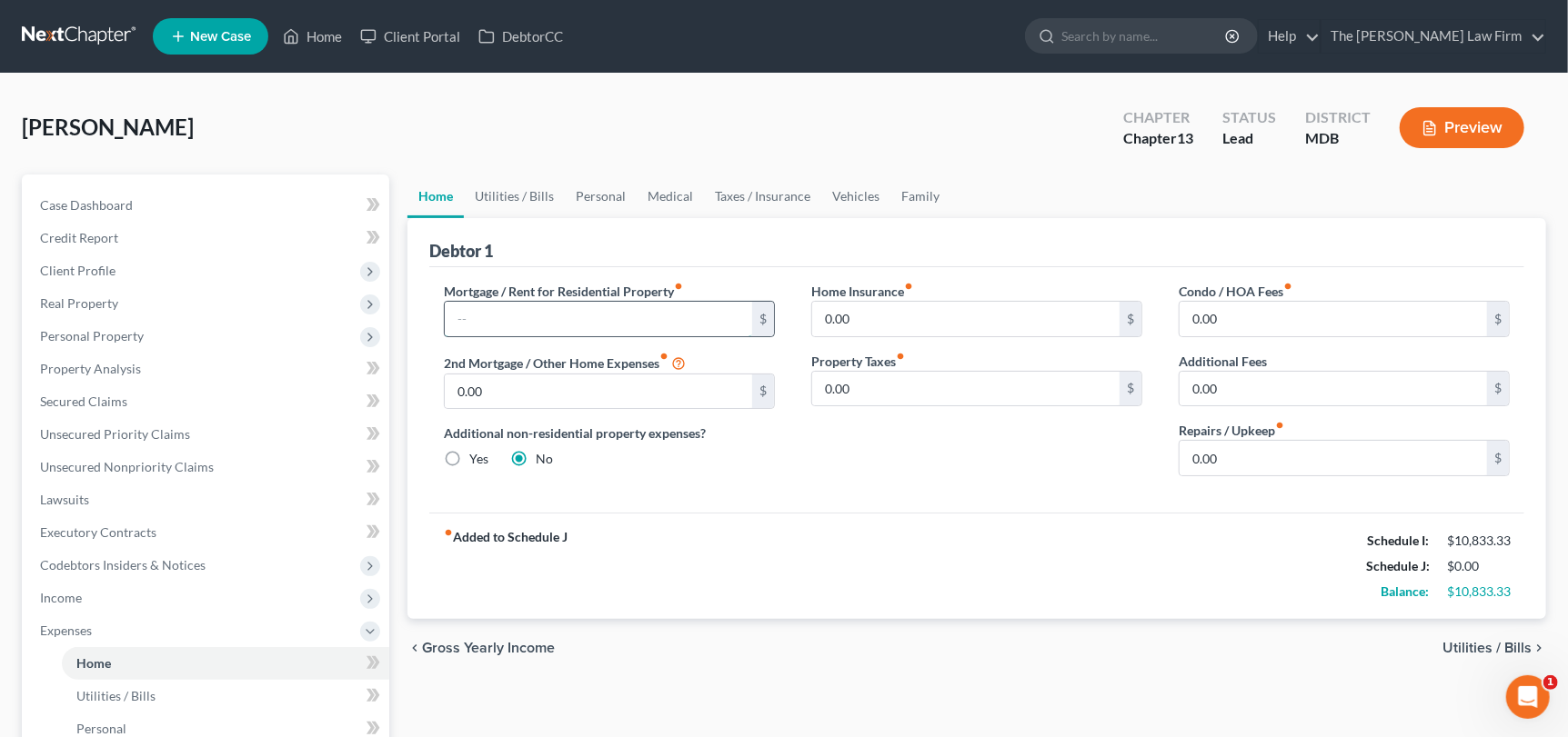
click at [487, 314] on input "text" at bounding box center [598, 319] width 308 height 35
click at [514, 196] on link "Utilities / Bills" at bounding box center [514, 196] width 101 height 43
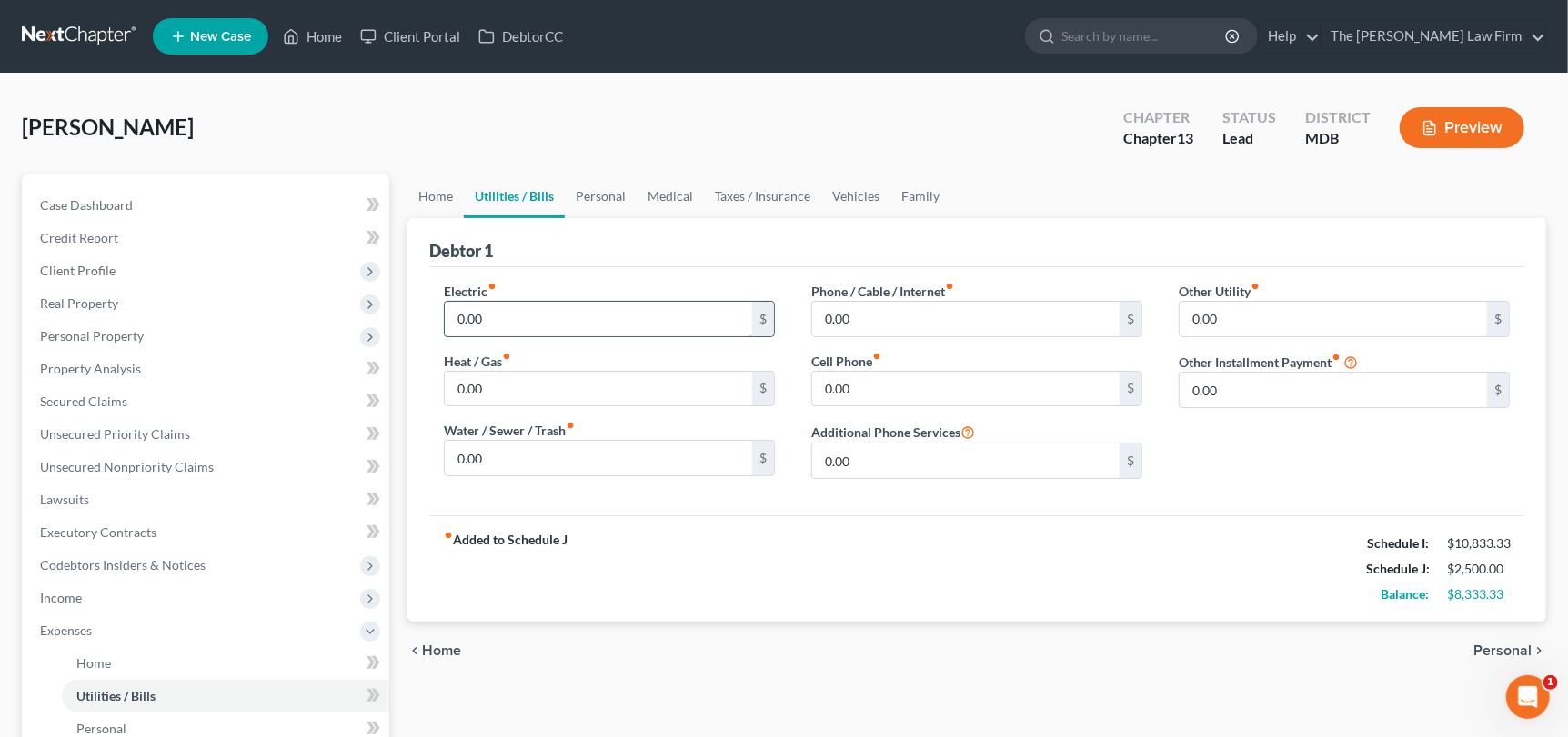
click at [518, 302] on input "0.00" at bounding box center [598, 319] width 308 height 35
click at [897, 323] on input "0.00" at bounding box center [966, 319] width 308 height 35
click at [1215, 314] on input "0.00" at bounding box center [1334, 319] width 308 height 35
click at [1227, 372] on input "text" at bounding box center [1344, 370] width 329 height 35
click at [607, 190] on link "Personal" at bounding box center [600, 196] width 71 height 43
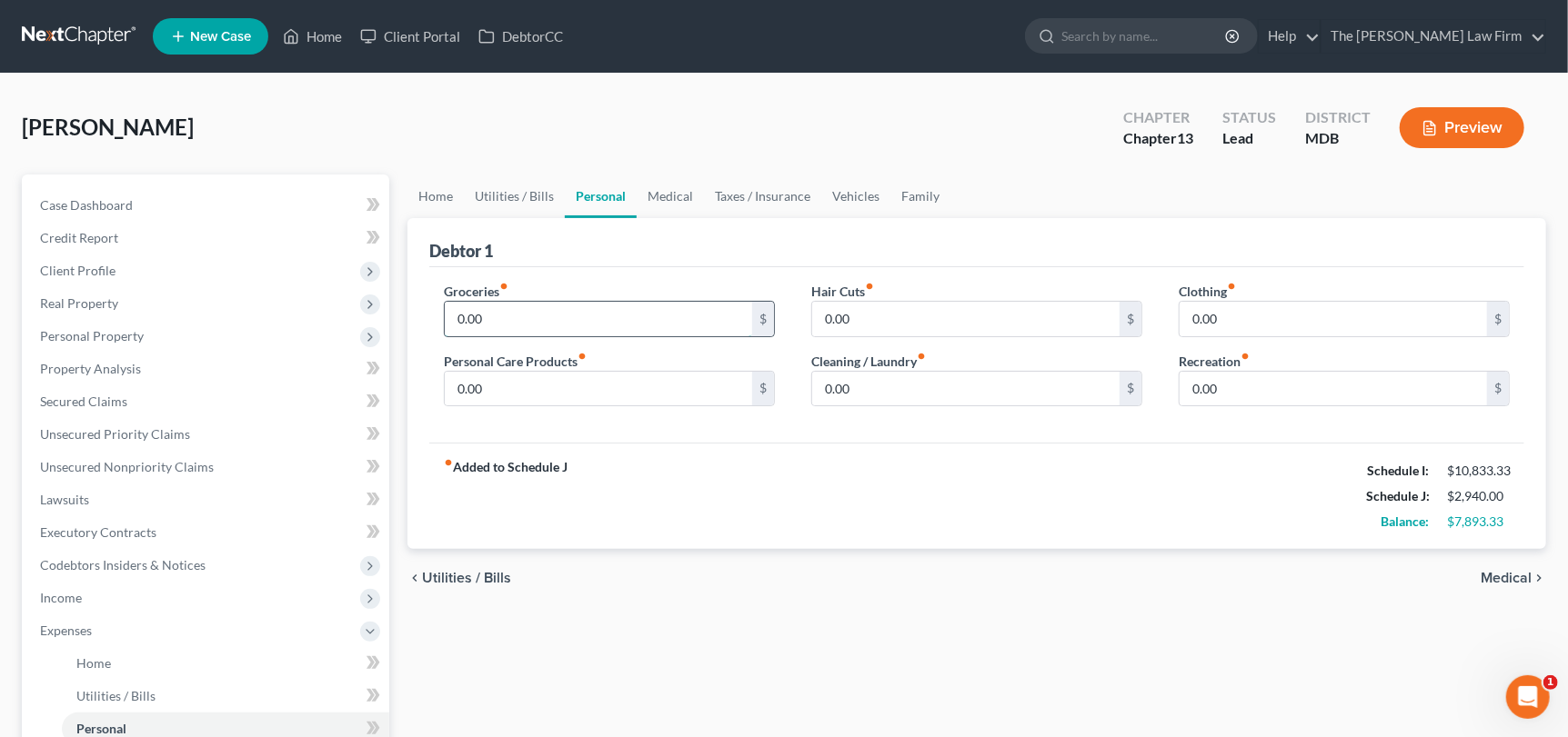
click at [504, 313] on input "0.00" at bounding box center [598, 319] width 308 height 35
click at [855, 186] on link "Vehicles" at bounding box center [856, 196] width 69 height 43
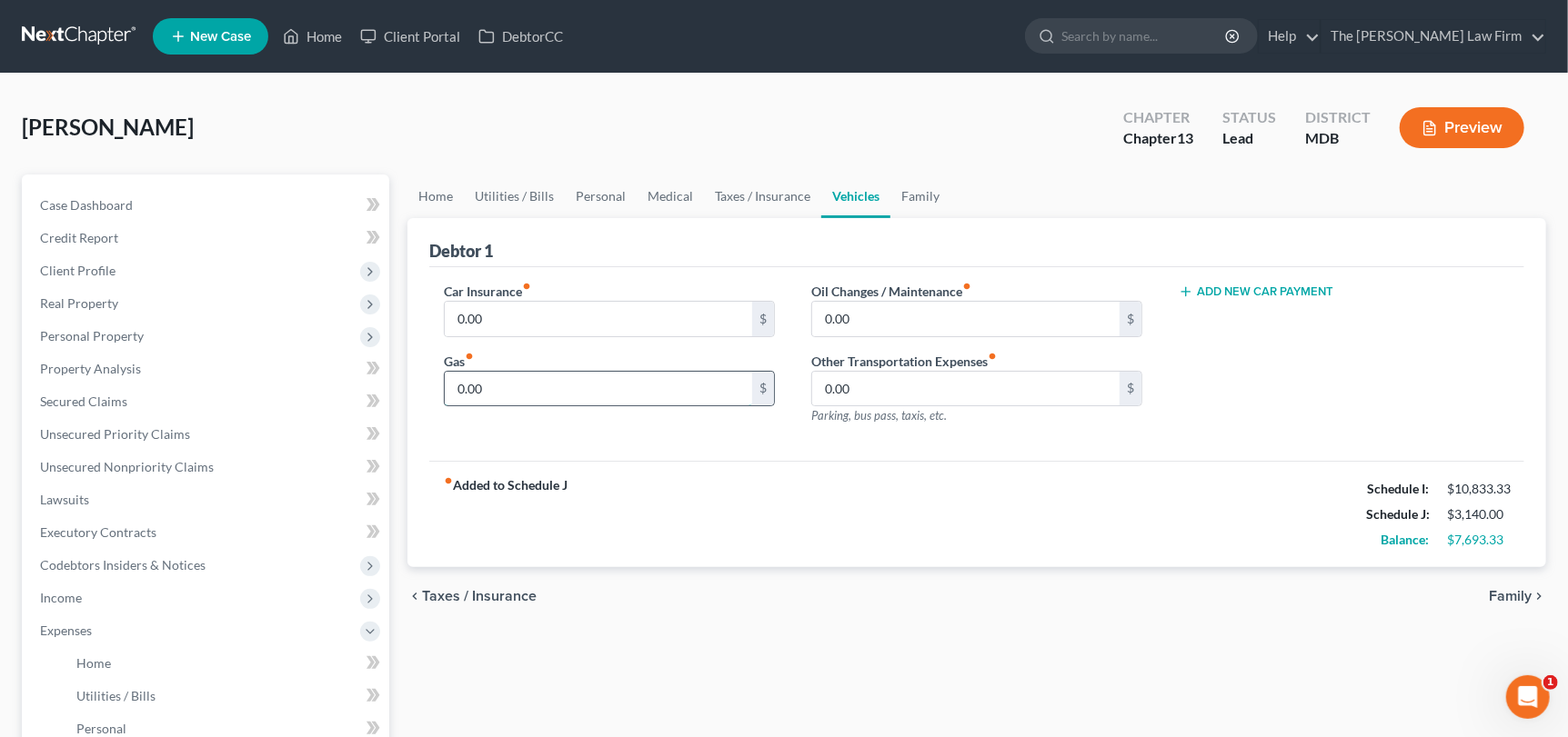
click at [499, 392] on input "0.00" at bounding box center [598, 390] width 308 height 35
click at [569, 198] on link "Personal" at bounding box center [600, 196] width 71 height 43
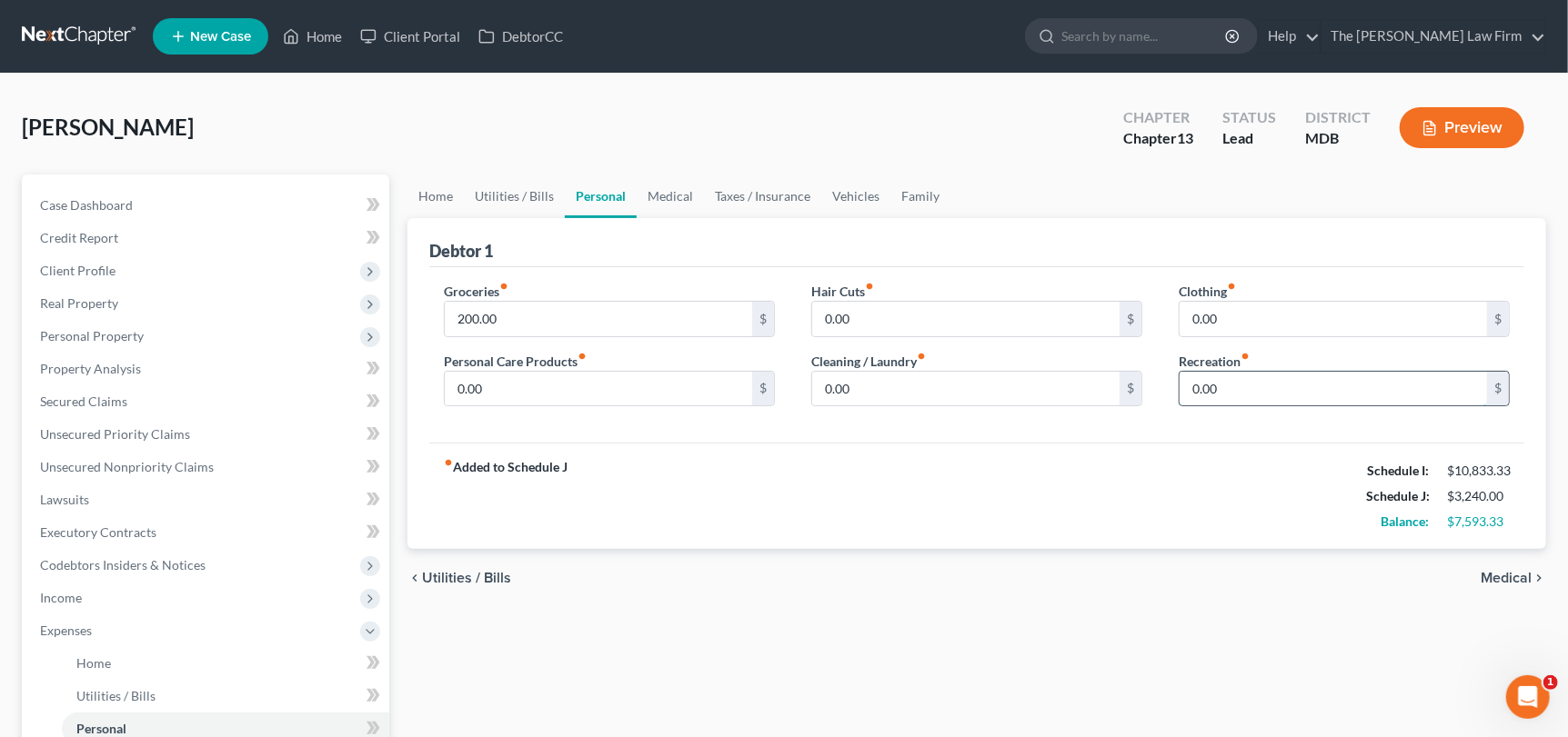
click at [1239, 388] on input "0.00" at bounding box center [1334, 390] width 308 height 35
click at [668, 201] on link "Medical" at bounding box center [671, 196] width 68 height 43
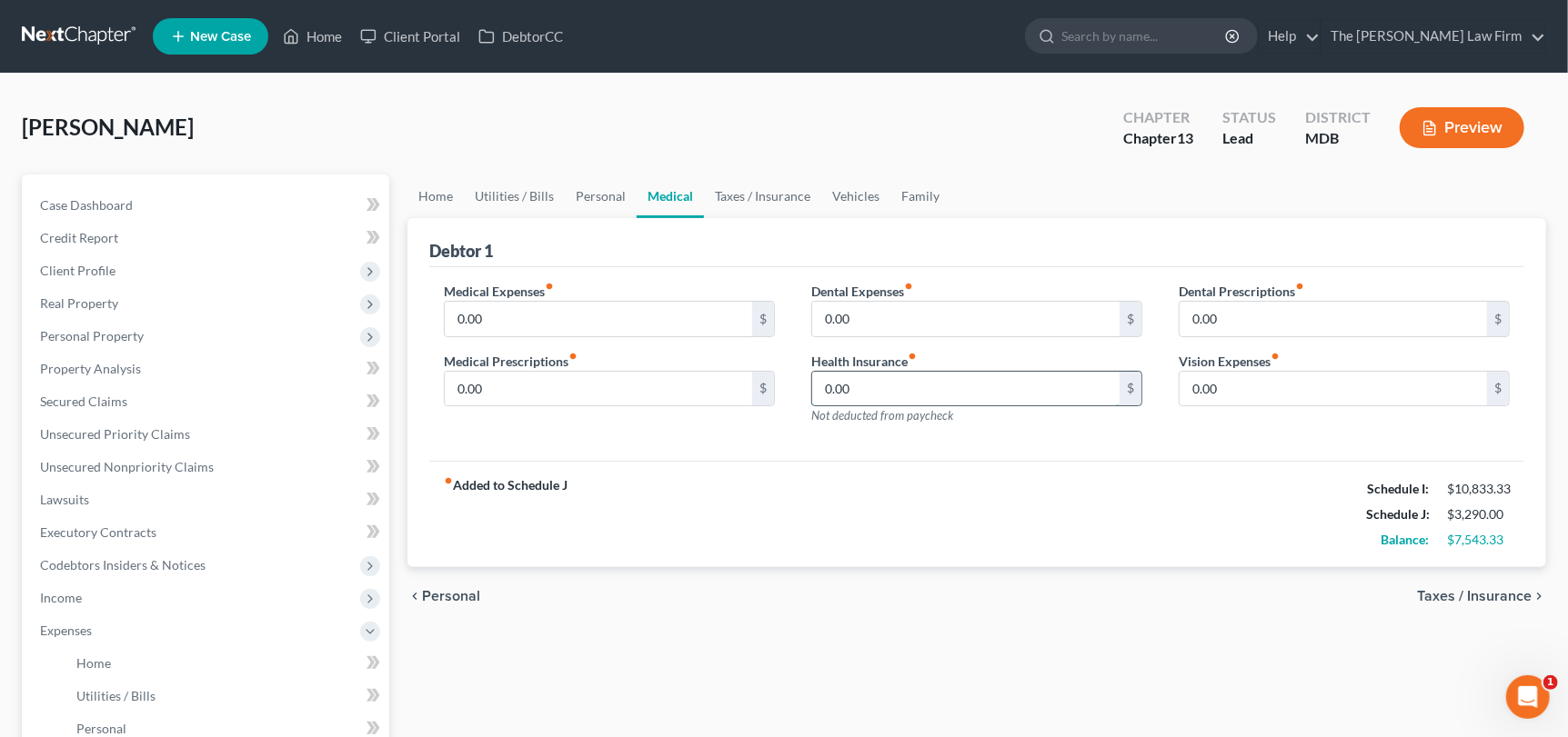
click at [865, 394] on input "0.00" at bounding box center [966, 390] width 308 height 35
click at [867, 198] on link "Vehicles" at bounding box center [856, 196] width 69 height 43
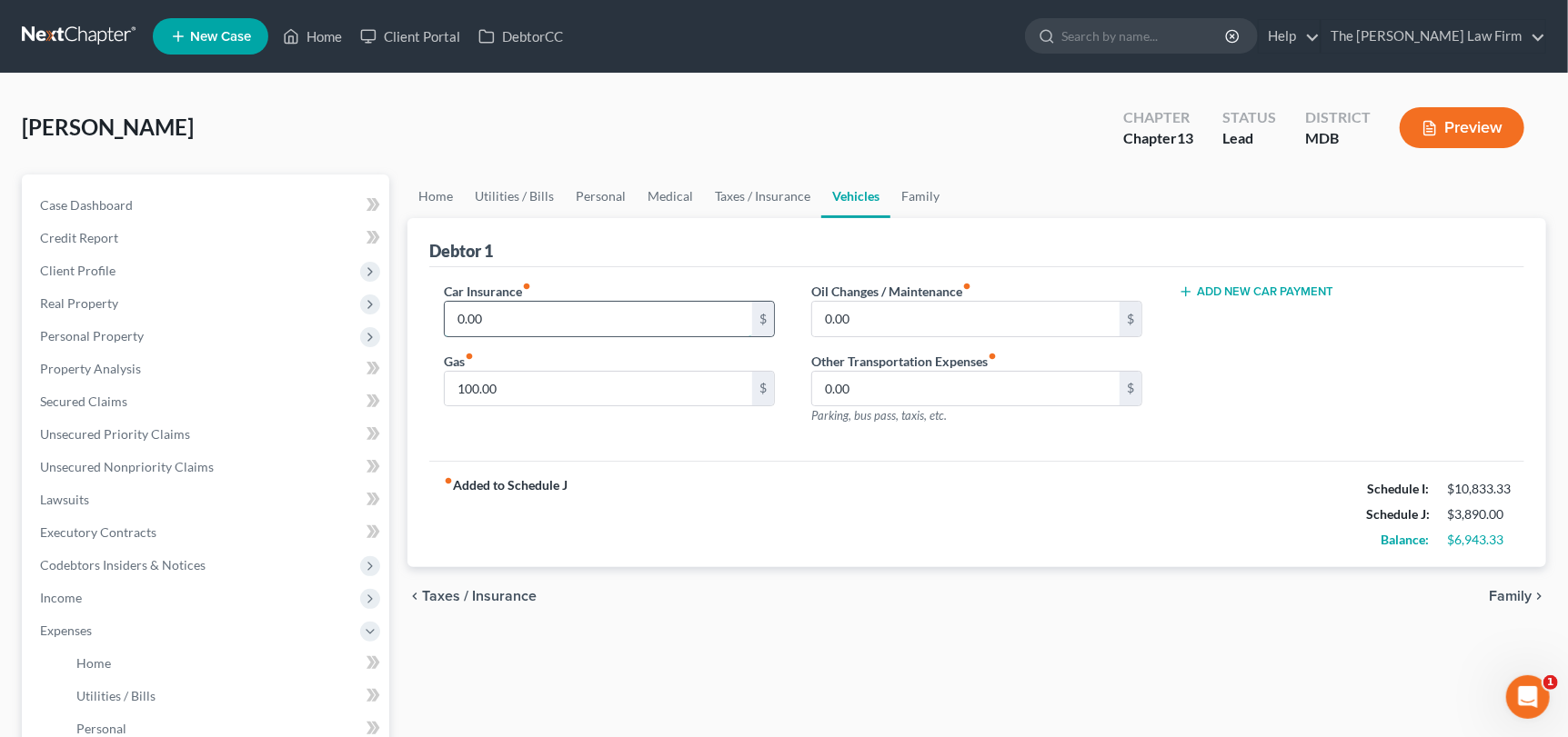
click at [496, 314] on input "0.00" at bounding box center [598, 319] width 308 height 35
click at [908, 196] on link "Family" at bounding box center [921, 196] width 60 height 43
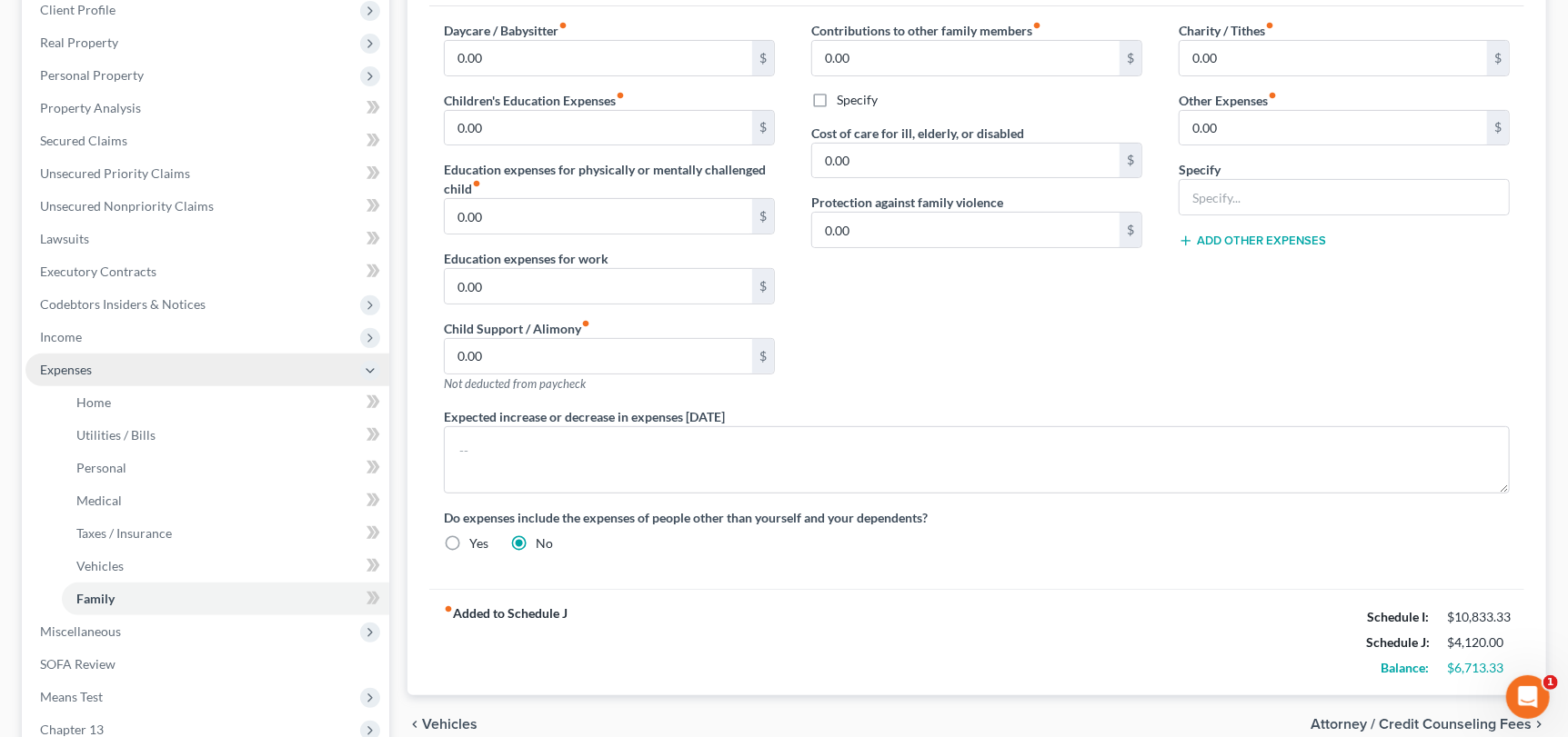
scroll to position [364, 0]
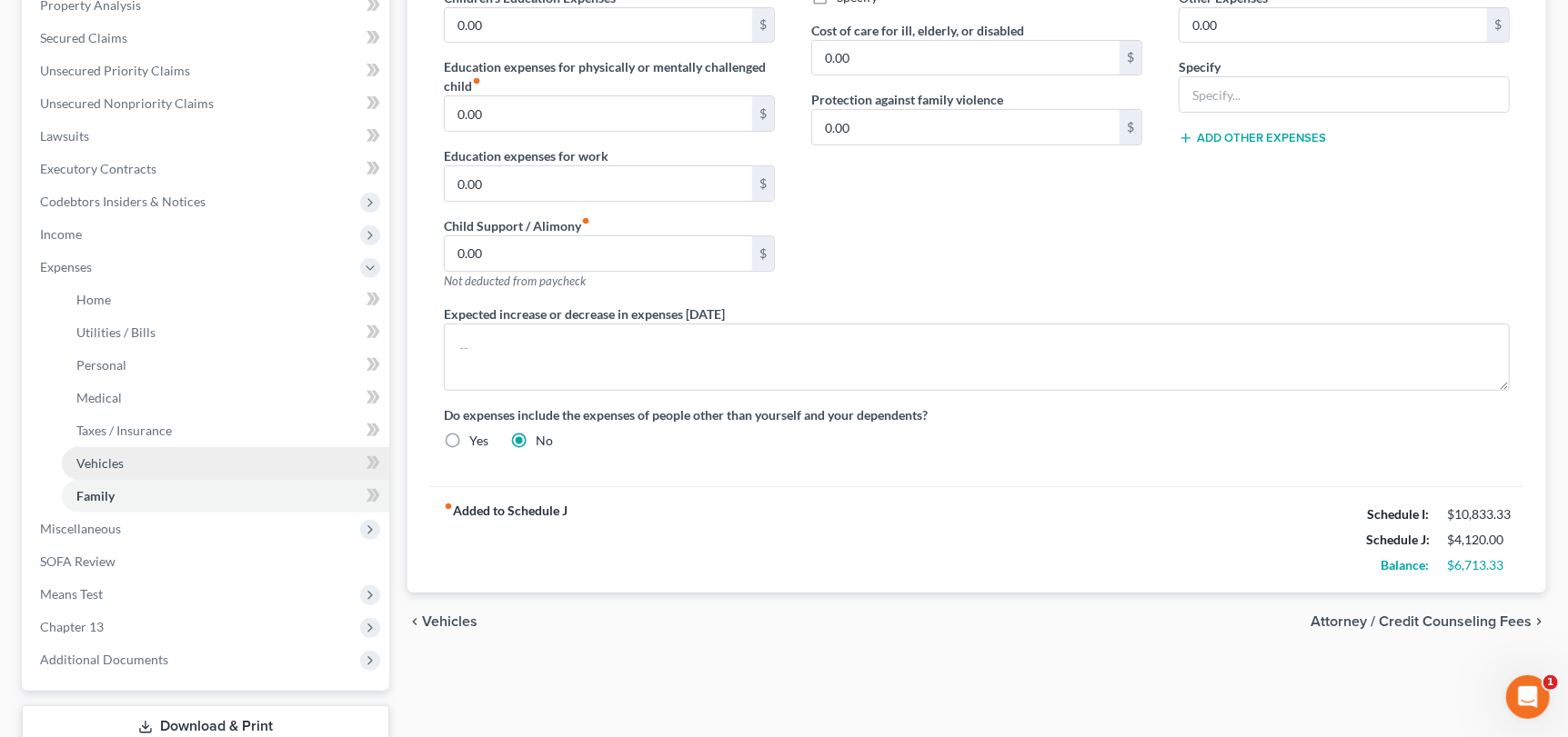
click at [173, 458] on link "Vehicles" at bounding box center [225, 464] width 327 height 33
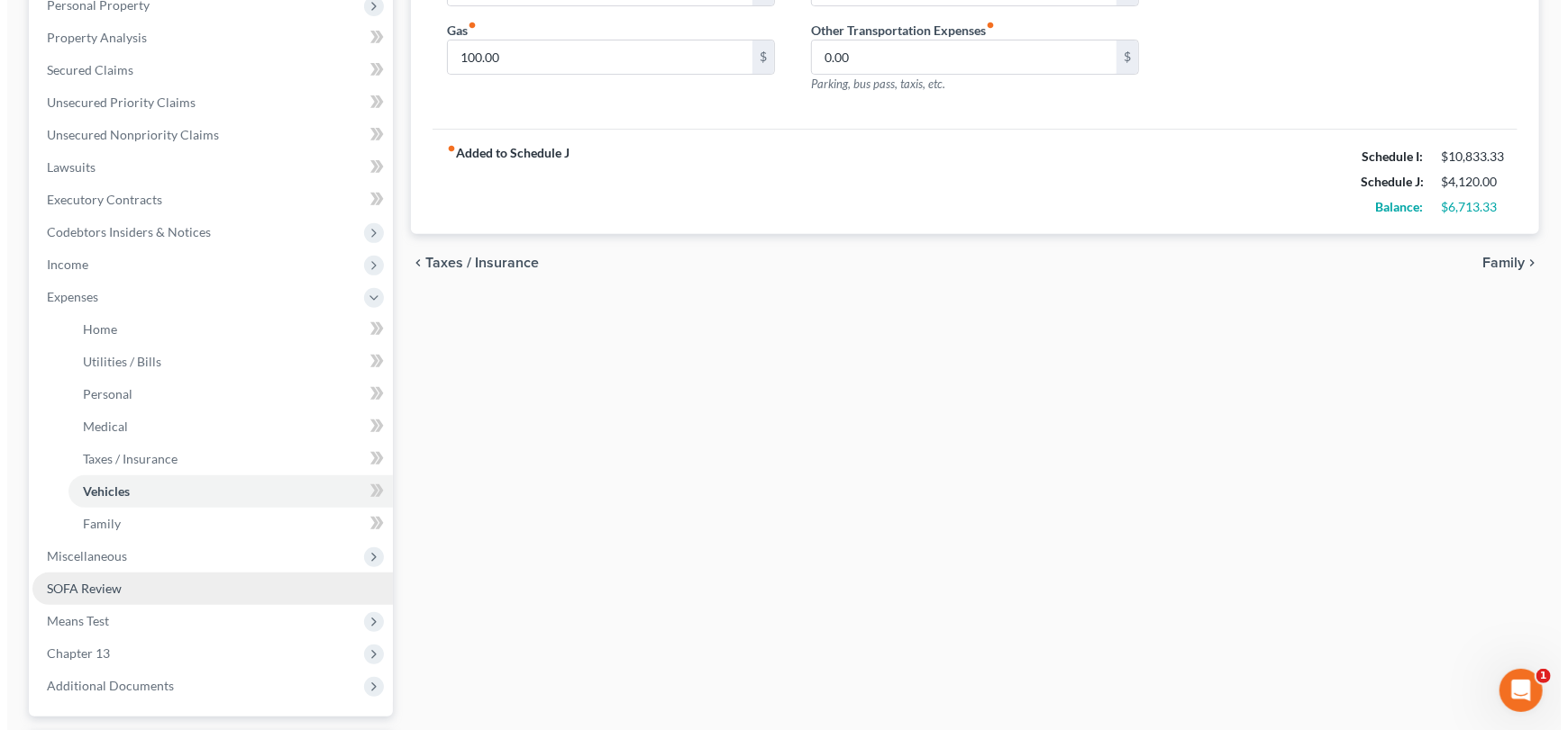
scroll to position [360, 0]
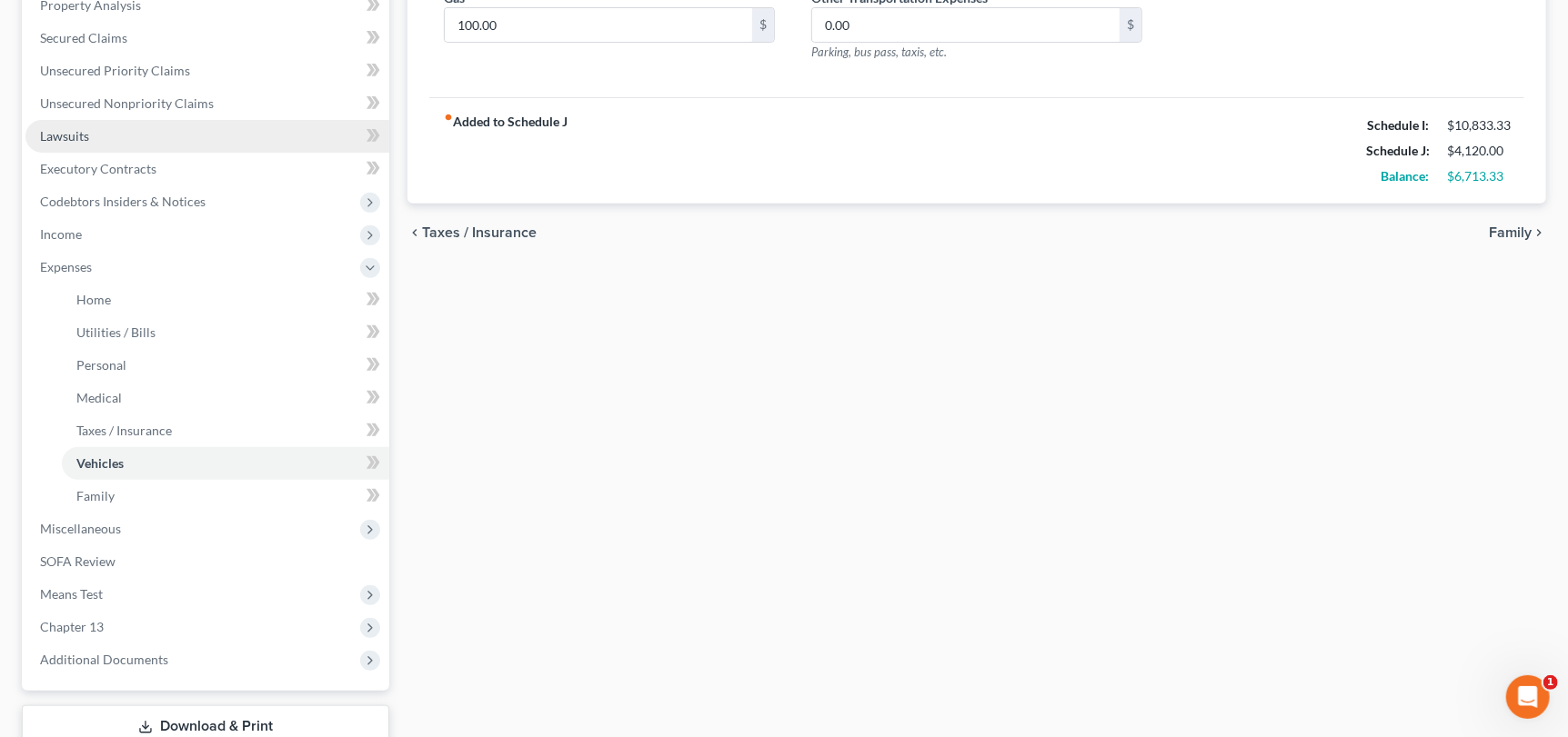
click at [120, 144] on link "Lawsuits" at bounding box center [206, 136] width 364 height 33
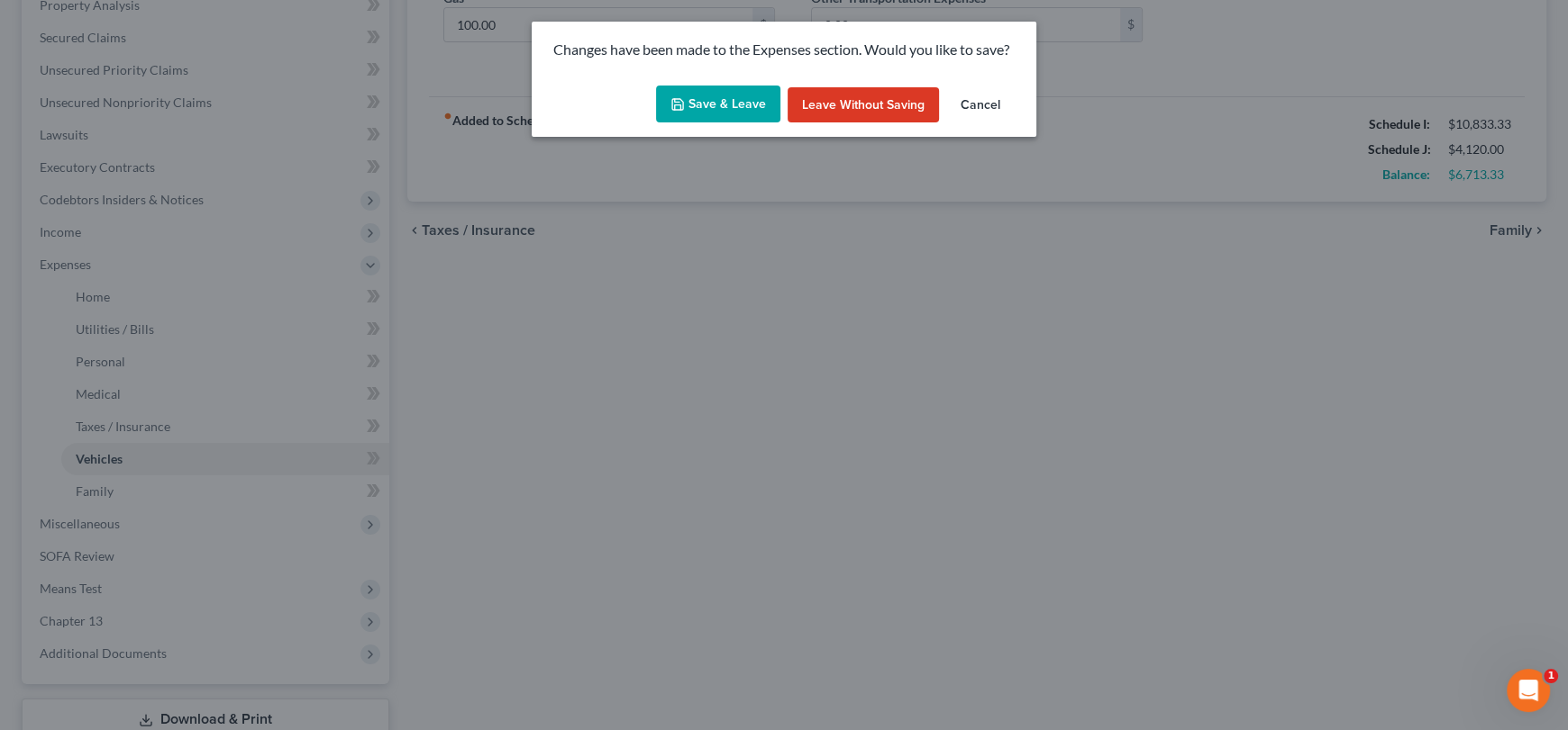
click at [706, 107] on button "Save & Leave" at bounding box center [718, 105] width 124 height 38
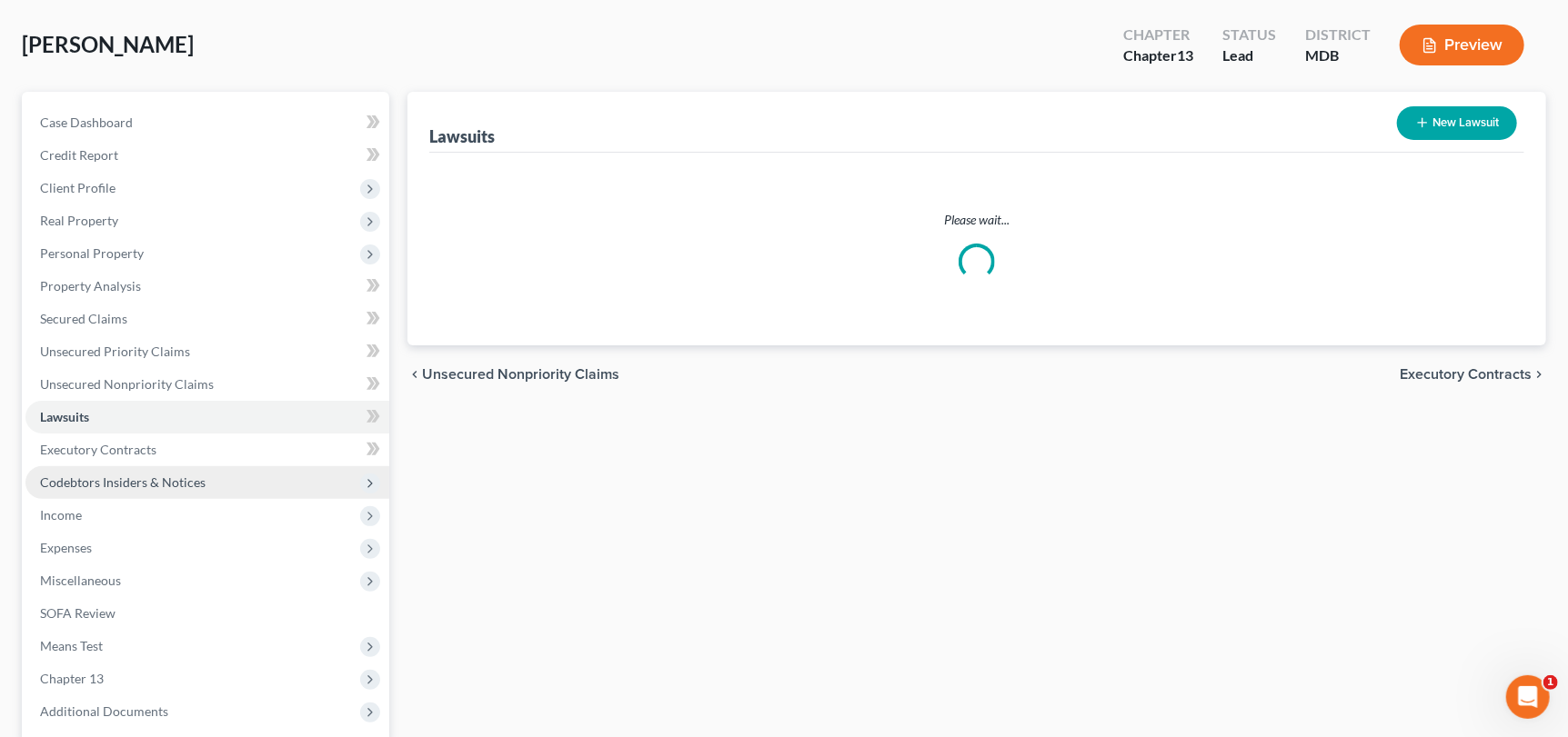
scroll to position [182, 0]
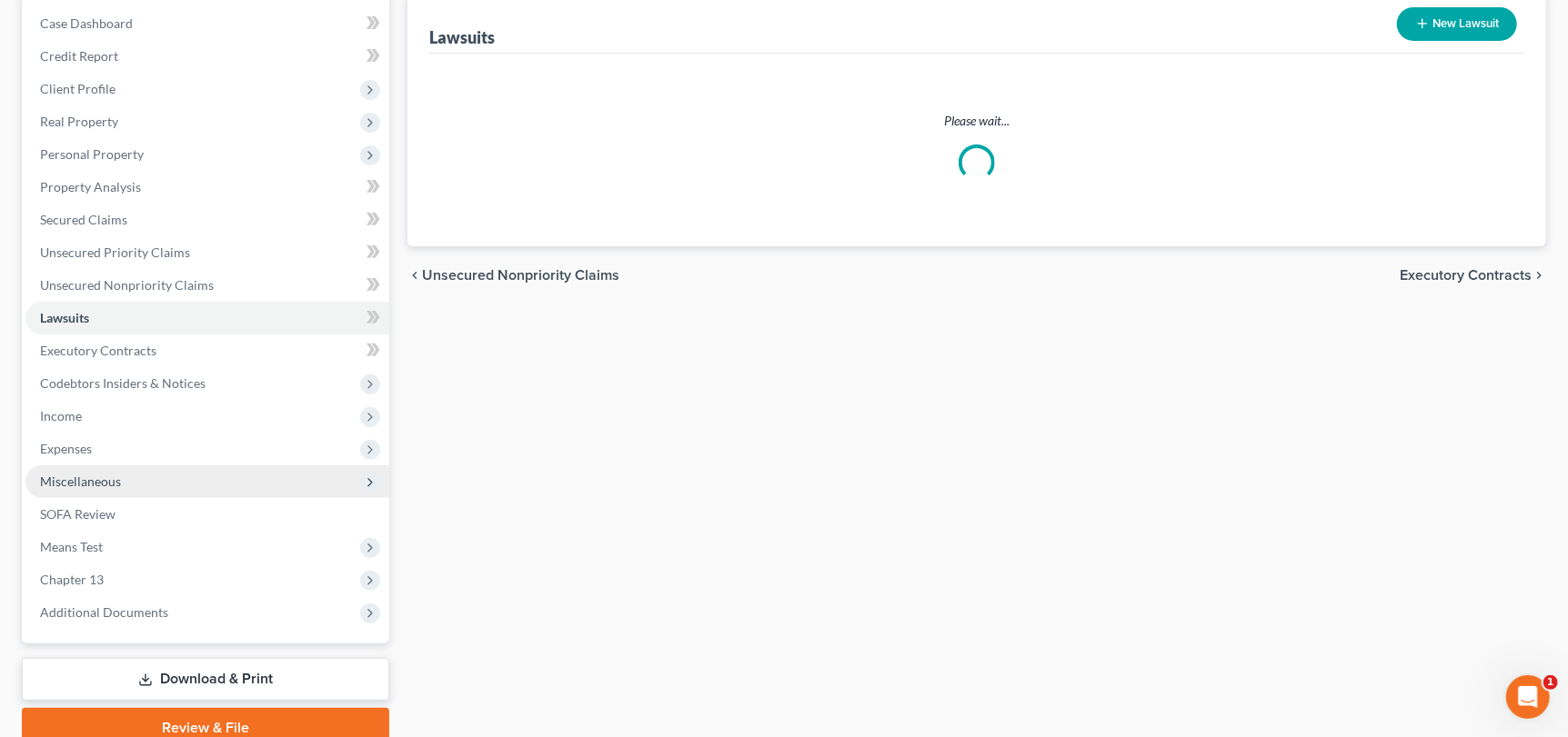
click at [87, 480] on span "Miscellaneous" at bounding box center [80, 481] width 81 height 15
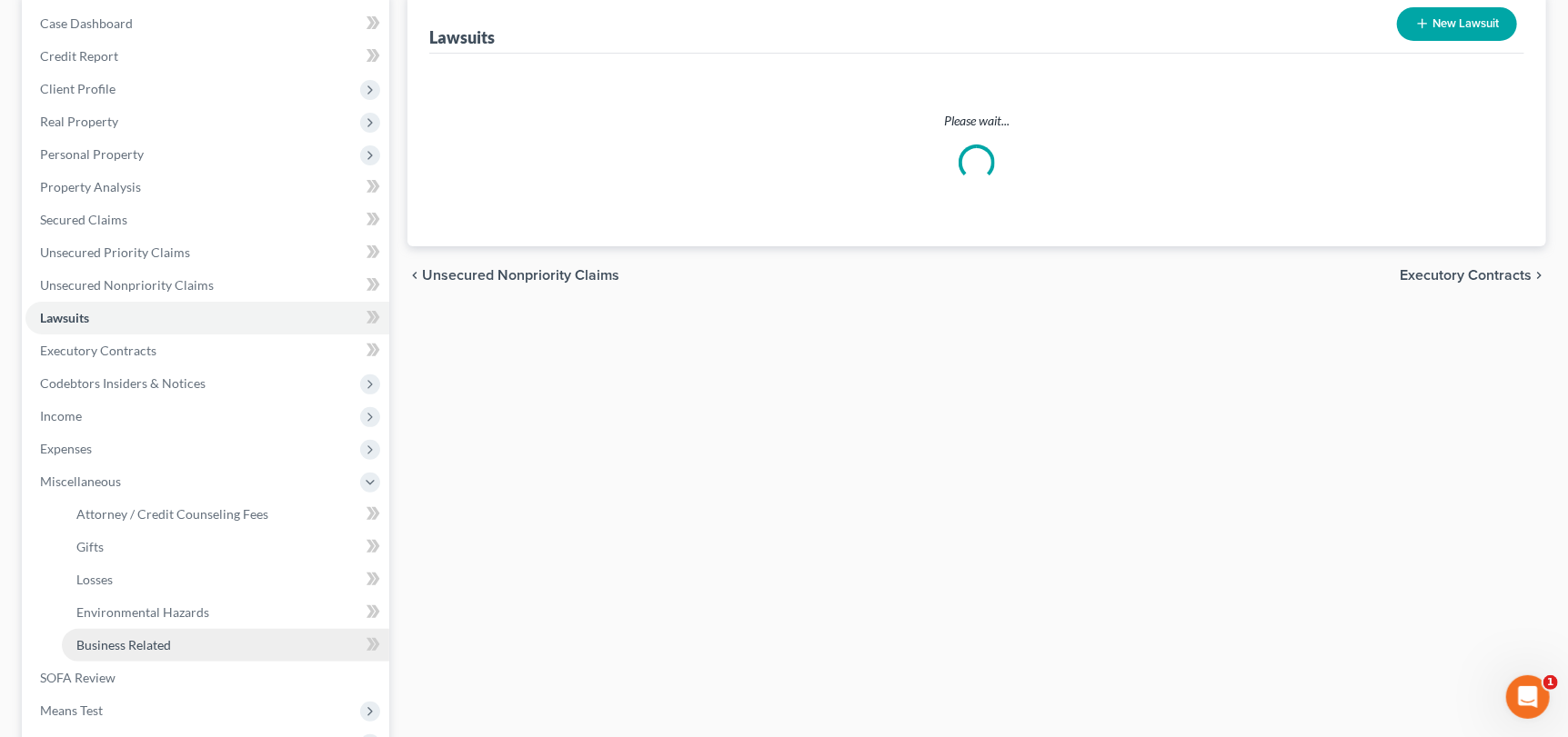
click at [141, 645] on span "Business Related" at bounding box center [124, 645] width 95 height 15
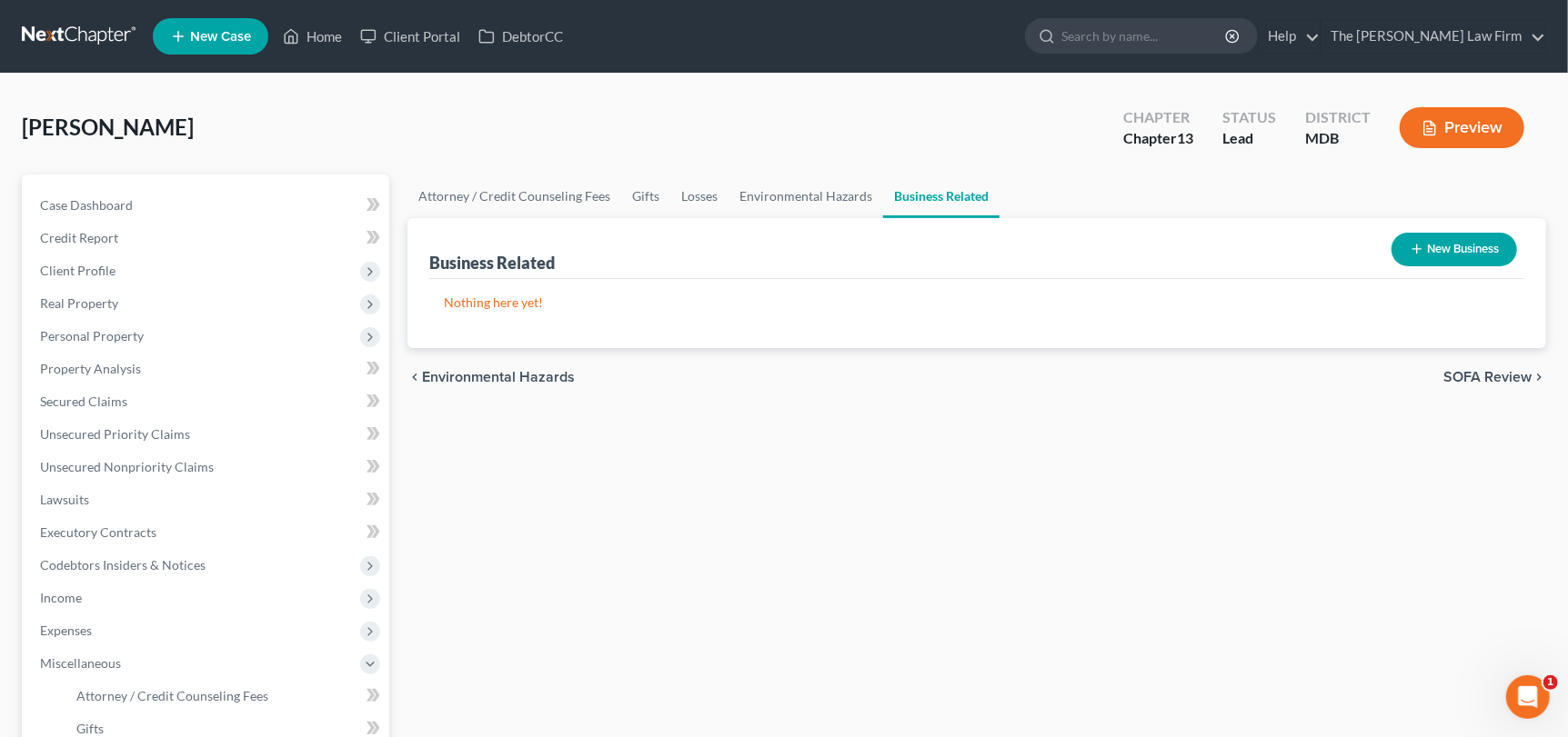
click at [1444, 244] on button "New Business" at bounding box center [1454, 249] width 125 height 34
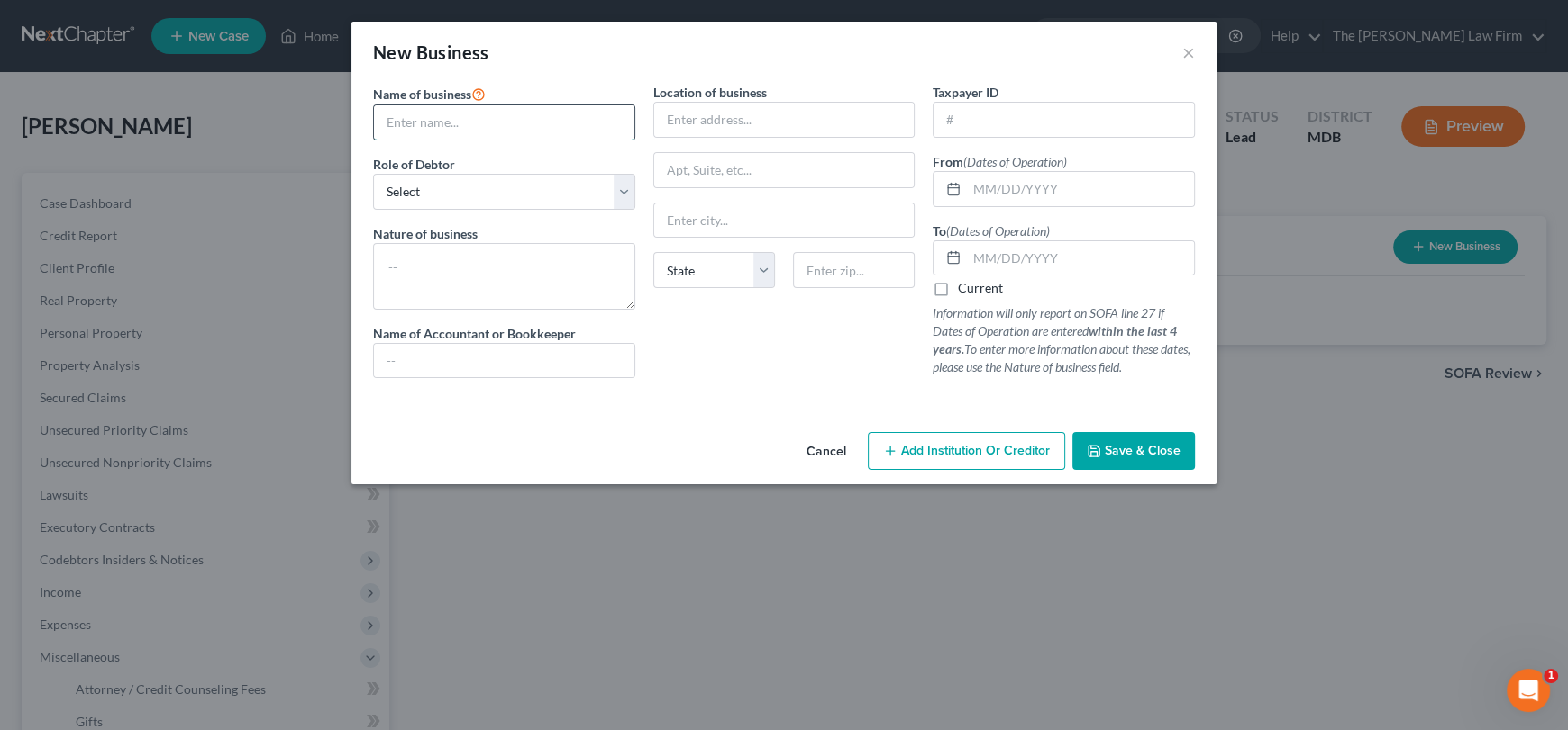
click at [493, 124] on input "text" at bounding box center [504, 122] width 260 height 34
drag, startPoint x: 439, startPoint y: 124, endPoint x: 361, endPoint y: 122, distance: 78.0
click at [361, 122] on div "Name of business * Free Role of Debtor * Select A member of a limited liability…" at bounding box center [784, 254] width 865 height 342
paste input "State Contracting"
click at [436, 186] on select "Select A member of a limited liability company (LLC) or limited liability partn…" at bounding box center [504, 192] width 262 height 36
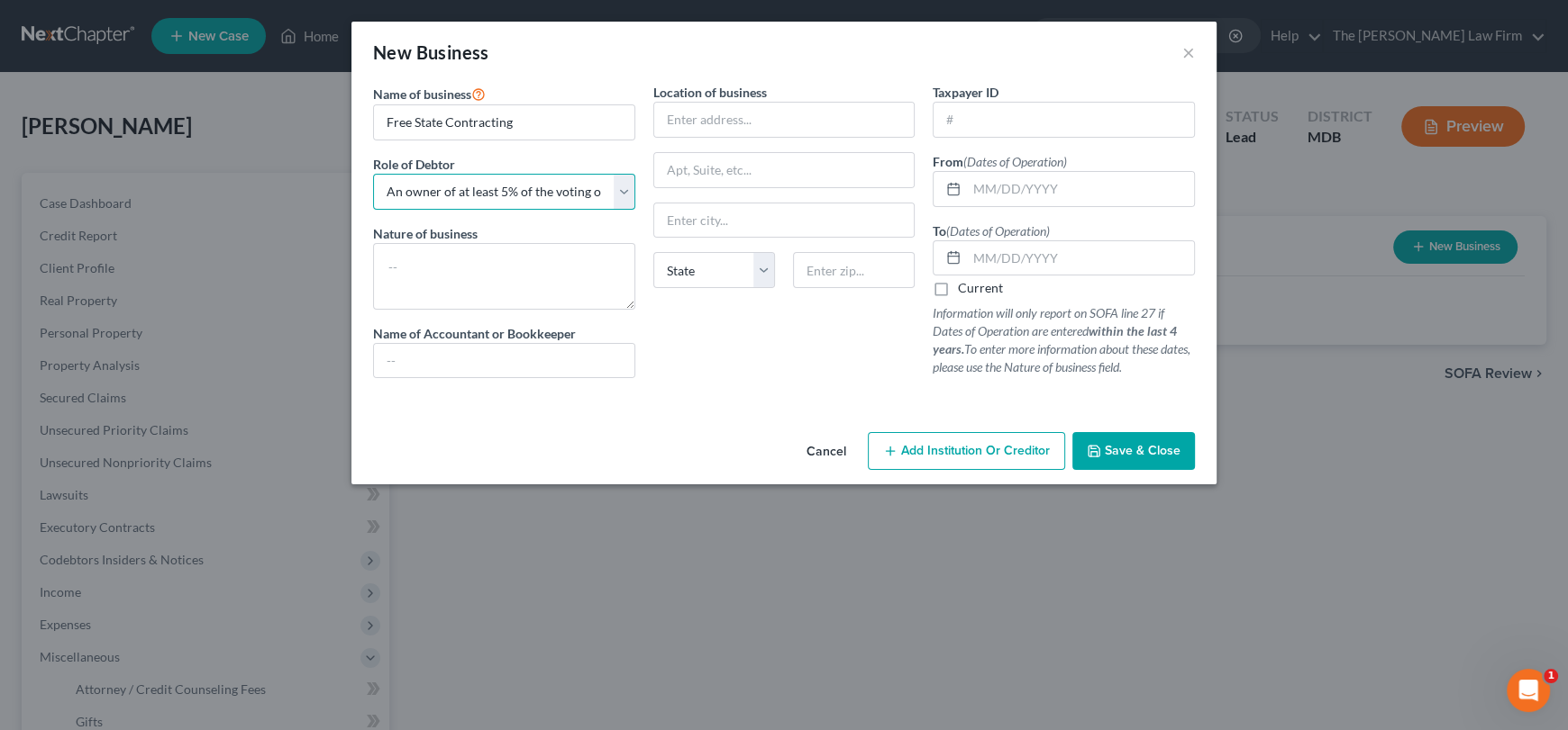
click at [373, 174] on select "Select A member of a limited liability company (LLC) or limited liability partn…" at bounding box center [504, 192] width 262 height 36
click at [738, 114] on input "text" at bounding box center [784, 119] width 260 height 34
paste input "[STREET_ADDRESS]"
drag, startPoint x: 863, startPoint y: 119, endPoint x: 905, endPoint y: 125, distance: 42.4
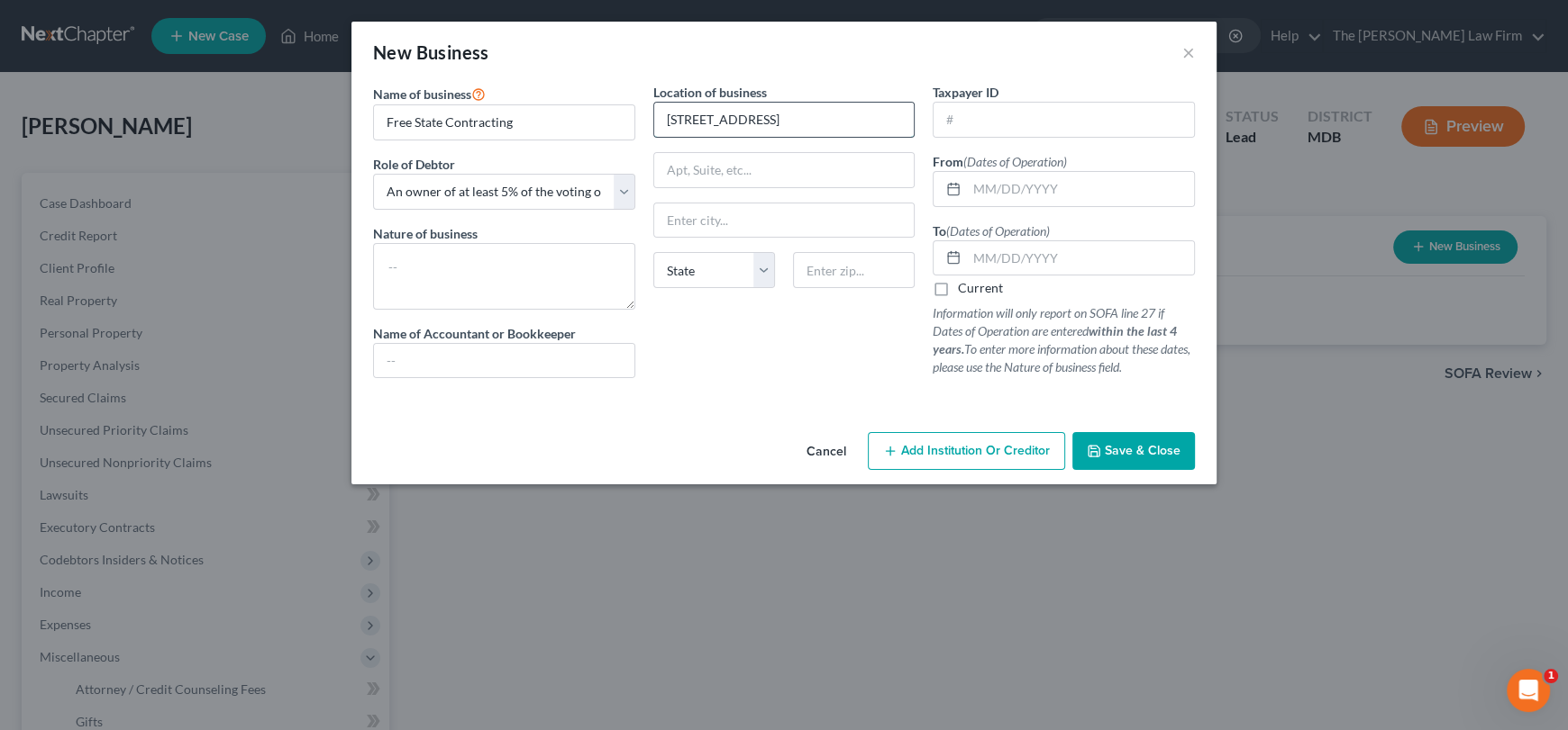
click at [905, 125] on input "[STREET_ADDRESS]" at bounding box center [784, 119] width 260 height 34
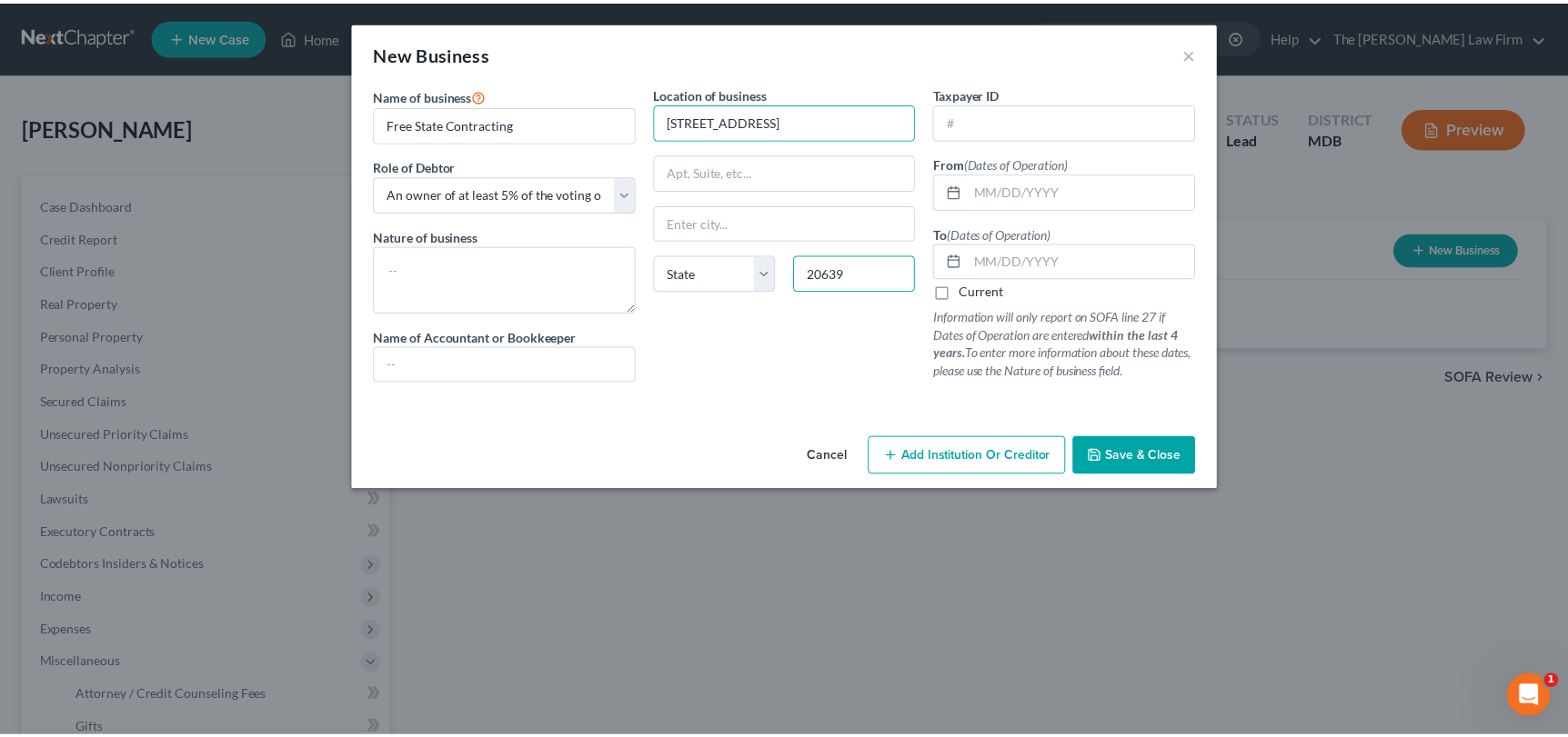
scroll to position [0, 0]
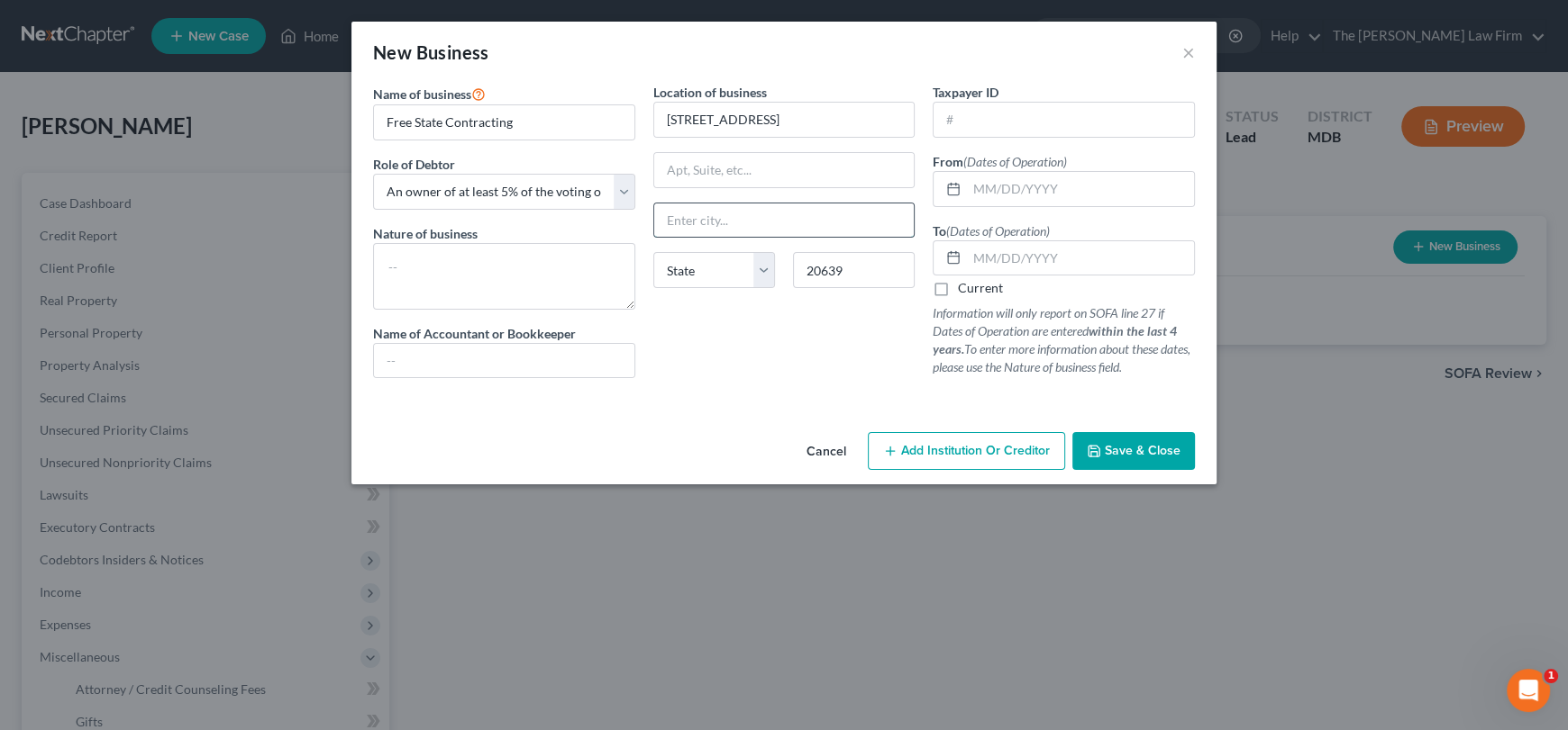
click at [856, 219] on input "text" at bounding box center [784, 221] width 260 height 34
drag, startPoint x: 778, startPoint y: 118, endPoint x: 892, endPoint y: 126, distance: 114.3
click at [892, 126] on input "[STREET_ADDRESS]" at bounding box center [784, 119] width 260 height 34
click at [1102, 126] on input "text" at bounding box center [1063, 119] width 260 height 34
click at [1067, 191] on input "text" at bounding box center [1080, 189] width 228 height 34
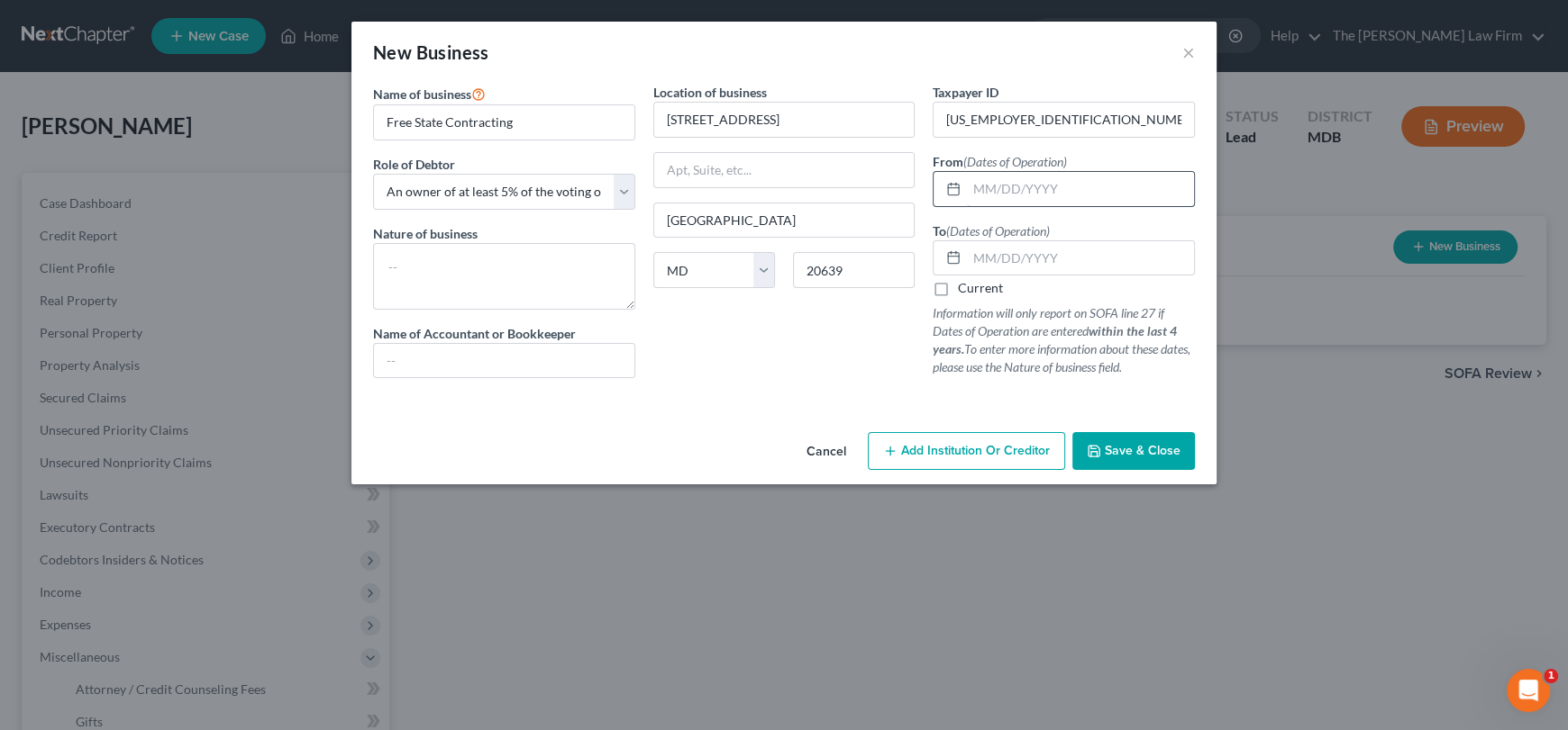
drag, startPoint x: 943, startPoint y: 291, endPoint x: 1008, endPoint y: 192, distance: 118.4
click at [958, 291] on label "Current" at bounding box center [980, 288] width 45 height 18
click at [965, 290] on input "Current" at bounding box center [970, 285] width 11 height 11
click at [1008, 192] on input "text" at bounding box center [1080, 189] width 228 height 34
click at [534, 261] on textarea at bounding box center [504, 276] width 262 height 67
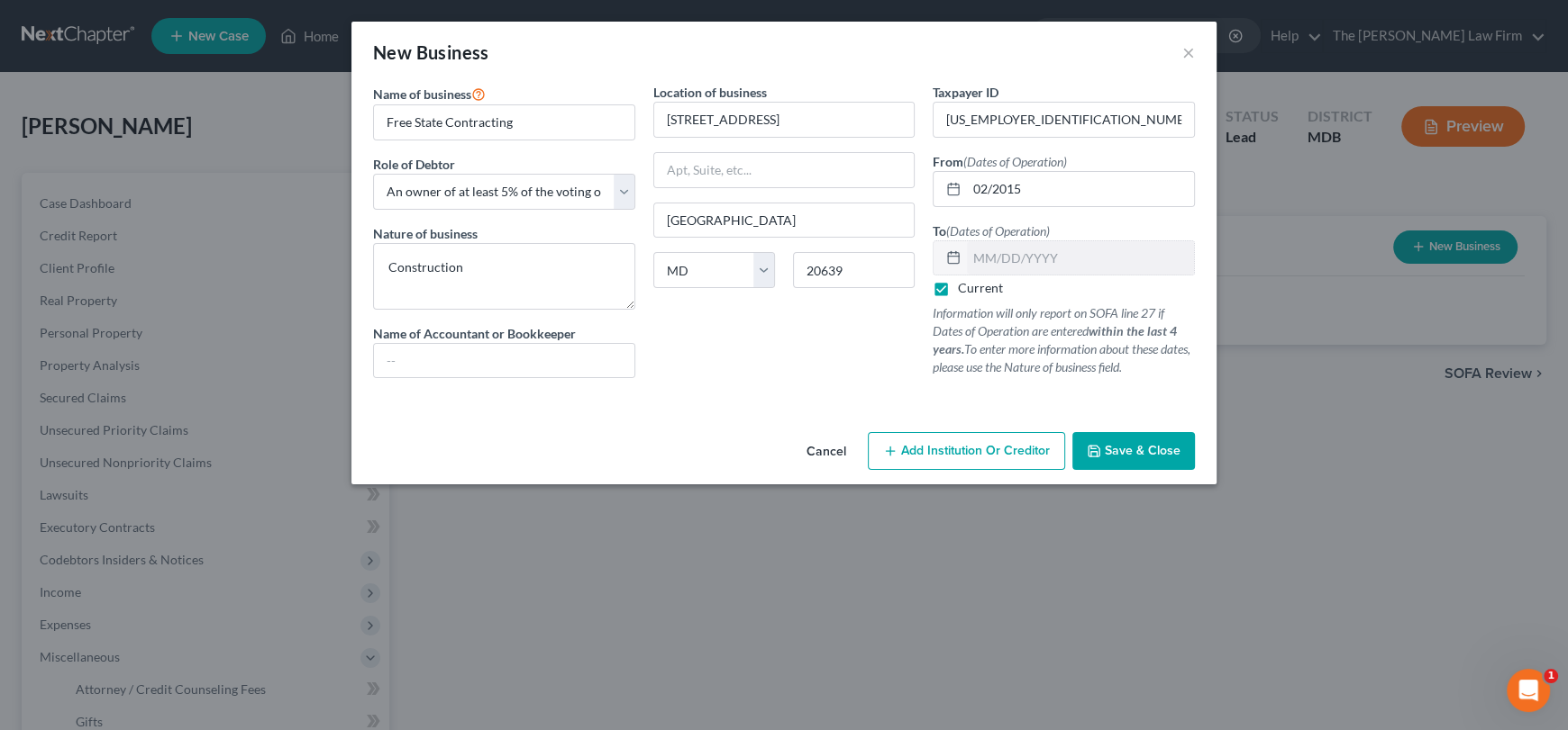
click at [1125, 449] on span "Save & Close" at bounding box center [1143, 451] width 76 height 15
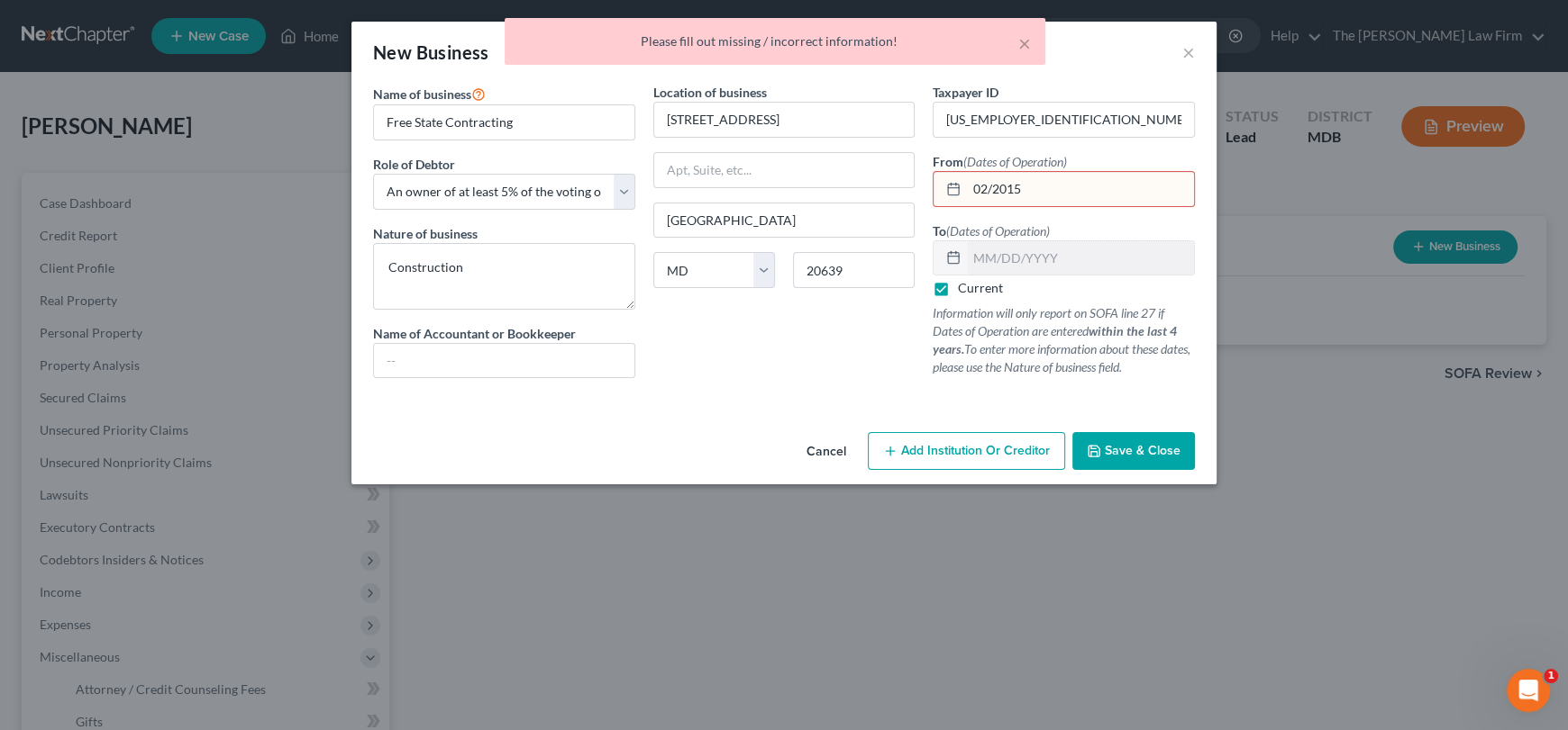
click at [1057, 188] on input "02/2015" at bounding box center [1080, 189] width 228 height 34
click at [995, 190] on input "02/2015" at bounding box center [1080, 189] width 228 height 34
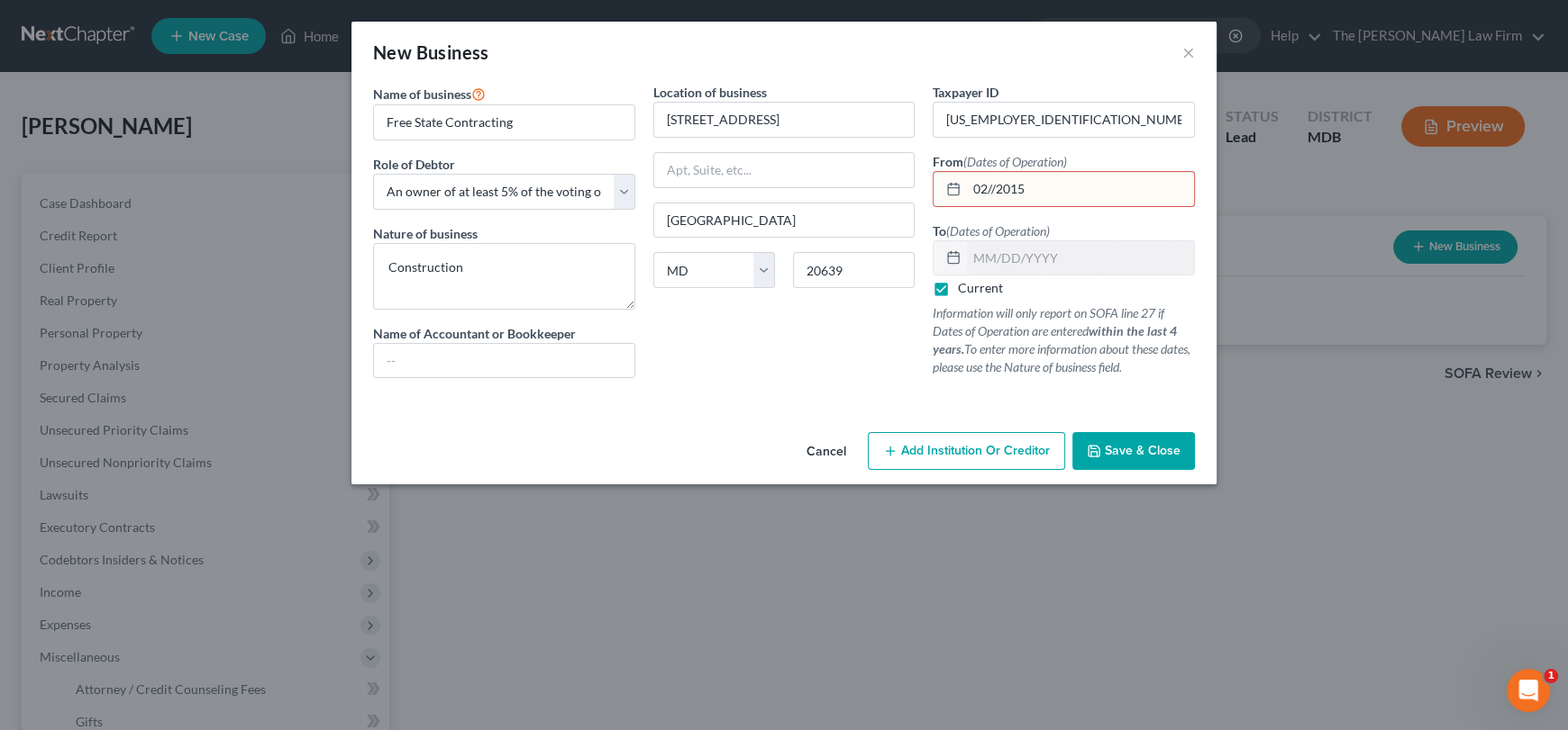
click at [994, 187] on input "02//2015" at bounding box center [1080, 189] width 228 height 34
click at [1141, 448] on span "Save & Close" at bounding box center [1143, 451] width 76 height 15
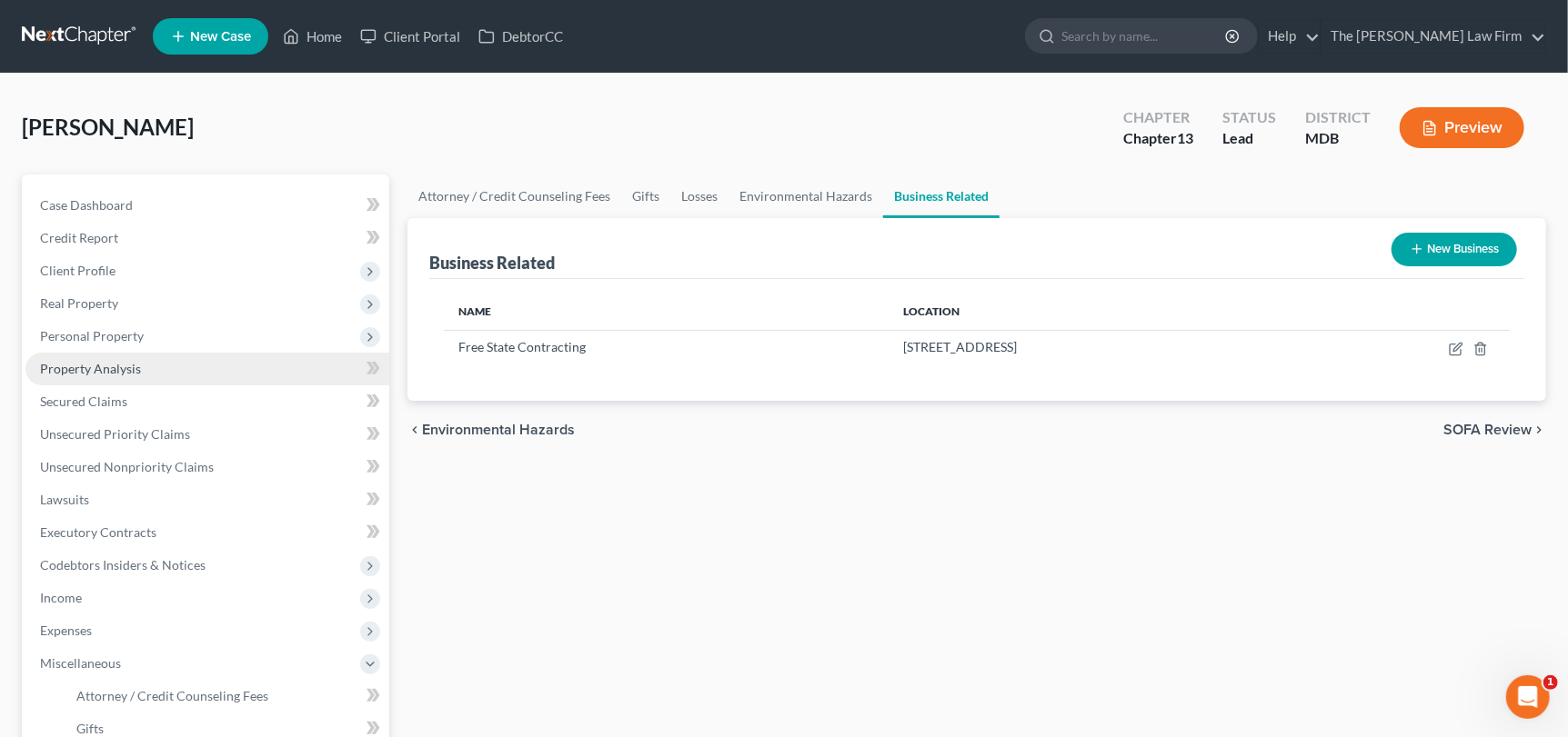
click at [121, 372] on span "Property Analysis" at bounding box center [90, 368] width 101 height 15
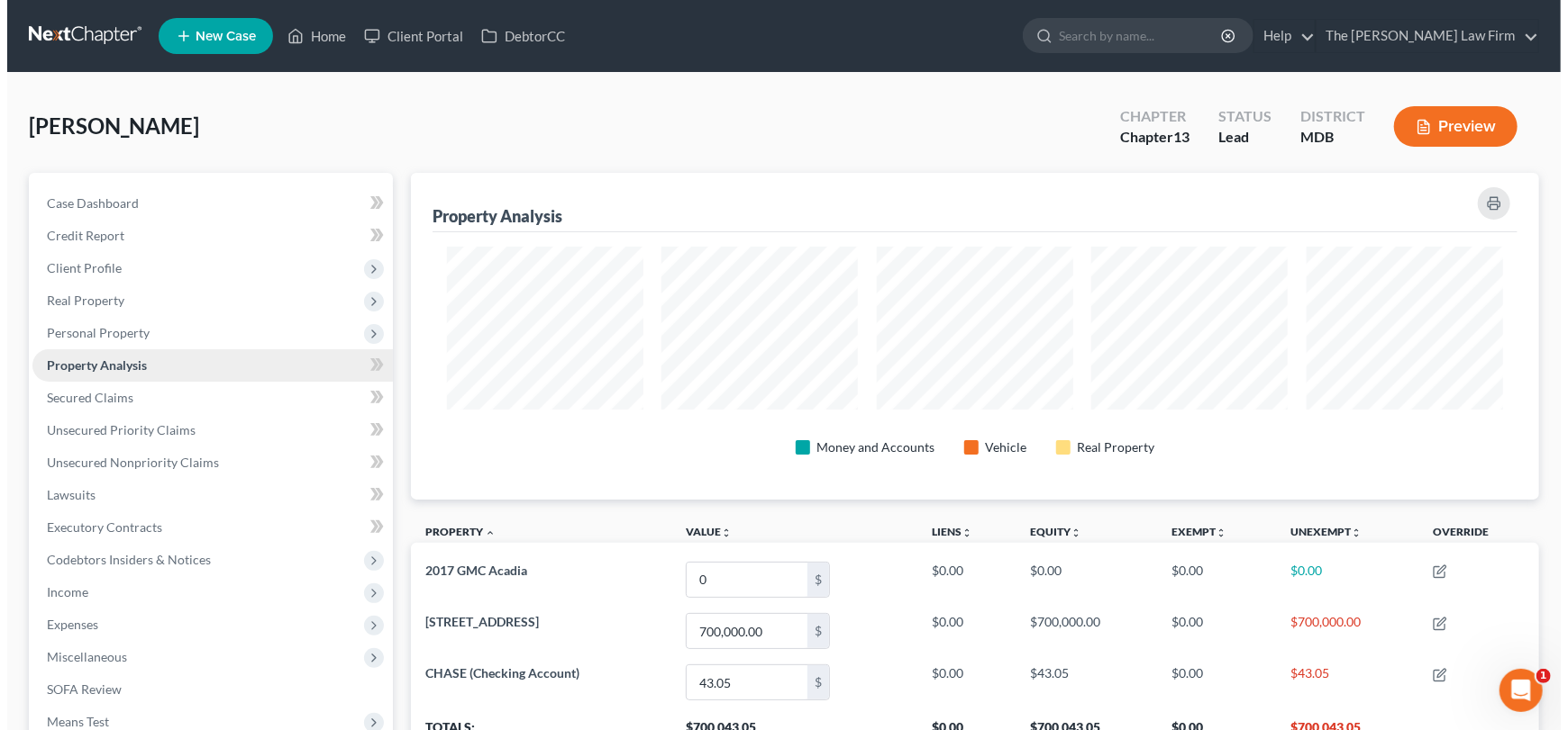
scroll to position [326, 1127]
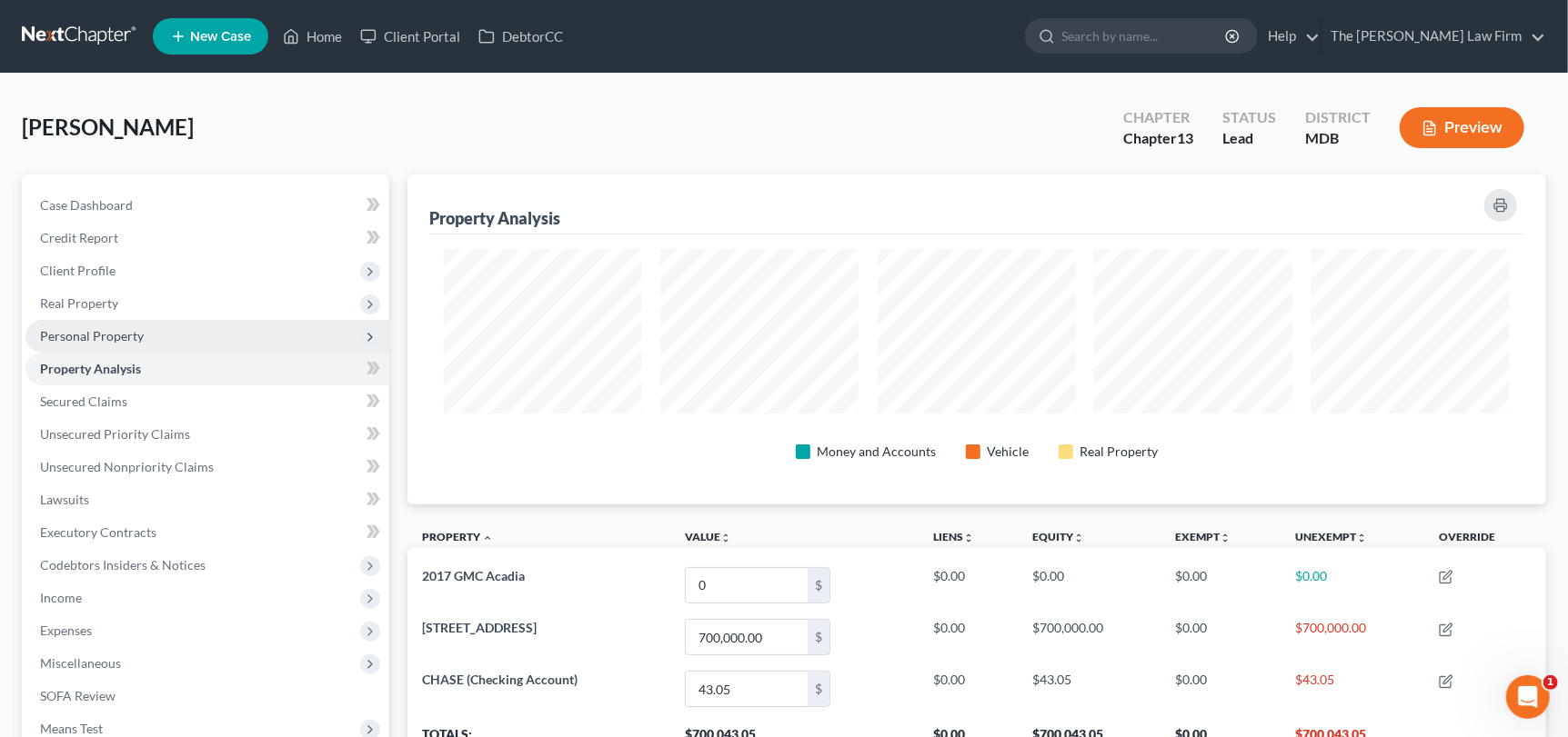
click at [132, 336] on span "Personal Property" at bounding box center [91, 336] width 103 height 15
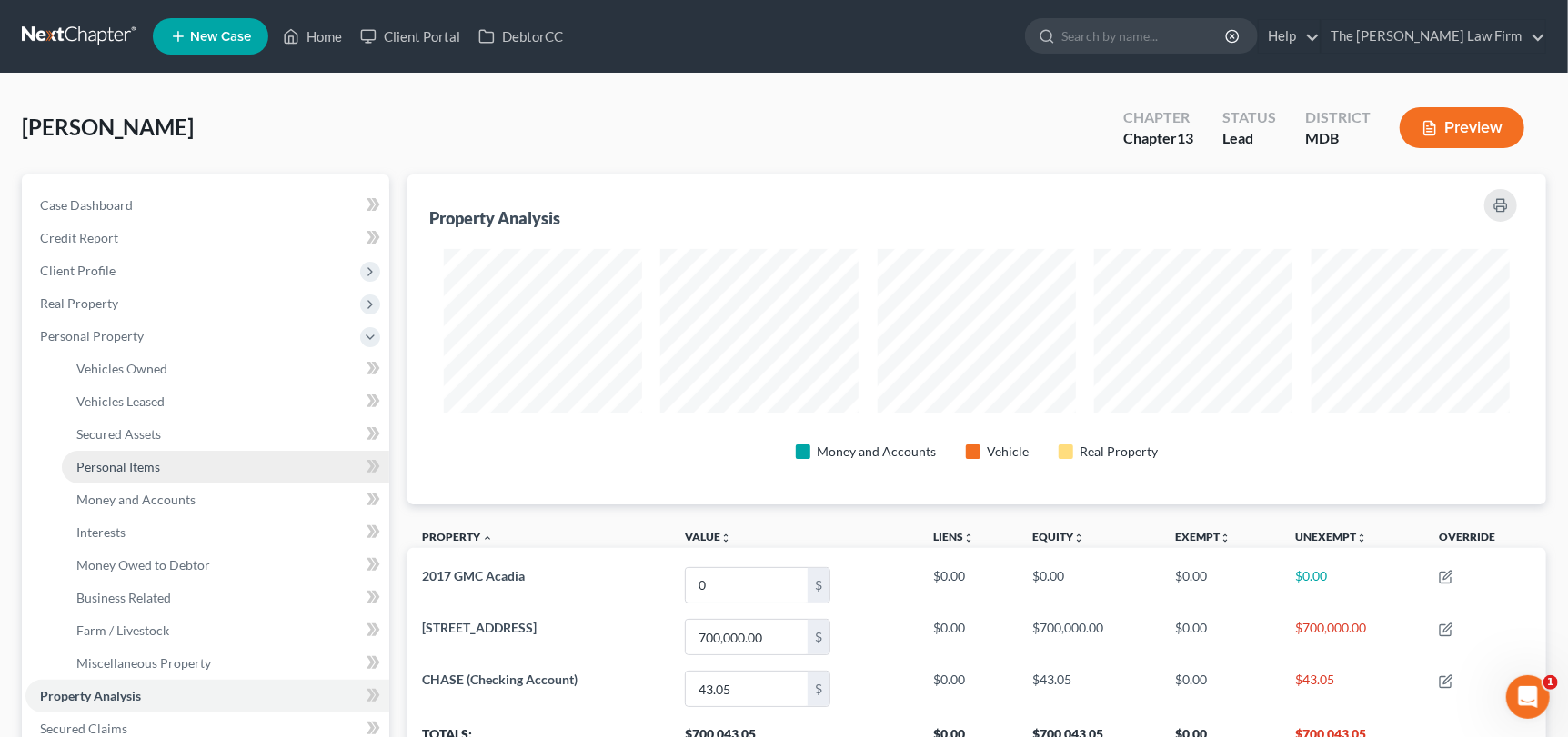
click at [134, 467] on span "Personal Items" at bounding box center [118, 467] width 84 height 15
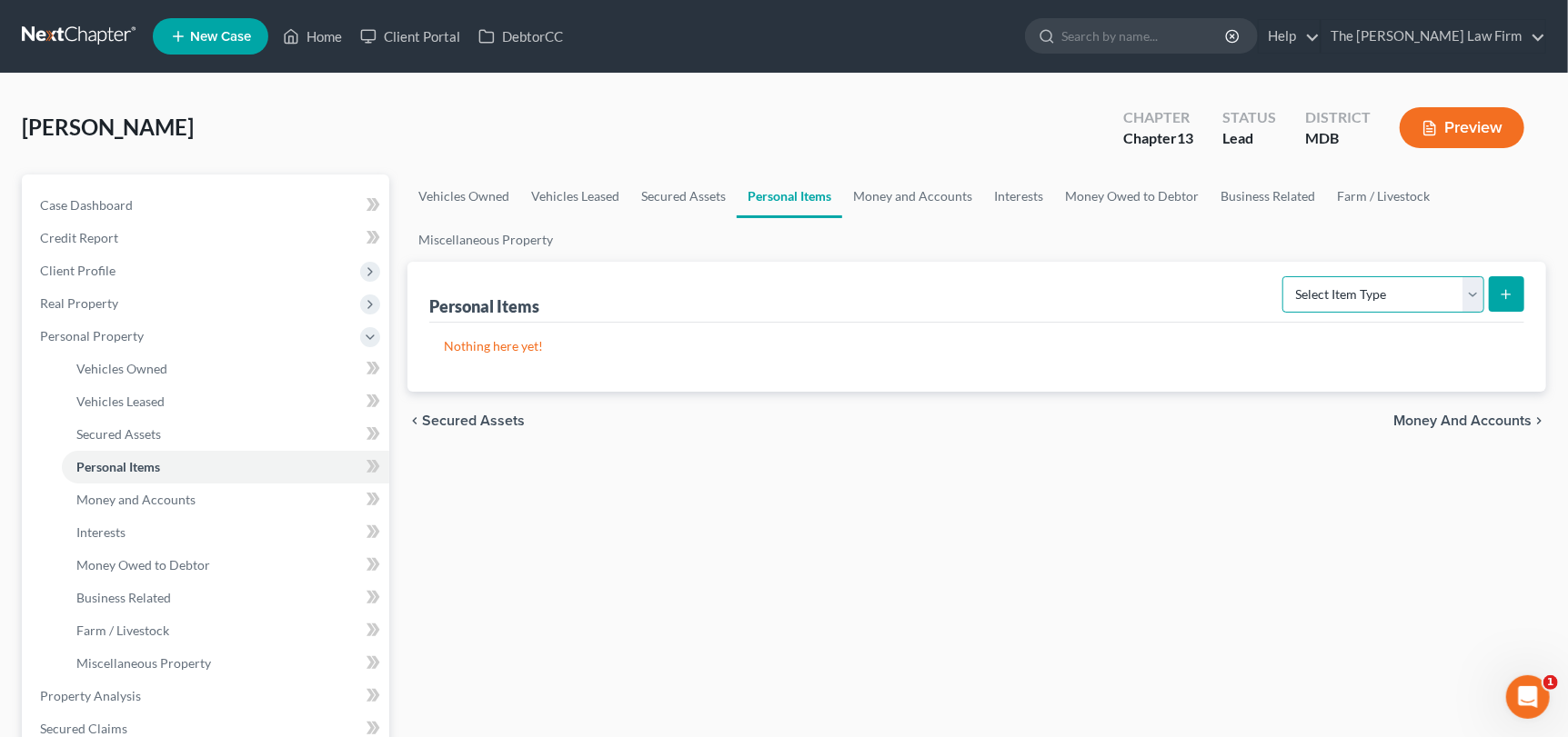
click at [1465, 289] on select "Select Item Type Clothing Collectibles Of Value Electronics Firearms Household …" at bounding box center [1383, 295] width 202 height 37
click at [1285, 277] on select "Select Item Type Clothing Collectibles Of Value Electronics Firearms Household …" at bounding box center [1383, 295] width 202 height 37
click at [1341, 354] on div "Nothing here yet!" at bounding box center [977, 358] width 1095 height 69
drag, startPoint x: 1474, startPoint y: 291, endPoint x: 1444, endPoint y: 308, distance: 34.5
click at [1474, 291] on select "Select Item Type Clothing Collectibles Of Value Electronics Firearms Household …" at bounding box center [1383, 295] width 202 height 37
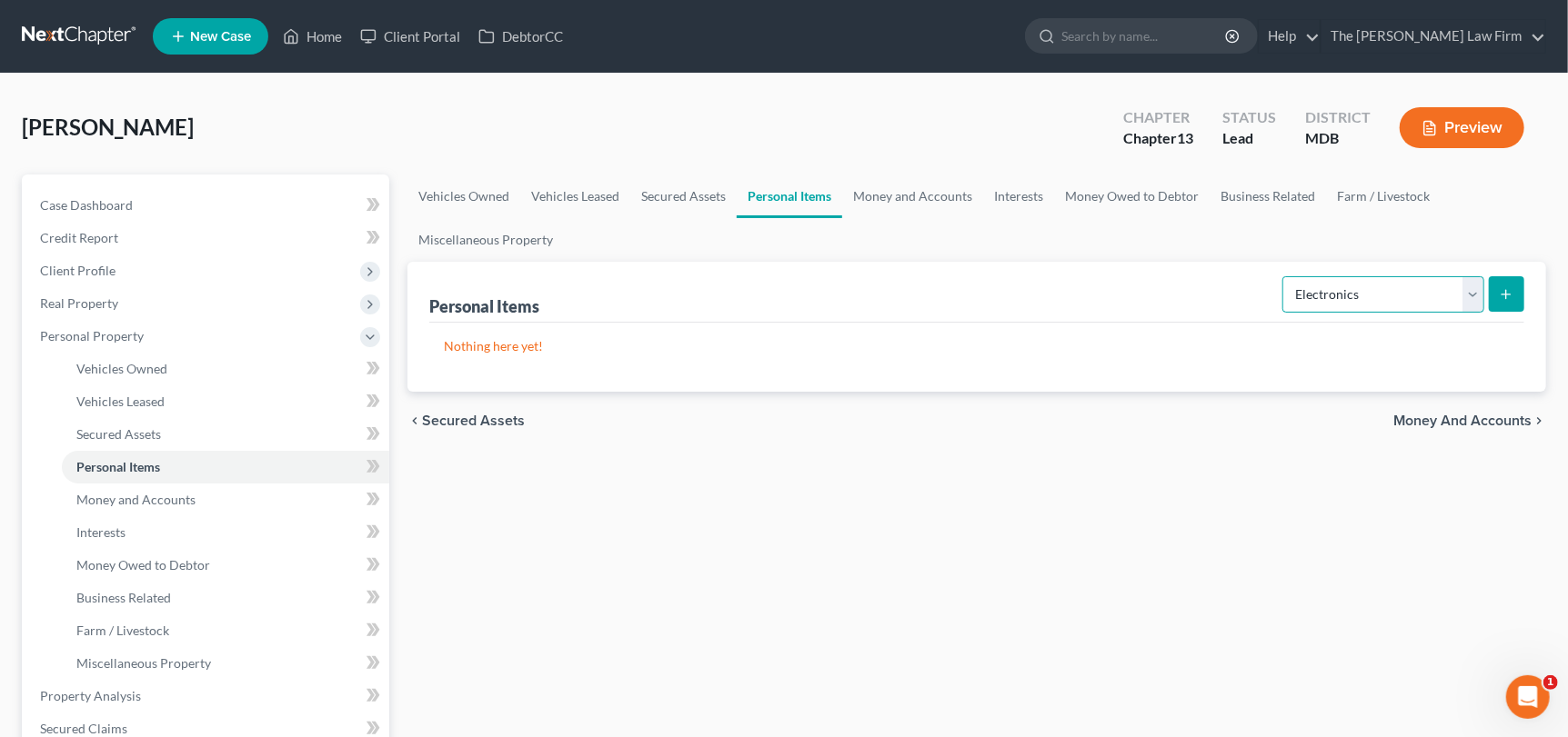
click at [1285, 277] on select "Select Item Type Clothing Collectibles Of Value Electronics Firearms Household …" at bounding box center [1383, 295] width 202 height 37
click at [1511, 287] on icon "submit" at bounding box center [1505, 294] width 14 height 14
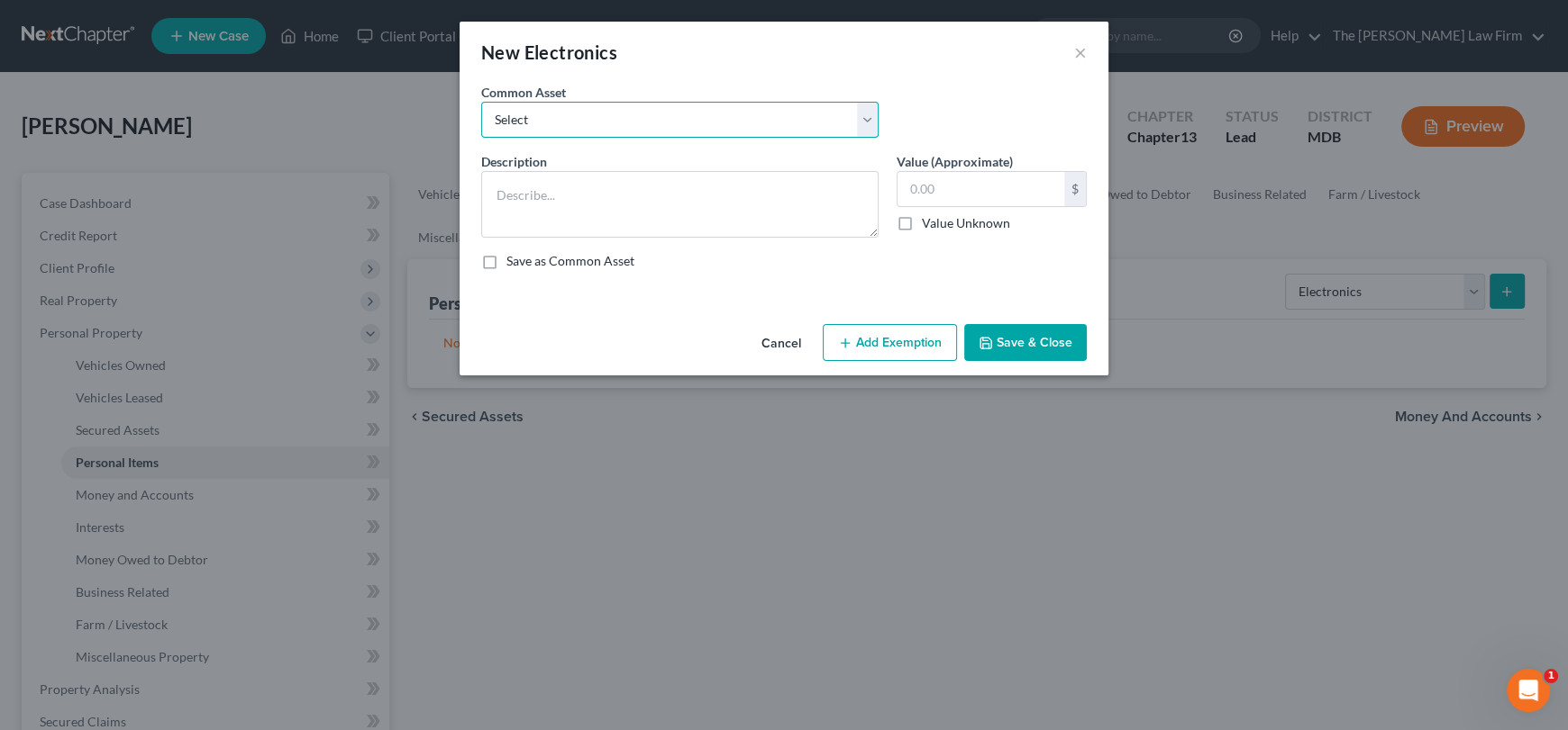
drag, startPoint x: 646, startPoint y: 112, endPoint x: 655, endPoint y: 133, distance: 22.8
click at [646, 112] on select "Select TVs, DVR, DVDs, Computer, Tablets, Cell Phones TVs, DVR, DVDs, Computer,…" at bounding box center [680, 120] width 398 height 36
click at [481, 102] on select "Select TVs, DVR, DVDs, Computer, Tablets, Cell Phones TVs, DVR, DVDs, Computer,…" at bounding box center [680, 120] width 398 height 36
click at [713, 111] on select "Select TVs, DVR, DVDs, Computer, Tablets, Cell Phones TVs, DVR, DVDs, Computer,…" at bounding box center [680, 120] width 398 height 36
click at [481, 102] on select "Select TVs, DVR, DVDs, Computer, Tablets, Cell Phones TVs, DVR, DVDs, Computer,…" at bounding box center [680, 120] width 398 height 36
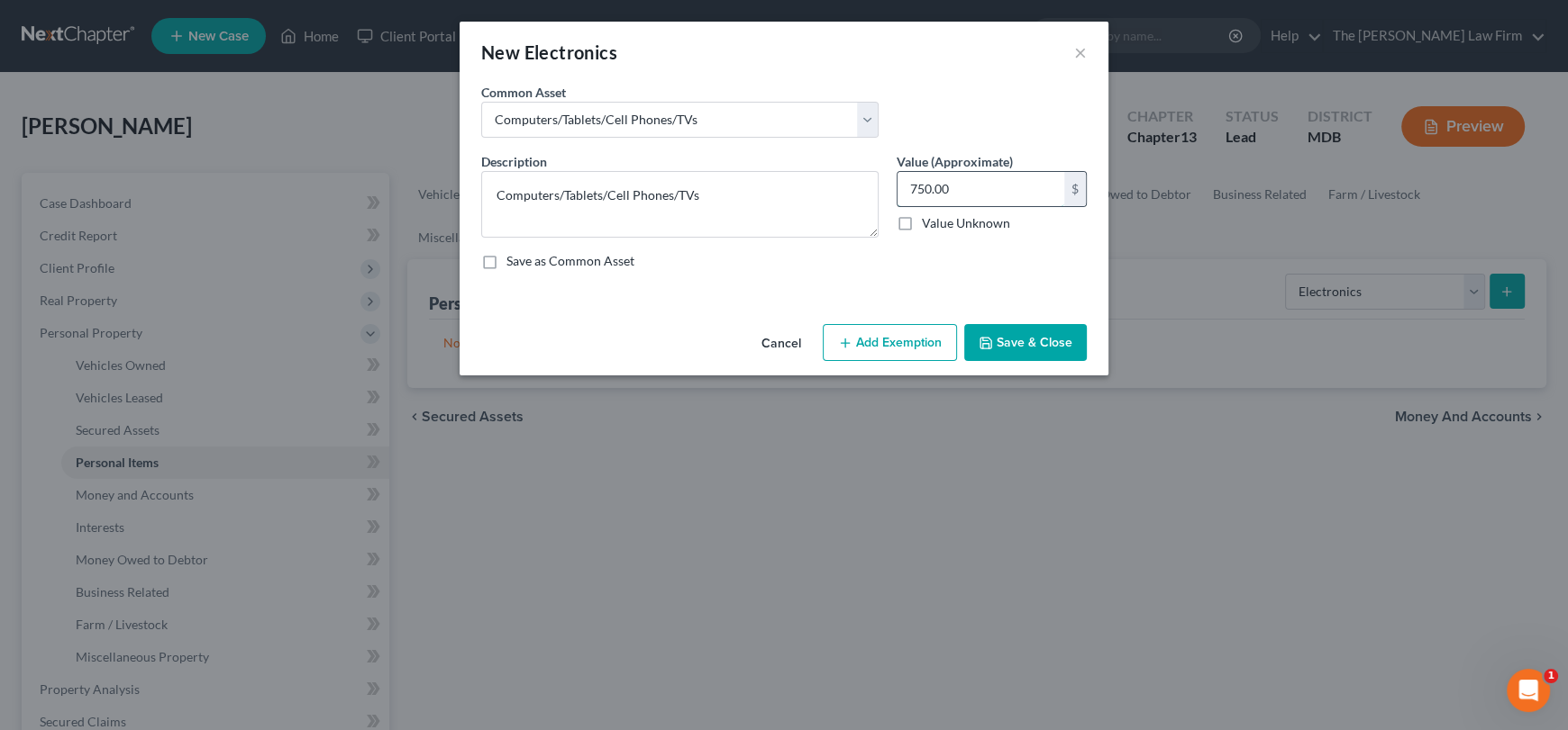
click at [977, 183] on input "750.00" at bounding box center [981, 189] width 166 height 34
click at [895, 339] on button "Add Exemption" at bounding box center [890, 343] width 134 height 38
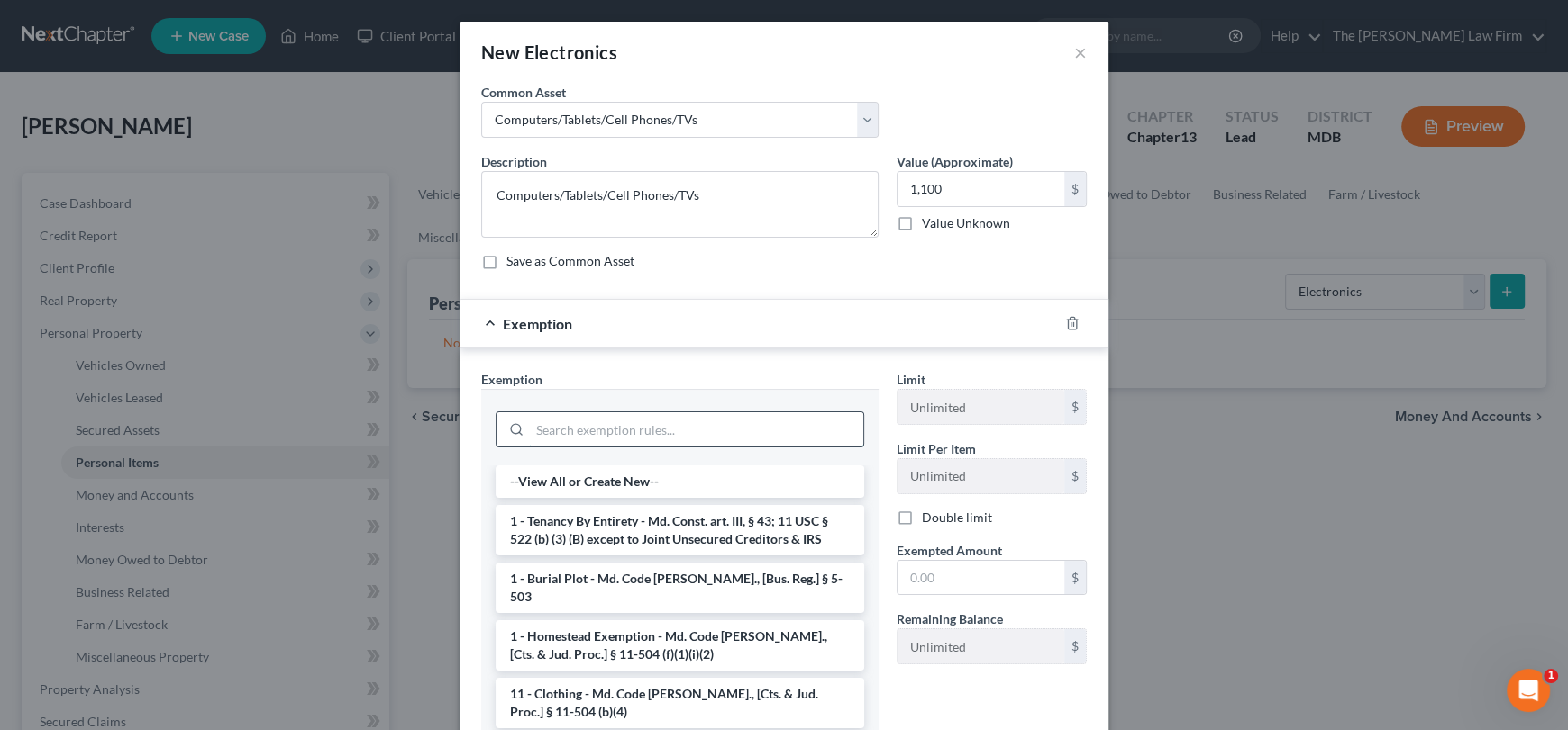
click at [566, 417] on input "search" at bounding box center [696, 430] width 334 height 34
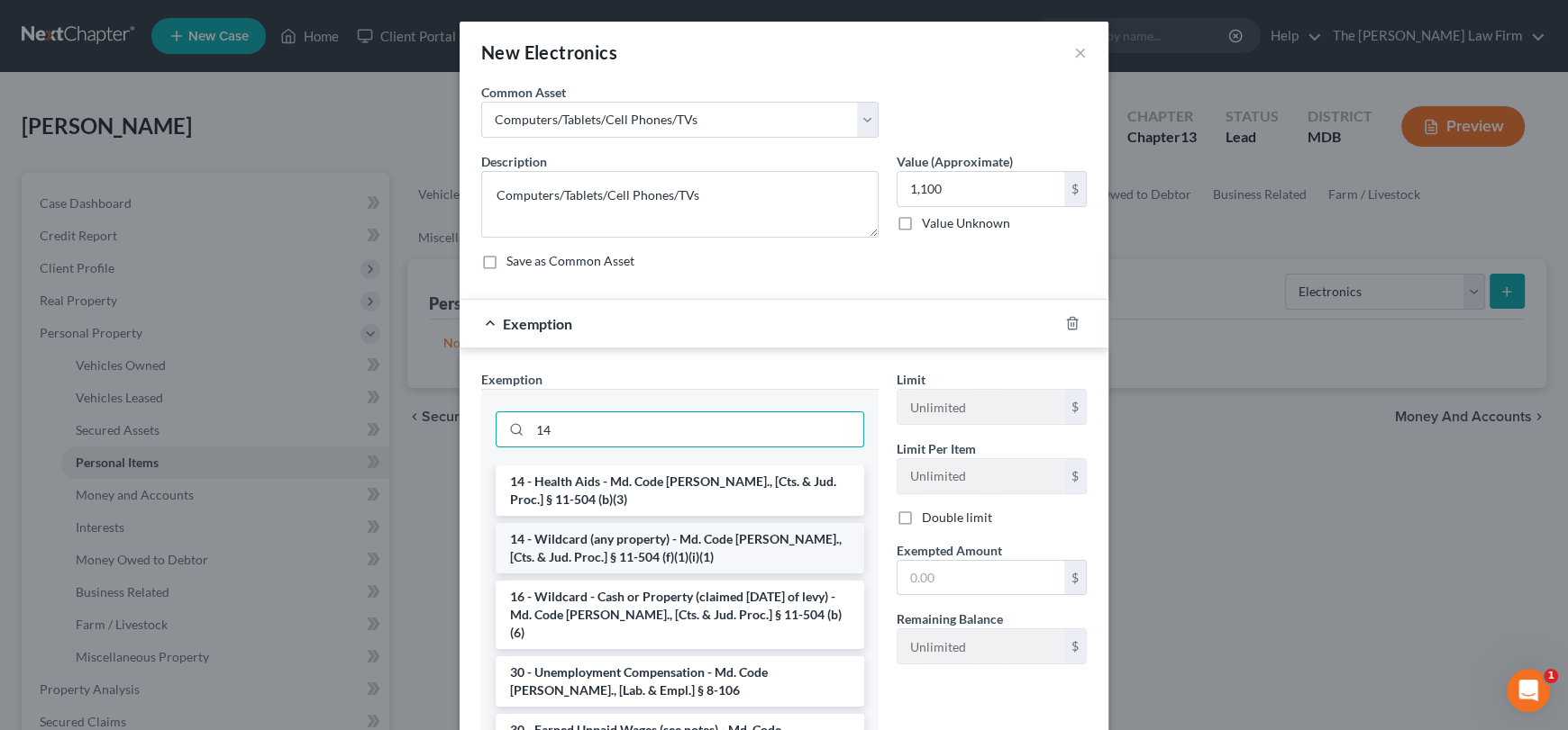
click at [666, 548] on li "14 - Wildcard (any property) - Md. Code [PERSON_NAME]., [Cts. & Jud. Proc.] § 1…" at bounding box center [680, 548] width 369 height 51
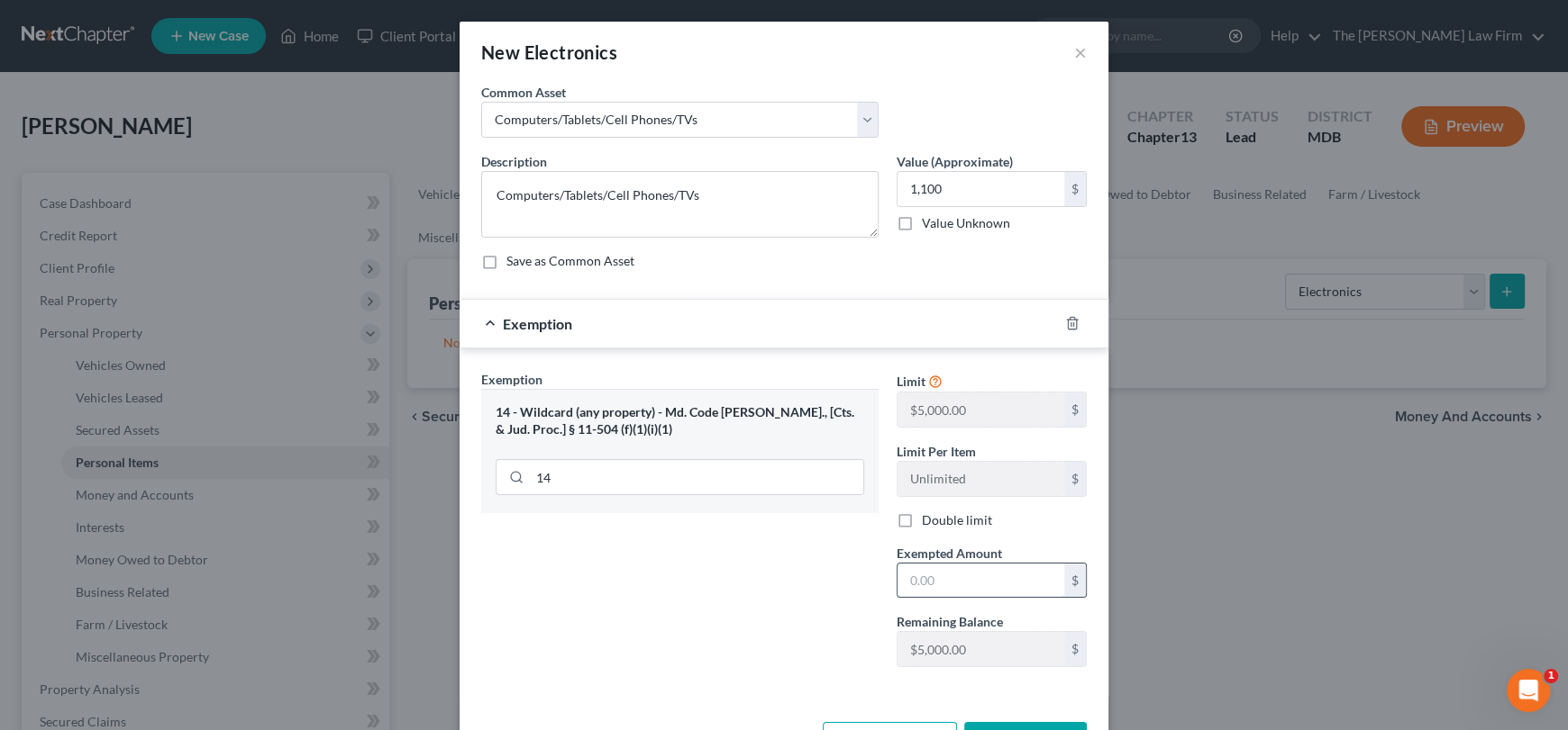
click at [933, 581] on input "text" at bounding box center [981, 581] width 166 height 34
click at [933, 190] on input "1,100" at bounding box center [981, 189] width 166 height 34
click at [966, 582] on input "1,100" at bounding box center [981, 581] width 166 height 34
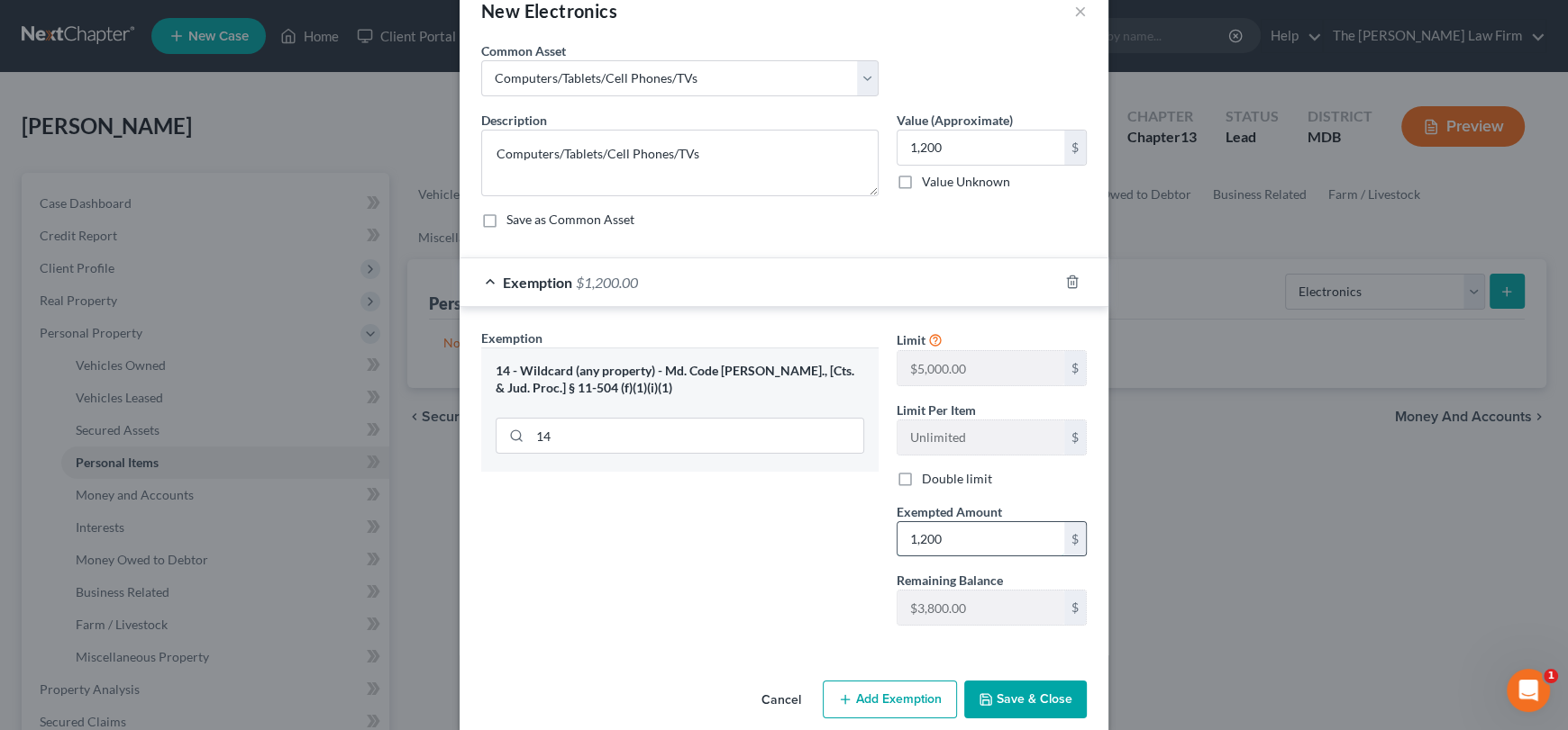
scroll to position [64, 0]
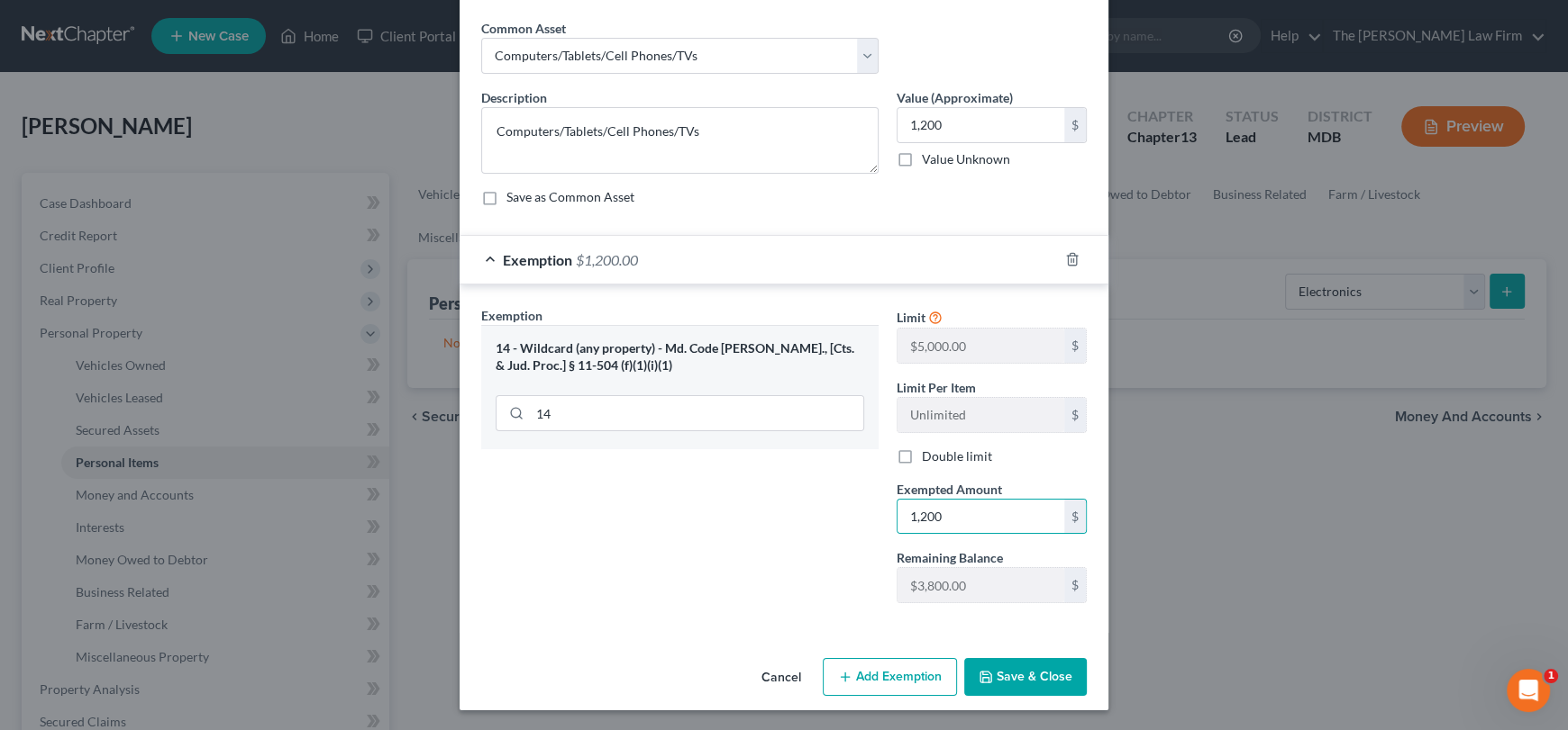
click at [1047, 678] on button "Save & Close" at bounding box center [1026, 677] width 122 height 38
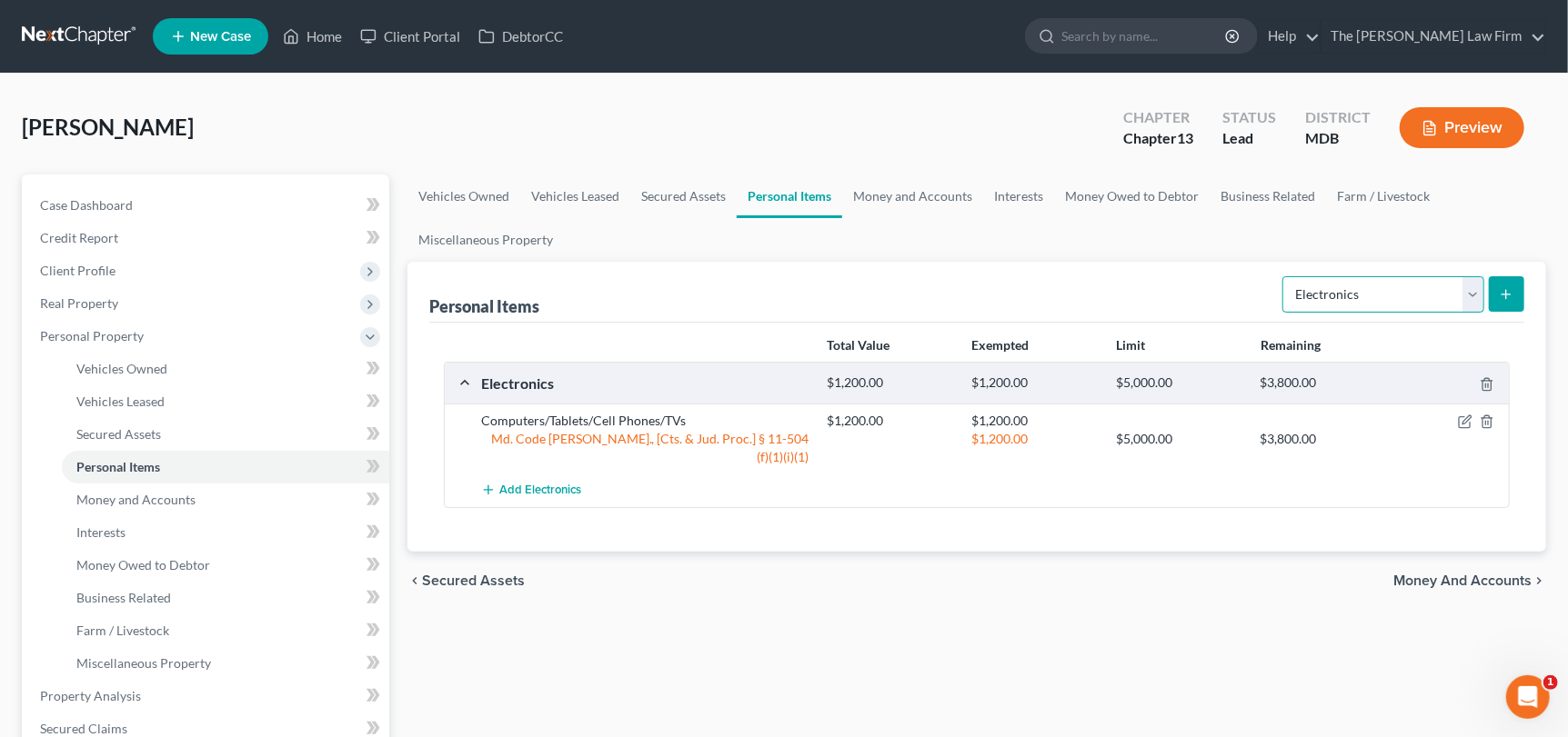
drag, startPoint x: 1472, startPoint y: 294, endPoint x: 1376, endPoint y: 309, distance: 97.2
click at [1472, 294] on select "Select Item Type Clothing Collectibles Of Value Electronics Firearms Household …" at bounding box center [1383, 295] width 202 height 37
click at [1285, 277] on select "Select Item Type Clothing Collectibles Of Value Electronics Firearms Household …" at bounding box center [1383, 295] width 202 height 37
click at [1506, 293] on line "submit" at bounding box center [1506, 294] width 0 height 8
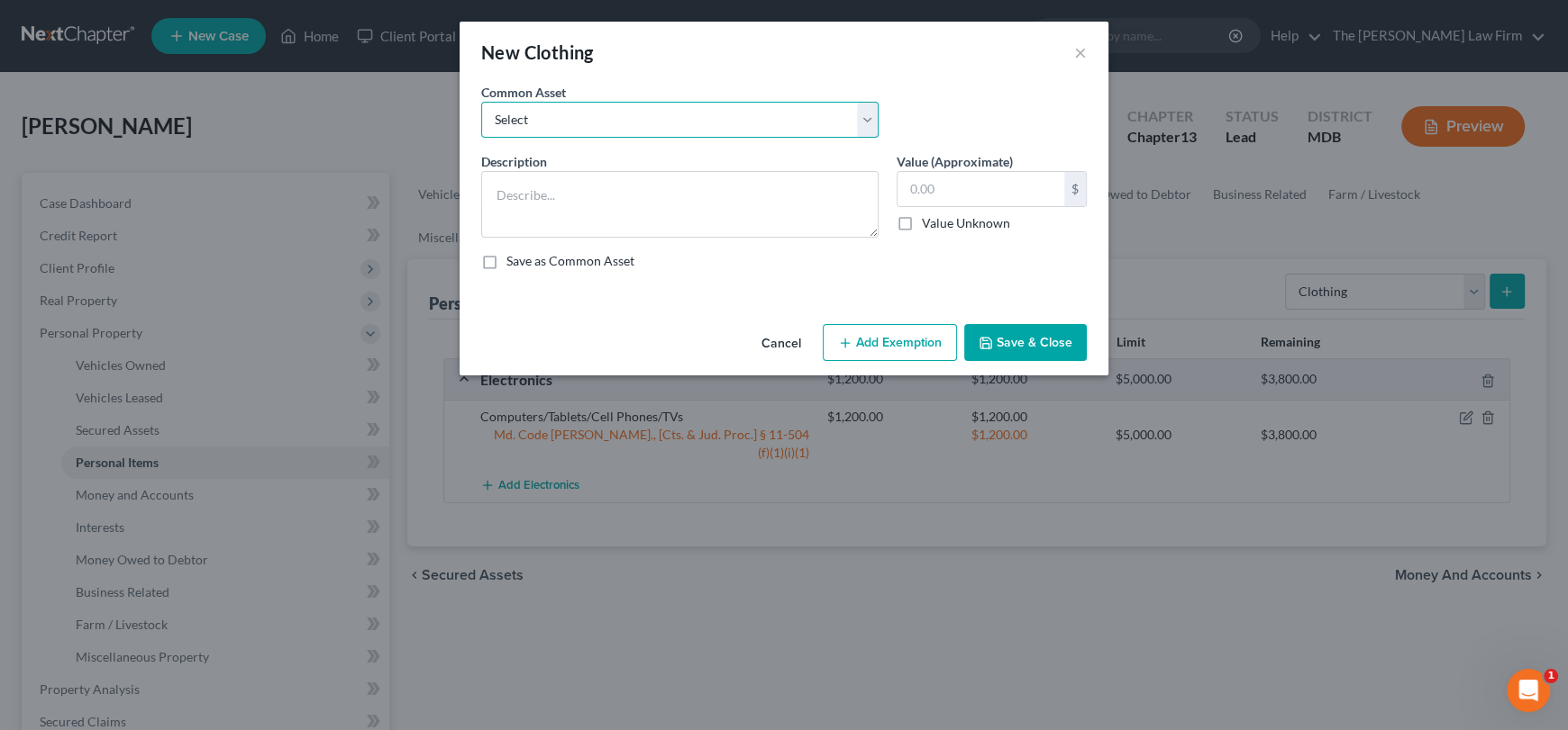
drag, startPoint x: 592, startPoint y: 118, endPoint x: 592, endPoint y: 135, distance: 17.0
click at [592, 118] on select "Select Pants/Shorts, Skirts/Dresses, Shirts/Blouses, Suits, Coats/Jackets, Shoe…" at bounding box center [680, 120] width 398 height 36
click at [481, 102] on select "Select Pants/Shorts, Skirts/Dresses, Shirts/Blouses, Suits, Coats/Jackets, Shoe…" at bounding box center [680, 120] width 398 height 36
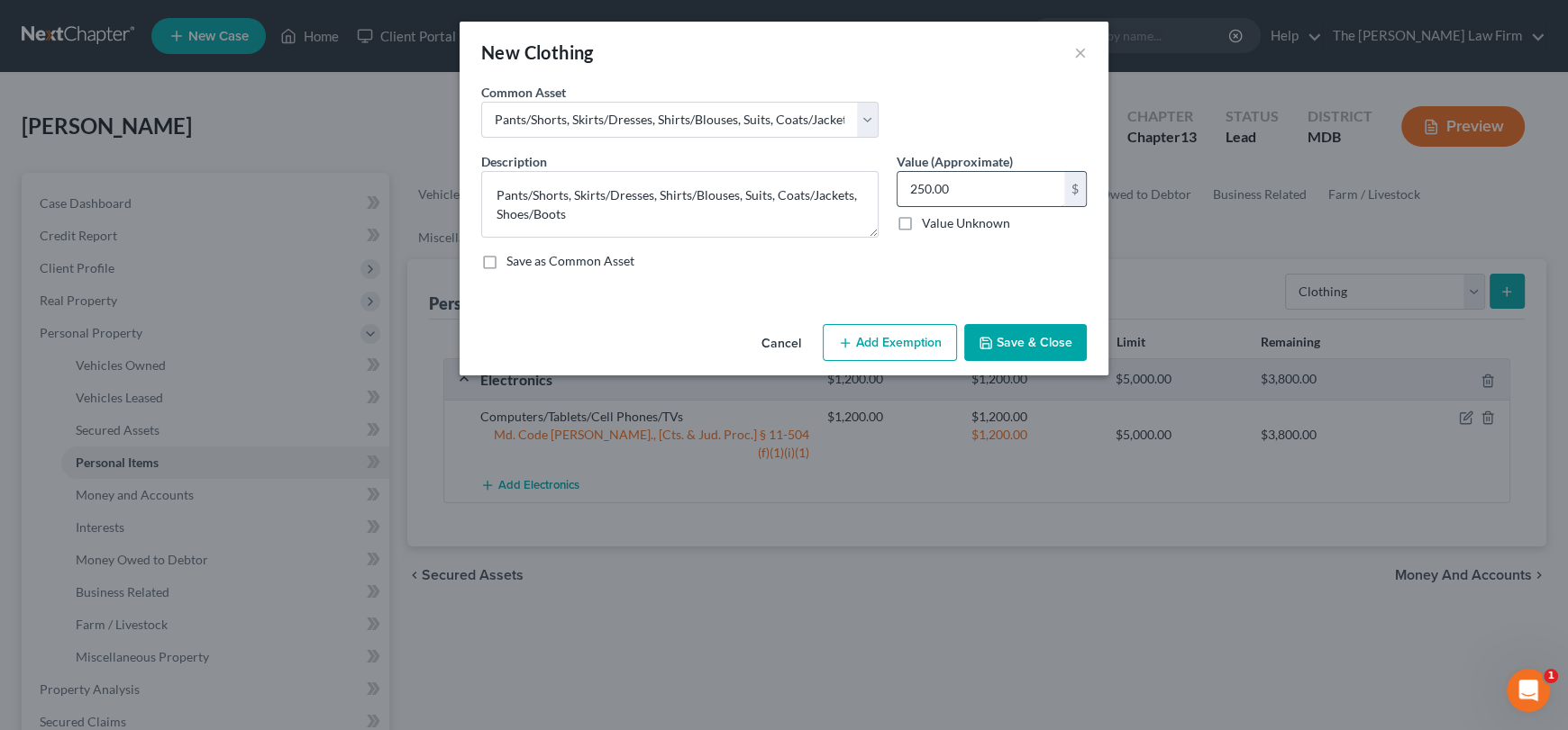
click at [951, 196] on input "250.00" at bounding box center [981, 189] width 166 height 34
click at [913, 337] on button "Add Exemption" at bounding box center [890, 343] width 134 height 38
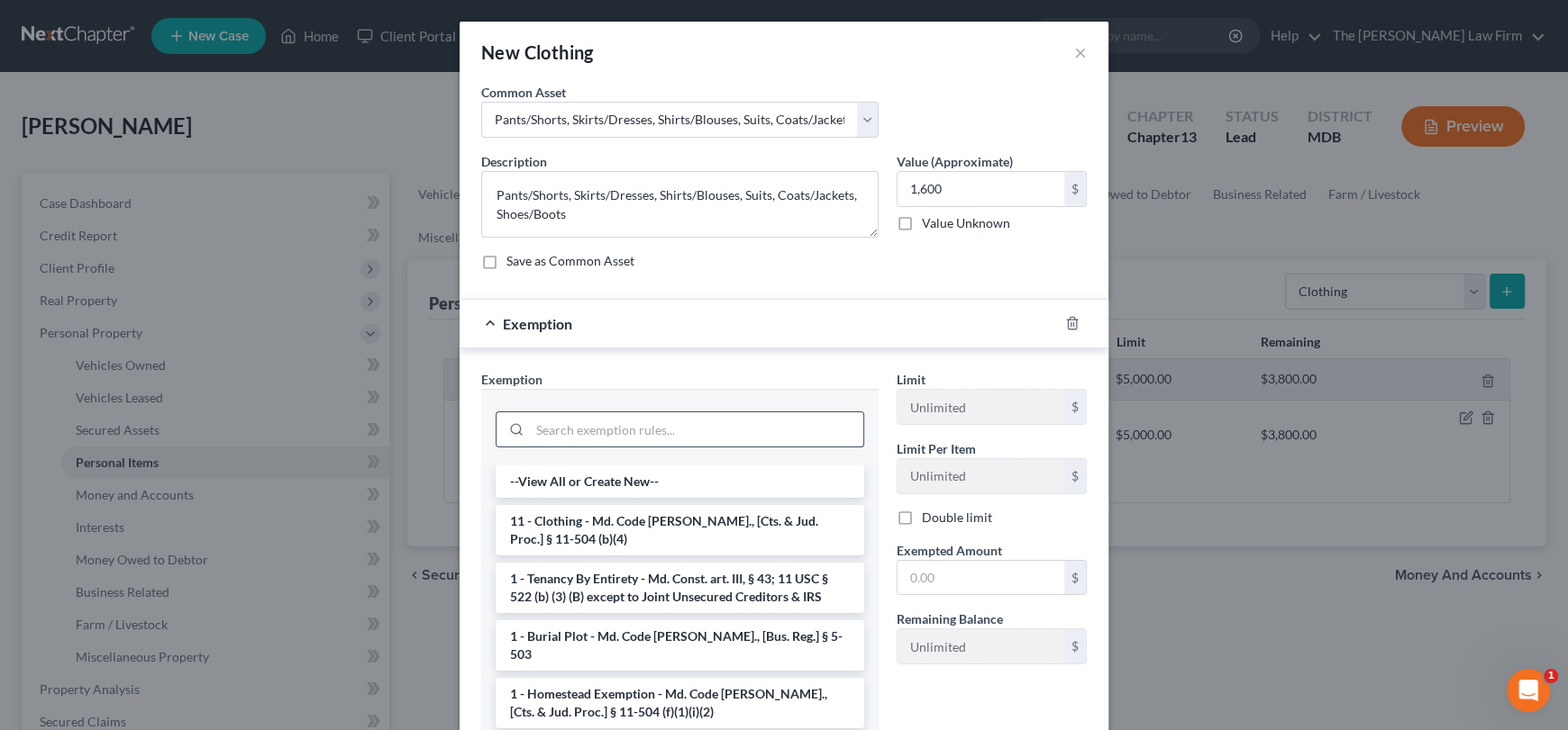
click at [547, 431] on input "search" at bounding box center [696, 430] width 334 height 34
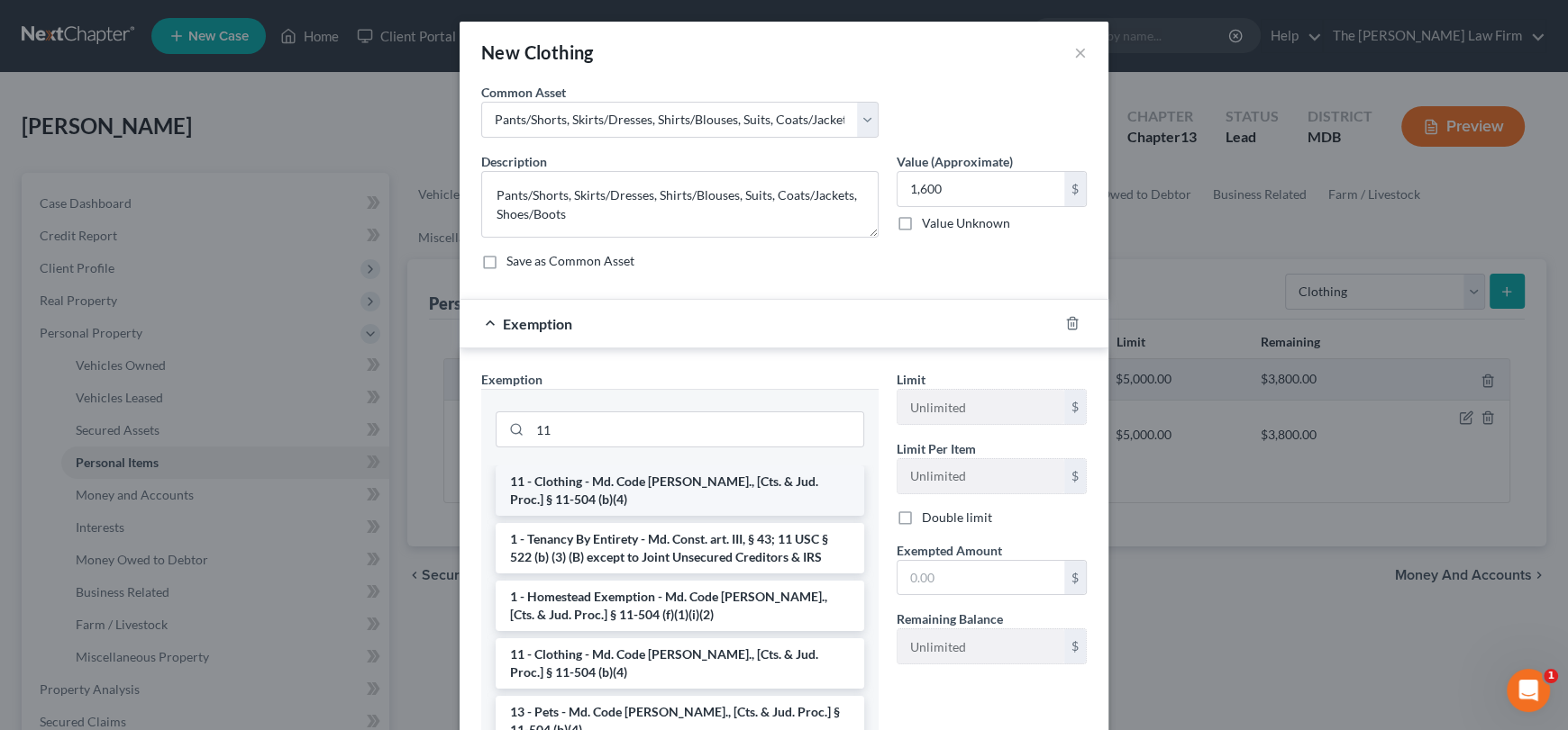
click at [573, 473] on li "11 - Clothing - Md. Code [PERSON_NAME]., [Cts. & Jud. Proc.] § 11-504 (b)(4)" at bounding box center [680, 490] width 369 height 51
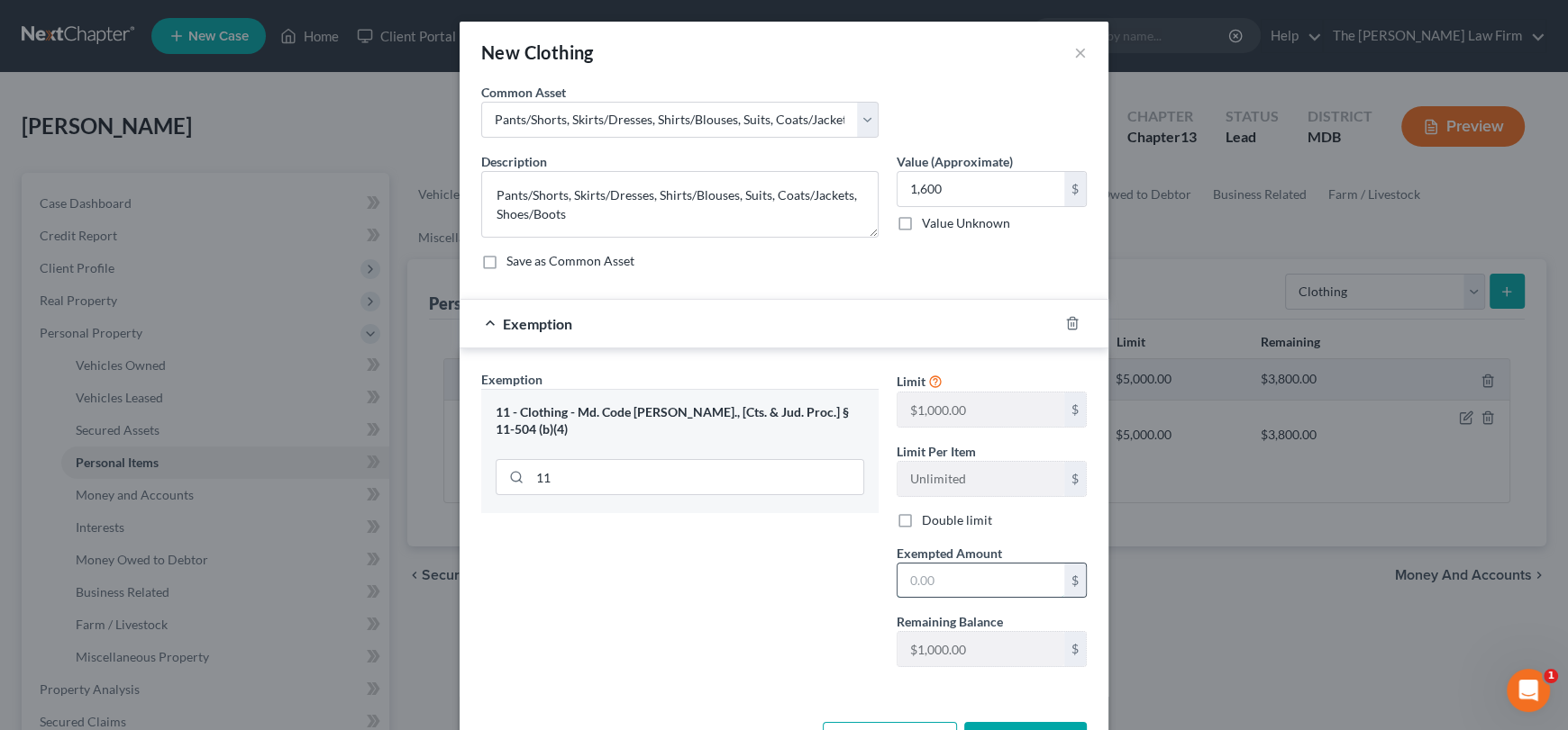
click at [933, 587] on input "text" at bounding box center [981, 581] width 166 height 34
click at [918, 186] on input "1,600" at bounding box center [981, 189] width 166 height 34
click at [966, 571] on input "text" at bounding box center [981, 581] width 166 height 34
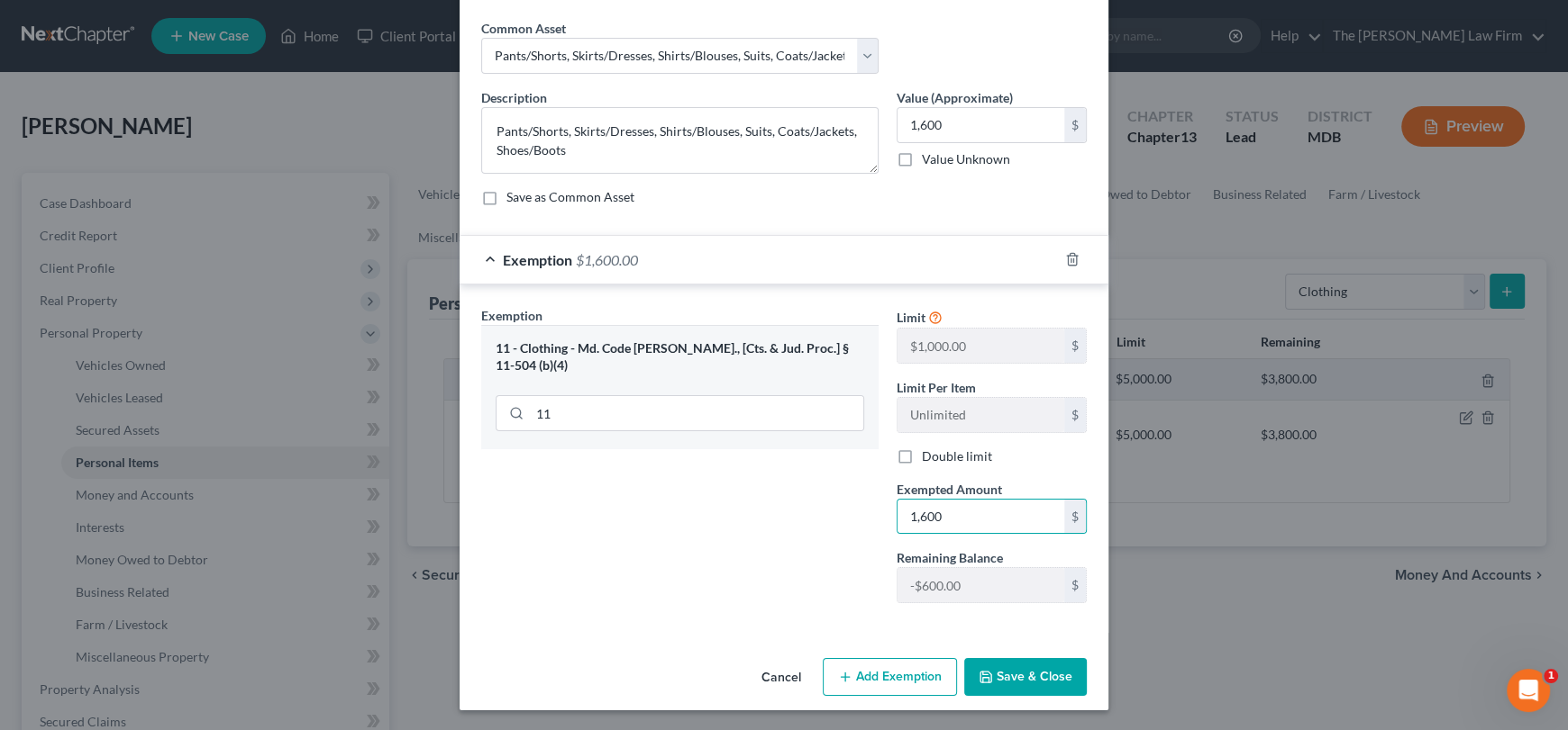
click at [1043, 676] on button "Save & Close" at bounding box center [1026, 677] width 122 height 38
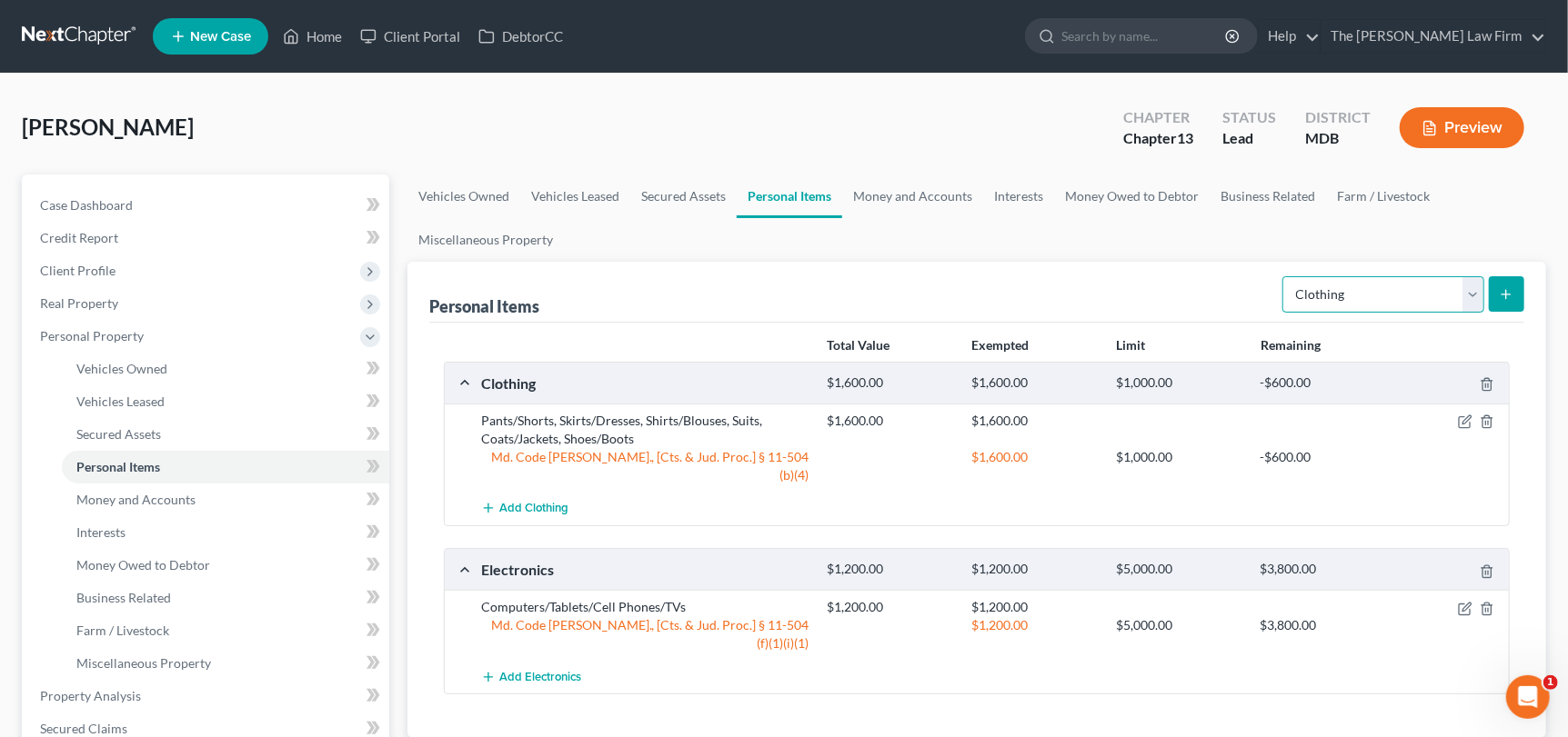
drag, startPoint x: 1466, startPoint y: 278, endPoint x: 1465, endPoint y: 309, distance: 31.0
click at [1466, 278] on select "Select Item Type Clothing Collectibles Of Value Electronics Firearms Household …" at bounding box center [1383, 295] width 202 height 37
click at [1285, 277] on select "Select Item Type Clothing Collectibles Of Value Electronics Firearms Household …" at bounding box center [1383, 295] width 202 height 37
click at [1489, 285] on button "submit" at bounding box center [1506, 294] width 36 height 36
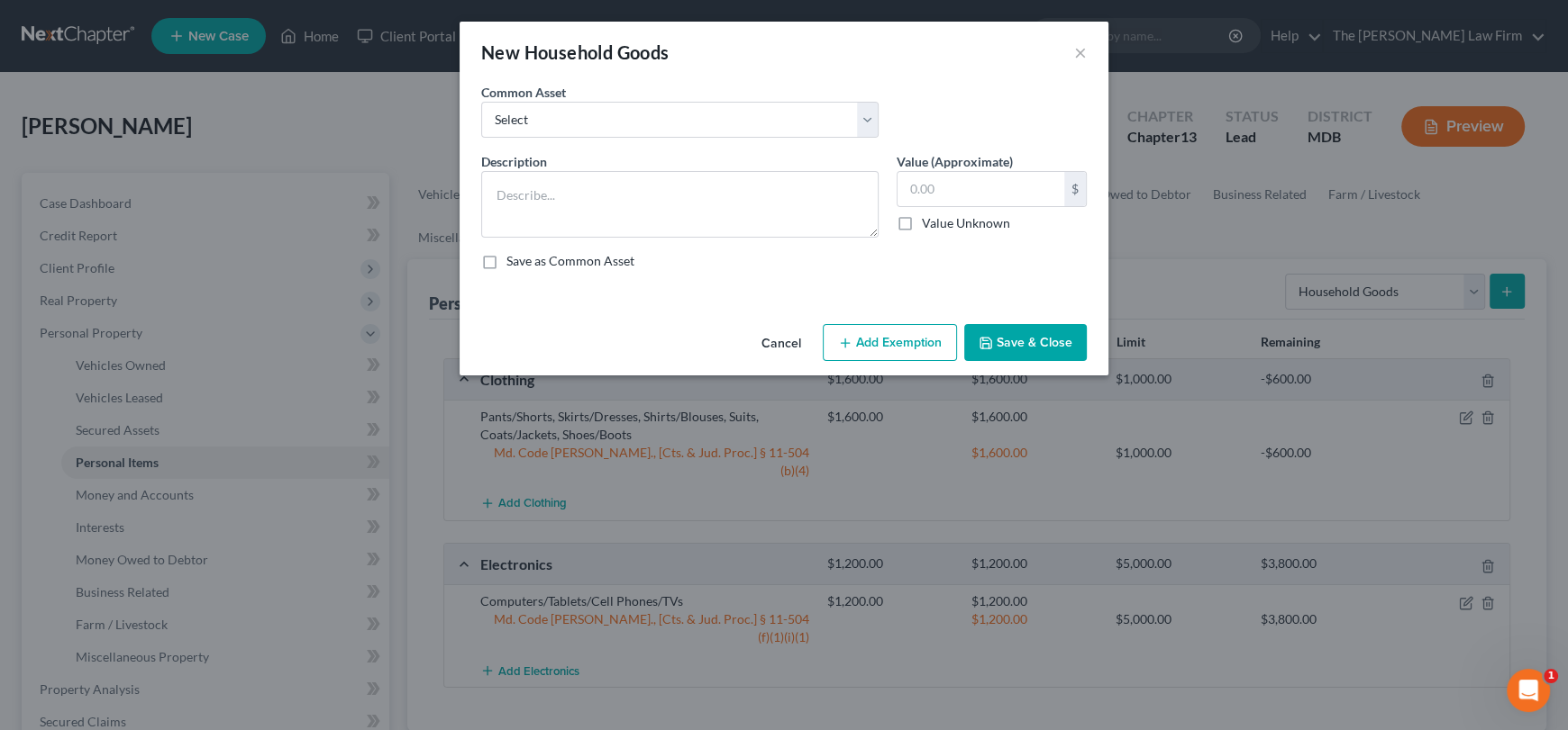
click at [716, 141] on div "Common Asset Select Beds, Sofas, Tables, Chairs, Desk Pots, Pans, Dishes, Flatw…" at bounding box center [784, 118] width 623 height 70
drag, startPoint x: 711, startPoint y: 125, endPoint x: 694, endPoint y: 134, distance: 19.2
click at [711, 125] on select "Select Beds, Sofas, Tables, Chairs, Desk Pots, Pans, Dishes, Flatware, Glasswar…" at bounding box center [680, 120] width 398 height 36
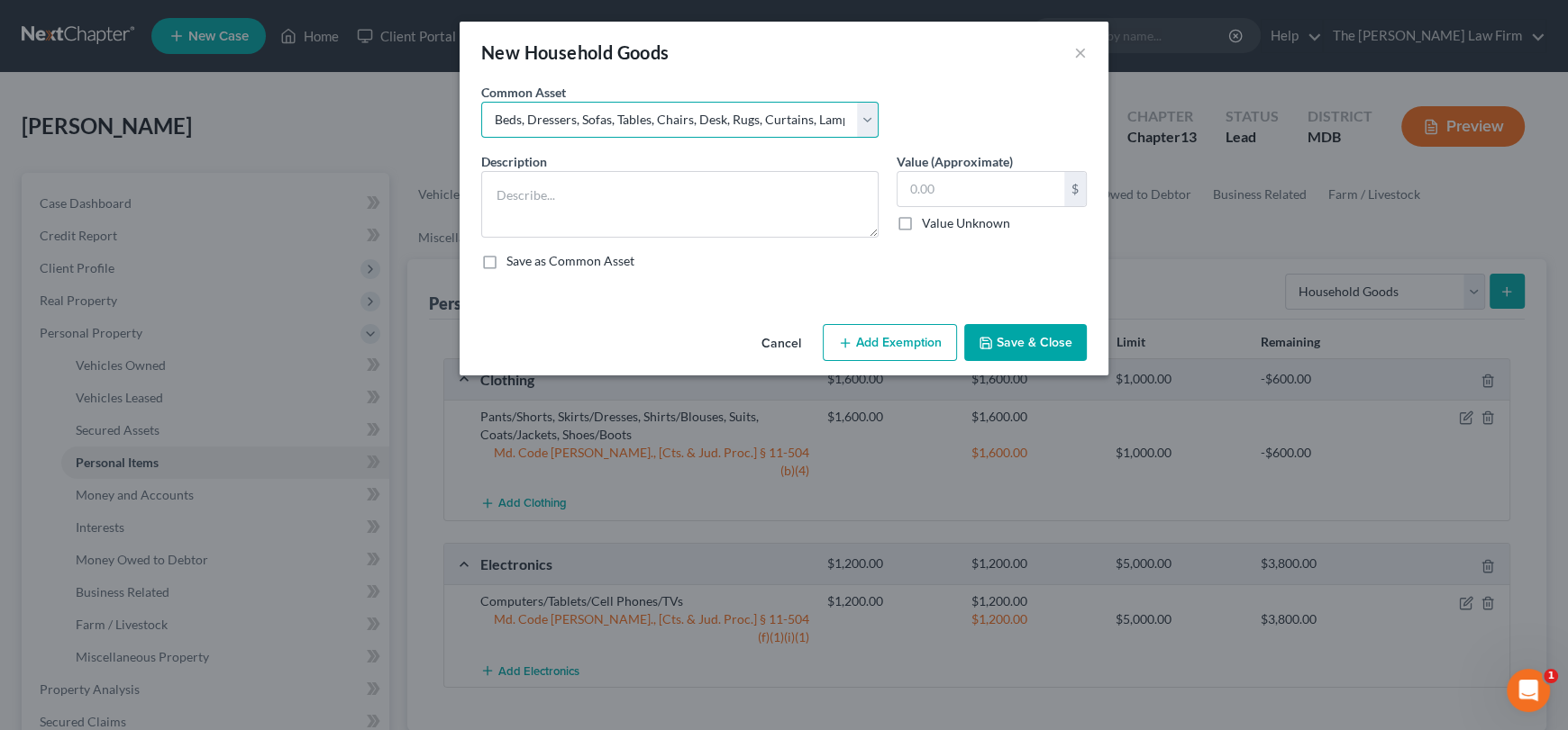
click at [481, 102] on select "Select Beds, Sofas, Tables, Chairs, Desk Pots, Pans, Dishes, Flatware, Glasswar…" at bounding box center [680, 120] width 398 height 36
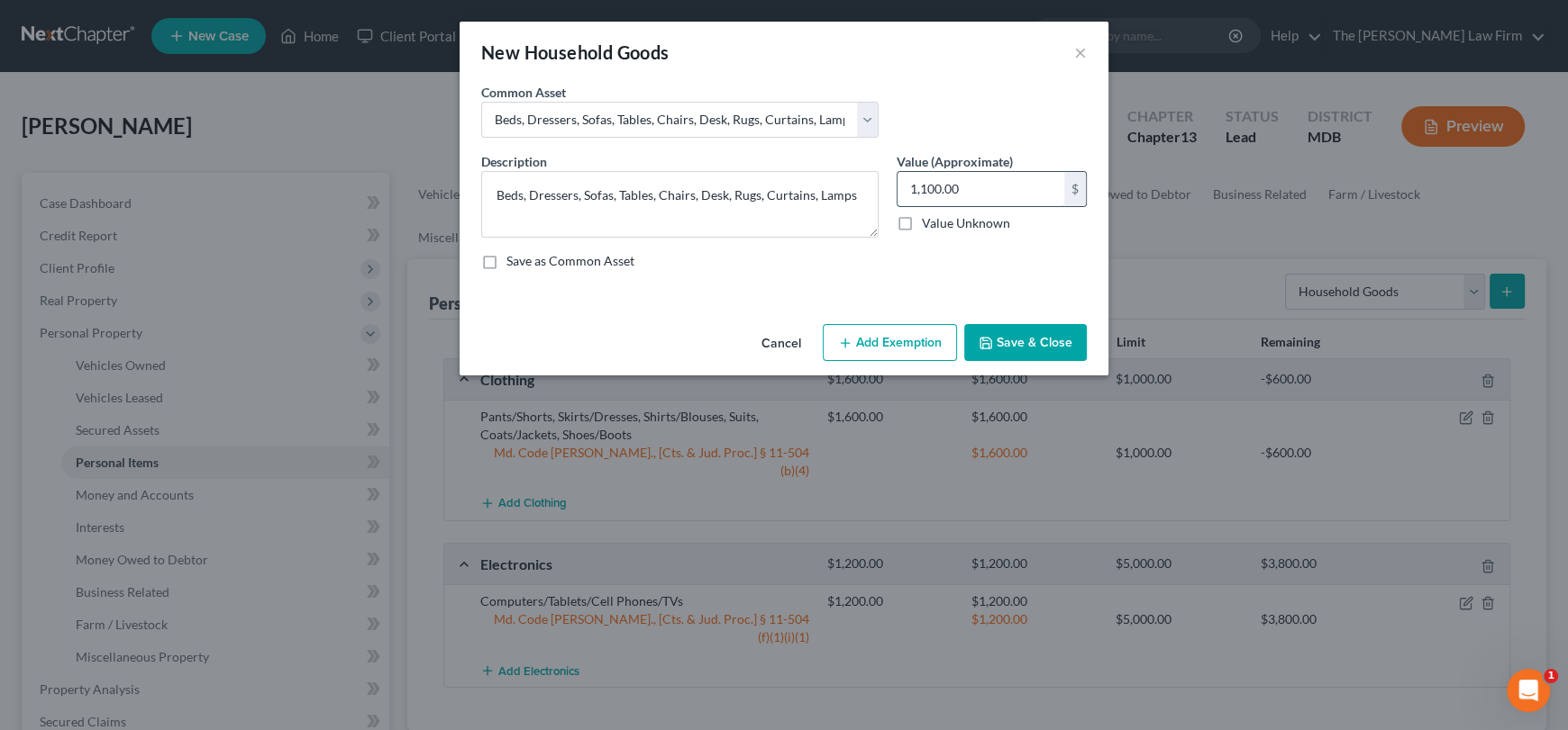
click at [951, 194] on input "1,100.00" at bounding box center [981, 189] width 166 height 34
click at [897, 330] on button "Add Exemption" at bounding box center [890, 343] width 134 height 38
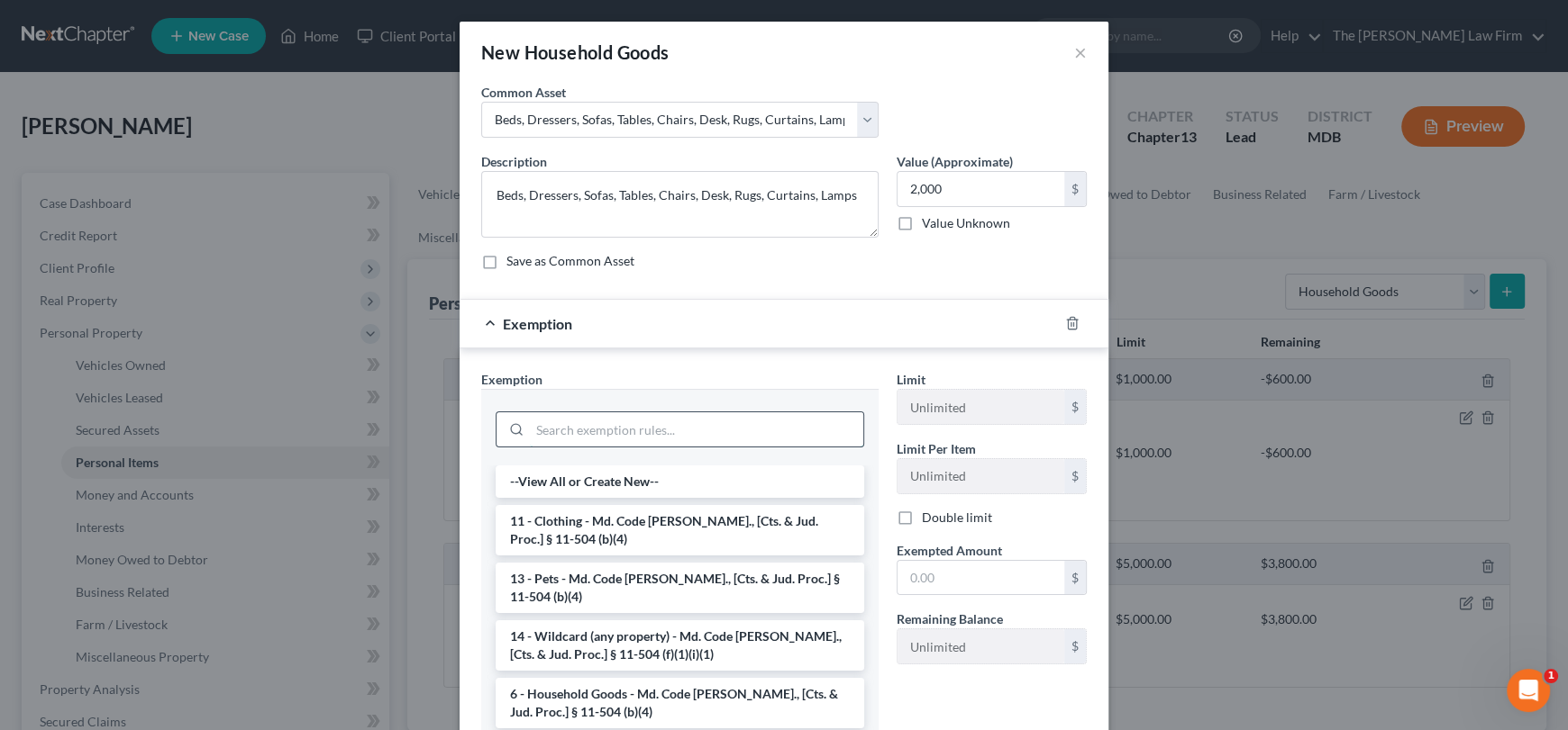
click at [539, 427] on input "search" at bounding box center [696, 430] width 334 height 34
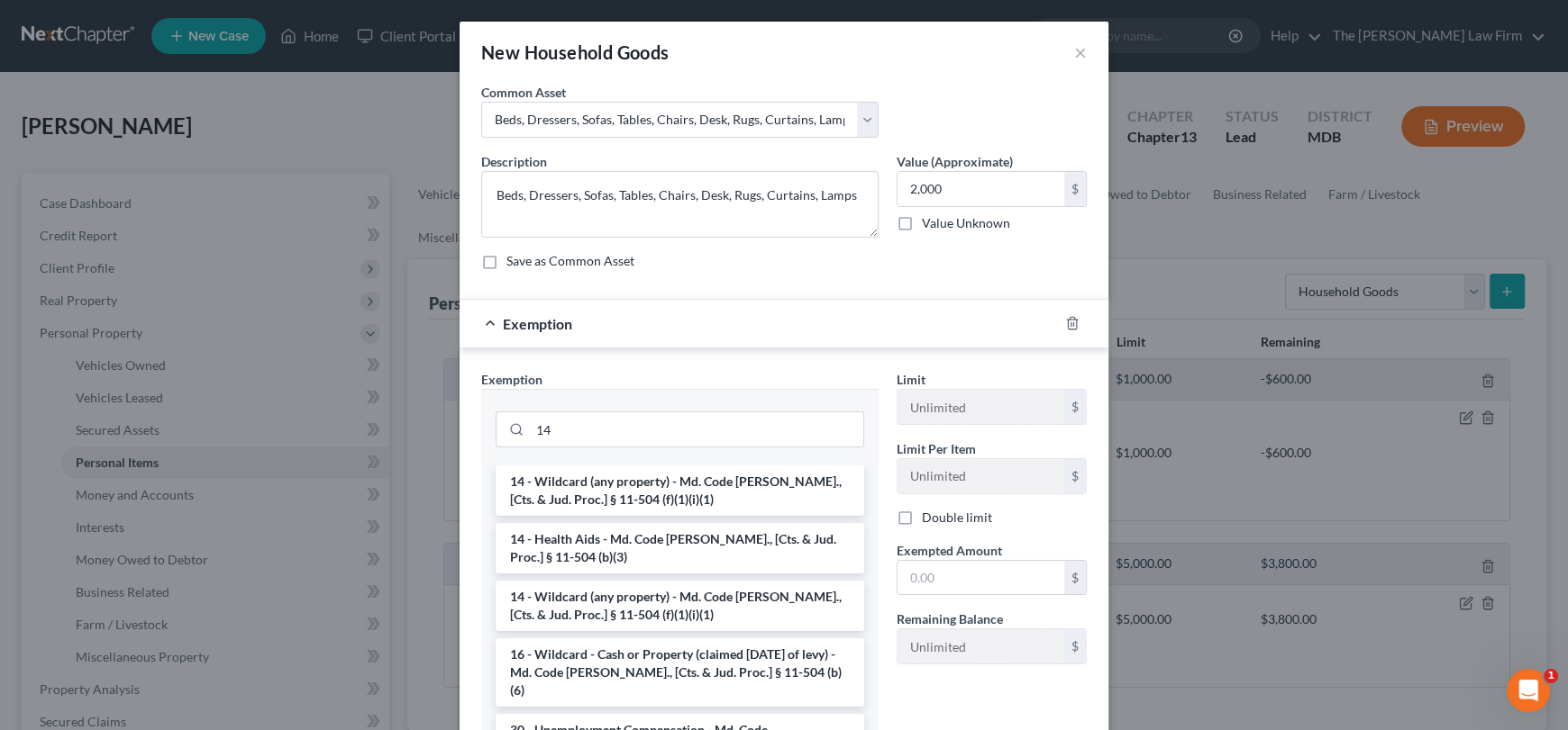
drag, startPoint x: 640, startPoint y: 494, endPoint x: 1021, endPoint y: 505, distance: 381.2
click at [649, 494] on li "14 - Wildcard (any property) - Md. Code [PERSON_NAME]., [Cts. & Jud. Proc.] § 1…" at bounding box center [680, 490] width 369 height 51
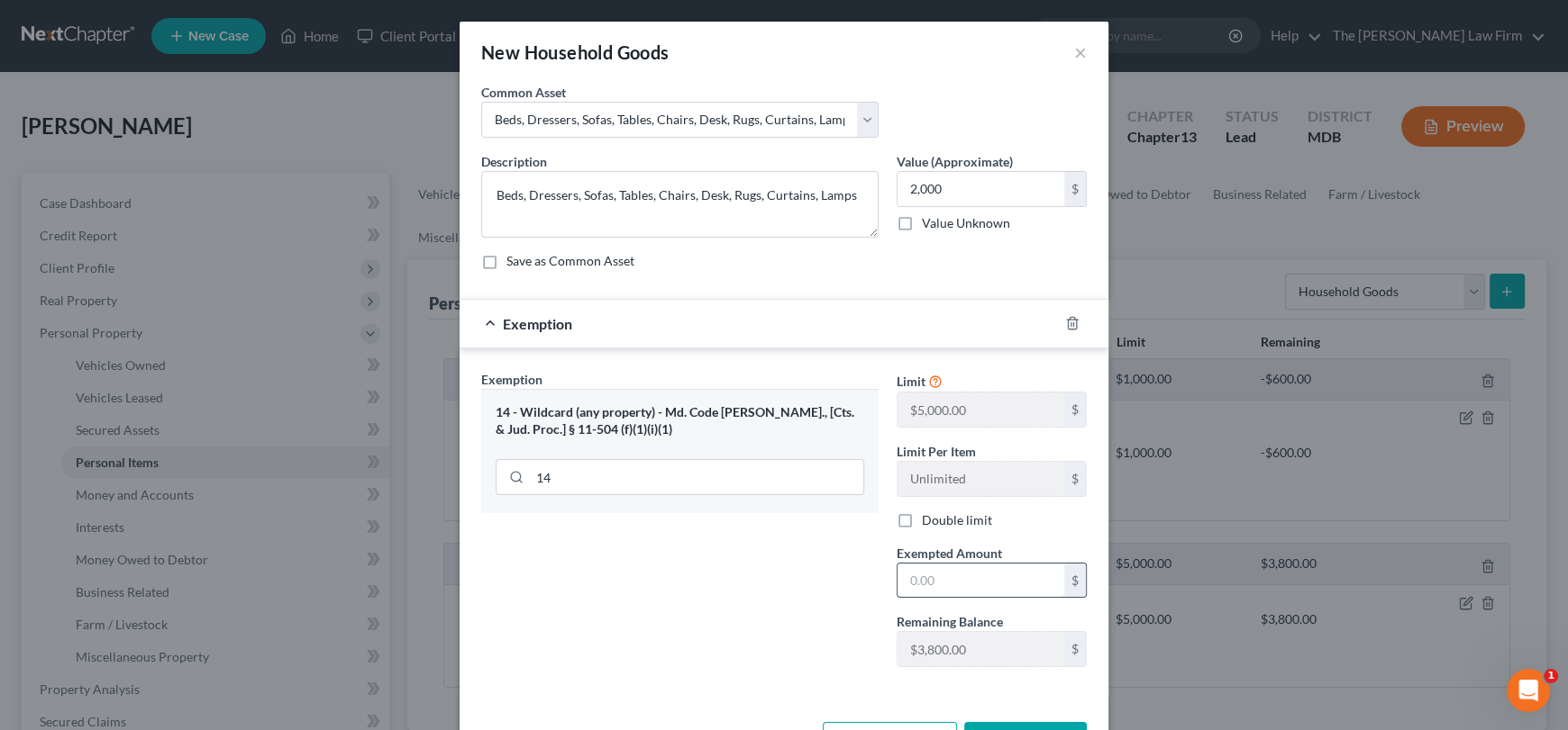
click at [969, 583] on input "text" at bounding box center [981, 581] width 166 height 34
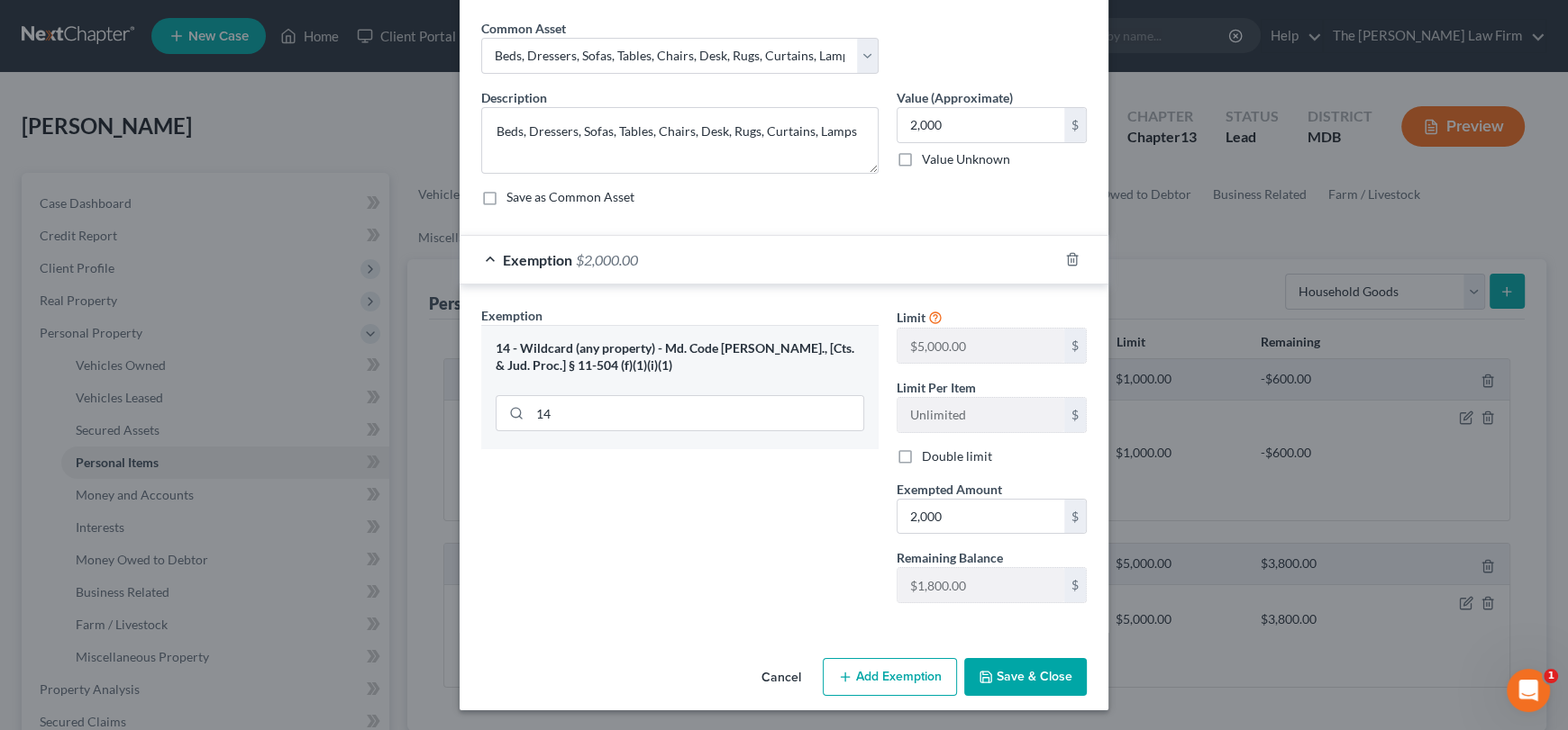
click at [1016, 671] on button "Save & Close" at bounding box center [1026, 677] width 122 height 38
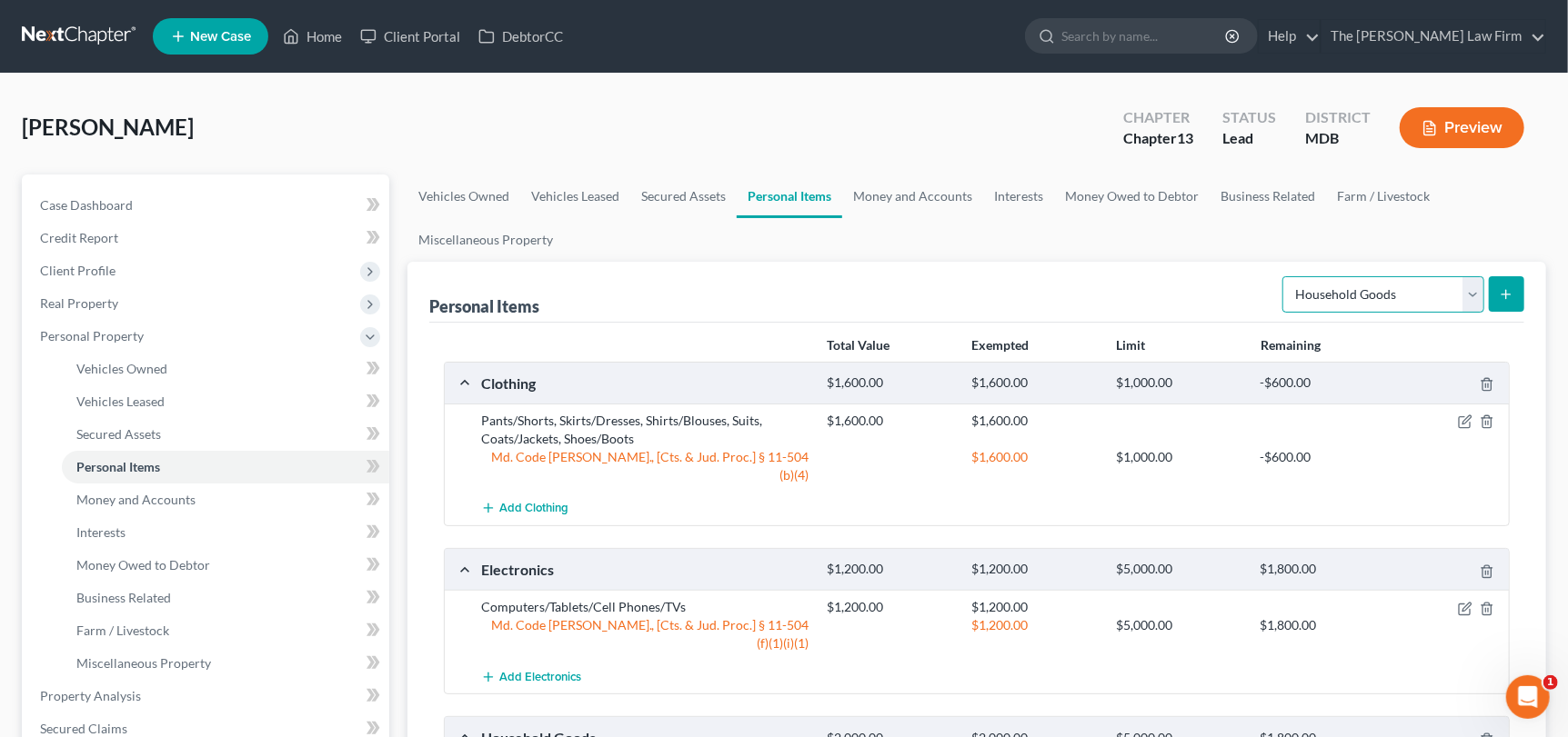
click at [1475, 298] on select "Select Item Type Clothing Collectibles Of Value Electronics Firearms Household …" at bounding box center [1383, 295] width 202 height 37
click at [1512, 233] on ul "Vehicles Owned Vehicles Leased Secured Assets Personal Items Money and Accounts…" at bounding box center [977, 218] width 1139 height 87
click at [1512, 295] on icon "submit" at bounding box center [1505, 294] width 14 height 14
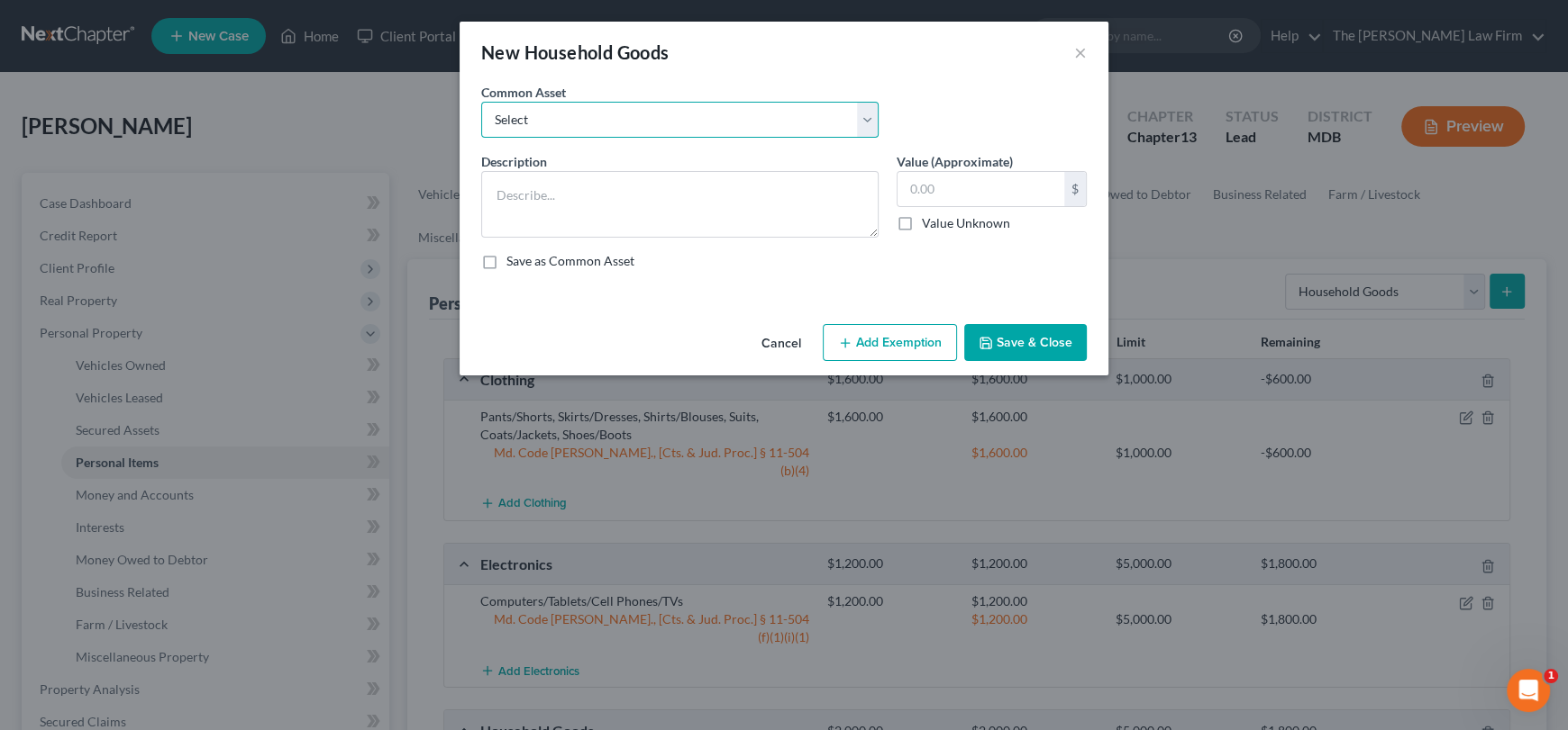
drag, startPoint x: 652, startPoint y: 127, endPoint x: 644, endPoint y: 134, distance: 10.6
click at [652, 127] on select "Select Beds, Sofas, Tables, Chairs, Desk Pots, Pans, Dishes, Flatware, Glasswar…" at bounding box center [680, 120] width 398 height 36
click at [481, 102] on select "Select Beds, Sofas, Tables, Chairs, Desk Pots, Pans, Dishes, Flatware, Glasswar…" at bounding box center [680, 120] width 398 height 36
click at [959, 187] on input "150.00" at bounding box center [981, 189] width 166 height 34
click at [882, 335] on button "Add Exemption" at bounding box center [890, 343] width 134 height 38
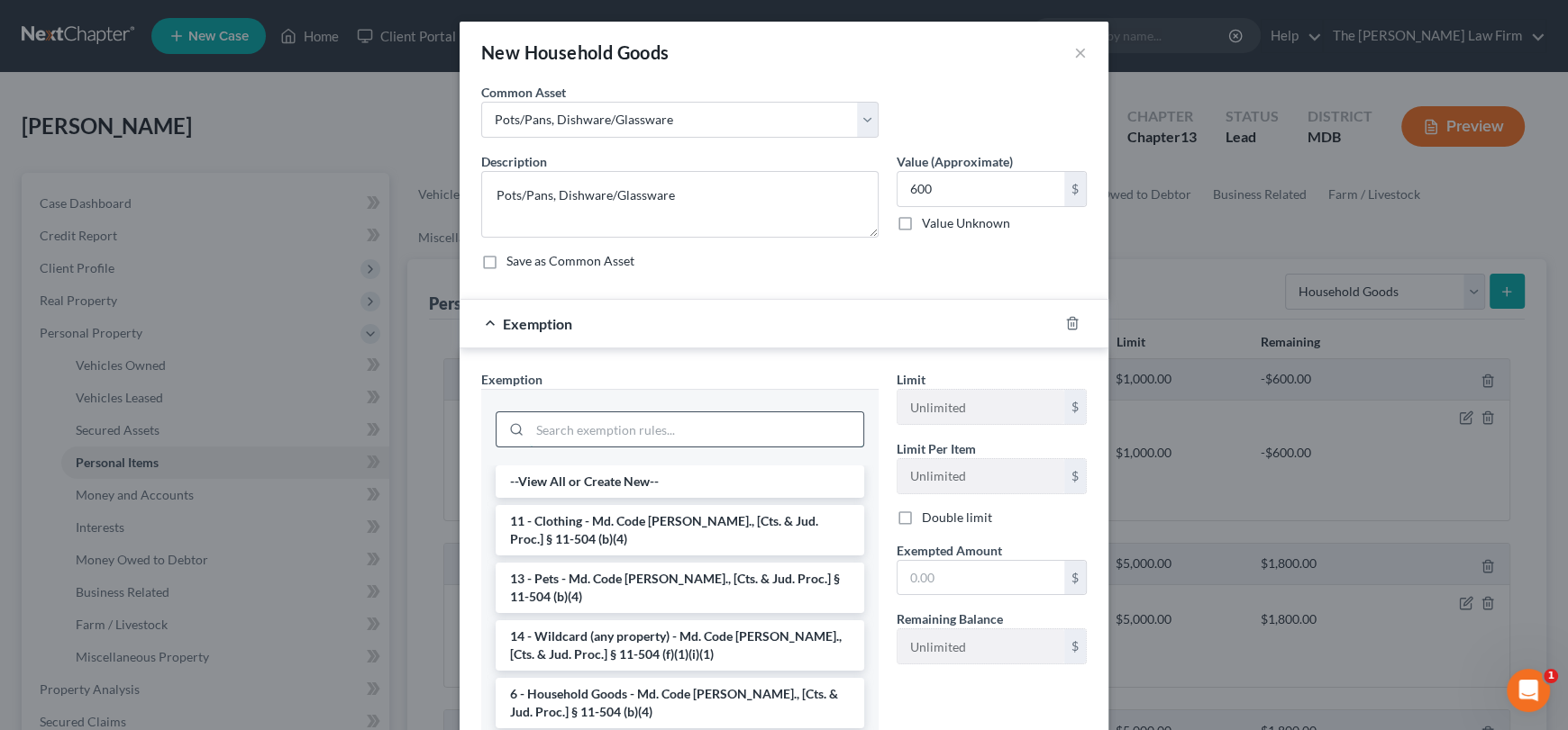
click at [555, 435] on input "search" at bounding box center [696, 430] width 334 height 34
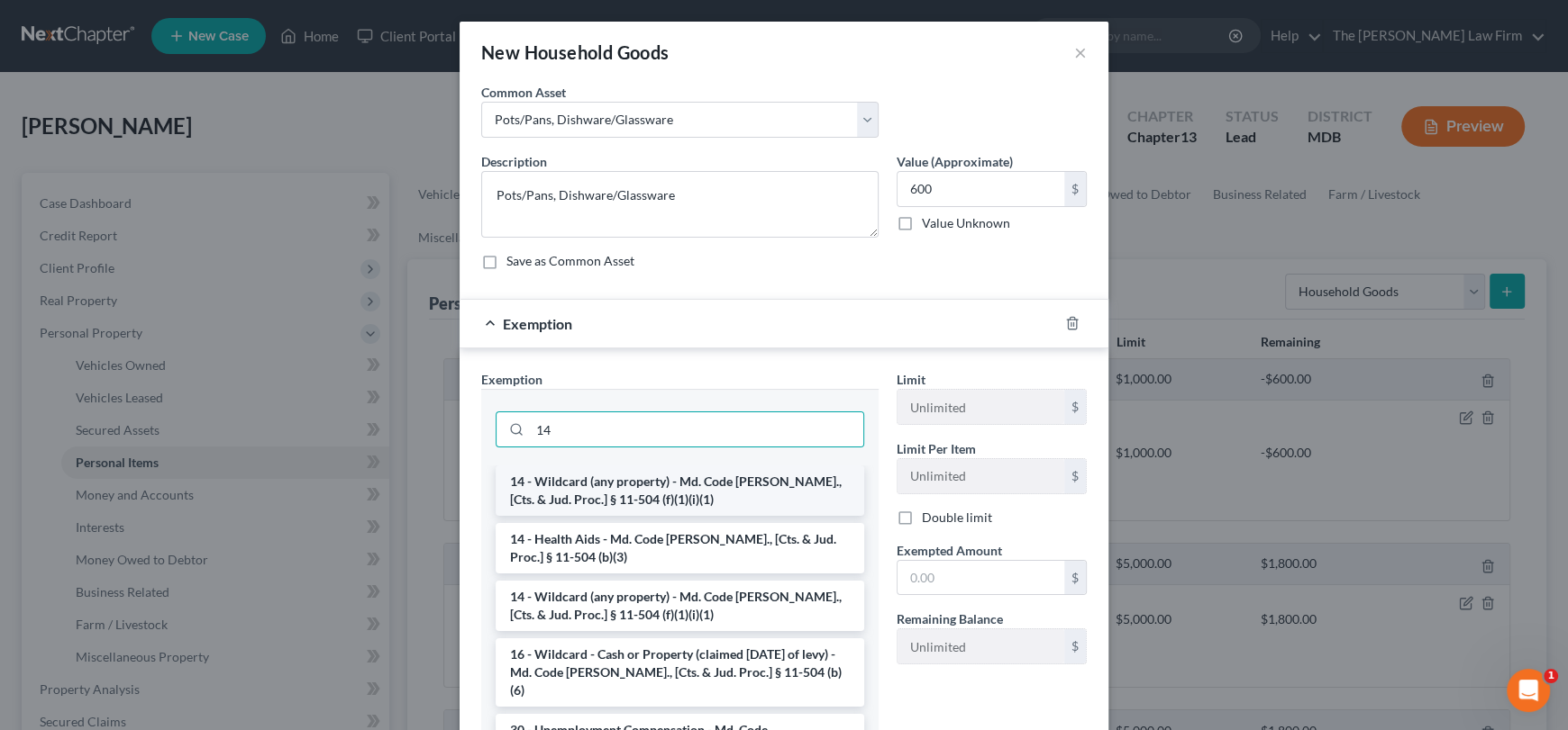
click at [614, 499] on li "14 - Wildcard (any property) - Md. Code [PERSON_NAME]., [Cts. & Jud. Proc.] § 1…" at bounding box center [680, 490] width 369 height 51
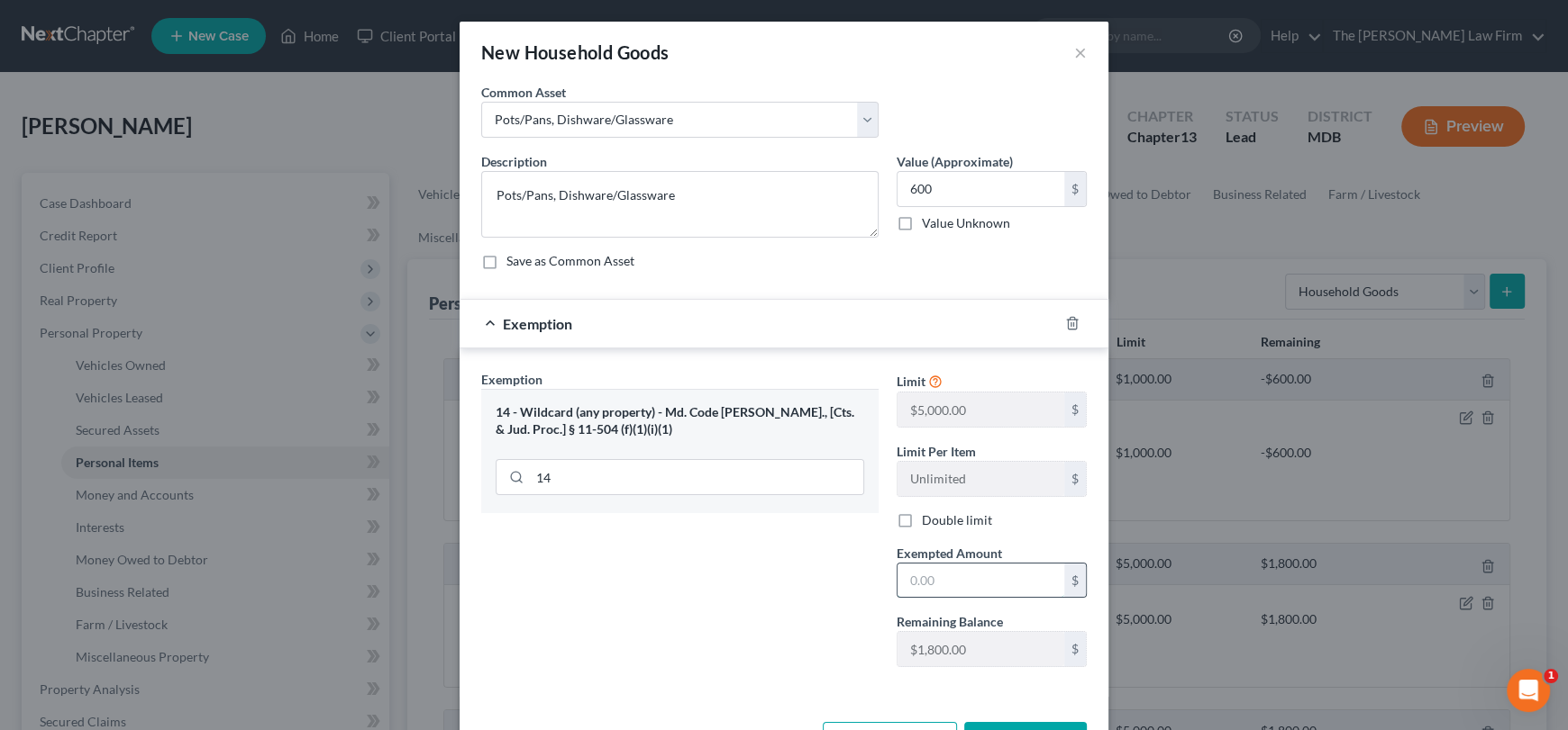
click at [954, 573] on input "text" at bounding box center [981, 581] width 166 height 34
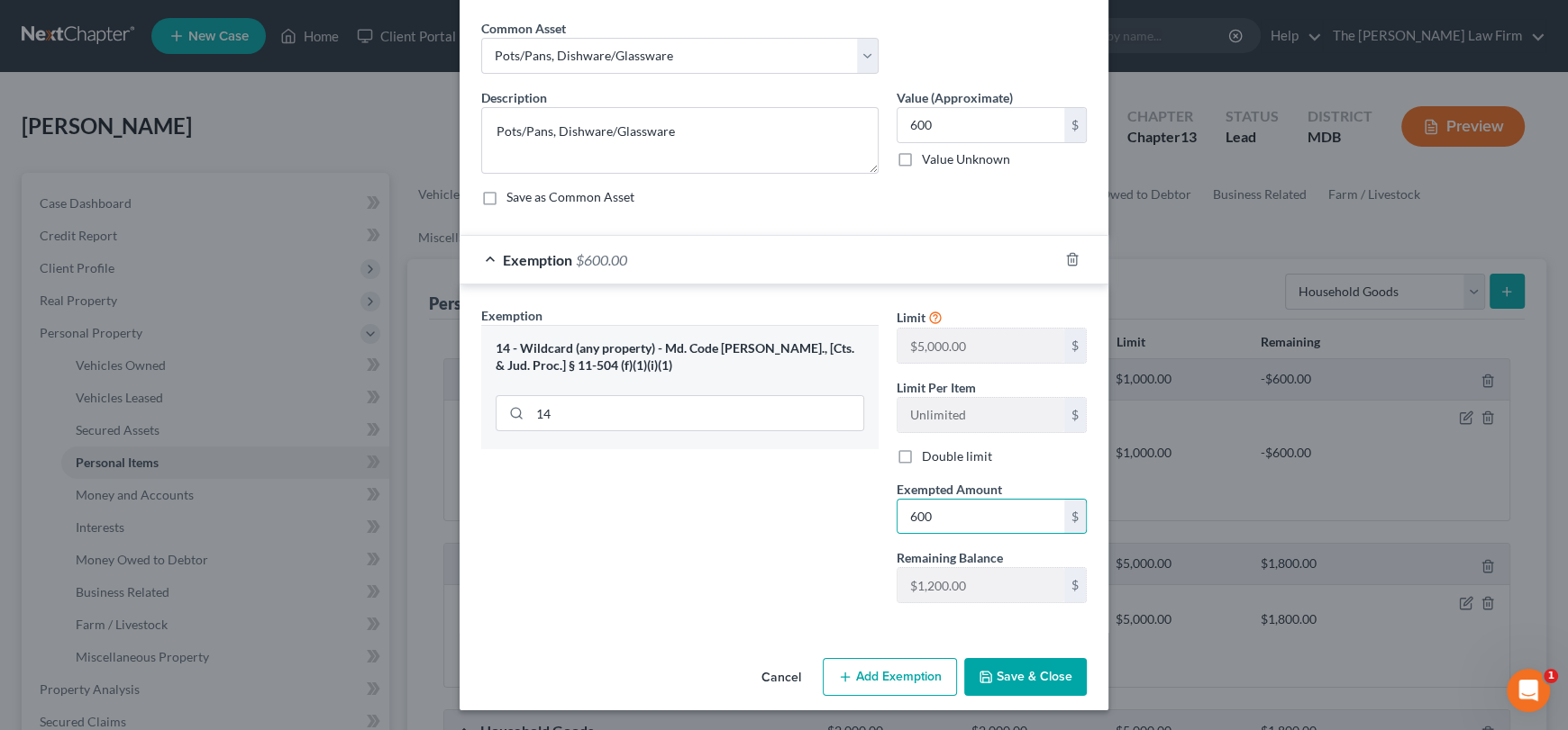
click at [1008, 679] on button "Save & Close" at bounding box center [1026, 677] width 122 height 38
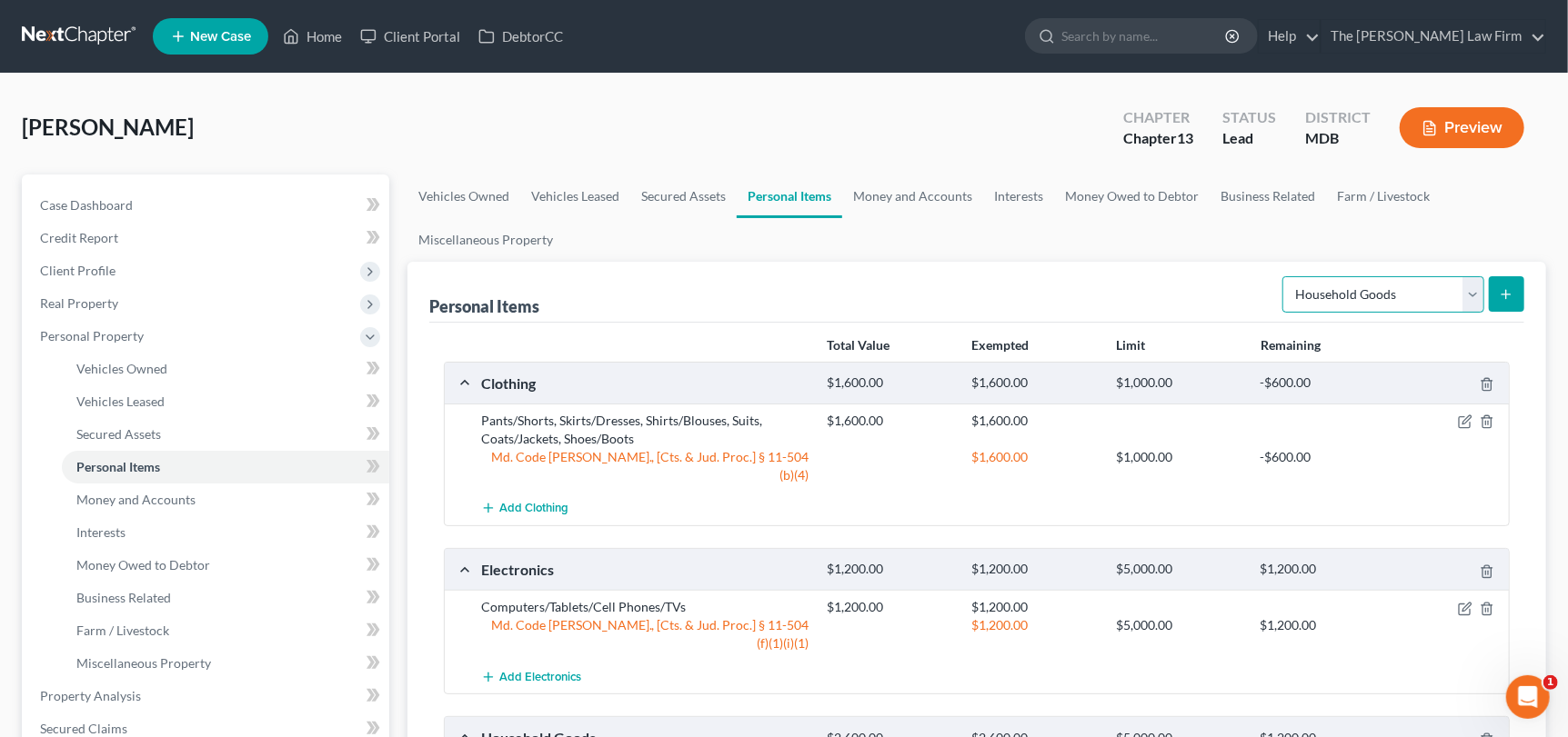
click at [1468, 297] on select "Select Item Type Clothing Collectibles Of Value Electronics Firearms Household …" at bounding box center [1383, 295] width 202 height 37
drag, startPoint x: 1472, startPoint y: 292, endPoint x: 1506, endPoint y: 283, distance: 35.2
click at [1472, 292] on select "Select Item Type Clothing Collectibles Of Value Electronics Firearms Household …" at bounding box center [1383, 295] width 202 height 37
click at [1506, 283] on button "submit" at bounding box center [1506, 294] width 36 height 36
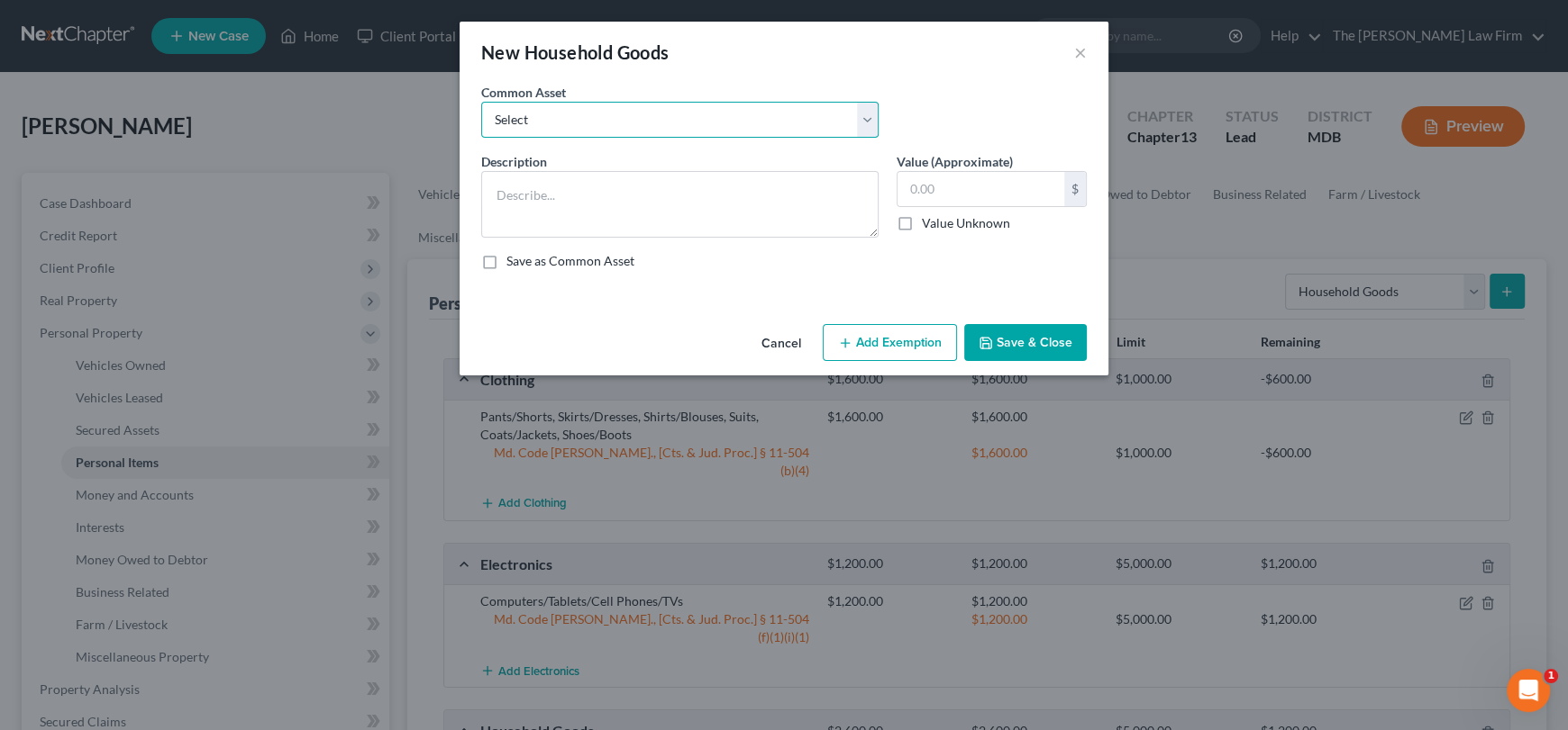
drag, startPoint x: 672, startPoint y: 124, endPoint x: 664, endPoint y: 134, distance: 12.8
click at [672, 124] on select "Select Beds, Sofas, Tables, Chairs, Desk Pots, Pans, Dishes, Flatware, Glasswar…" at bounding box center [680, 120] width 398 height 36
click at [481, 102] on select "Select Beds, Sofas, Tables, Chairs, Desk Pots, Pans, Dishes, Flatware, Glasswar…" at bounding box center [680, 120] width 398 height 36
click at [957, 193] on input "450.00" at bounding box center [981, 189] width 166 height 34
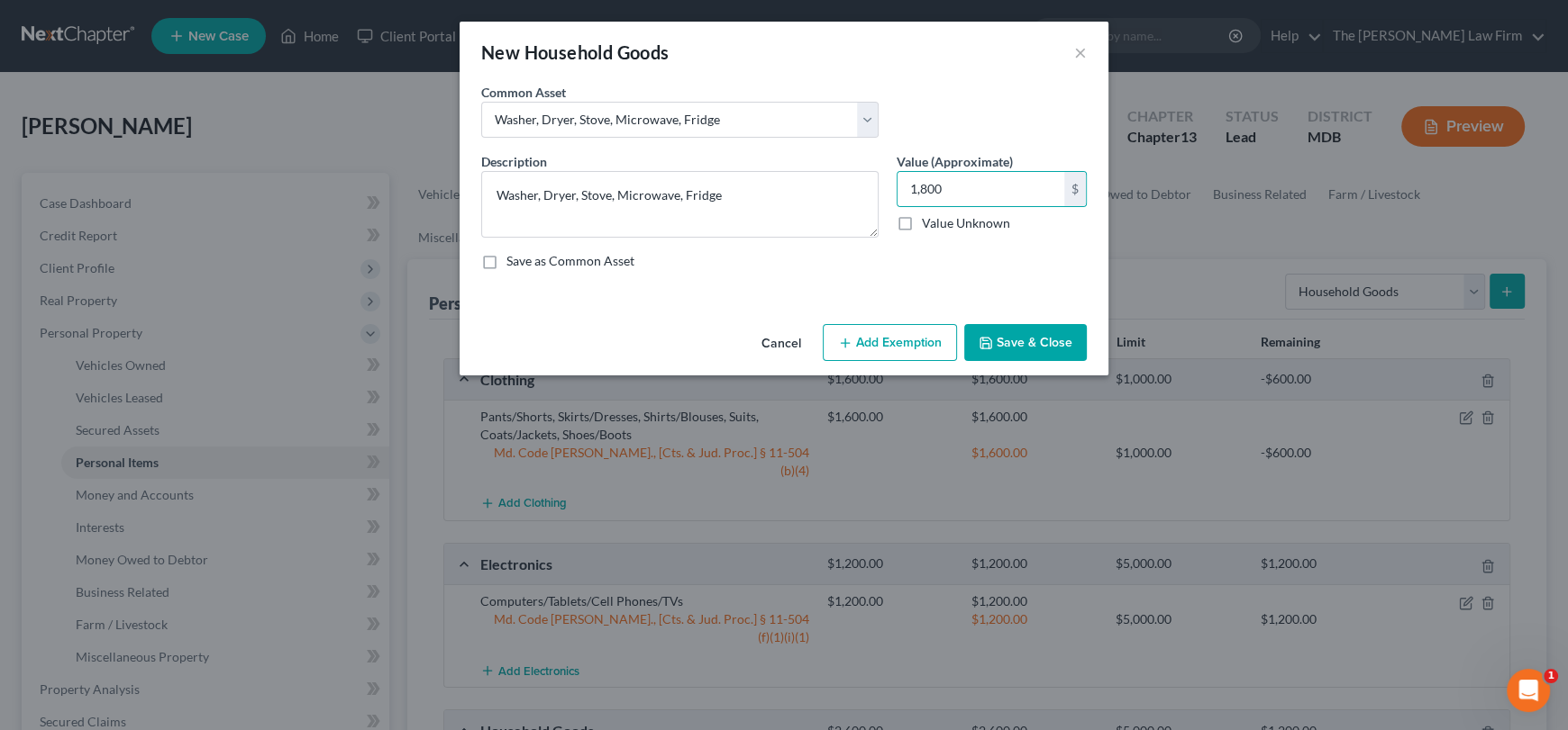
click at [1042, 349] on button "Save & Close" at bounding box center [1026, 343] width 122 height 38
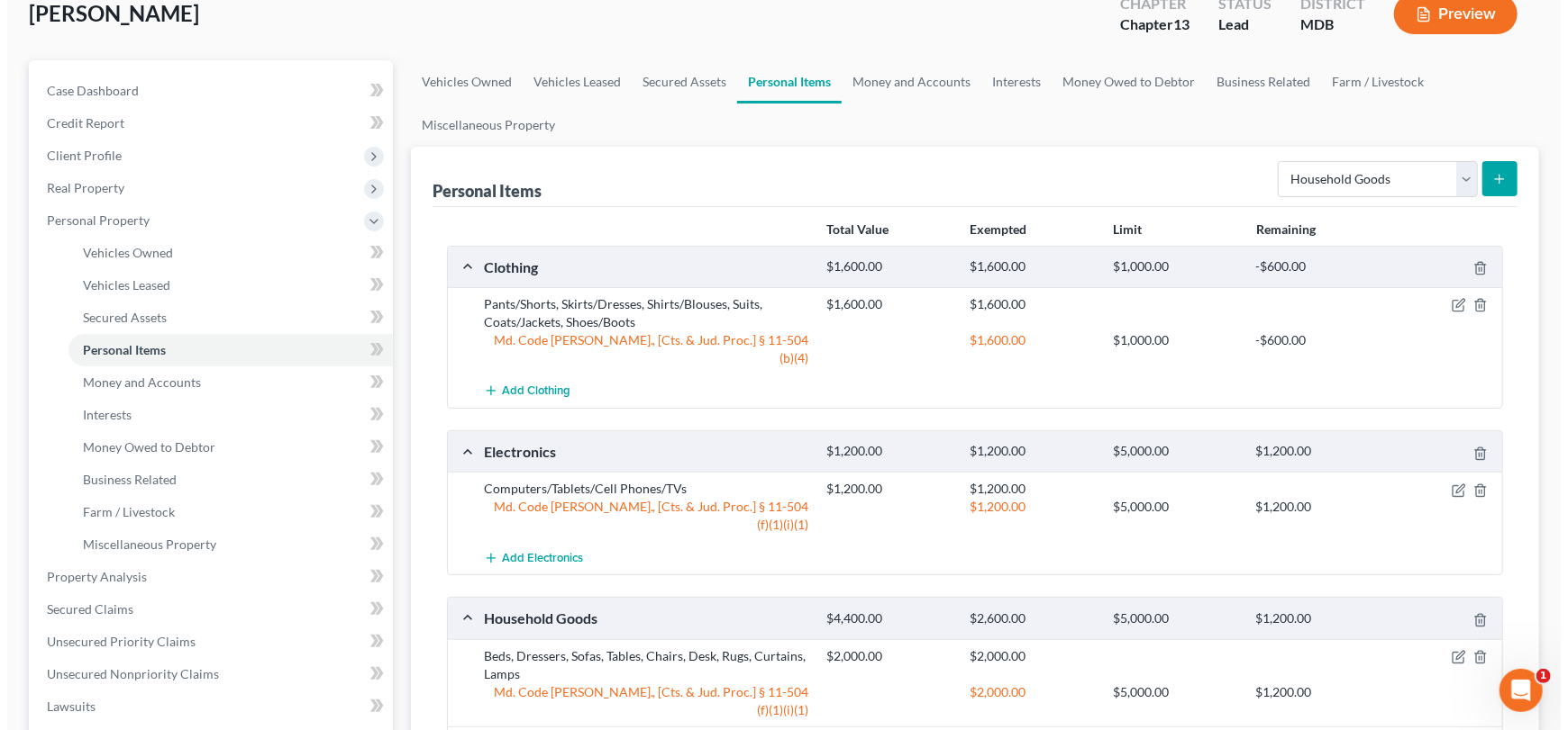
scroll to position [269, 0]
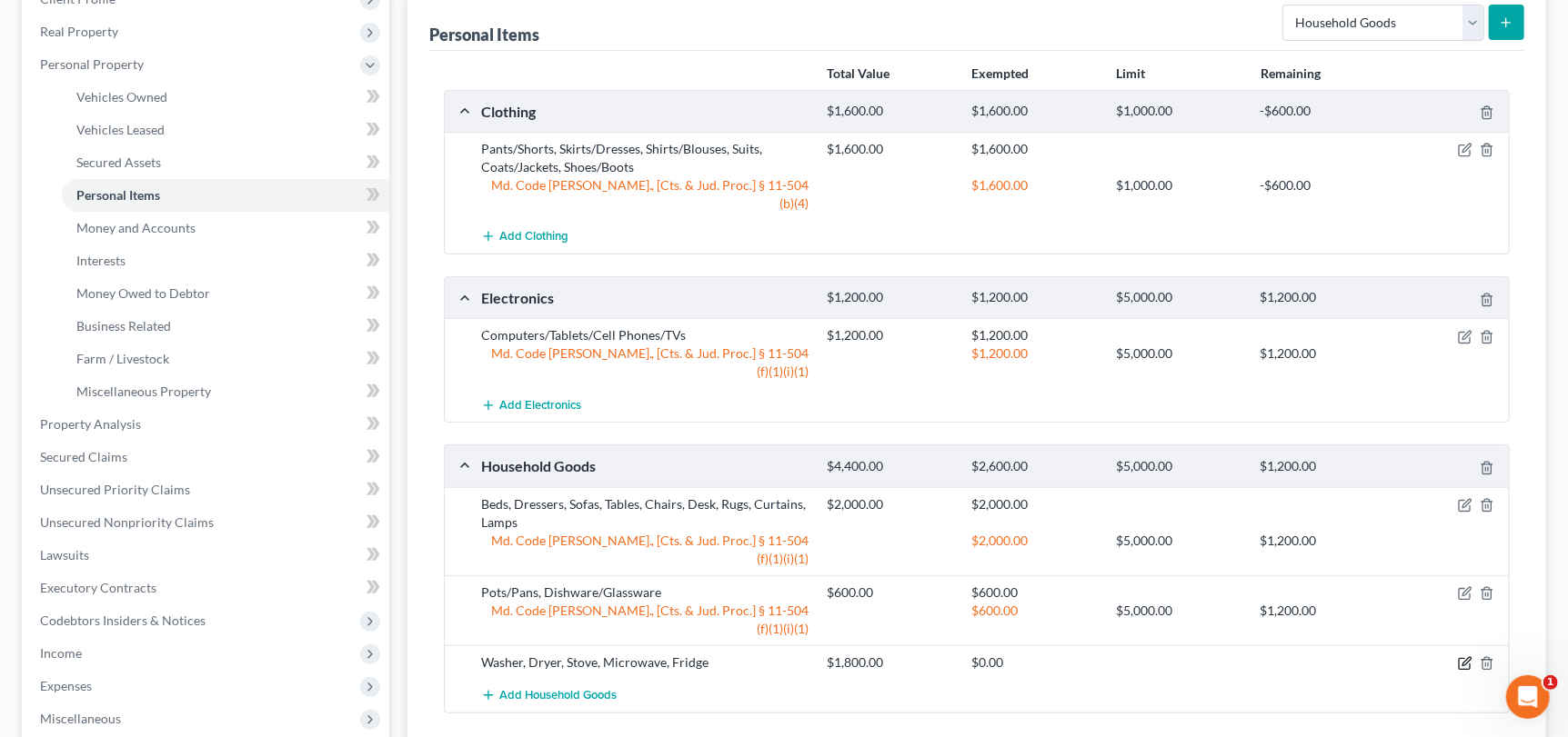
click at [1466, 657] on icon "button" at bounding box center [1465, 664] width 14 height 14
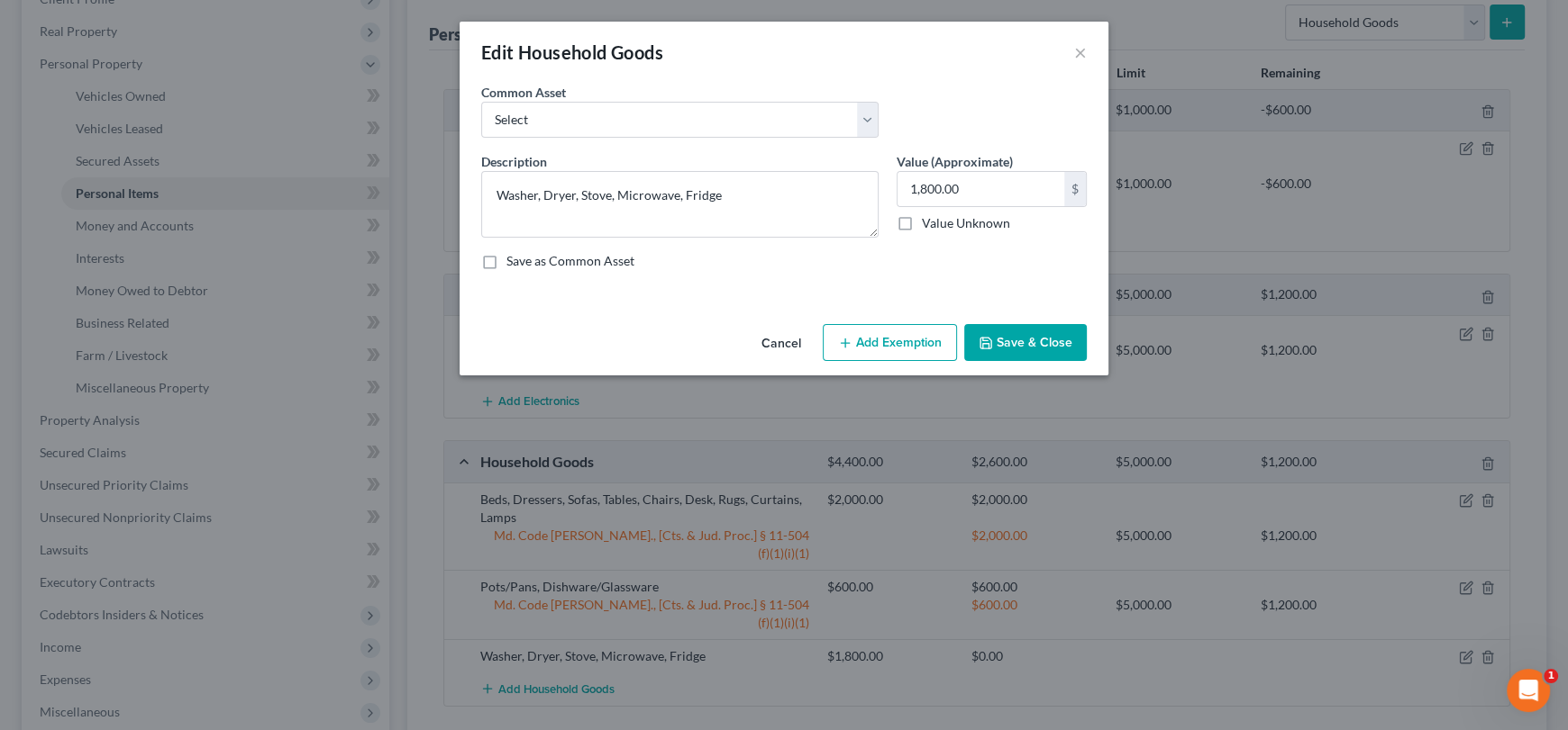
click at [861, 347] on button "Add Exemption" at bounding box center [890, 343] width 134 height 38
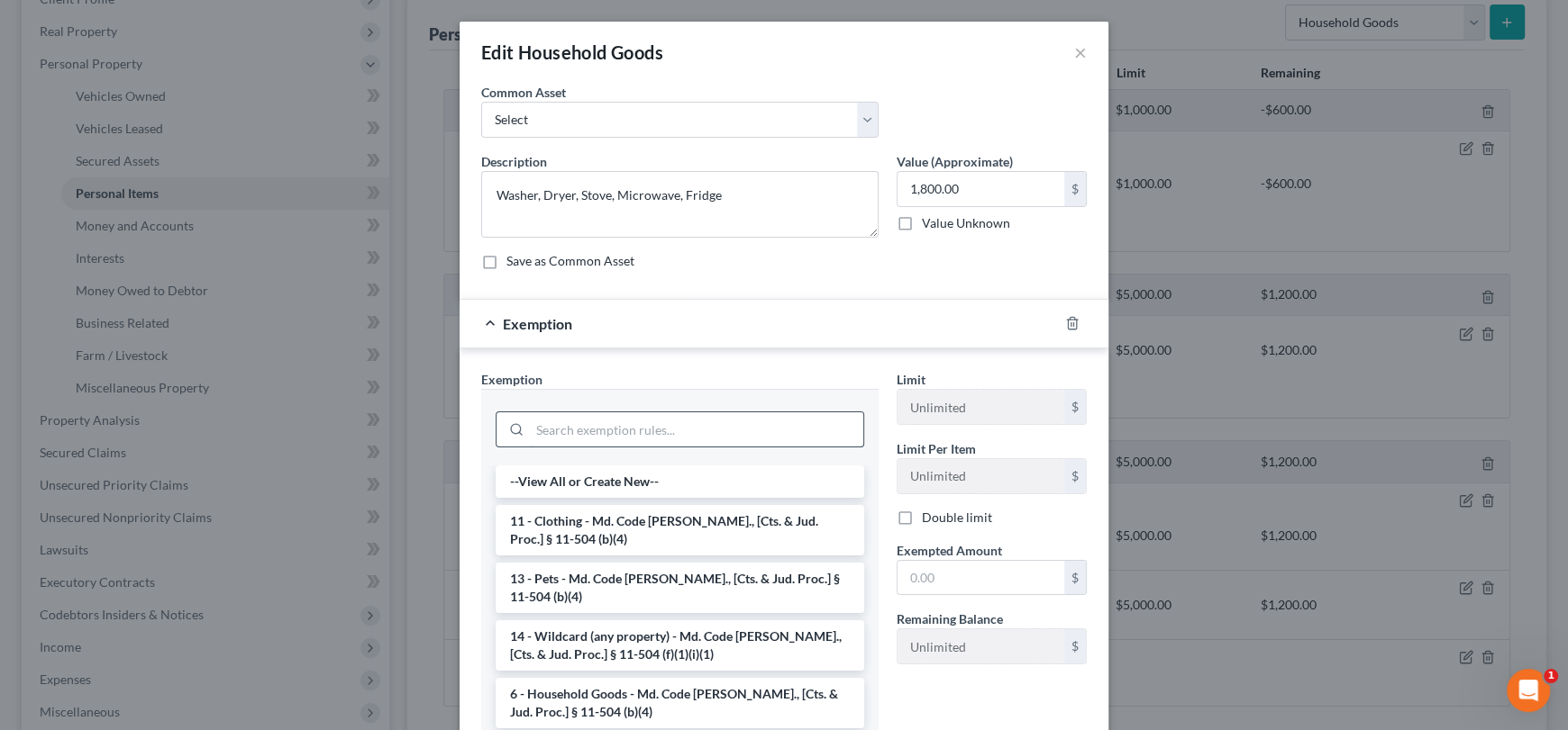
click at [600, 418] on input "search" at bounding box center [696, 430] width 334 height 34
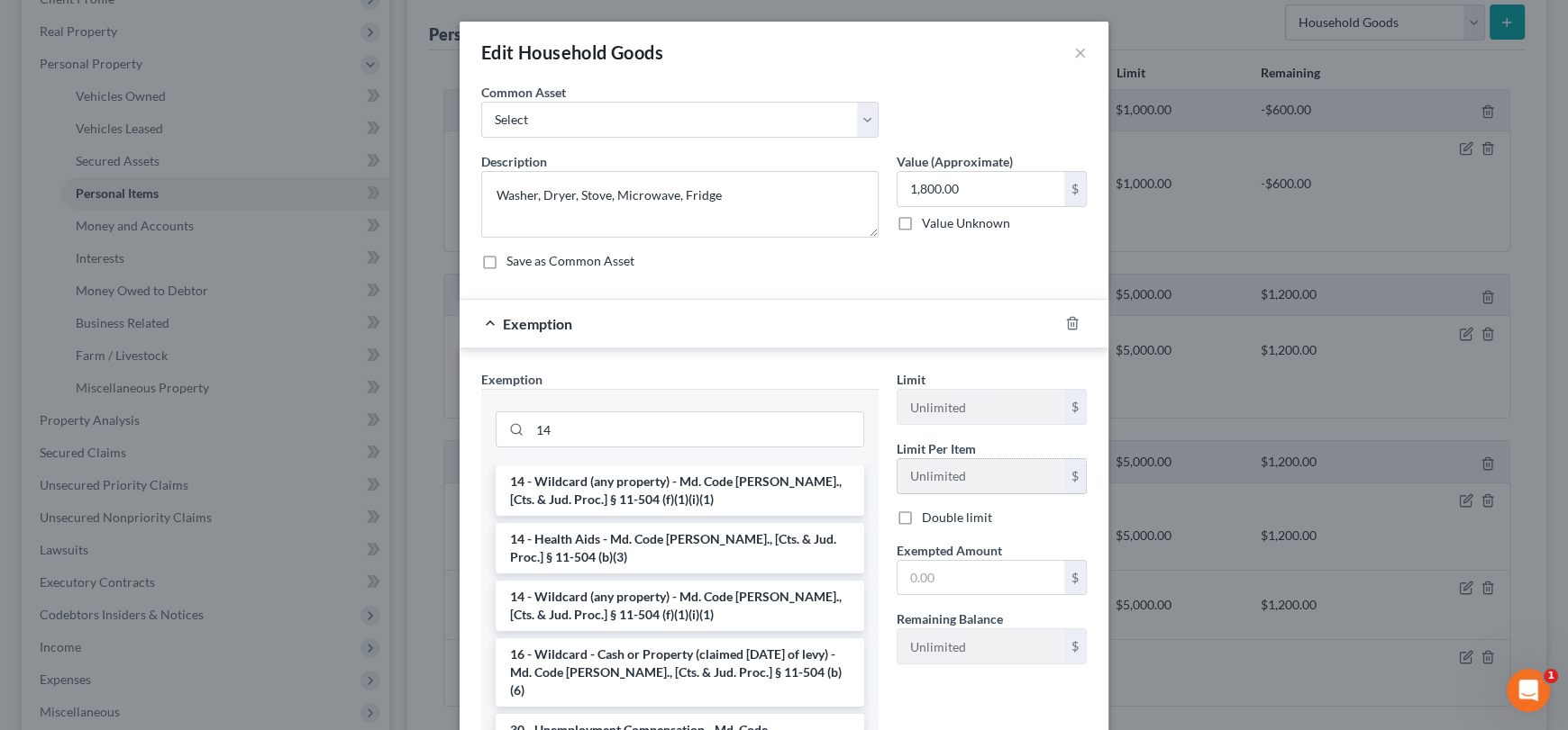
drag, startPoint x: 633, startPoint y: 491, endPoint x: 929, endPoint y: 467, distance: 297.0
click at [643, 488] on li "14 - Wildcard (any property) - Md. Code [PERSON_NAME]., [Cts. & Jud. Proc.] § 1…" at bounding box center [680, 490] width 369 height 51
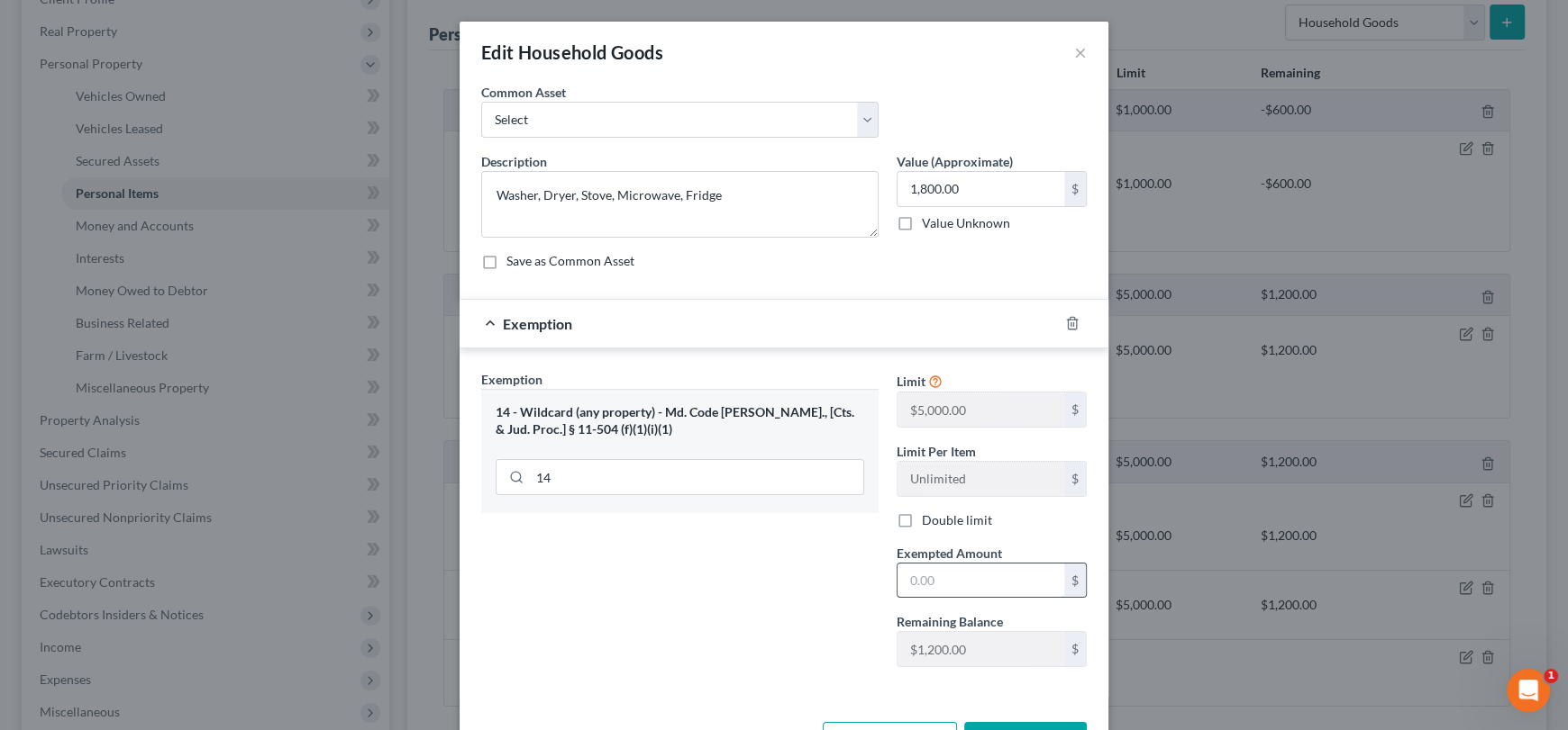
click at [1012, 576] on input "text" at bounding box center [981, 581] width 166 height 34
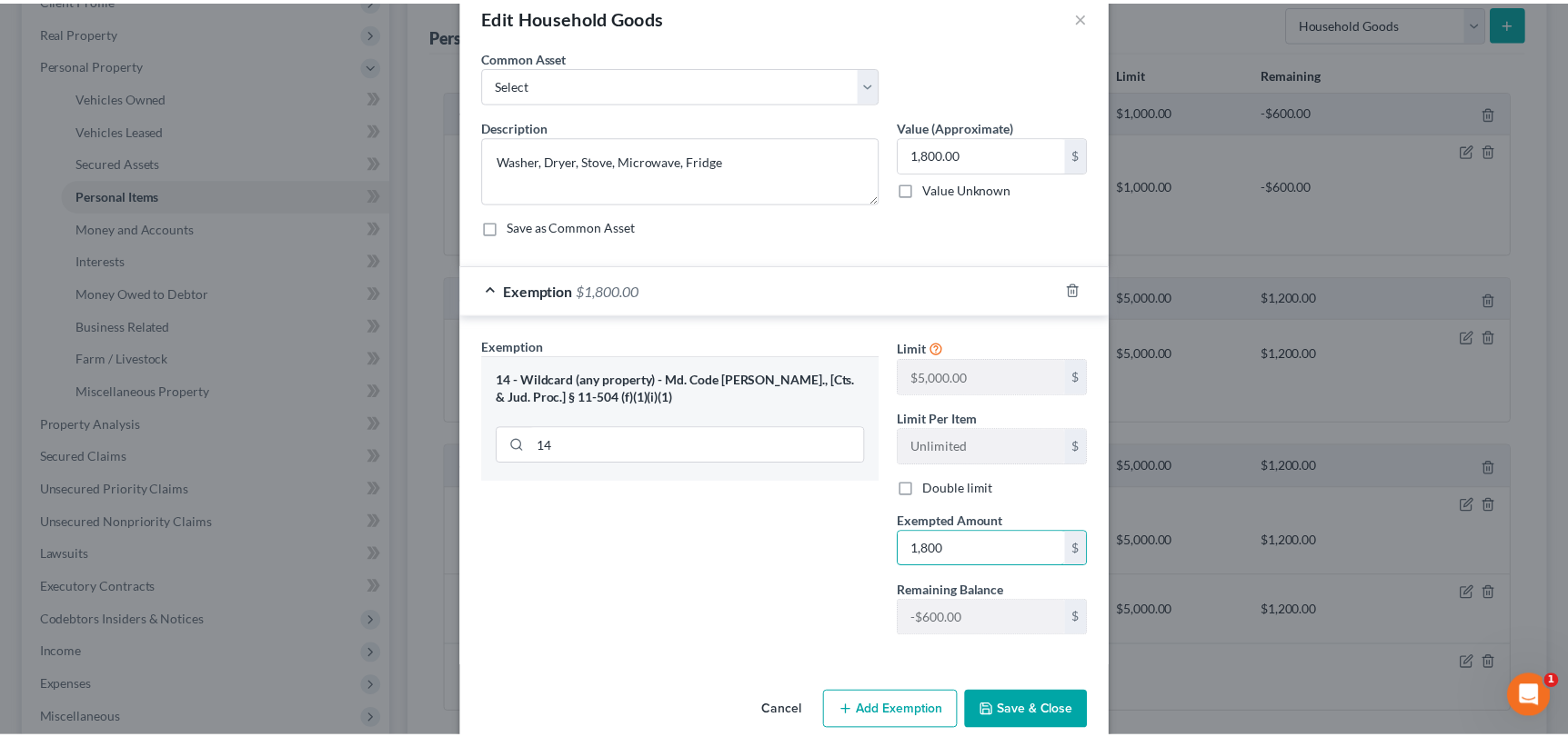
scroll to position [65, 0]
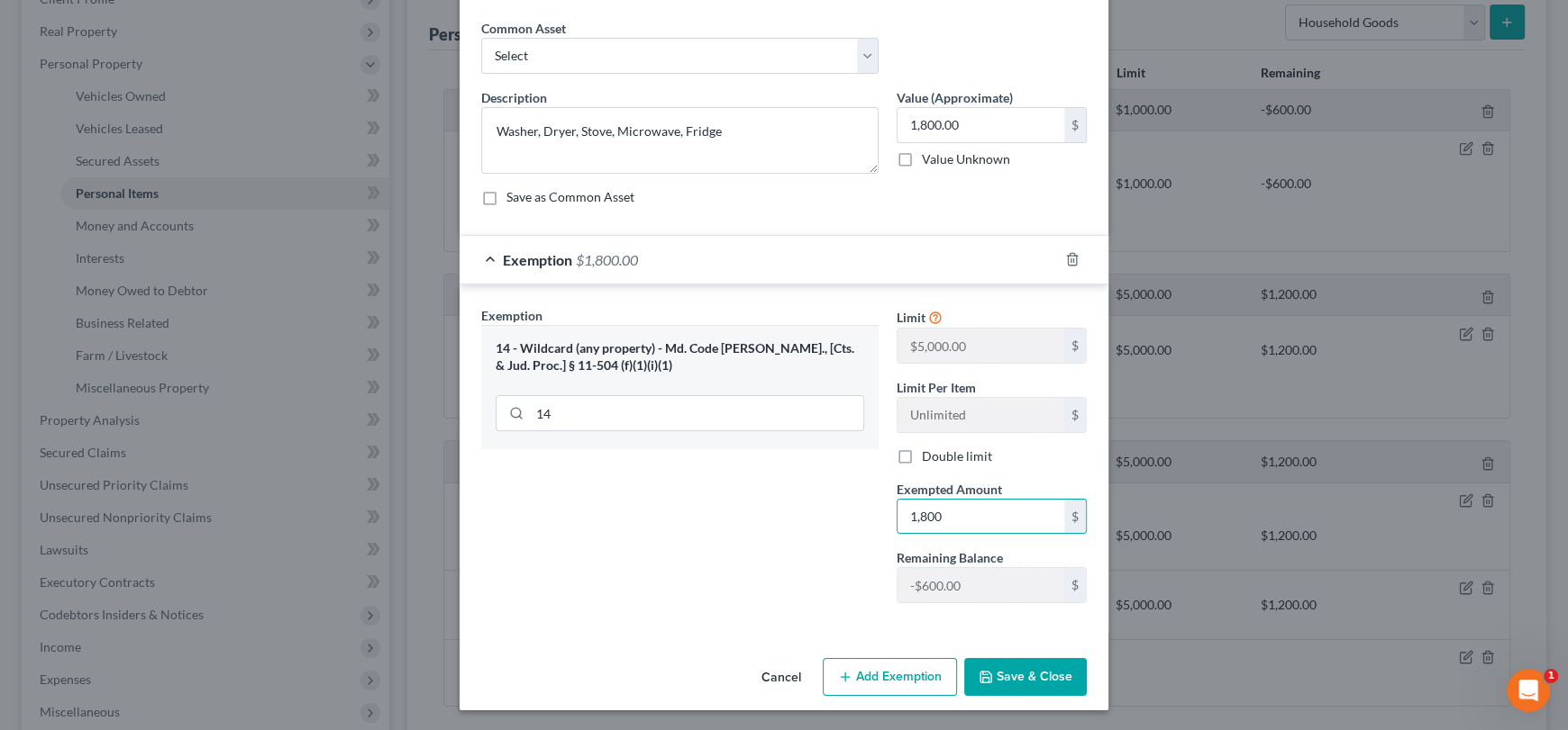
click at [1013, 671] on button "Save & Close" at bounding box center [1026, 677] width 122 height 38
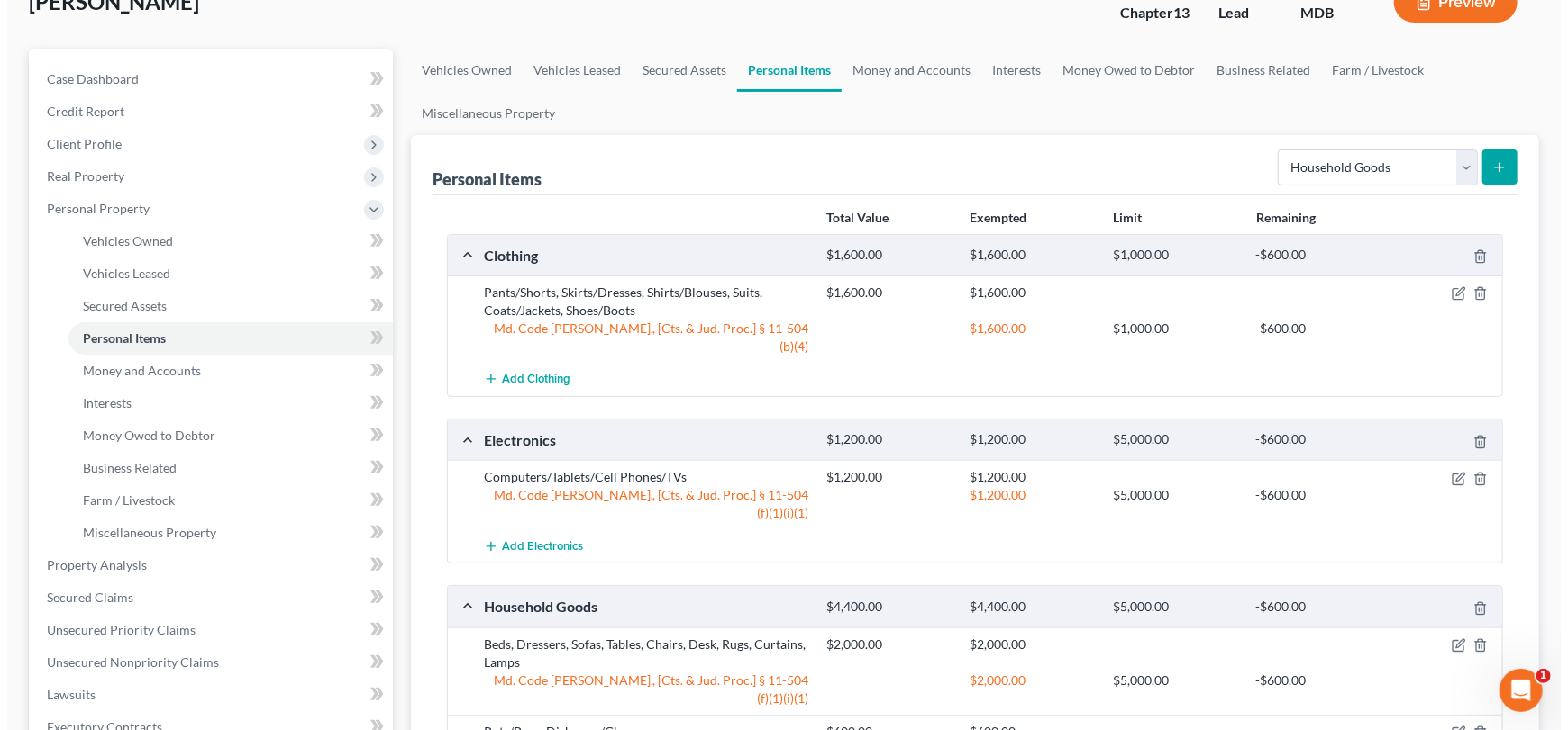
scroll to position [0, 0]
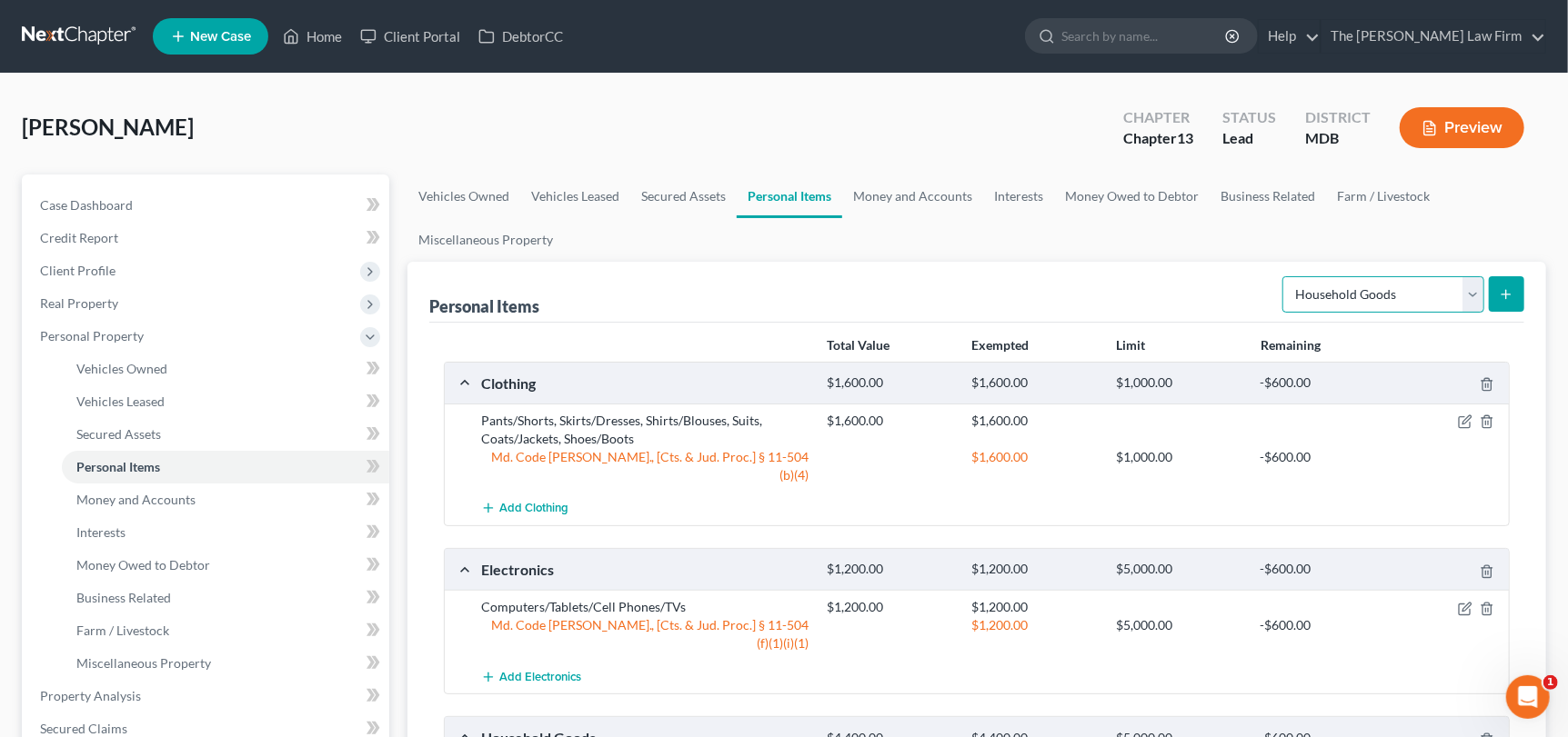
drag, startPoint x: 1480, startPoint y: 290, endPoint x: 1463, endPoint y: 308, distance: 24.8
click at [1480, 290] on select "Select Item Type Clothing Collectibles Of Value Electronics Firearms Household …" at bounding box center [1383, 295] width 202 height 37
click at [1285, 277] on select "Select Item Type Clothing Collectibles Of Value Electronics Firearms Household …" at bounding box center [1383, 295] width 202 height 37
click at [1509, 290] on icon "submit" at bounding box center [1505, 294] width 14 height 14
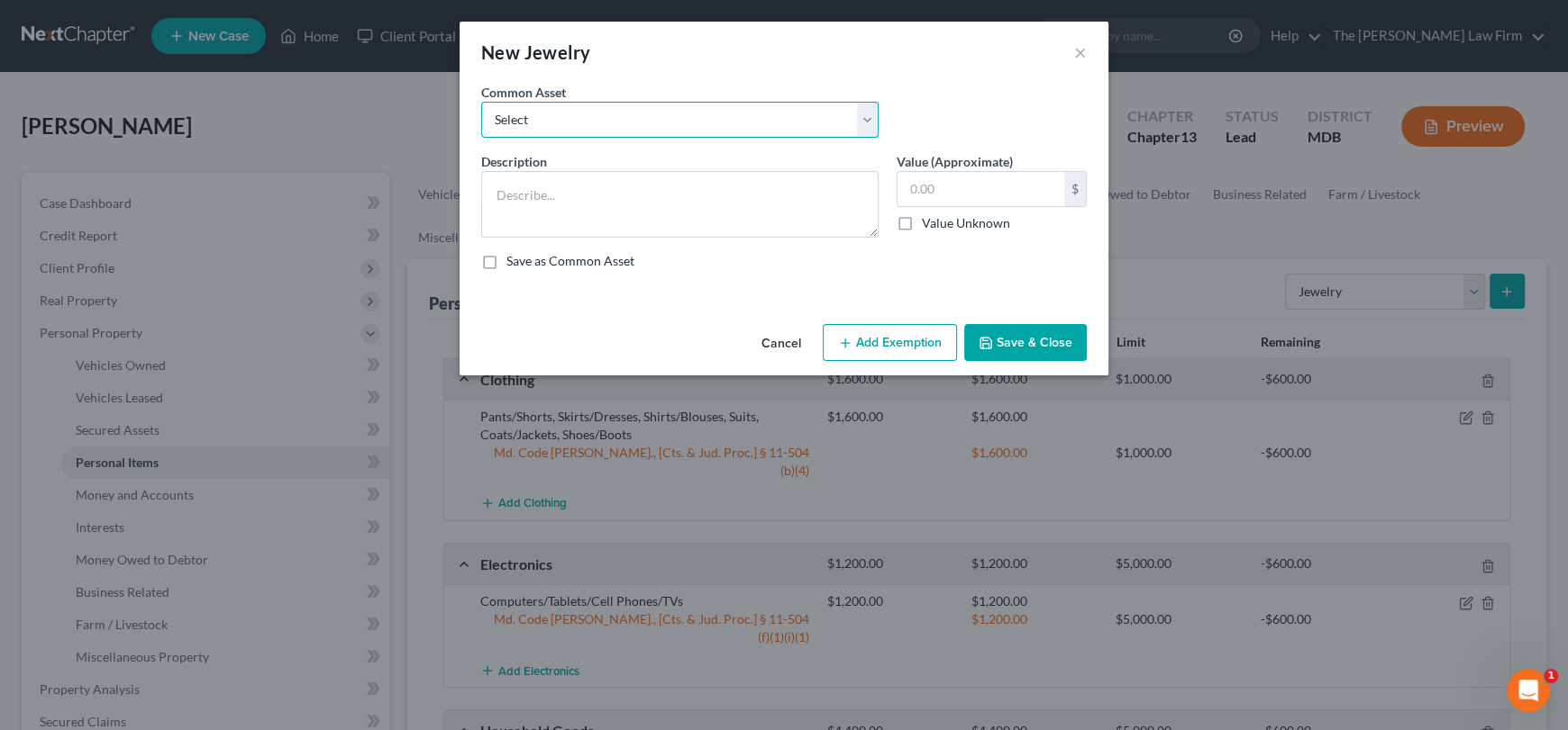
click at [711, 122] on select "Select Watches, Jewelry, Necklaces, Earrings, Bracelets, Rings Watches/Necklaces" at bounding box center [680, 120] width 398 height 36
click at [481, 102] on select "Select Watches, Jewelry, Necklaces, Earrings, Bracelets, Rings Watches/Necklaces" at bounding box center [680, 120] width 398 height 36
click at [962, 186] on input "250.00" at bounding box center [981, 189] width 166 height 34
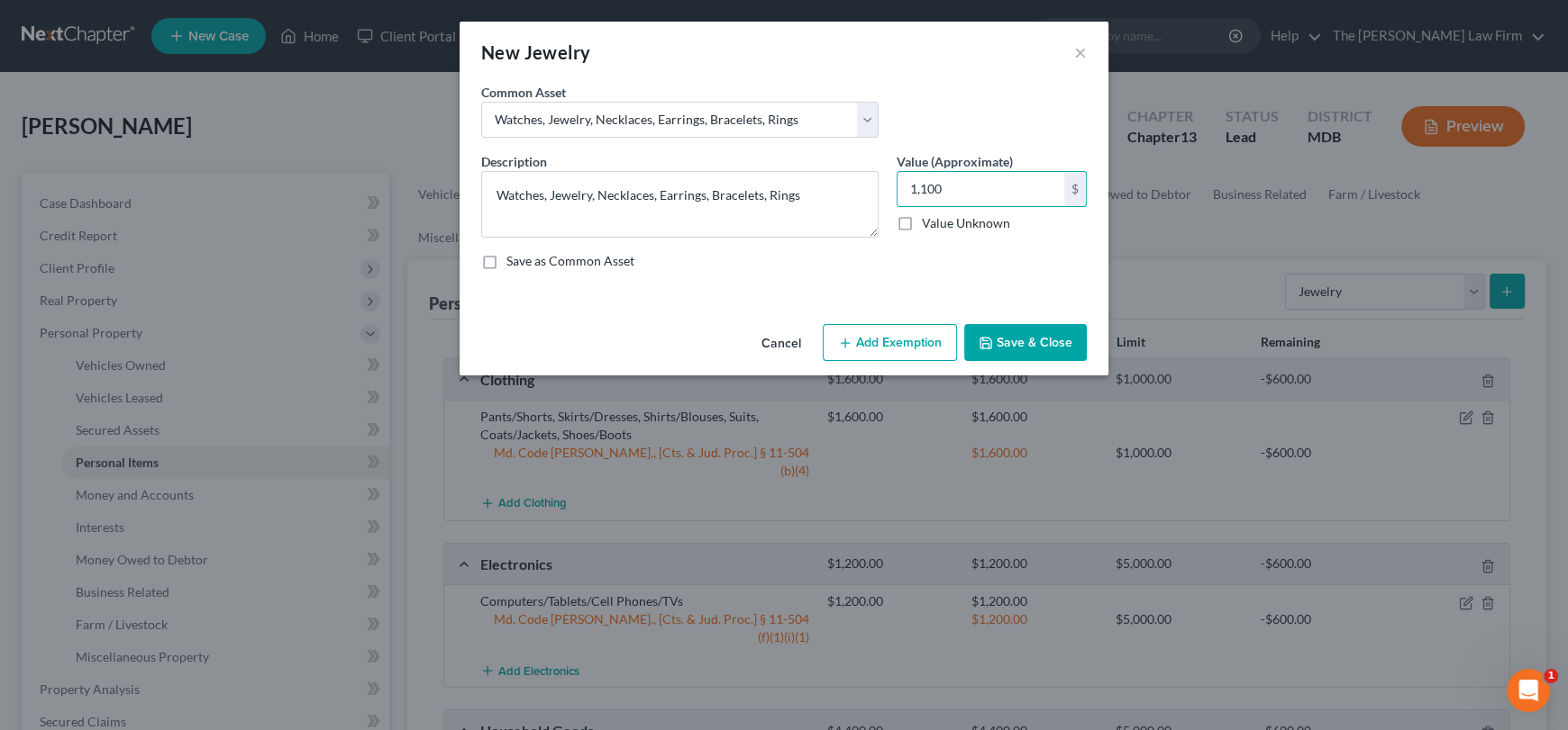
click at [878, 333] on button "Add Exemption" at bounding box center [890, 343] width 134 height 38
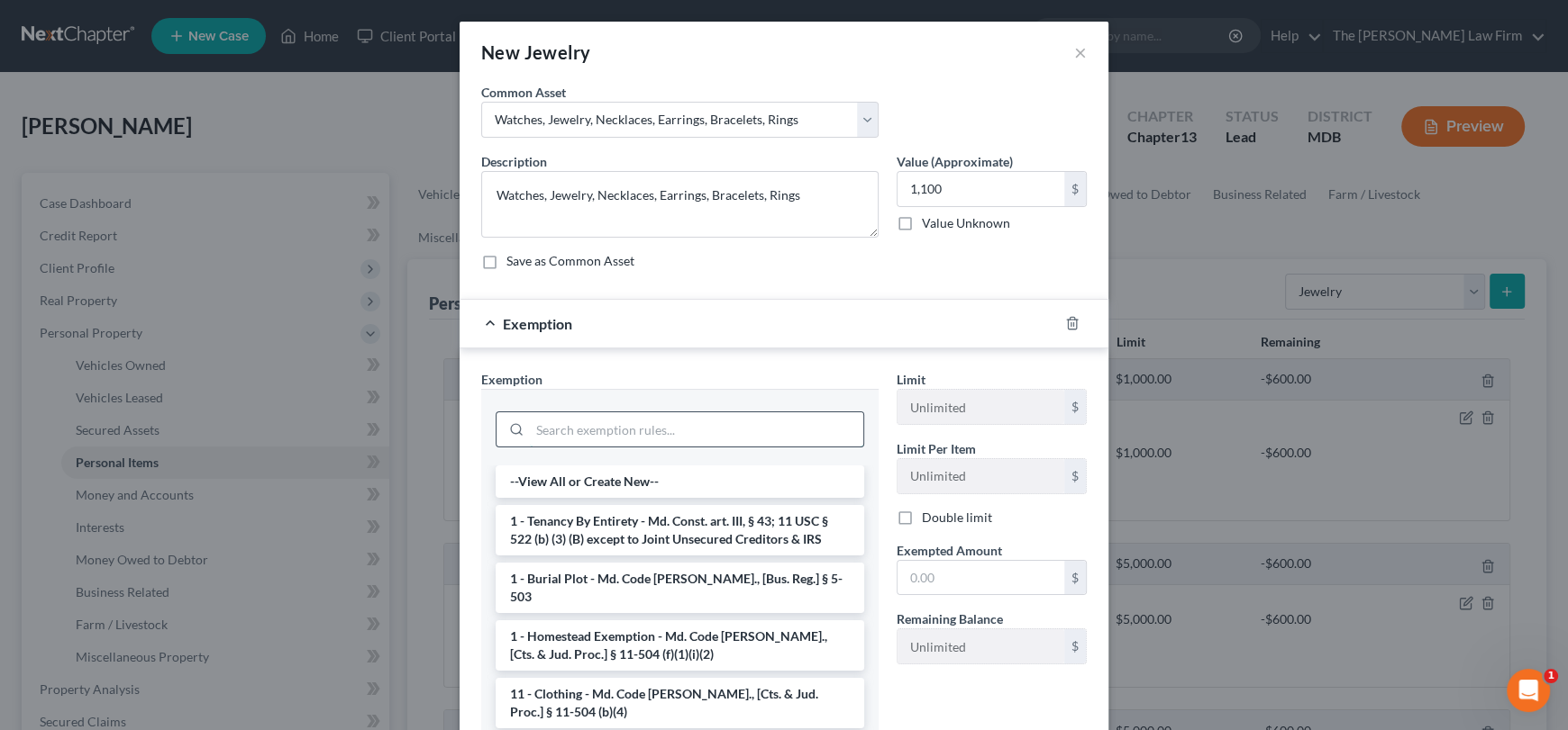
click at [599, 426] on input "search" at bounding box center [696, 430] width 334 height 34
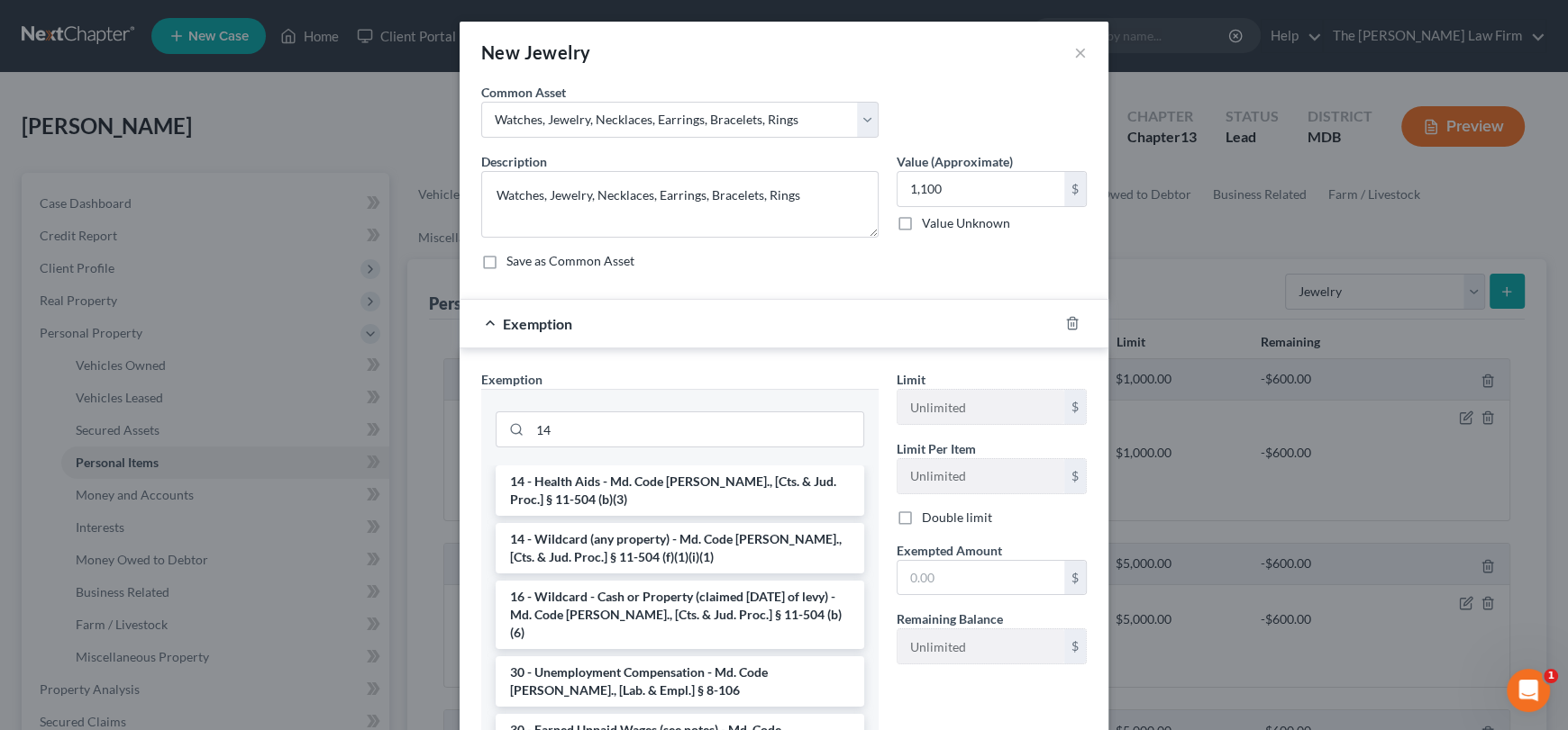
drag, startPoint x: 622, startPoint y: 564, endPoint x: 843, endPoint y: 530, distance: 223.6
click at [622, 563] on li "14 - Wildcard (any property) - Md. Code [PERSON_NAME]., [Cts. & Jud. Proc.] § 1…" at bounding box center [680, 548] width 369 height 51
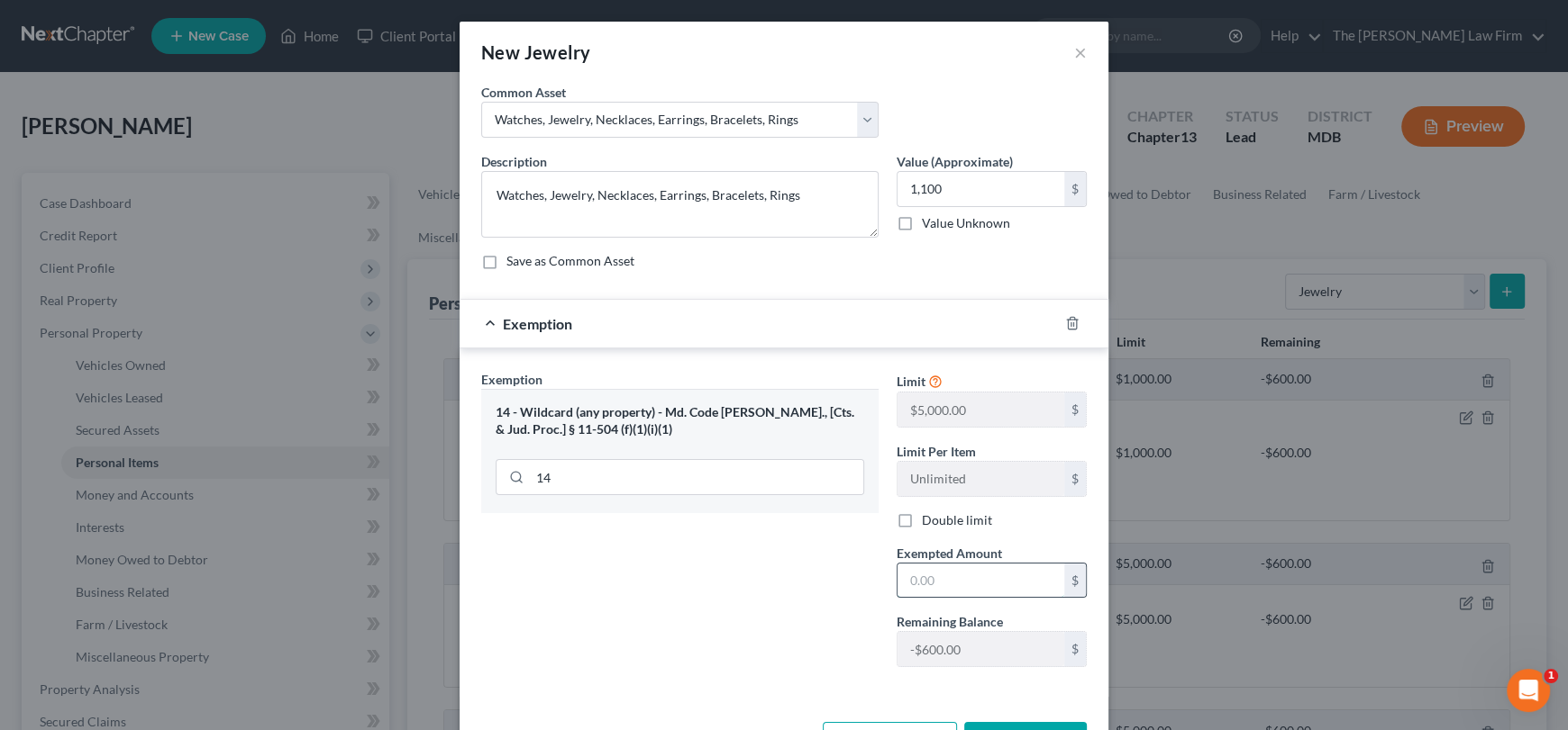
click at [943, 570] on input "text" at bounding box center [981, 581] width 166 height 34
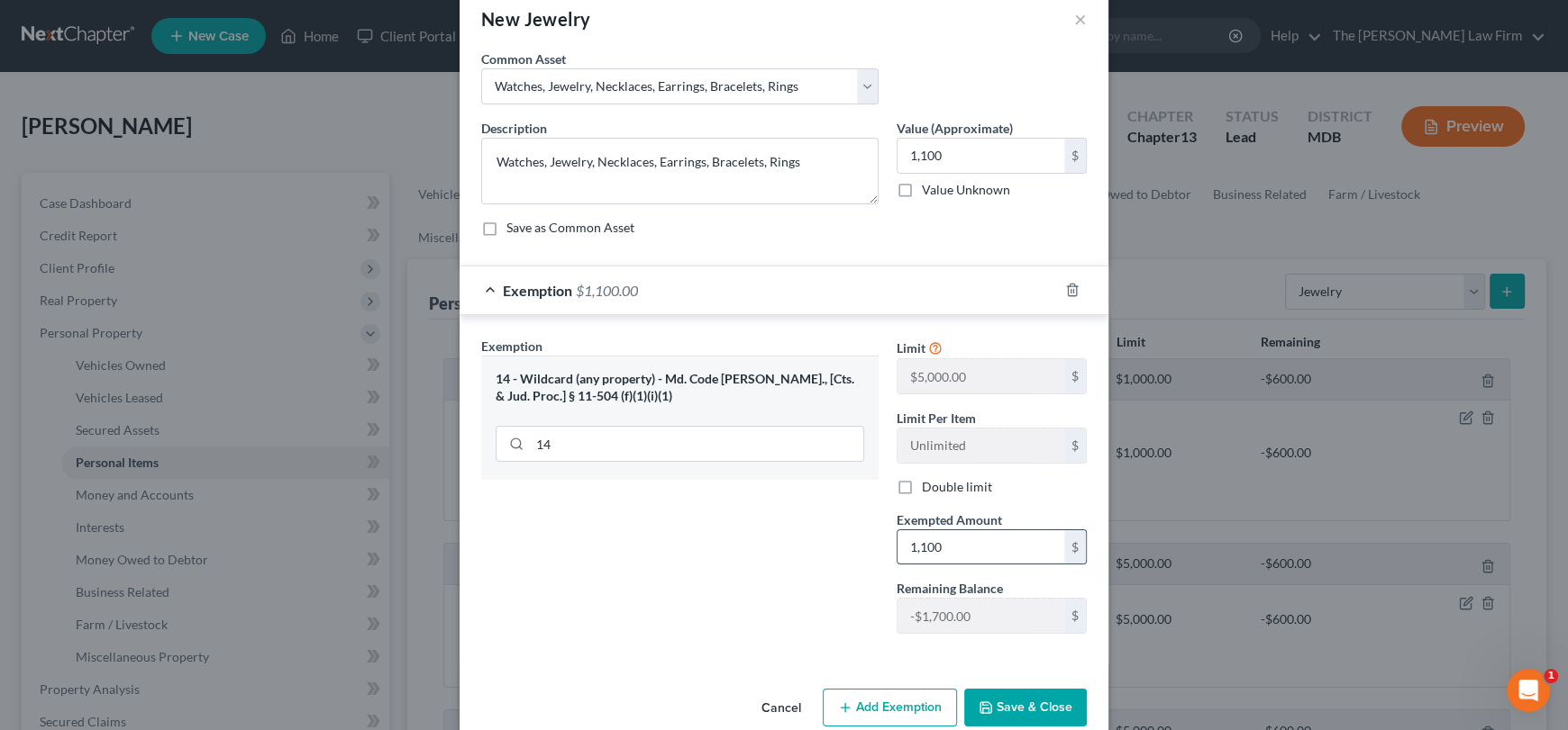
scroll to position [64, 0]
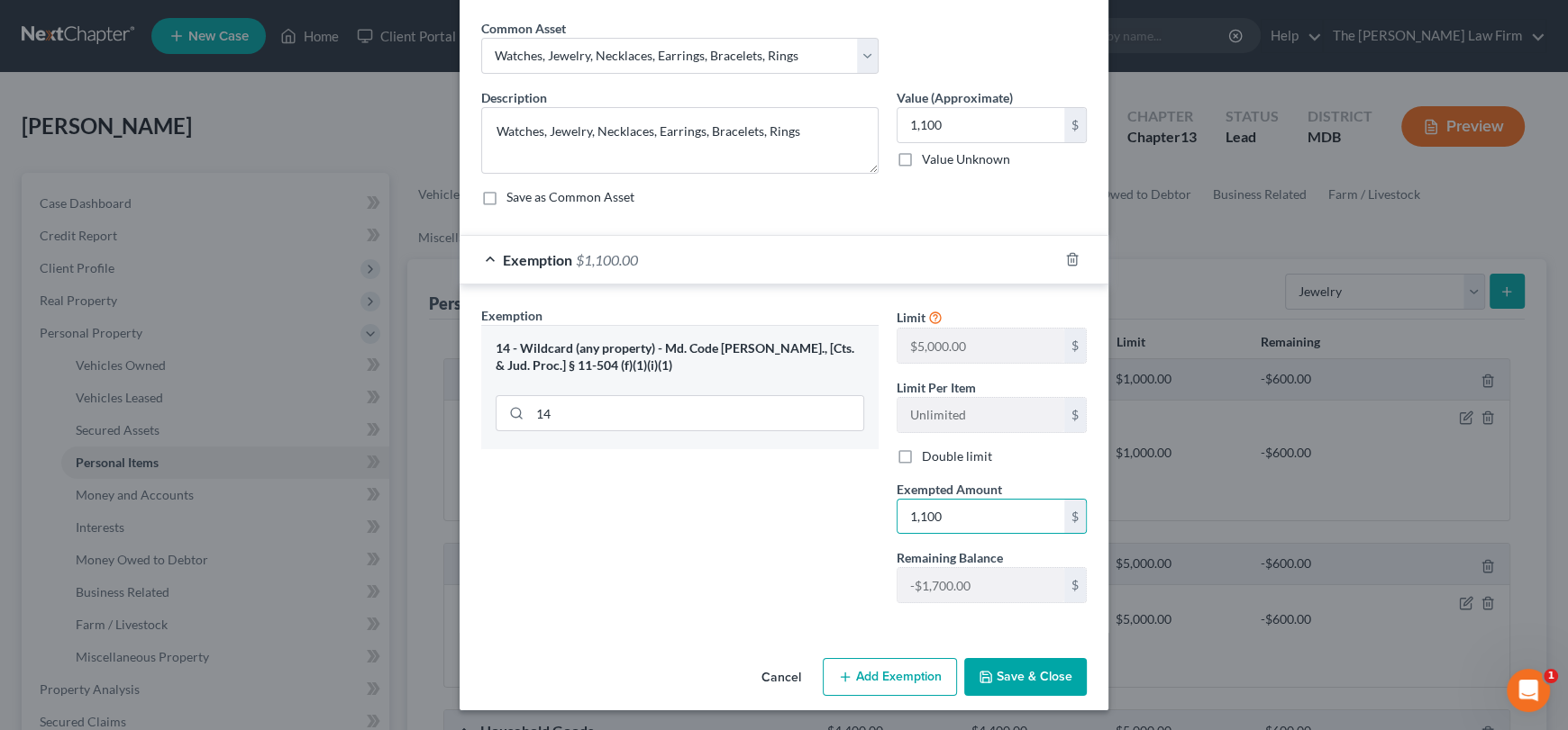
click at [1043, 685] on button "Save & Close" at bounding box center [1026, 677] width 122 height 38
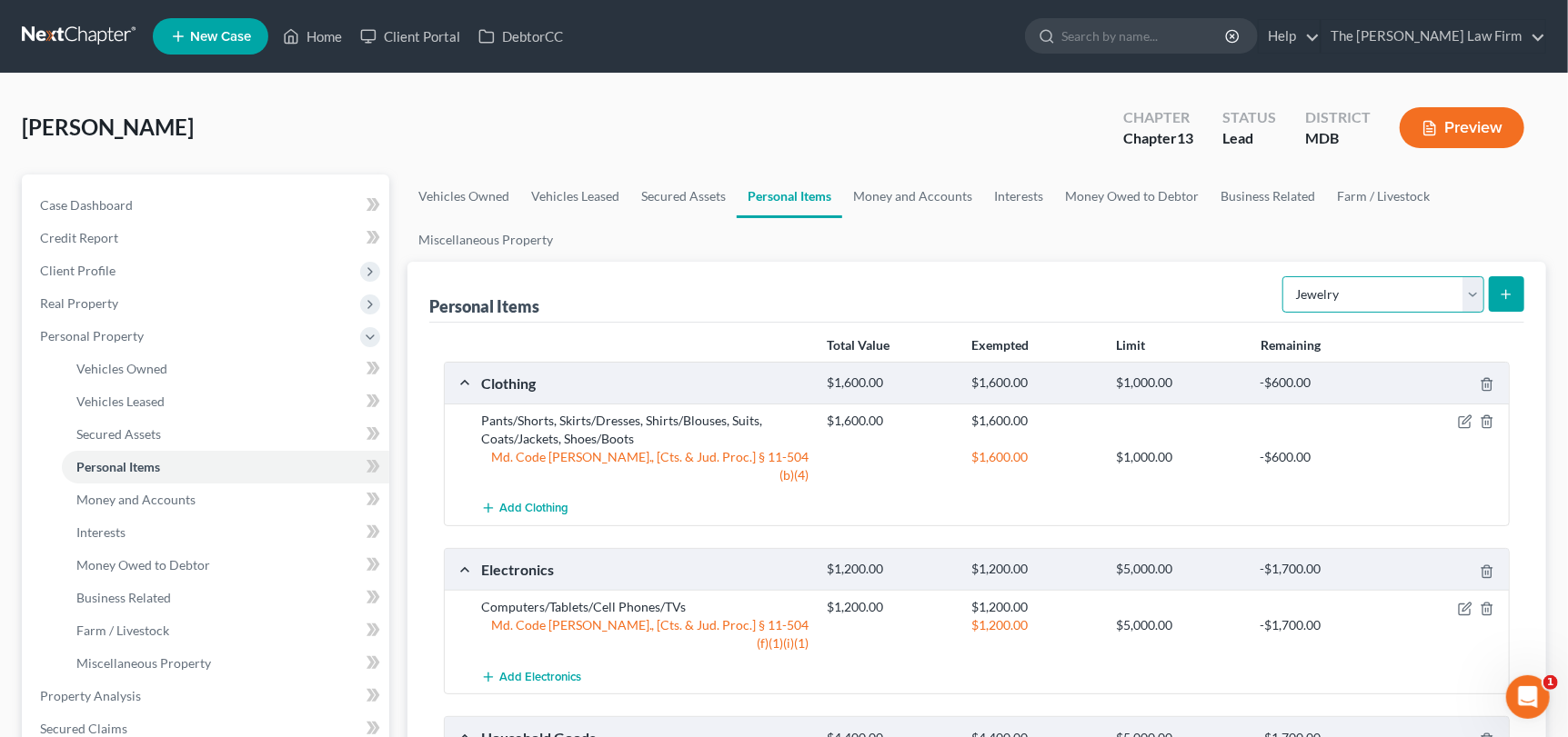
click at [1476, 300] on select "Select Item Type Clothing Collectibles Of Value Electronics Firearms Household …" at bounding box center [1383, 295] width 202 height 37
click at [1285, 277] on select "Select Item Type Clothing Collectibles Of Value Electronics Firearms Household …" at bounding box center [1383, 295] width 202 height 37
click at [1510, 293] on icon "submit" at bounding box center [1505, 294] width 14 height 14
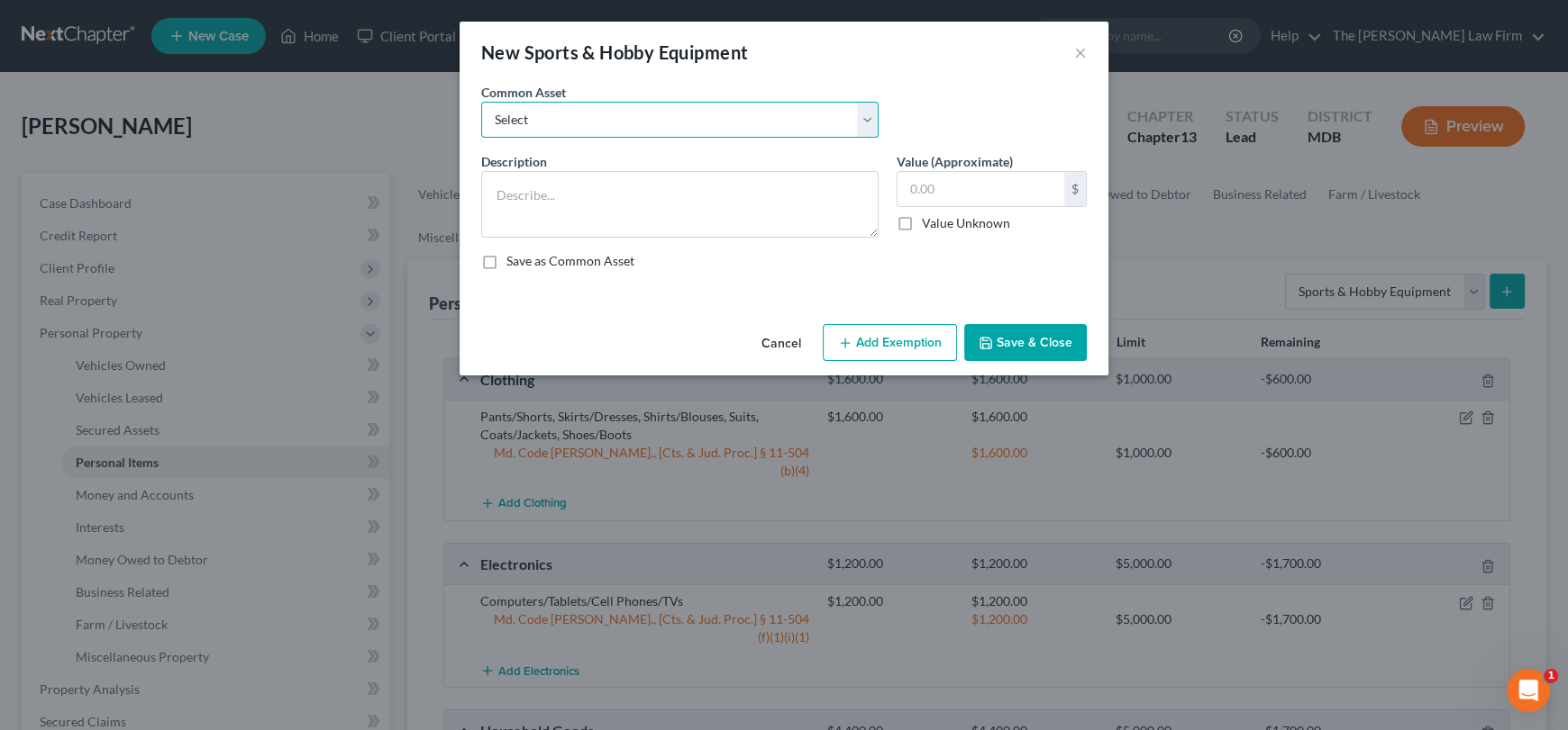
click at [633, 116] on select "Select Lawnmower, Grill Work Tools Art brushes, paint, canvas" at bounding box center [680, 120] width 398 height 36
click at [481, 102] on select "Select Lawnmower, Grill Work Tools Art brushes, paint, canvas" at bounding box center [680, 120] width 398 height 36
click at [974, 178] on input "400.00" at bounding box center [981, 189] width 166 height 34
click at [855, 333] on button "Add Exemption" at bounding box center [890, 343] width 134 height 38
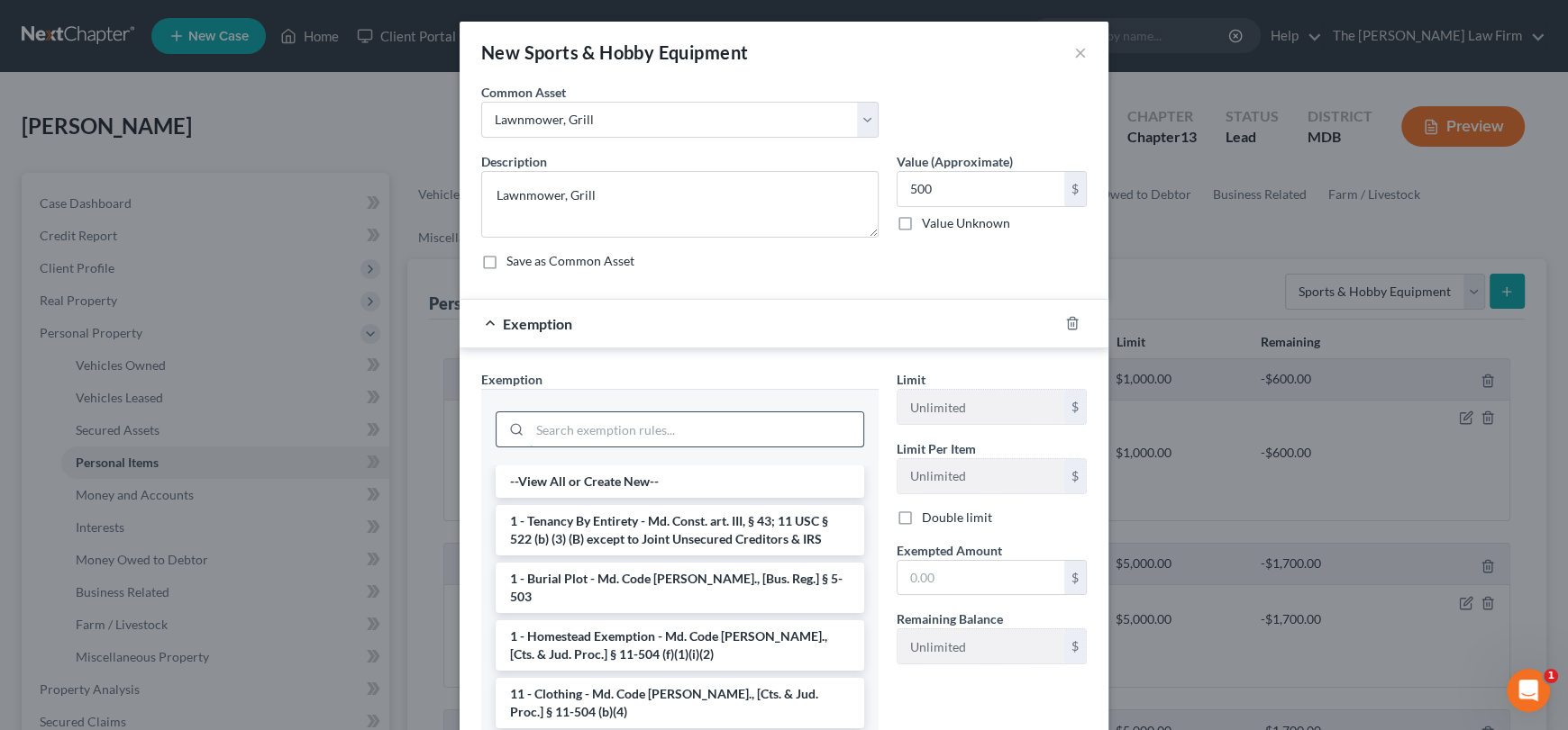
click at [622, 422] on input "search" at bounding box center [696, 430] width 334 height 34
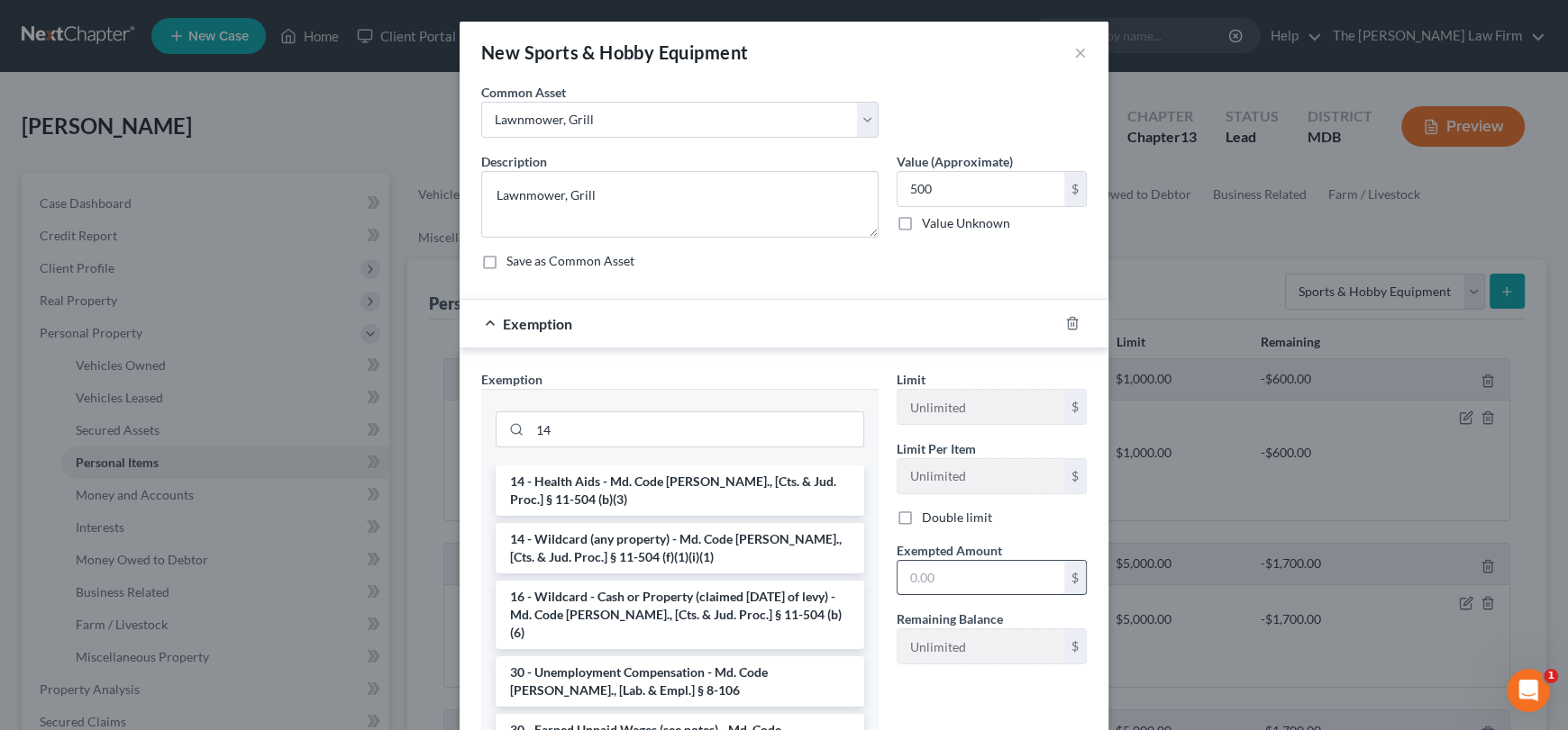
drag, startPoint x: 635, startPoint y: 551, endPoint x: 979, endPoint y: 567, distance: 344.4
click at [642, 548] on li "14 - Wildcard (any property) - Md. Code [PERSON_NAME]., [Cts. & Jud. Proc.] § 1…" at bounding box center [680, 548] width 369 height 51
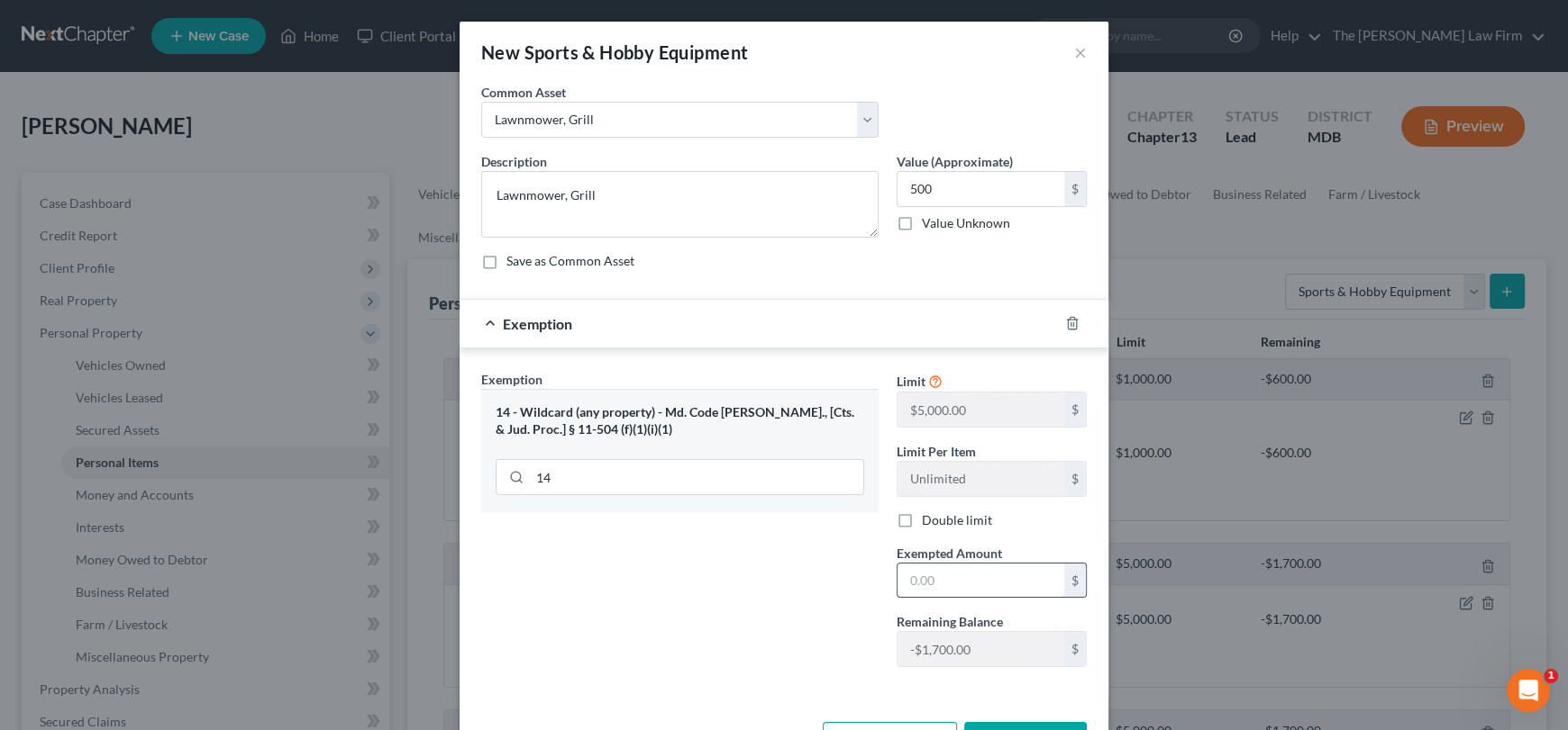
click at [964, 571] on input "text" at bounding box center [981, 581] width 166 height 34
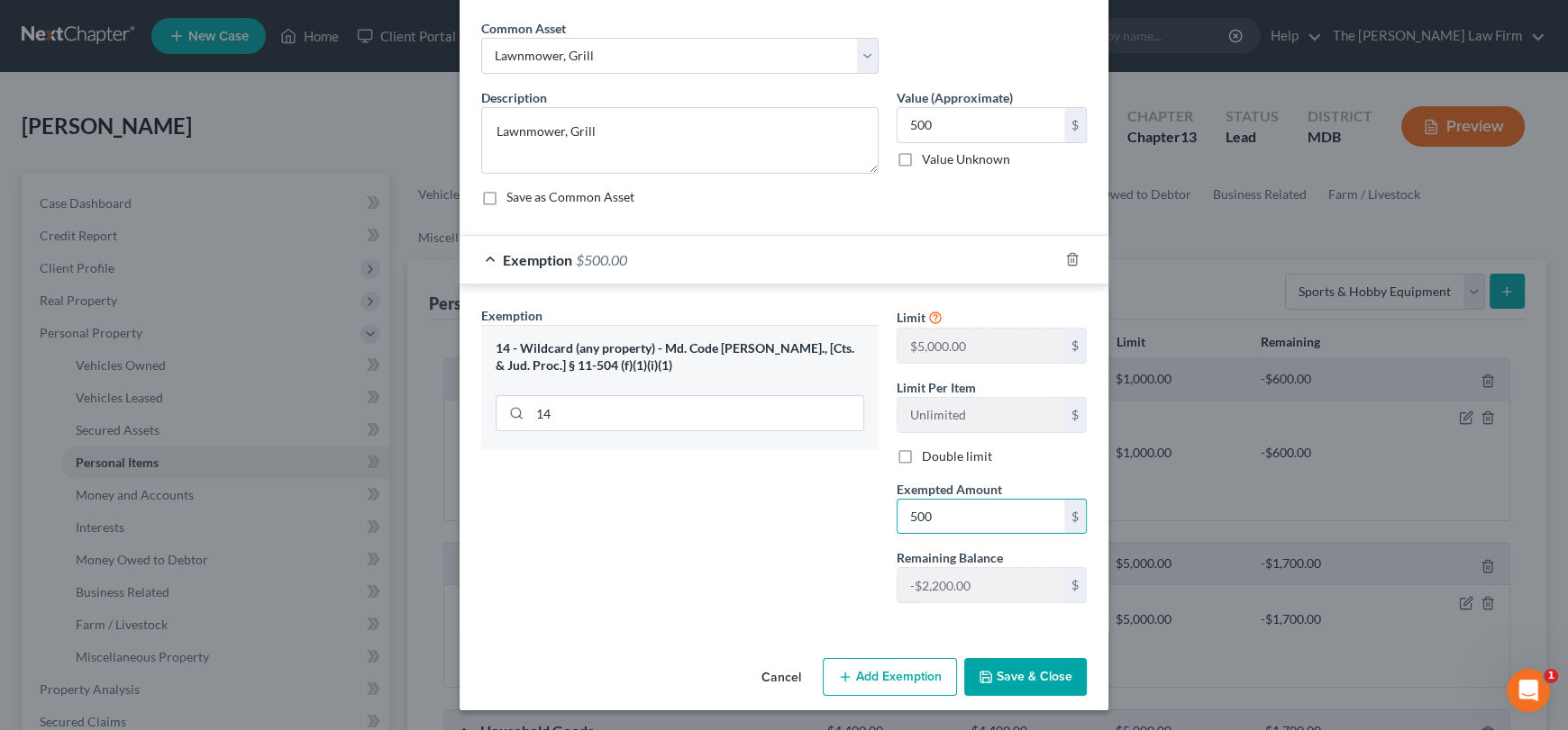
click at [1028, 671] on button "Save & Close" at bounding box center [1026, 677] width 122 height 38
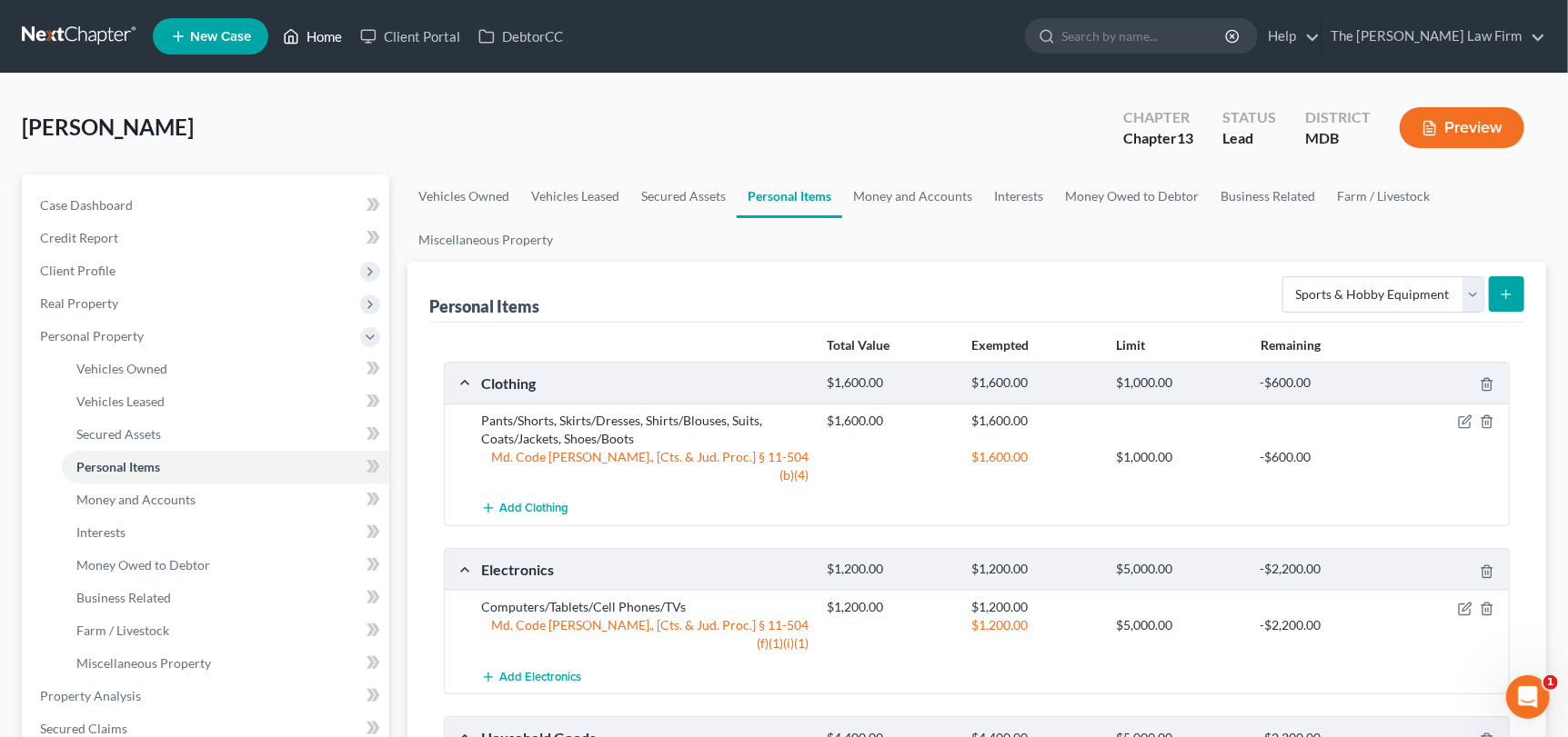
click at [324, 32] on link "Home" at bounding box center [313, 37] width 77 height 33
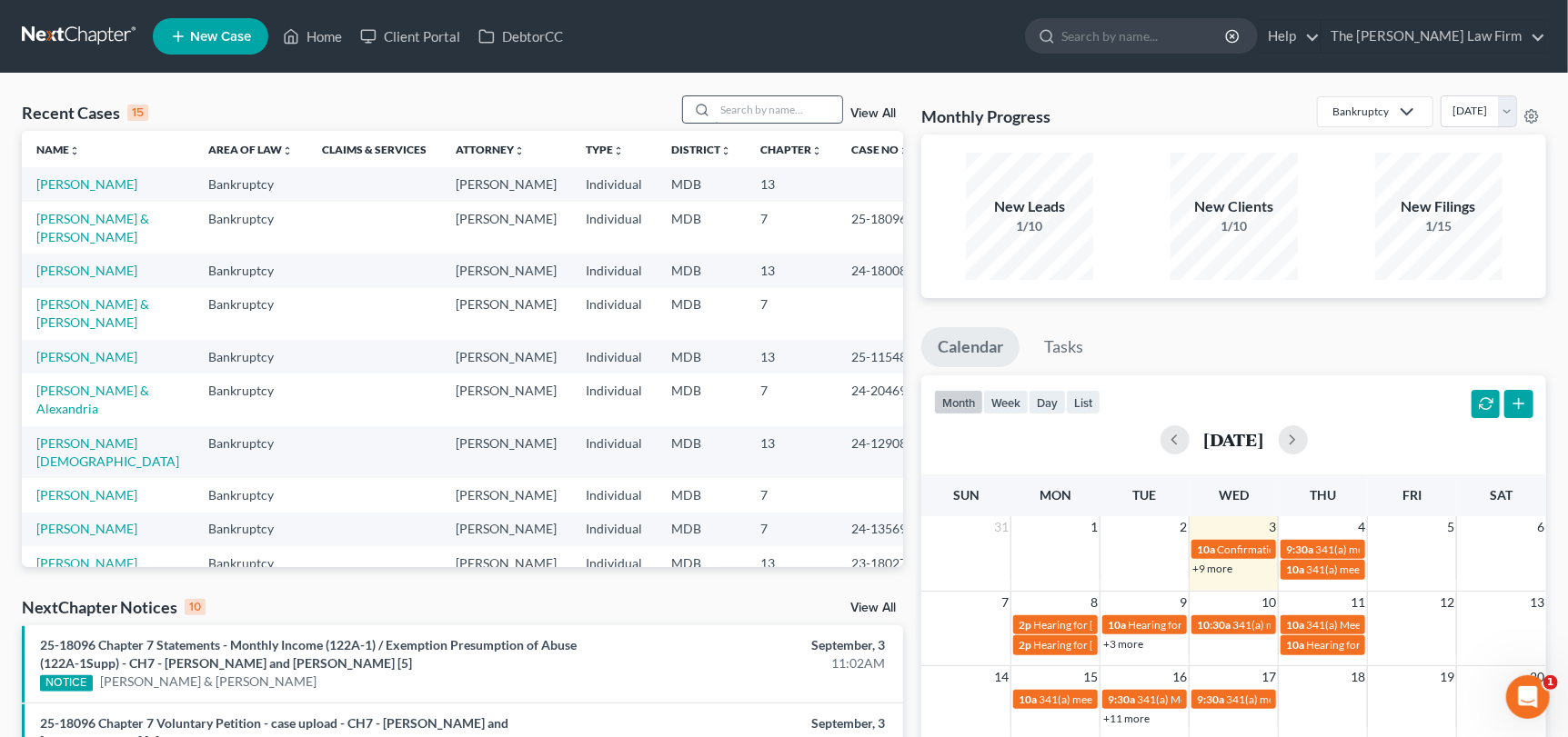
click at [763, 116] on input "search" at bounding box center [779, 109] width 127 height 26
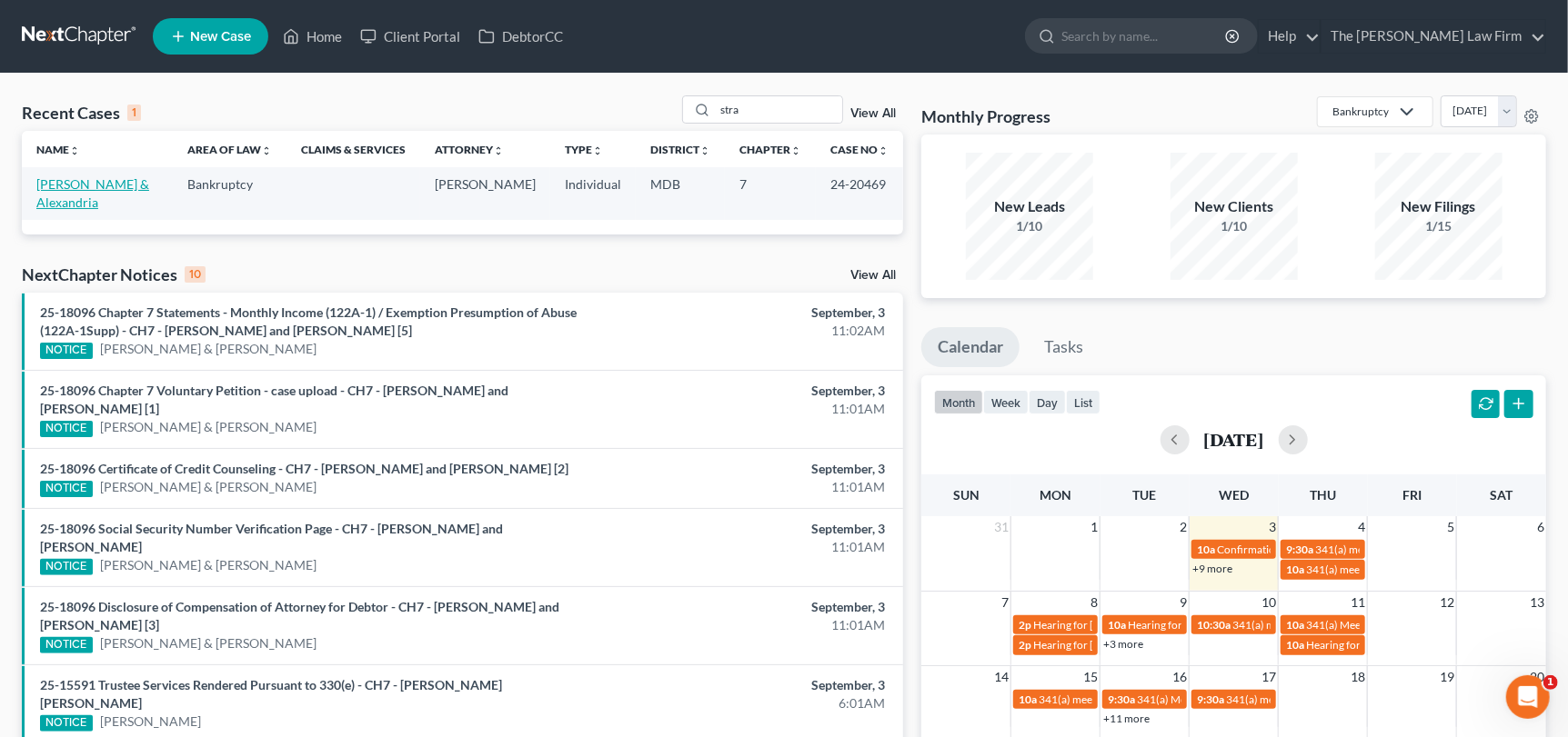
click at [77, 181] on link "[PERSON_NAME] & Alexandria" at bounding box center [93, 193] width 113 height 34
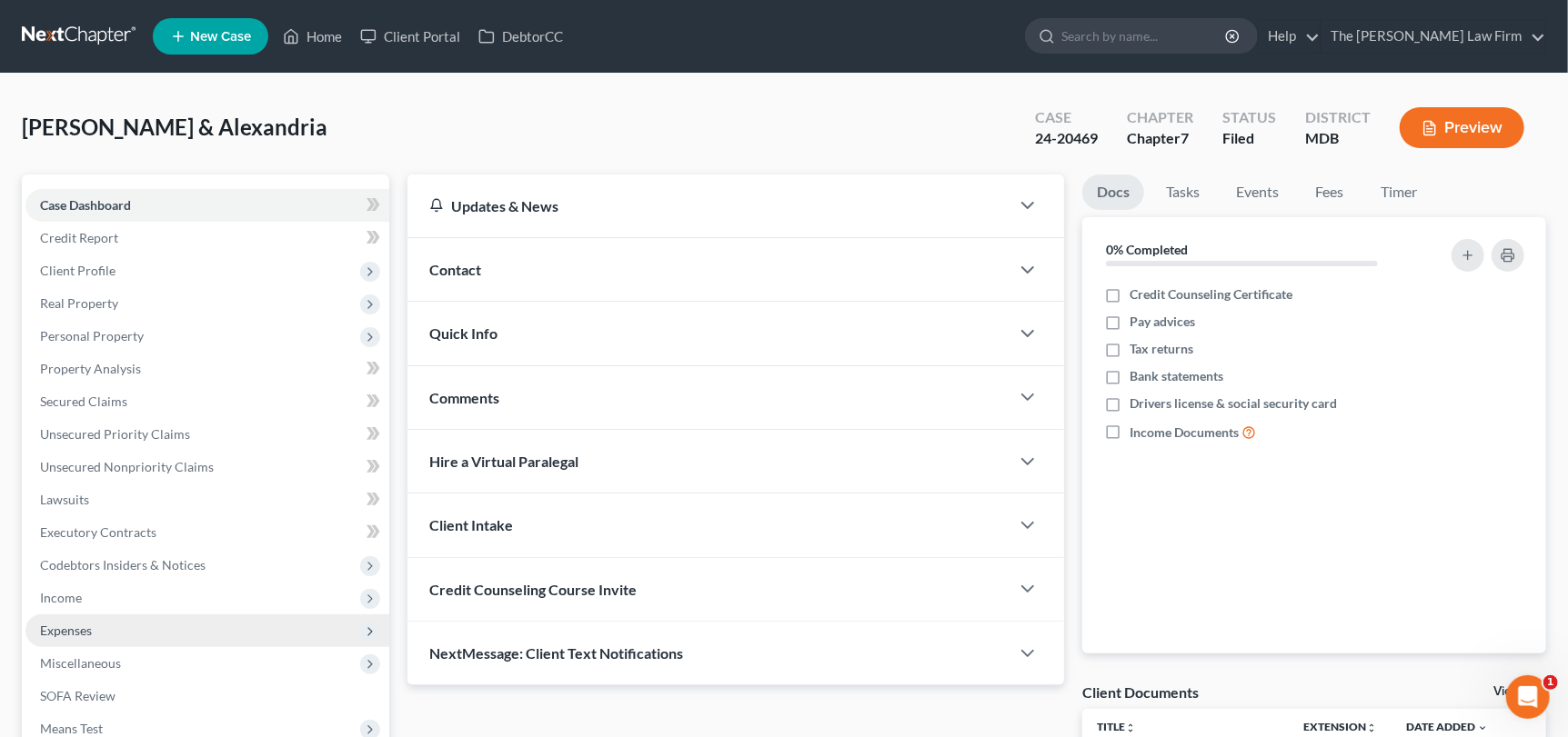
click at [97, 629] on span "Expenses" at bounding box center [206, 631] width 364 height 33
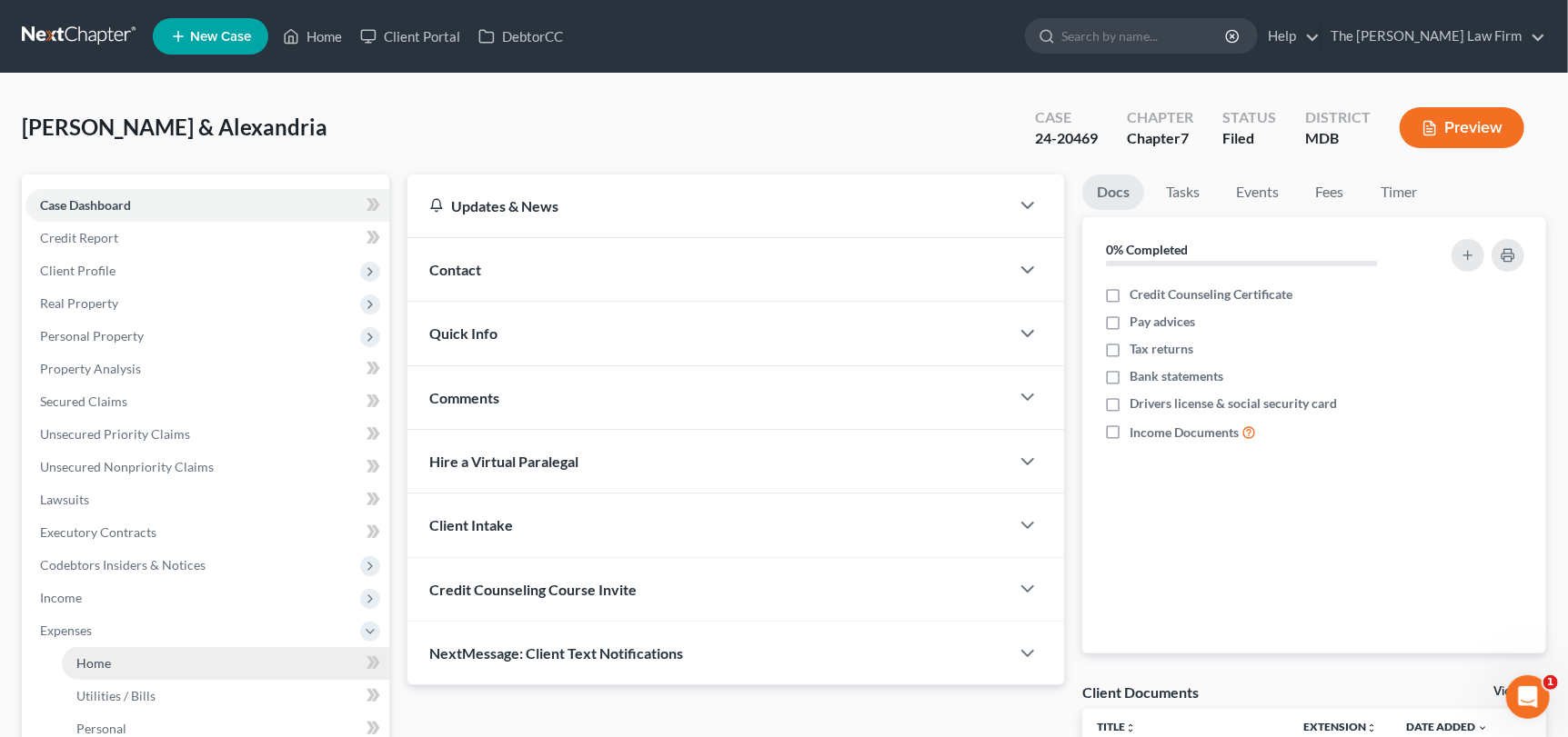
click at [124, 666] on link "Home" at bounding box center [225, 664] width 327 height 33
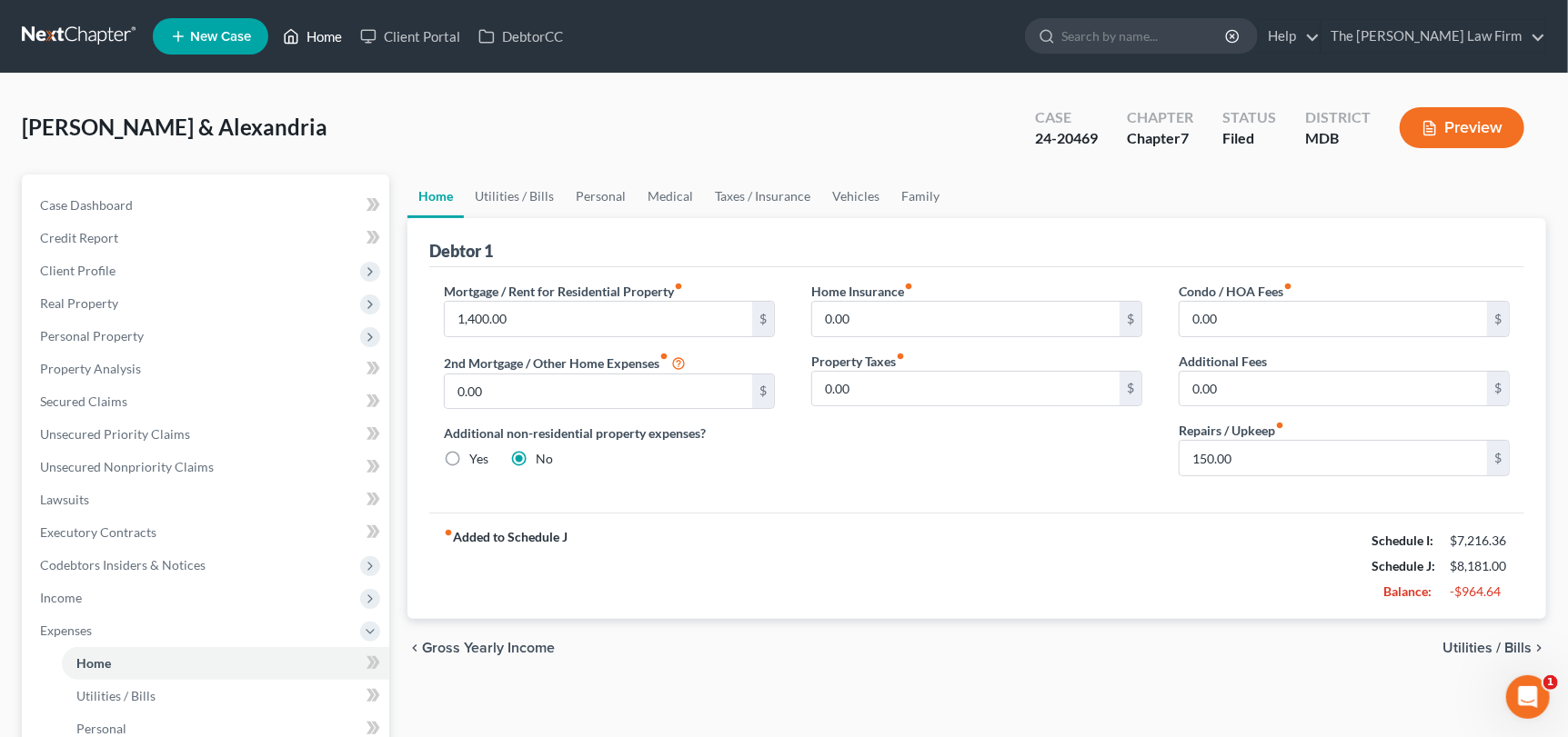
click at [319, 32] on link "Home" at bounding box center [313, 37] width 77 height 33
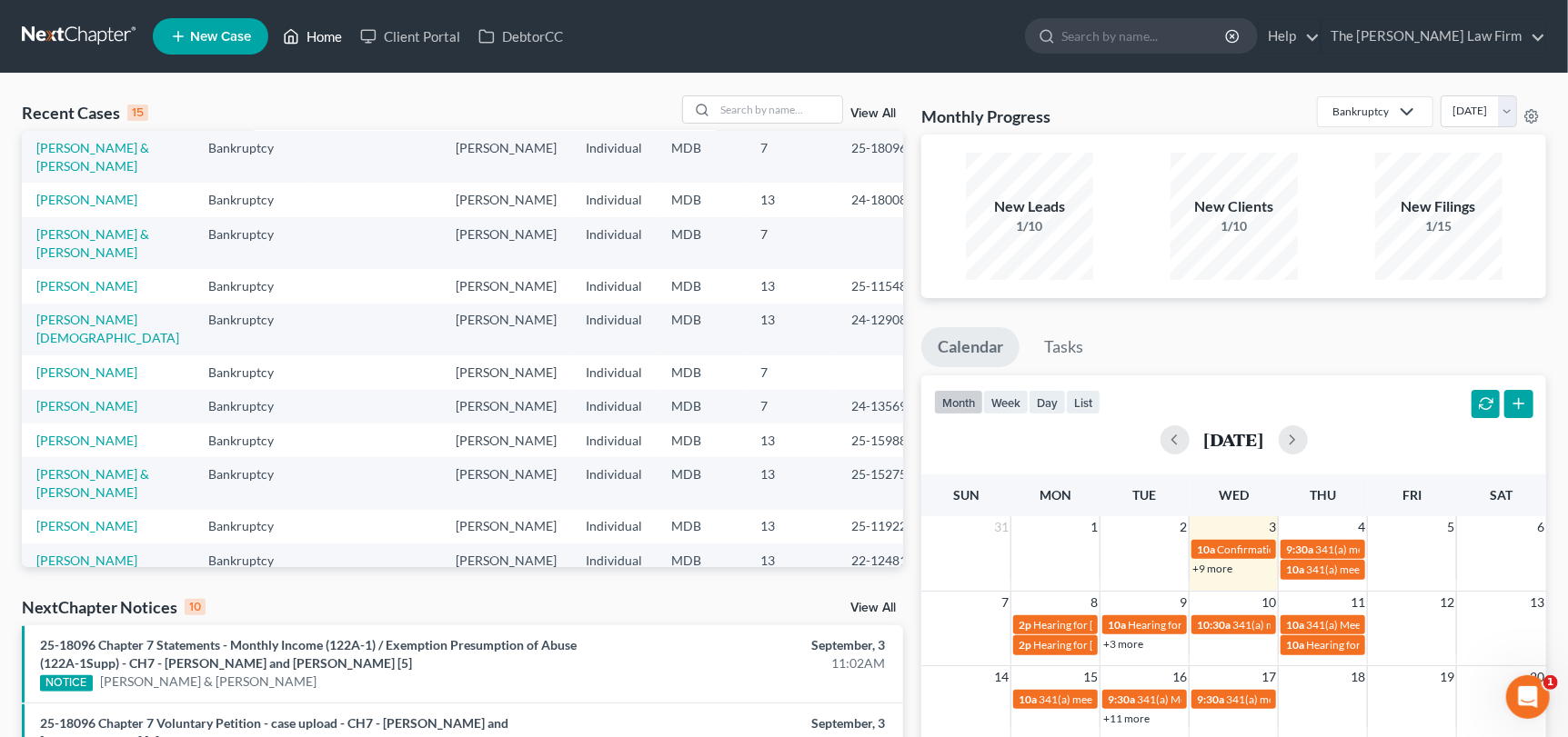
scroll to position [197, 0]
